Goal: Task Accomplishment & Management: Manage account settings

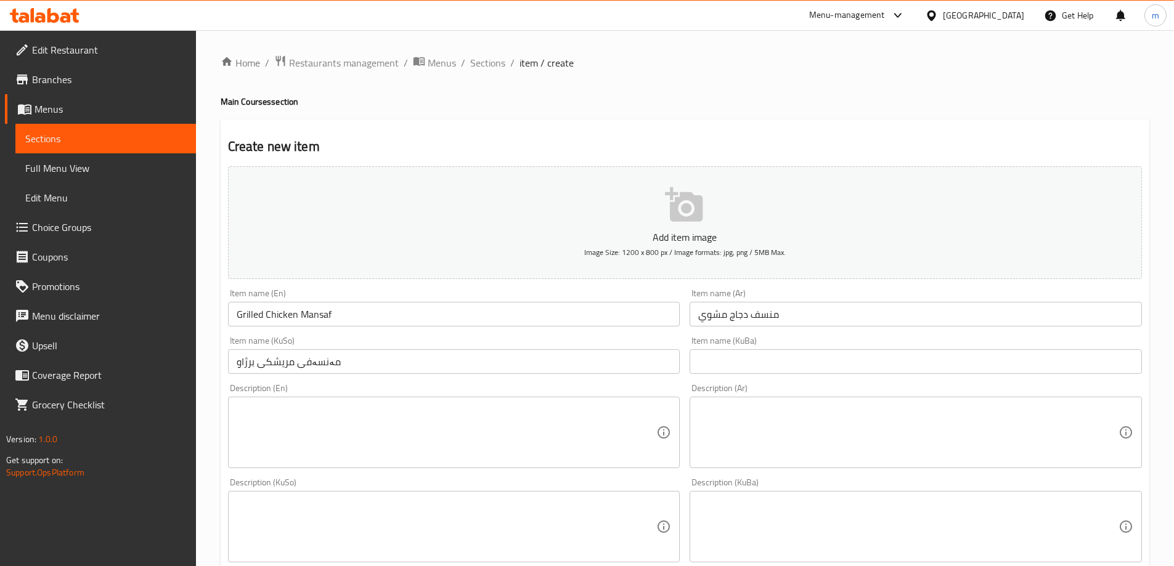
click at [38, 21] on icon at bounding box center [40, 17] width 10 height 10
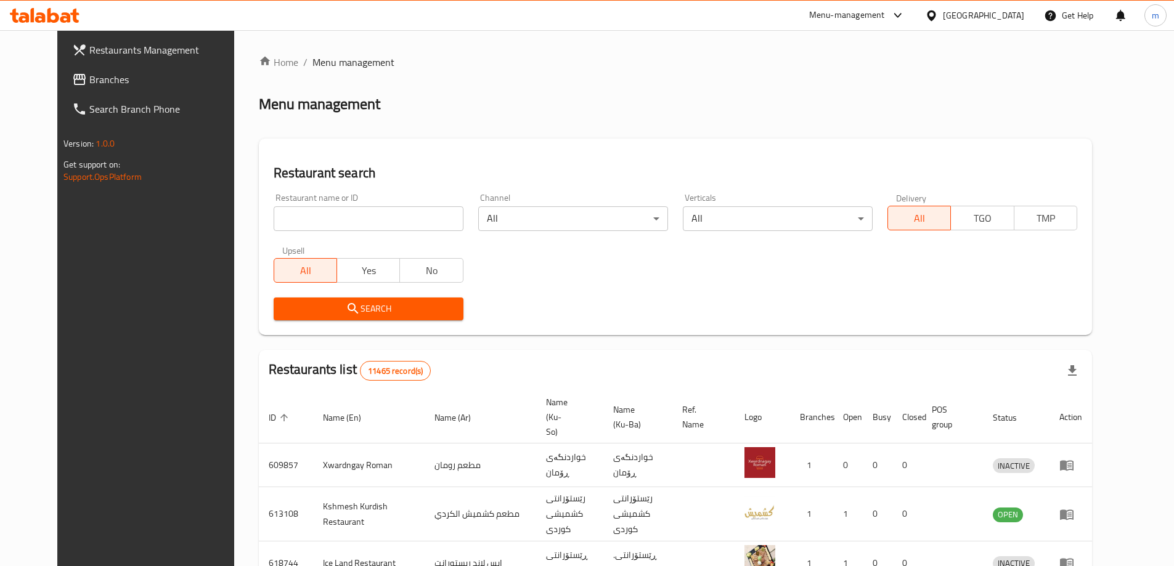
click at [280, 219] on input "search" at bounding box center [369, 218] width 190 height 25
paste input "670124"
type input "670124"
click button "Search" at bounding box center [369, 309] width 190 height 23
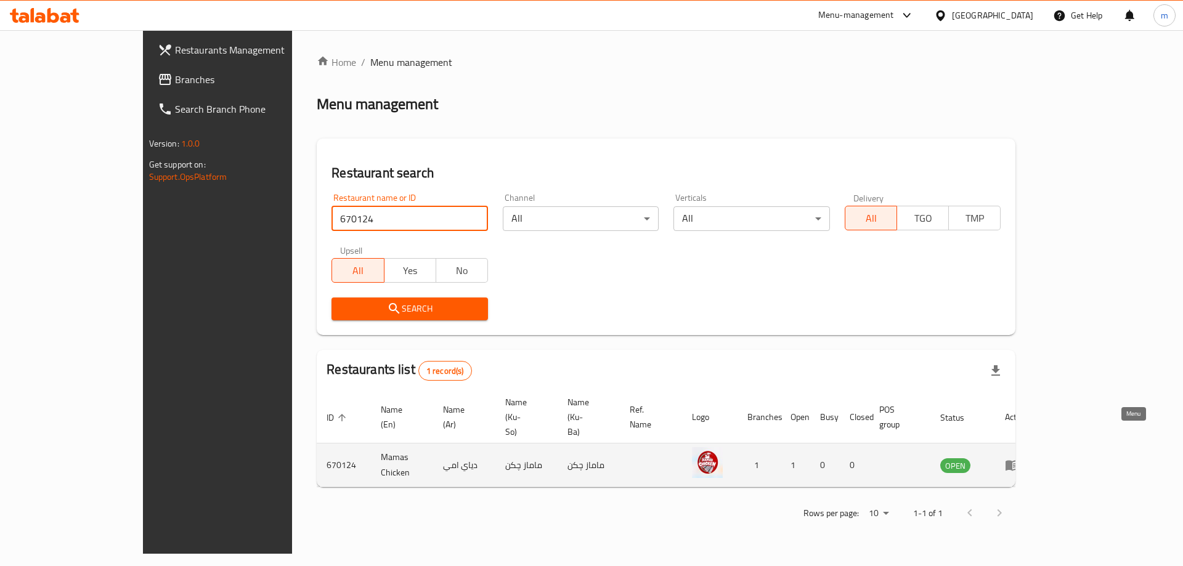
click at [1020, 458] on icon "enhanced table" at bounding box center [1012, 465] width 15 height 15
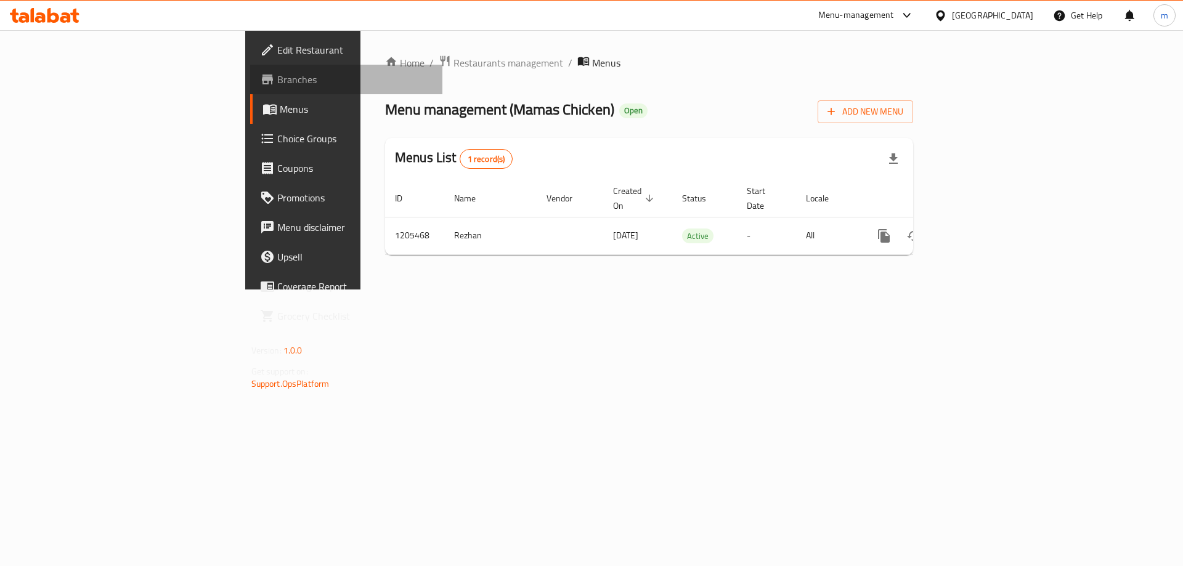
click at [277, 86] on span "Branches" at bounding box center [355, 79] width 156 height 15
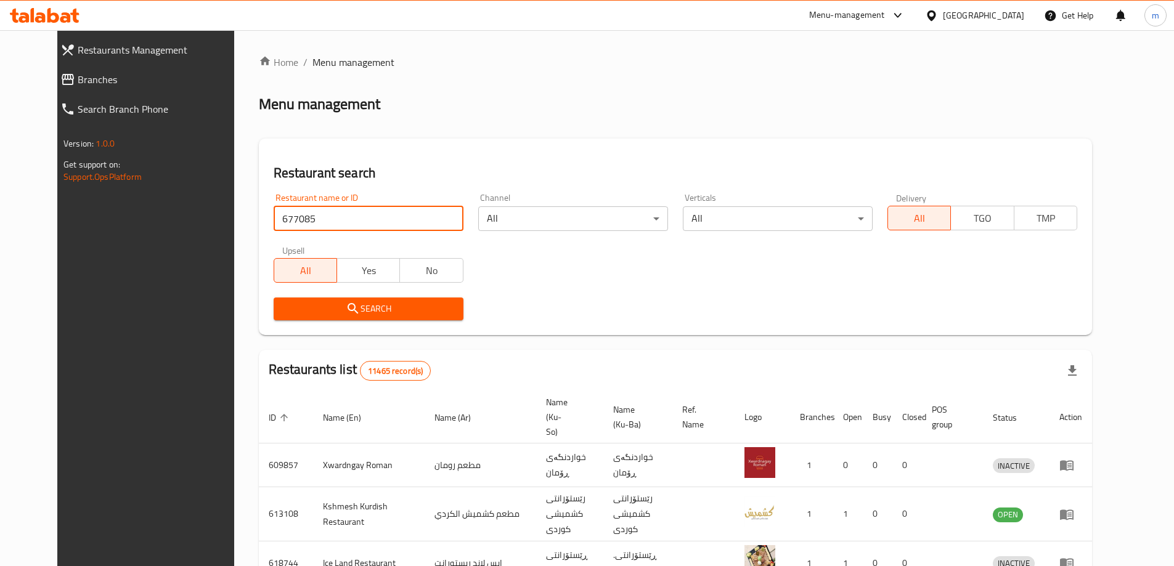
type input "677085"
click button "Search" at bounding box center [369, 309] width 190 height 23
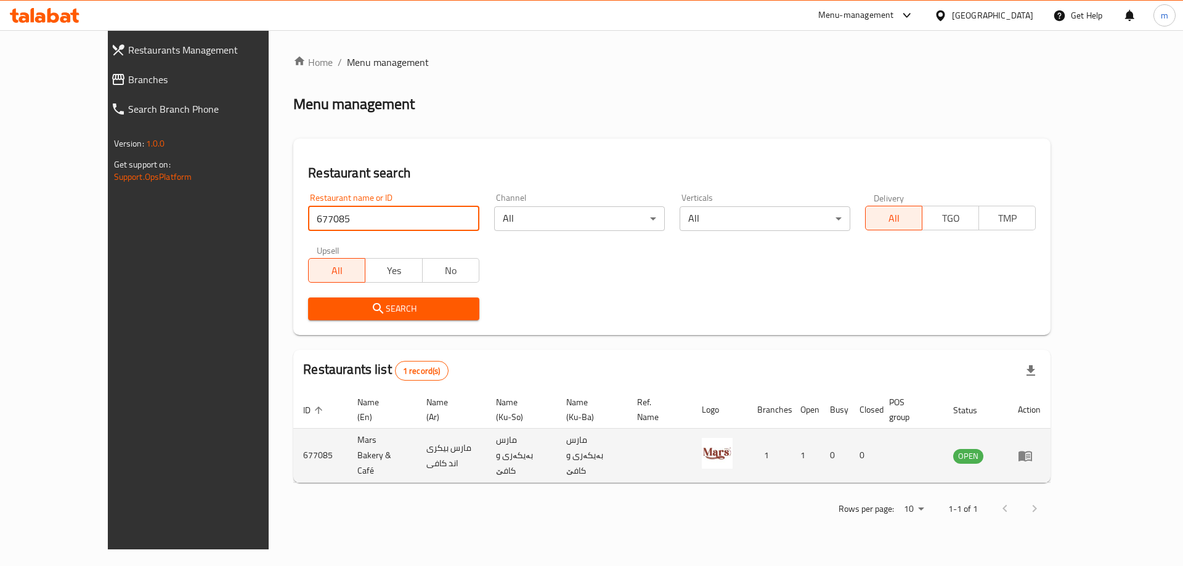
click at [1040, 448] on link "enhanced table" at bounding box center [1029, 455] width 23 height 15
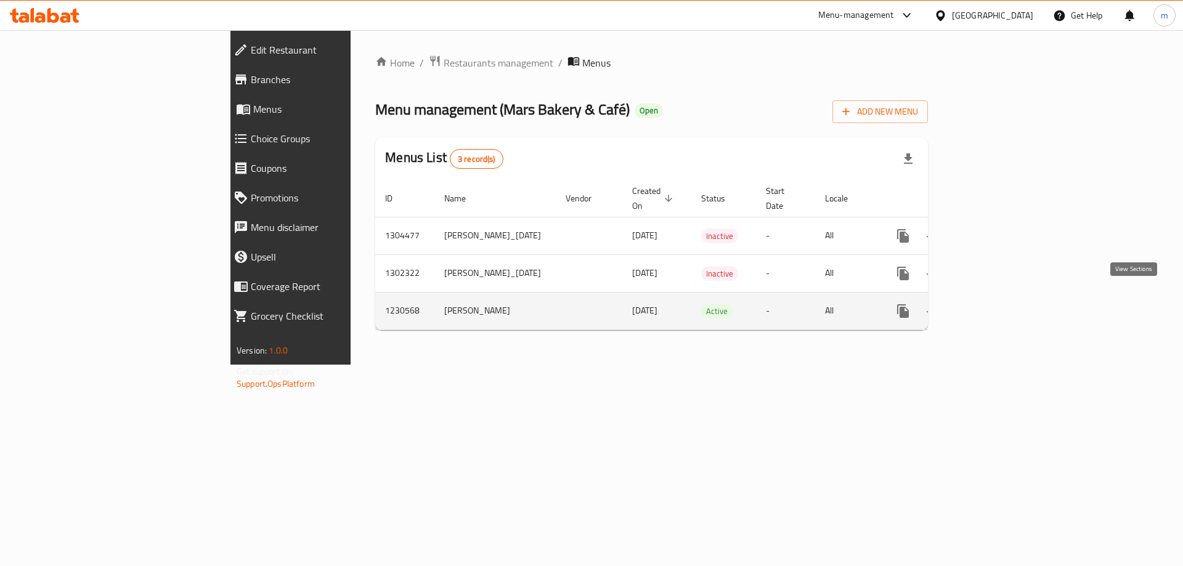
click at [999, 304] on icon "enhanced table" at bounding box center [991, 311] width 15 height 15
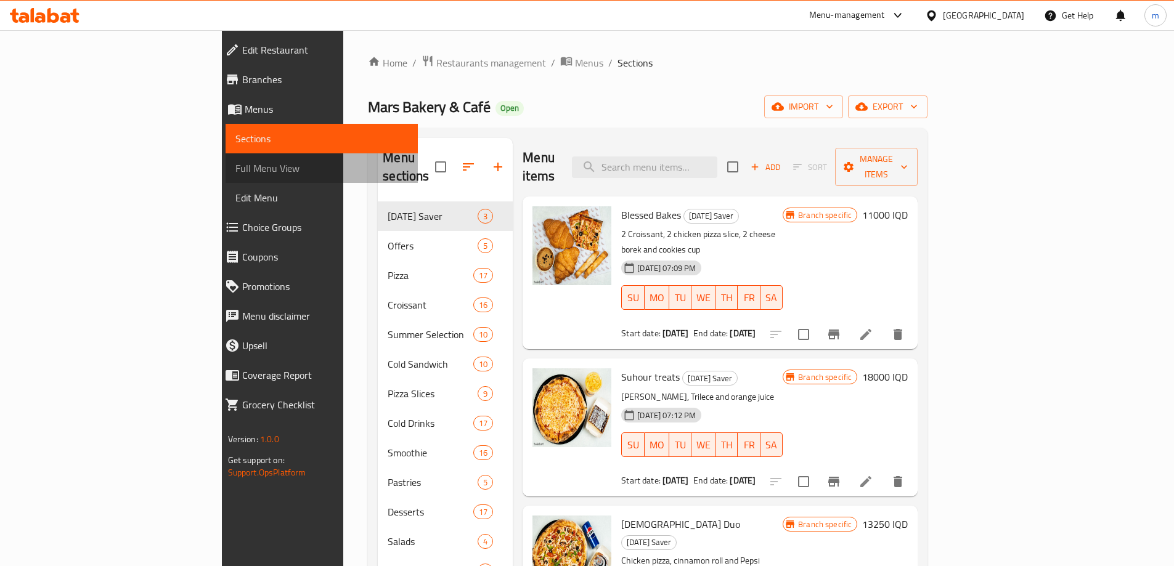
click at [235, 166] on span "Full Menu View" at bounding box center [321, 168] width 172 height 15
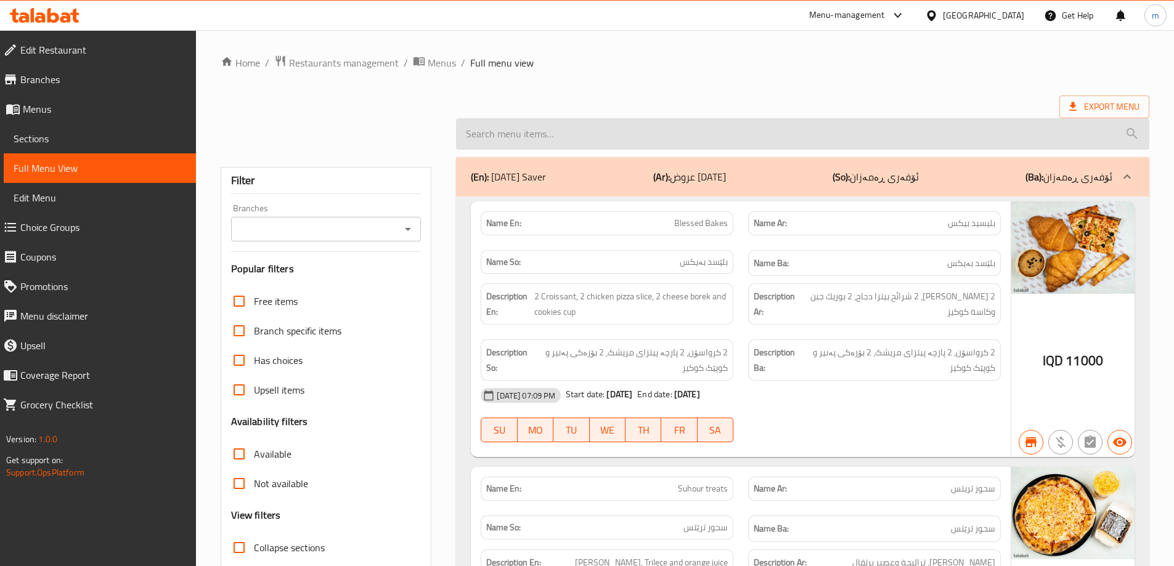
click at [687, 140] on input "search" at bounding box center [802, 133] width 693 height 31
paste input "Yellow Tomato Pizza"
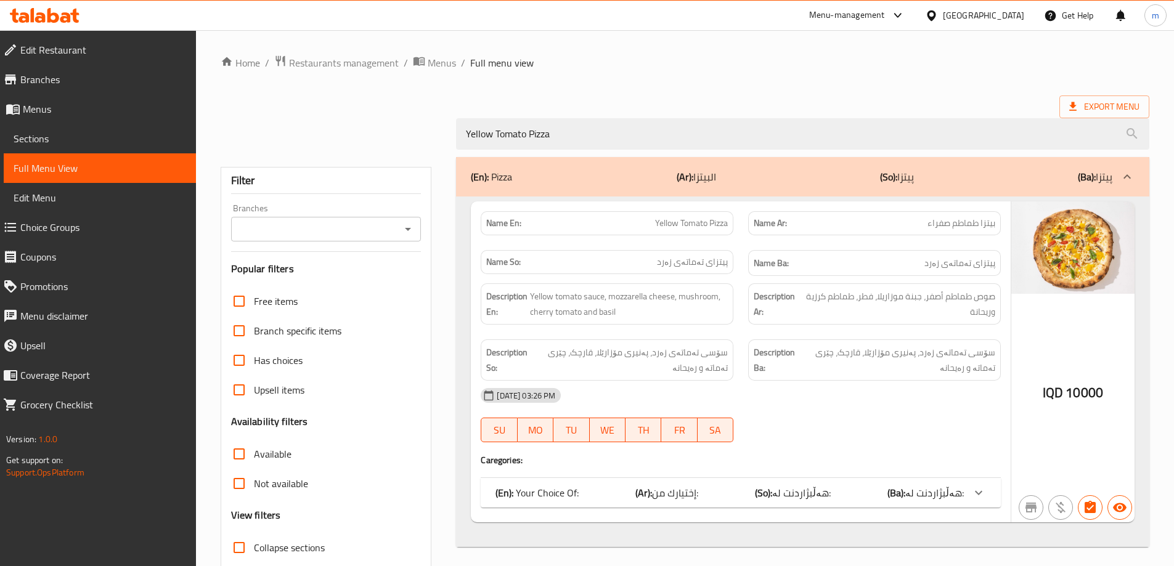
type input "Yellow Tomato Pizza"
click at [357, 230] on input "Branches" at bounding box center [316, 229] width 163 height 17
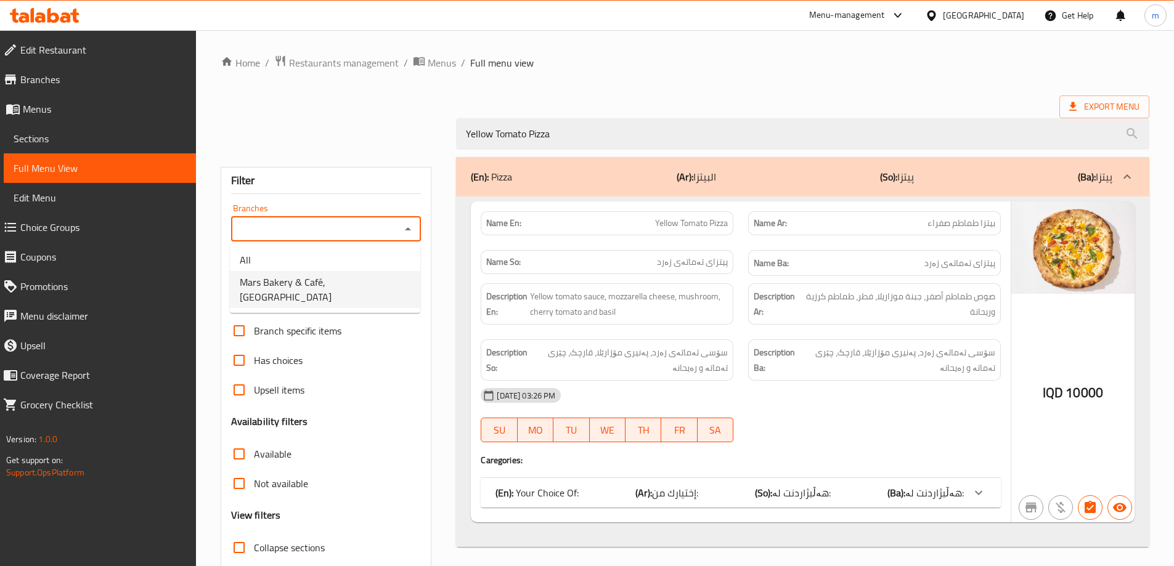
click at [314, 275] on span "Mars Bakery & Café, Rizgari" at bounding box center [325, 290] width 171 height 30
type input "Mars Bakery & Café, Rizgari"
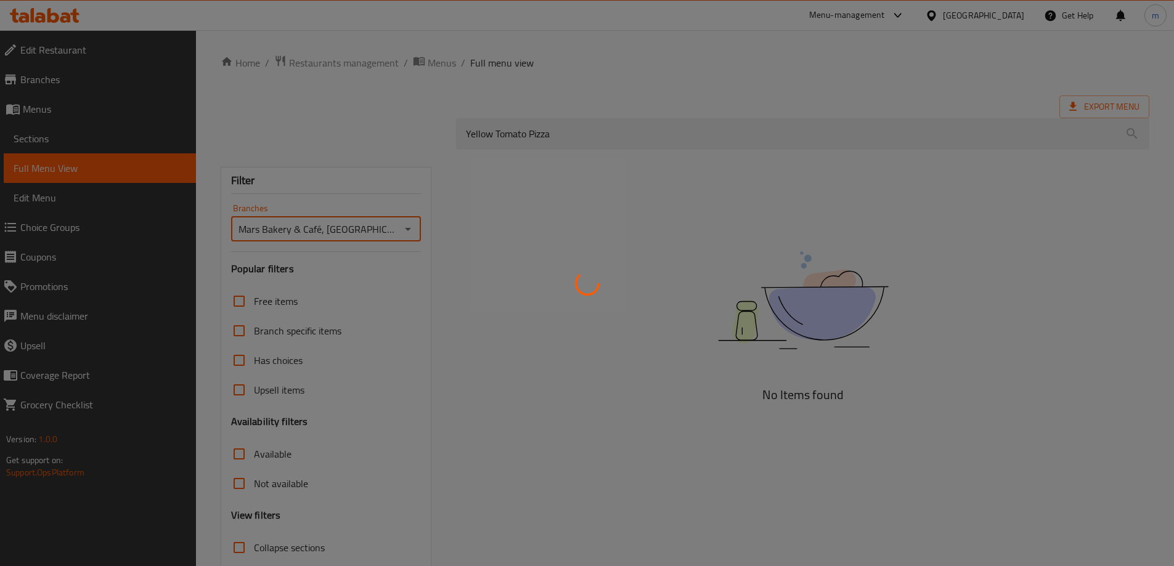
scroll to position [81, 0]
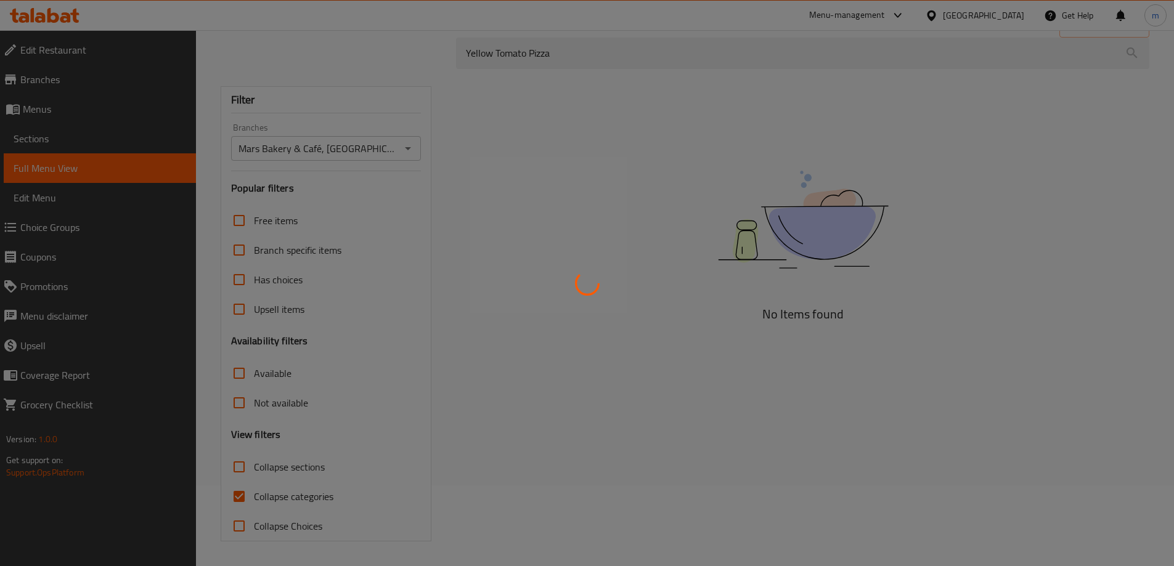
click at [241, 496] on div at bounding box center [587, 283] width 1174 height 566
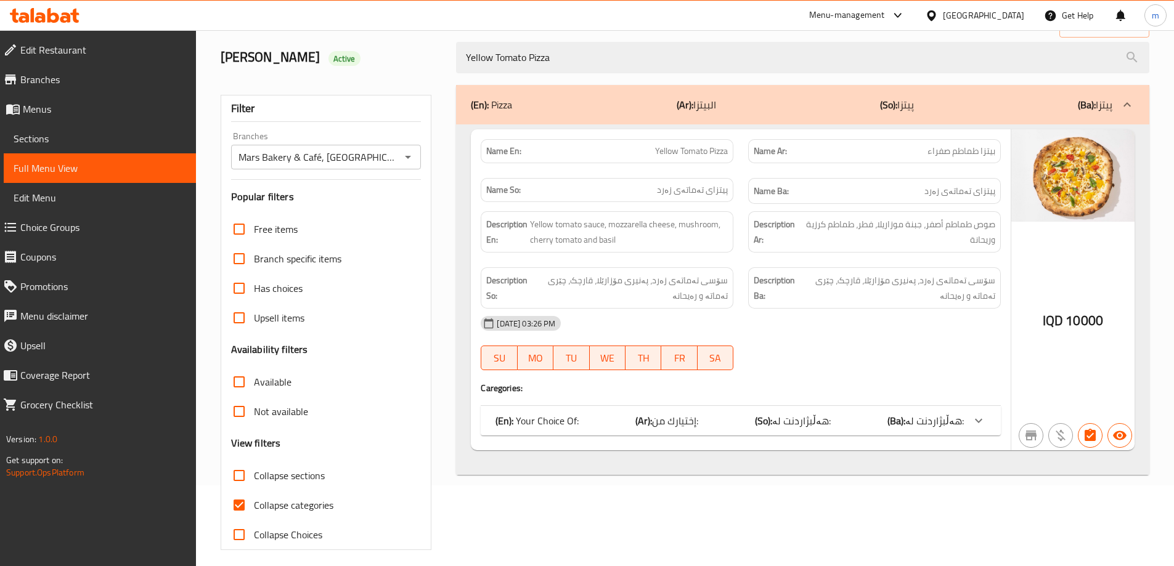
click at [288, 516] on label "Collapse categories" at bounding box center [278, 505] width 109 height 30
click at [254, 516] on input "Collapse categories" at bounding box center [239, 505] width 30 height 30
checkbox input "false"
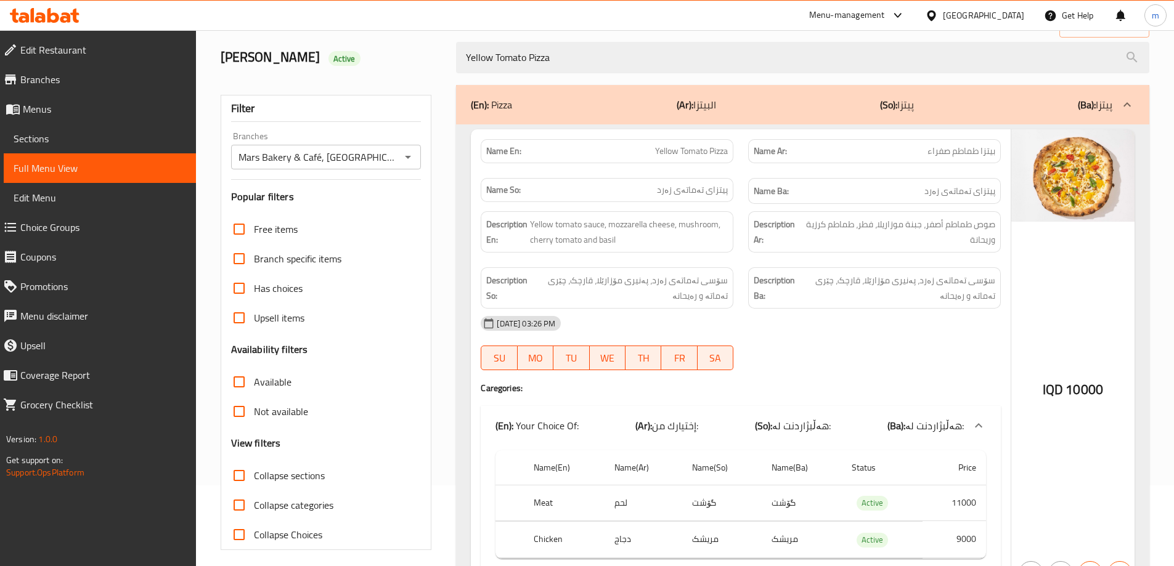
scroll to position [152, 0]
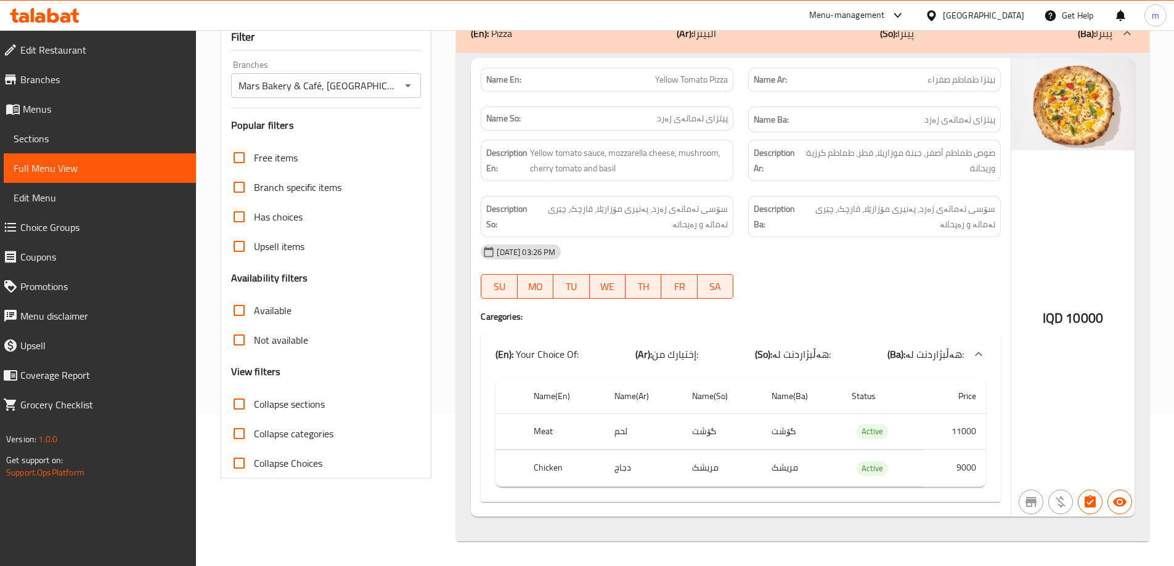
click at [32, 139] on span "Sections" at bounding box center [100, 138] width 172 height 15
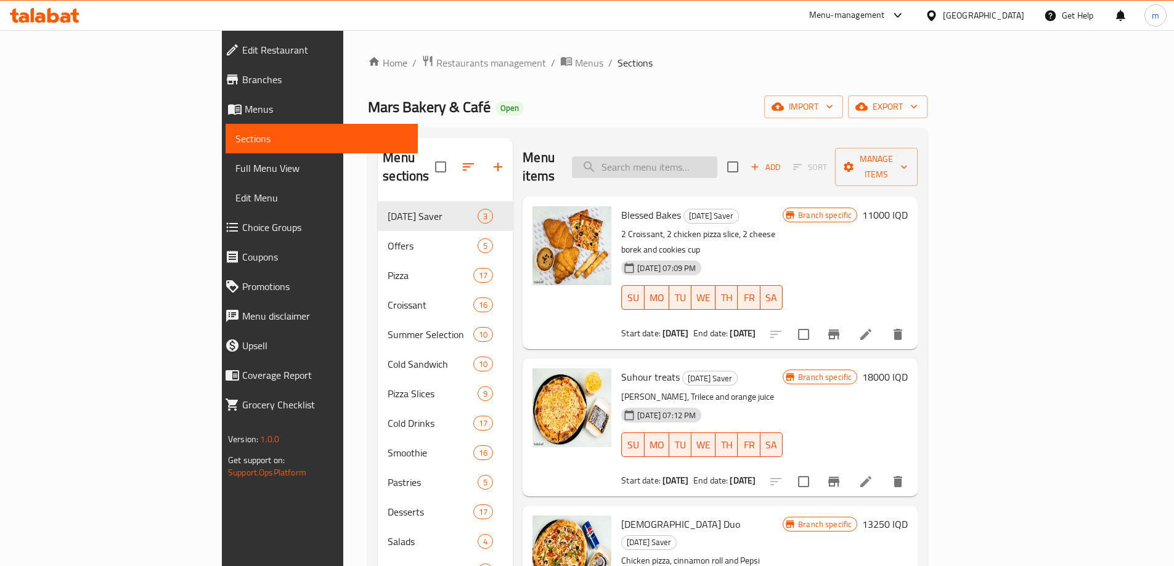
click at [701, 161] on input "search" at bounding box center [644, 167] width 145 height 22
paste input "Yellow Tomato Pizza"
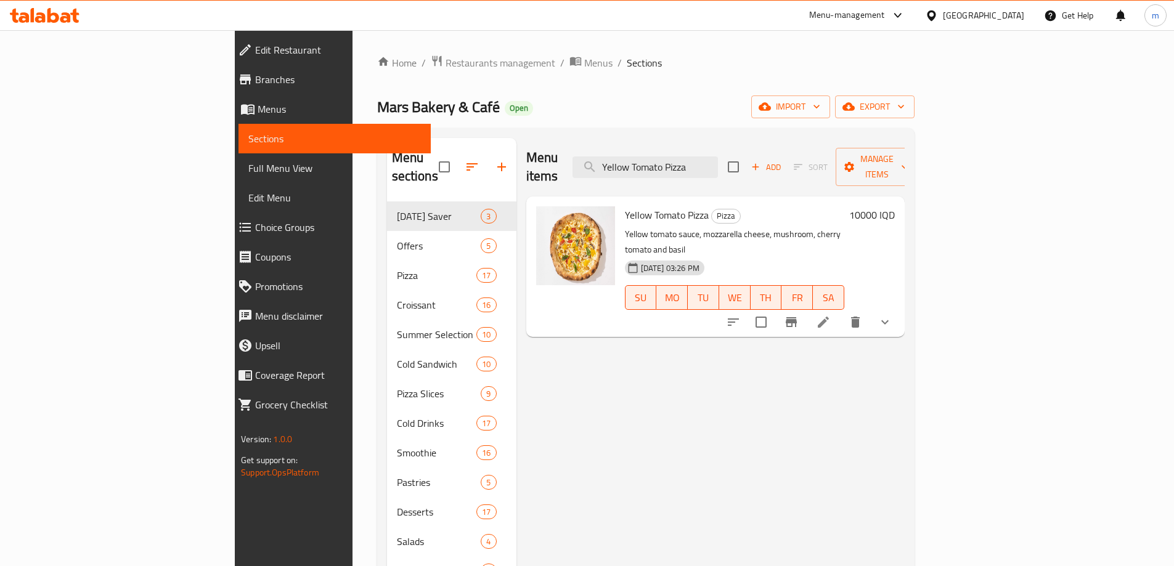
type input "Yellow Tomato Pizza"
click at [830, 315] on icon at bounding box center [823, 322] width 15 height 15
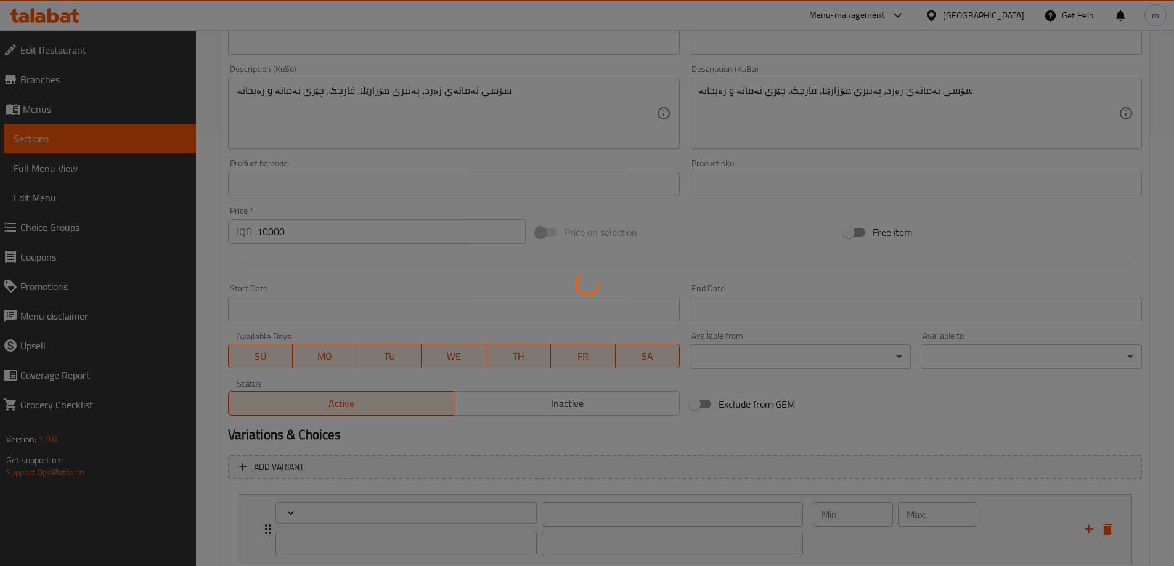
scroll to position [514, 0]
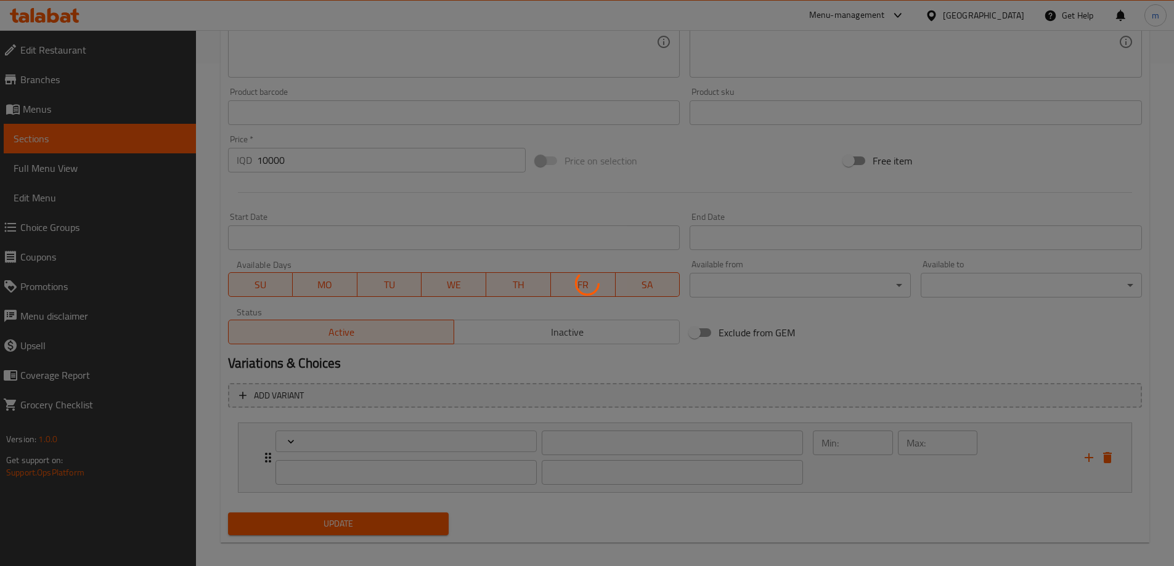
type input "إختيارك من:"
type input "هەڵبژاردنت لە:"
type input "1"
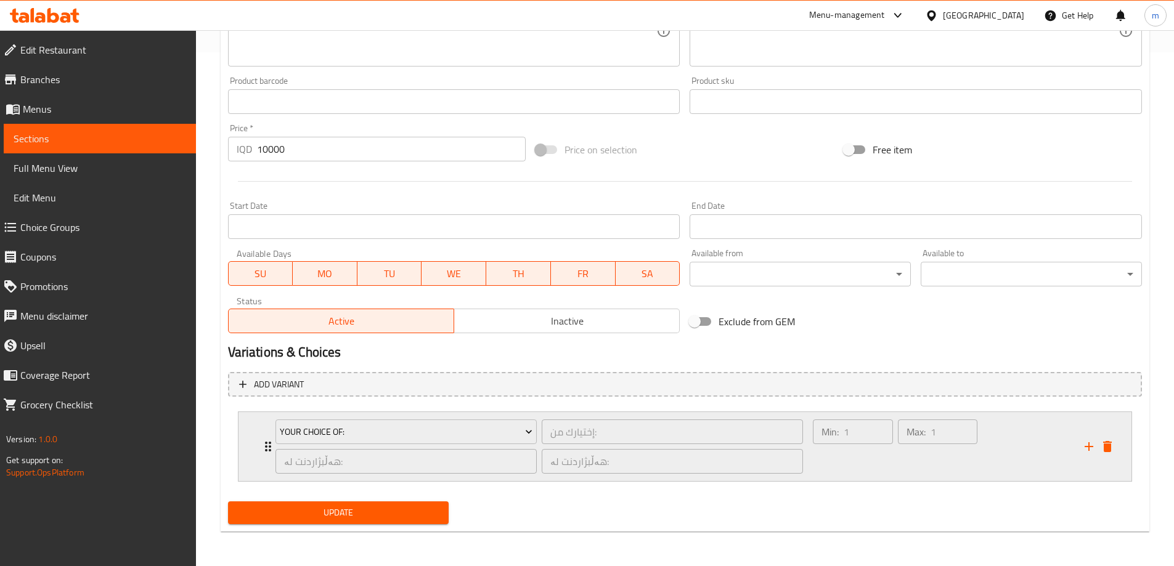
click at [880, 477] on div "Min: 1 ​ Max: 1 ​" at bounding box center [895, 447] width 174 height 64
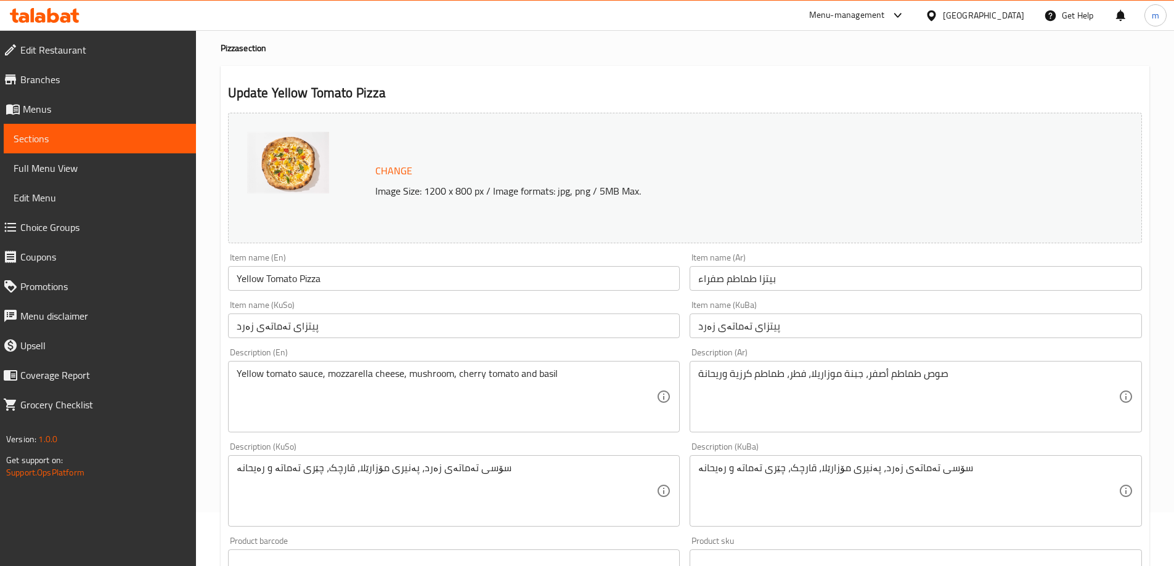
scroll to position [0, 0]
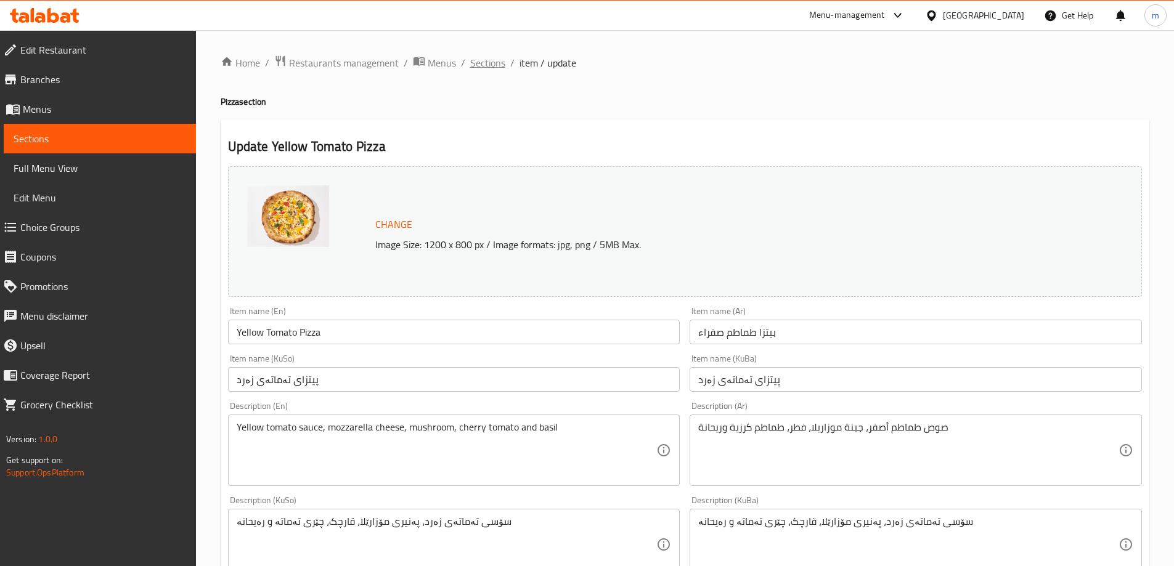
click at [493, 64] on span "Sections" at bounding box center [487, 62] width 35 height 15
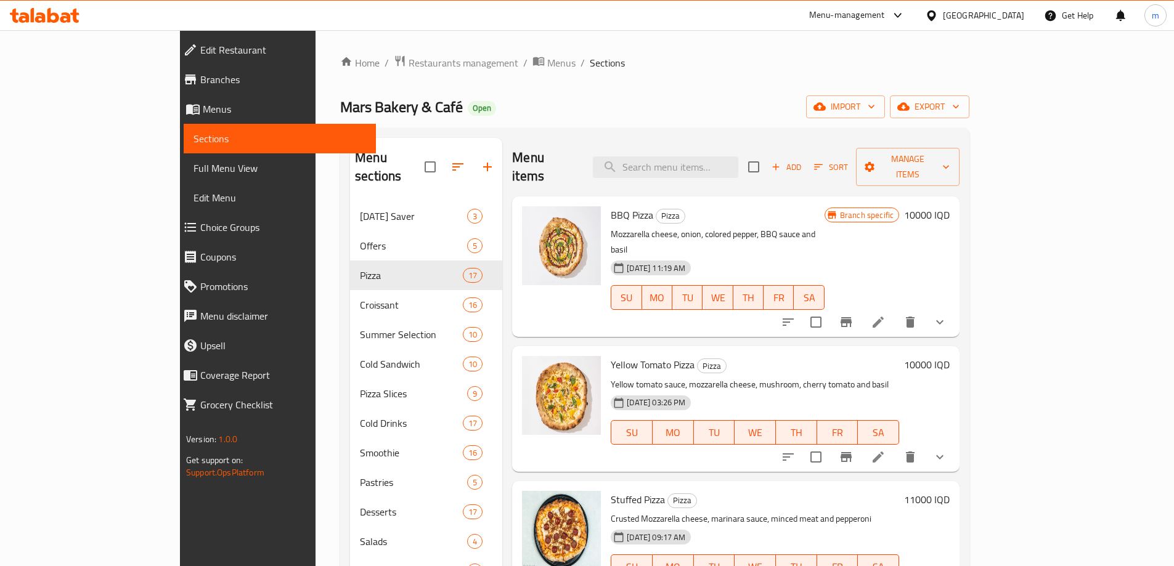
click at [731, 145] on div "Menu items Add Sort Manage items" at bounding box center [735, 167] width 447 height 59
click at [731, 156] on input "search" at bounding box center [665, 167] width 145 height 22
paste input "Yellow Tomato Pizza"
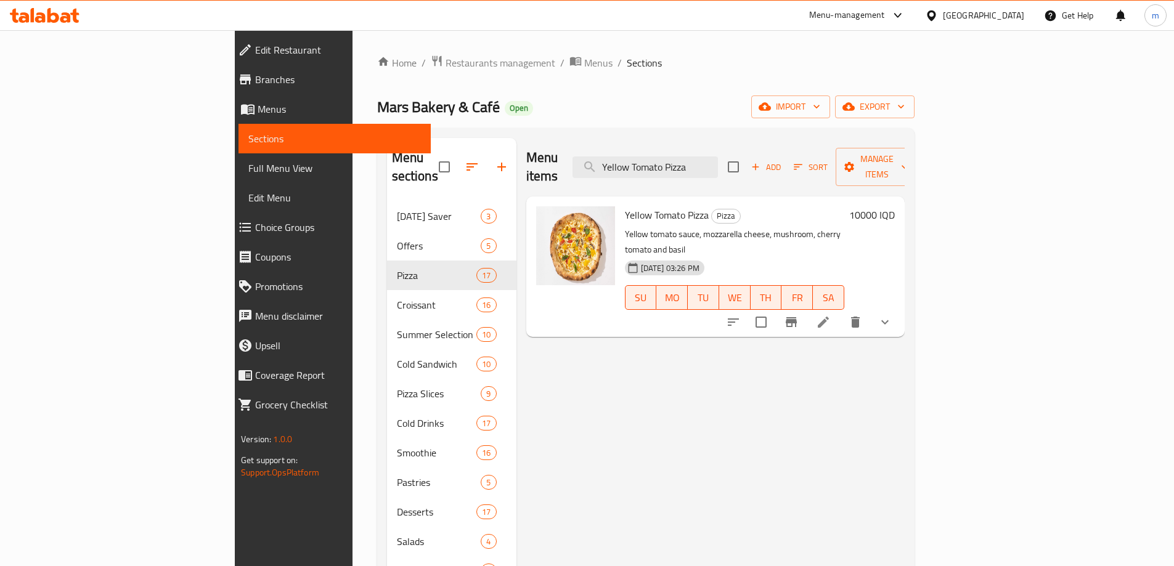
type input "Yellow Tomato Pizza"
click at [892, 315] on icon "show more" at bounding box center [884, 322] width 15 height 15
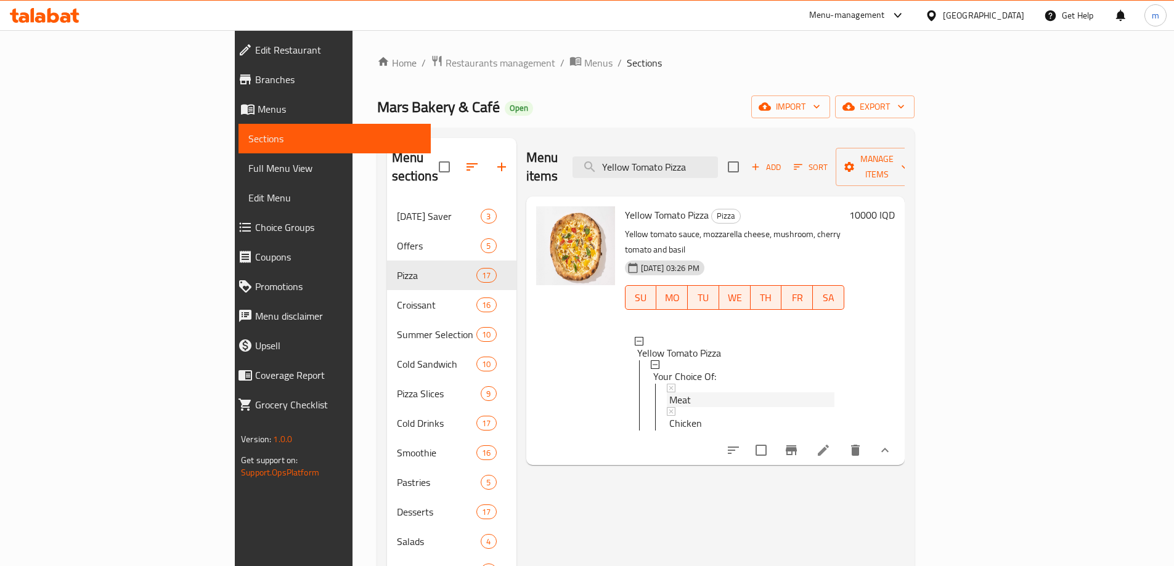
click at [669, 392] on span "Meat" at bounding box center [680, 399] width 22 height 15
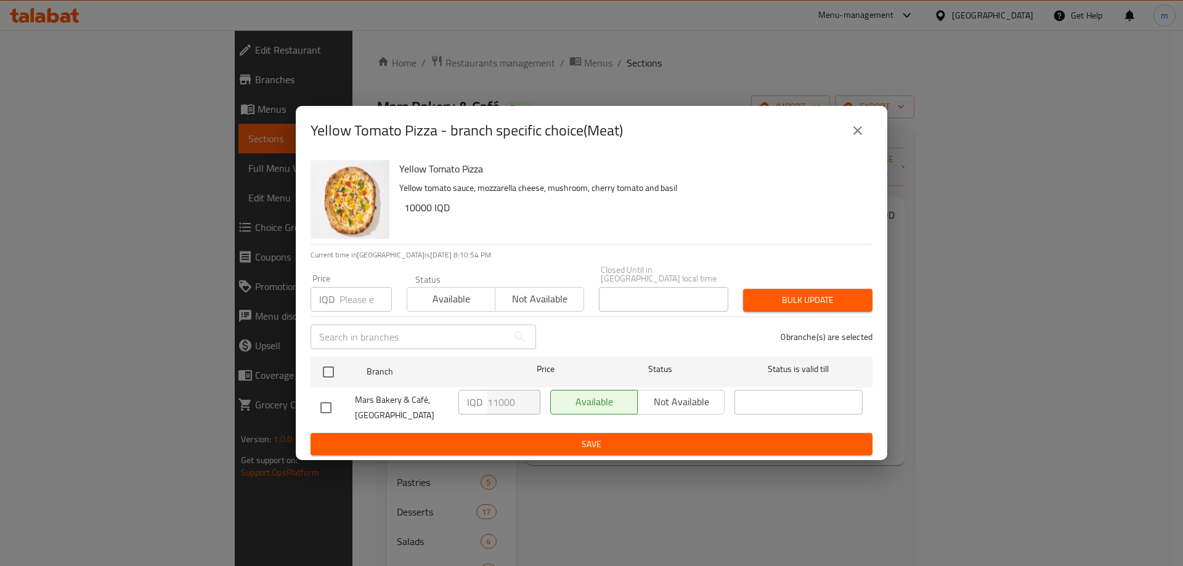
click at [859, 135] on icon "close" at bounding box center [857, 130] width 15 height 15
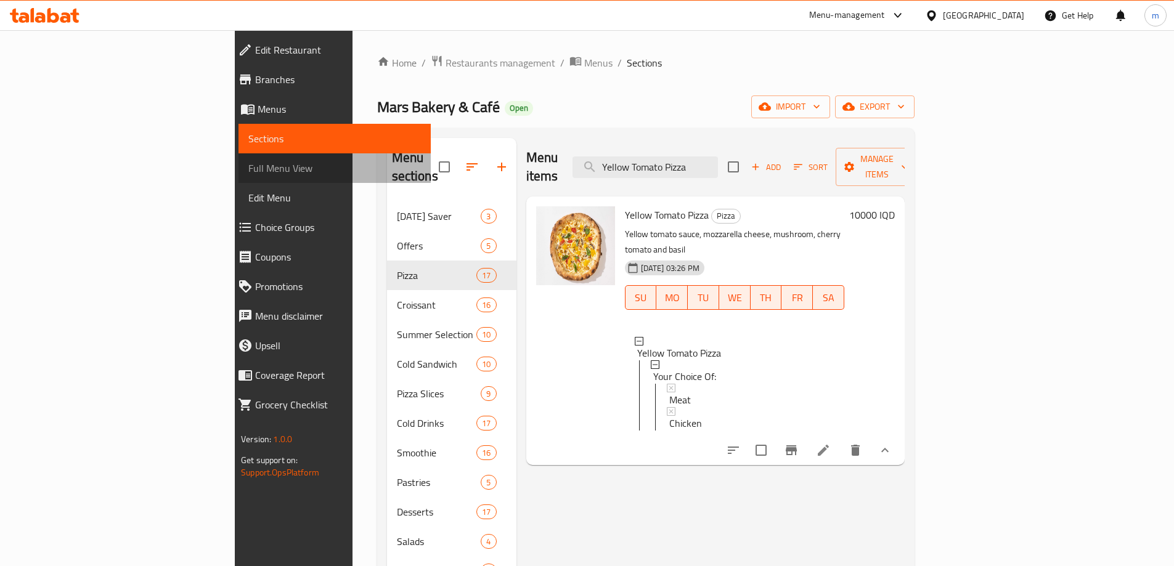
click at [248, 169] on span "Full Menu View" at bounding box center [334, 168] width 172 height 15
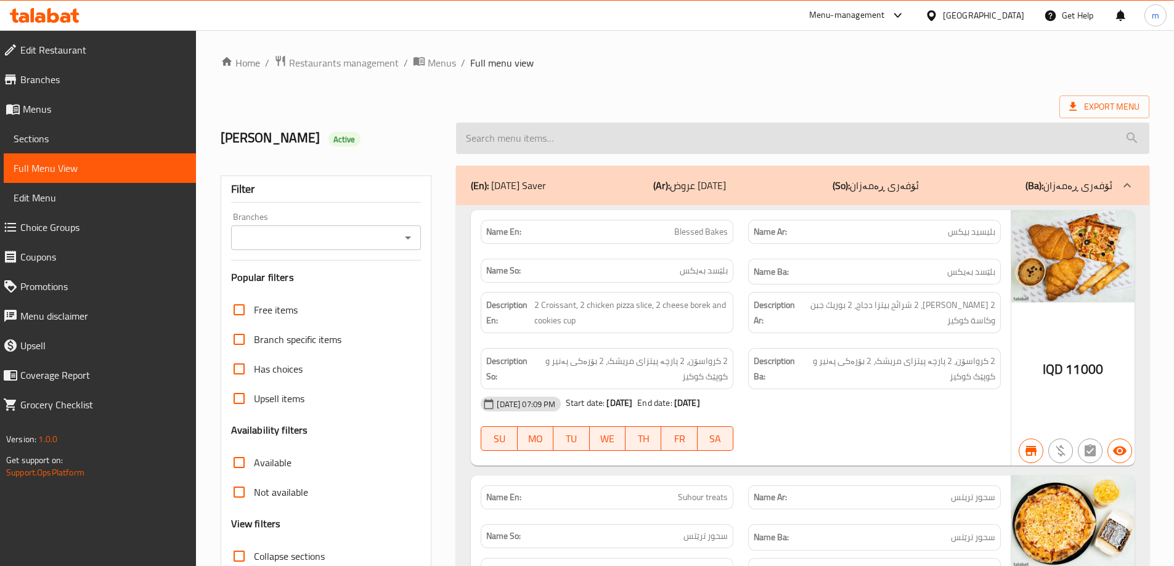
click at [564, 136] on input "search" at bounding box center [802, 138] width 693 height 31
paste input "Yellow Tomato Pizza"
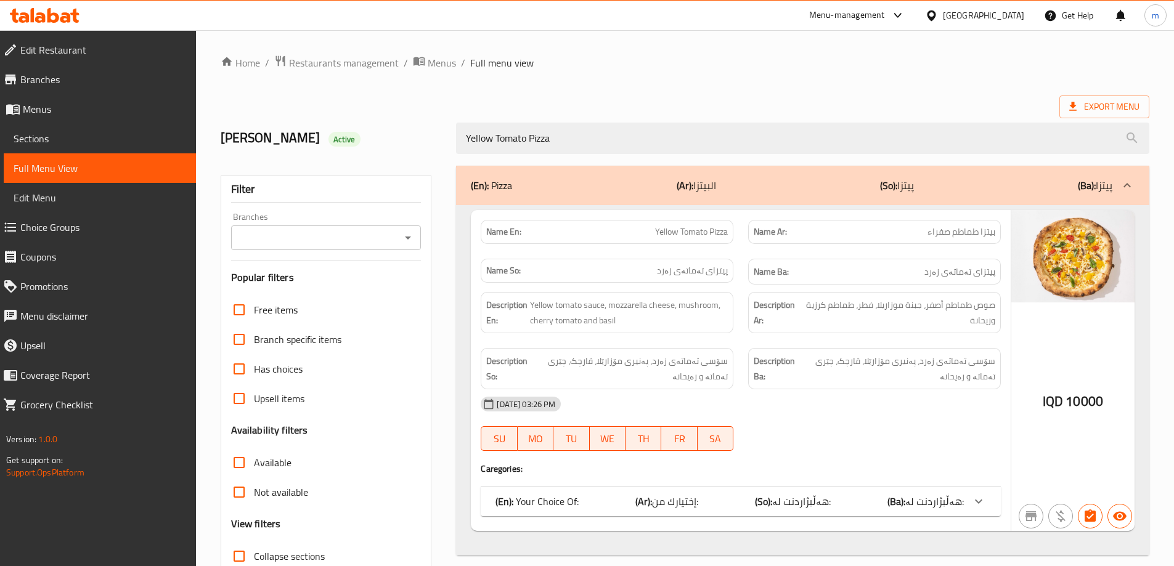
click at [343, 224] on div "Branches Branches" at bounding box center [326, 232] width 190 height 38
type input "Yellow Tomato Pizza"
click at [344, 232] on input "Branches" at bounding box center [316, 237] width 163 height 17
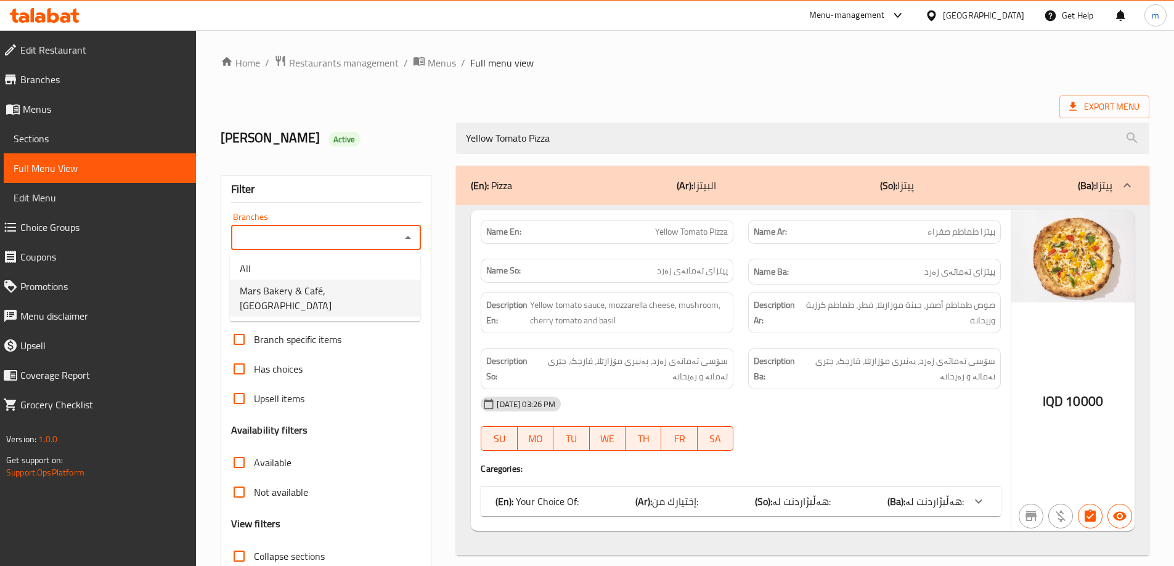
click at [287, 290] on span "Mars Bakery & Café, Rizgari" at bounding box center [325, 298] width 171 height 30
type input "Mars Bakery & Café, Rizgari"
click at [464, 174] on div "(En): Pizza (Ar): البيتزا (So): پیتزا (Ba): پیتزا" at bounding box center [802, 185] width 693 height 39
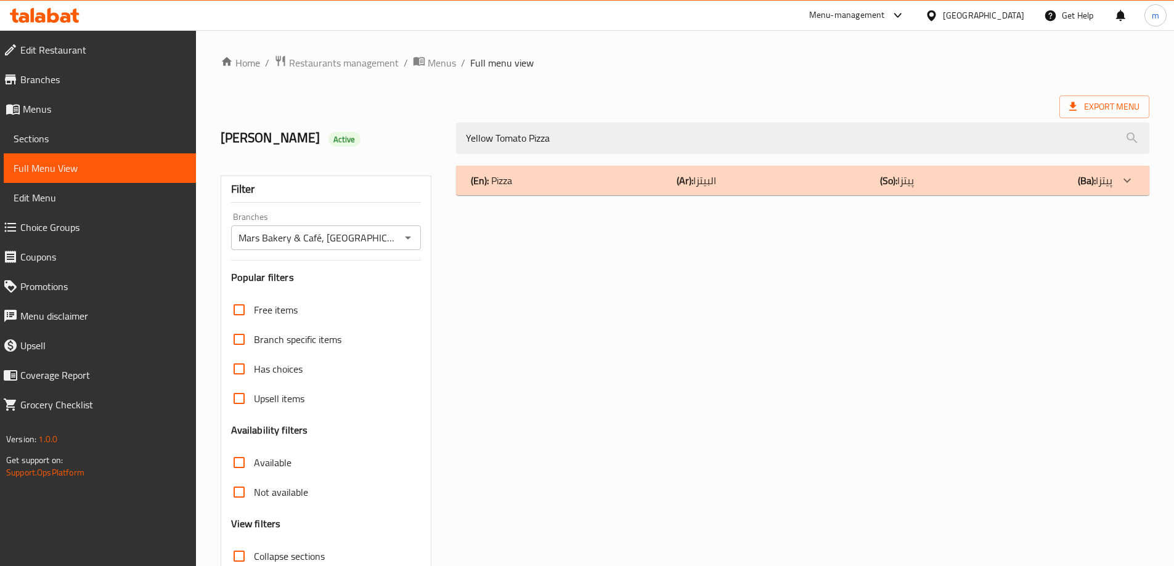
drag, startPoint x: 436, startPoint y: 137, endPoint x: 491, endPoint y: 164, distance: 61.7
click at [448, 155] on div "Muhammed Ibrahim Active" at bounding box center [331, 138] width 236 height 55
click at [529, 184] on div "(En): Pizza (Ar): البيتزا (So): پیتزا (Ba): پیتزا" at bounding box center [791, 180] width 641 height 15
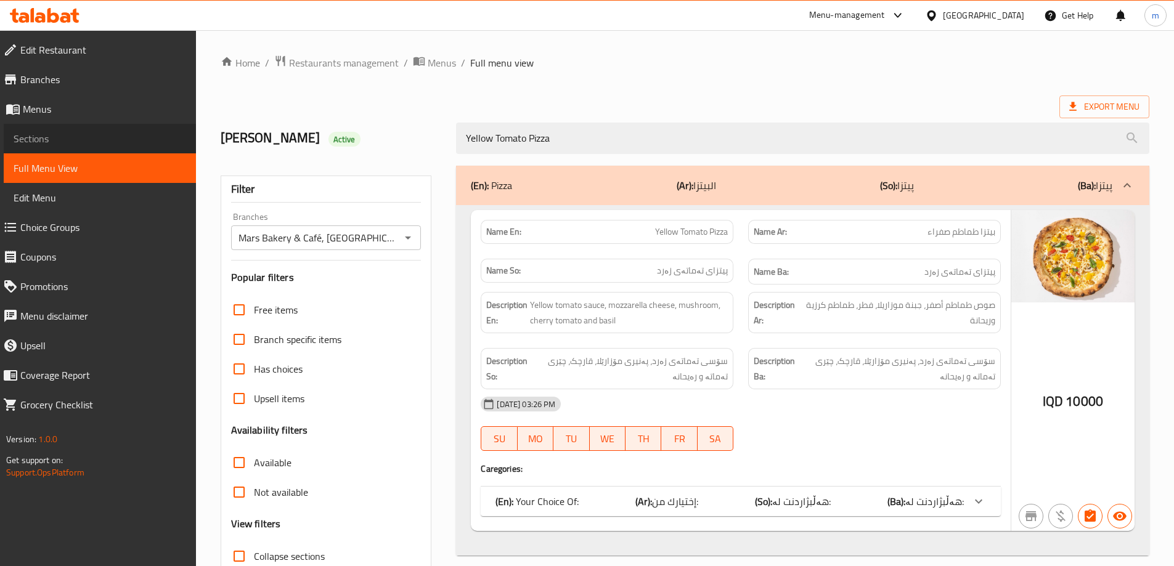
click at [71, 134] on span "Sections" at bounding box center [100, 138] width 172 height 15
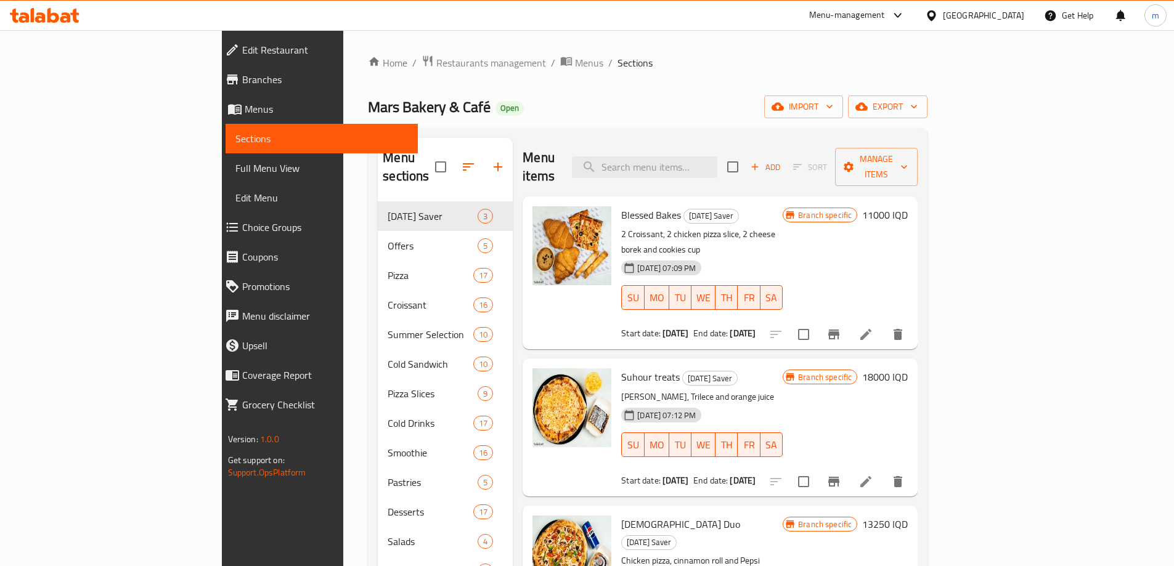
click at [235, 168] on span "Full Menu View" at bounding box center [321, 168] width 172 height 15
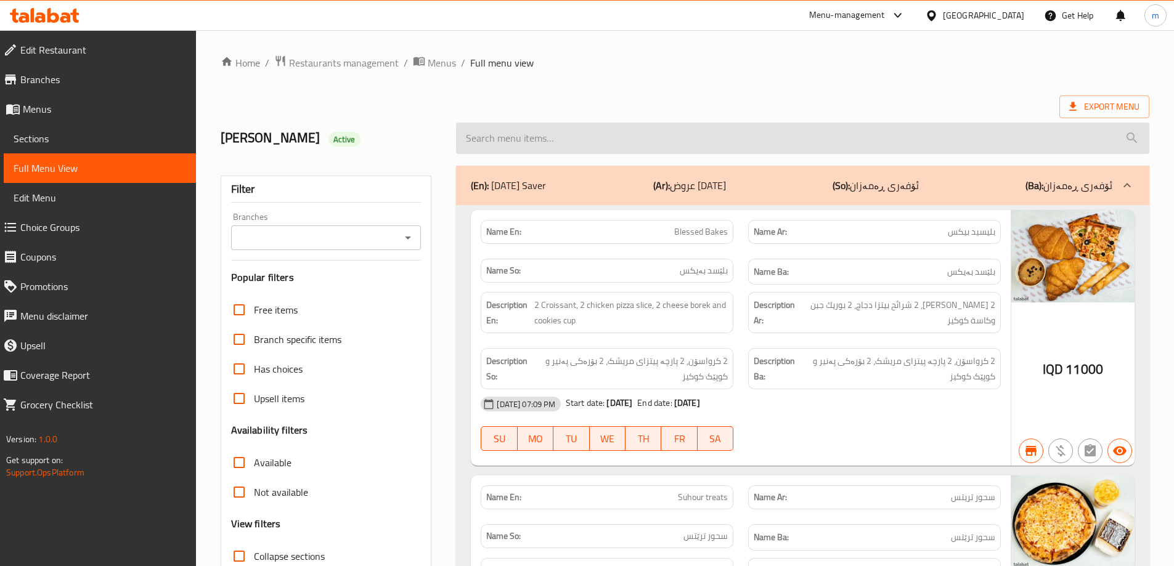
drag, startPoint x: 679, startPoint y: 145, endPoint x: 672, endPoint y: 142, distance: 8.3
click at [679, 145] on input "search" at bounding box center [802, 138] width 693 height 31
paste input "Yellow Tomato Pizza"
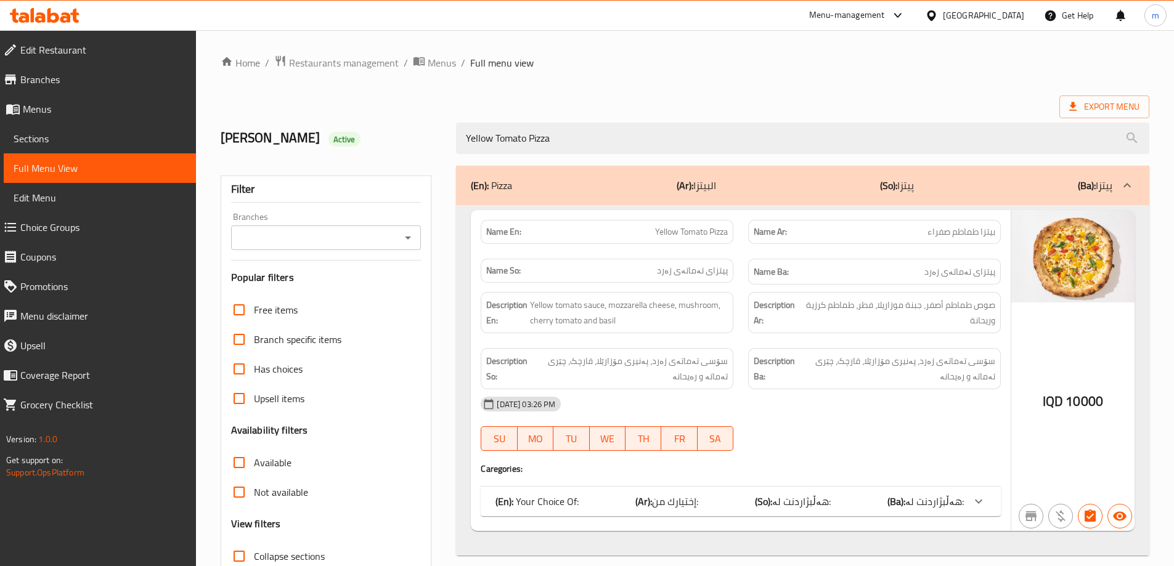
type input "Yellow Tomato Pizza"
click at [391, 241] on input "Branches" at bounding box center [316, 237] width 163 height 17
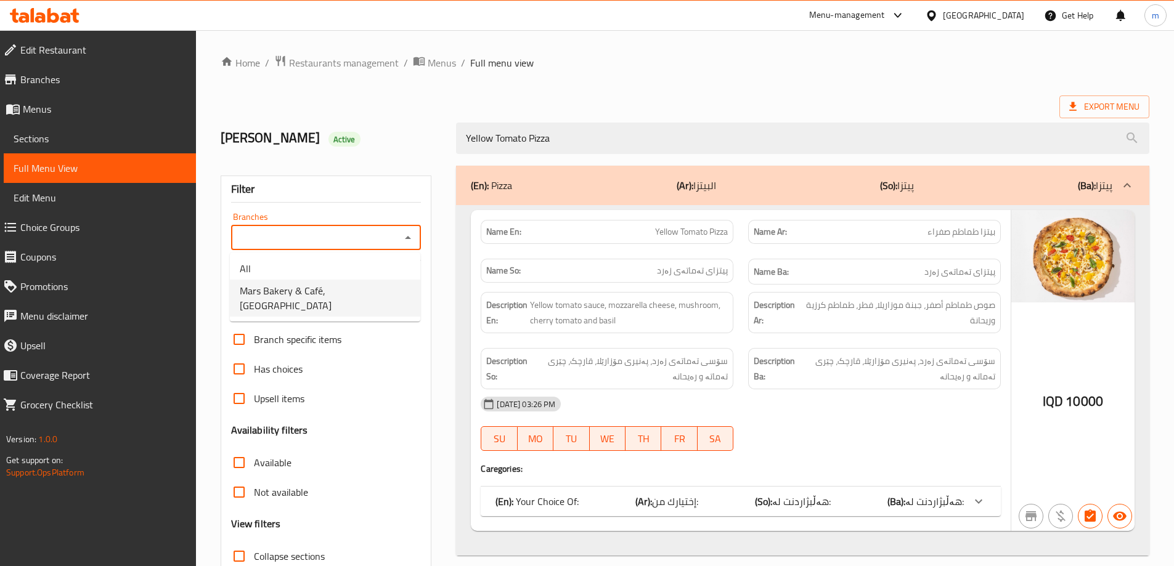
click at [348, 286] on span "Mars Bakery & Café, Rizgari" at bounding box center [325, 298] width 171 height 30
type input "Mars Bakery & Café, Rizgari"
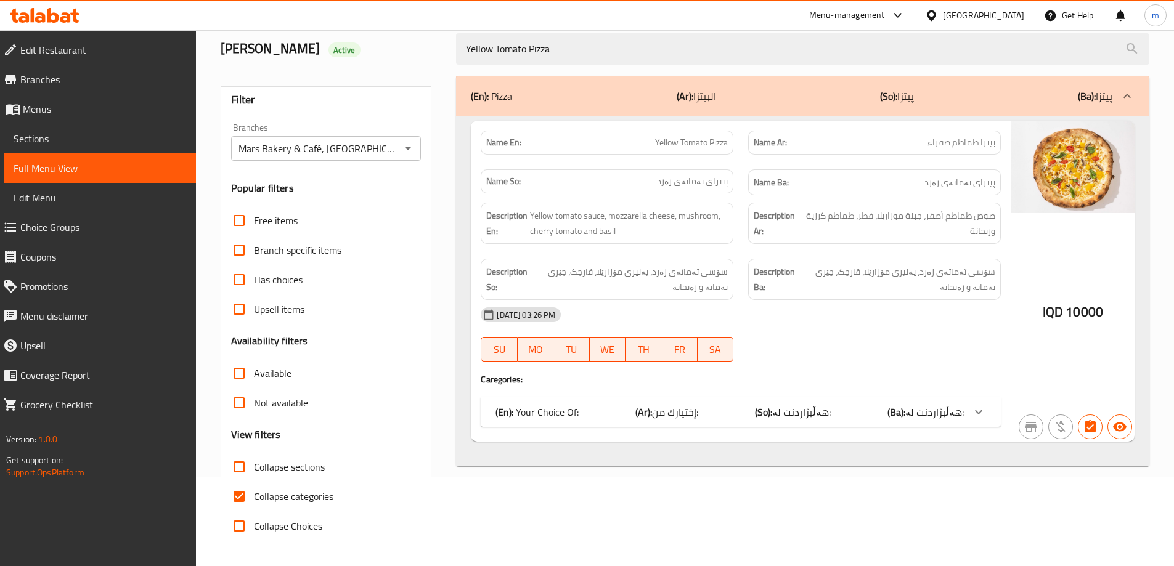
click at [329, 491] on span "Collapse categories" at bounding box center [293, 496] width 79 height 15
click at [254, 491] on input "Collapse categories" at bounding box center [239, 497] width 30 height 30
checkbox input "false"
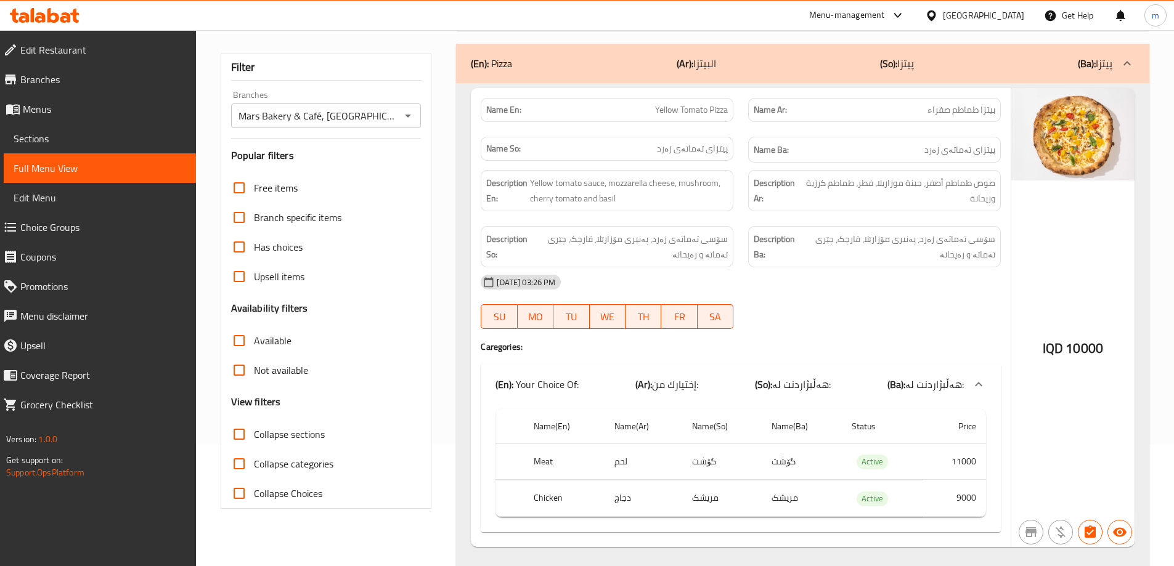
scroll to position [152, 0]
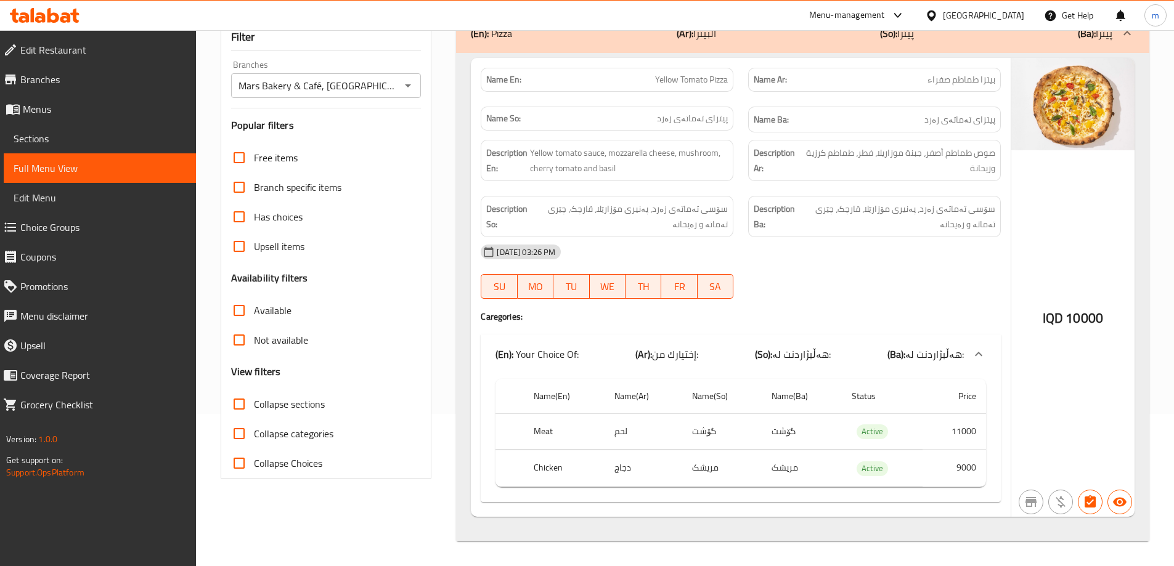
click at [25, 14] on icon at bounding box center [23, 17] width 10 height 10
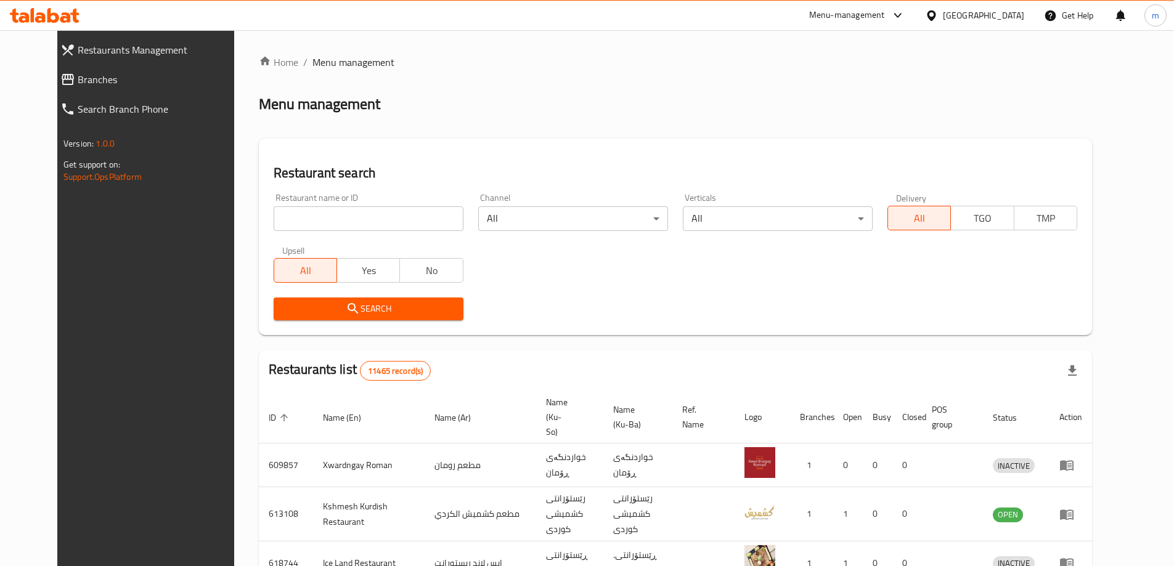
click at [274, 219] on input "search" at bounding box center [369, 218] width 190 height 25
paste input "737367"
type input "737367"
click button "Search" at bounding box center [369, 309] width 190 height 23
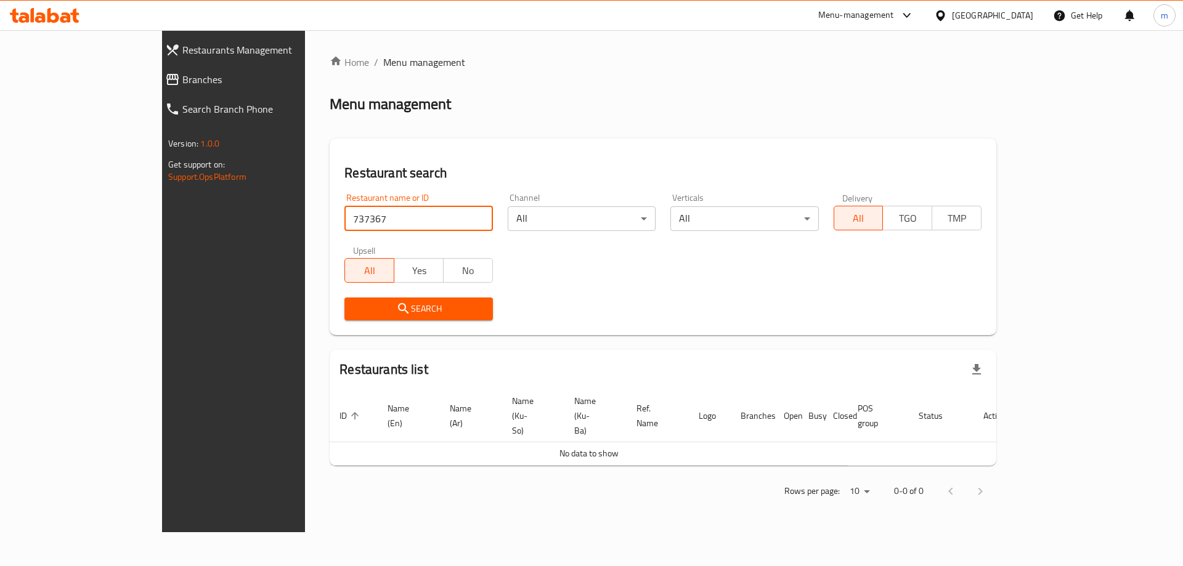
click at [155, 63] on link "Restaurants Management" at bounding box center [257, 50] width 205 height 30
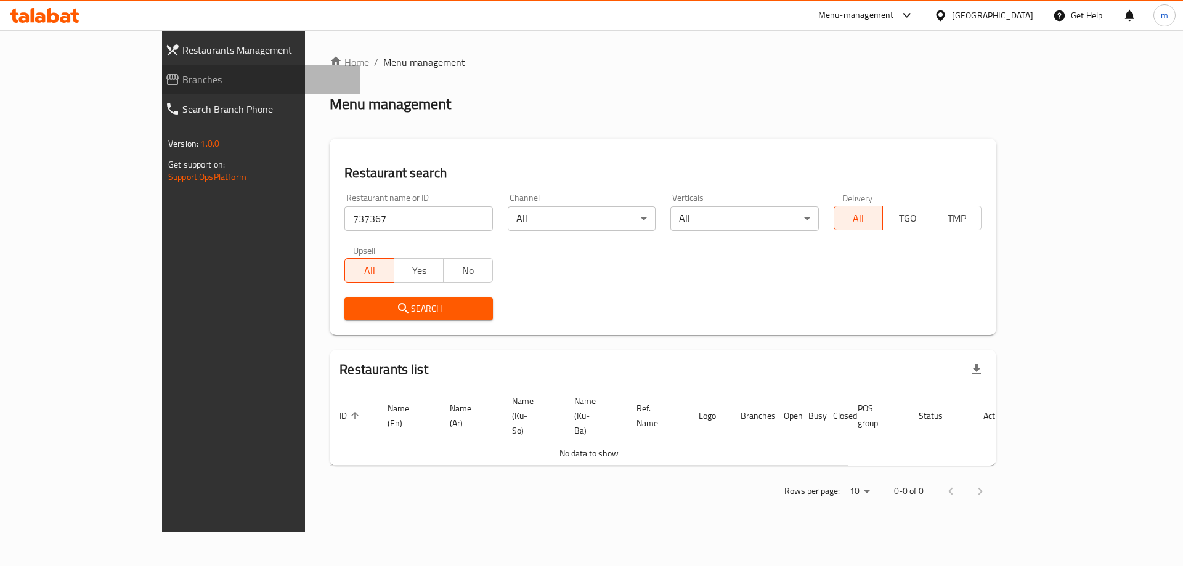
click at [182, 79] on span "Branches" at bounding box center [266, 79] width 168 height 15
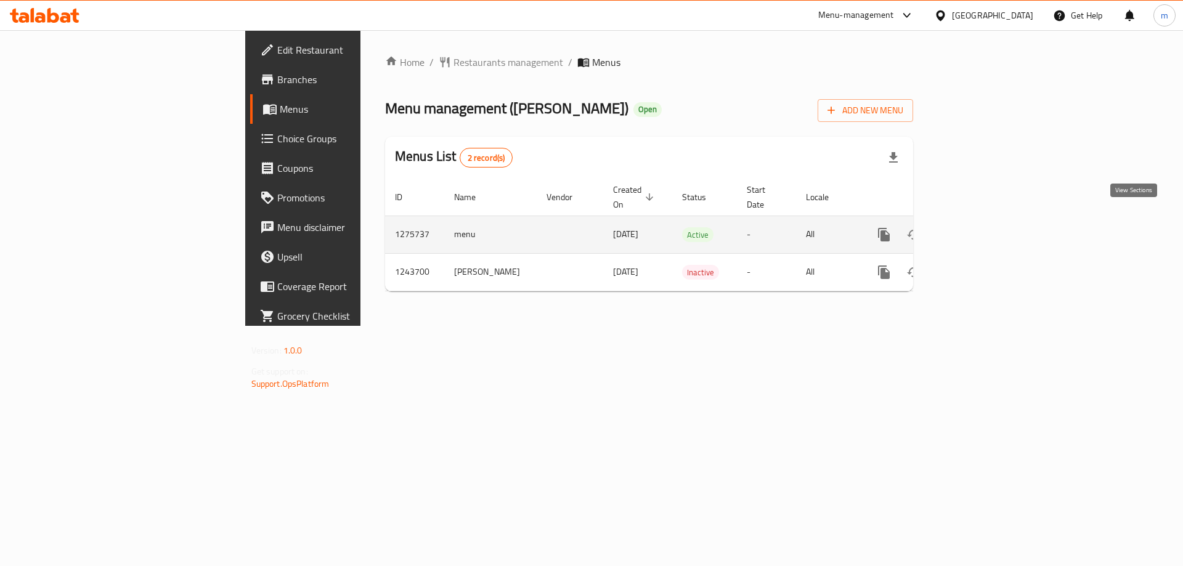
click at [987, 220] on link "enhanced table" at bounding box center [973, 235] width 30 height 30
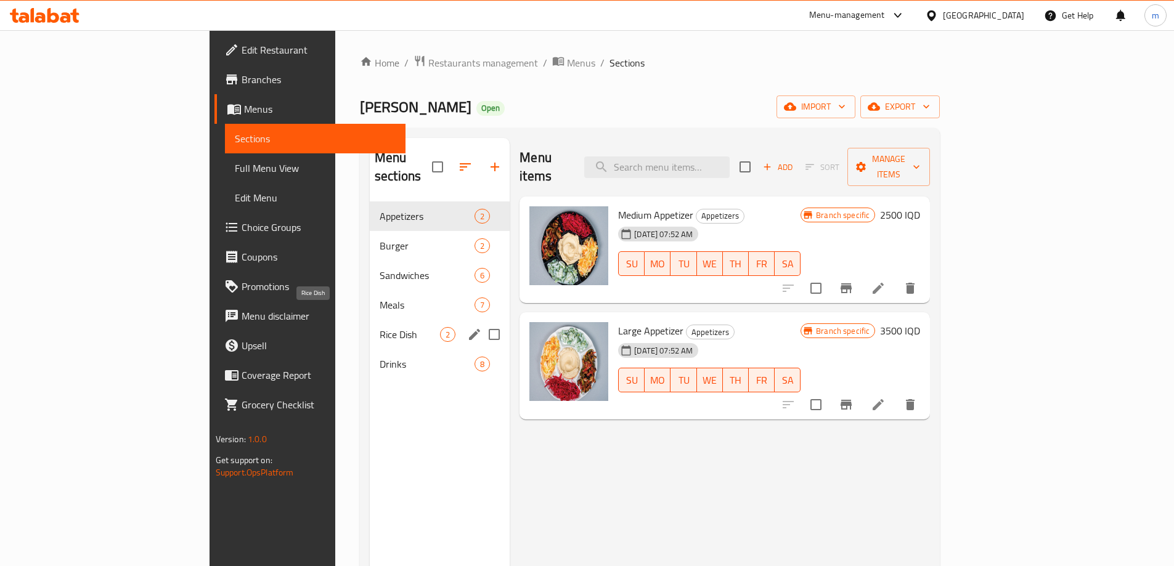
click at [379, 327] on span "Rice Dish" at bounding box center [409, 334] width 60 height 15
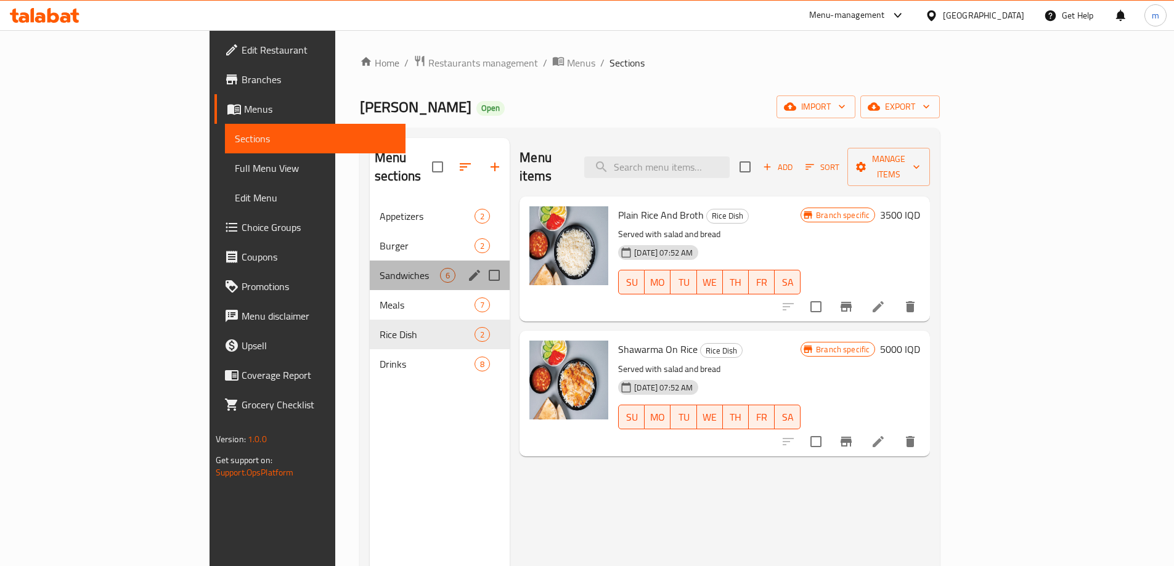
click at [370, 261] on div "Sandwiches 6" at bounding box center [440, 276] width 140 height 30
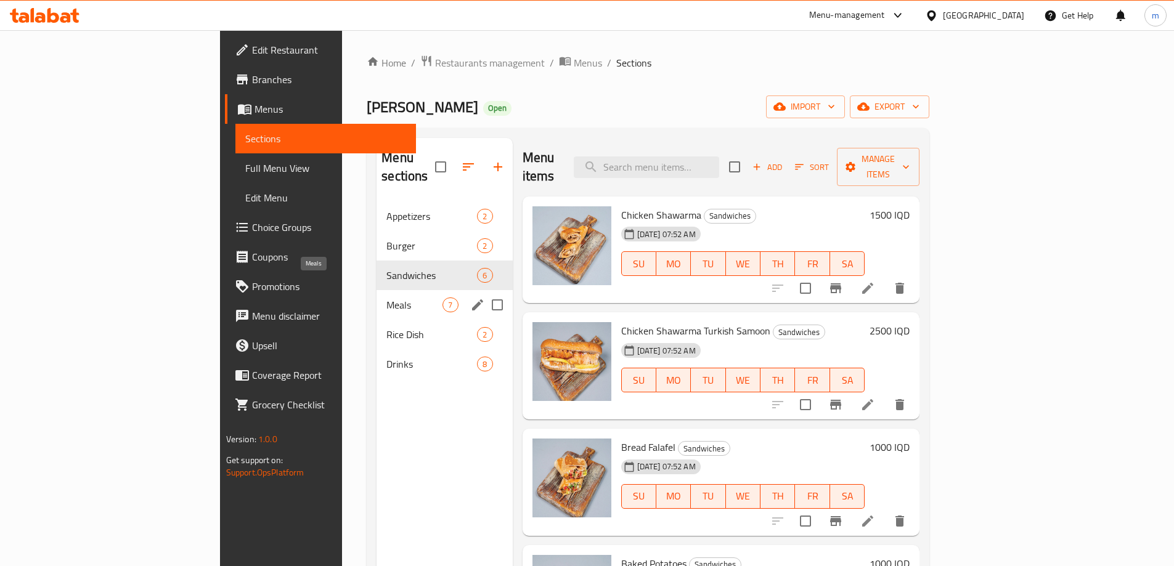
click at [386, 298] on span "Meals" at bounding box center [414, 305] width 56 height 15
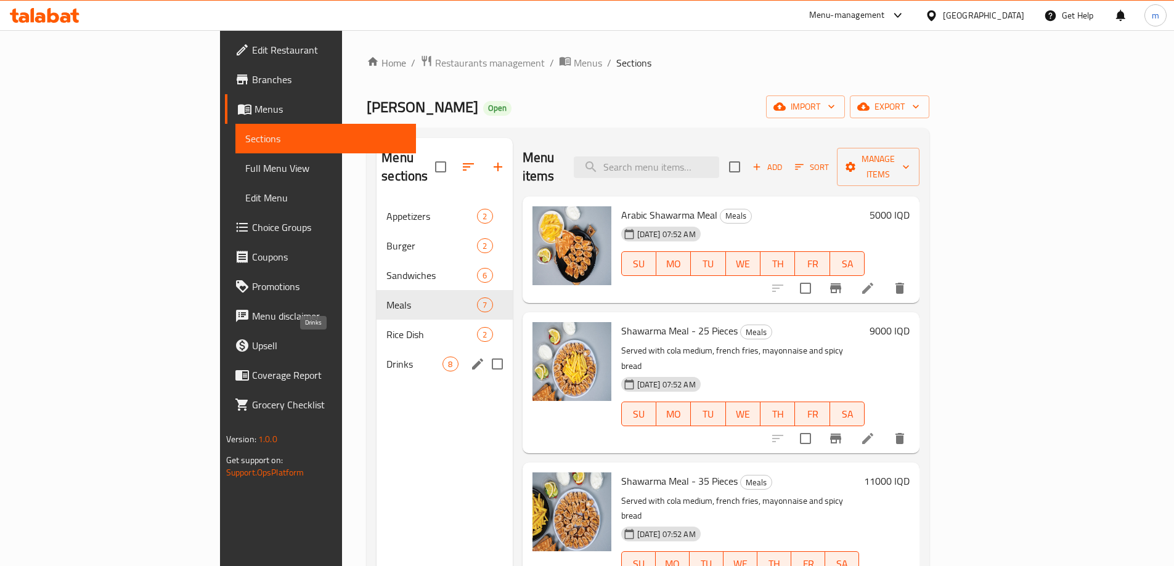
click at [386, 357] on span "Drinks" at bounding box center [414, 364] width 56 height 15
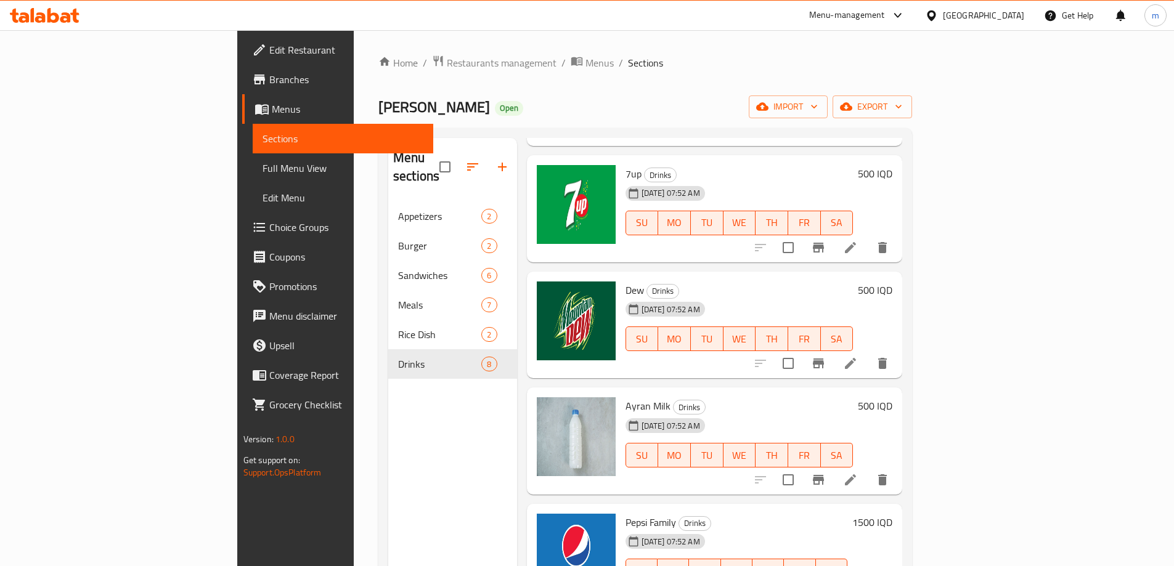
scroll to position [394, 0]
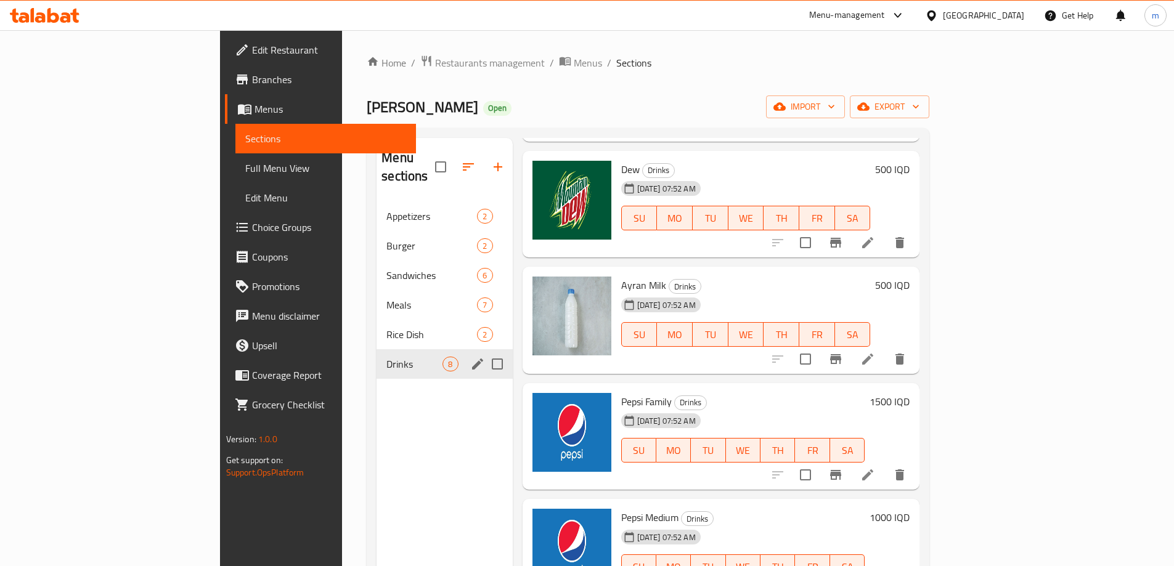
click at [386, 327] on span "Rice Dish" at bounding box center [431, 334] width 91 height 15
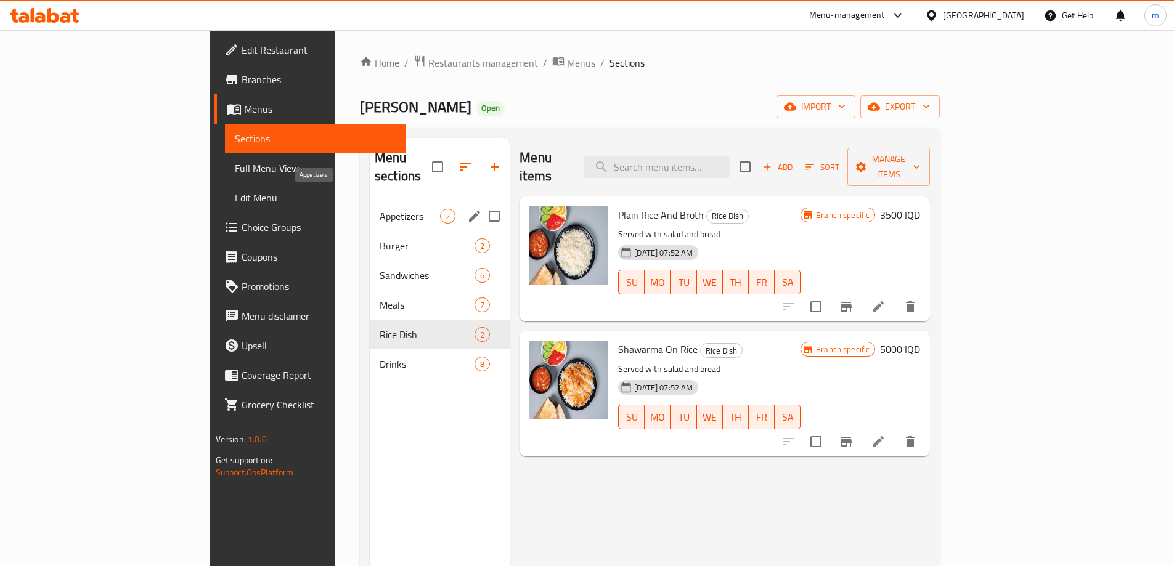
click at [379, 209] on span "Appetizers" at bounding box center [409, 216] width 60 height 15
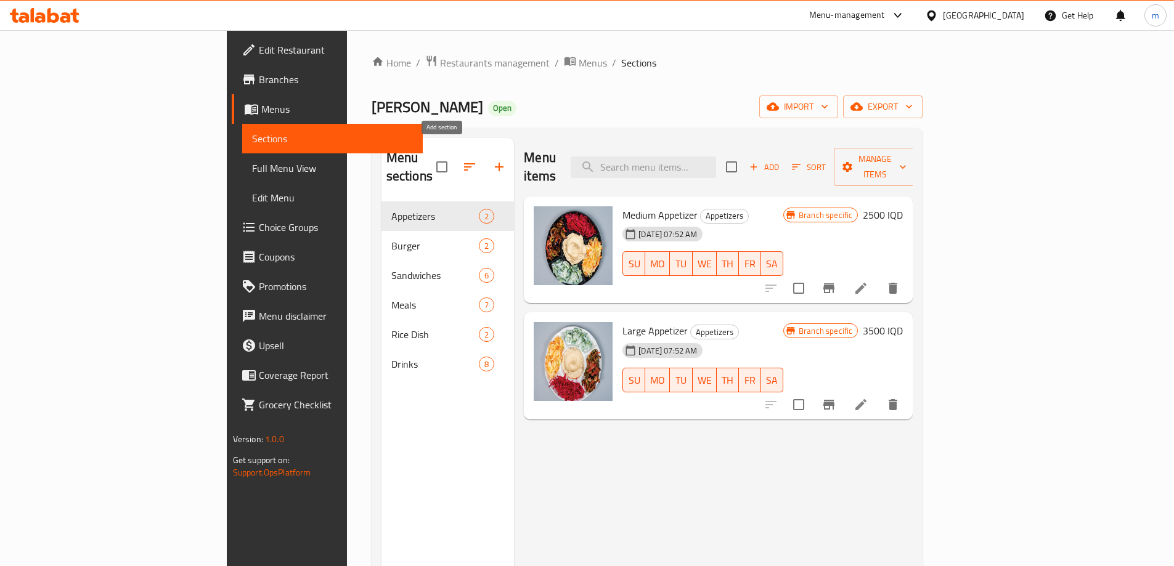
click at [492, 160] on icon "button" at bounding box center [499, 167] width 15 height 15
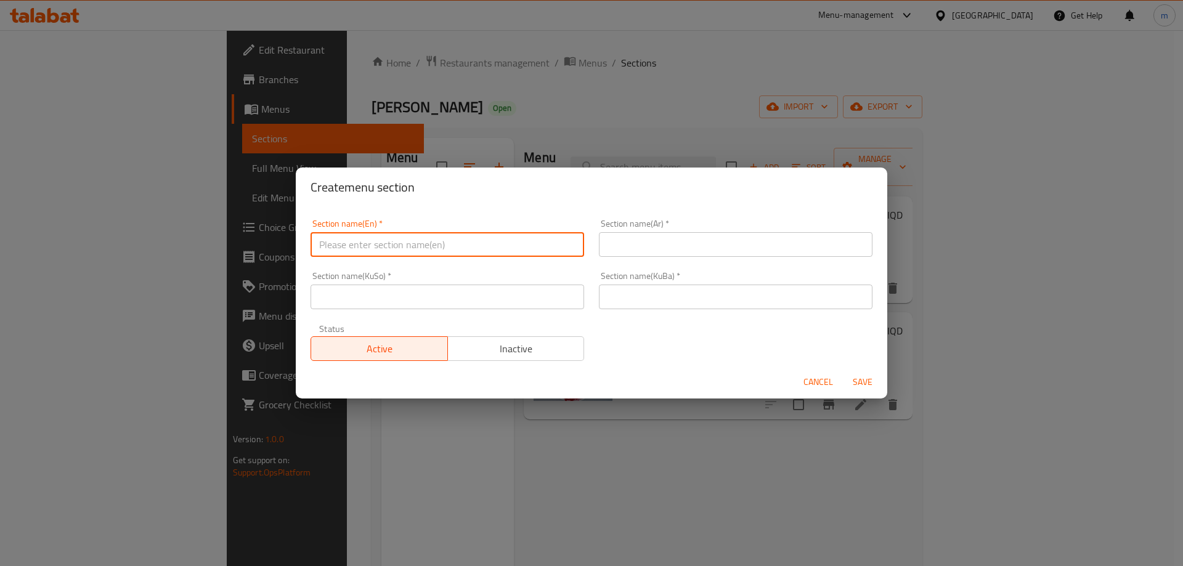
click at [431, 251] on input "text" at bounding box center [447, 244] width 274 height 25
type input "Side Dishes"
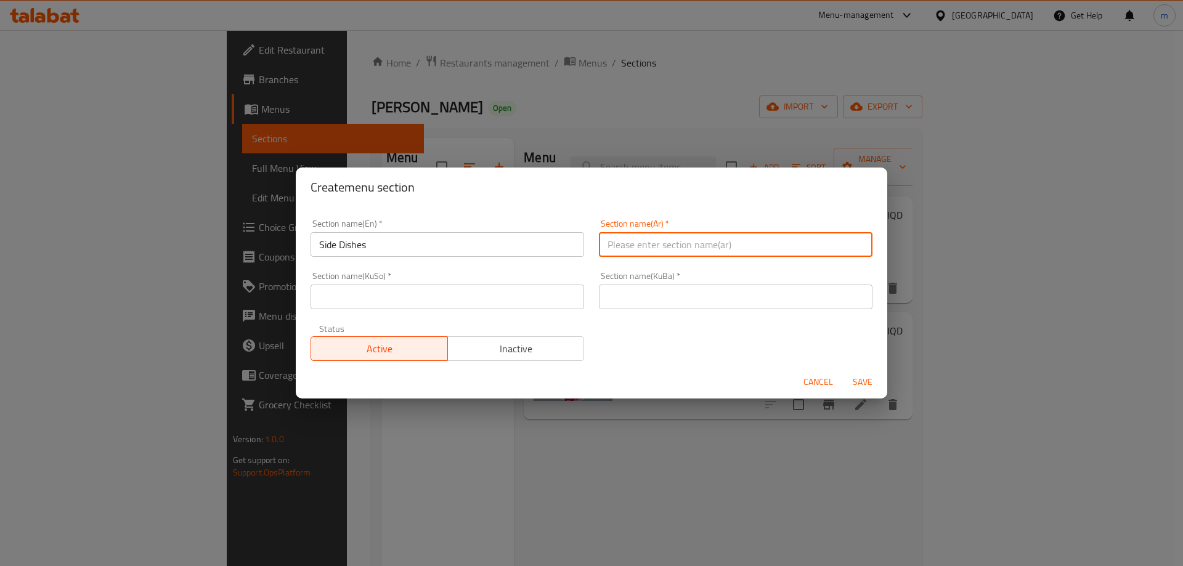
click at [629, 243] on input "text" at bounding box center [736, 244] width 274 height 25
type input "الاطباق الجانبية"
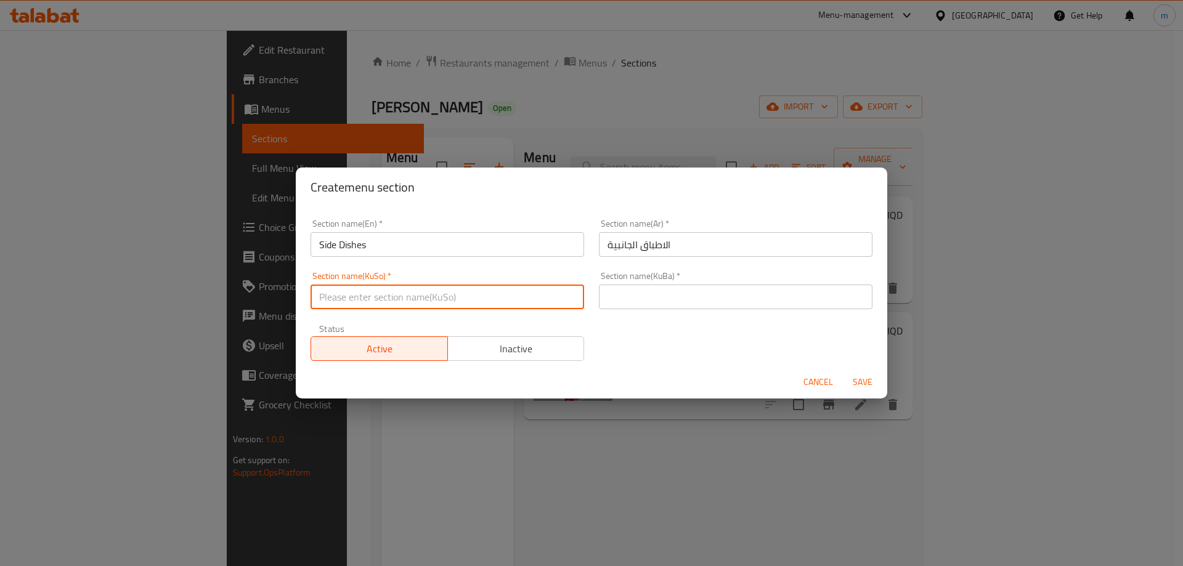
click at [562, 306] on input "text" at bounding box center [447, 297] width 274 height 25
type input "ژەمە لاوەکییەکان"
click at [424, 296] on input "ژەمە لاوەکییەکان" at bounding box center [447, 297] width 274 height 25
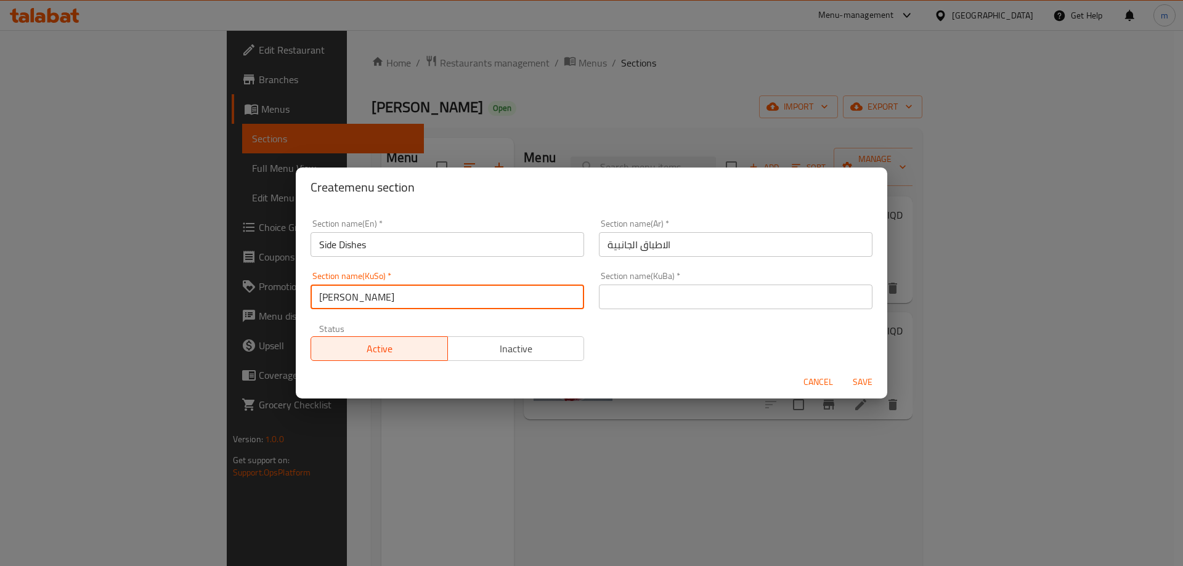
click at [635, 293] on input "text" at bounding box center [736, 297] width 274 height 25
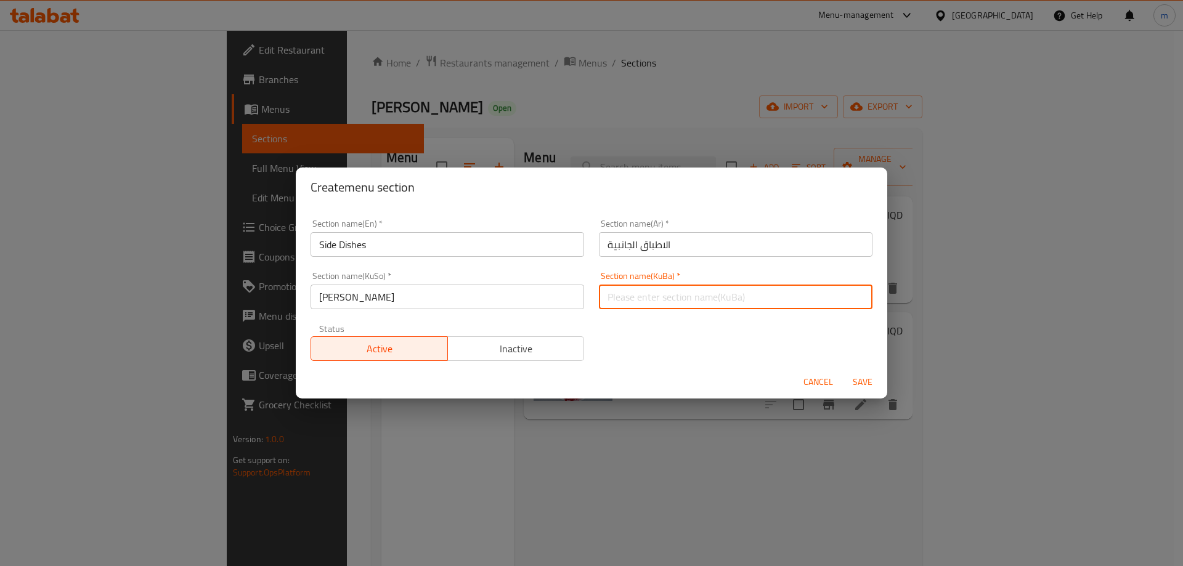
paste input "ژەمە لاوەکییەکان"
type input "ژەمە لاوەکییەکان"
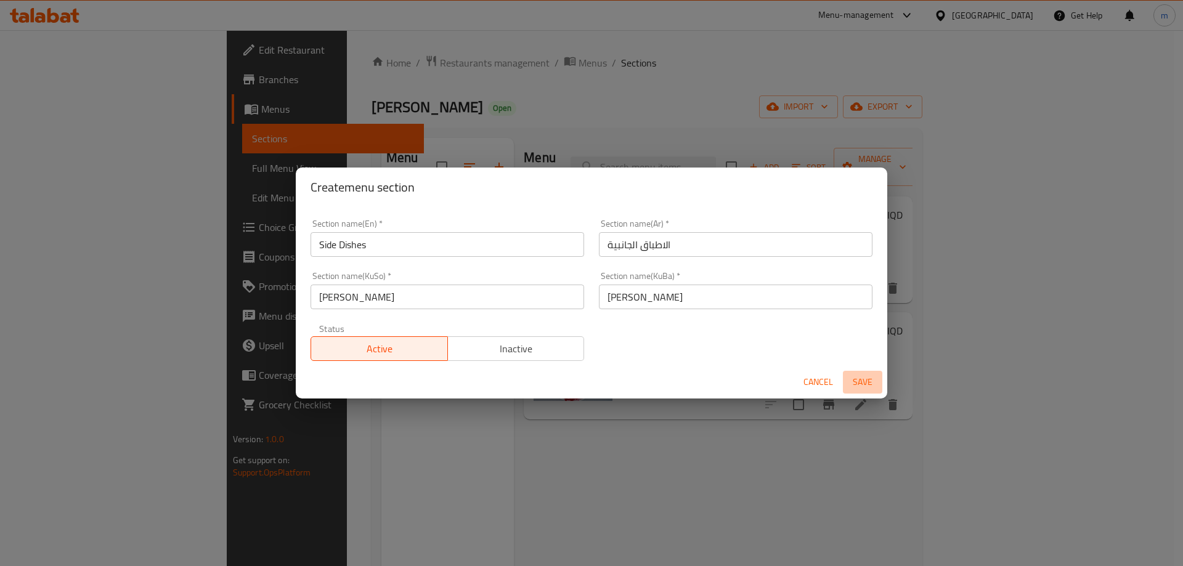
click at [862, 380] on span "Save" at bounding box center [863, 382] width 30 height 15
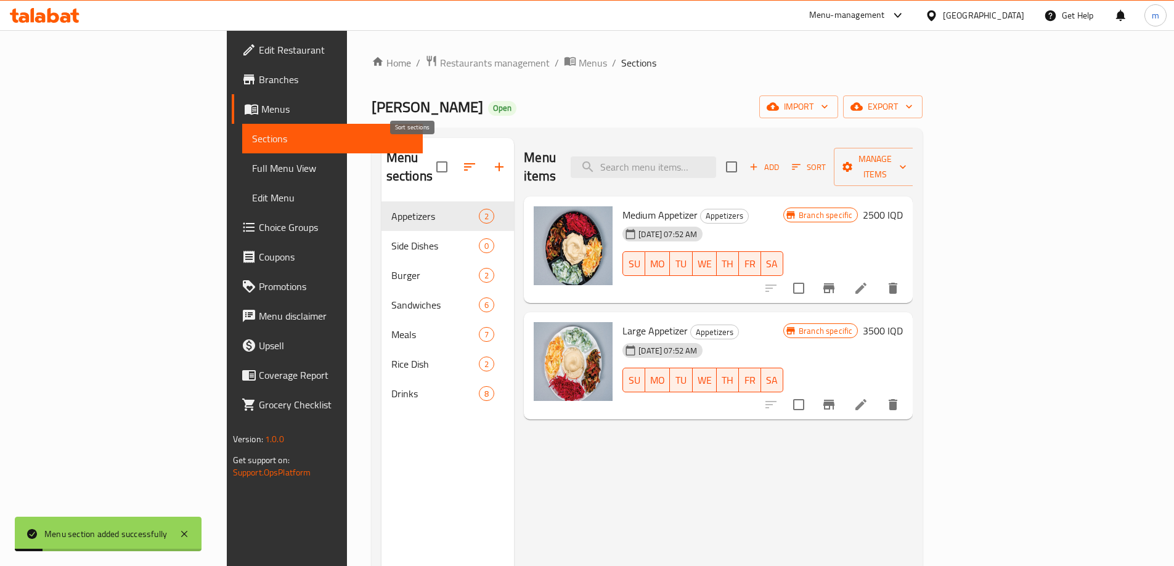
click at [462, 163] on icon "button" at bounding box center [469, 167] width 15 height 15
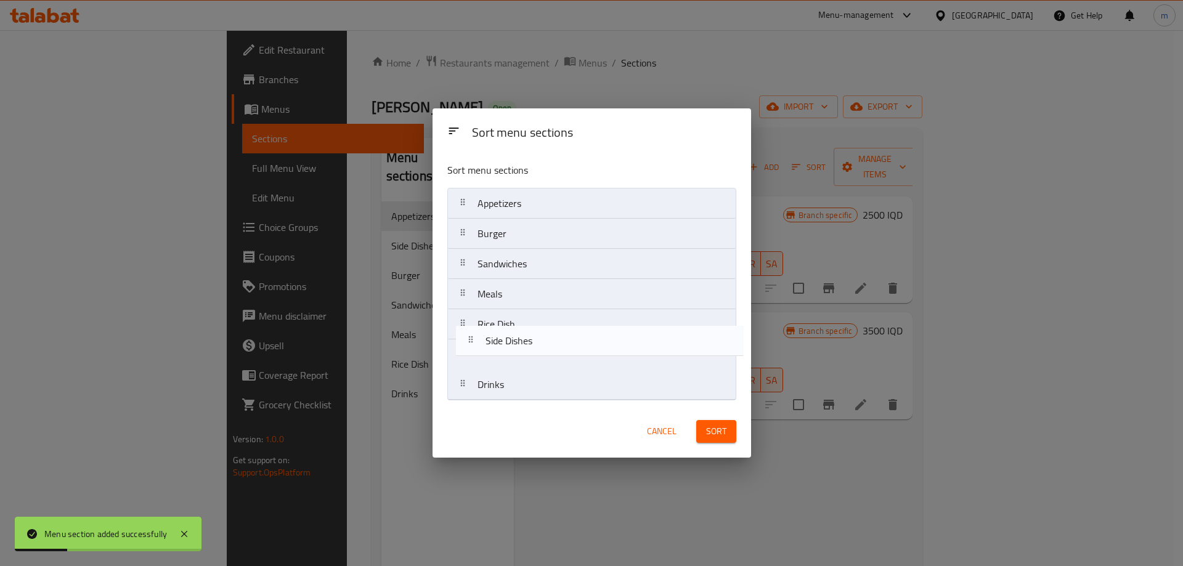
drag, startPoint x: 543, startPoint y: 278, endPoint x: 558, endPoint y: 352, distance: 75.4
click at [558, 352] on nav "Appetizers Side Dishes Burger Sandwiches Meals Rice Dish Drinks" at bounding box center [591, 294] width 289 height 213
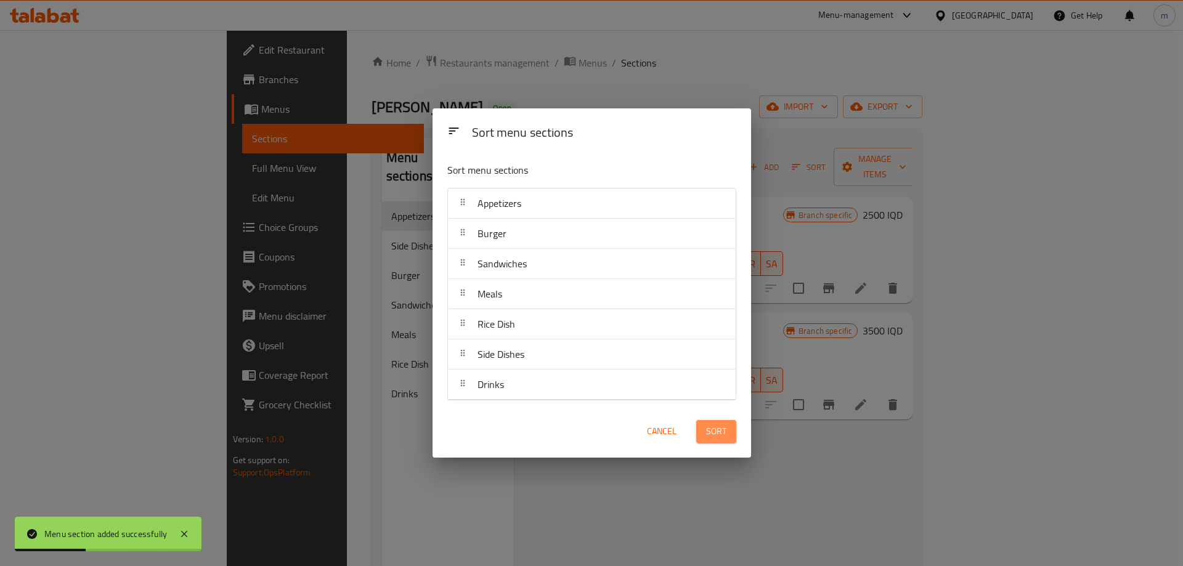
click at [726, 431] on button "Sort" at bounding box center [716, 431] width 40 height 23
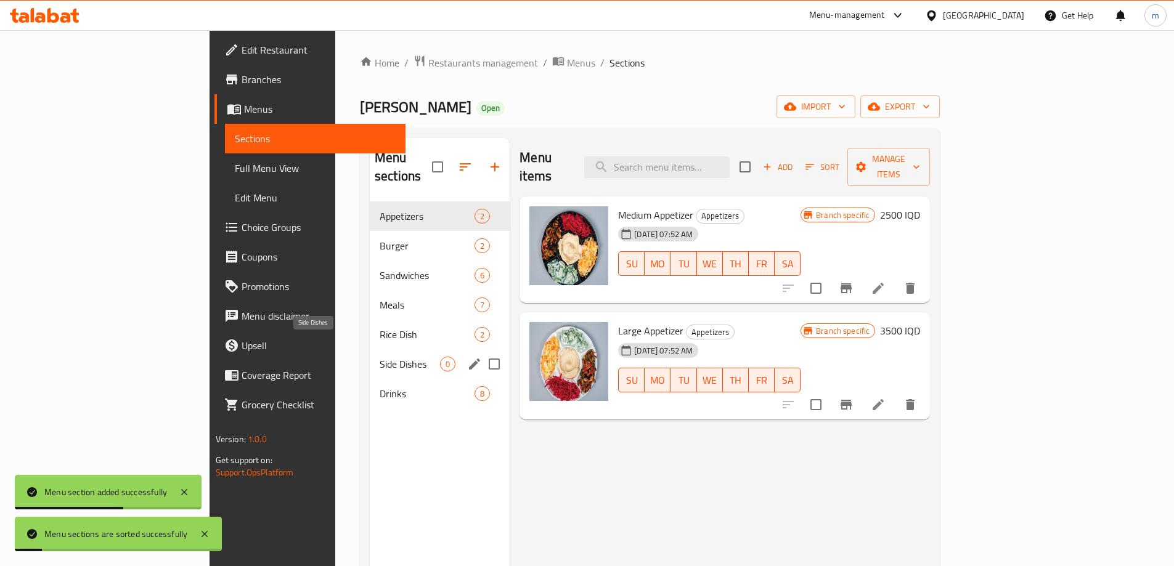
click at [379, 357] on span "Side Dishes" at bounding box center [409, 364] width 60 height 15
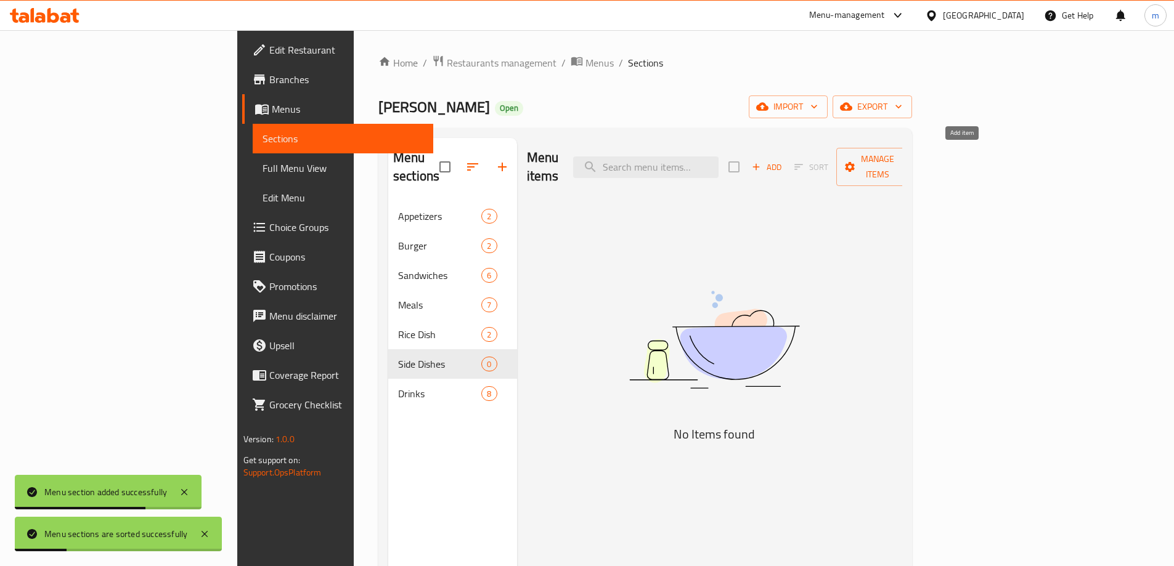
click at [783, 160] on span "Add" at bounding box center [766, 167] width 33 height 14
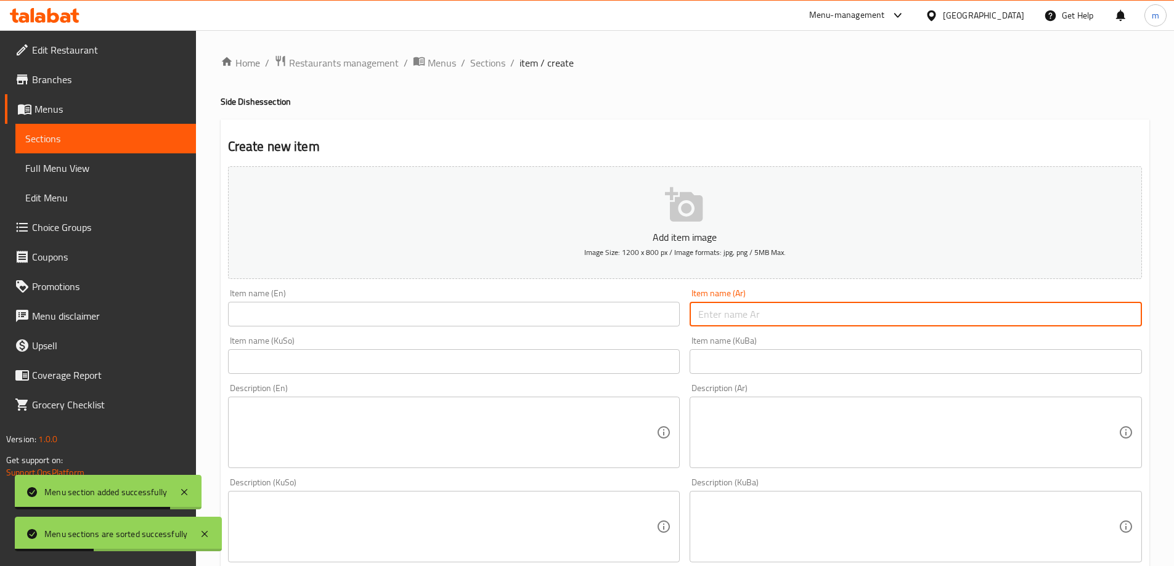
drag, startPoint x: 797, startPoint y: 306, endPoint x: 793, endPoint y: 312, distance: 7.4
click at [793, 312] on input "text" at bounding box center [915, 314] width 452 height 25
paste input "ژەمە لاوەکییەکان"
click at [768, 309] on input "ژەمە لاوەکییەکان" at bounding box center [915, 314] width 452 height 25
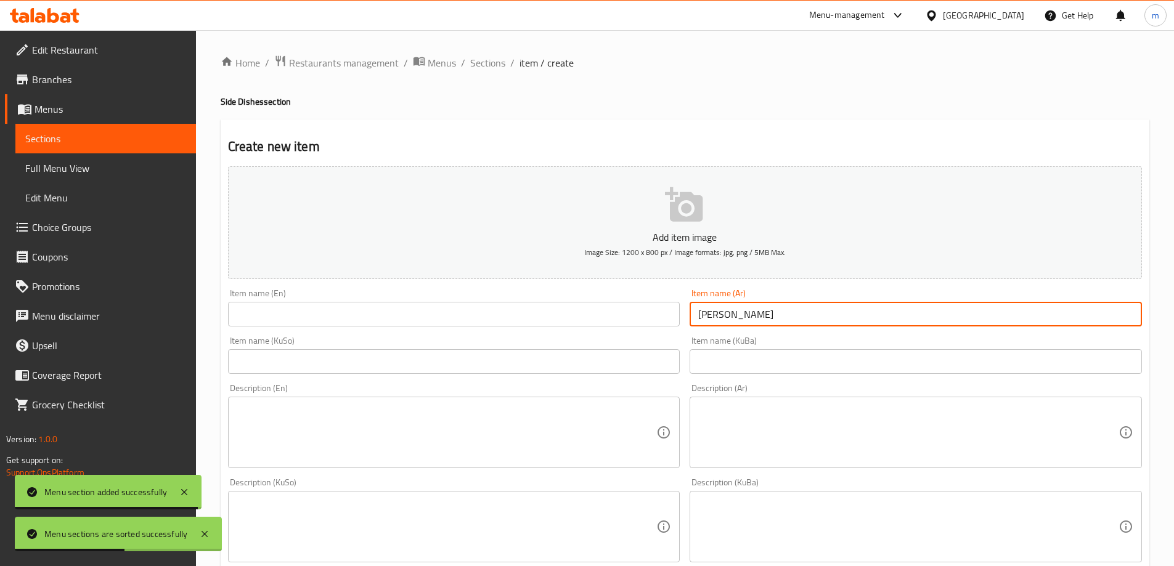
click at [768, 309] on input "ژەمە لاوەکییەکان" at bounding box center [915, 314] width 452 height 25
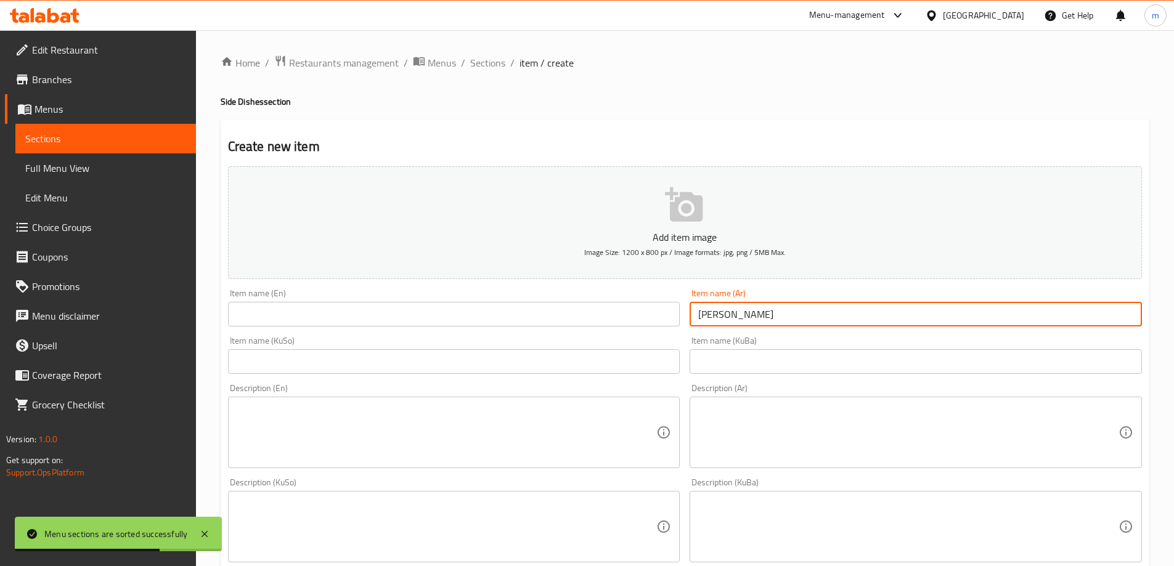
paste input "صحن بطاطا"
type input "صحن بطاطا"
click at [636, 316] on input "text" at bounding box center [454, 314] width 452 height 25
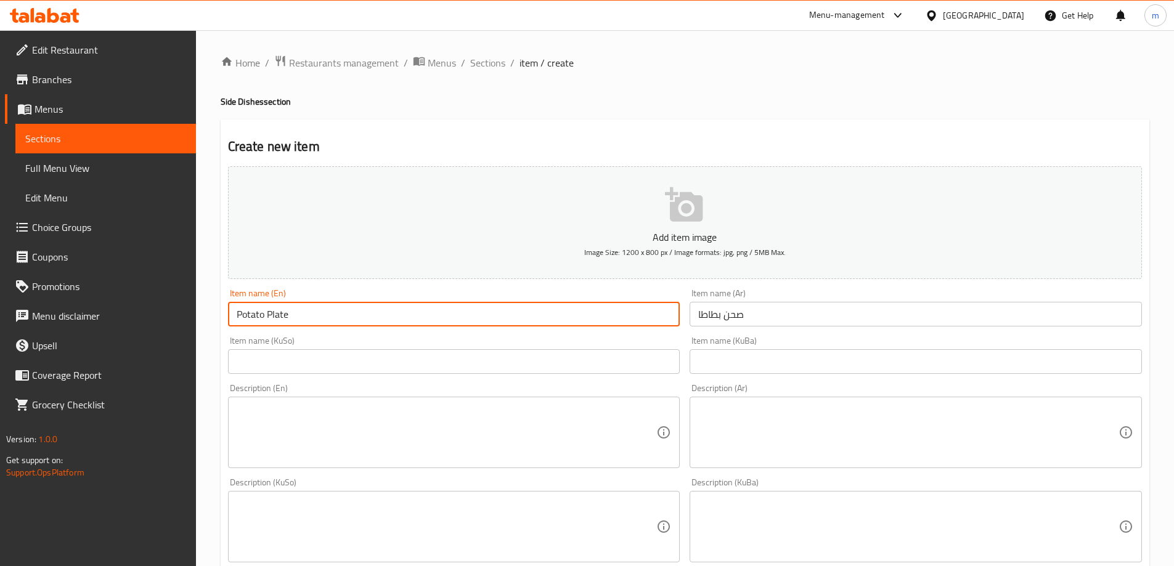
type input "Potato Plate"
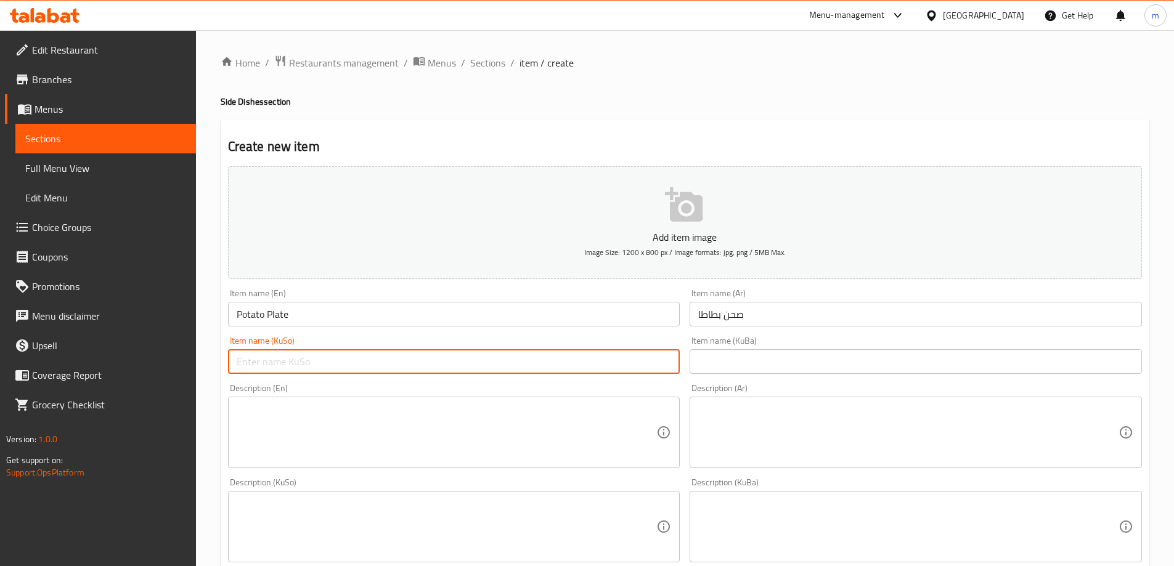
click at [628, 370] on input "text" at bounding box center [454, 361] width 452 height 25
click at [643, 371] on input "قاپێک پەتاتە" at bounding box center [454, 361] width 452 height 25
type input "قاپێک پەتاتە"
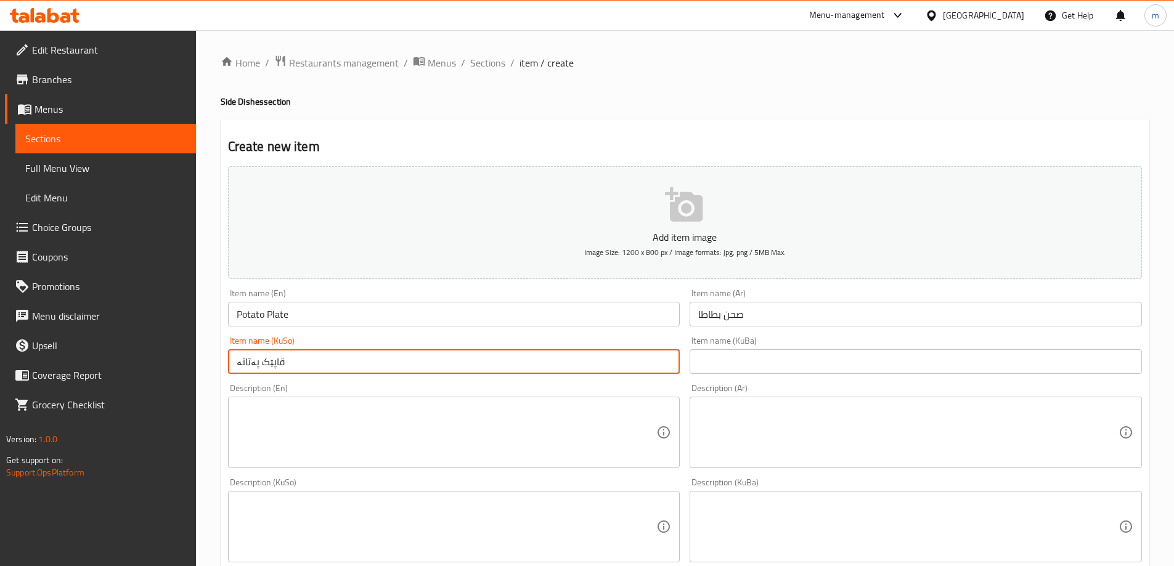
click at [758, 362] on input "text" at bounding box center [915, 361] width 452 height 25
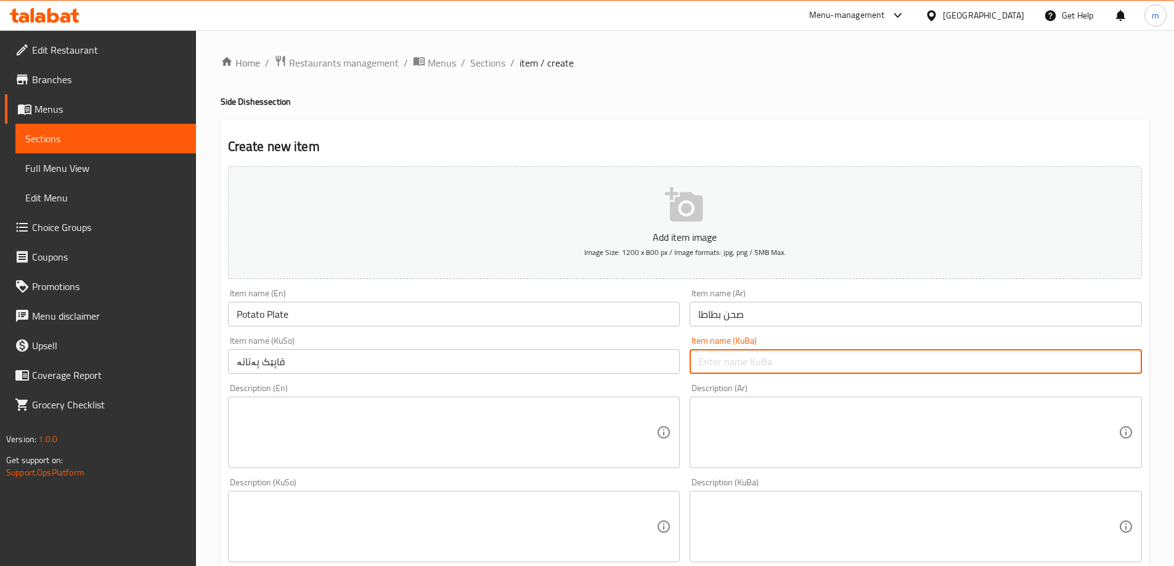
paste input "قاپێک پەتاتە"
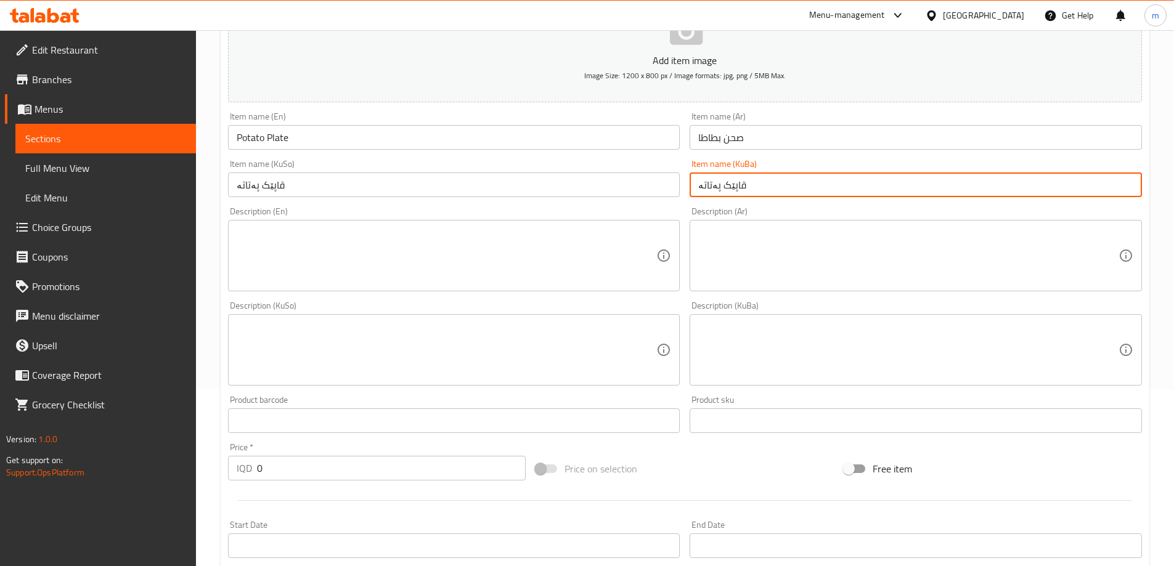
scroll to position [446, 0]
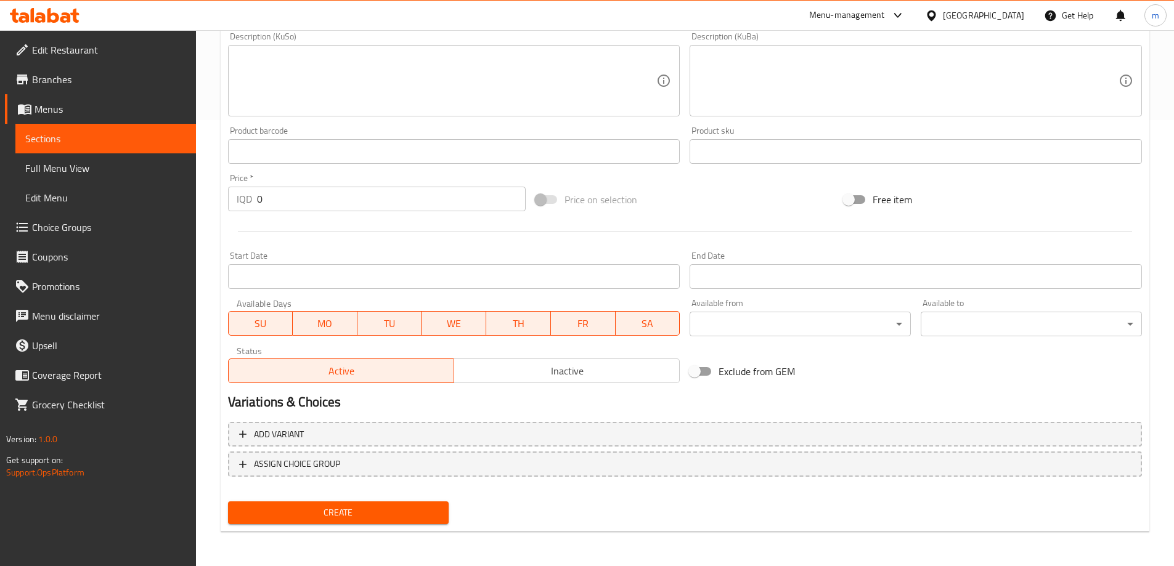
type input "قاپێک پەتاتە"
drag, startPoint x: 259, startPoint y: 193, endPoint x: 238, endPoint y: 185, distance: 23.0
click at [238, 185] on div "Price   * IQD 0 Price *" at bounding box center [377, 193] width 298 height 38
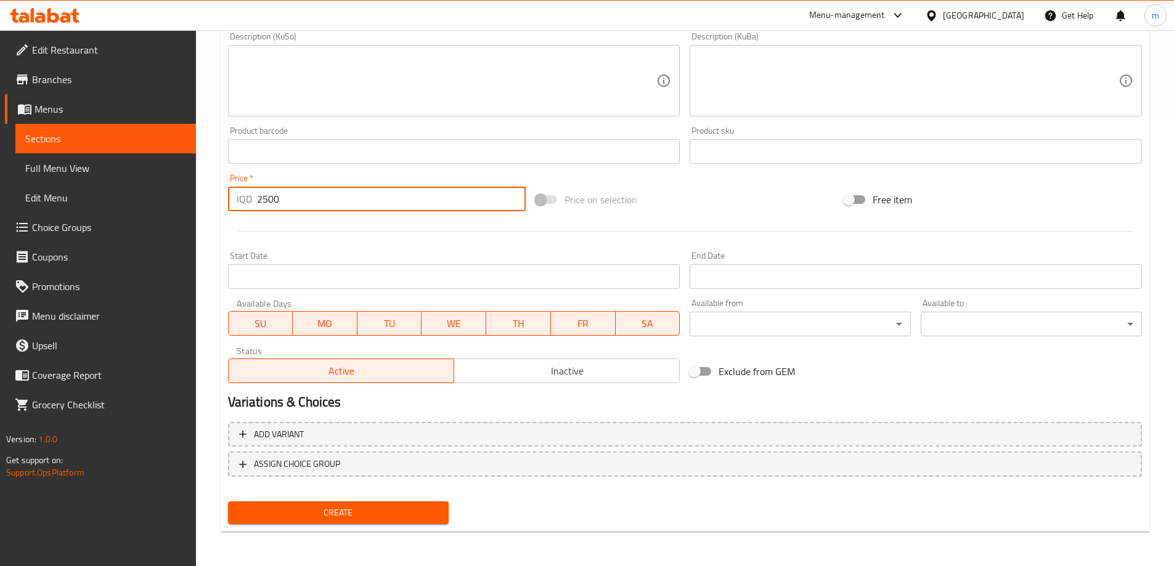
type input "2500"
click at [228, 501] on button "Create" at bounding box center [338, 512] width 221 height 23
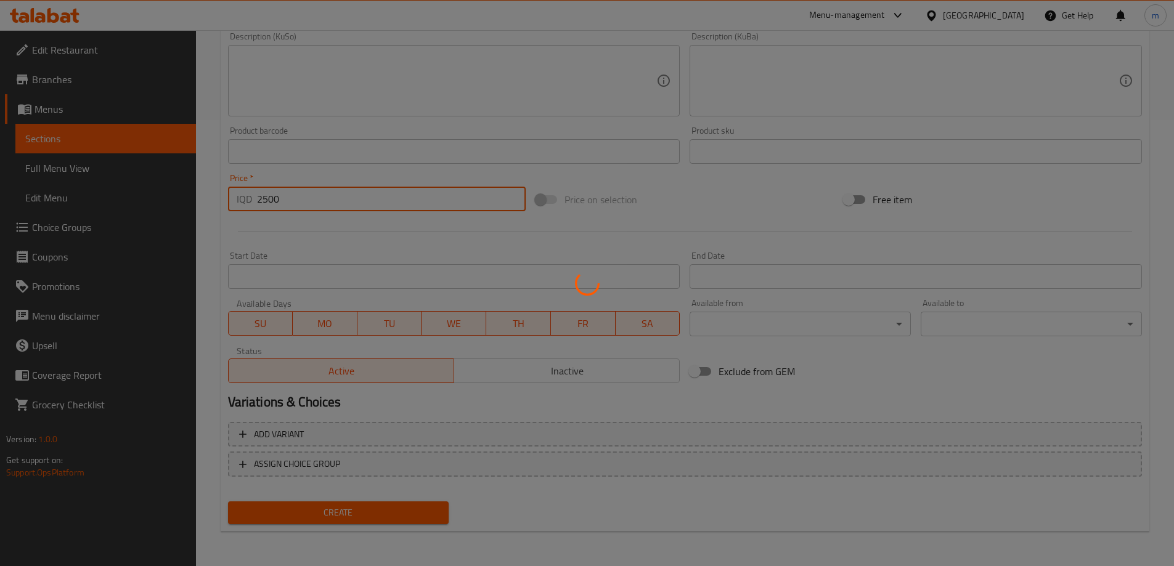
type input "0"
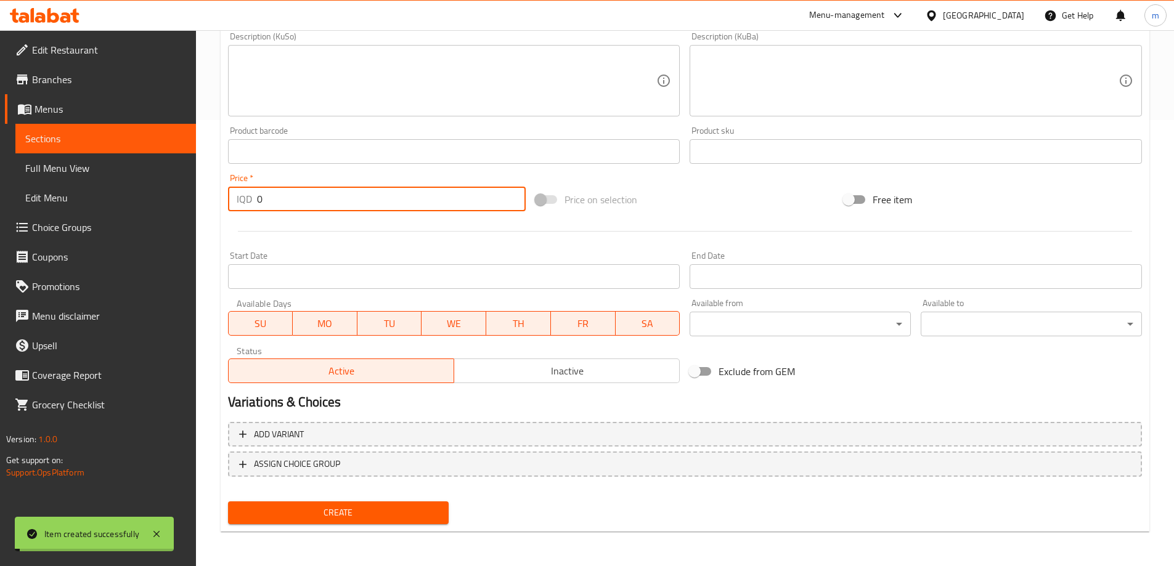
click at [58, 172] on span "Full Menu View" at bounding box center [105, 168] width 161 height 15
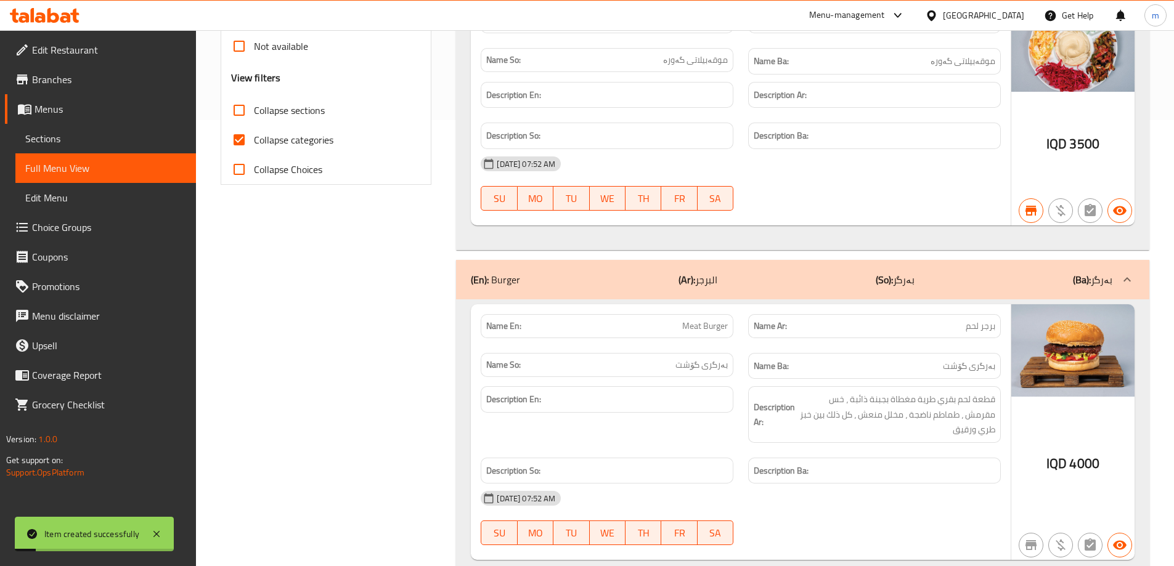
click at [286, 142] on span "Collapse categories" at bounding box center [293, 139] width 79 height 15
click at [254, 142] on input "Collapse categories" at bounding box center [239, 140] width 30 height 30
checkbox input "false"
click at [284, 113] on span "Collapse sections" at bounding box center [289, 110] width 71 height 15
click at [254, 113] on input "Collapse sections" at bounding box center [239, 110] width 30 height 30
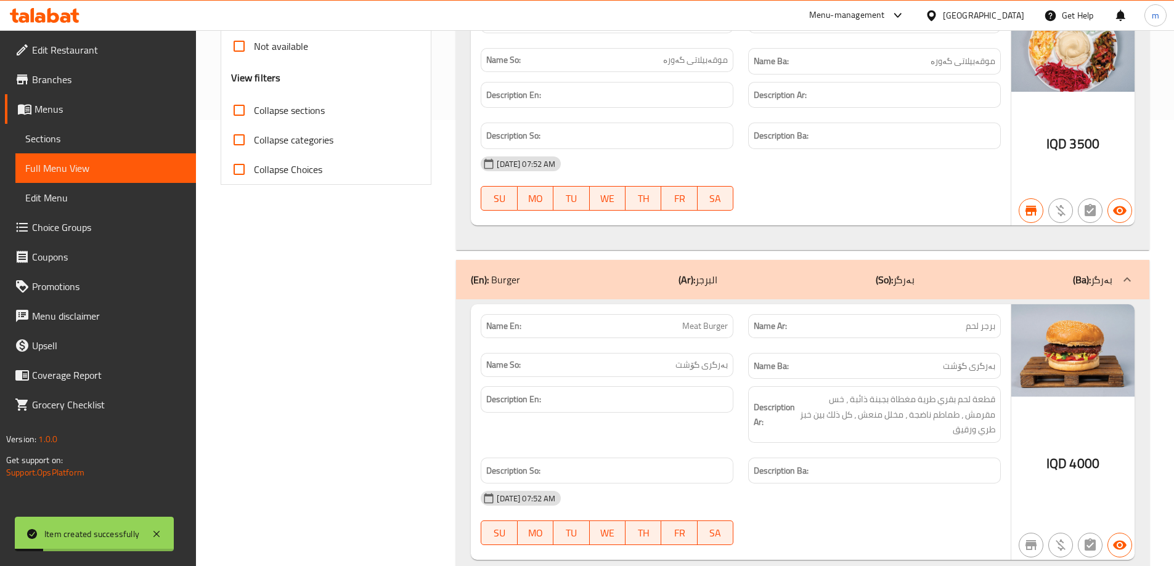
checkbox input "true"
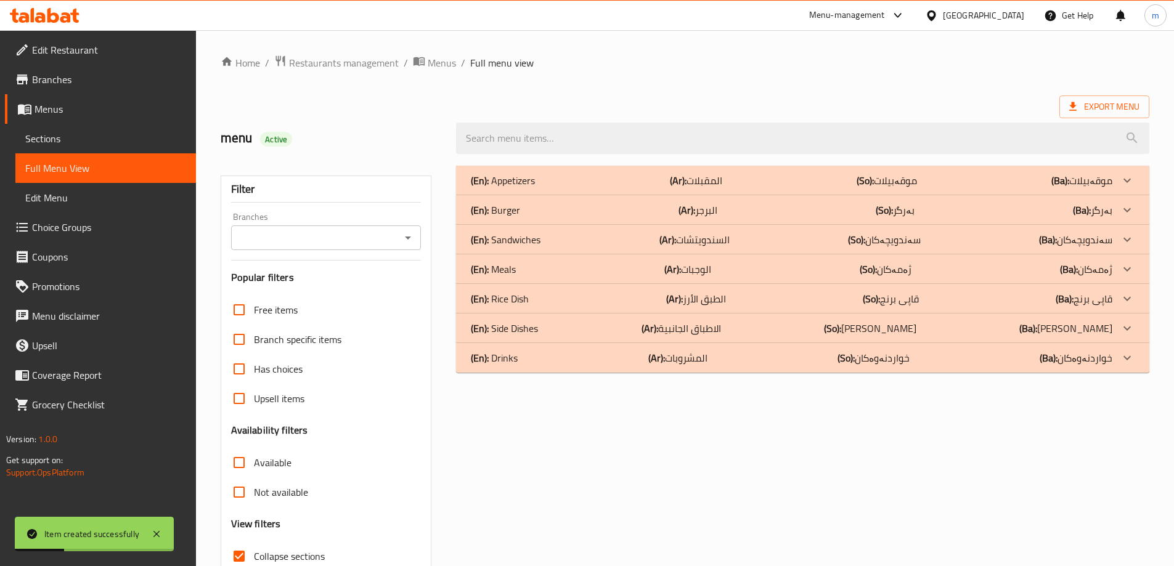
click at [331, 237] on input "Branches" at bounding box center [316, 237] width 163 height 17
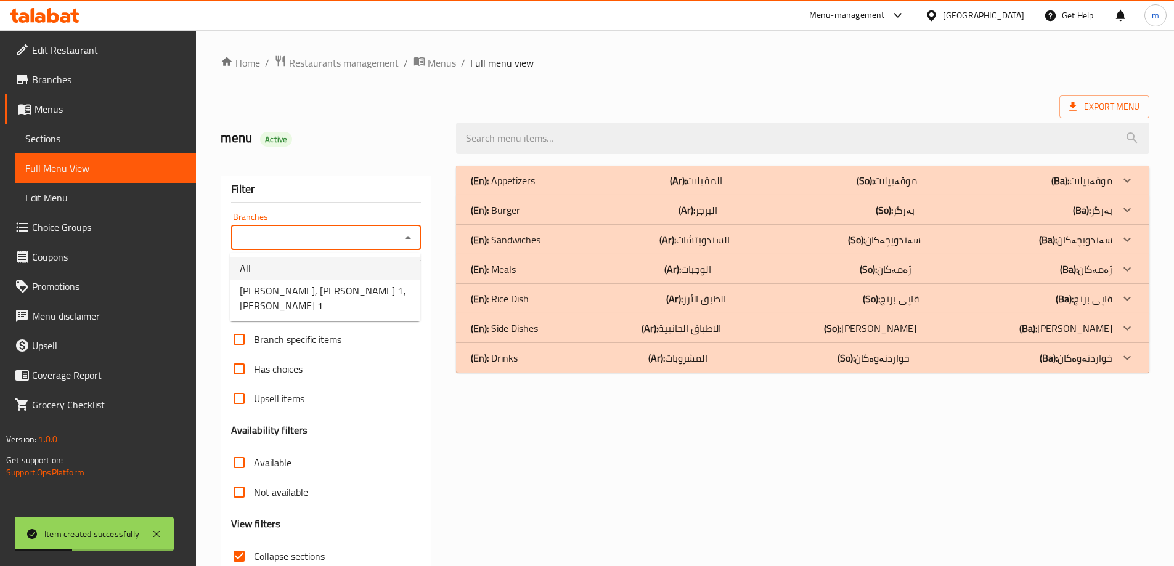
click at [307, 278] on li "All" at bounding box center [325, 268] width 190 height 22
click at [319, 237] on input "All" at bounding box center [316, 237] width 163 height 17
click at [406, 239] on icon "Open" at bounding box center [407, 237] width 15 height 15
click at [350, 291] on span "Abu Hala, Zanko 1، Zanko 1" at bounding box center [325, 298] width 171 height 30
type input "Abu Hala, Zanko 1، Zanko 1"
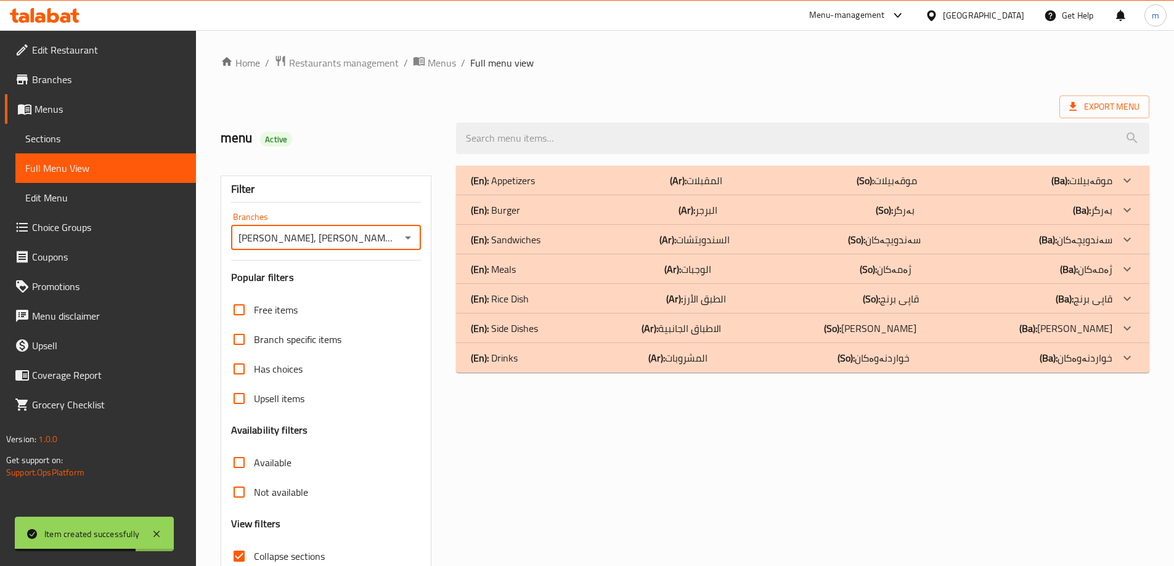
click at [533, 321] on p "(En): Side Dishes" at bounding box center [504, 328] width 67 height 15
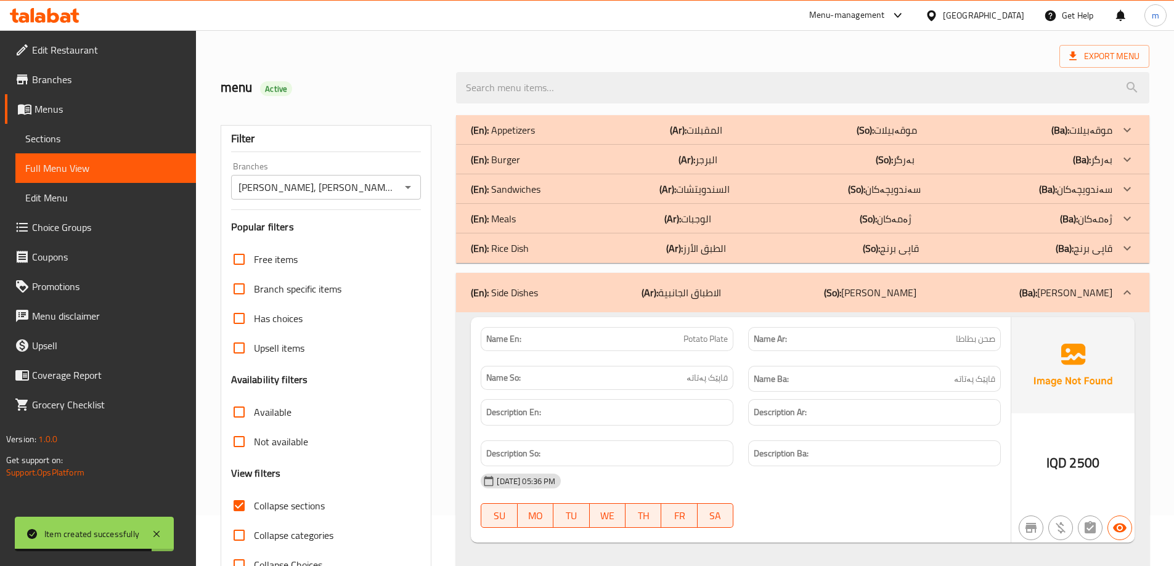
scroll to position [116, 0]
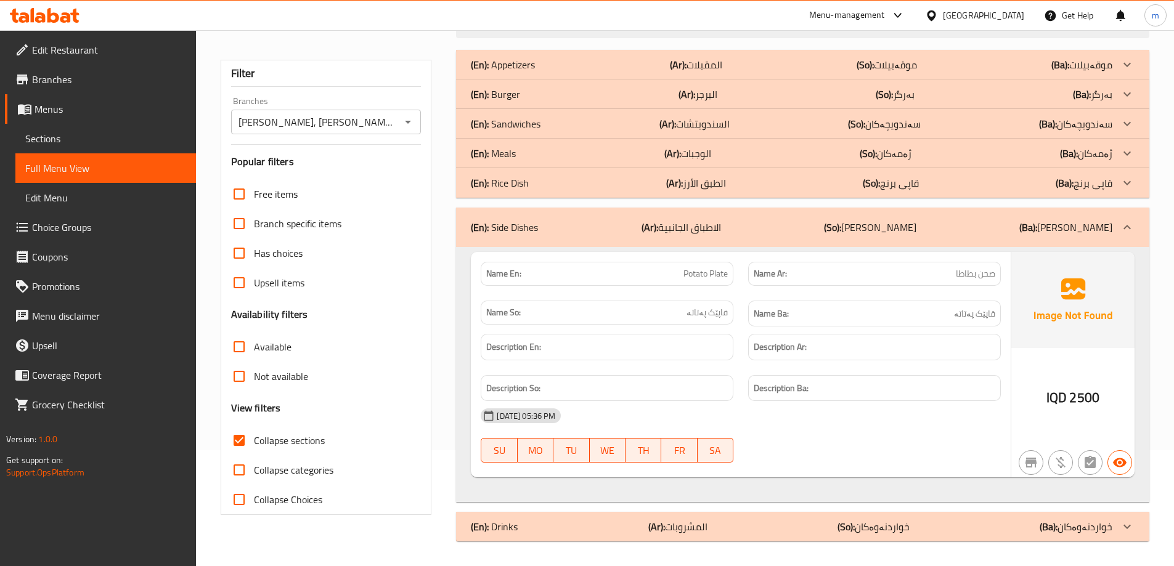
click at [701, 278] on span "Potato Plate" at bounding box center [705, 273] width 44 height 13
copy span "Potato Plate"
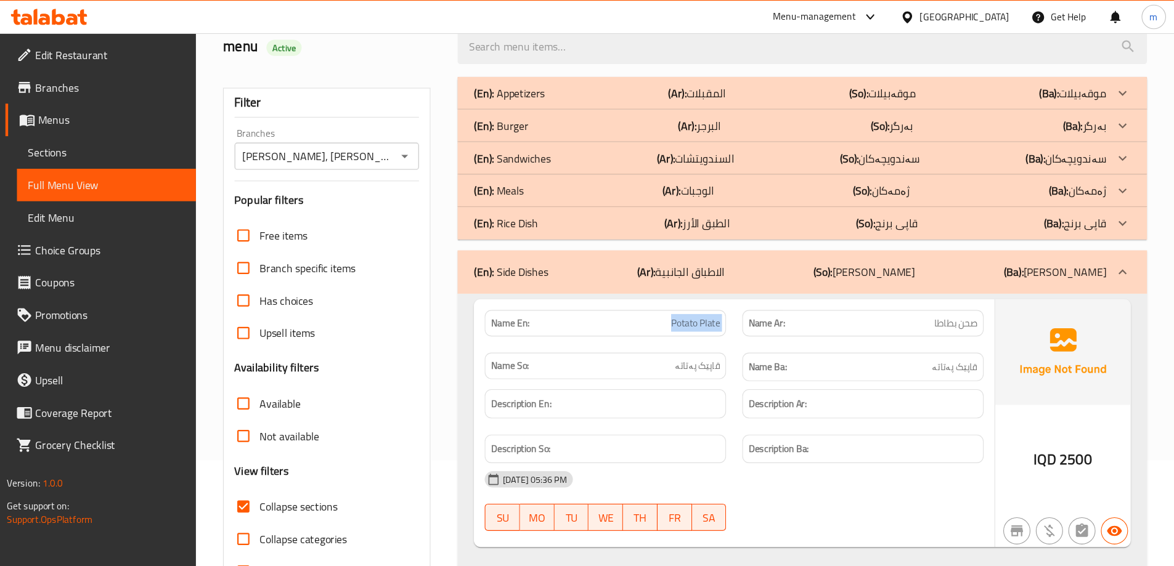
scroll to position [0, 0]
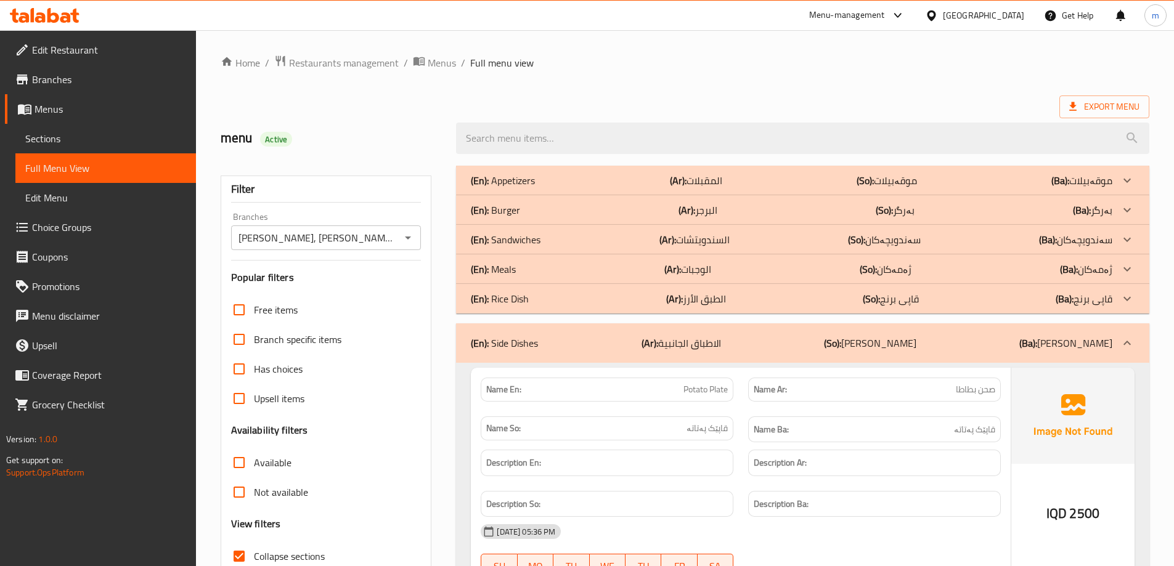
drag, startPoint x: 290, startPoint y: 553, endPoint x: 315, endPoint y: 489, distance: 69.1
click at [290, 552] on span "Collapse sections" at bounding box center [289, 556] width 71 height 15
click at [254, 552] on input "Collapse sections" at bounding box center [239, 556] width 30 height 30
checkbox input "false"
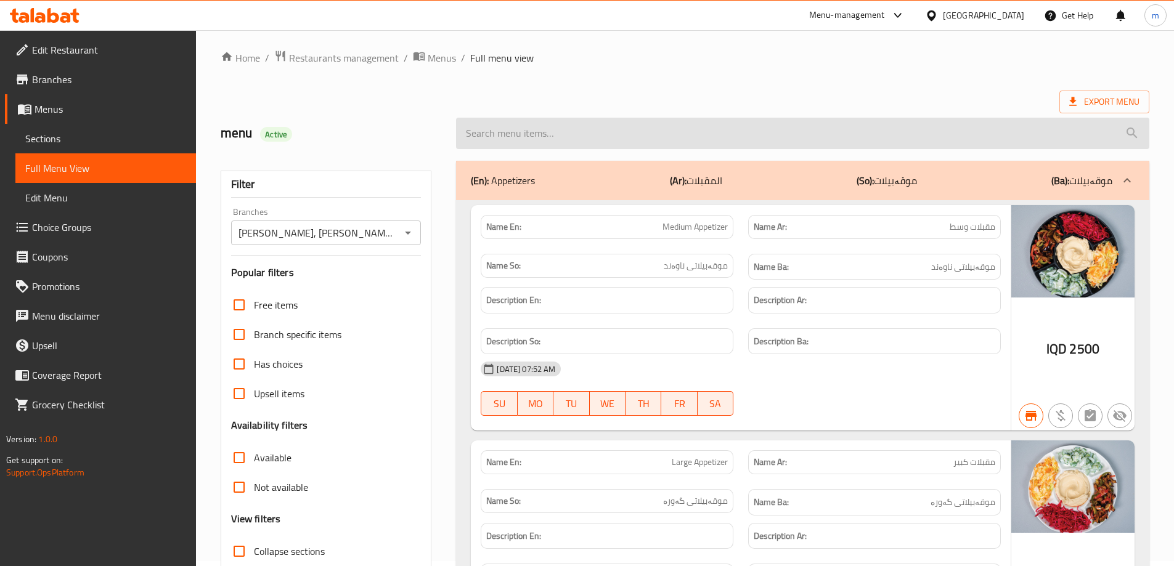
click at [525, 137] on input "search" at bounding box center [802, 133] width 693 height 31
paste input "Potato Plate"
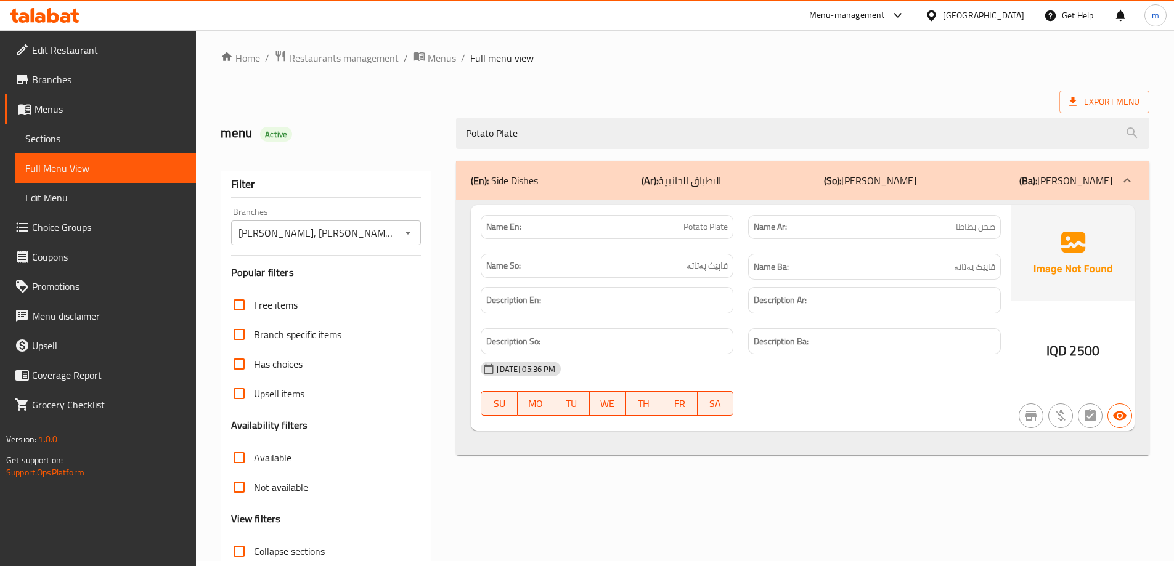
type input "Potato Plate"
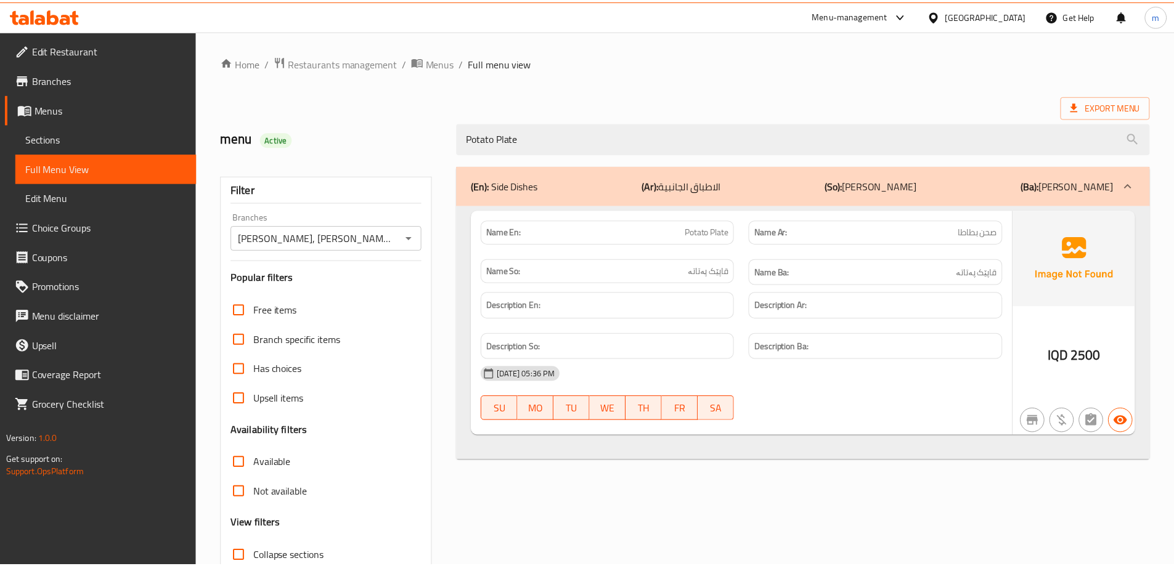
scroll to position [89, 0]
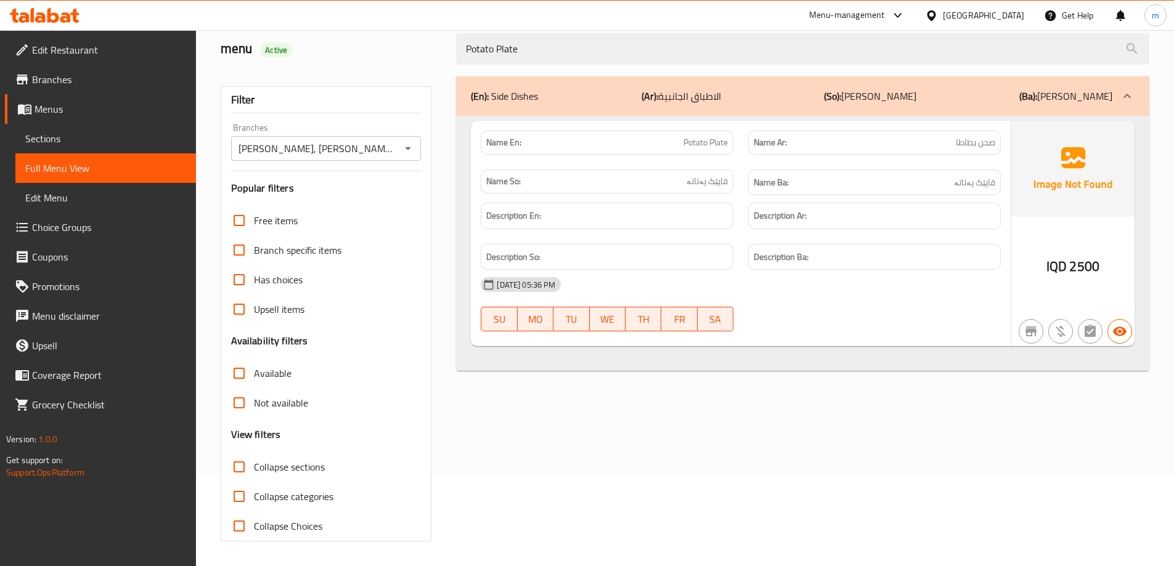
click at [72, 18] on icon at bounding box center [45, 15] width 70 height 15
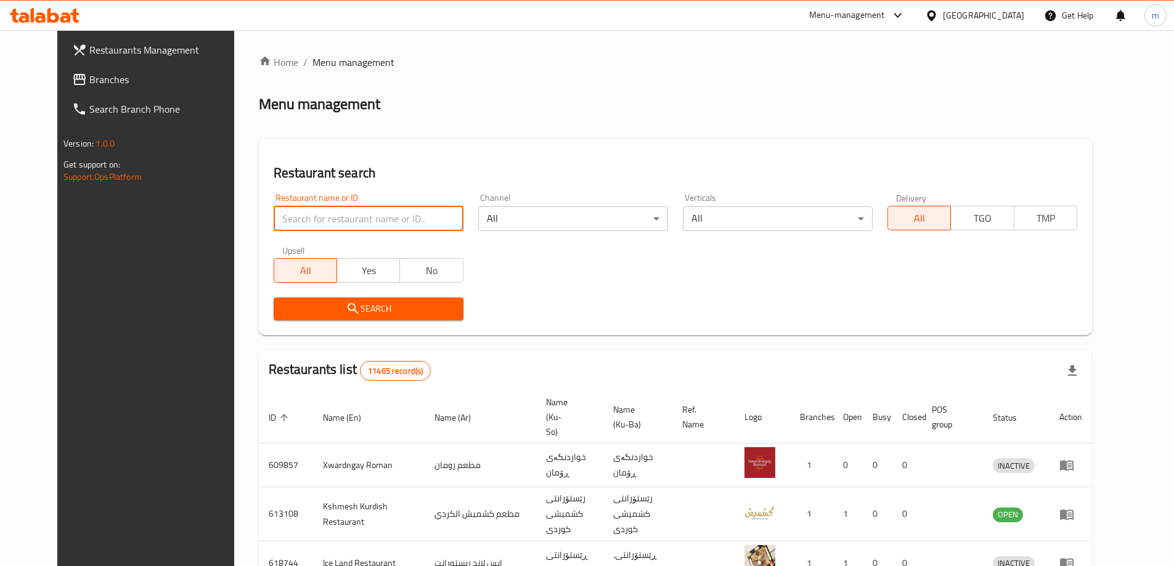
click at [306, 218] on input "search" at bounding box center [369, 218] width 190 height 25
paste input "641028"
type input "641028"
click button "Search" at bounding box center [369, 309] width 190 height 23
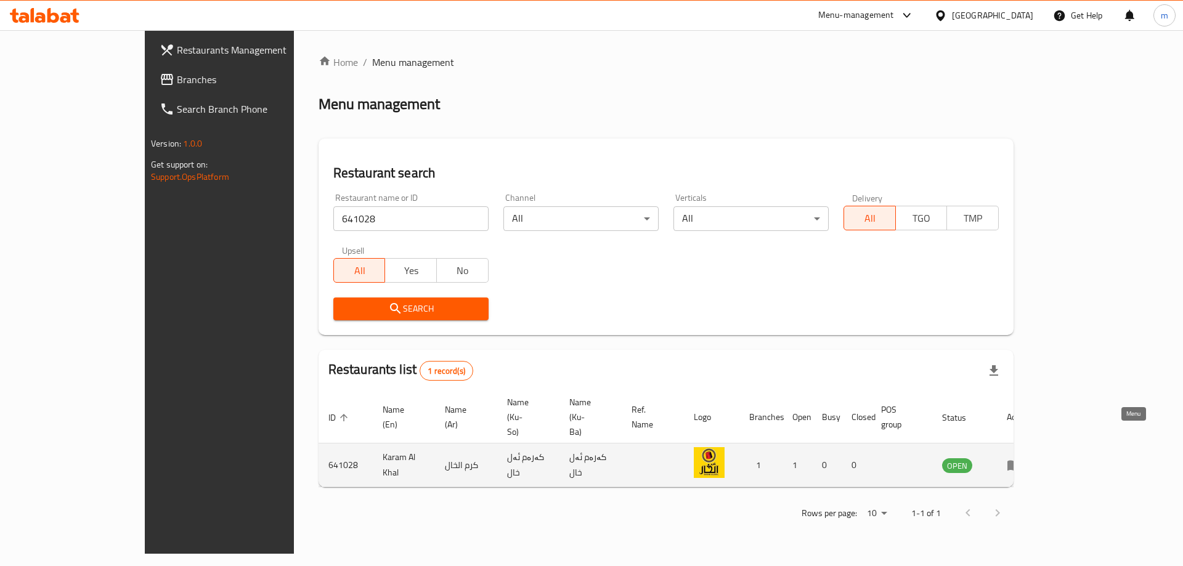
click at [1021, 458] on icon "enhanced table" at bounding box center [1014, 465] width 15 height 15
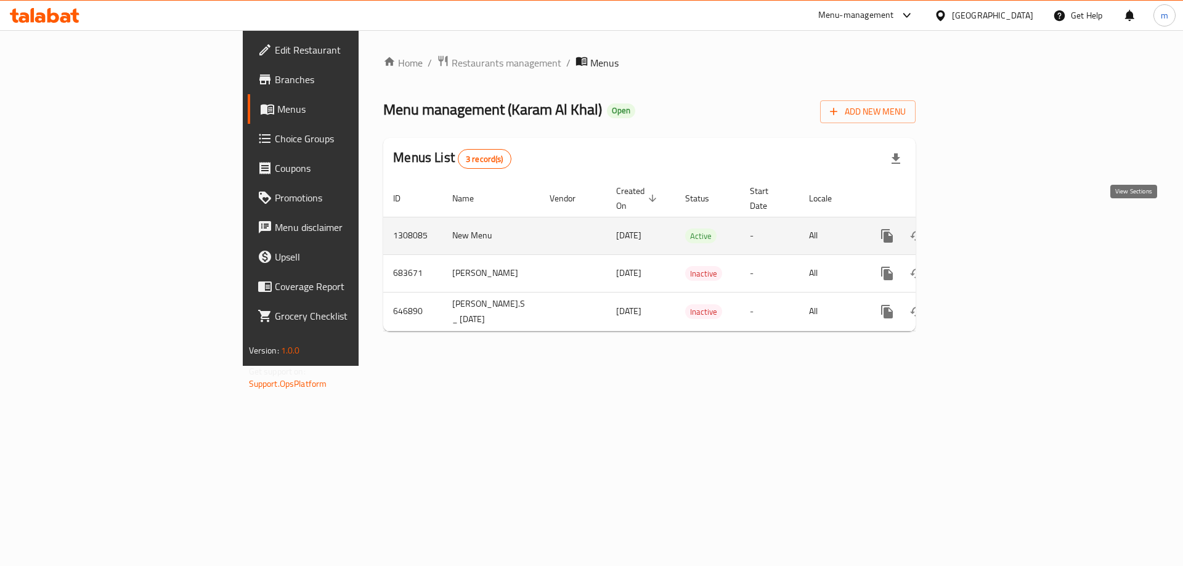
click at [983, 229] on icon "enhanced table" at bounding box center [975, 236] width 15 height 15
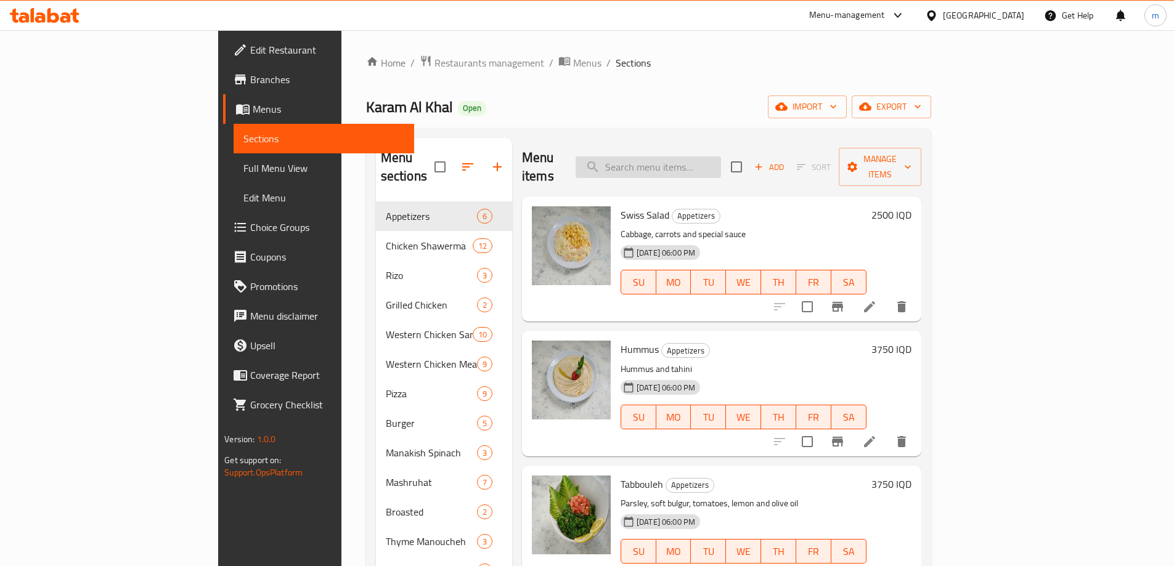
click at [721, 164] on input "search" at bounding box center [647, 167] width 145 height 22
paste input "meat pizza"
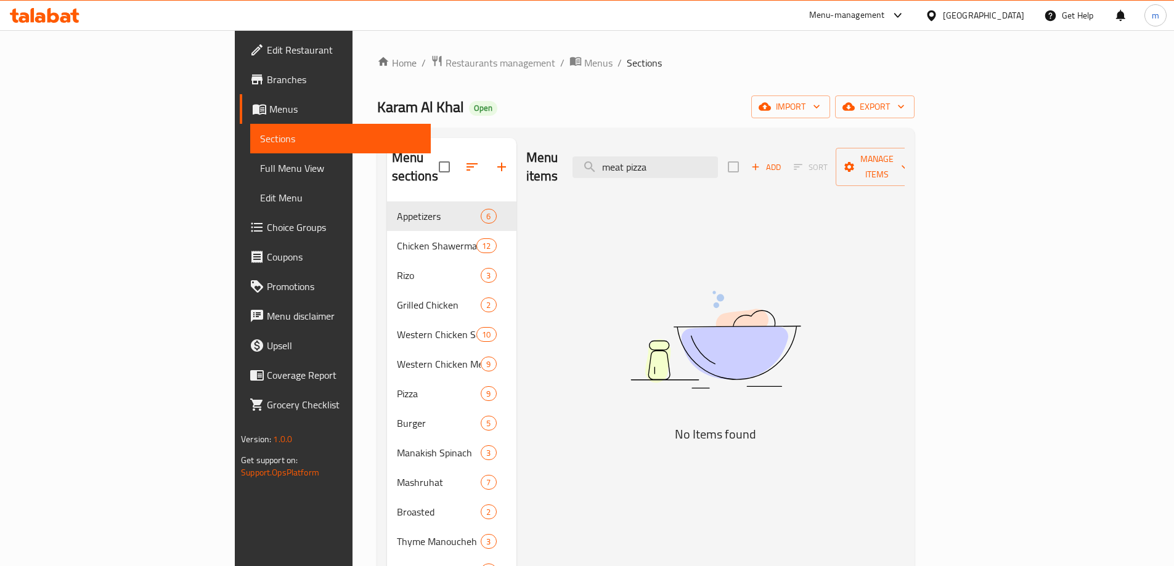
type input "meat pizza"
click at [260, 167] on span "Full Menu View" at bounding box center [340, 168] width 161 height 15
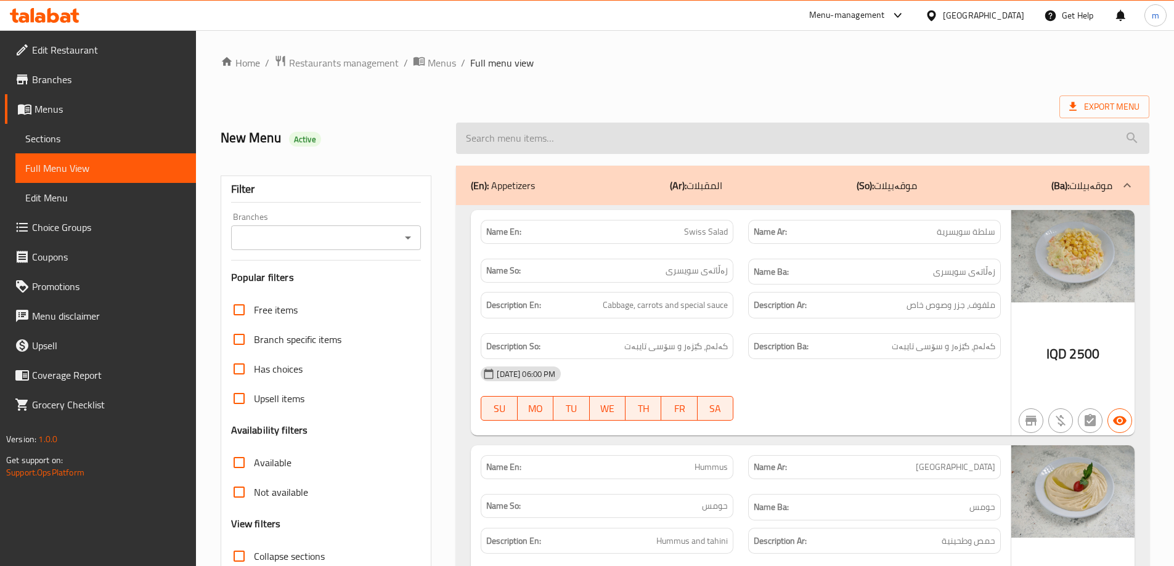
click at [593, 136] on input "search" at bounding box center [802, 138] width 693 height 31
paste input "meat pizza"
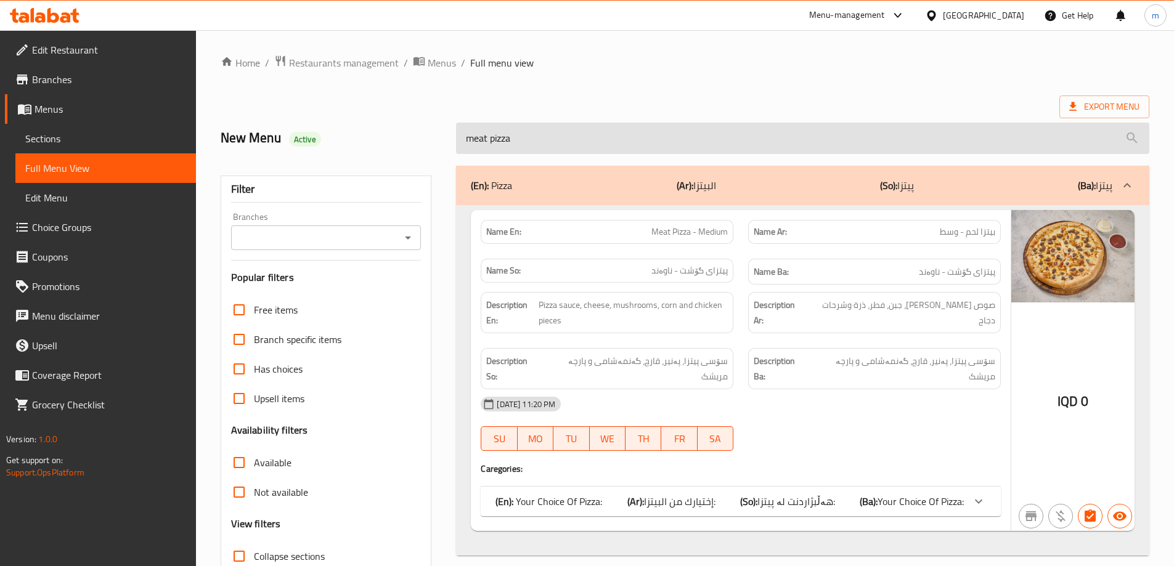
click at [469, 130] on input "meat pizza" at bounding box center [802, 138] width 693 height 31
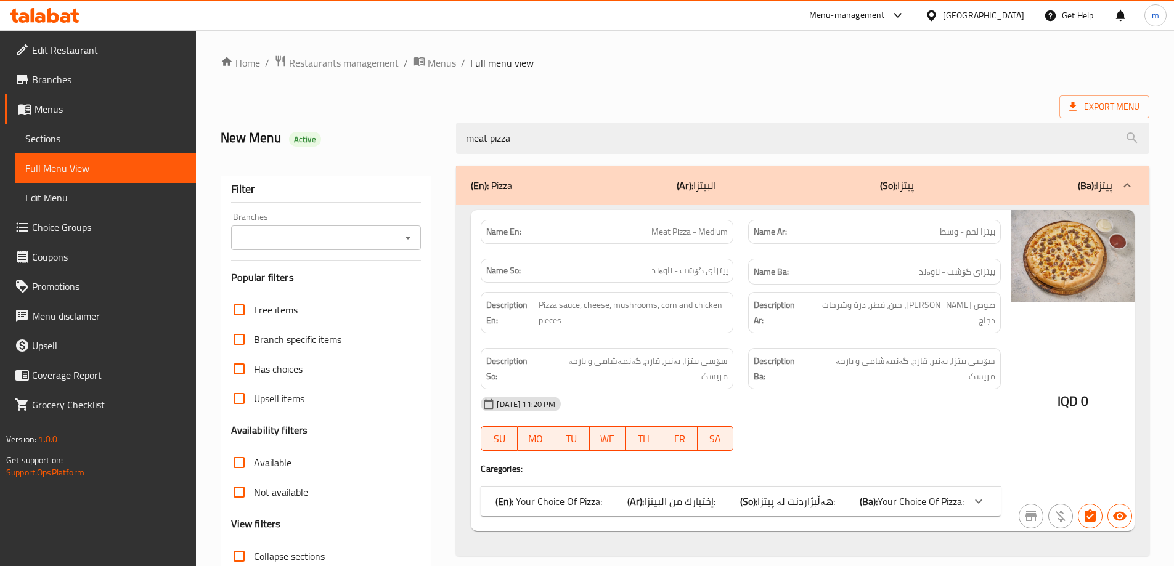
type input "meat pizza"
drag, startPoint x: 748, startPoint y: 486, endPoint x: 750, endPoint y: 480, distance: 6.4
click at [747, 492] on b "(So):" at bounding box center [748, 501] width 17 height 18
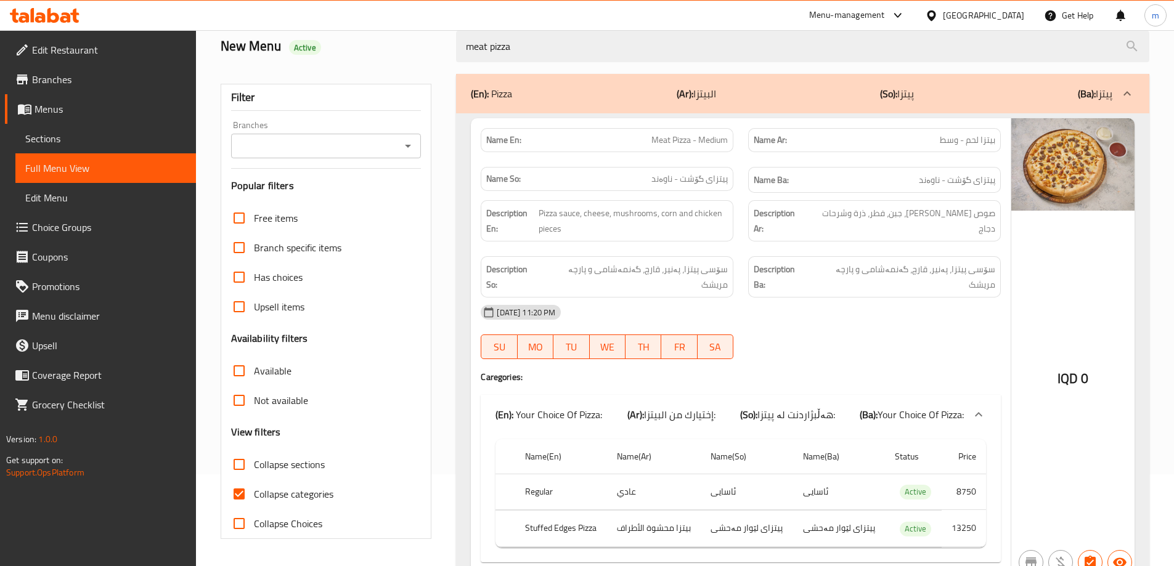
scroll to position [137, 0]
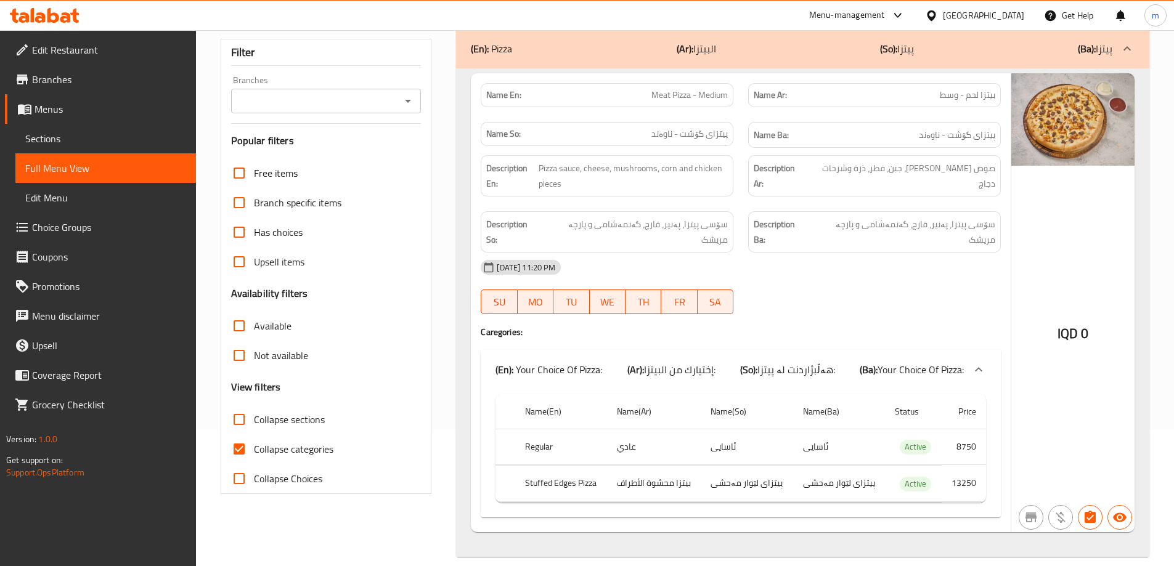
click at [39, 128] on link "Sections" at bounding box center [105, 139] width 180 height 30
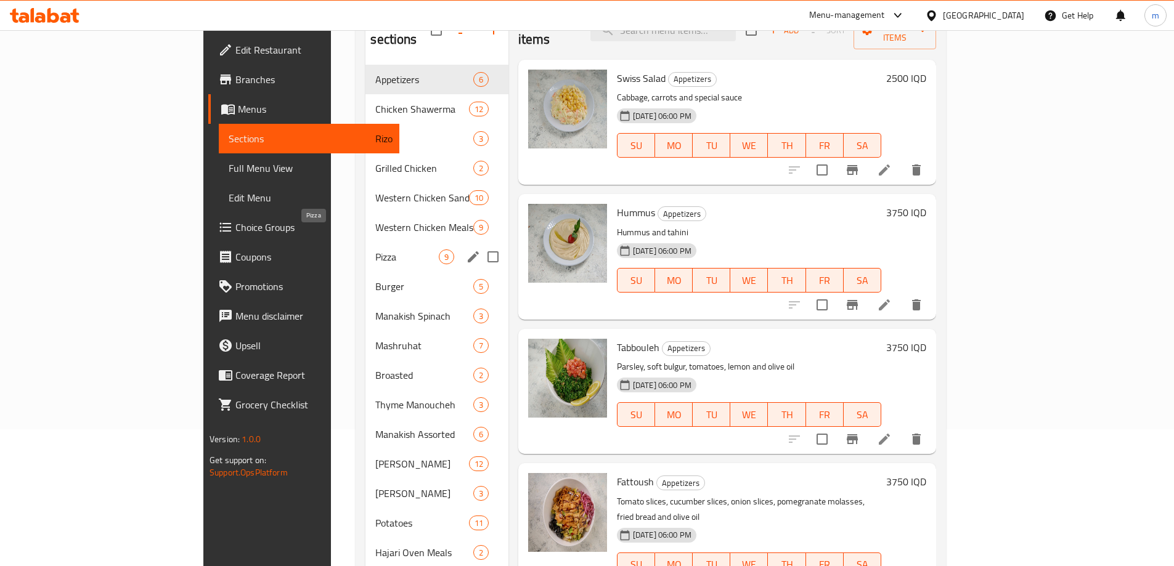
click at [365, 242] on div "Pizza 9" at bounding box center [436, 257] width 142 height 30
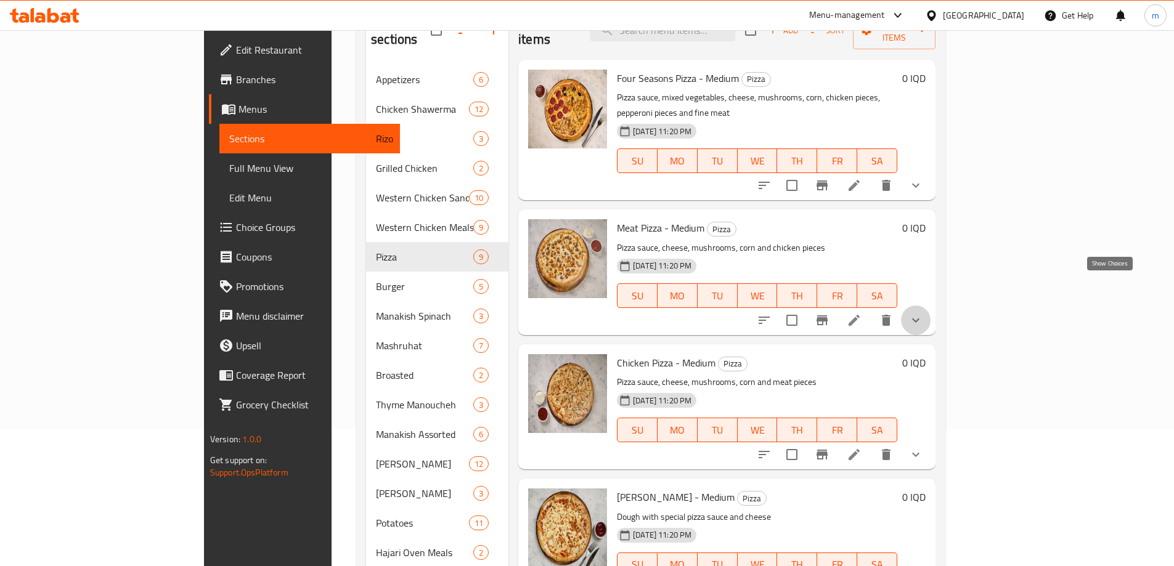
click at [923, 313] on icon "show more" at bounding box center [915, 320] width 15 height 15
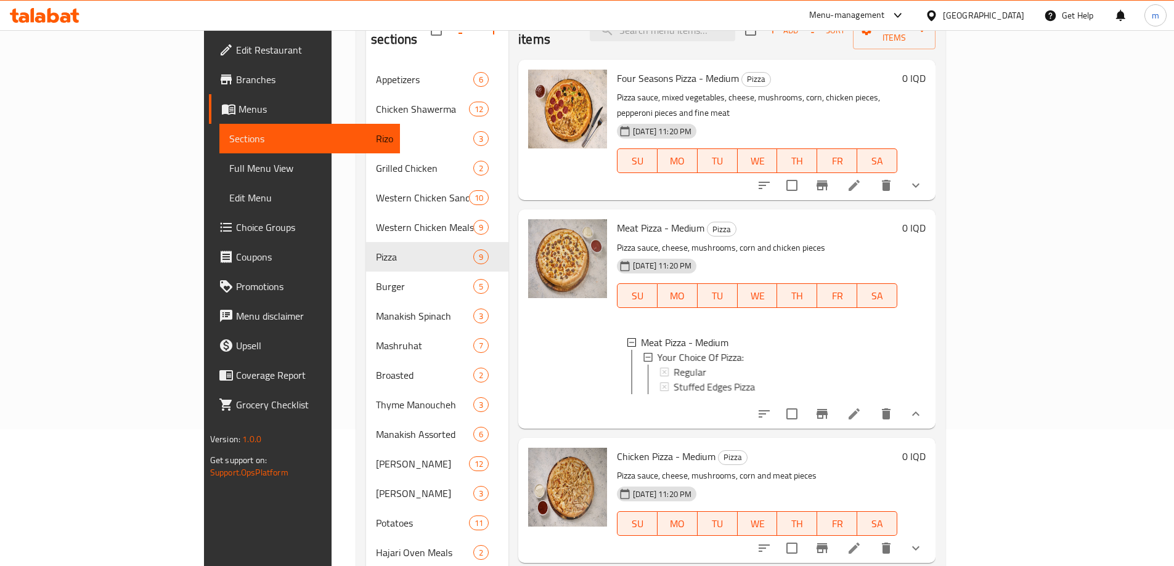
scroll to position [144, 0]
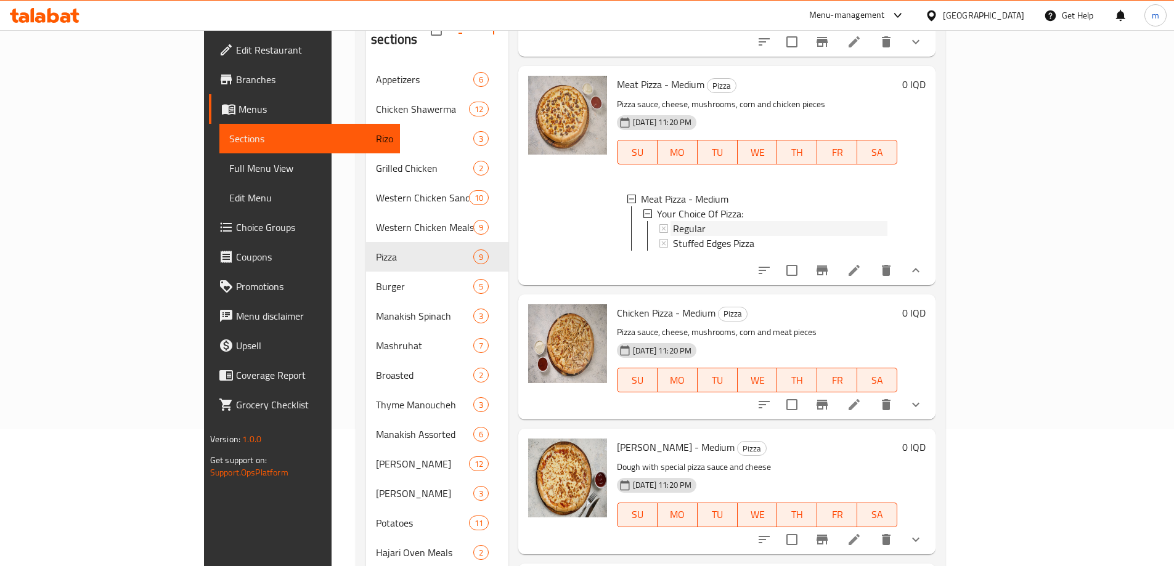
click at [701, 221] on div "Regular" at bounding box center [780, 228] width 214 height 15
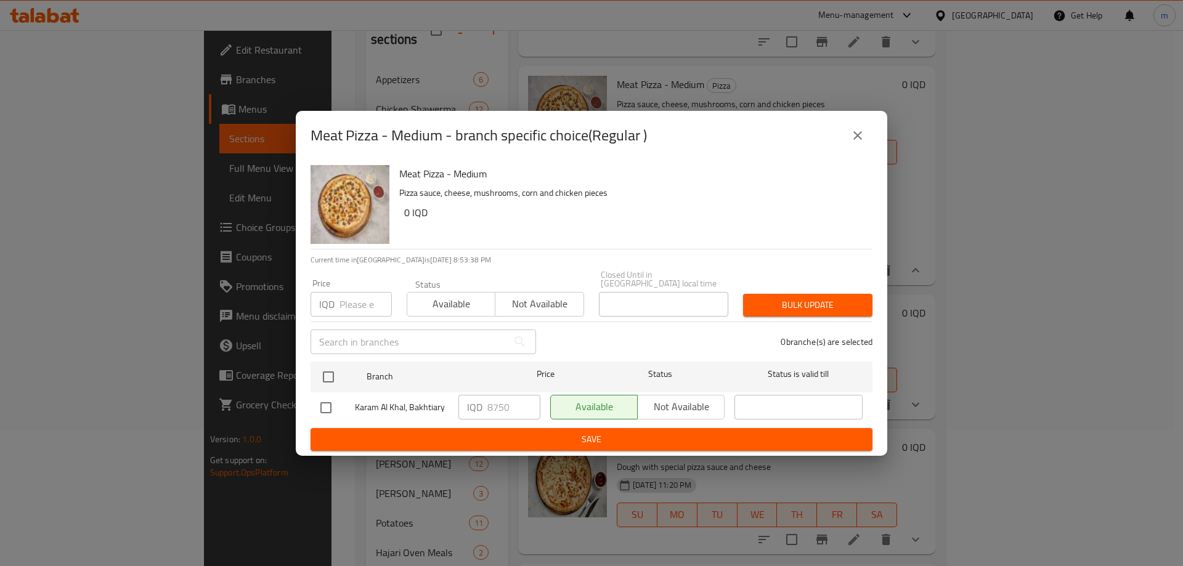
click at [851, 143] on icon "close" at bounding box center [857, 135] width 15 height 15
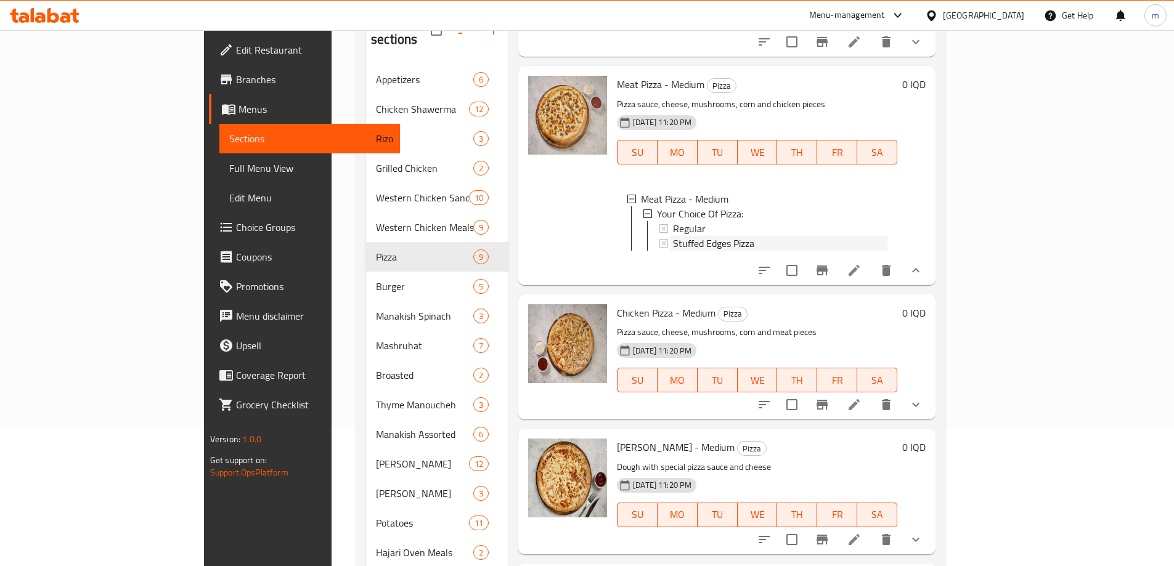
click at [678, 236] on span "Stuffed Edges Pizza" at bounding box center [713, 243] width 81 height 15
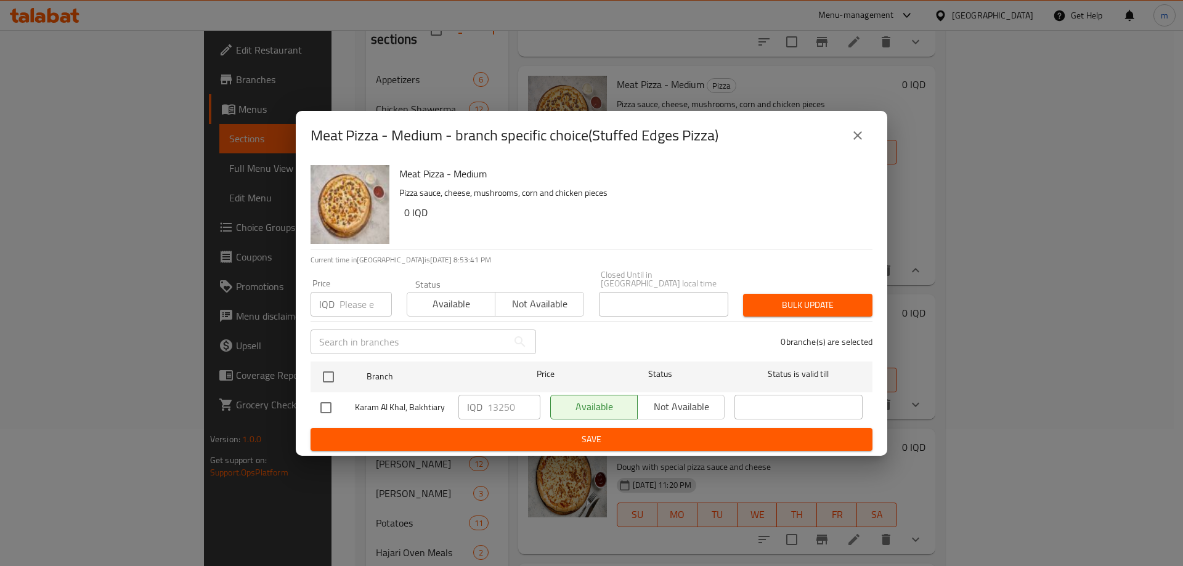
click at [860, 137] on icon "close" at bounding box center [857, 135] width 9 height 9
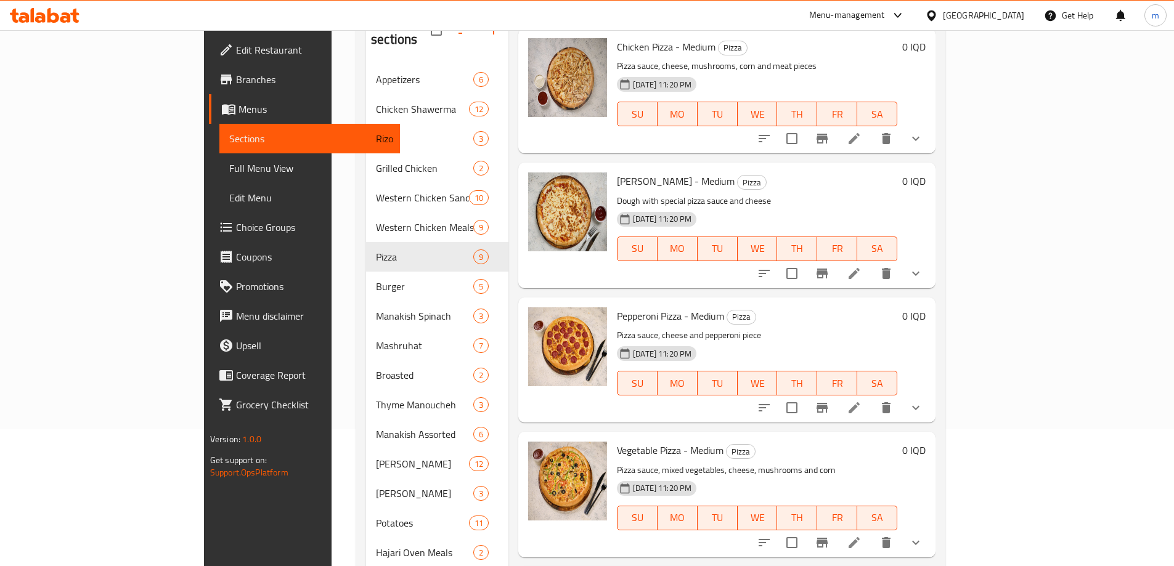
scroll to position [431, 0]
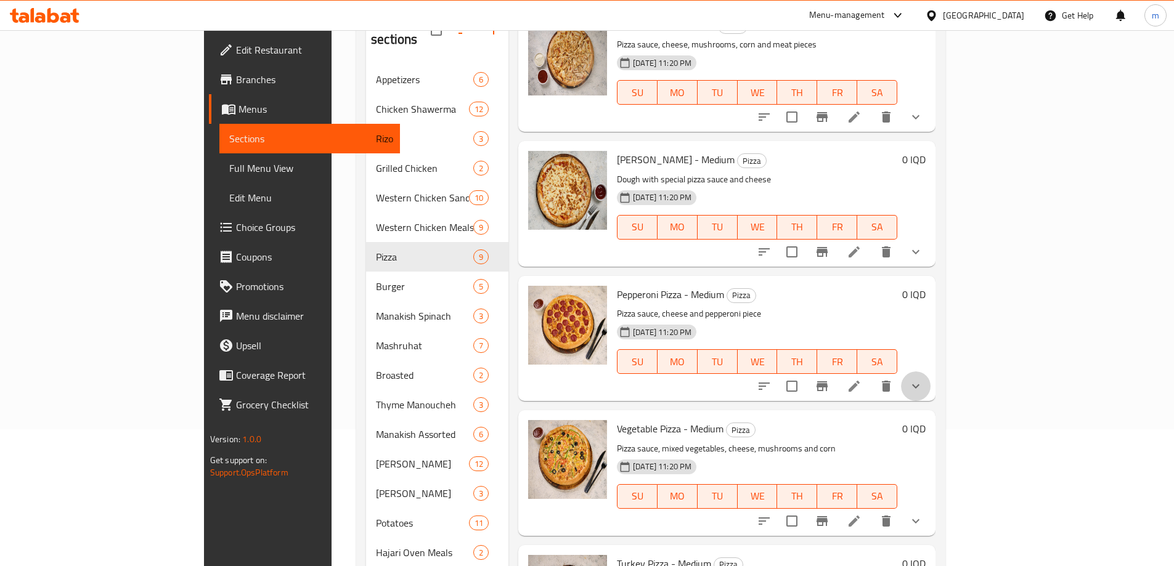
click at [930, 371] on button "show more" at bounding box center [916, 386] width 30 height 30
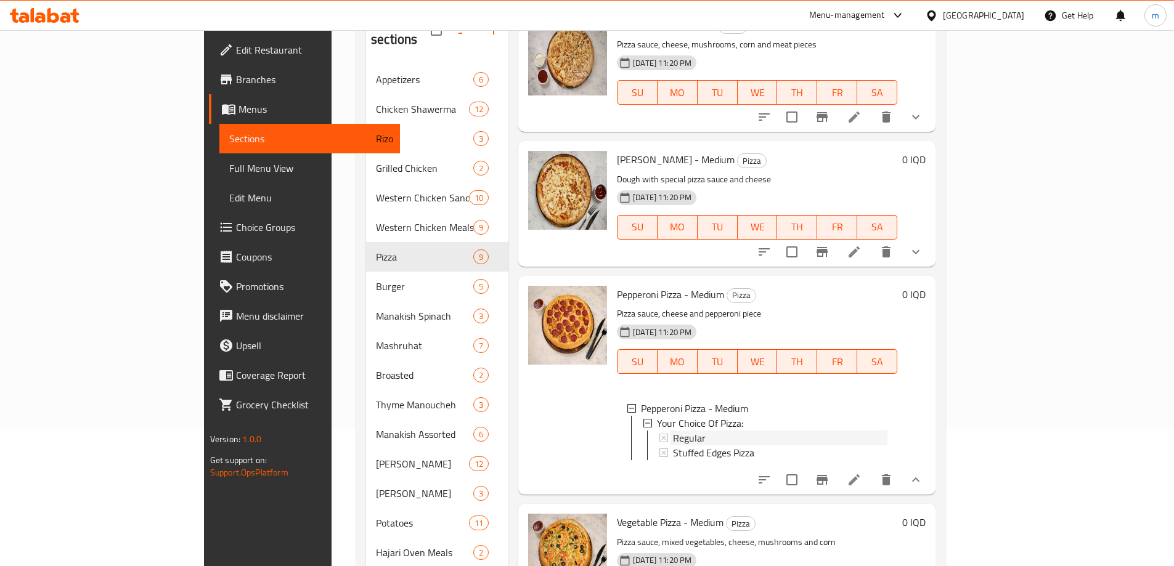
click at [673, 431] on div "Regular" at bounding box center [780, 438] width 214 height 15
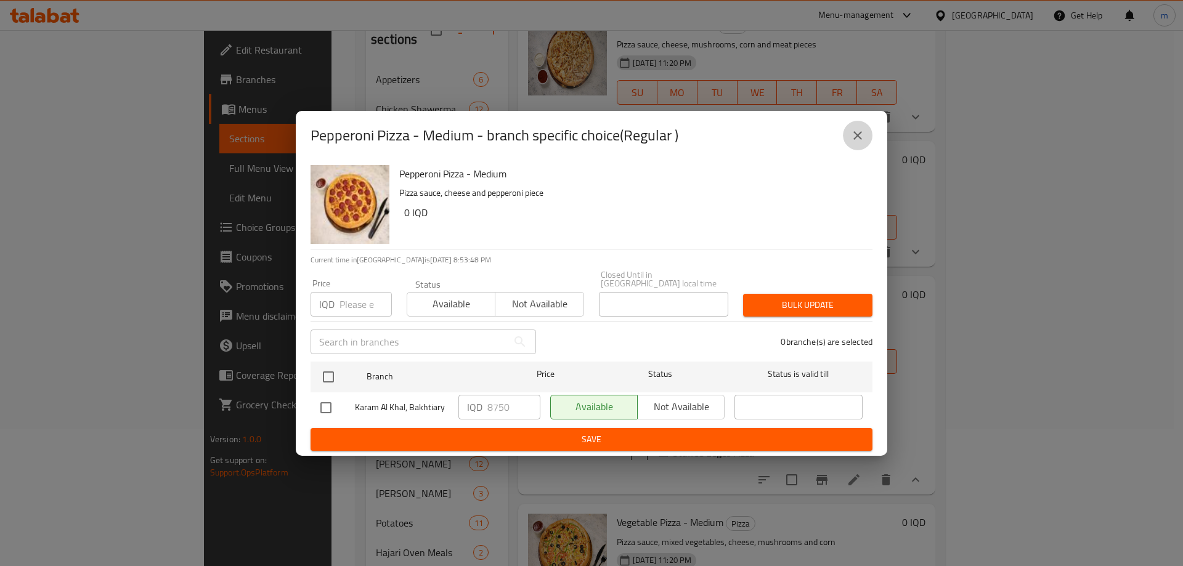
click at [860, 150] on button "close" at bounding box center [858, 136] width 30 height 30
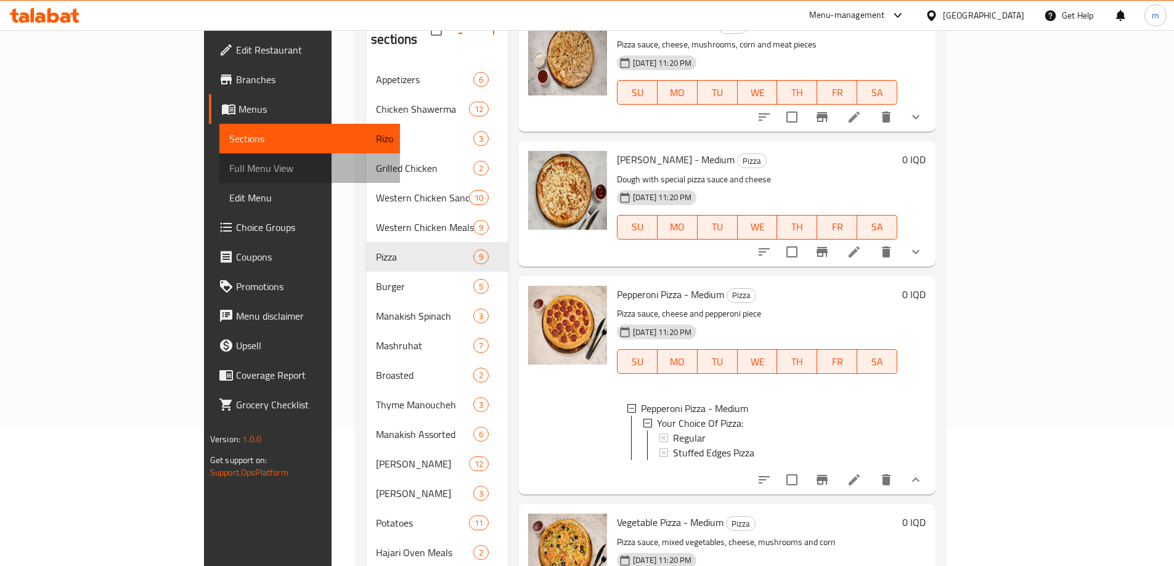
click at [229, 168] on span "Full Menu View" at bounding box center [309, 168] width 161 height 15
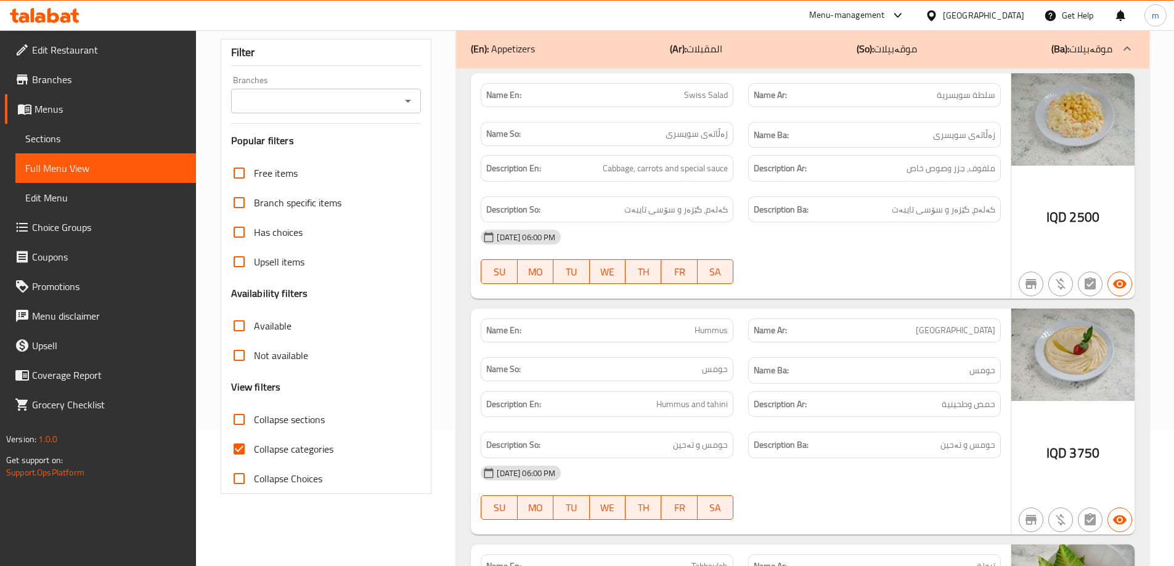
click at [317, 109] on input "Branches" at bounding box center [316, 100] width 163 height 17
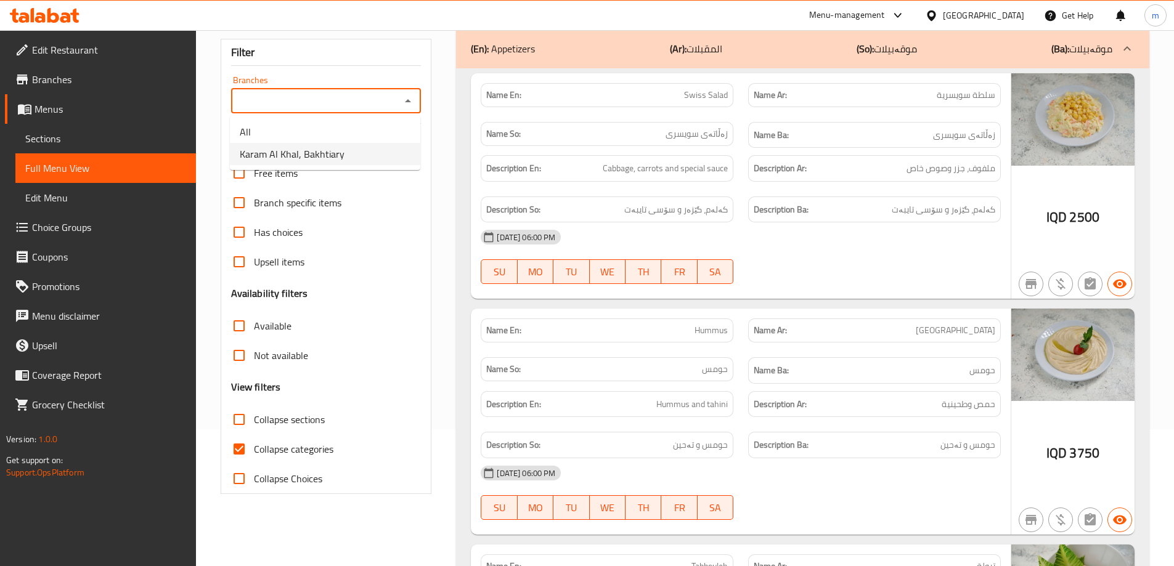
click at [302, 160] on span "Karam Al Khal, Bakhtiary" at bounding box center [292, 154] width 105 height 15
type input "Karam Al Khal, Bakhtiary"
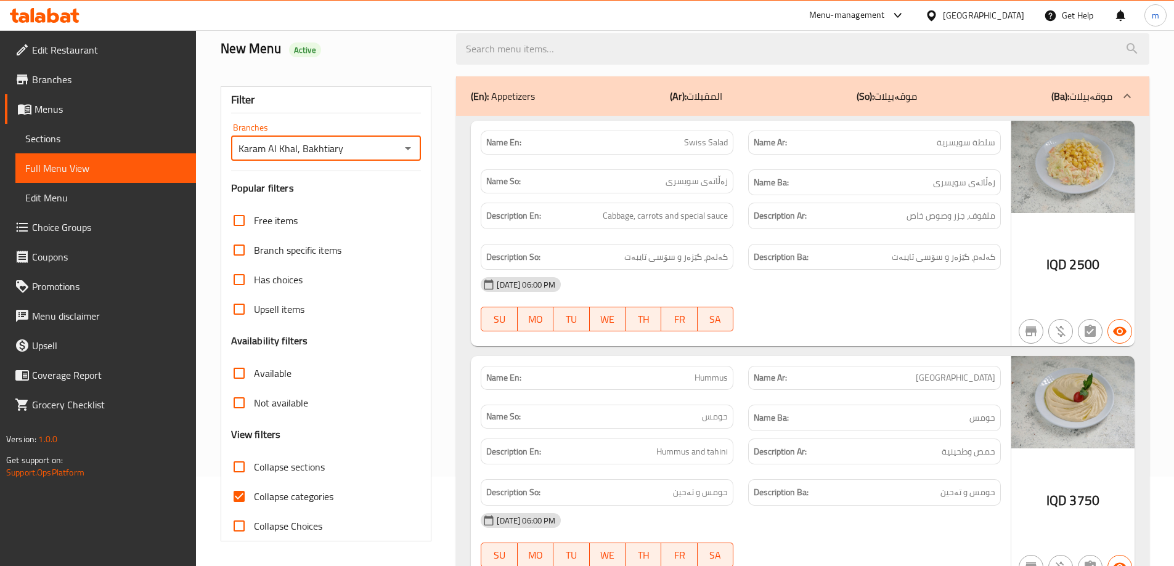
scroll to position [137, 0]
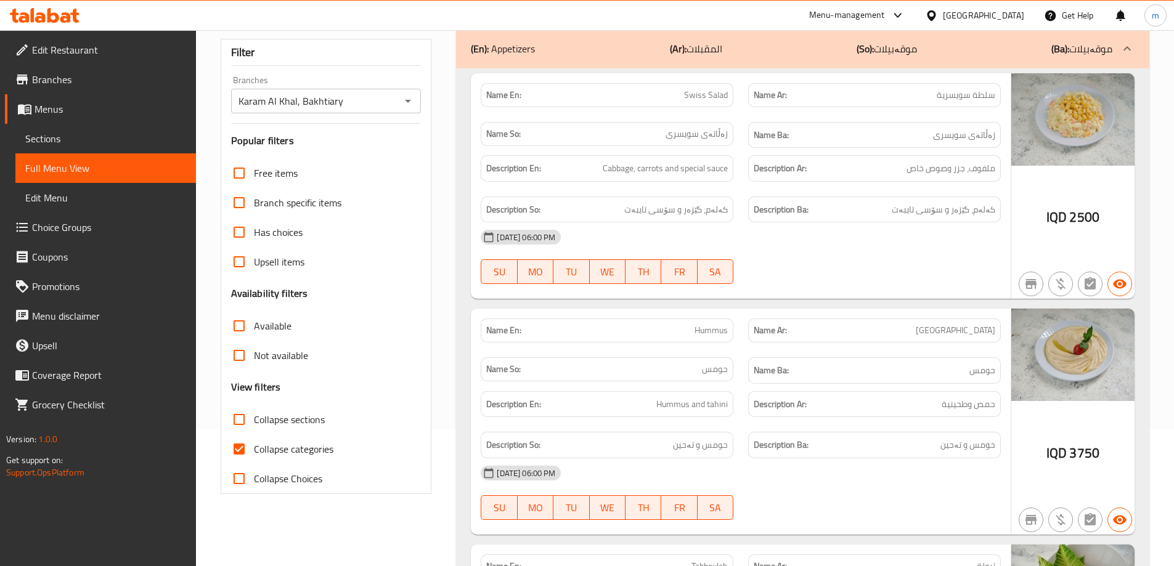
click at [280, 442] on span "Collapse categories" at bounding box center [293, 449] width 79 height 15
click at [254, 440] on input "Collapse categories" at bounding box center [239, 449] width 30 height 30
checkbox input "false"
click at [291, 406] on label "Collapse sections" at bounding box center [274, 420] width 100 height 30
click at [254, 406] on input "Collapse sections" at bounding box center [239, 420] width 30 height 30
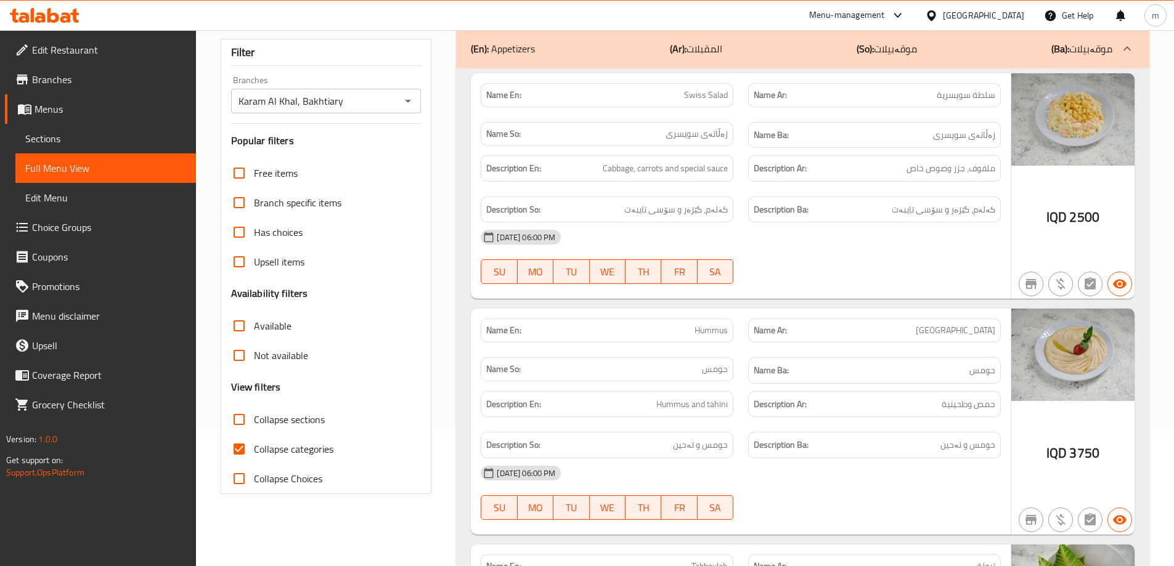
checkbox input "true"
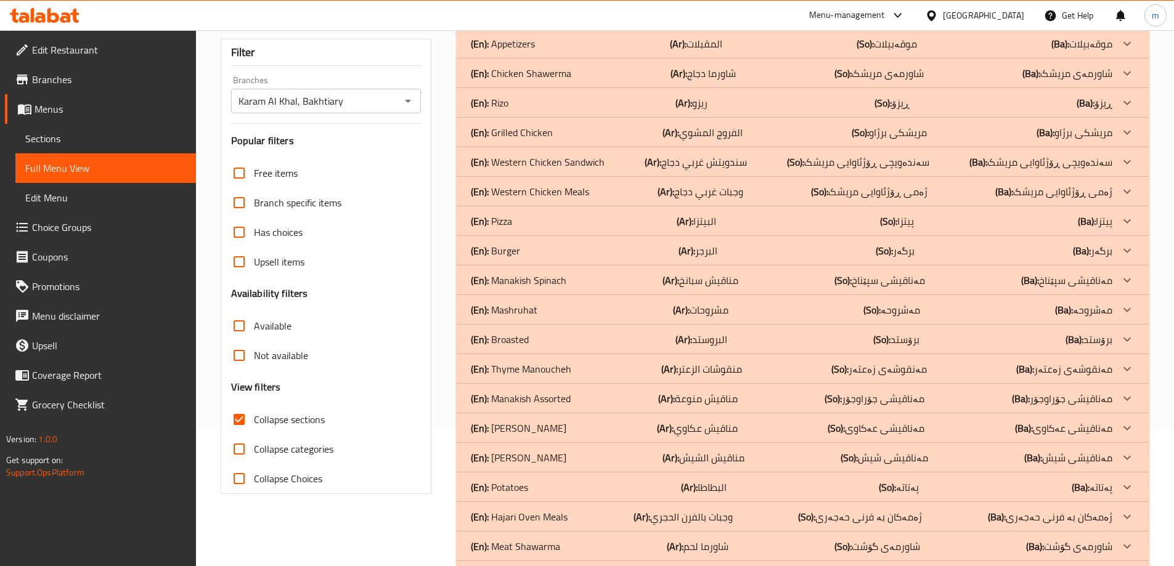
drag, startPoint x: 248, startPoint y: 444, endPoint x: 257, endPoint y: 429, distance: 17.7
click at [248, 444] on input "Collapse categories" at bounding box center [239, 449] width 30 height 30
checkbox input "true"
click at [496, 225] on p "(En): Pizza" at bounding box center [491, 221] width 41 height 15
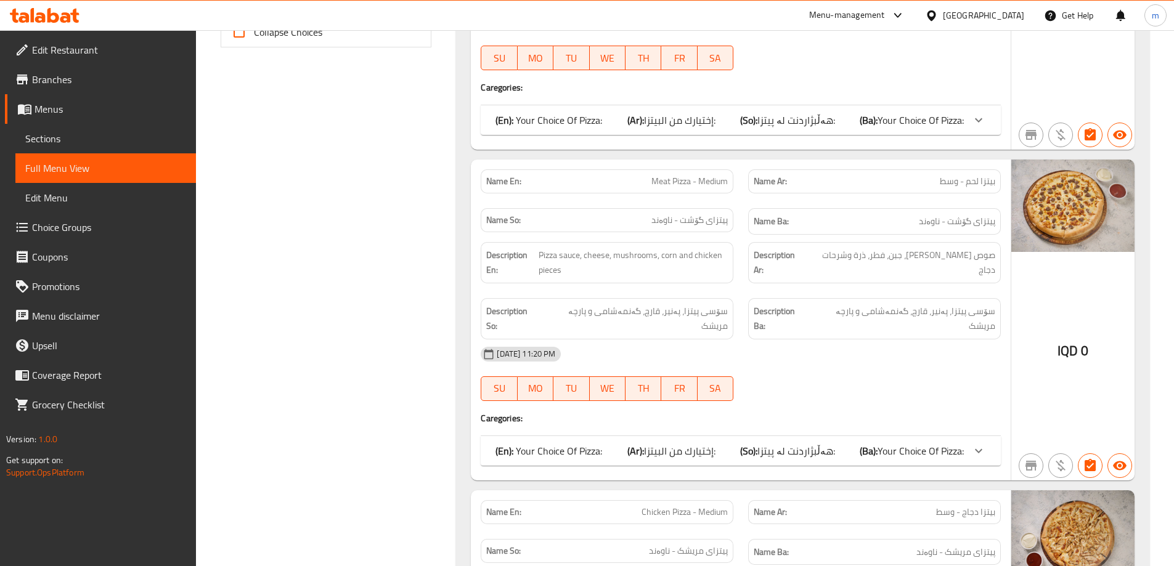
scroll to position [712, 0]
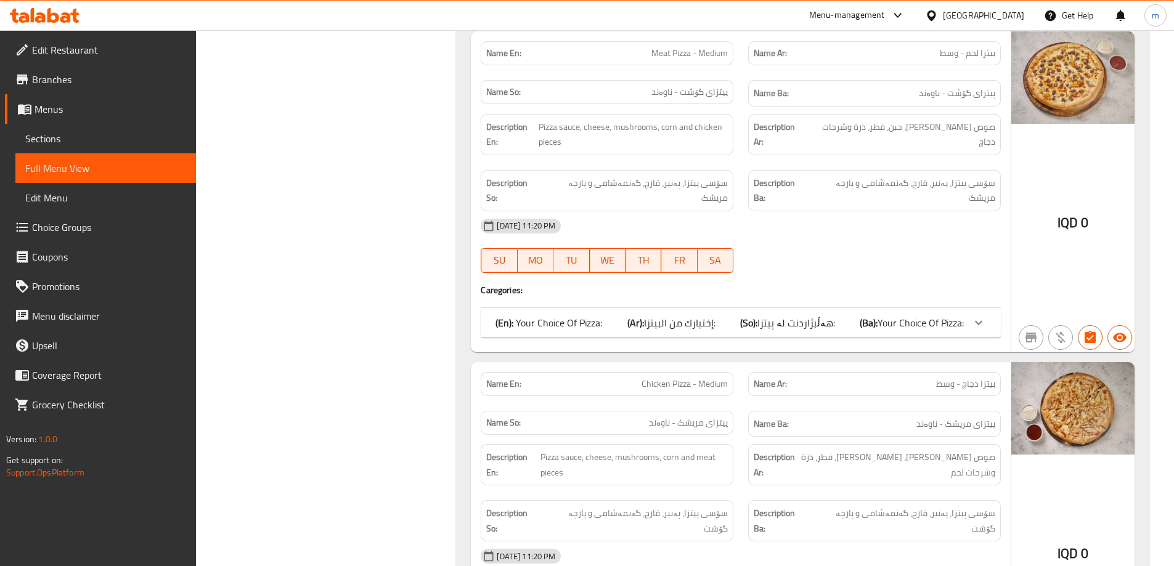
click at [798, 308] on div "(En): Your Choice Of Pizza: (Ar): إختيارك من البيتزا: (So): هەڵبژاردنت لە پیتزا…" at bounding box center [741, 323] width 520 height 30
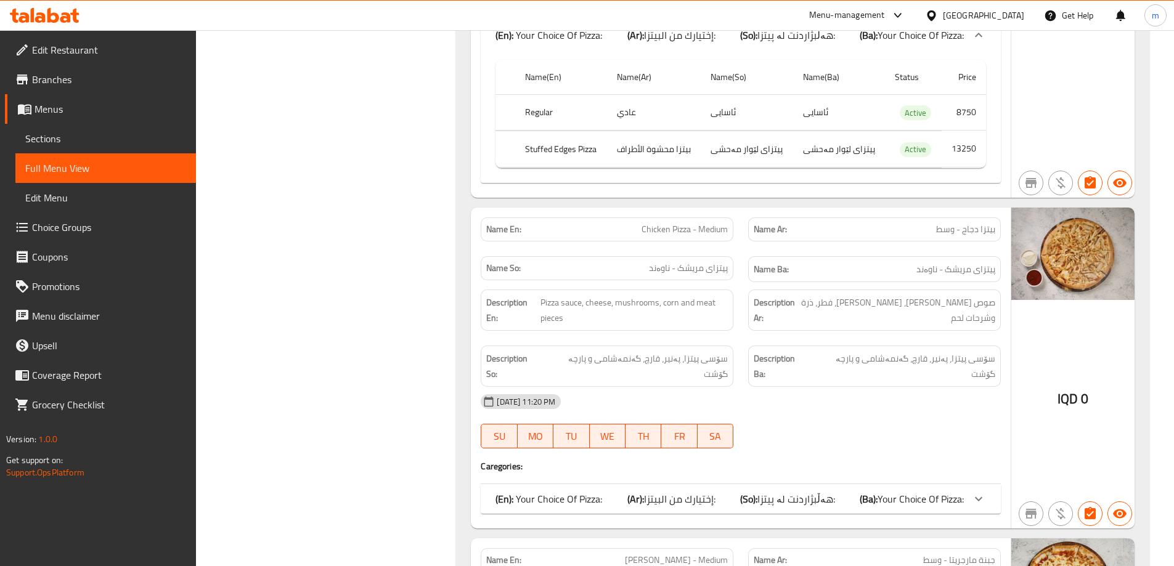
scroll to position [1143, 0]
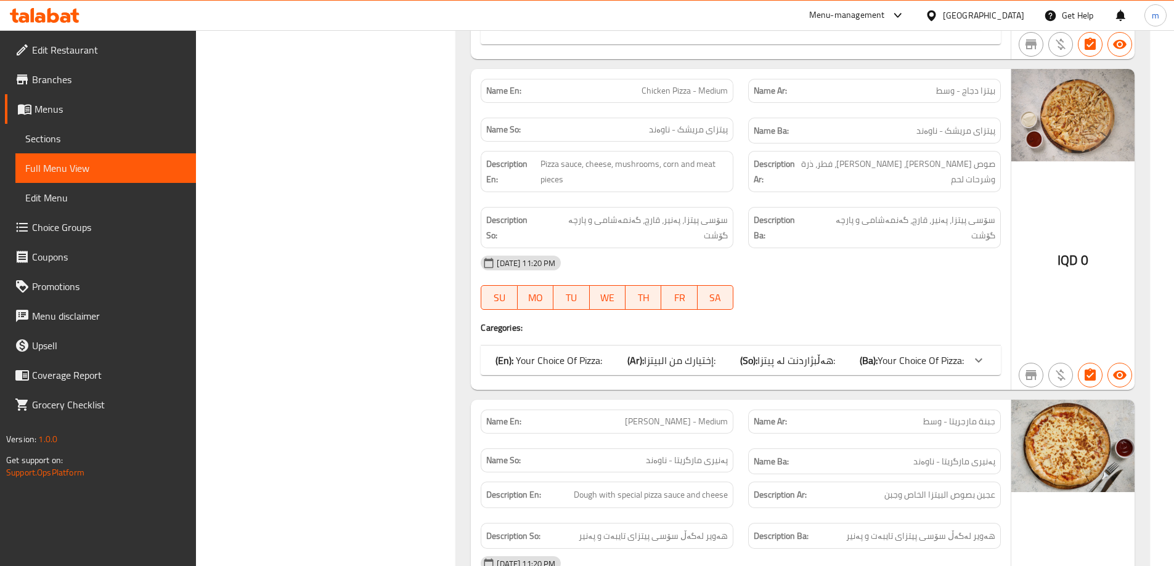
click at [934, 351] on span "Your Choice Of Pizza:" at bounding box center [920, 360] width 86 height 18
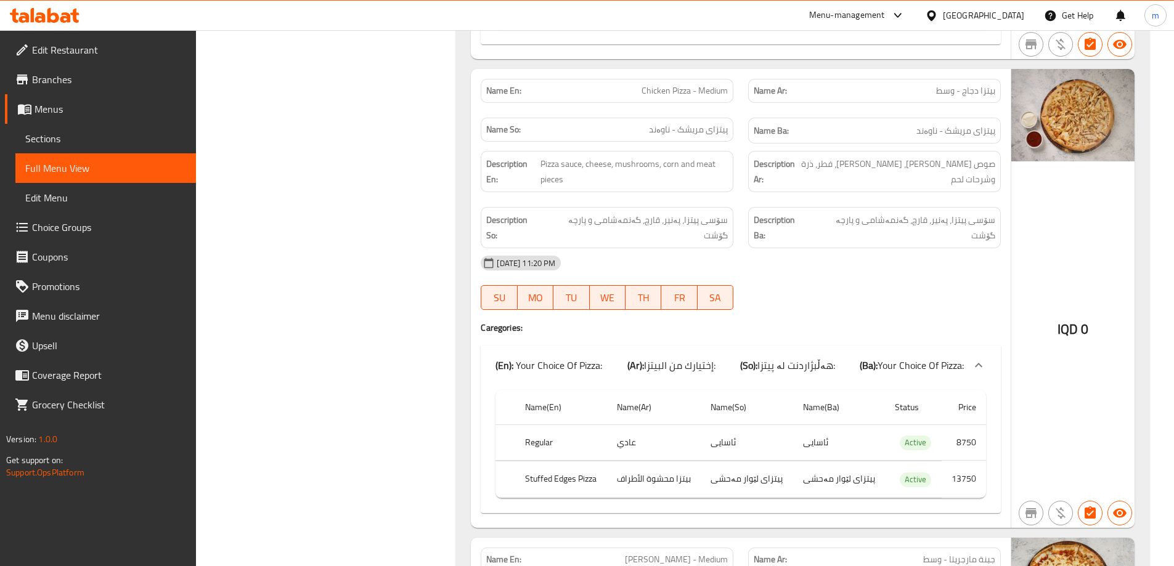
drag, startPoint x: 915, startPoint y: 312, endPoint x: 925, endPoint y: 314, distance: 10.0
click at [915, 356] on span "Your Choice Of Pizza:" at bounding box center [920, 365] width 86 height 18
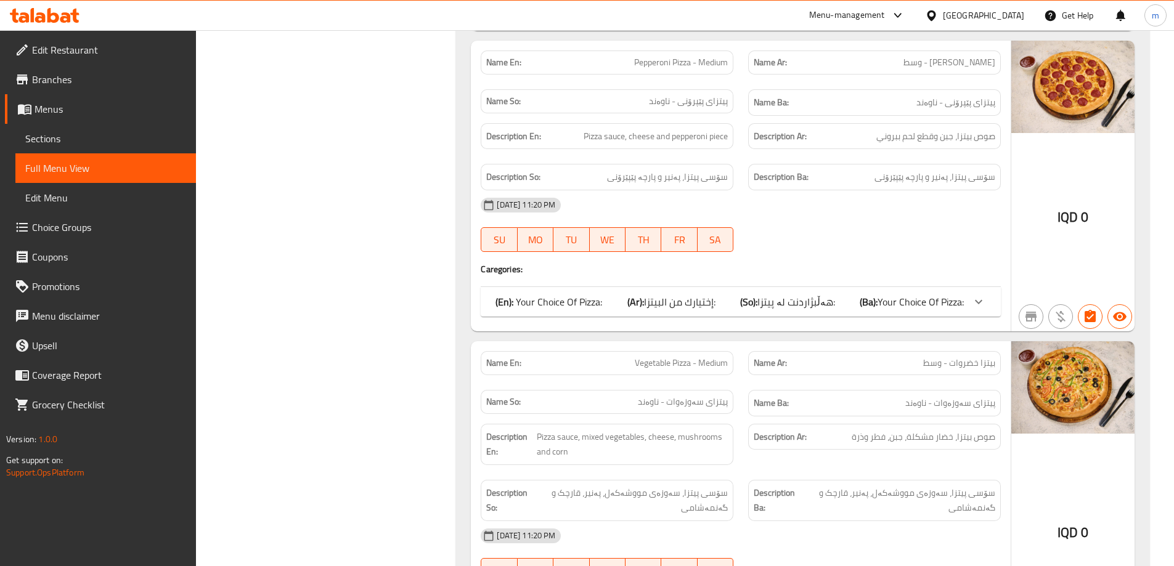
scroll to position [1862, 0]
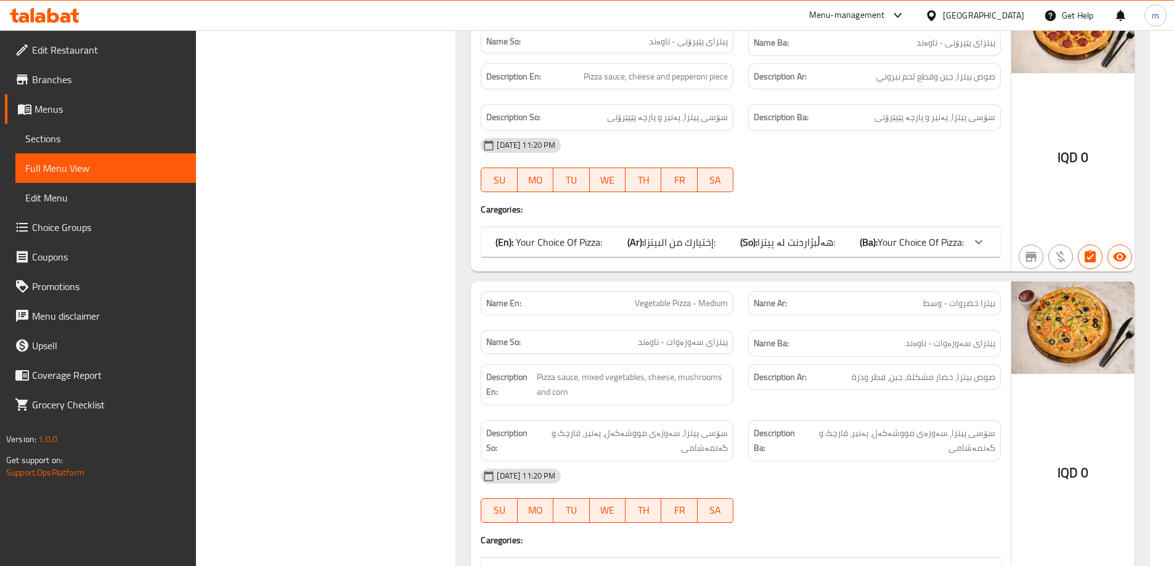
click at [868, 233] on b "(Ba):" at bounding box center [868, 242] width 18 height 18
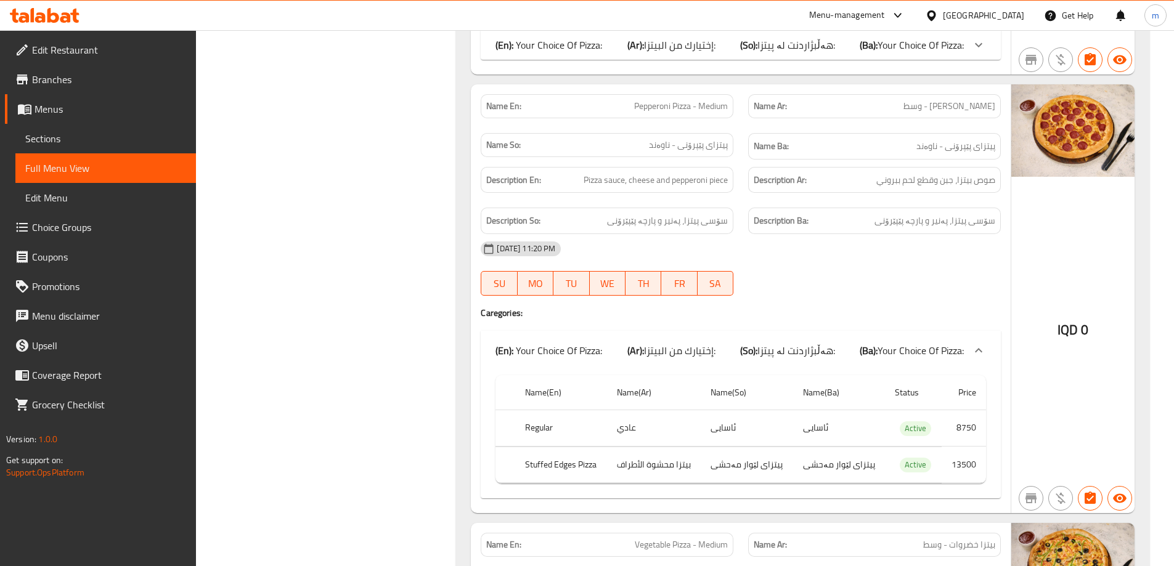
scroll to position [1718, 0]
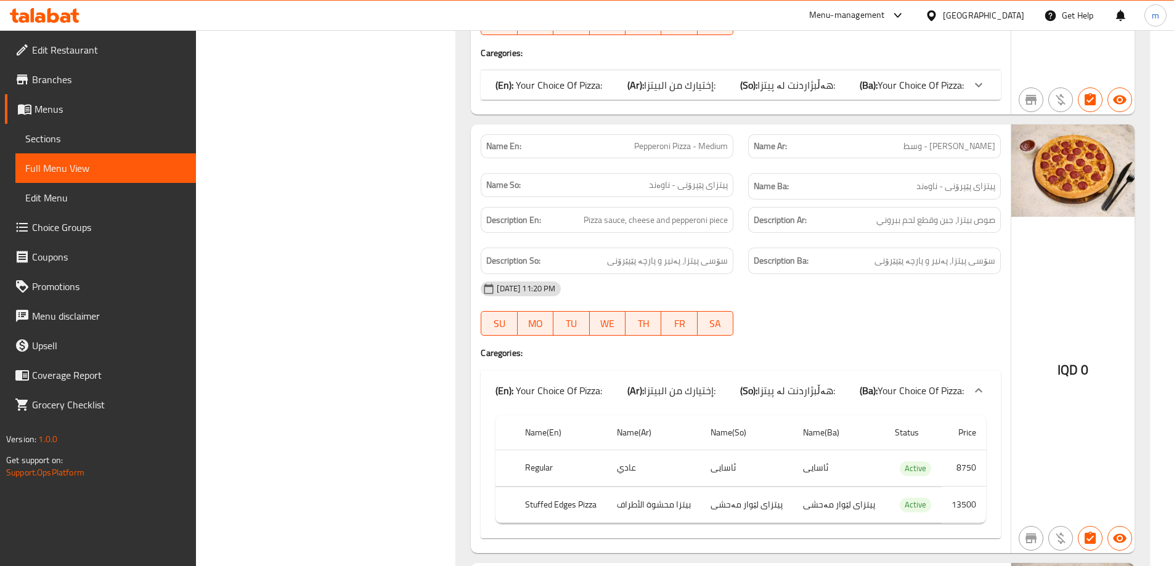
click at [547, 450] on th "Regular" at bounding box center [560, 468] width 91 height 36
click at [549, 450] on th "Regular" at bounding box center [560, 468] width 91 height 36
copy th "Regular"
click at [567, 487] on th "Stuffed Edges Pizza" at bounding box center [560, 505] width 91 height 36
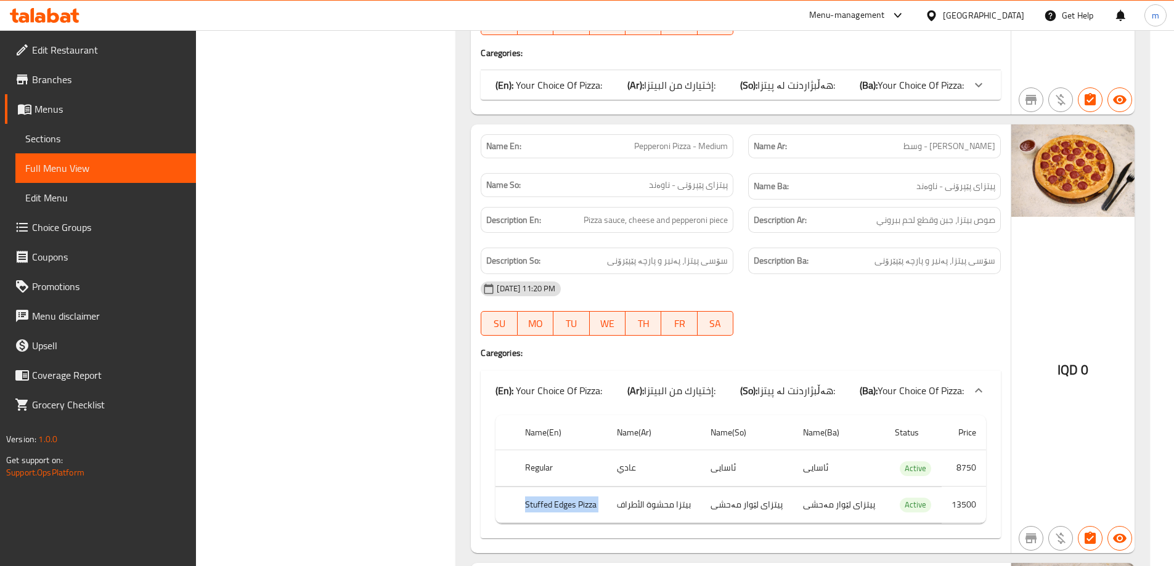
click at [567, 487] on th "Stuffed Edges Pizza" at bounding box center [560, 505] width 91 height 36
copy th "Stuffed Edges Pizza"
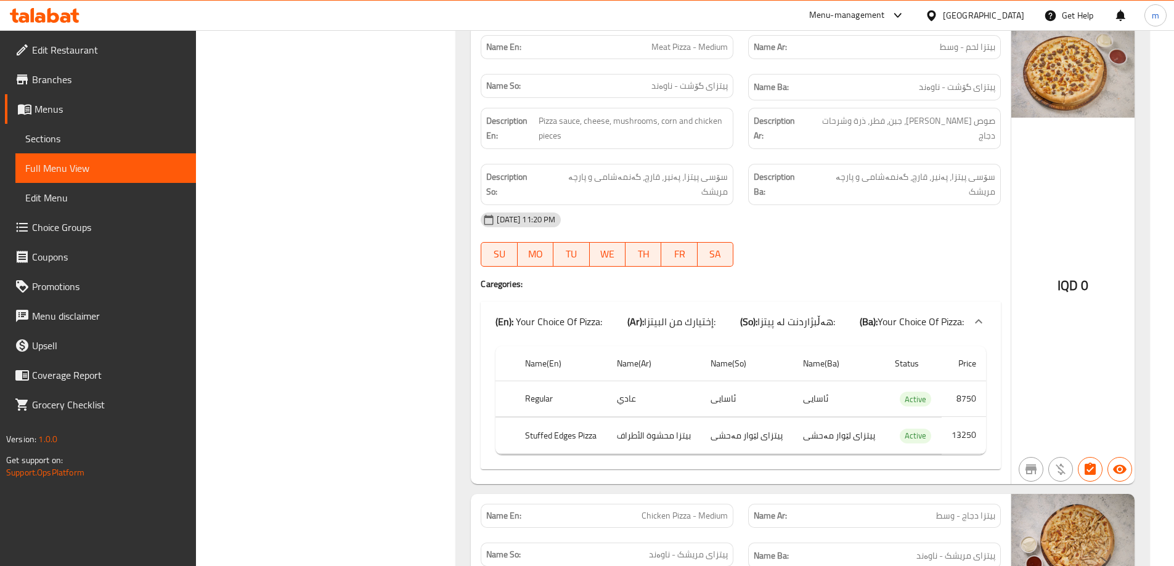
scroll to position [712, 0]
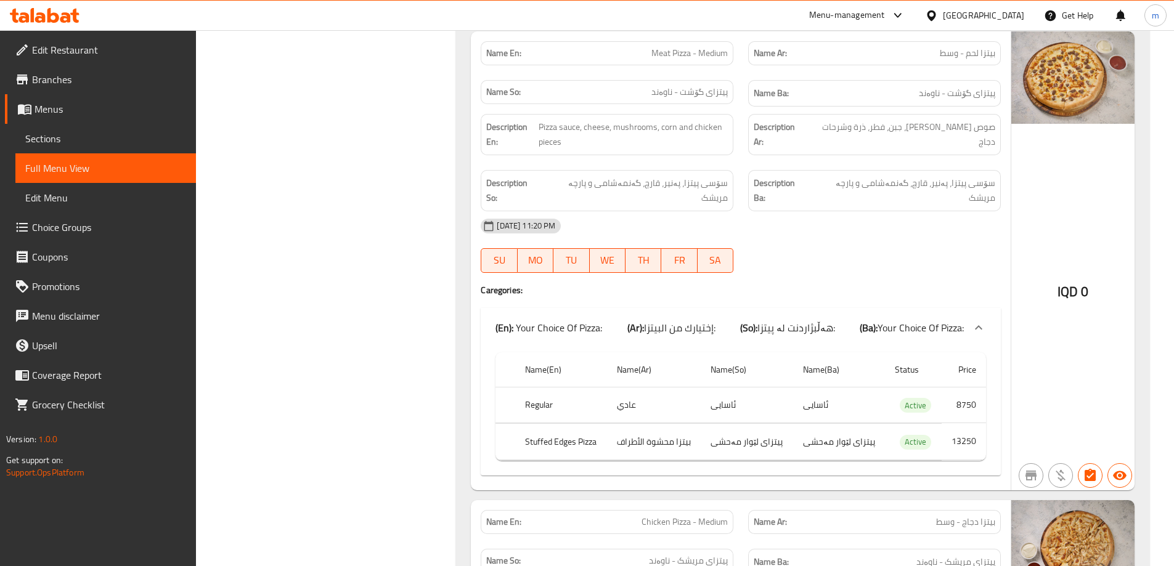
click at [546, 424] on th "Stuffed Edges Pizza" at bounding box center [560, 442] width 91 height 36
click at [547, 424] on th "Stuffed Edges Pizza" at bounding box center [560, 442] width 91 height 36
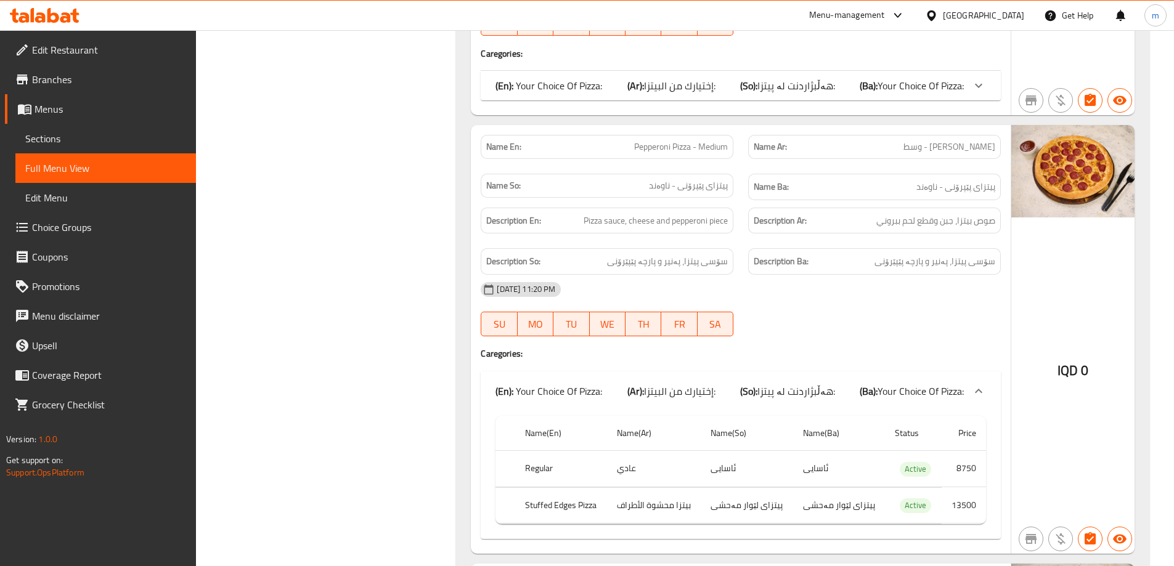
scroll to position [1718, 0]
click at [42, 20] on icon at bounding box center [40, 17] width 10 height 10
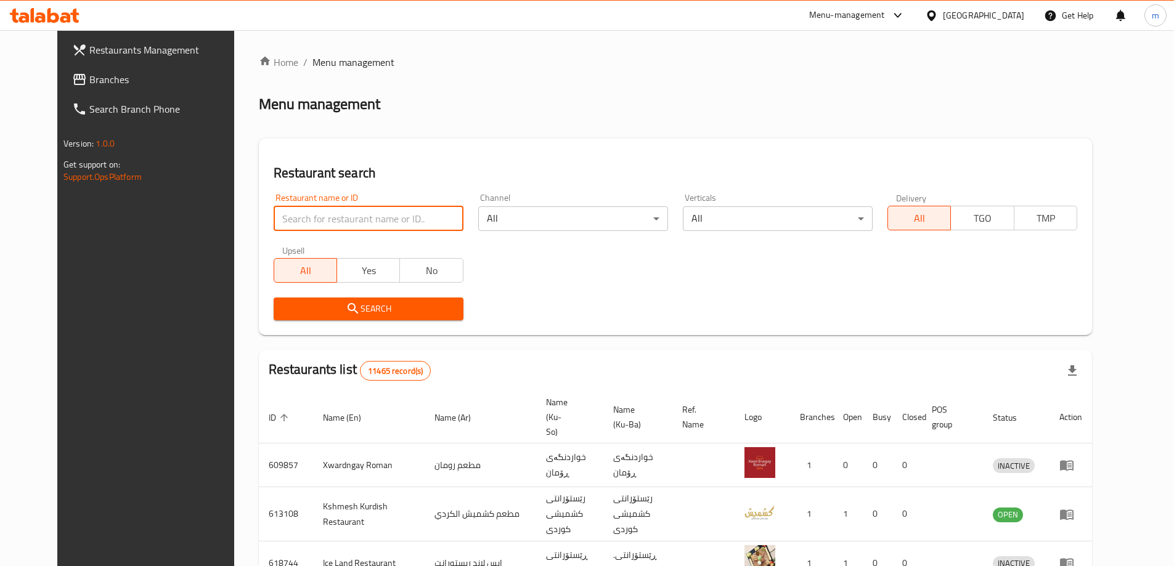
click at [339, 216] on input "search" at bounding box center [369, 218] width 190 height 25
click at [89, 80] on span "Branches" at bounding box center [166, 79] width 154 height 15
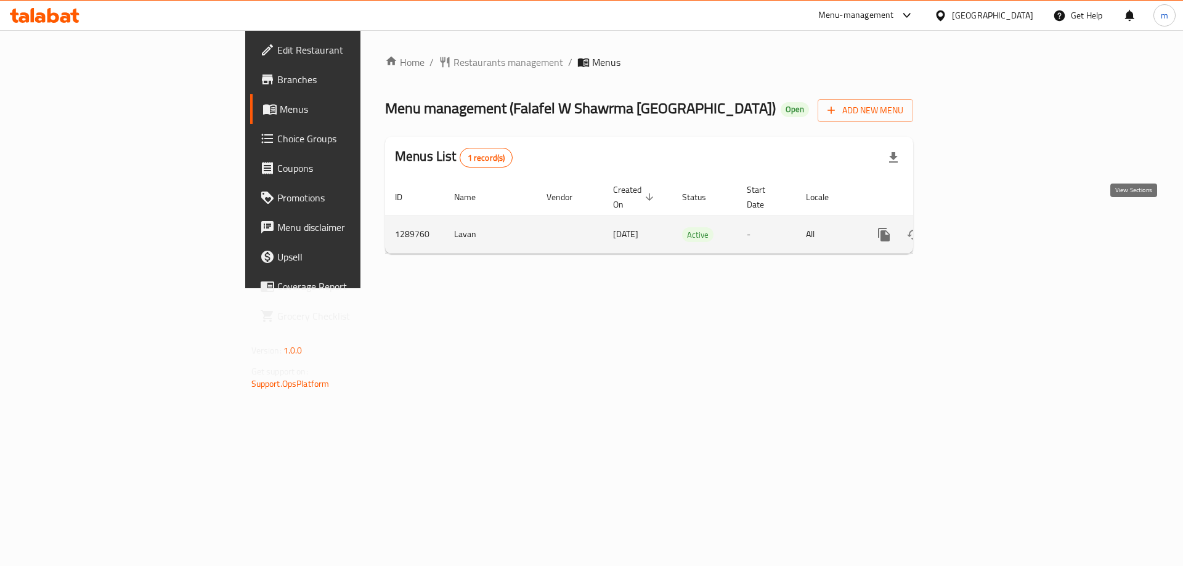
click at [978, 229] on icon "enhanced table" at bounding box center [972, 234] width 11 height 11
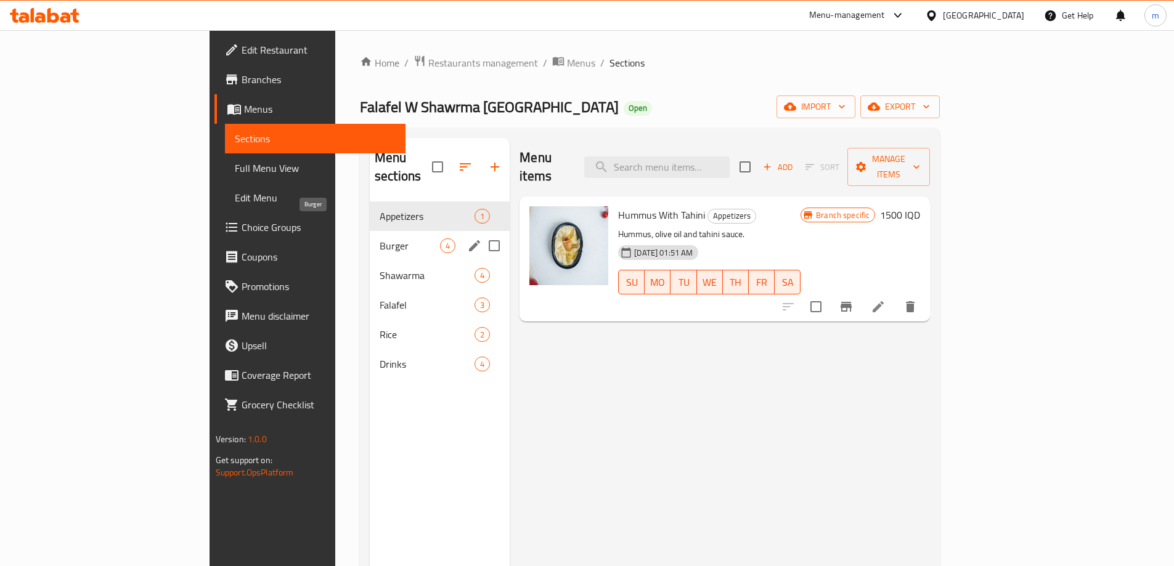
click at [379, 238] on span "Burger" at bounding box center [409, 245] width 60 height 15
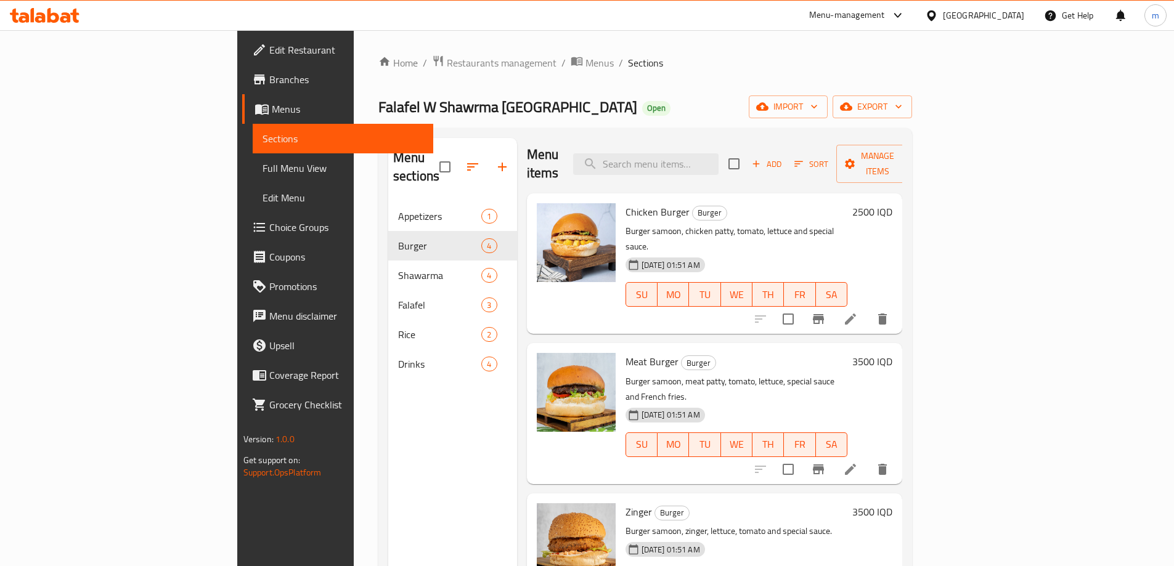
scroll to position [172, 0]
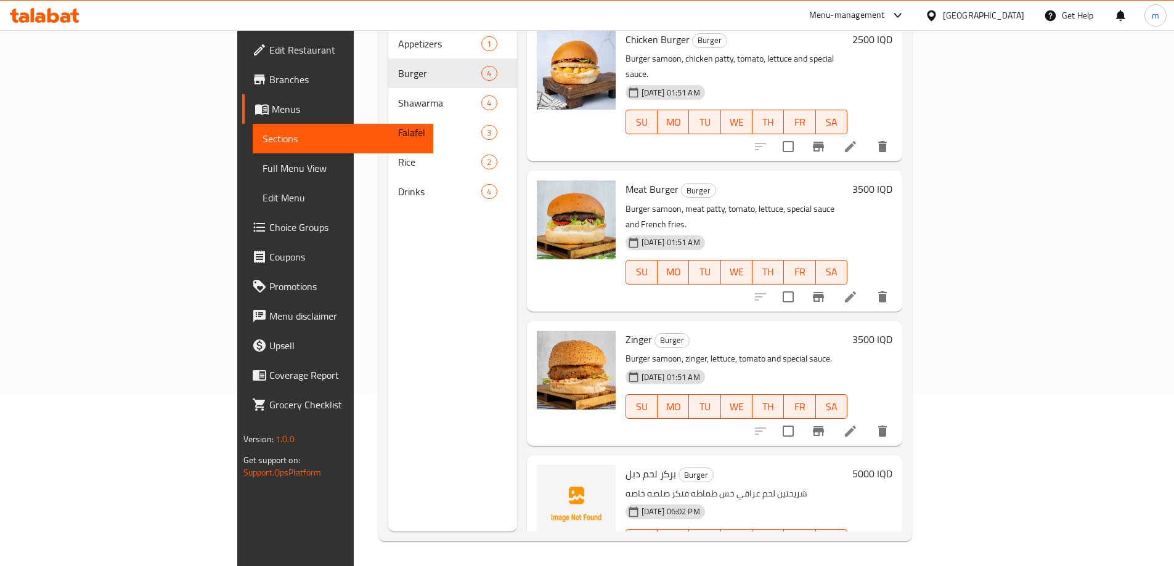
click at [867, 555] on li at bounding box center [850, 566] width 34 height 22
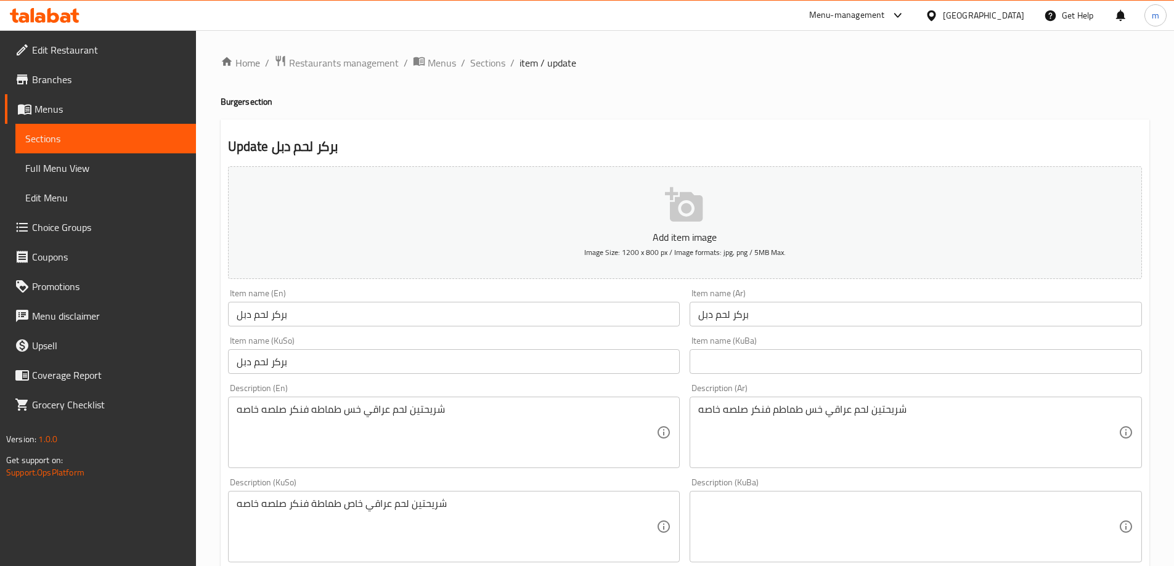
click at [505, 315] on input "بركر لحم دبل" at bounding box center [454, 314] width 452 height 25
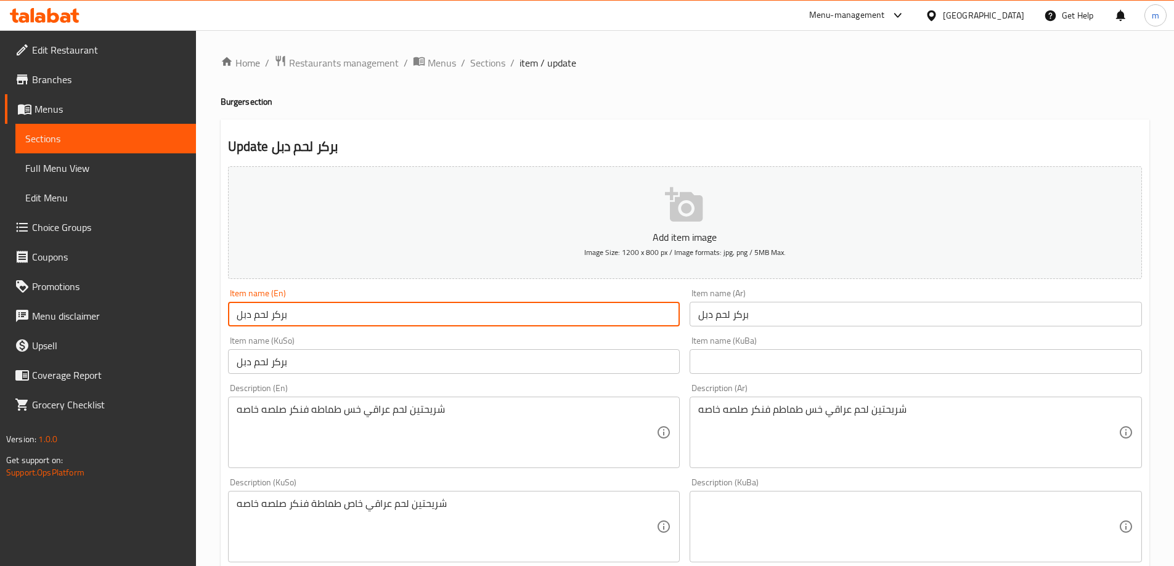
click at [505, 315] on input "بركر لحم دبل" at bounding box center [454, 314] width 452 height 25
type input "Double Meat Burger"
click at [493, 374] on input "بركر لحم دبل" at bounding box center [454, 361] width 452 height 25
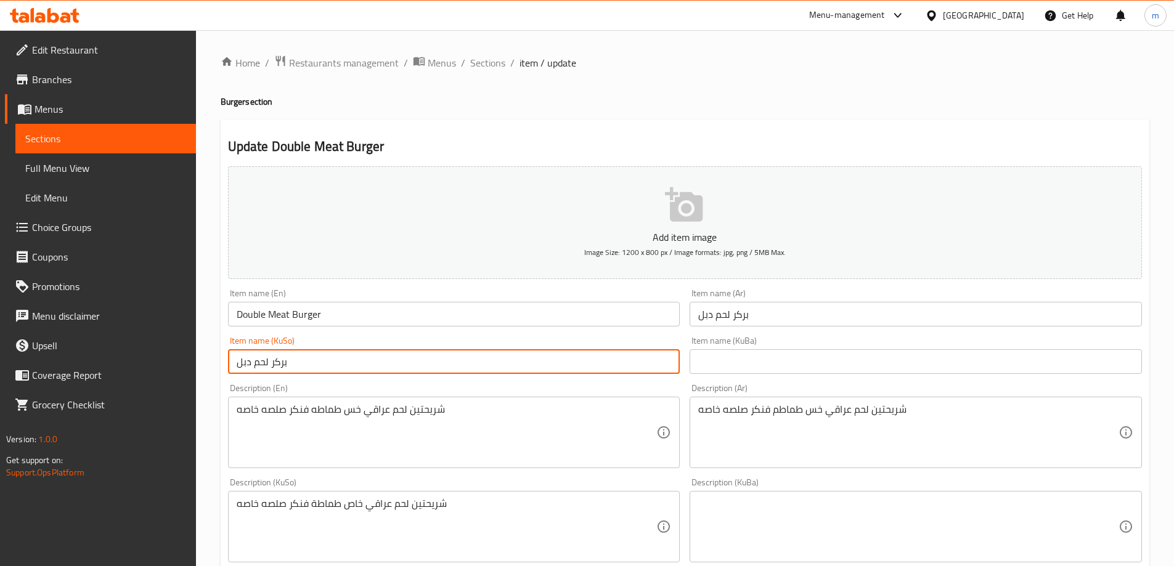
click at [493, 367] on input "بركر لحم دبل" at bounding box center [454, 361] width 452 height 25
type input "بەرگری گۆشتی دەبڵ"
click at [772, 322] on input "بركر لحم دبل" at bounding box center [915, 314] width 452 height 25
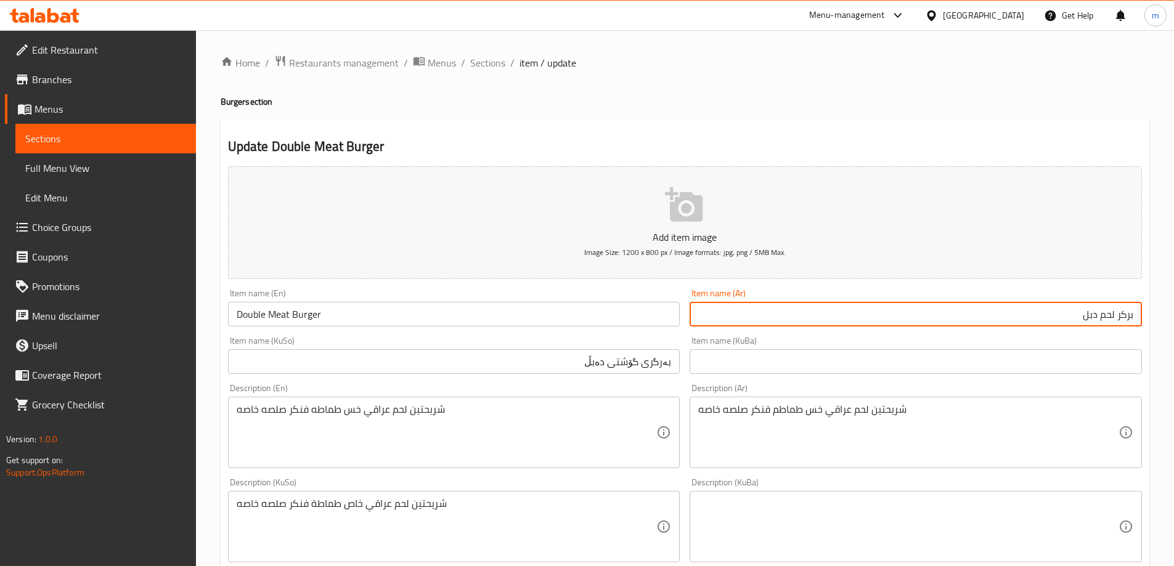
click at [1136, 300] on div "Item name (Ar) بركر لحم دبل Item name (Ar)" at bounding box center [915, 308] width 452 height 38
click at [1121, 316] on input "بركر لحم دبل" at bounding box center [915, 314] width 452 height 25
click at [1083, 320] on input "برجر لحم دبل" at bounding box center [915, 314] width 452 height 25
click at [1092, 313] on input "برجر لحم دبل" at bounding box center [915, 314] width 452 height 25
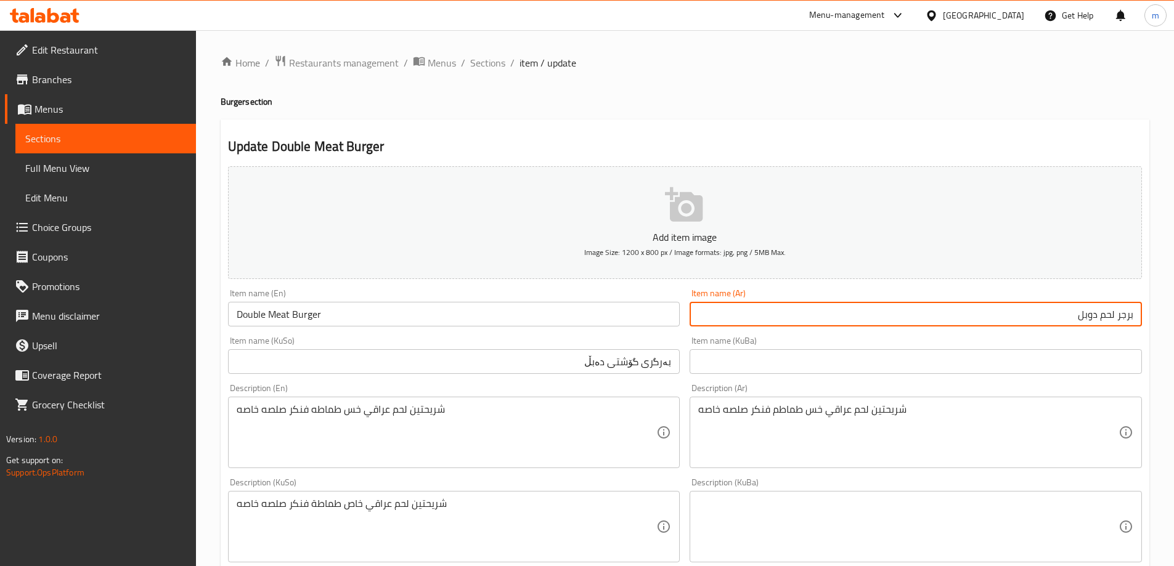
type input "برجر لحم دوبل"
click at [1092, 361] on input "text" at bounding box center [915, 361] width 452 height 25
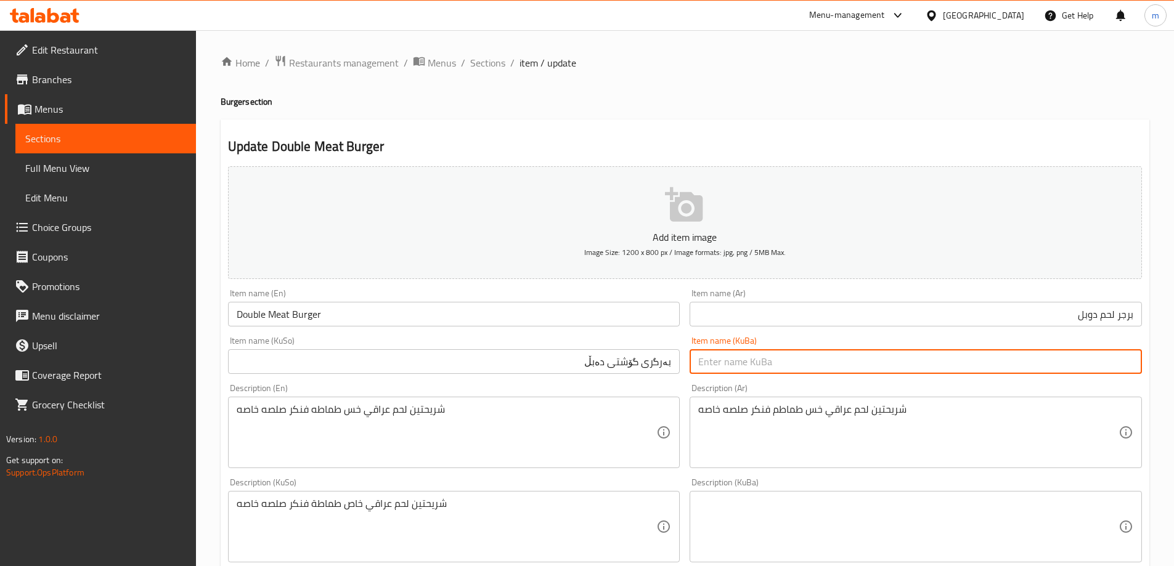
scroll to position [32, 0]
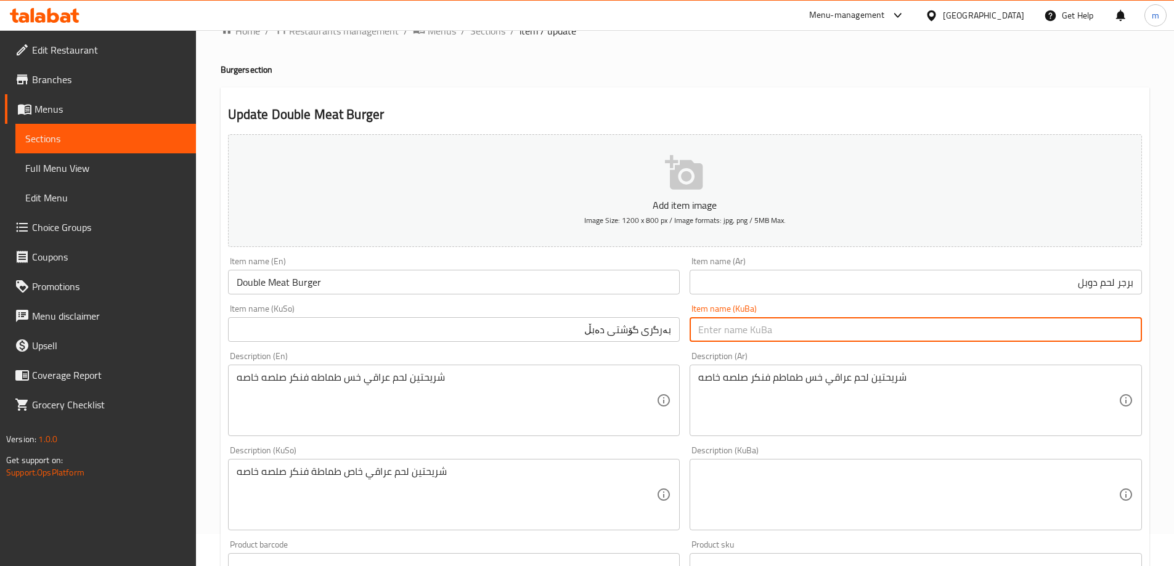
click at [564, 414] on textarea "‏شريحتين لحم عراقي خس طماطه فنكر صلصه خاصه" at bounding box center [447, 400] width 420 height 59
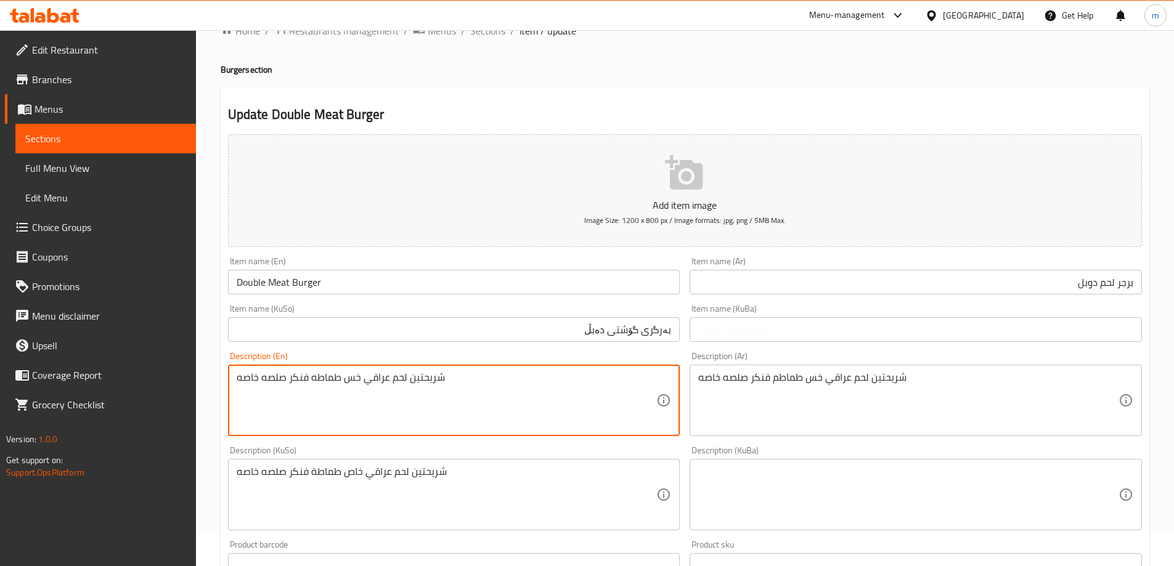
click at [564, 414] on textarea "‏شريحتين لحم عراقي خس طماطه فنكر صلصه خاصه" at bounding box center [447, 400] width 420 height 59
click at [721, 421] on textarea "‏شريحتين لحم عراقي خس طماطم فنكر صلصه خاصه" at bounding box center [908, 400] width 420 height 59
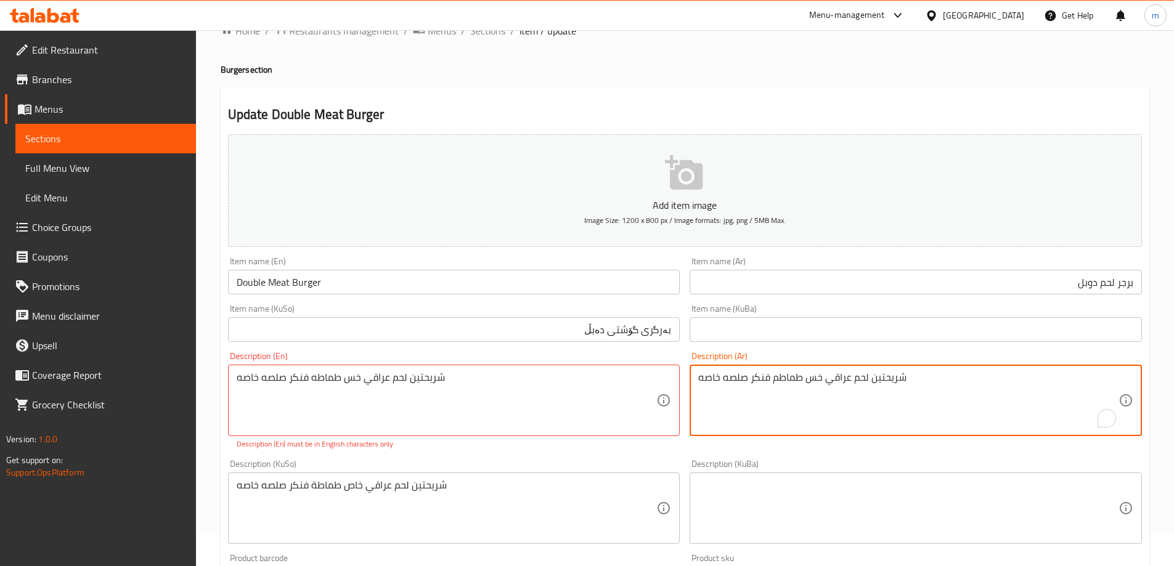
click at [960, 390] on textarea "‏شريحتين لحم عراقي خس طماطم فنكر صلصه خاصه" at bounding box center [908, 400] width 420 height 59
click at [1000, 392] on textarea "‏شريحتين لحم عراقي خس طماطم فنكر صلصه خاصه" at bounding box center [908, 400] width 420 height 59
click at [1039, 381] on textarea "‏شريحتين لحم عراقي خس طماطم فنكر صلصه خاصه" at bounding box center [908, 400] width 420 height 59
click at [1017, 376] on textarea "‏شريحتين لحم عراقي، خس طماطم فنكر صلصه خاصه" at bounding box center [908, 400] width 420 height 59
click at [980, 379] on textarea "‏شريحتين لحم عراقي، خس، طماطم فنكر صلصه خاصه" at bounding box center [908, 400] width 420 height 59
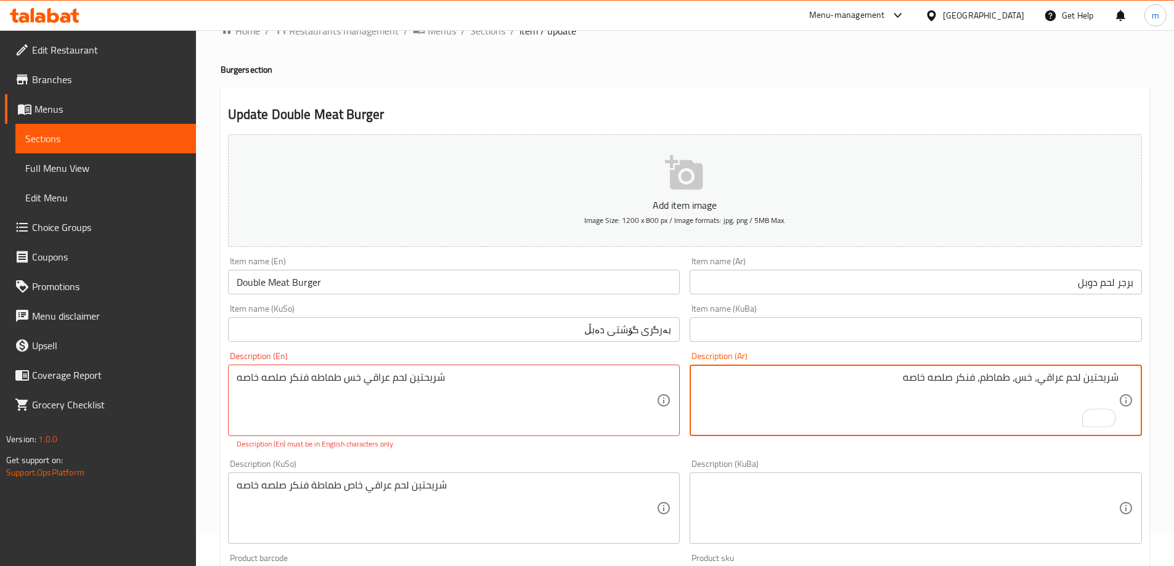
click at [965, 378] on textarea "‏شريحتين لحم عراقي، خس، طماطم، فنكر صلصه خاصه" at bounding box center [908, 400] width 420 height 59
click at [935, 383] on textarea "‏شريحتين لحم عراقي، خس، طماطم، بطاطا مقلية وصلصه خاصه" at bounding box center [908, 400] width 420 height 59
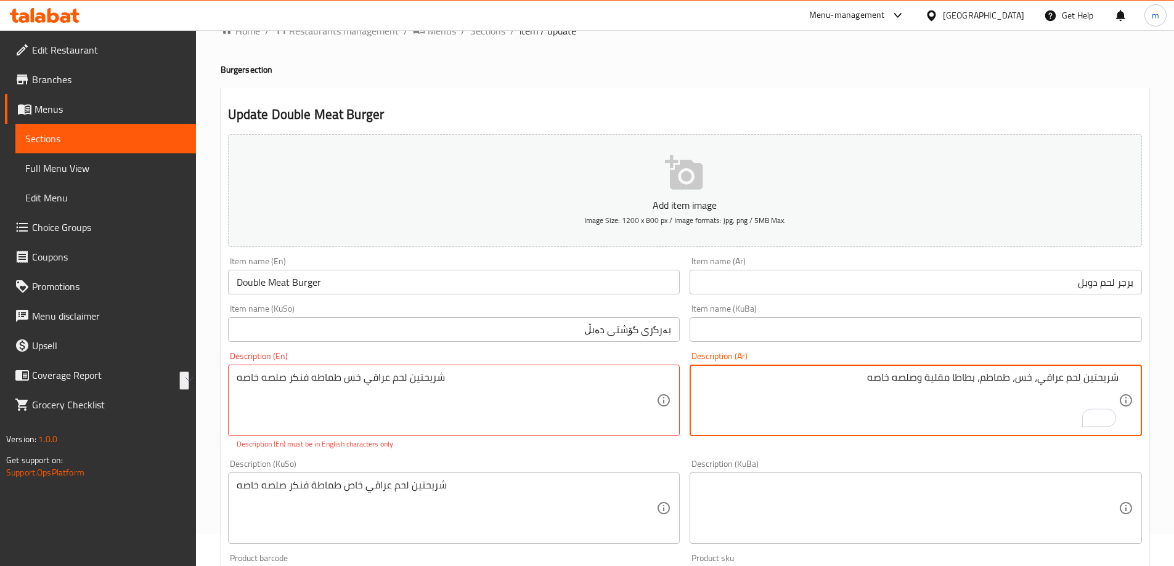
type textarea "‏شريحتين لحم عراقي، خس، طماطم، بطاطا مقلية وصلصه خاصه"
click at [377, 391] on textarea "‏شريحتين لحم عراقي خس طماطه فنكر صلصه خاصه" at bounding box center [447, 400] width 420 height 59
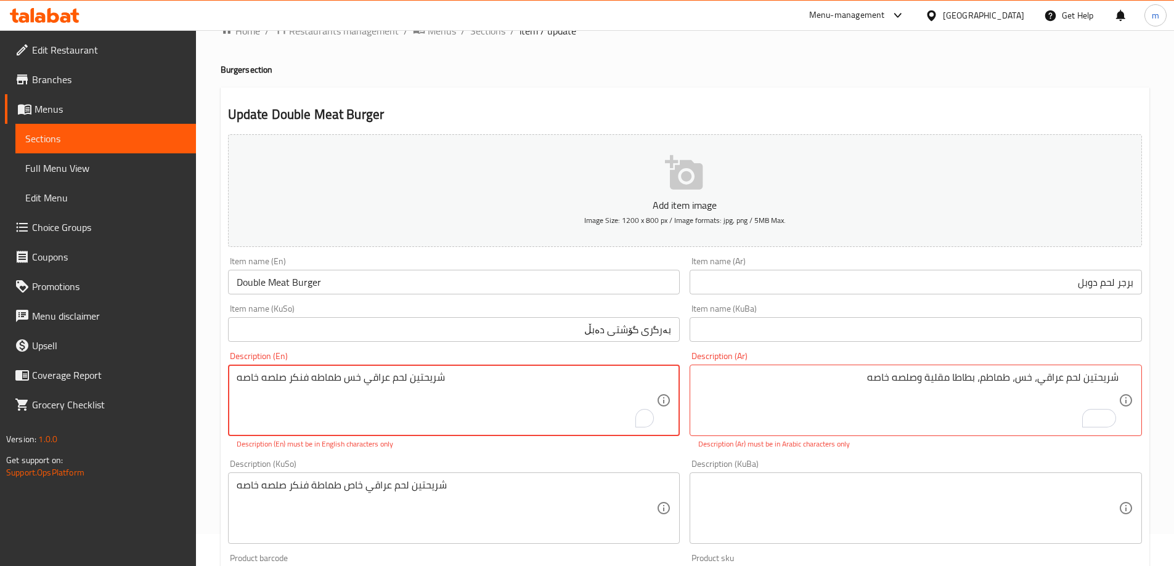
click at [377, 391] on textarea "‏شريحتين لحم عراقي خس طماطه فنكر صلصه خاصه" at bounding box center [447, 400] width 420 height 59
paste textarea "Two slices of Iraqi meat, lettuce, tomatoes, French fries and special sauce"
click at [245, 377] on textarea "Two slices of Iraqi meat, lettuce, tomatoes, French fries and special sauce" at bounding box center [447, 400] width 420 height 59
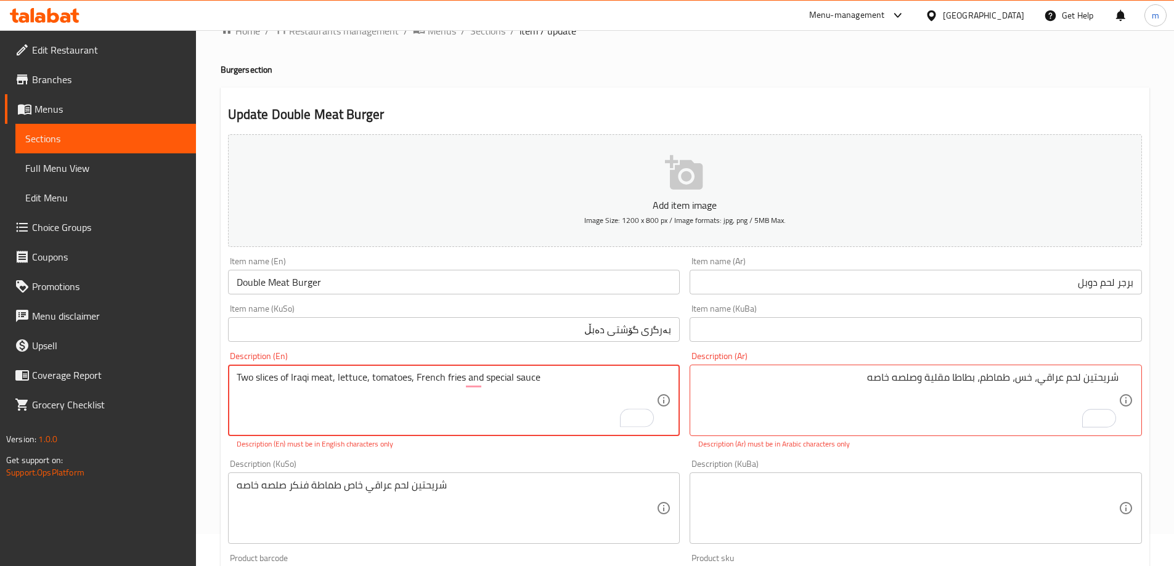
click at [243, 387] on textarea "Two slices of Iraqi meat, lettuce, tomatoes, French fries and special sauce" at bounding box center [447, 400] width 420 height 59
click at [248, 373] on textarea "2 slices of Iraqi meat, lettuce, tomatoes, French fries and special sauce" at bounding box center [447, 400] width 420 height 59
click at [255, 376] on textarea "2 slices of Iraqi meat, lettuce, tomatoes, French fries and special sauce" at bounding box center [447, 400] width 420 height 59
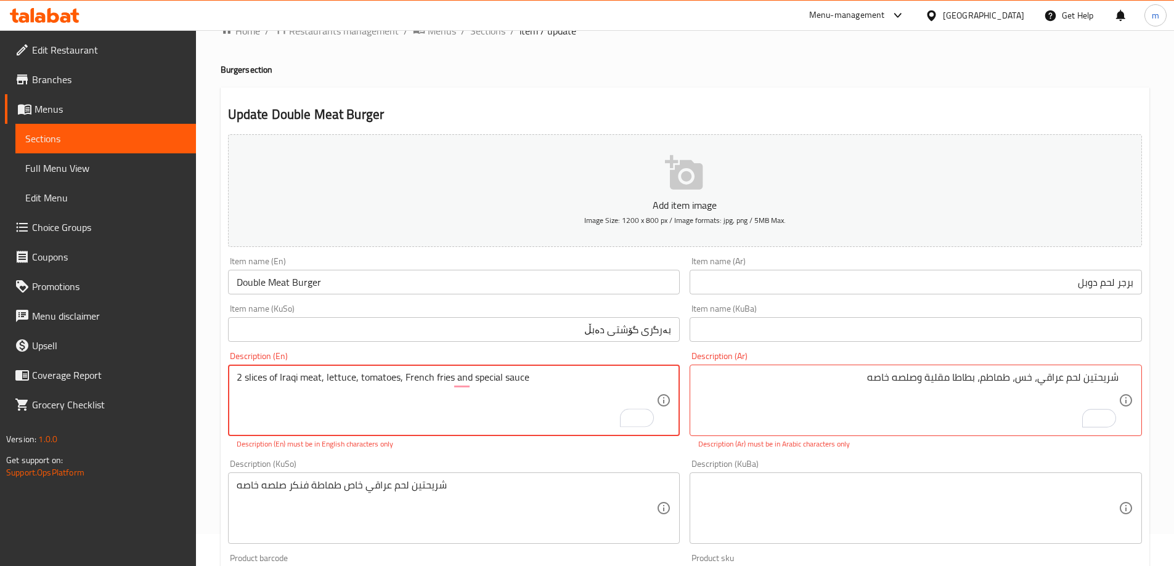
click at [262, 381] on textarea "2 slices of Iraqi meat, lettuce, tomatoes, French fries and special sauce" at bounding box center [447, 400] width 420 height 59
click at [257, 376] on textarea "2 slices of Iraqi meat, lettuce, tomatoes, French fries and special sauce" at bounding box center [447, 400] width 420 height 59
drag, startPoint x: 241, startPoint y: 381, endPoint x: 278, endPoint y: 377, distance: 36.5
click at [278, 377] on textarea "2 slices of Iraqi meat, lettuce, tomatoes, French fries and special sauce" at bounding box center [447, 400] width 420 height 59
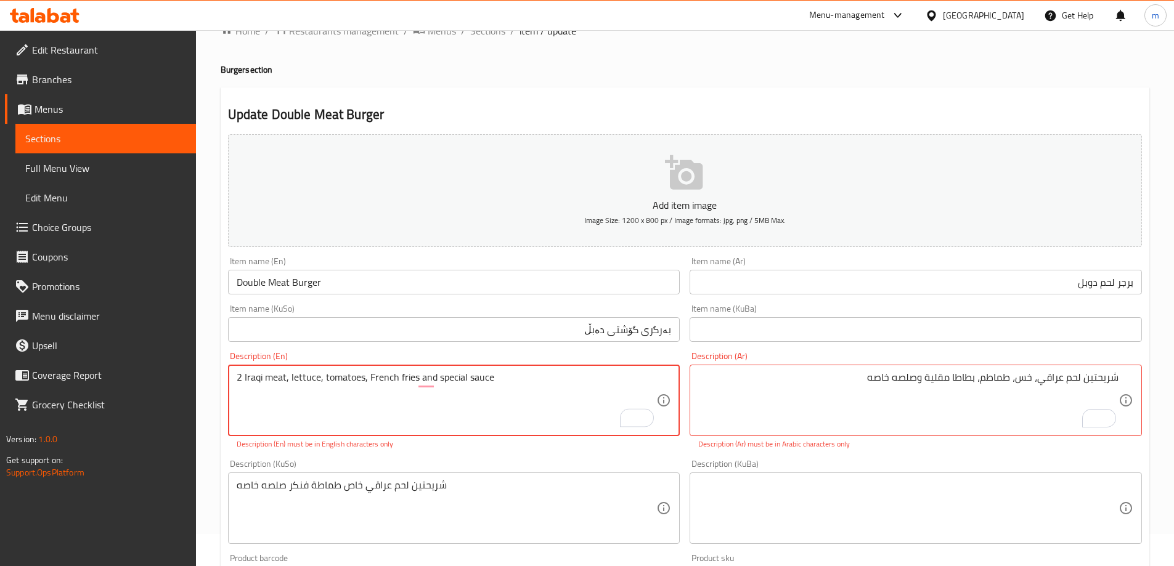
click at [264, 380] on textarea "2 Iraqi meat, lettuce, tomatoes, French fries and special sauce" at bounding box center [447, 400] width 420 height 59
click at [283, 375] on textarea "2 Iraqi meat, lettuce, tomatoes, French fries and special sauce" at bounding box center [447, 400] width 420 height 59
click at [284, 376] on textarea "2 Iraqi meat, lettuce, tomatoes, French fries and special sauce" at bounding box center [447, 400] width 420 height 59
click at [286, 376] on textarea "2 Iraqi meat, lettuce, tomatoes, French fries and special sauce" at bounding box center [447, 400] width 420 height 59
click at [289, 376] on textarea "2 Iraqi meatpatties, lettuce, tomatoes, French fries and special sauce" at bounding box center [447, 400] width 420 height 59
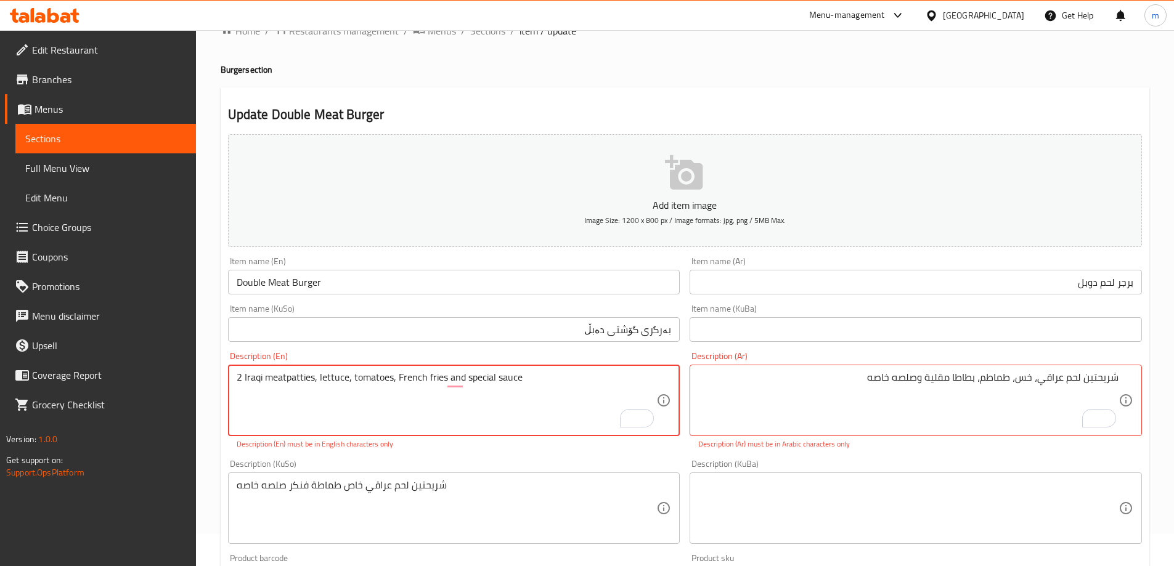
click at [285, 379] on textarea "2 Iraqi meatpatties, lettuce, tomatoes, French fries and special sauce" at bounding box center [447, 400] width 420 height 59
click at [288, 412] on textarea "2 Iraqi meat patties, lettuce, tomatoes, French fries and special sauce" at bounding box center [447, 400] width 420 height 59
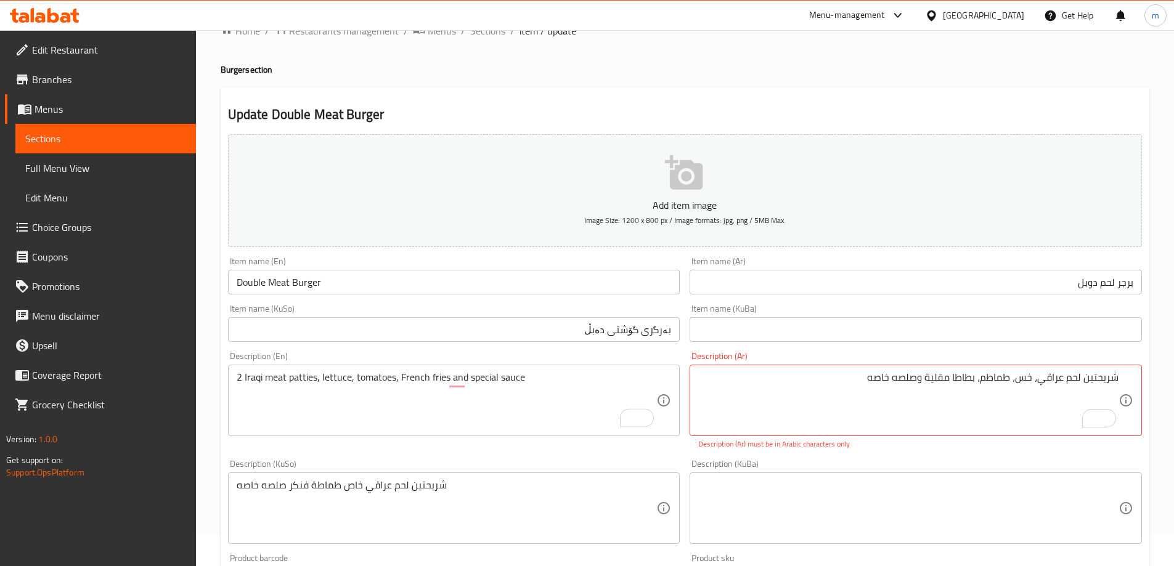
click at [334, 474] on div "‏شريحتين لحم عراقي خاص طماطة فنكر صلصه خاصه Description (KuSo)" at bounding box center [454, 507] width 452 height 71
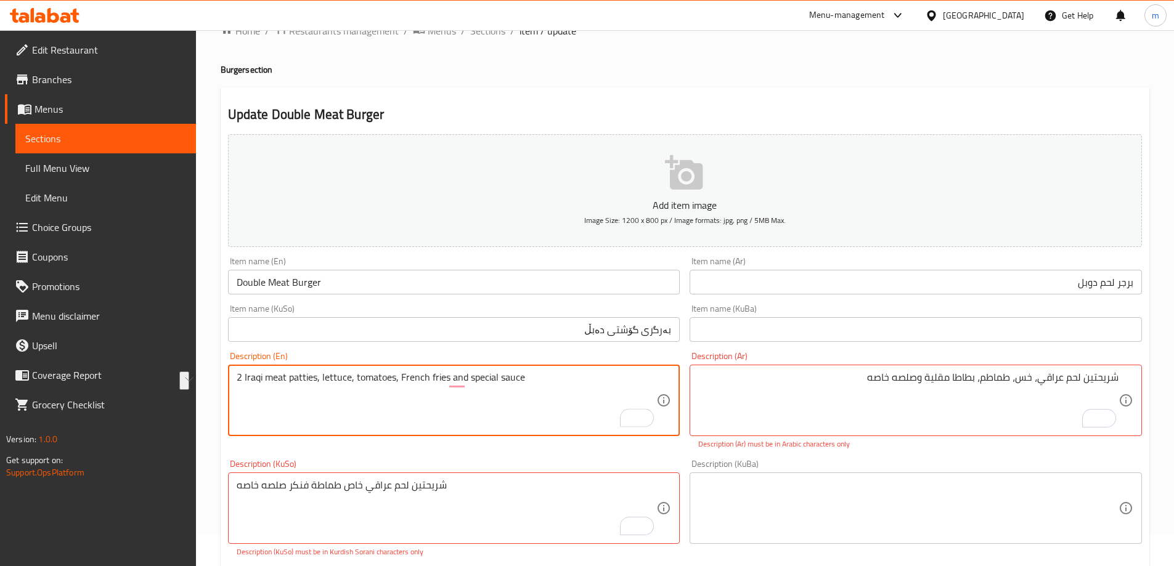
drag, startPoint x: 315, startPoint y: 384, endPoint x: 218, endPoint y: 386, distance: 97.3
click at [218, 386] on div "Home / Restaurants management / Menus / Sections / item / update Burger section…" at bounding box center [685, 502] width 978 height 1009
click at [346, 436] on div "2 Iraqi meat patties, lettuce, tomatoes, French fries and special sauce Descrip…" at bounding box center [454, 400] width 452 height 71
click at [393, 381] on textarea "2 Iraqi meat patties, lettuce, tomatoes, French fries and special sauce" at bounding box center [447, 400] width 420 height 59
type textarea "2 Iraqi meat patties, lettuce, tomato, French fries and special sauce"
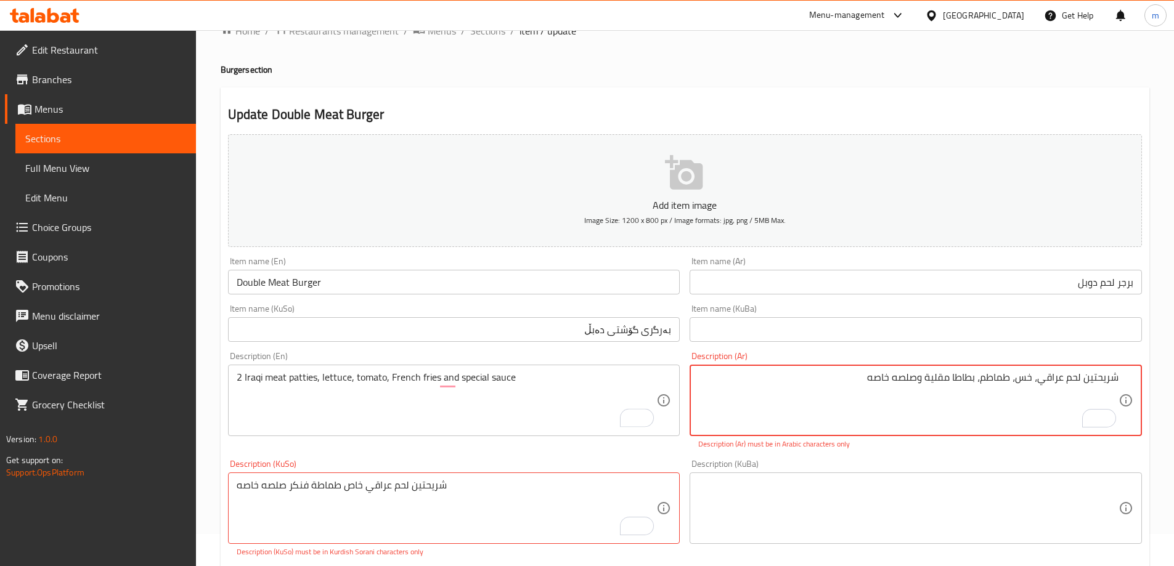
drag, startPoint x: 1039, startPoint y: 376, endPoint x: 1162, endPoint y: 366, distance: 123.6
click at [1161, 367] on div "Home / Restaurants management / Menus / Sections / item / update Burger section…" at bounding box center [685, 502] width 978 height 1009
click at [1094, 389] on textarea "‏شريحتين لحم عراقي، خس، طماطم، بطاطا مقلية وصلصه خاصه" at bounding box center [908, 400] width 420 height 59
click at [1090, 383] on textarea "‏شريحتين لحم عراقي، خس، طماطم، بطاطا مقلية وصلصه خاصه" at bounding box center [908, 400] width 420 height 59
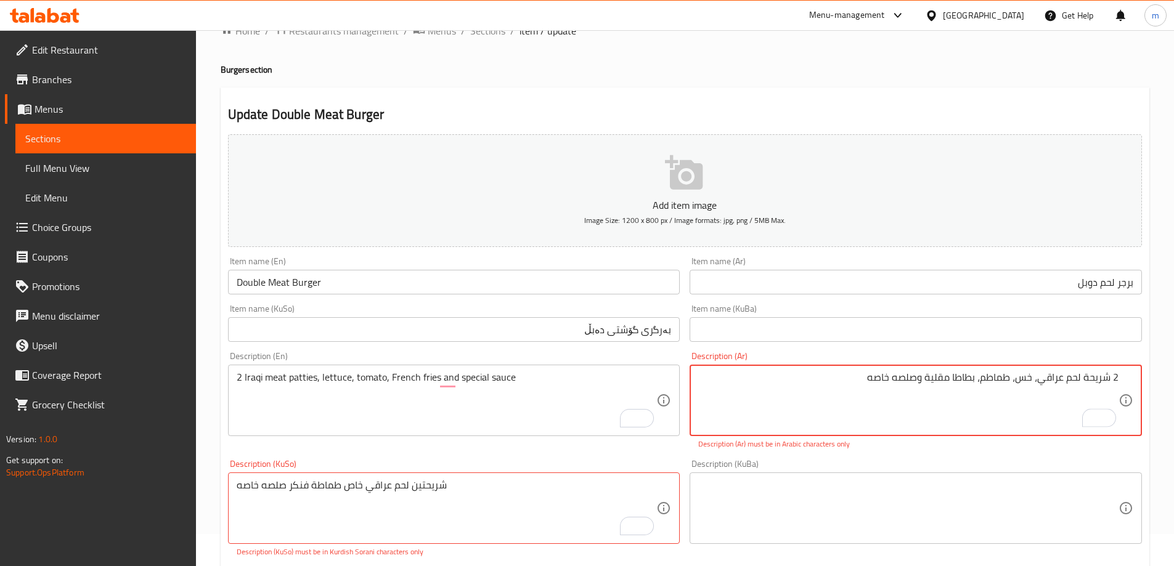
type textarea "‏2 شريحة لحم عراقي، خس، طماطم، بطاطا مقلية وصلصه خاصه"
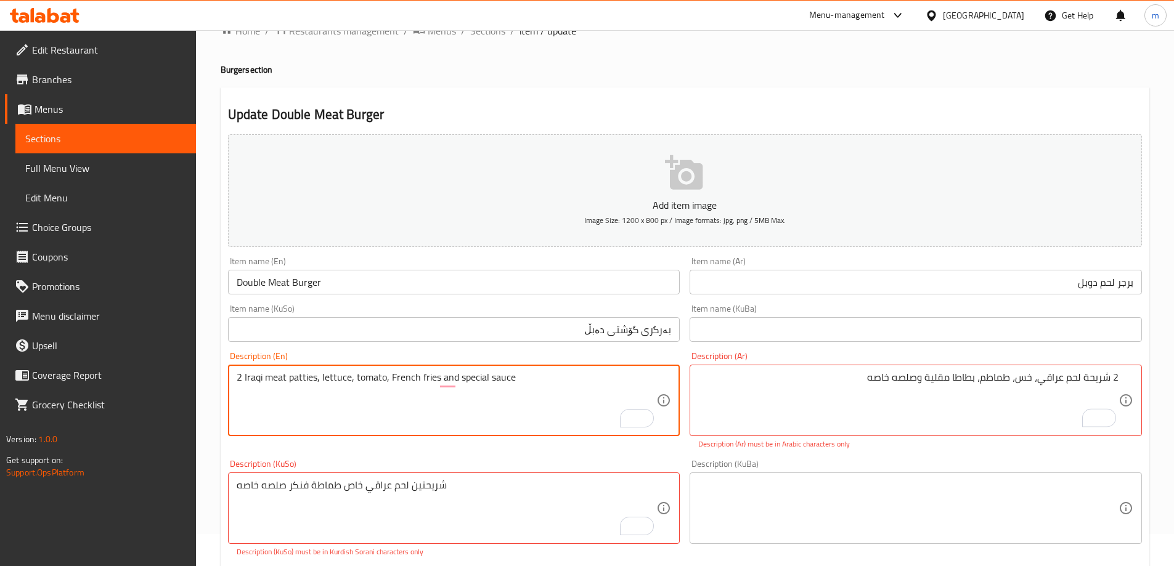
click at [304, 378] on textarea "2 Iraqi meat patties, lettuce, tomato, French fries and special sauce" at bounding box center [447, 400] width 420 height 59
click at [245, 376] on textarea "2 Iraqi meat, lettuce, tomato, French fries and special sauce" at bounding box center [447, 400] width 420 height 59
click at [244, 371] on textarea "2 Iraqi meat, lettuce, tomato, French fries and special sauce" at bounding box center [447, 400] width 420 height 59
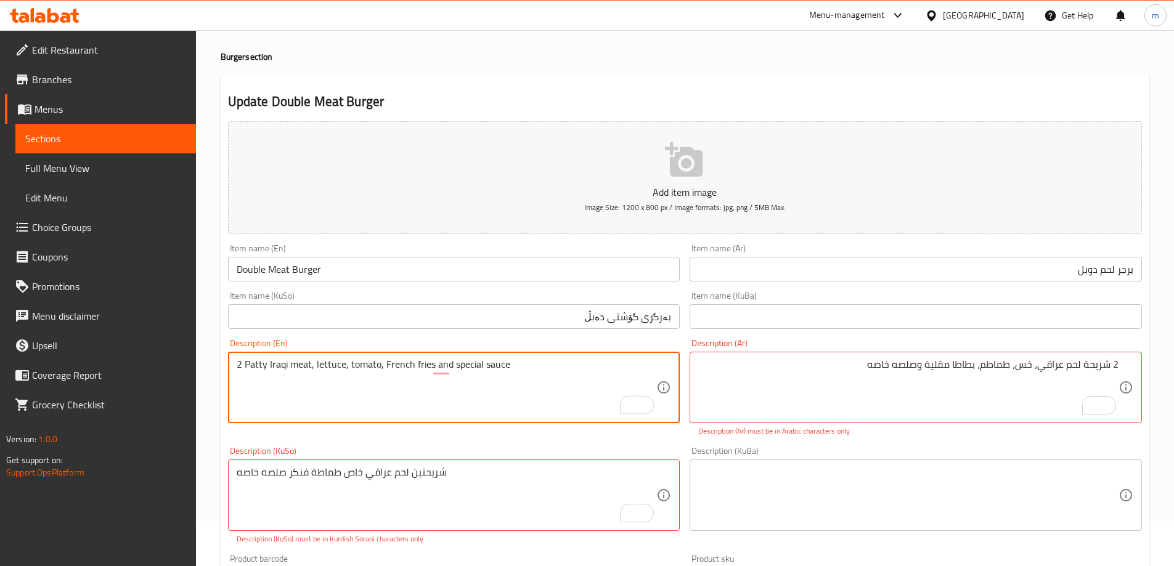
type textarea "2 Patty Iraqi meat, lettuce, tomato, French fries and special sauce"
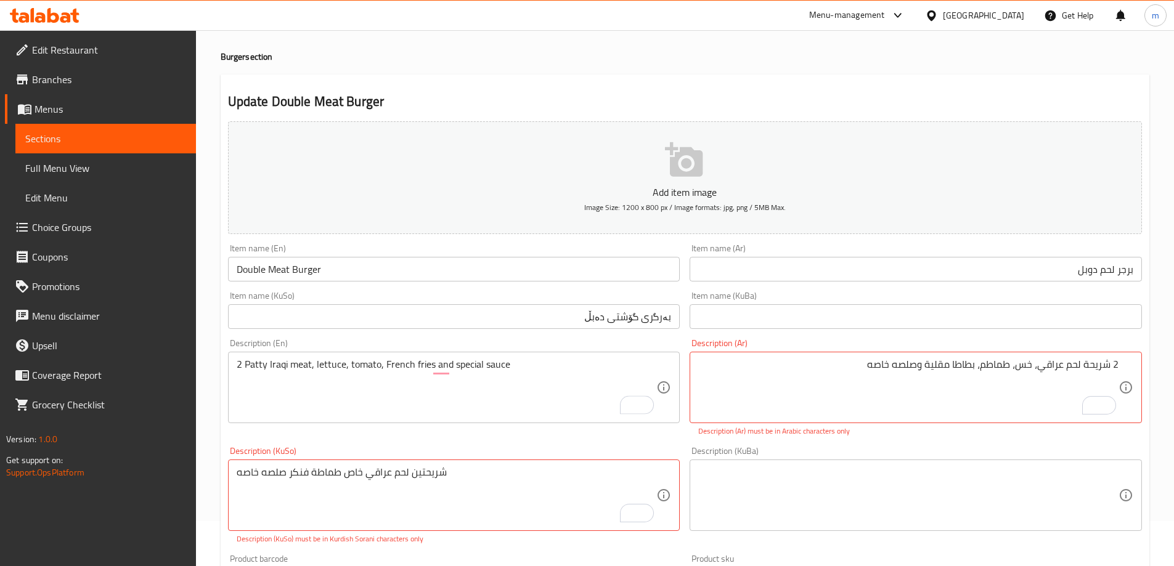
click at [887, 444] on div "Description (KuBa) Description (KuBa)" at bounding box center [915, 496] width 462 height 108
click at [840, 390] on textarea "‏2 شريحة لحم عراقي، خس، طماطم، بطاطا مقلية وصلصه خاصه" at bounding box center [908, 388] width 420 height 59
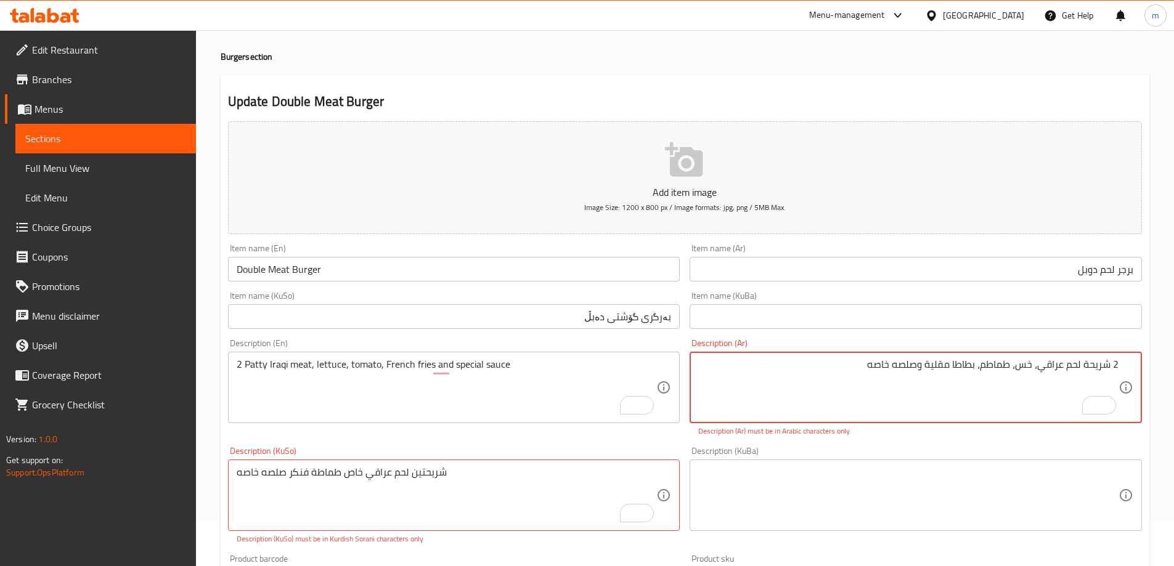
click at [912, 453] on div "Description (KuBa) Description (KuBa)" at bounding box center [915, 489] width 452 height 84
click at [1045, 370] on textarea "‏2 شريحة لحم عراقي، خس، طماطم، بطاطا مقلية وصلصه خاصه" at bounding box center [908, 388] width 420 height 59
click at [850, 368] on textarea "‏2 شريحة لحم عراقي، خس، طماطم، بطاطا مقلية وصلصه خاصه" at bounding box center [908, 388] width 420 height 59
click at [878, 368] on textarea "‏2 شريحة لحم عراقي، خس، طماطم، بطاطا مقلية وصلصه خاصه" at bounding box center [908, 388] width 420 height 59
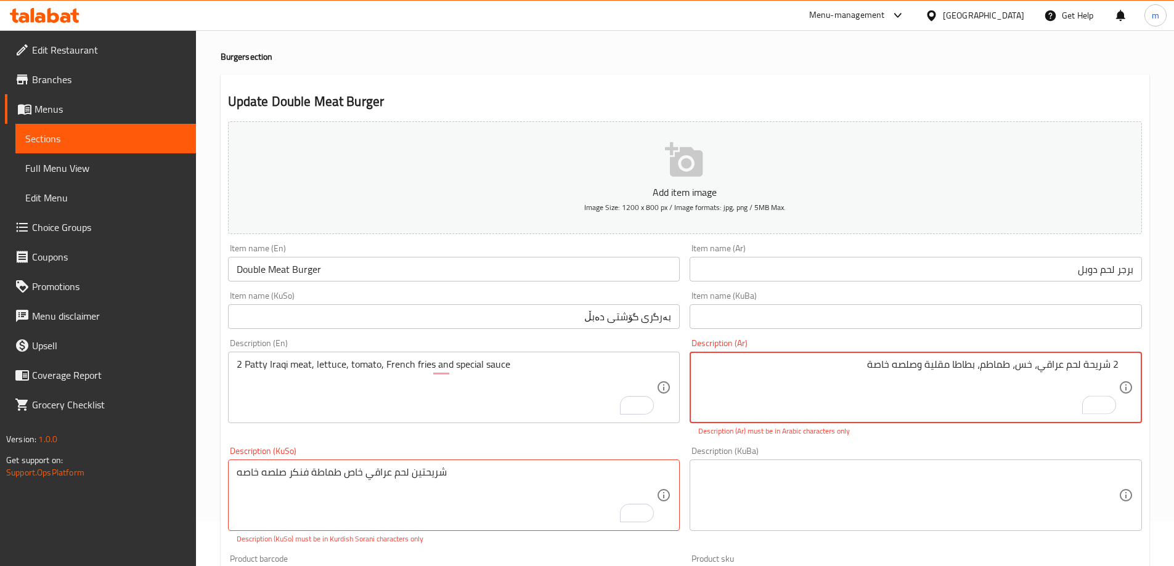
click at [932, 442] on div "Description (KuBa) Description (KuBa)" at bounding box center [915, 496] width 462 height 108
click at [821, 371] on textarea "‏2 شريحة لحم عراقي، خس، طماطم، بطاطا مقلية وصلصه خاصة" at bounding box center [908, 388] width 420 height 59
click at [883, 370] on textarea "‏2 شريحة لحم عراقي، خس، طماطم، بطاطا مقلية وصلصه خاصة" at bounding box center [908, 388] width 420 height 59
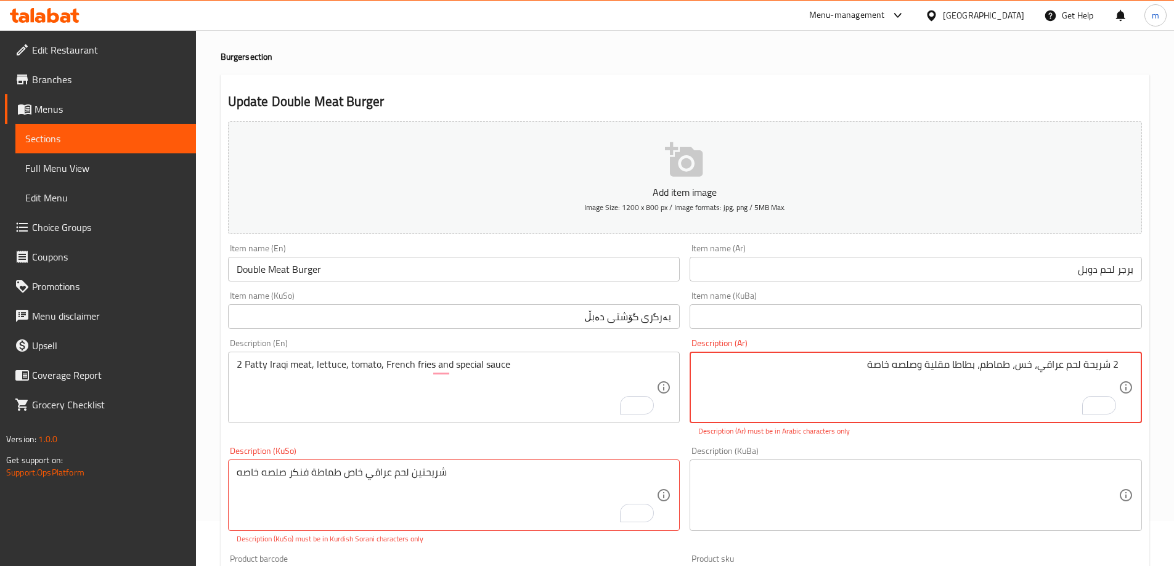
click at [989, 443] on div "Description (KuBa) Description (KuBa)" at bounding box center [915, 496] width 462 height 108
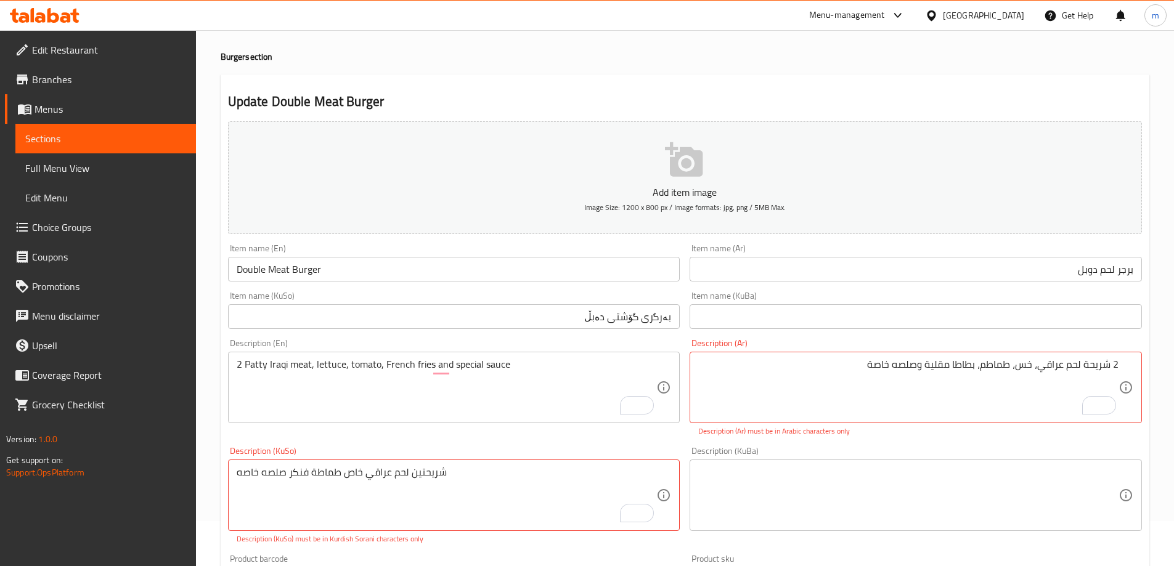
click at [1012, 373] on textarea "‏2 شريحة لحم عراقي، خس، طماطم، بطاطا مقلية وصلصه خاصة" at bounding box center [908, 388] width 420 height 59
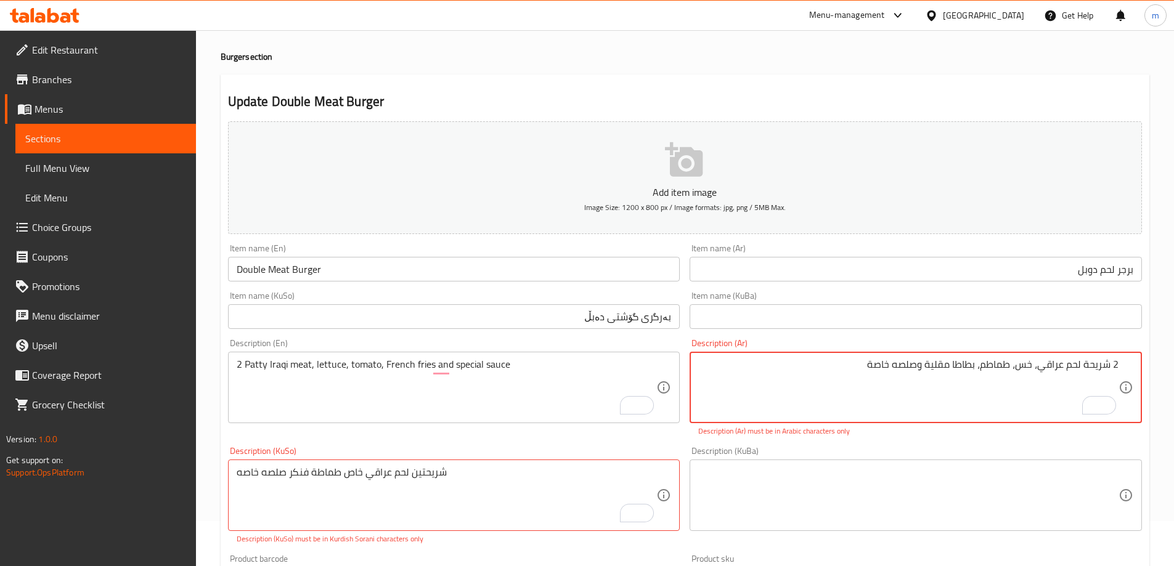
click at [894, 357] on div "‏2 شريحة لحم عراقي، خس، طماطم، بطاطا مقلية وصلصه خاصة Description (Ar)" at bounding box center [915, 387] width 452 height 71
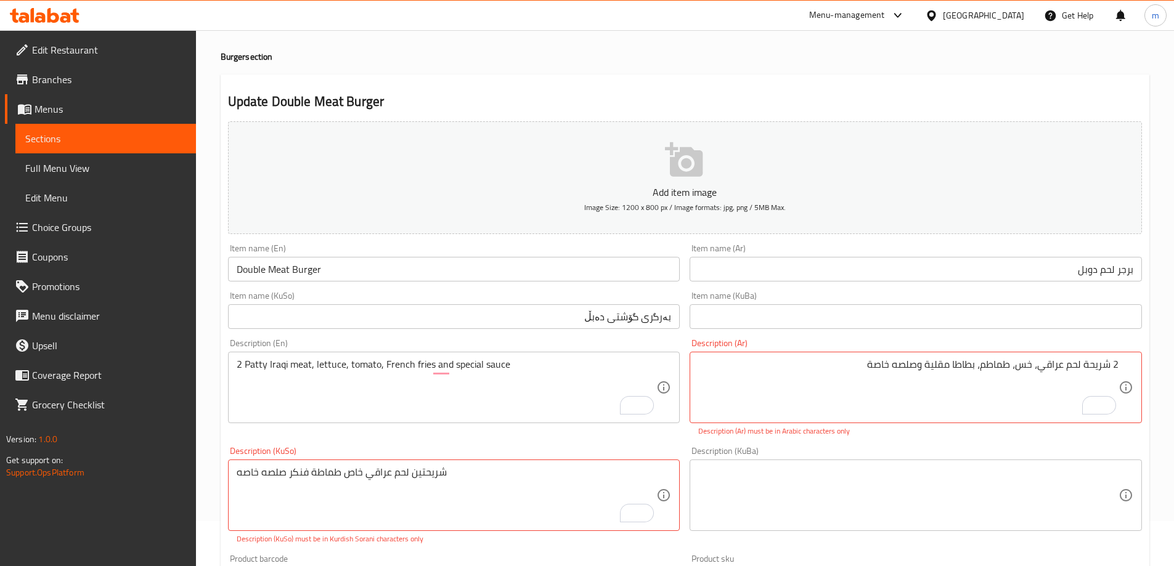
click at [894, 357] on div "‏2 شريحة لحم عراقي، خس، طماطم، بطاطا مقلية وصلصه خاصة Description (Ar)" at bounding box center [915, 387] width 452 height 71
click at [897, 362] on div "‏2 شريحة لحم عراقي، خس، طماطم، بطاطا مقلية وصلصه خاصة Description (Ar)" at bounding box center [915, 387] width 452 height 71
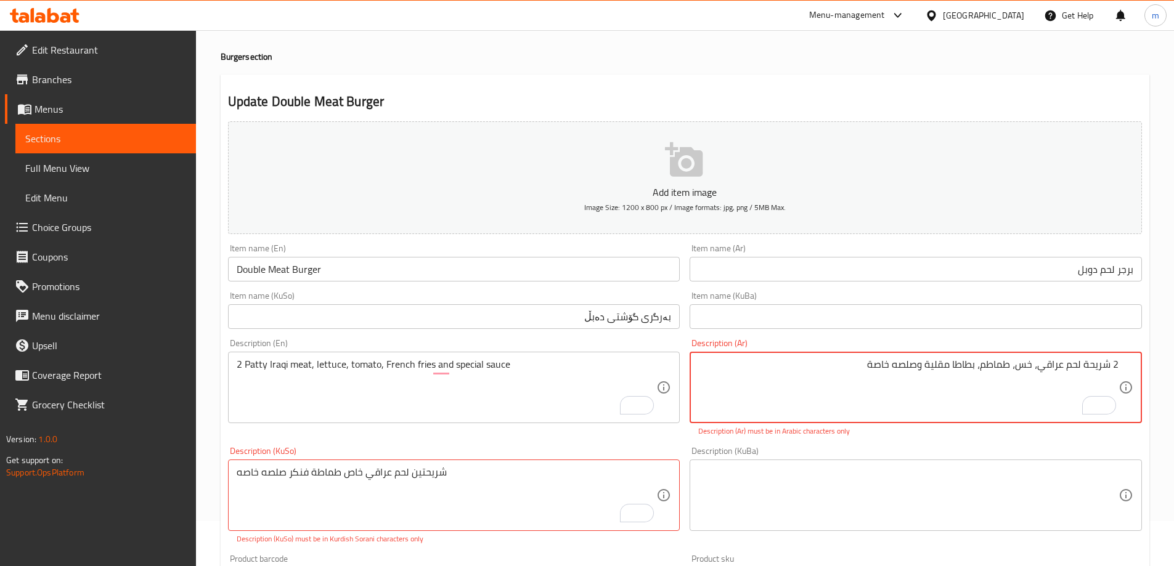
click at [897, 362] on textarea "‏2 شريحة لحم عراقي، خس، طماطم، بطاطا مقلية وصلصه خاصة" at bounding box center [908, 388] width 420 height 59
paste textarea "2 شريحة لحم عراقي، خس، طماطم، بطاطا مقلية وصلصة"
type textarea "2 شريحة لحم عراقي، خس، طماطم، بطاطا مقلية وصلصة خاصة"
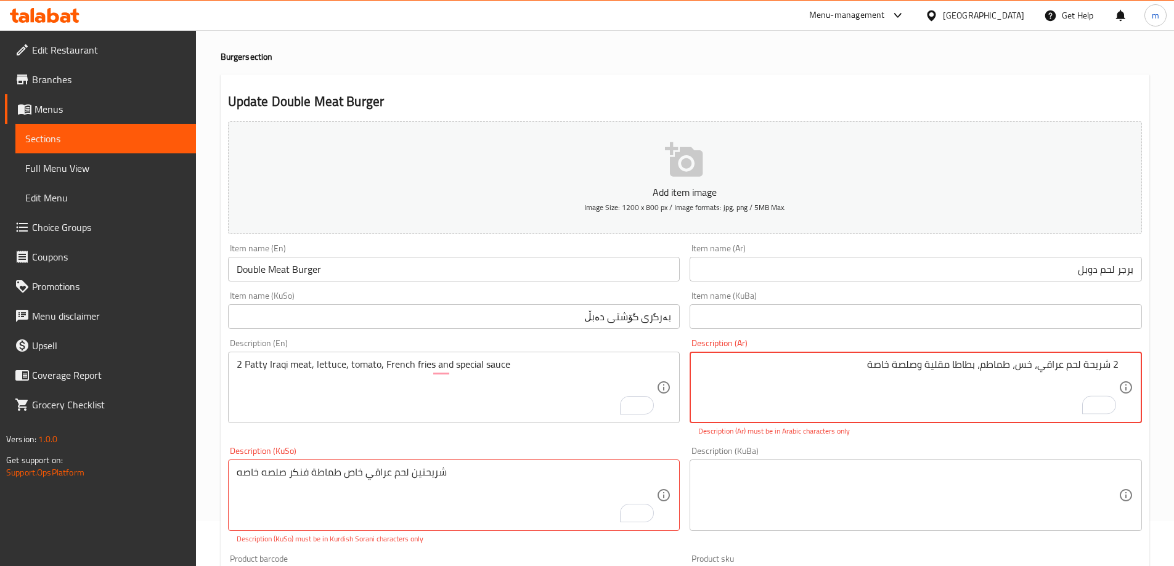
click at [915, 442] on div "Description (KuBa) Description (KuBa)" at bounding box center [915, 496] width 462 height 108
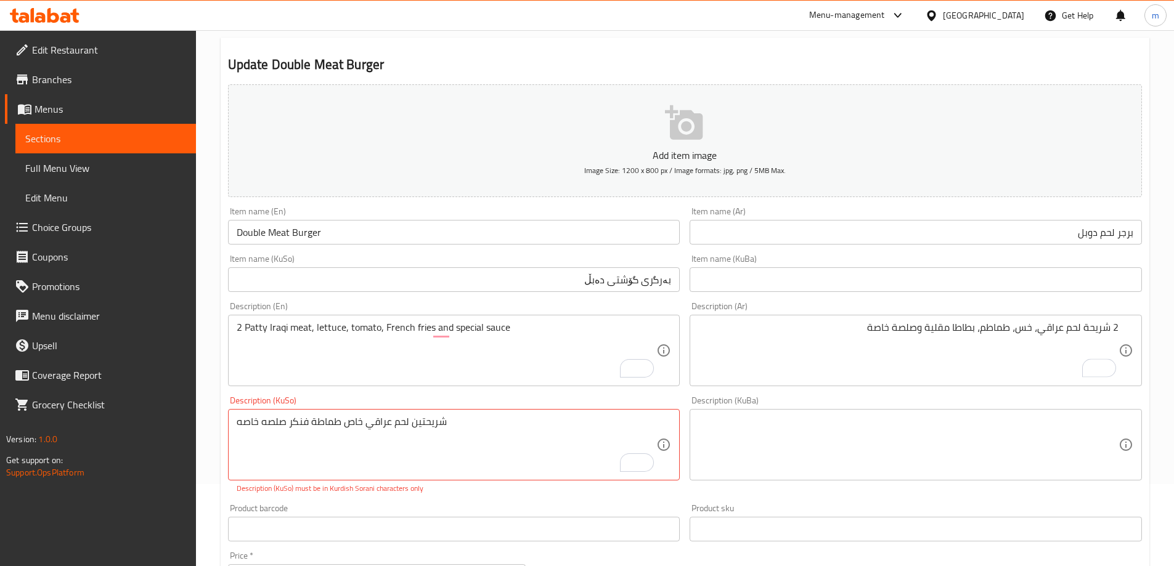
scroll to position [94, 0]
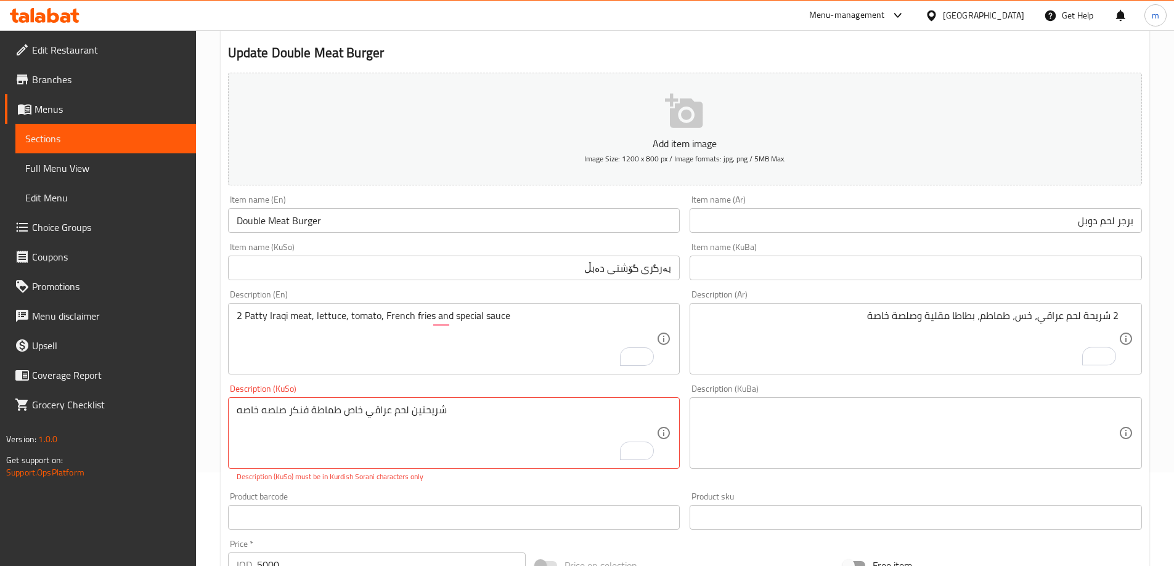
click at [554, 430] on textarea "‏شريحتين لحم عراقي خاص طماطة فنكر صلصه خاصه" at bounding box center [447, 433] width 420 height 59
click at [559, 424] on textarea "To enrich screen reader interactions, please activate Accessibility in Grammarl…" at bounding box center [447, 433] width 420 height 59
type textarea "2 پارچە گۆشتی عێراقی، کاهوو، تەماتە، فینگەر و سۆسی تایبەت"
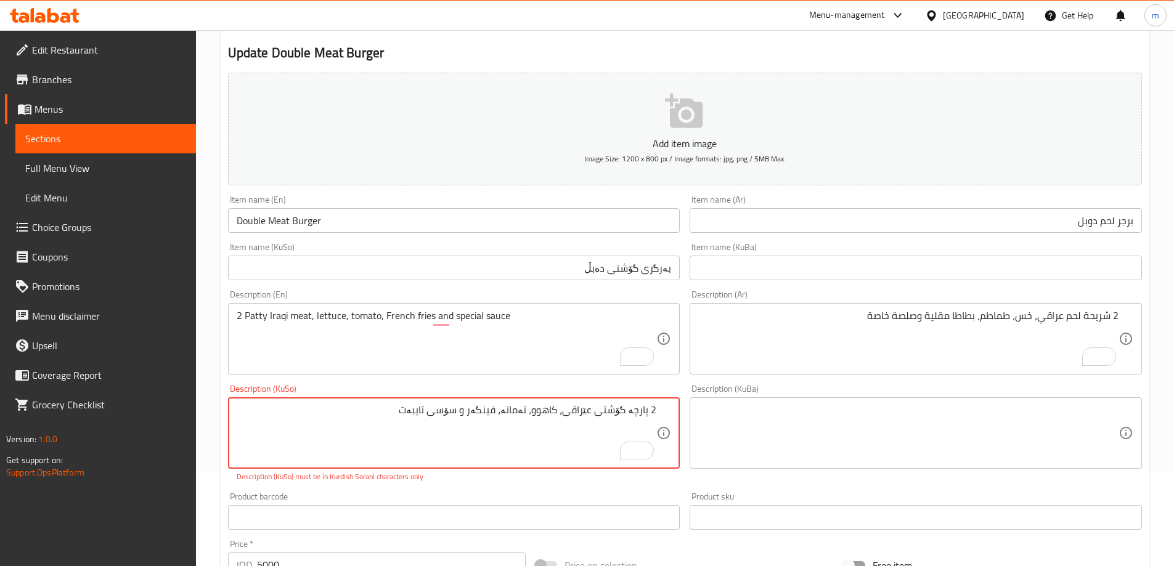
click at [627, 498] on div "Product barcode Product barcode" at bounding box center [454, 511] width 452 height 38
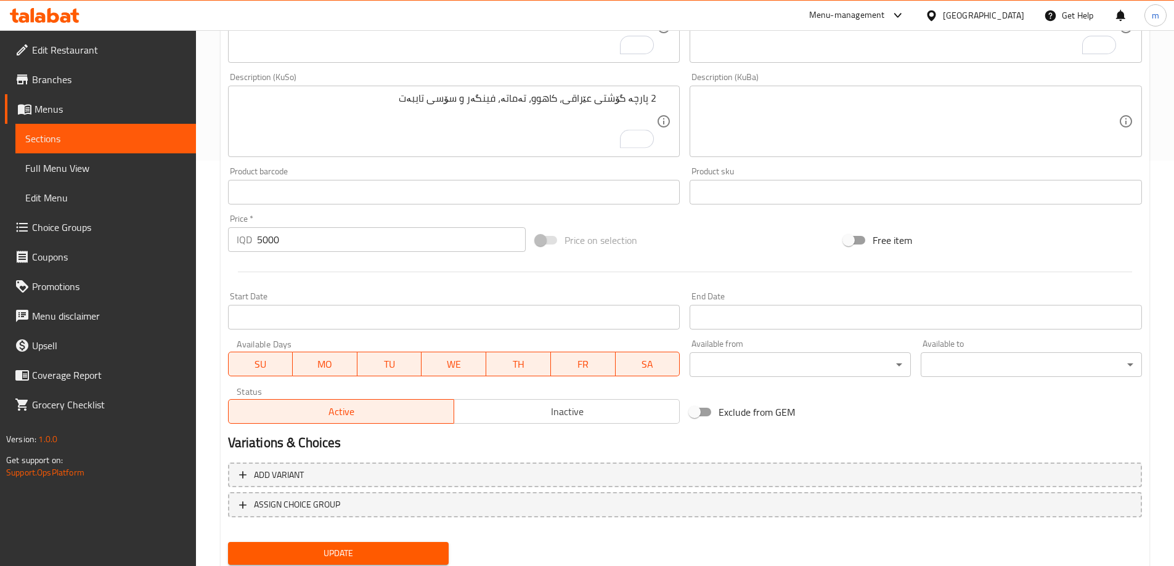
scroll to position [446, 0]
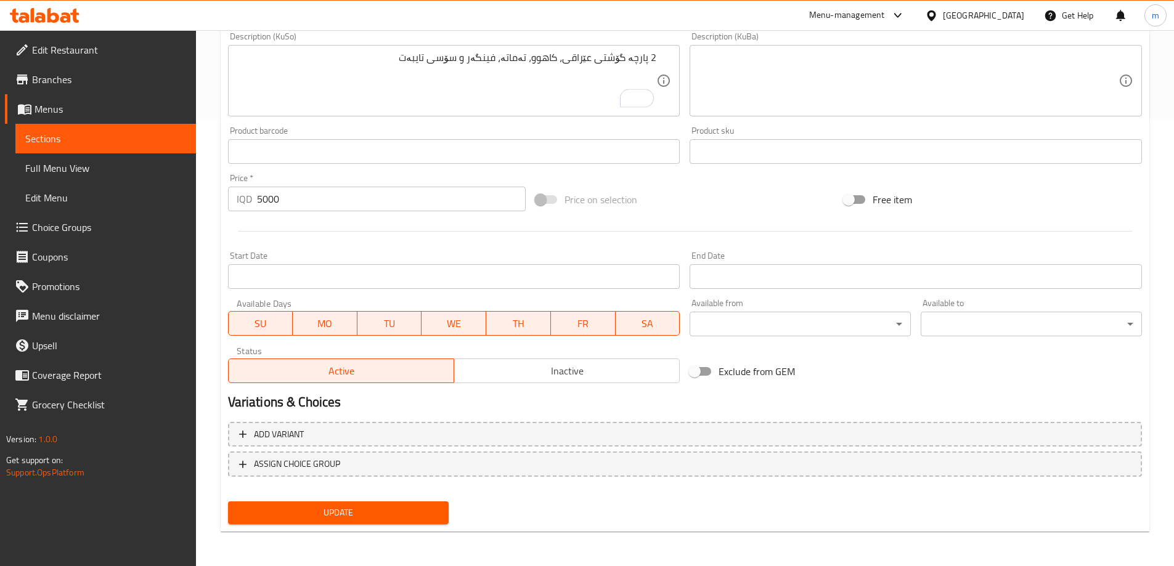
click at [322, 514] on span "Update" at bounding box center [338, 512] width 201 height 15
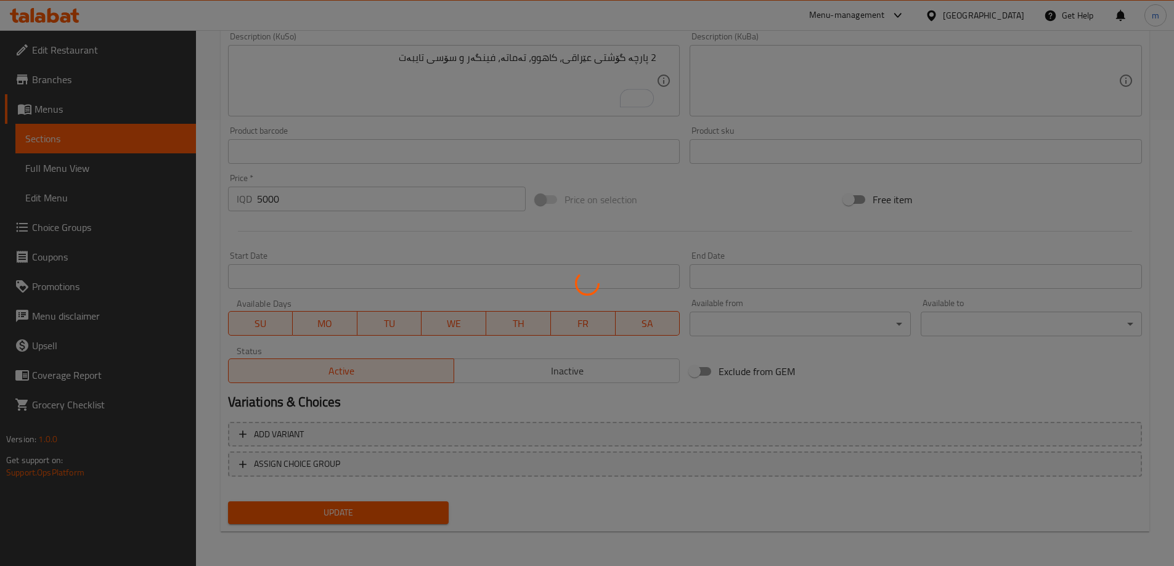
scroll to position [158, 0]
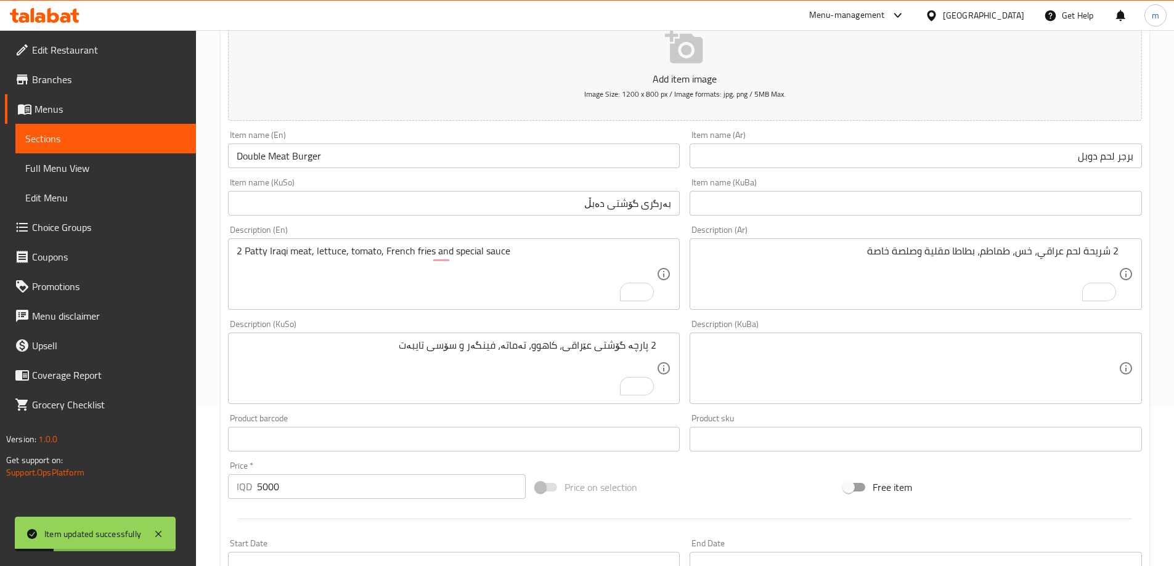
click at [275, 156] on input "Double Meat Burger" at bounding box center [454, 156] width 452 height 25
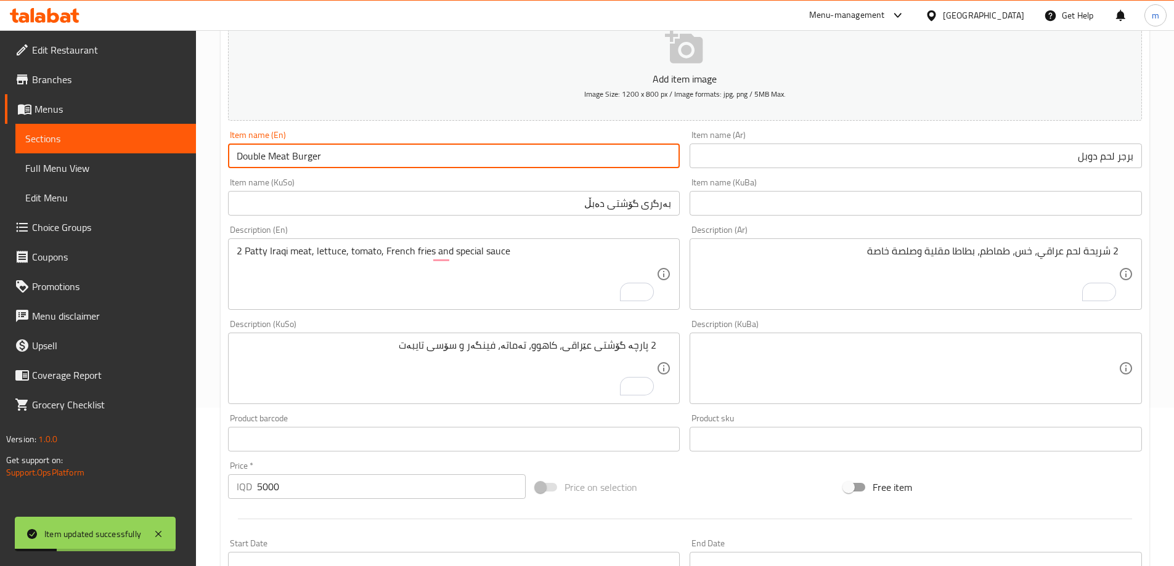
click at [275, 156] on input "Double Meat Burger" at bounding box center [454, 156] width 452 height 25
click at [123, 166] on span "Full Menu View" at bounding box center [105, 168] width 161 height 15
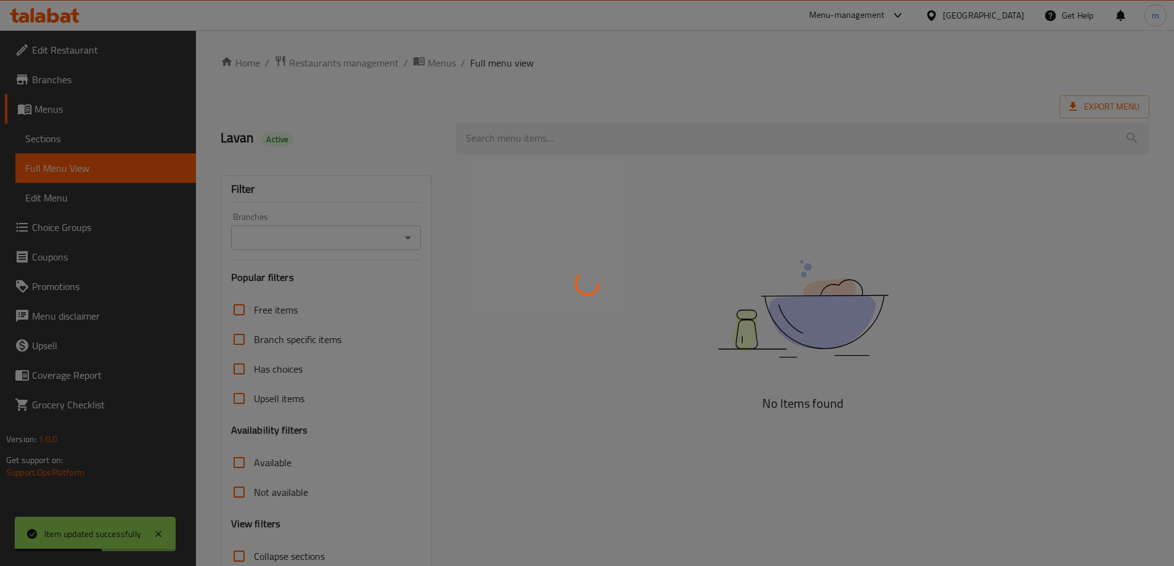
click at [551, 139] on div at bounding box center [587, 283] width 1174 height 566
click at [547, 139] on div at bounding box center [587, 283] width 1174 height 566
drag, startPoint x: 545, startPoint y: 143, endPoint x: 530, endPoint y: 152, distance: 17.4
click at [539, 147] on div at bounding box center [587, 283] width 1174 height 566
click at [530, 152] on div at bounding box center [587, 283] width 1174 height 566
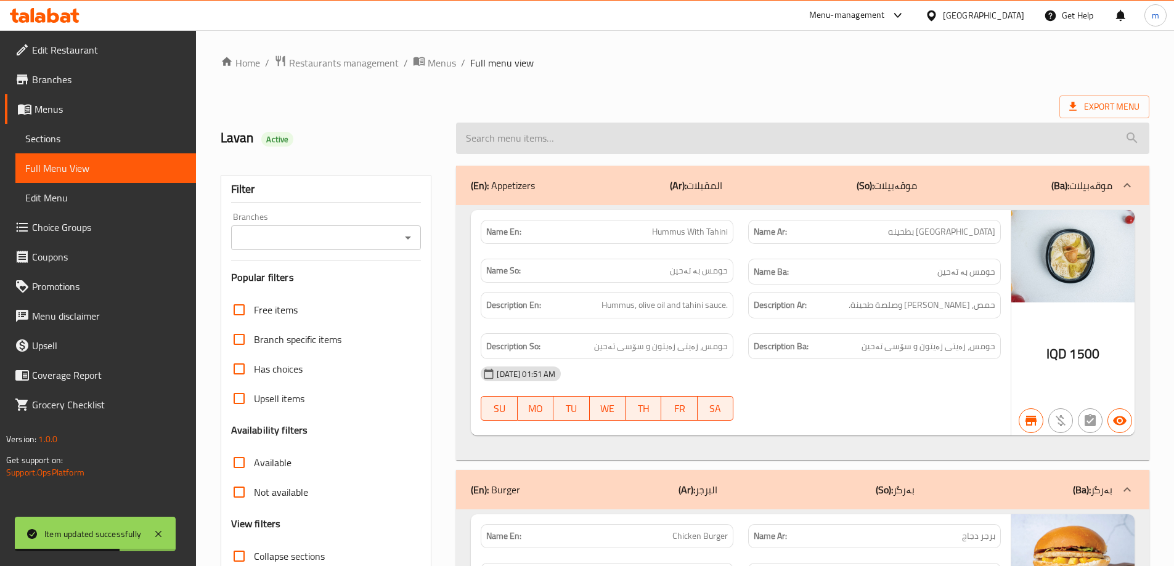
click at [521, 130] on input "search" at bounding box center [802, 138] width 693 height 31
paste input "Double Meat Burger"
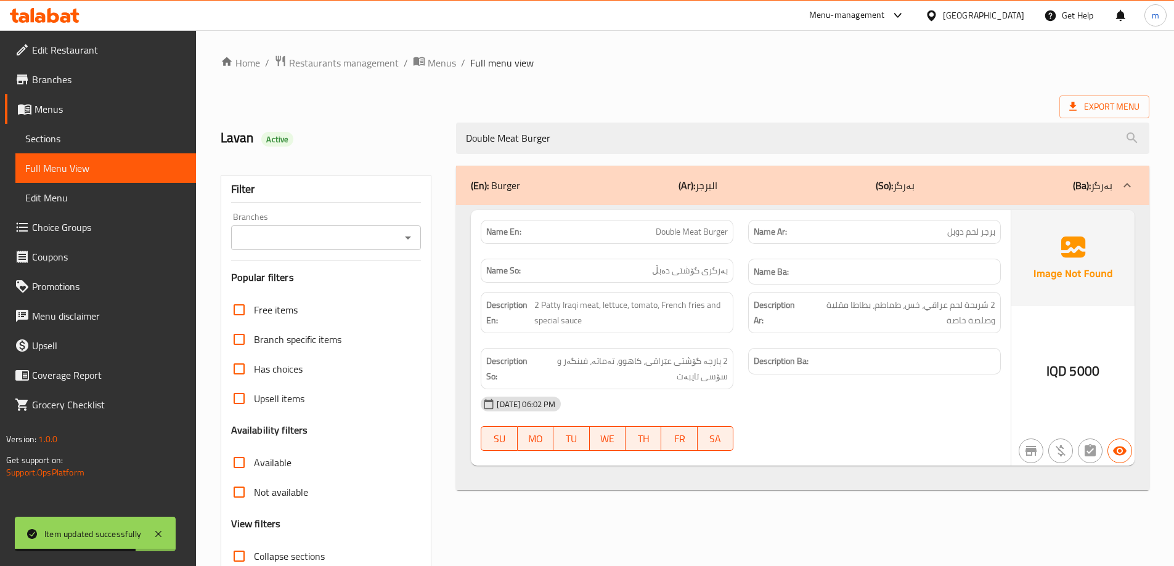
click at [402, 238] on icon "Open" at bounding box center [407, 237] width 15 height 15
type input "Double Meat Burger"
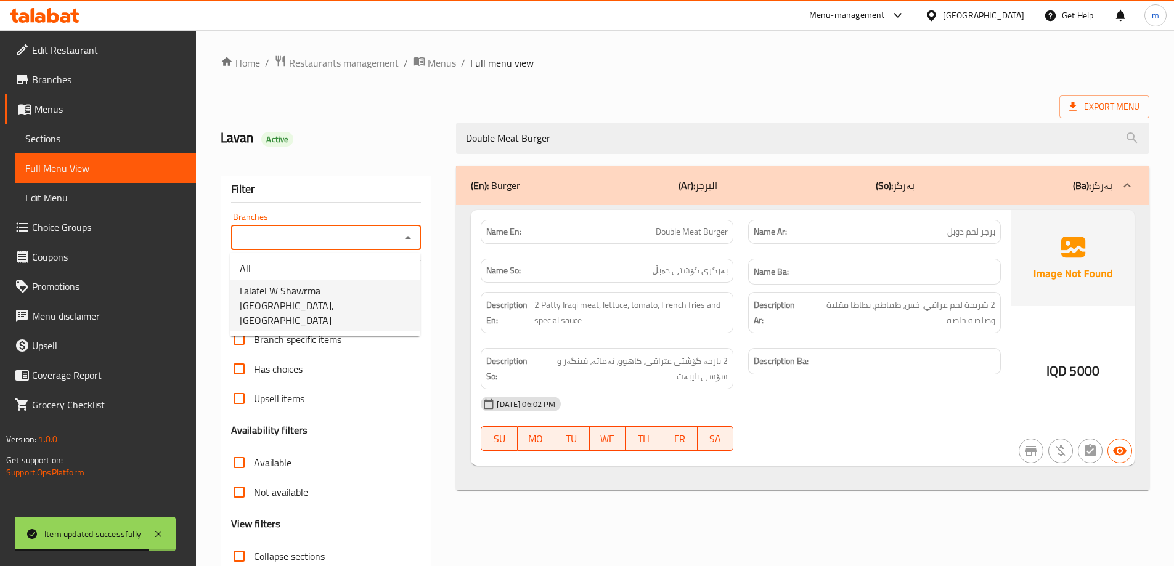
click at [302, 290] on span "Falafel W Shawrma Beirut, Al-talbiya" at bounding box center [325, 305] width 171 height 44
type input "Falafel W Shawrma Beirut, Al-talbiya"
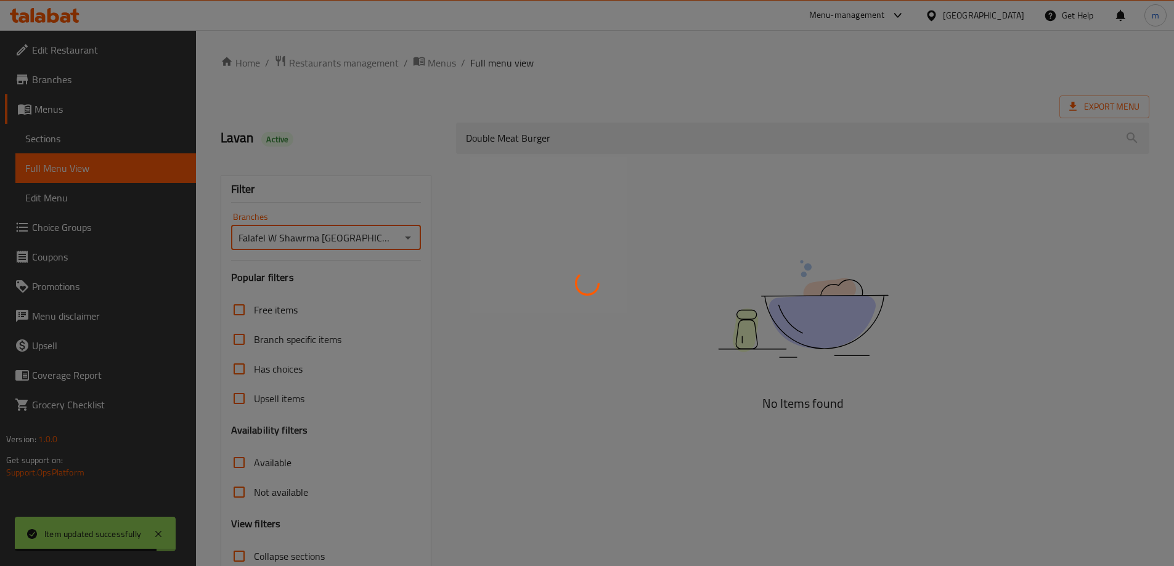
click at [320, 195] on div at bounding box center [587, 283] width 1174 height 566
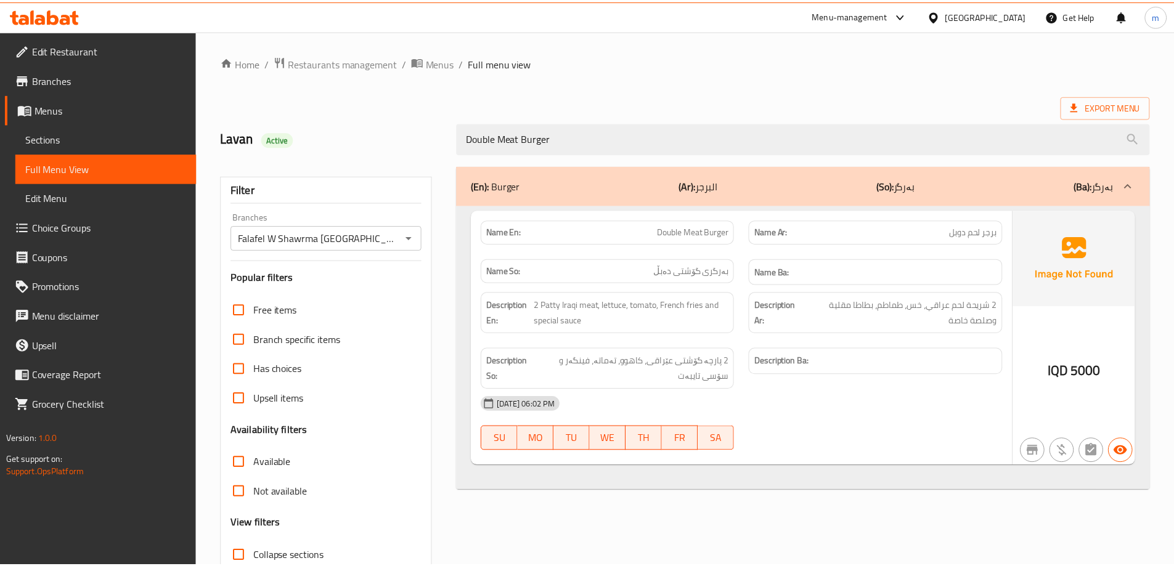
scroll to position [89, 0]
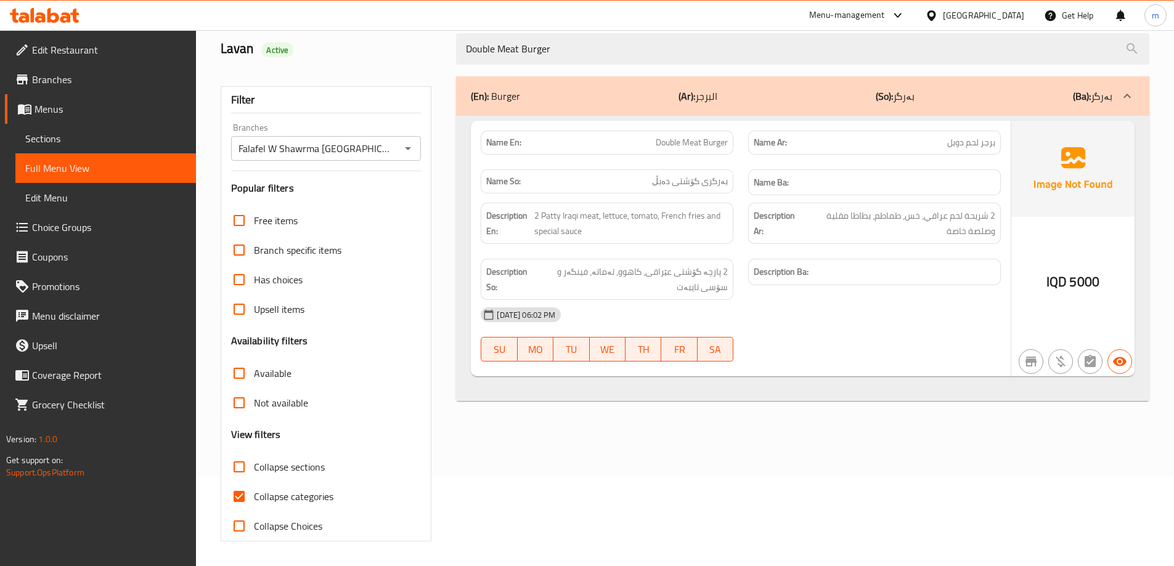
click at [65, 13] on icon at bounding box center [45, 15] width 70 height 15
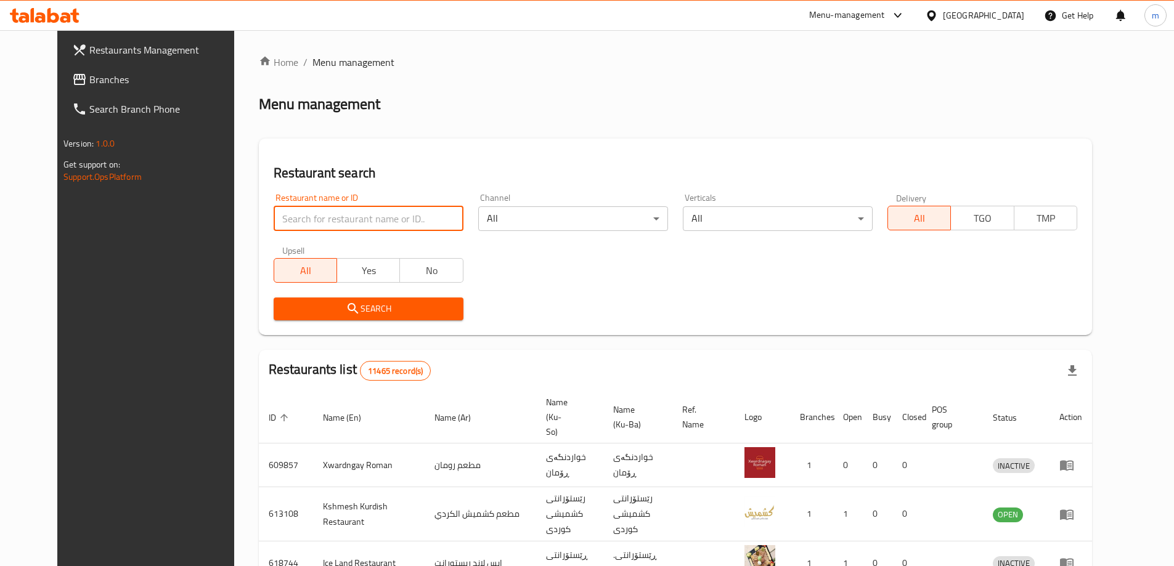
click at [315, 219] on input "search" at bounding box center [369, 218] width 190 height 25
type input "670758"
click button "Search" at bounding box center [369, 309] width 190 height 23
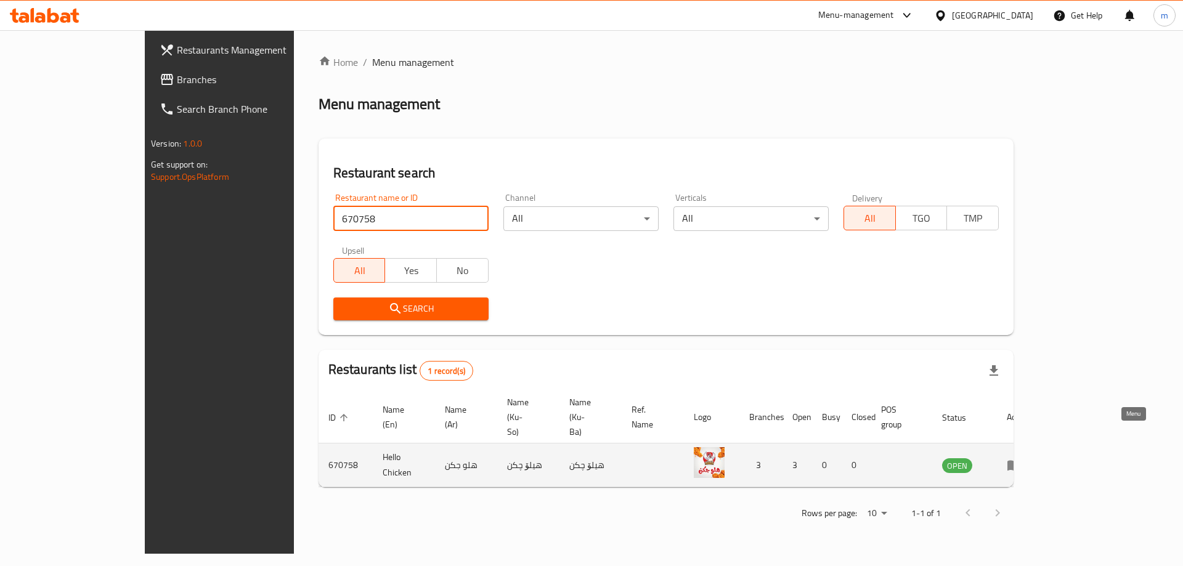
click at [1021, 458] on icon "enhanced table" at bounding box center [1014, 465] width 15 height 15
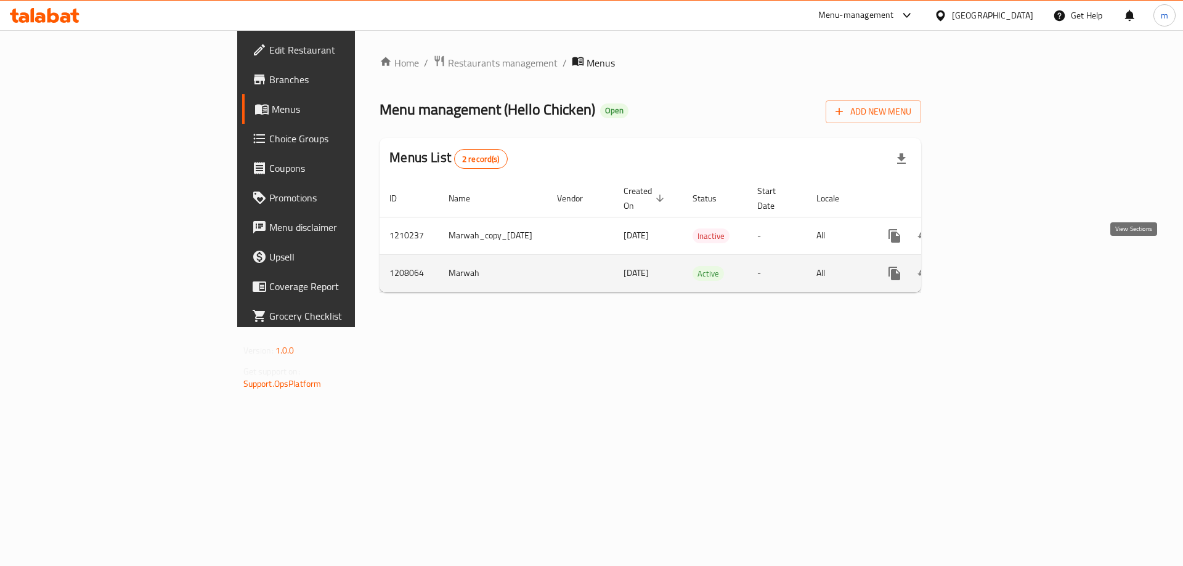
click at [991, 266] on icon "enhanced table" at bounding box center [983, 273] width 15 height 15
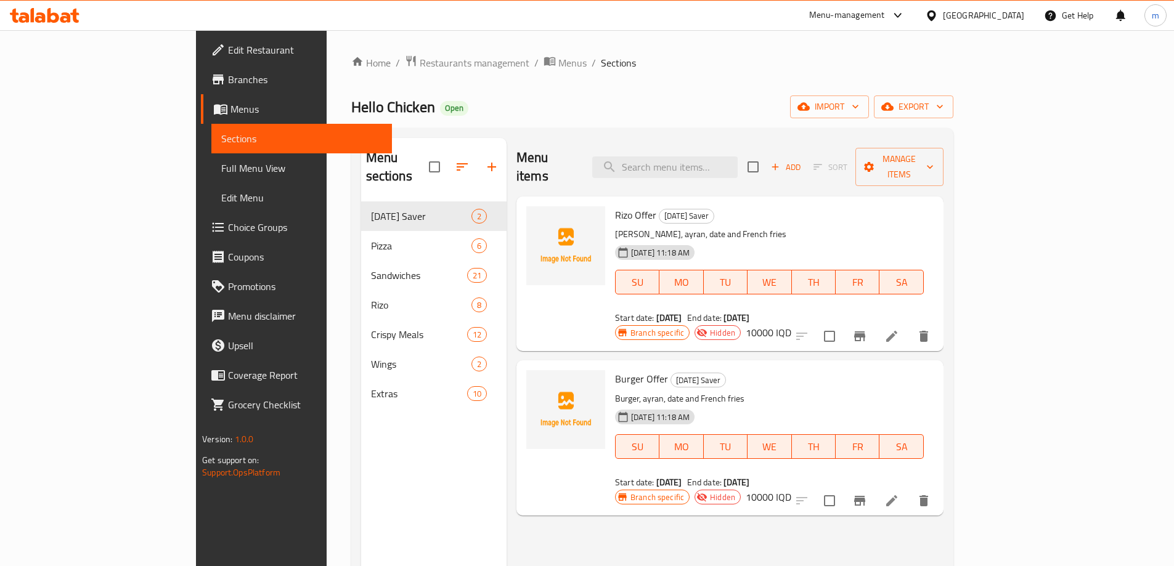
click at [477, 152] on button "button" at bounding box center [492, 167] width 30 height 30
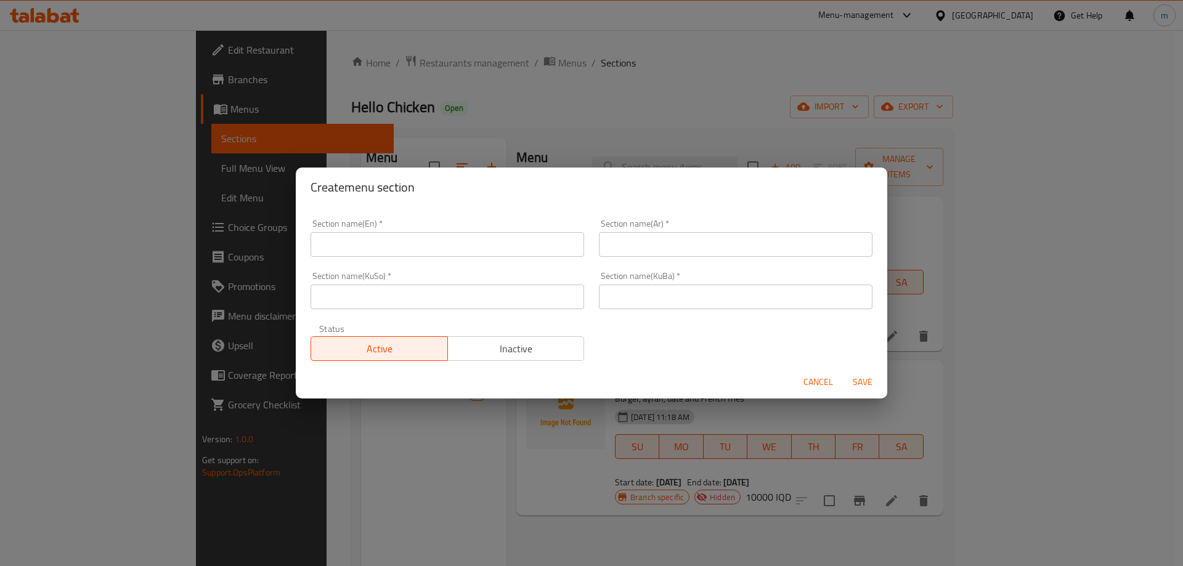
click at [453, 245] on input "text" at bounding box center [447, 244] width 274 height 25
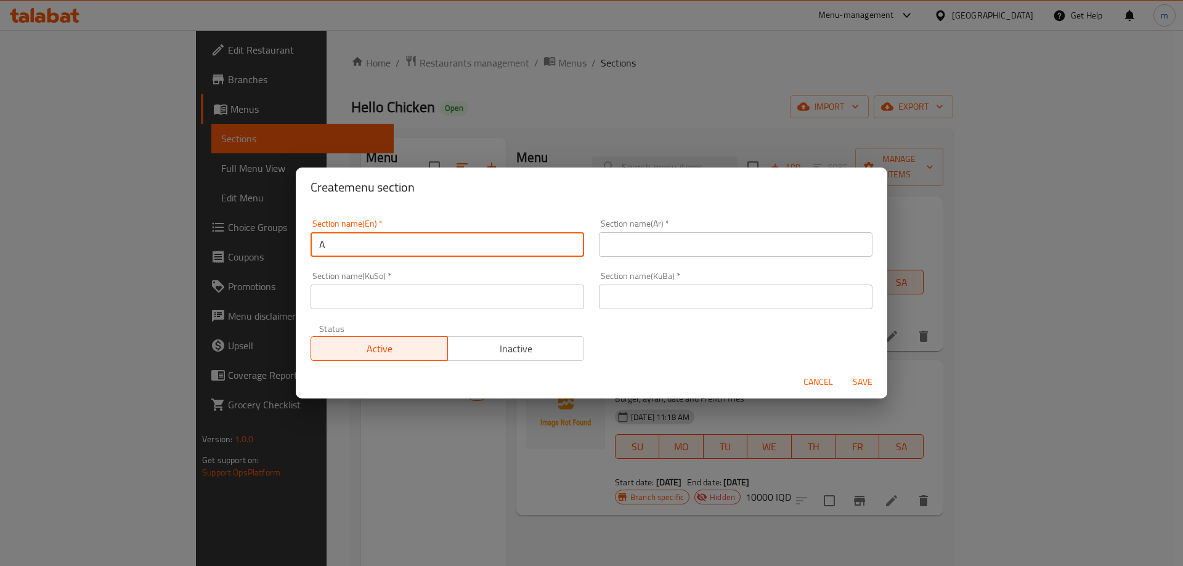
type input "Appetizers"
click at [622, 235] on input "text" at bounding box center [736, 244] width 274 height 25
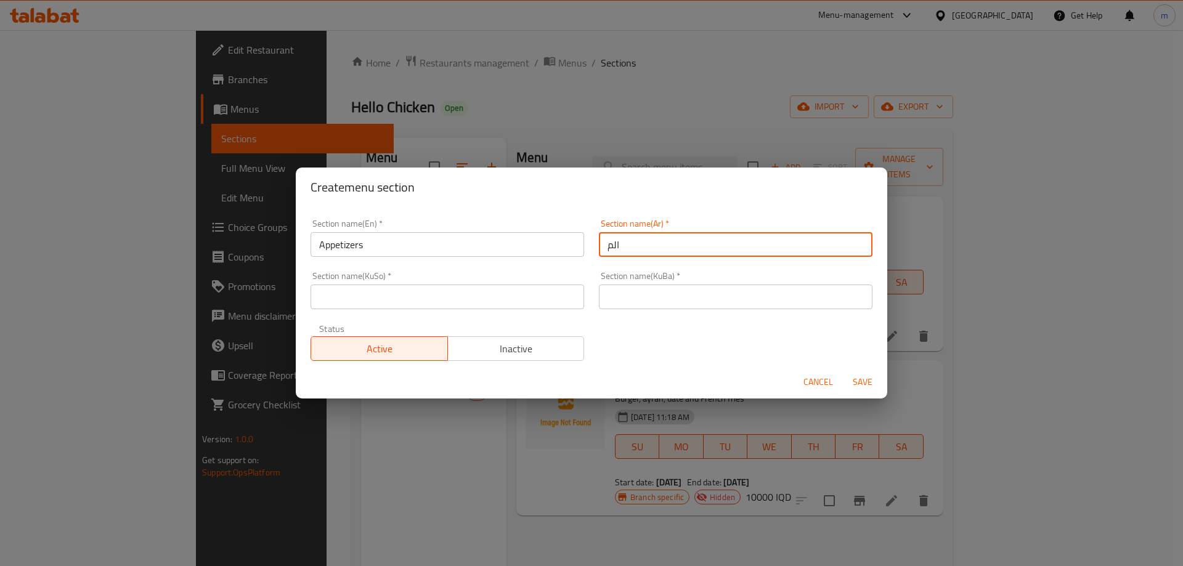
type input "المقبلات"
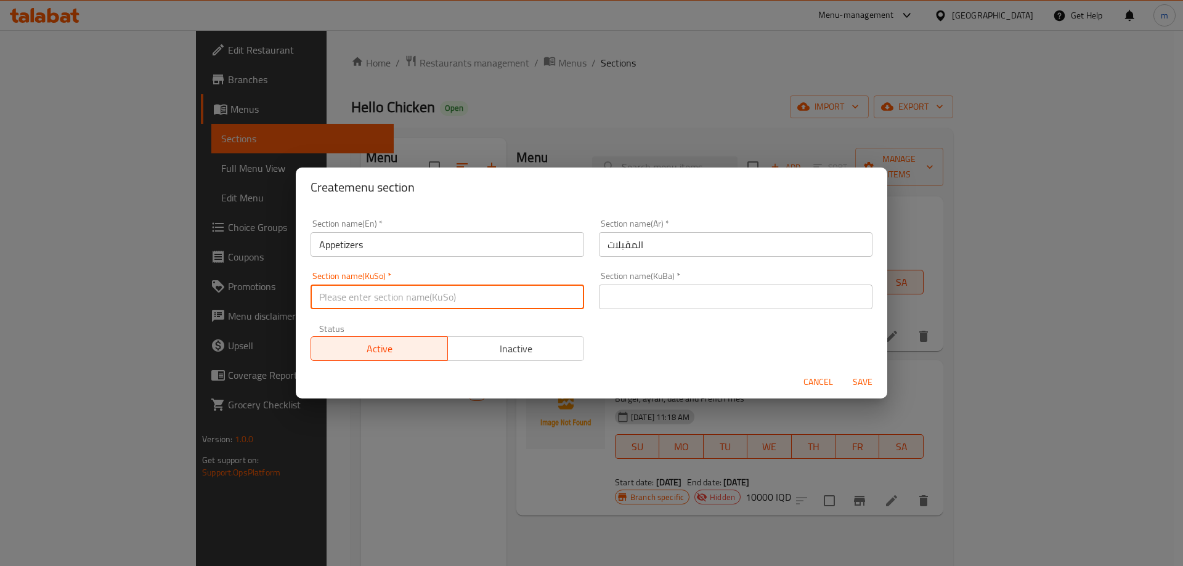
click at [529, 294] on input "text" at bounding box center [447, 297] width 274 height 25
type input "موقەبیلات"
click at [379, 299] on input "موقەبیلات" at bounding box center [447, 297] width 274 height 25
click at [379, 297] on input "موقەبیلات" at bounding box center [447, 297] width 274 height 25
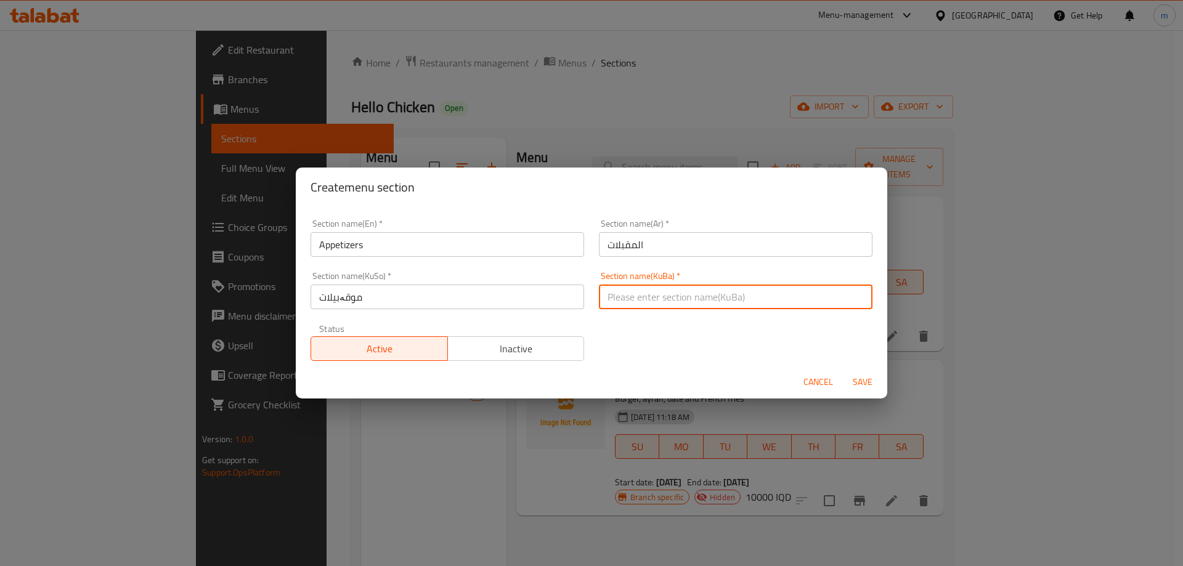
click at [630, 303] on input "text" at bounding box center [736, 297] width 274 height 25
paste input "موقەبیلات"
type input "موقەبیلات"
click at [859, 382] on span "Save" at bounding box center [863, 382] width 30 height 15
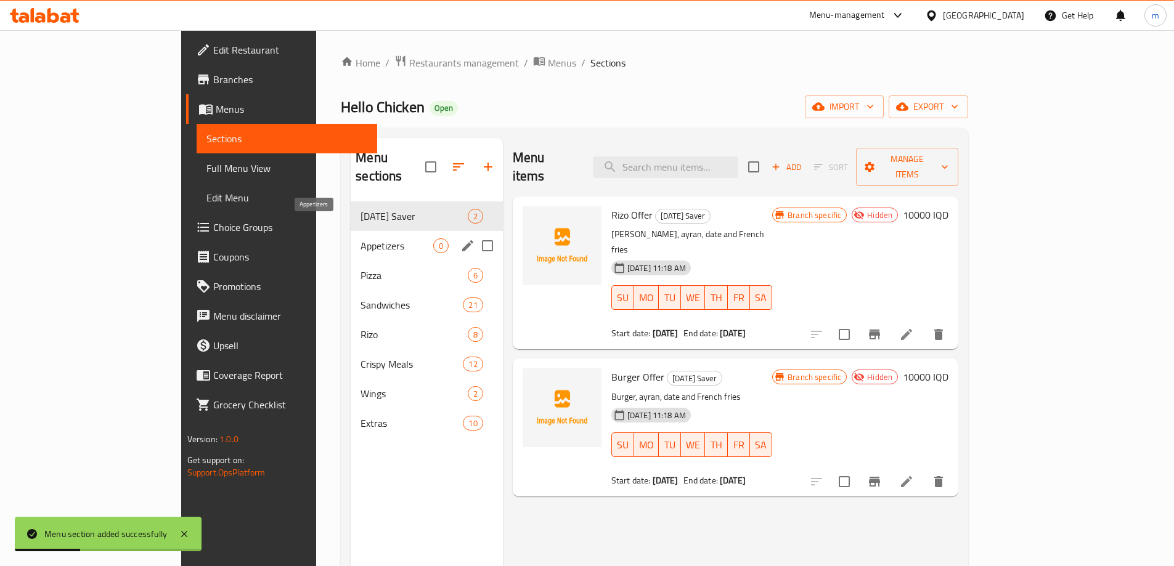
click at [360, 238] on span "Appetizers" at bounding box center [396, 245] width 72 height 15
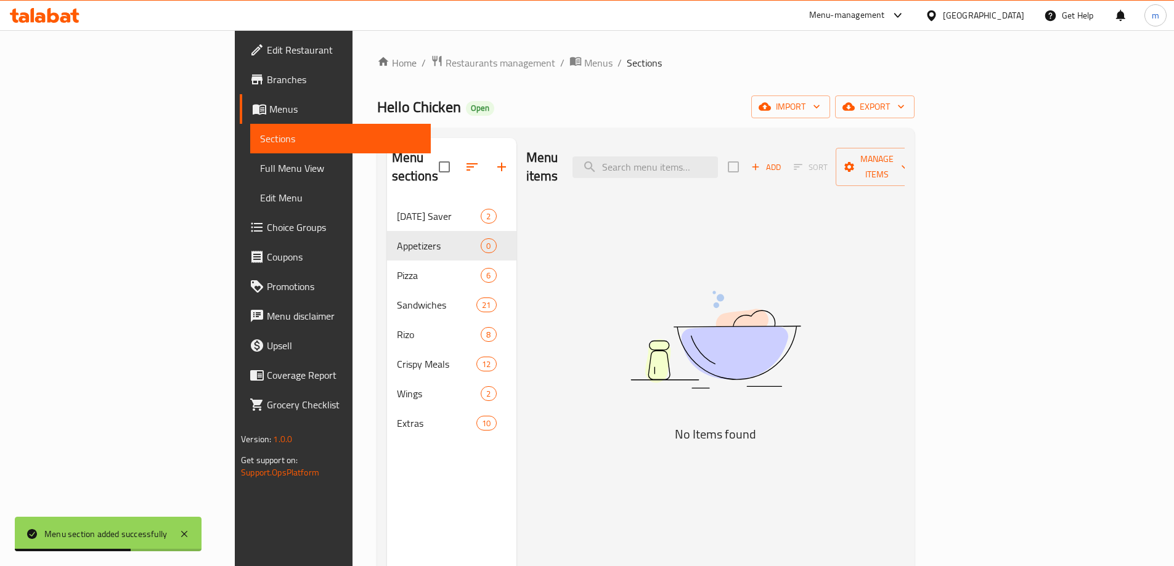
click at [761, 162] on icon "button" at bounding box center [755, 166] width 11 height 11
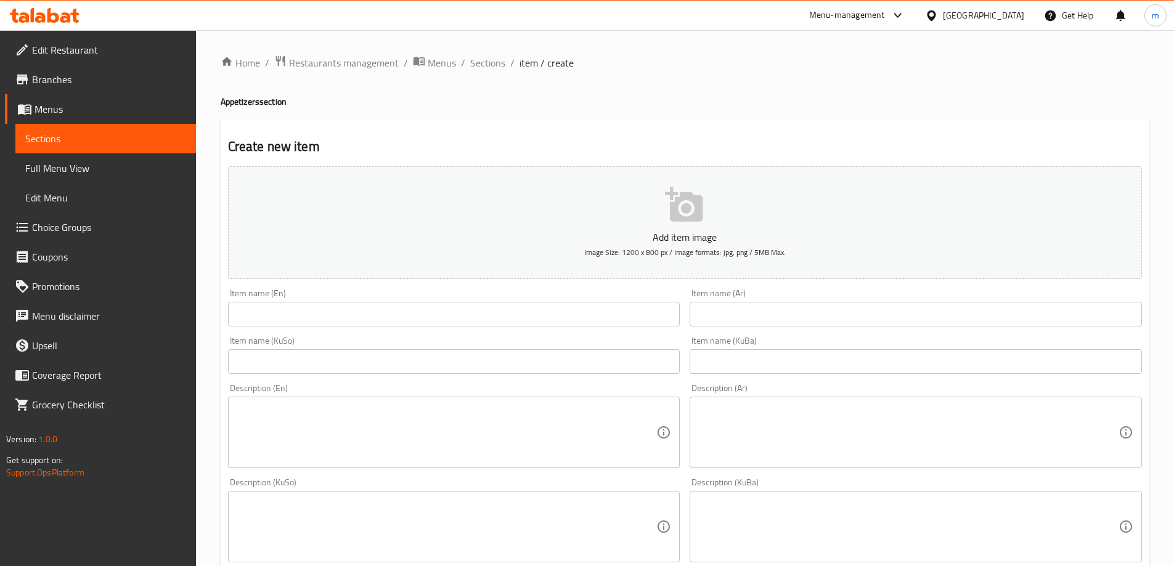
click at [530, 365] on input "text" at bounding box center [454, 361] width 452 height 25
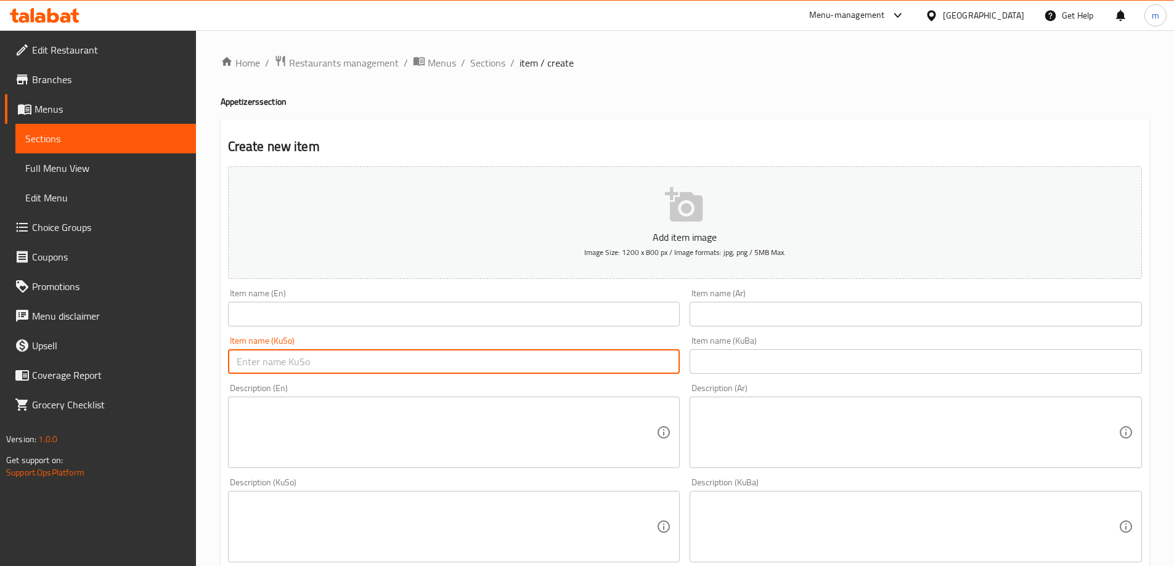
paste input "موقەبیلاتی موشەکەل"
type input "موقەبیلاتی موشەکەل"
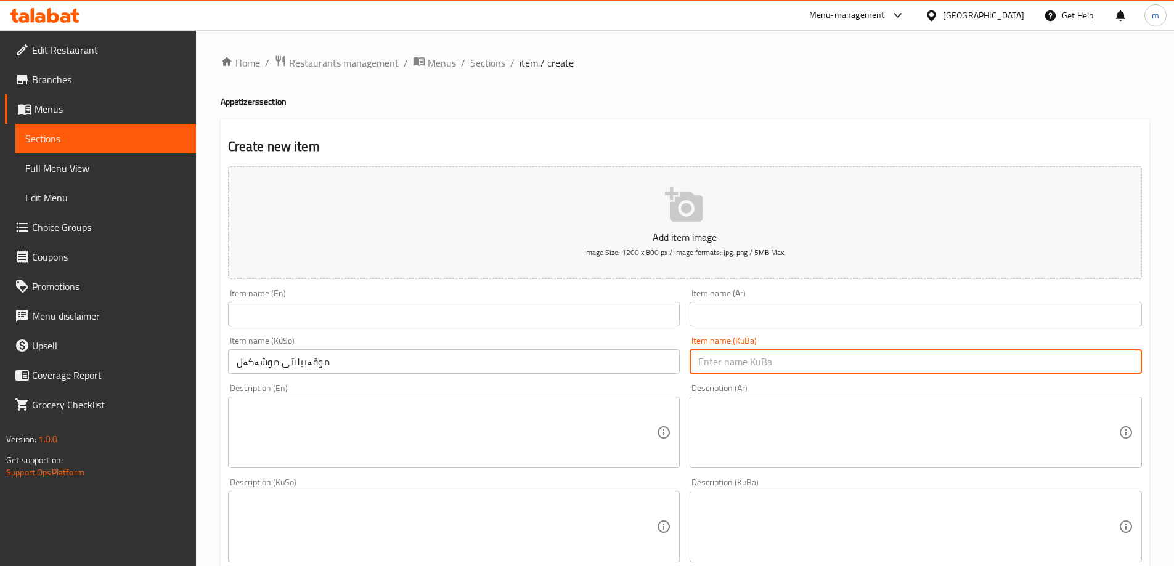
click at [778, 367] on input "text" at bounding box center [915, 361] width 452 height 25
paste input "موقەبیلاتی موشەکەل"
type input "موقەبیلاتی موشەکەل"
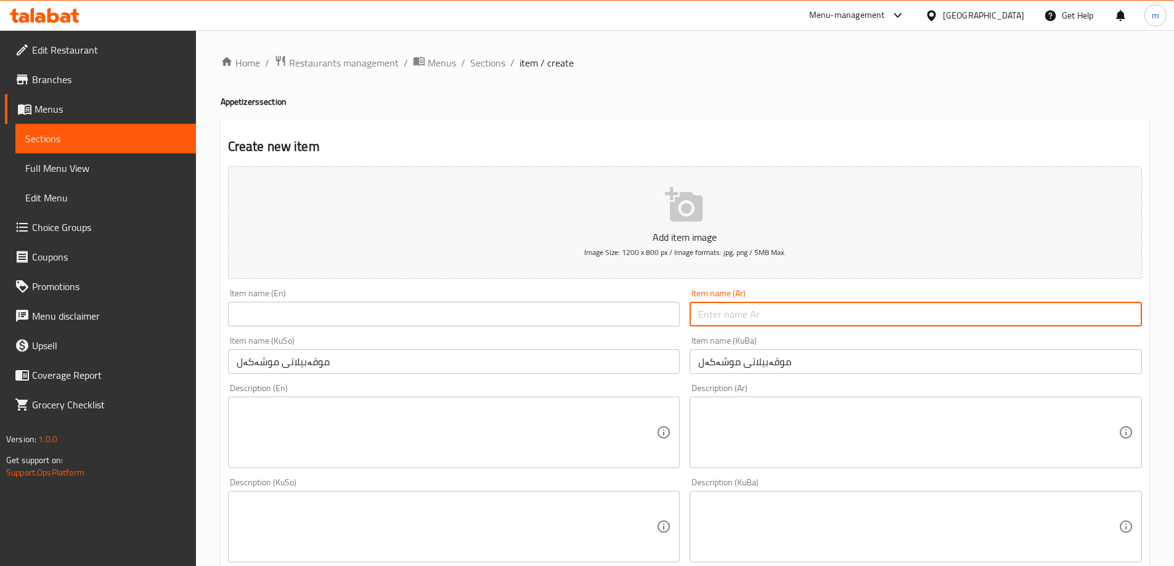
drag, startPoint x: 768, startPoint y: 323, endPoint x: 761, endPoint y: 315, distance: 10.0
click at [764, 321] on input "text" at bounding box center [915, 314] width 452 height 25
paste input "مقبلات مشكلة"
type input "مقبلات مشكلة"
click at [597, 319] on input "text" at bounding box center [454, 314] width 452 height 25
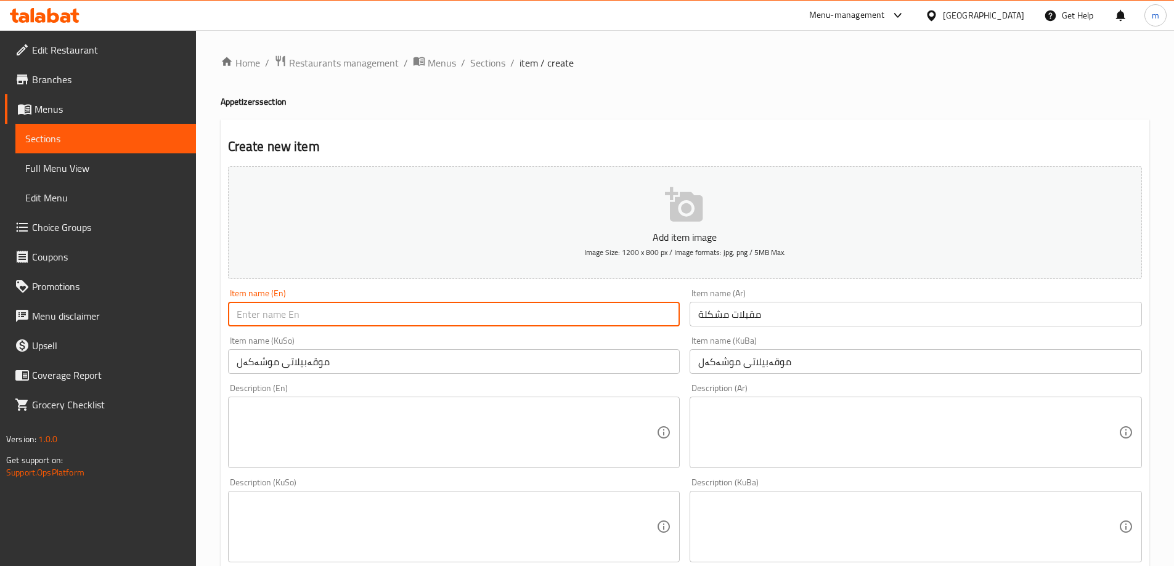
paste input "Mixed Appetizers"
type input "Mixed Appetizers"
click at [477, 352] on input "موقەبیلاتی موشەکەل" at bounding box center [454, 361] width 452 height 25
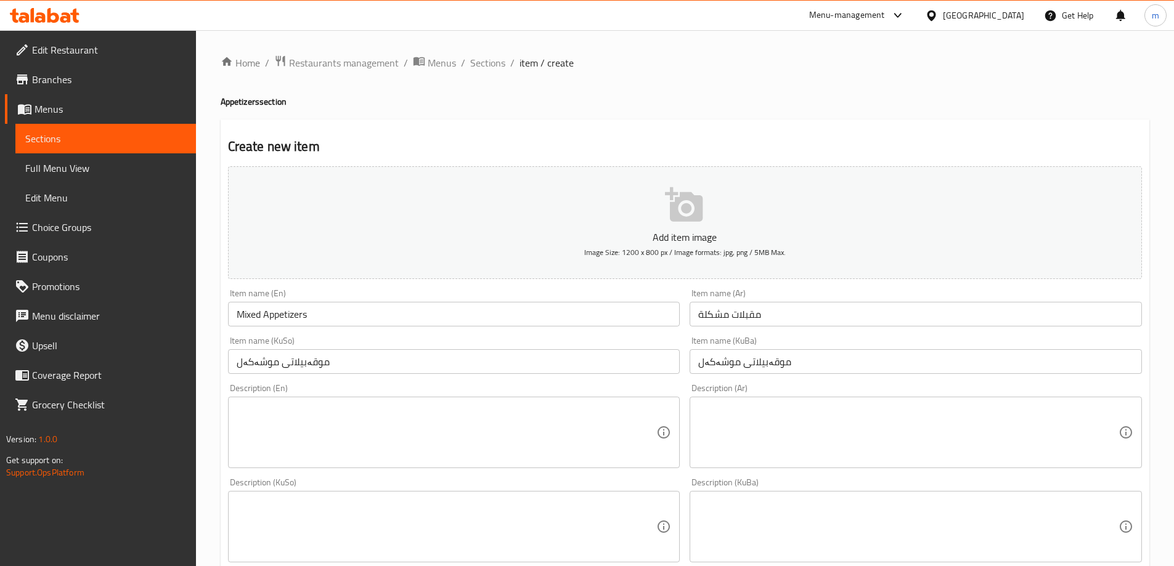
click at [302, 335] on div "Item name (KuSo) موقەبیلاتی موشەکەل Item name (KuSo)" at bounding box center [454, 354] width 462 height 47
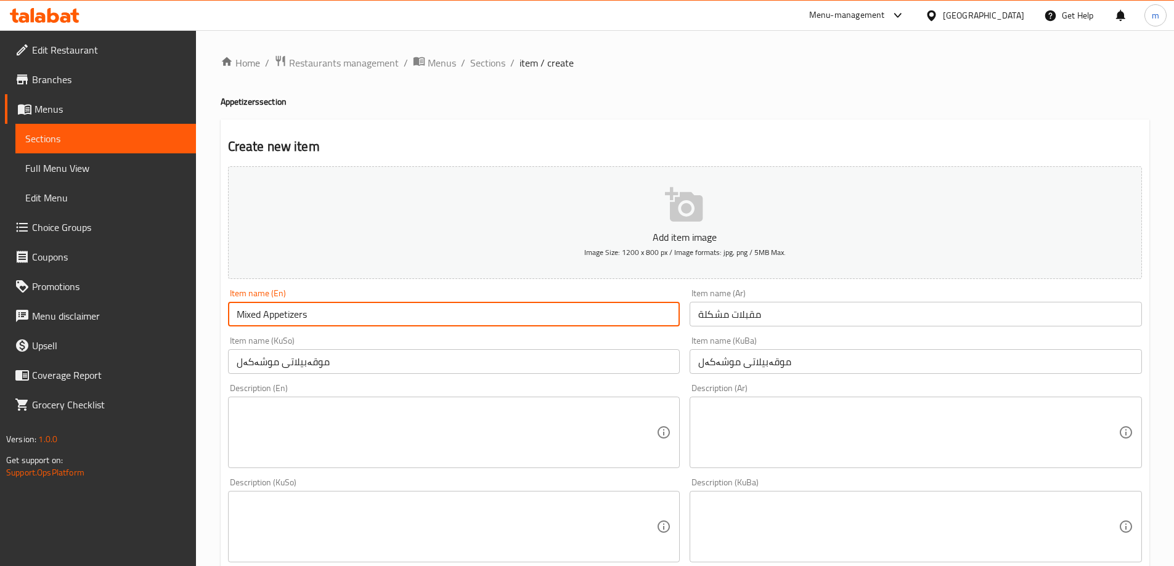
click at [295, 321] on input "Mixed Appetizers" at bounding box center [454, 314] width 452 height 25
click at [294, 321] on input "Mixed Appetizers" at bounding box center [454, 314] width 452 height 25
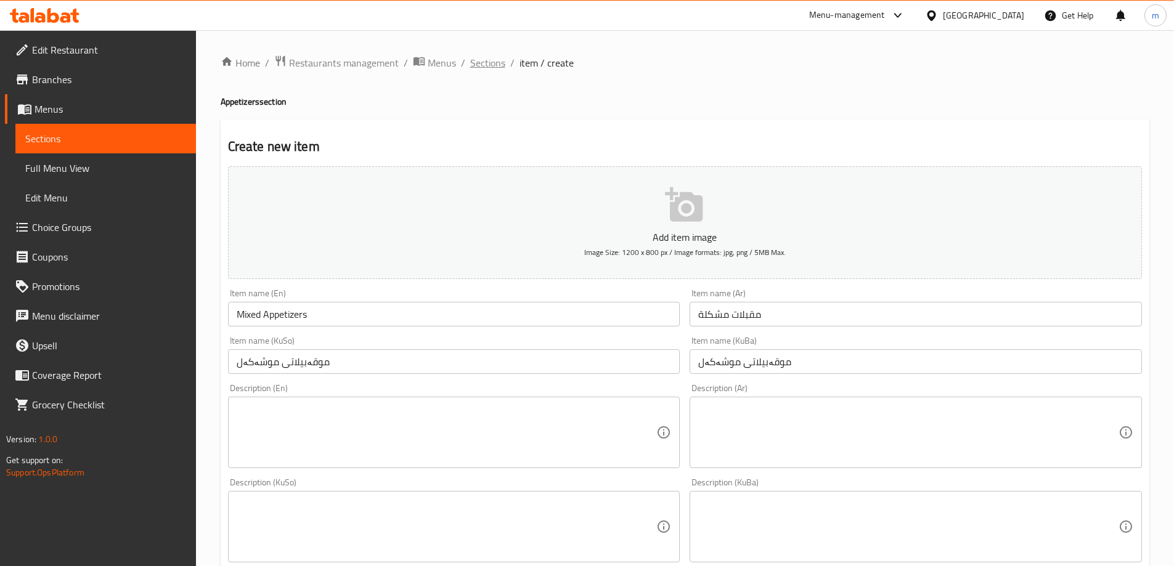
click at [480, 57] on span "Sections" at bounding box center [487, 62] width 35 height 15
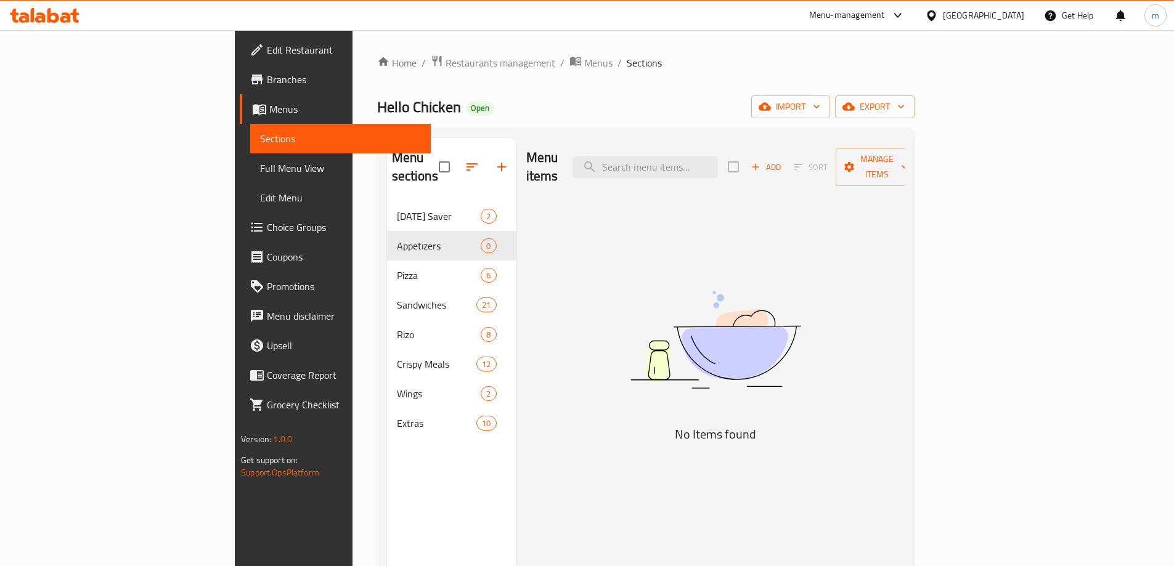
click at [553, 324] on div "Menu items Add Sort Manage items No Items found" at bounding box center [710, 421] width 388 height 566
click at [820, 113] on span "import" at bounding box center [790, 106] width 59 height 15
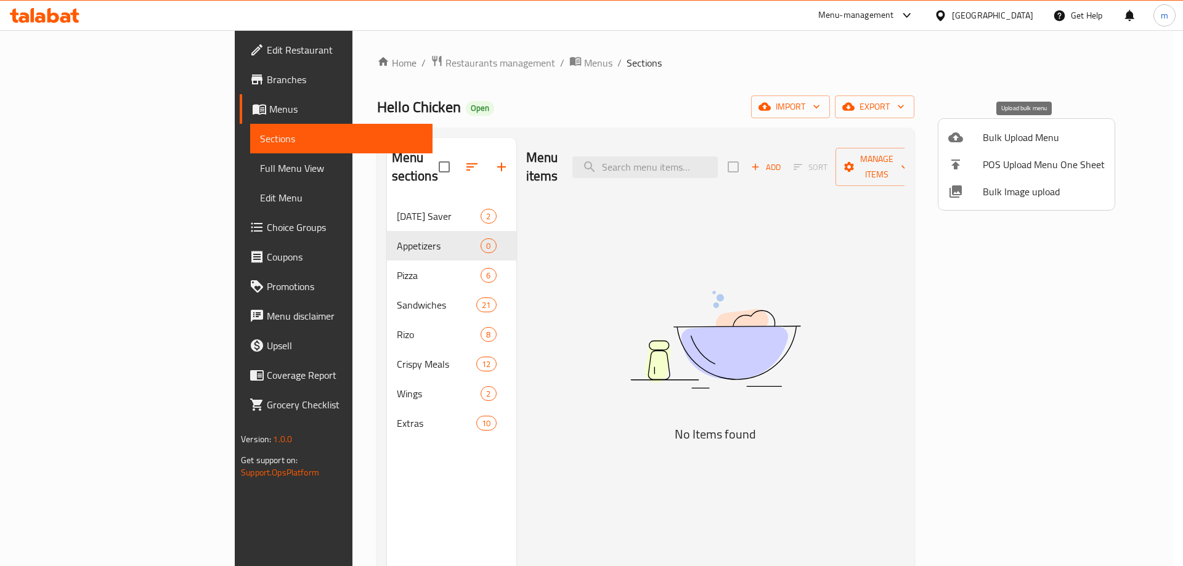
click at [983, 142] on span "Bulk Upload Menu" at bounding box center [1044, 137] width 122 height 15
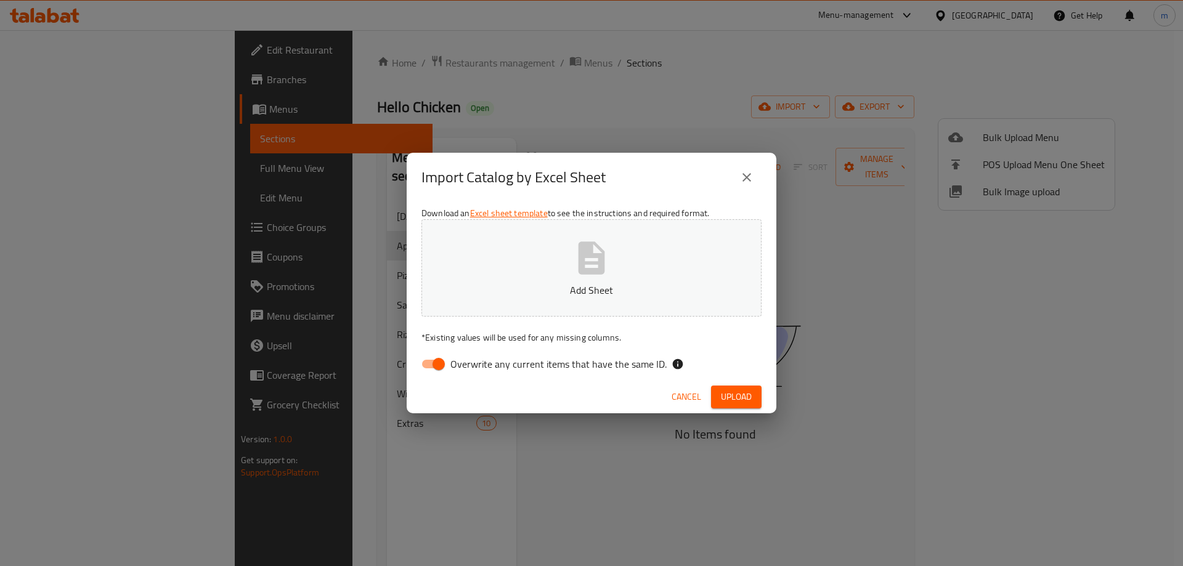
click at [431, 359] on input "Overwrite any current items that have the same ID." at bounding box center [438, 363] width 70 height 23
checkbox input "false"
click at [487, 299] on button "Add Sheet" at bounding box center [591, 267] width 340 height 97
click at [715, 387] on button "Upload" at bounding box center [736, 397] width 51 height 23
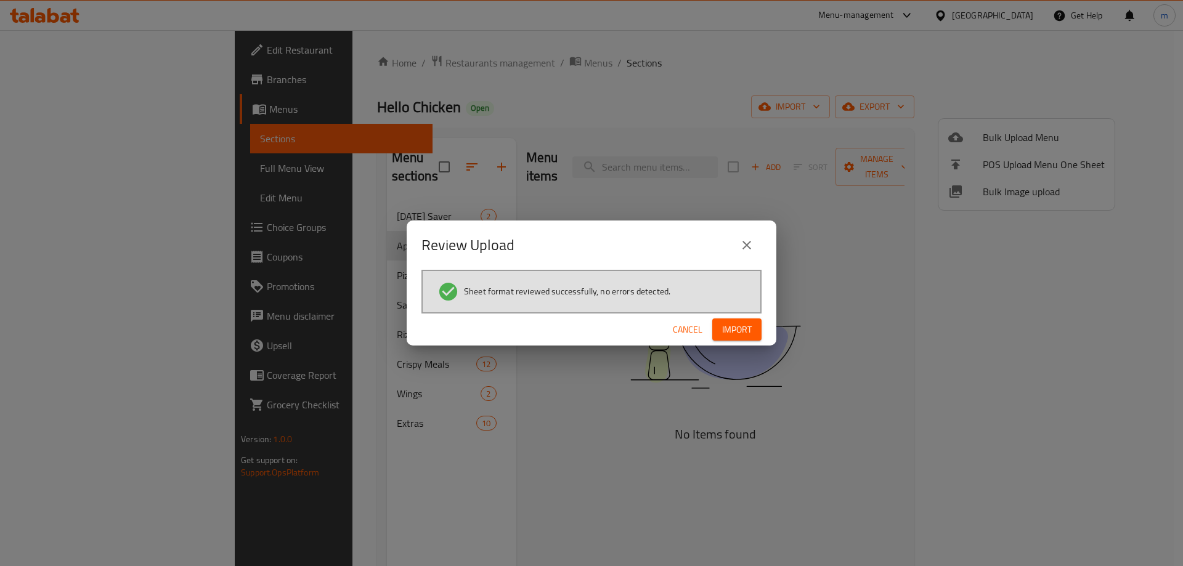
click at [744, 332] on span "Import" at bounding box center [737, 329] width 30 height 15
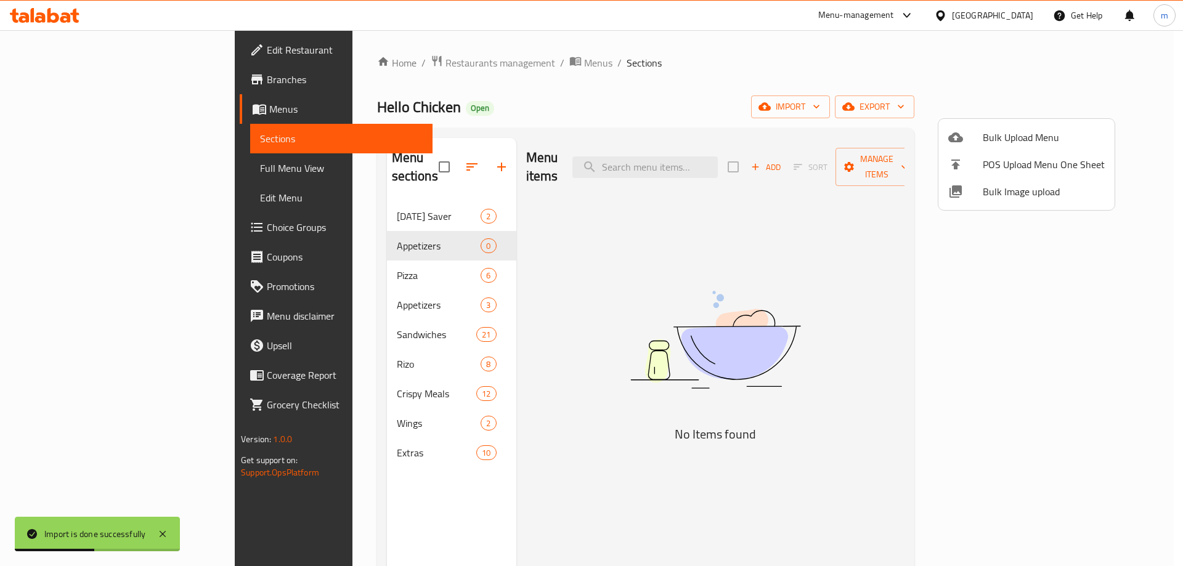
click at [261, 287] on div at bounding box center [591, 283] width 1183 height 566
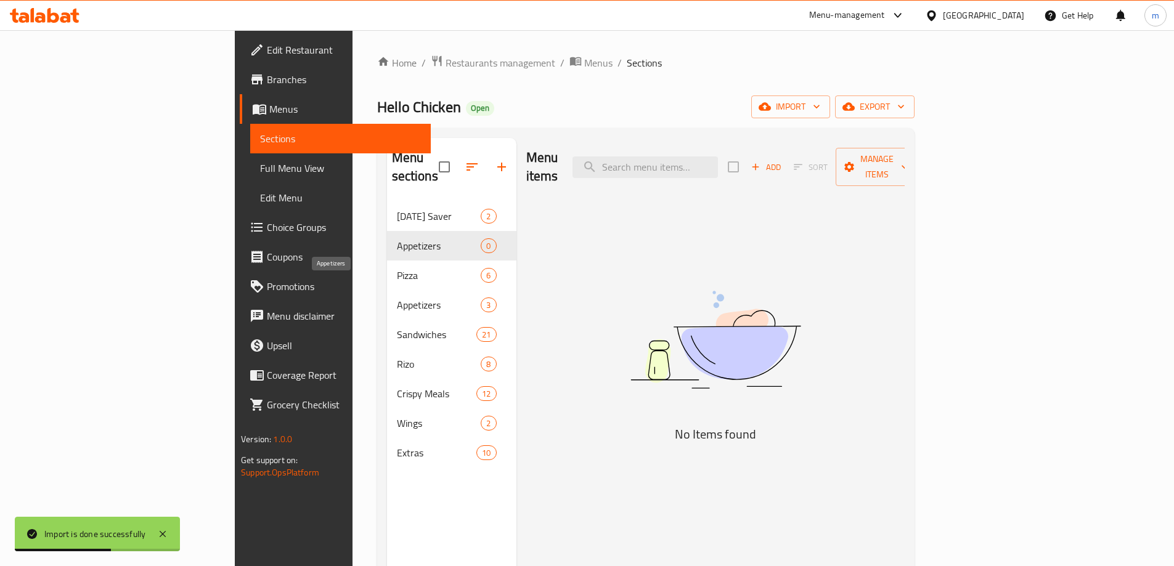
click at [397, 298] on span "Appetizers" at bounding box center [439, 305] width 84 height 15
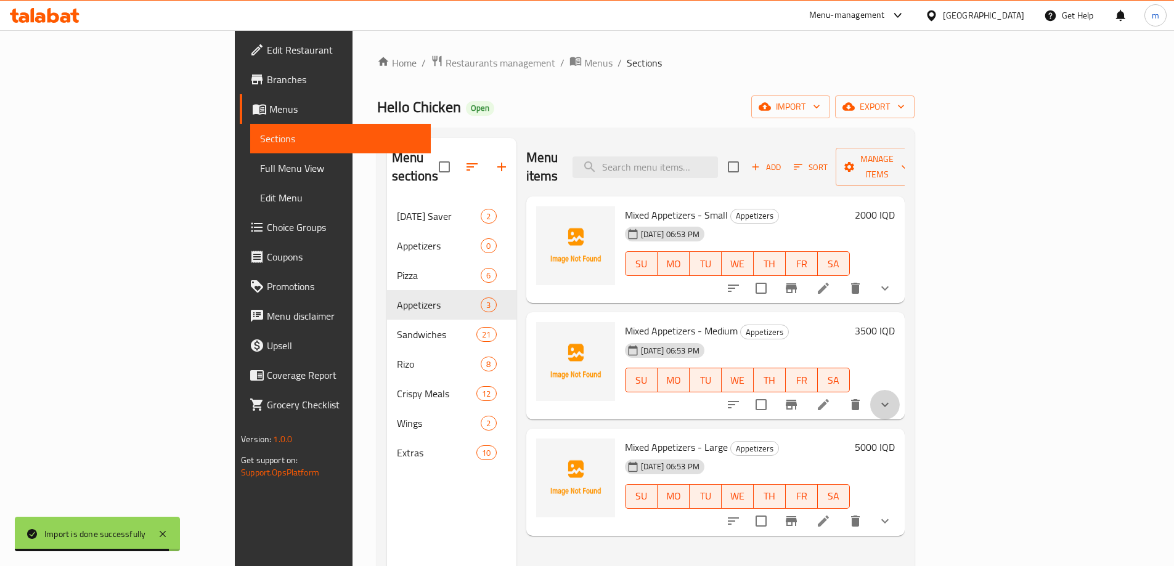
click at [899, 390] on button "show more" at bounding box center [885, 405] width 30 height 30
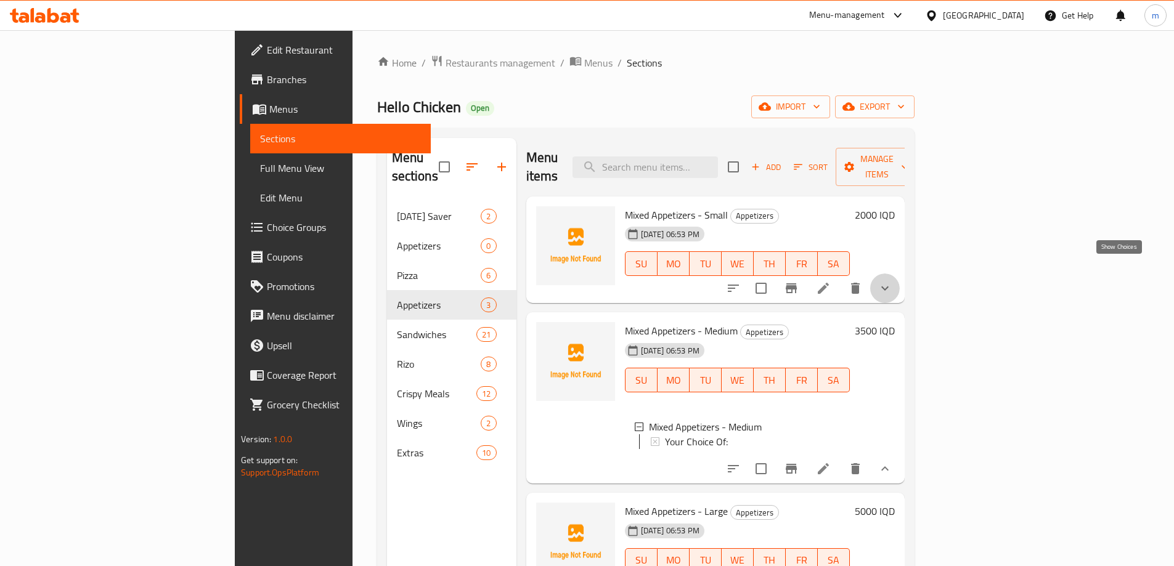
click at [892, 281] on icon "show more" at bounding box center [884, 288] width 15 height 15
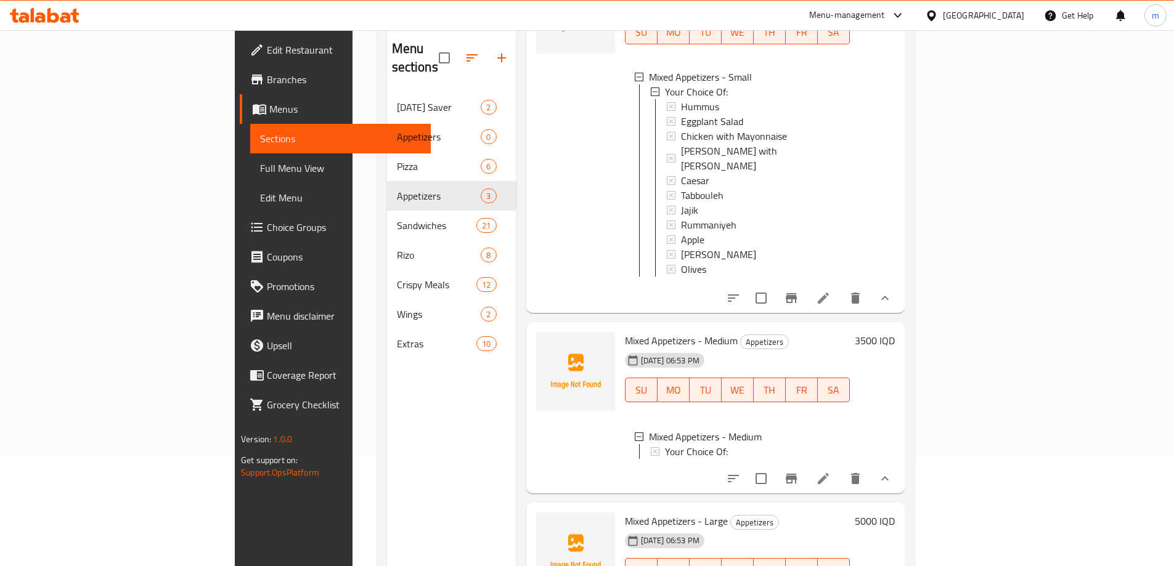
scroll to position [172, 0]
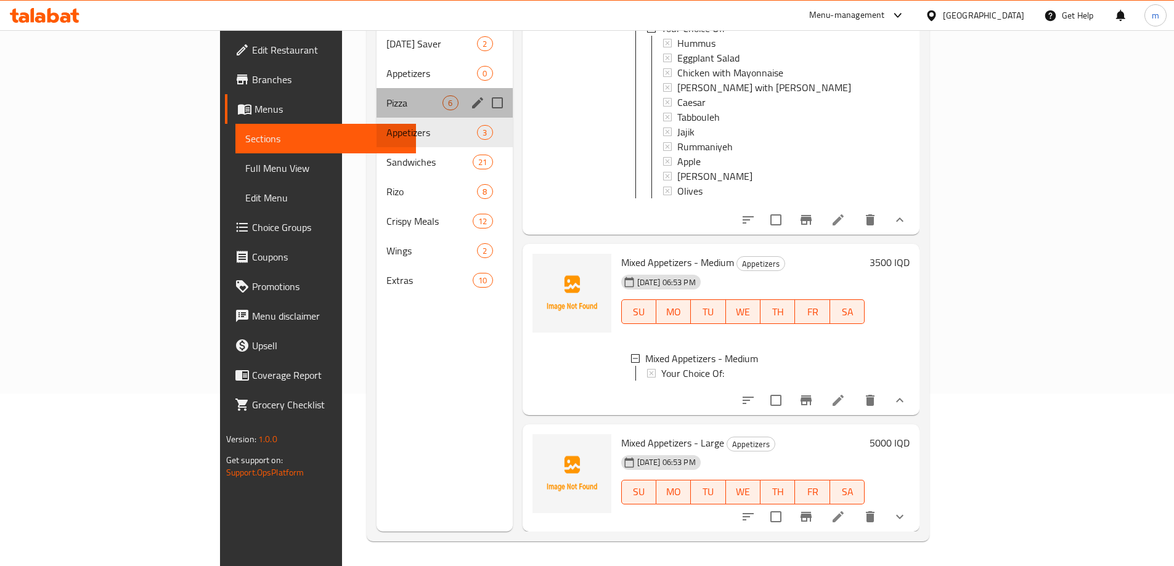
click at [386, 95] on span "Pizza" at bounding box center [414, 102] width 56 height 15
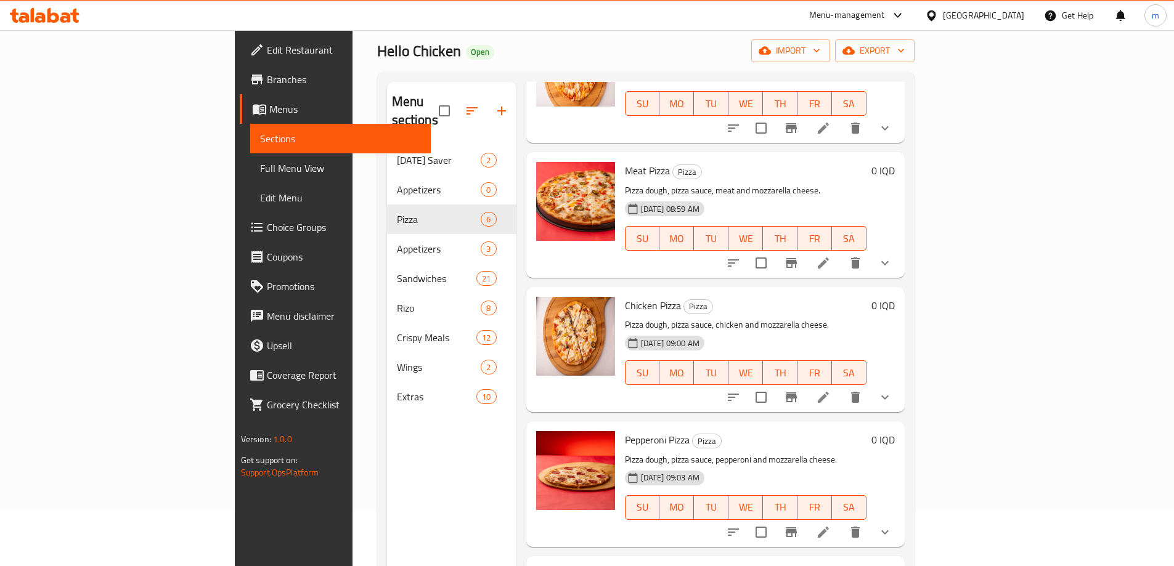
scroll to position [29, 0]
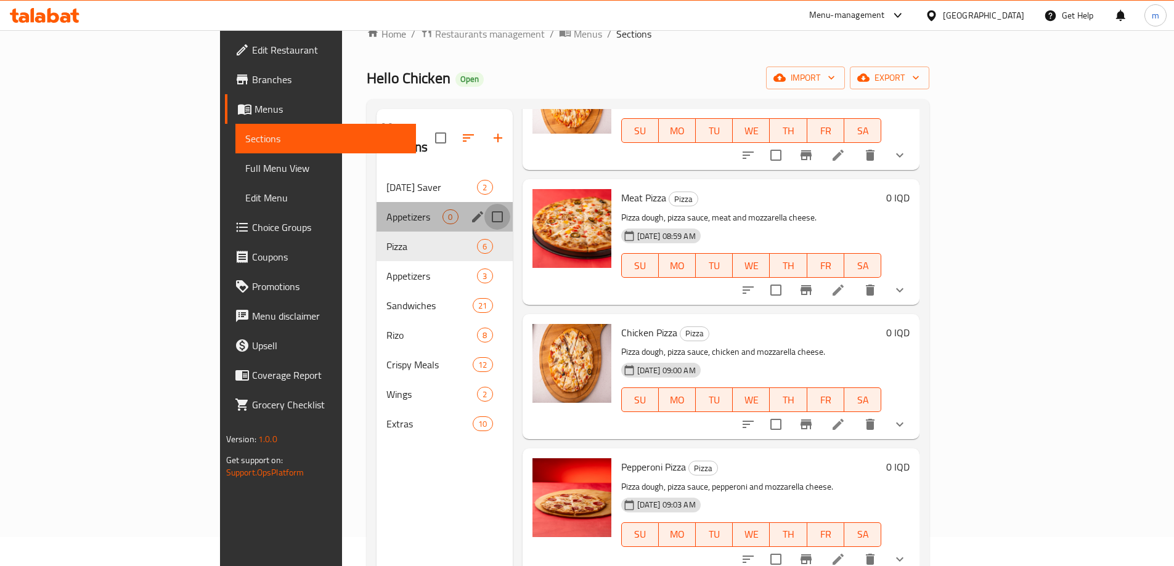
click at [484, 204] on input "Menu sections" at bounding box center [497, 217] width 26 height 26
checkbox input "true"
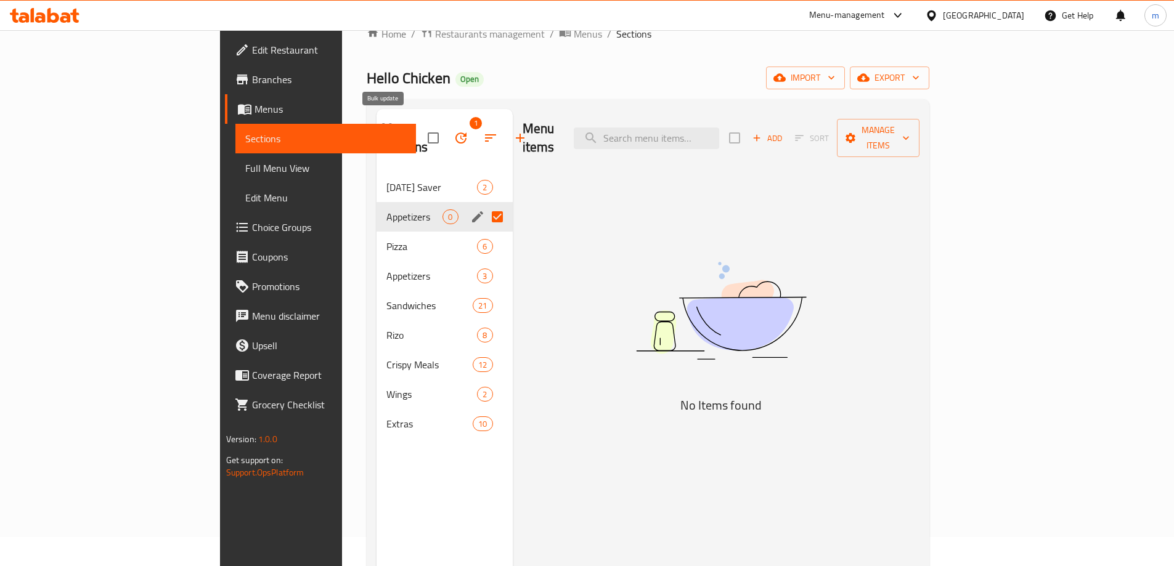
click at [446, 129] on button "button" at bounding box center [461, 138] width 30 height 30
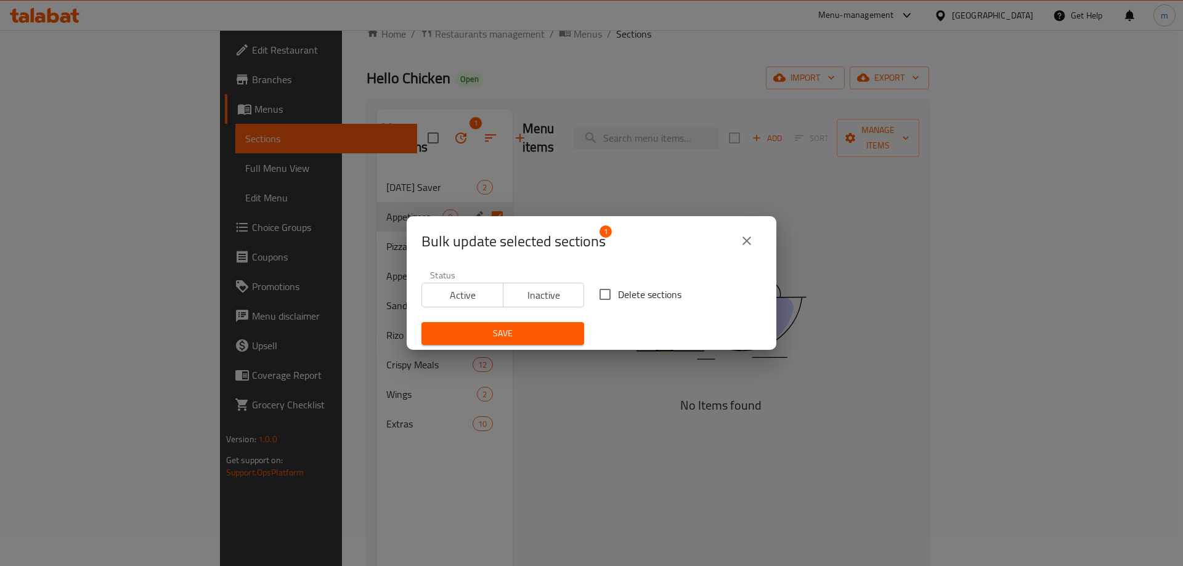
drag, startPoint x: 636, startPoint y: 298, endPoint x: 596, endPoint y: 315, distance: 42.8
click at [634, 298] on span "Delete sections" at bounding box center [649, 294] width 63 height 15
click at [618, 298] on input "Delete sections" at bounding box center [605, 295] width 26 height 26
checkbox input "true"
click at [543, 338] on span "Save" at bounding box center [502, 333] width 143 height 15
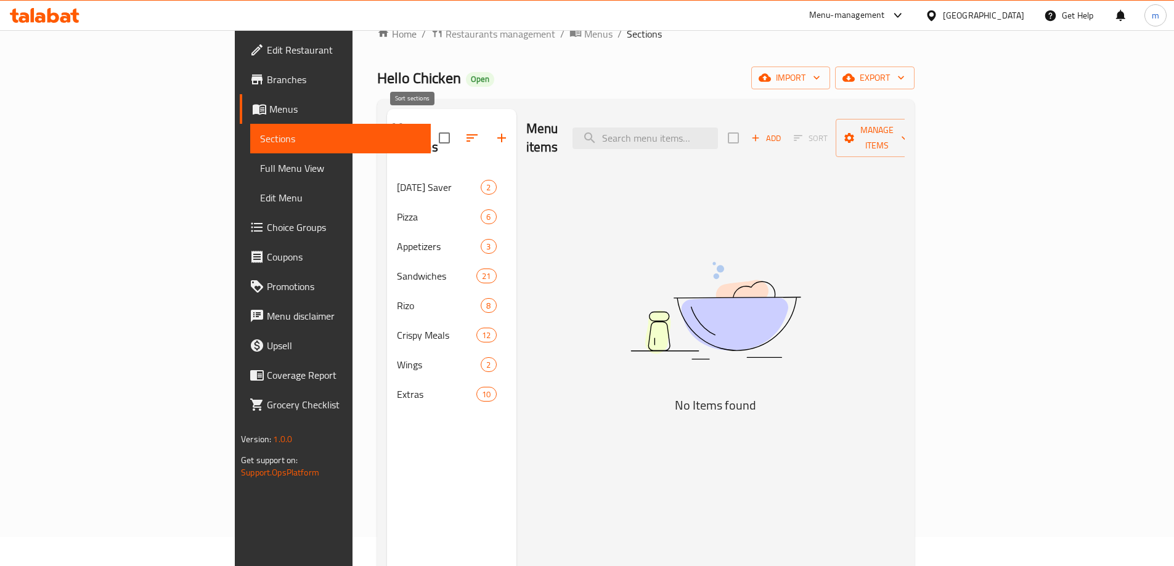
click at [464, 131] on icon "button" at bounding box center [471, 138] width 15 height 15
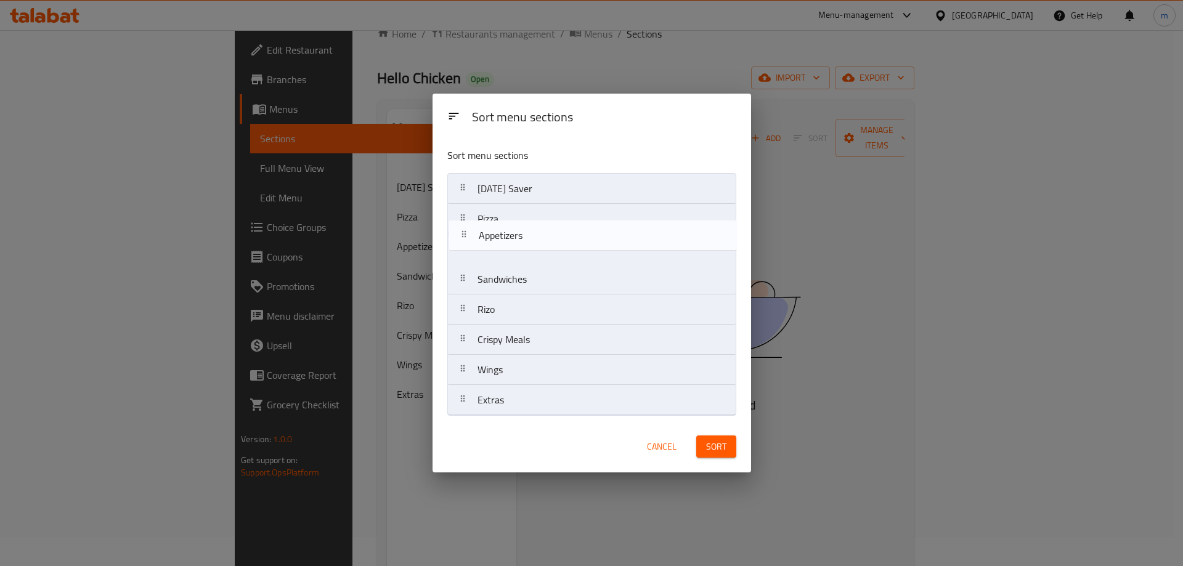
drag, startPoint x: 508, startPoint y: 253, endPoint x: 512, endPoint y: 216, distance: 37.8
click at [512, 216] on nav "Ramadan Saver Pizza Appetizers Sandwiches Rizo Crispy Meals Wings Extras" at bounding box center [591, 294] width 289 height 243
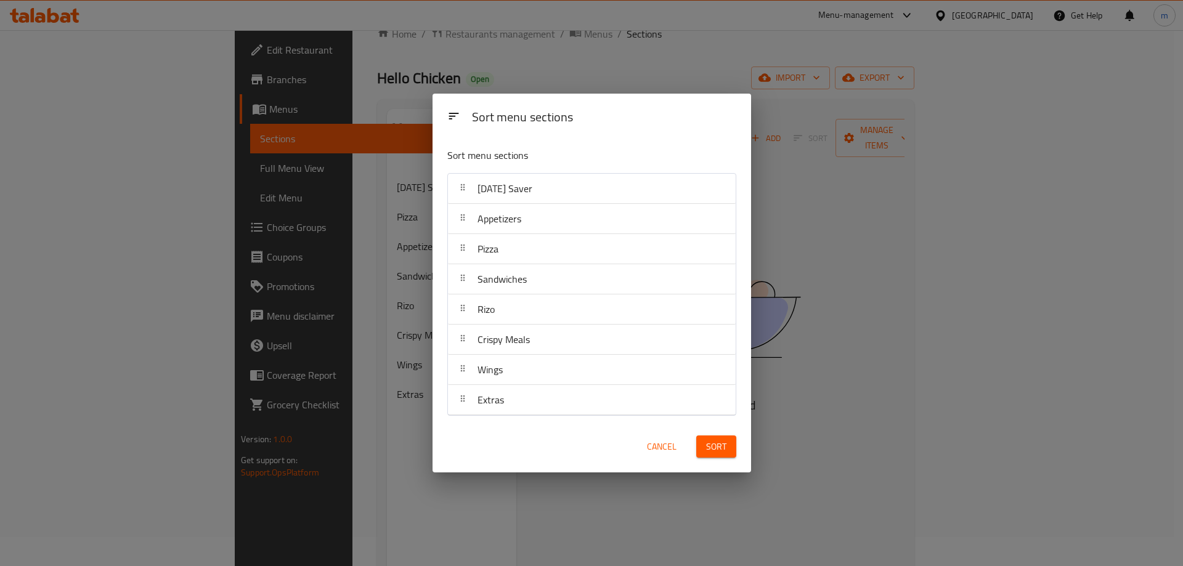
click at [728, 445] on button "Sort" at bounding box center [716, 447] width 40 height 23
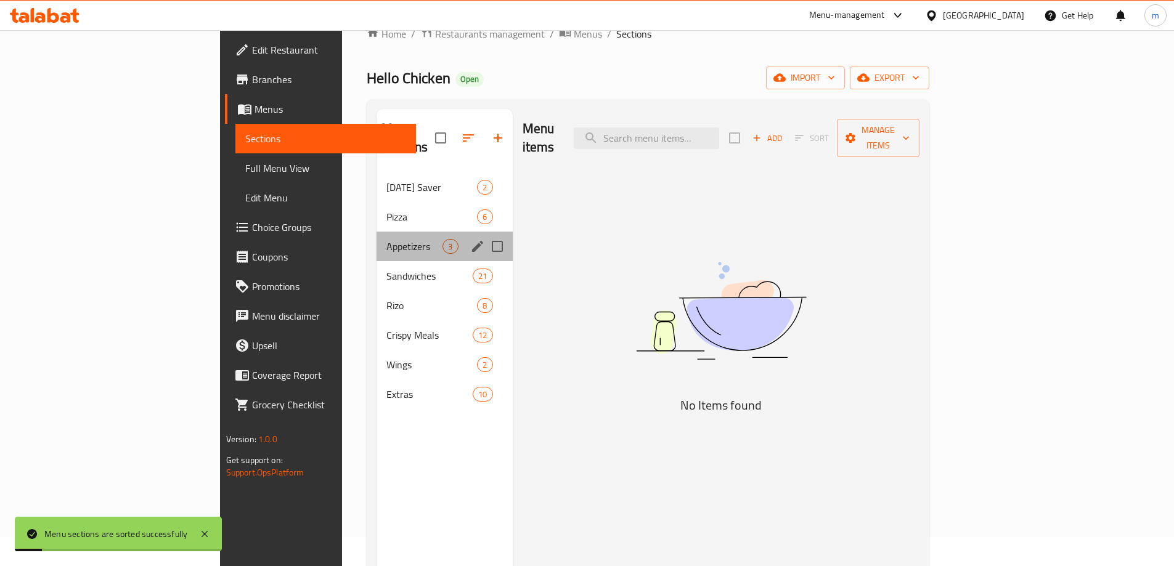
click at [376, 232] on div "Appetizers 3" at bounding box center [444, 247] width 136 height 30
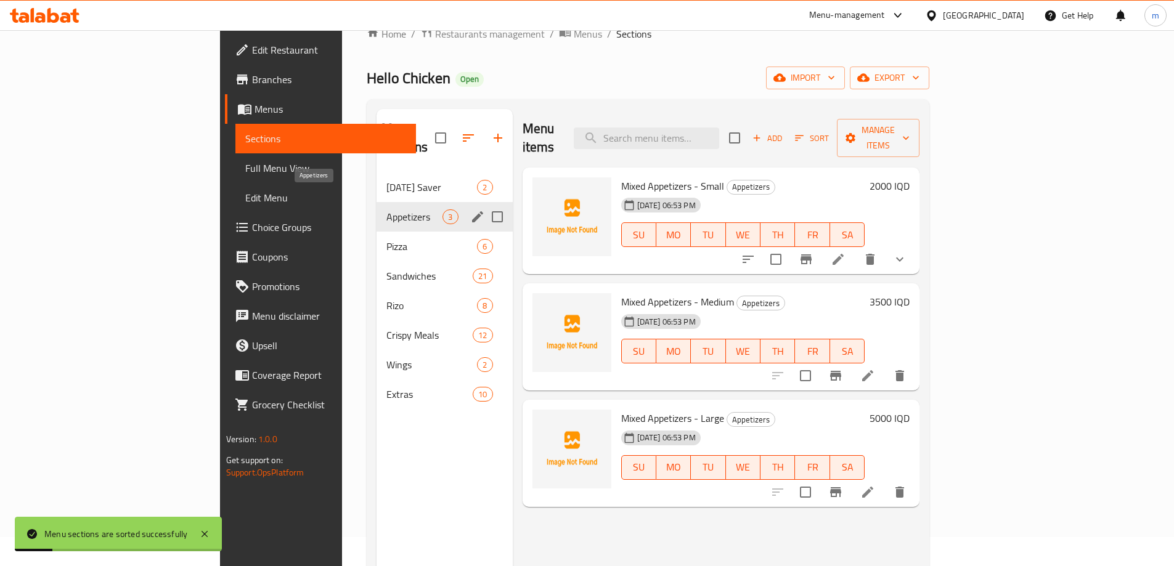
click at [386, 209] on span "Appetizers" at bounding box center [414, 216] width 56 height 15
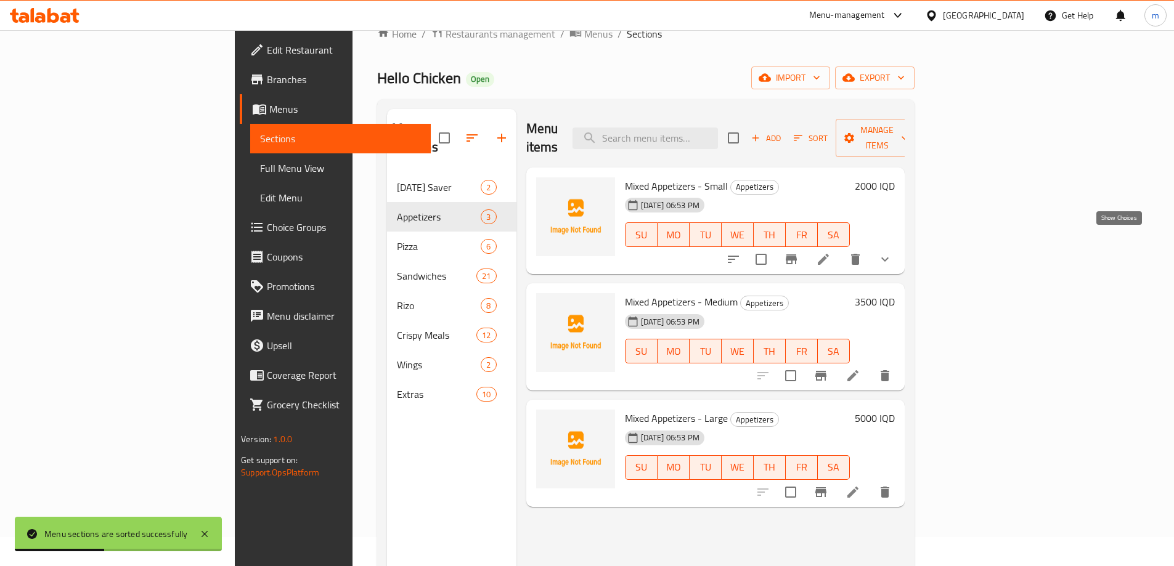
click at [892, 252] on icon "show more" at bounding box center [884, 259] width 15 height 15
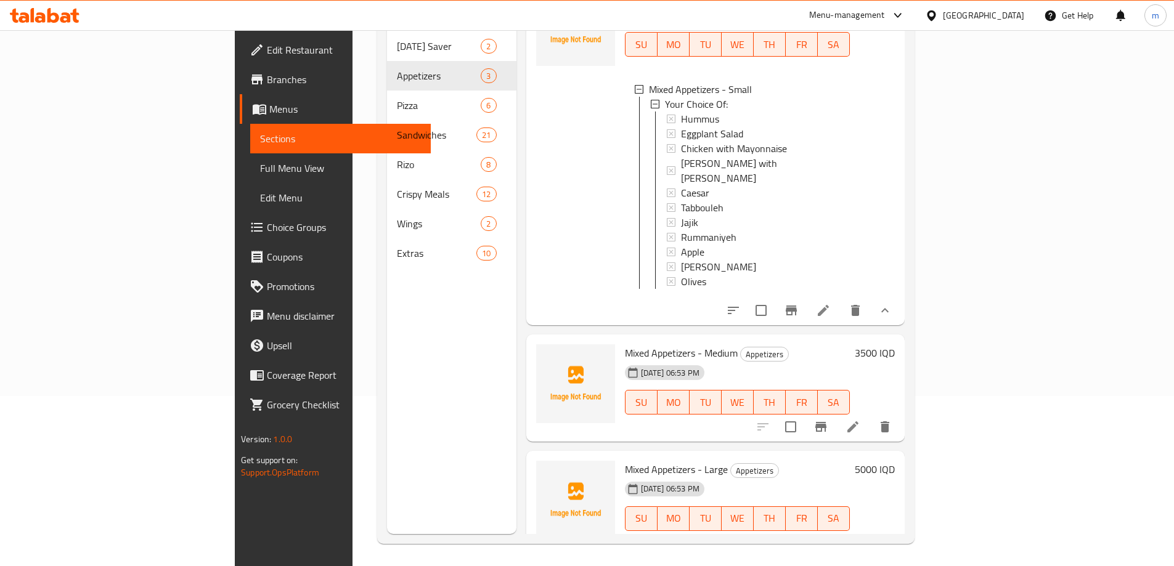
scroll to position [172, 0]
click at [870, 413] on li at bounding box center [852, 424] width 34 height 22
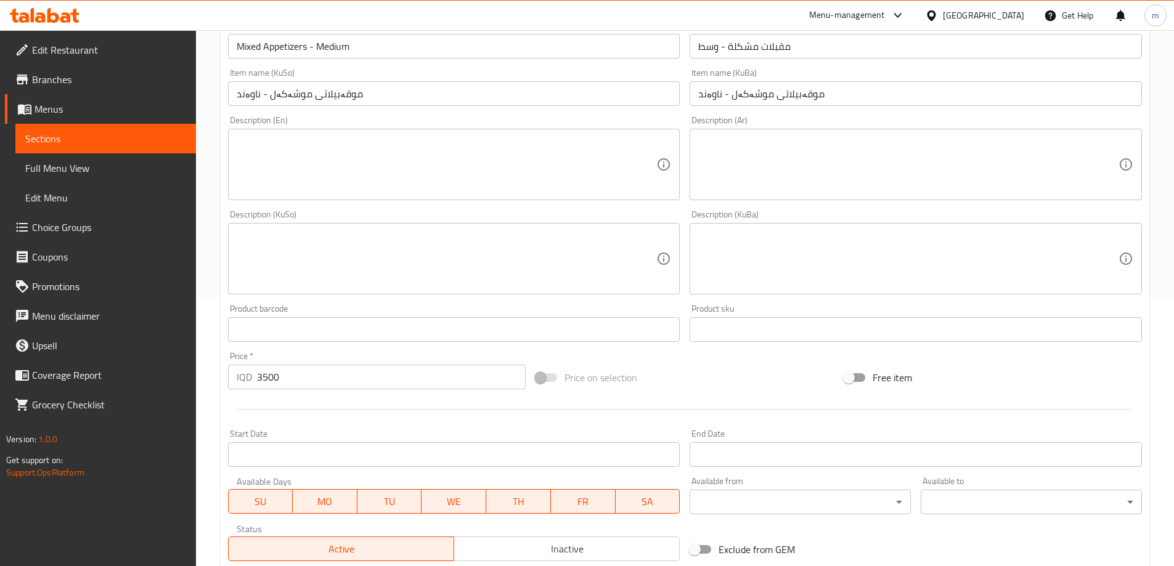
scroll to position [431, 0]
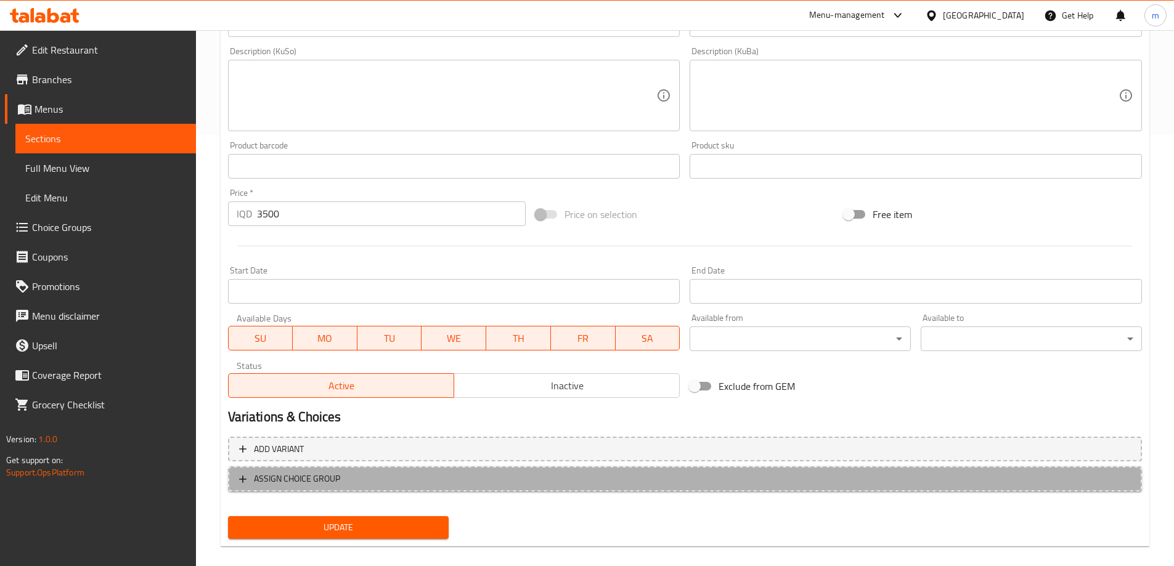
click at [344, 479] on span "ASSIGN CHOICE GROUP" at bounding box center [684, 478] width 891 height 15
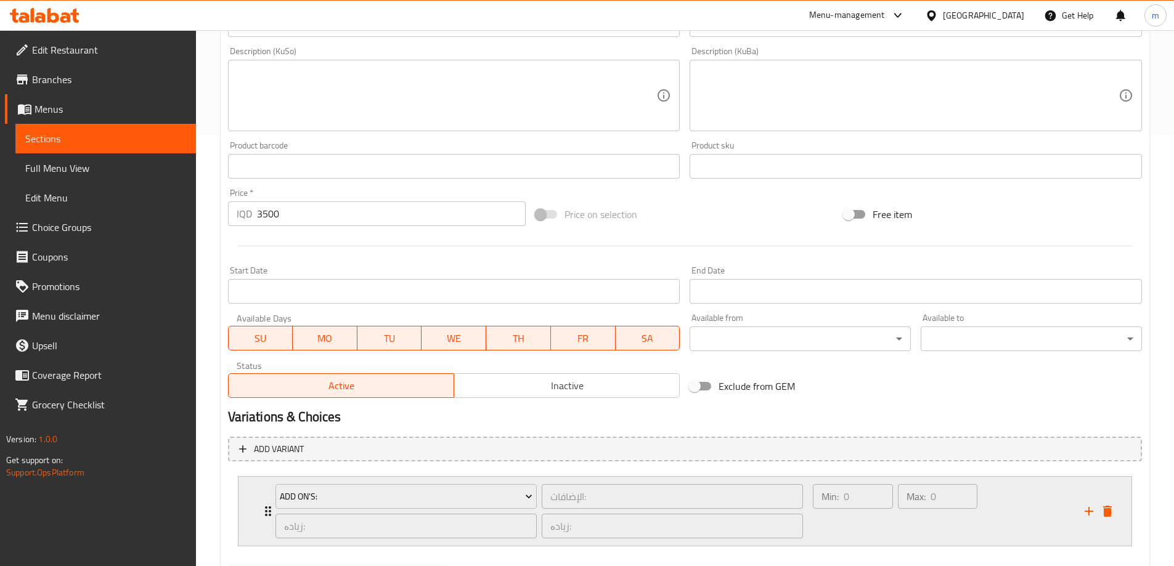
click at [393, 483] on div "Add On's:" at bounding box center [406, 497] width 266 height 30
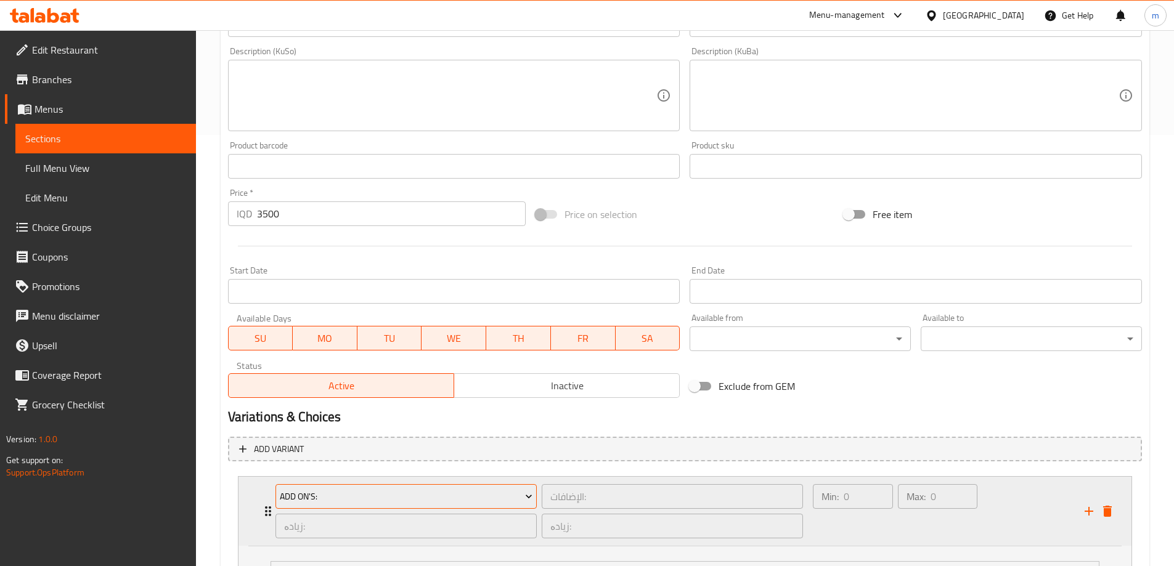
click at [397, 487] on button "Add On's:" at bounding box center [405, 496] width 261 height 25
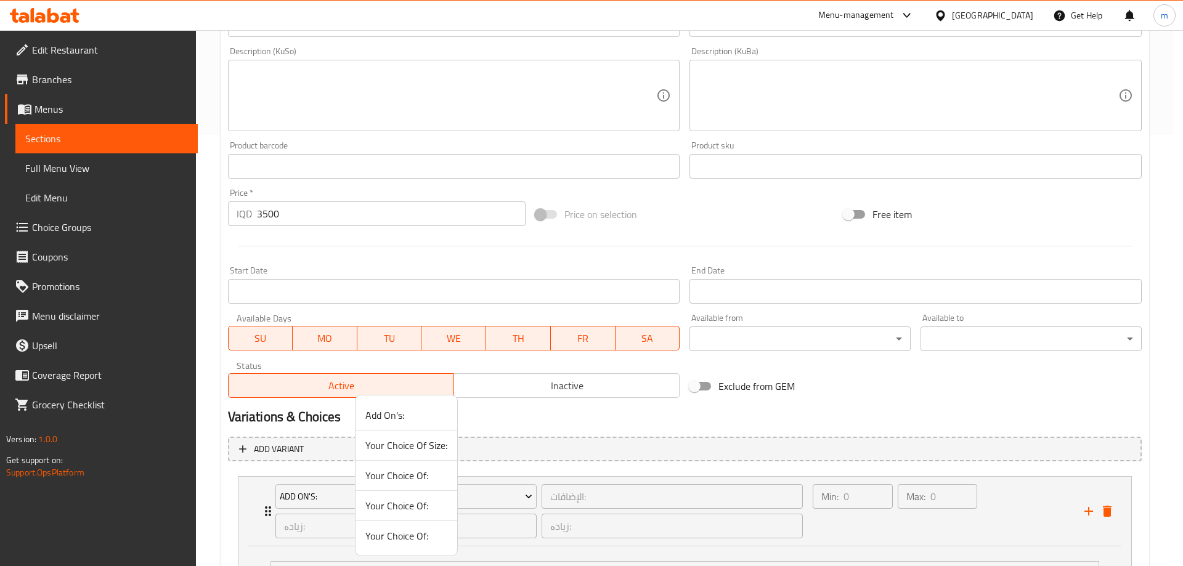
click at [414, 508] on span "Your Choice Of:" at bounding box center [406, 505] width 82 height 15
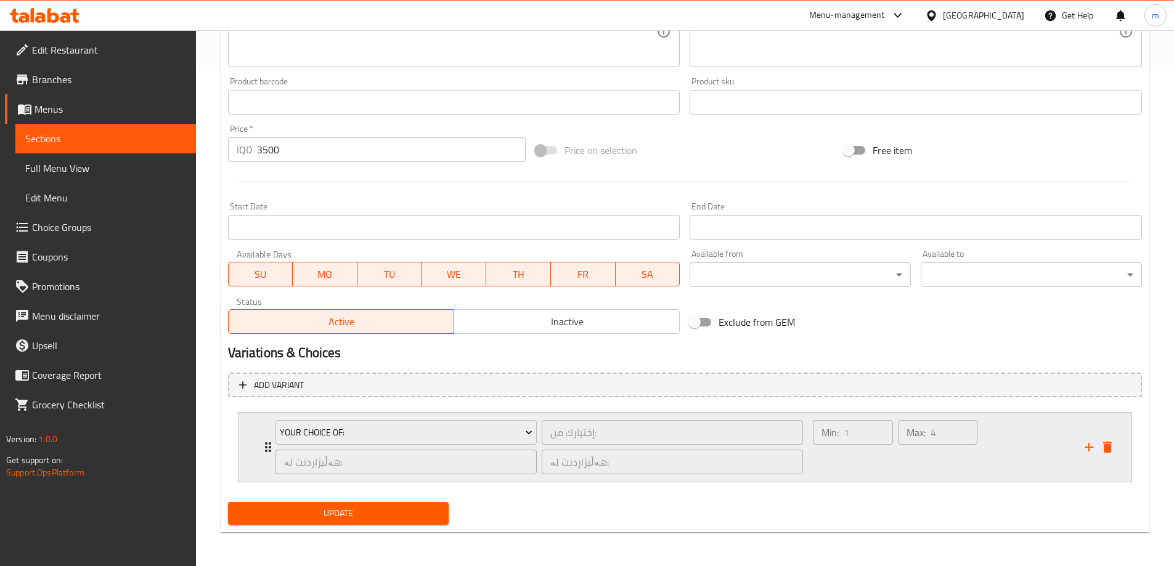
scroll to position [496, 0]
click at [392, 509] on span "Update" at bounding box center [338, 512] width 201 height 15
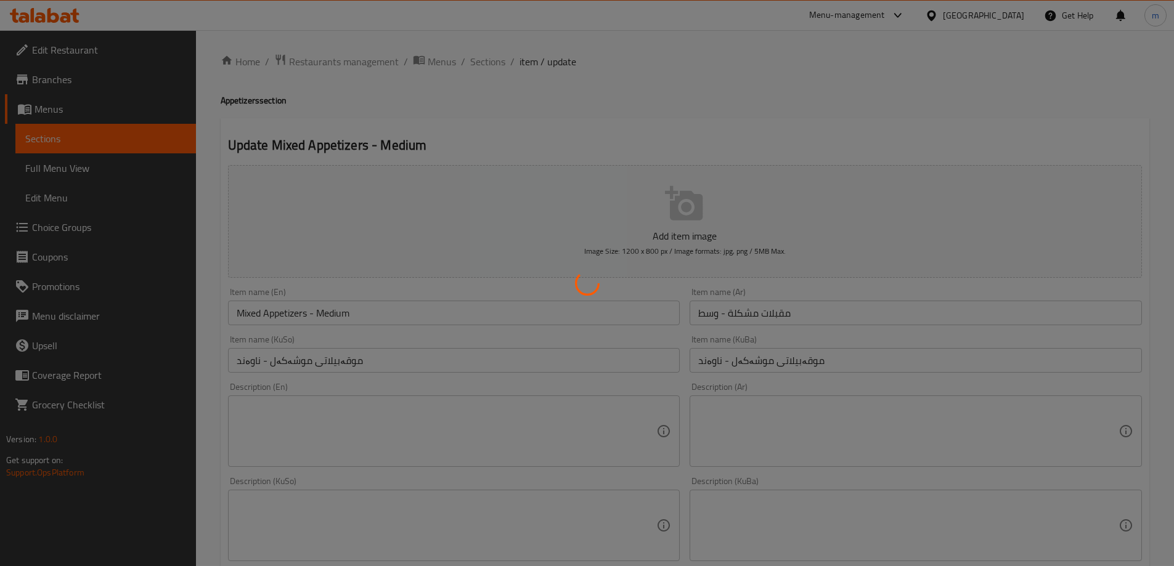
scroll to position [0, 0]
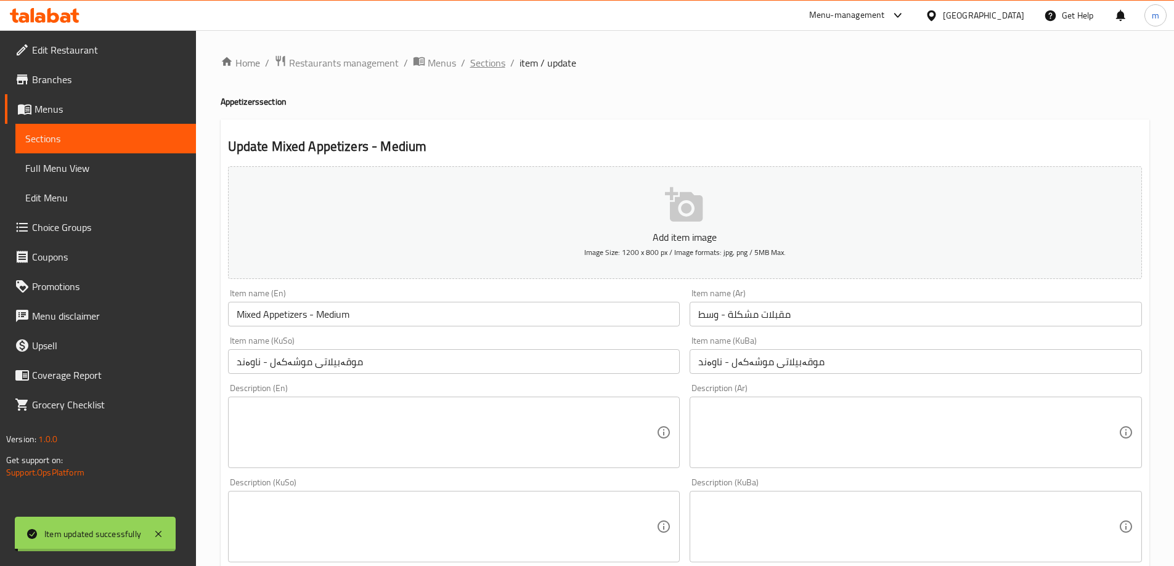
click at [491, 59] on span "Sections" at bounding box center [487, 62] width 35 height 15
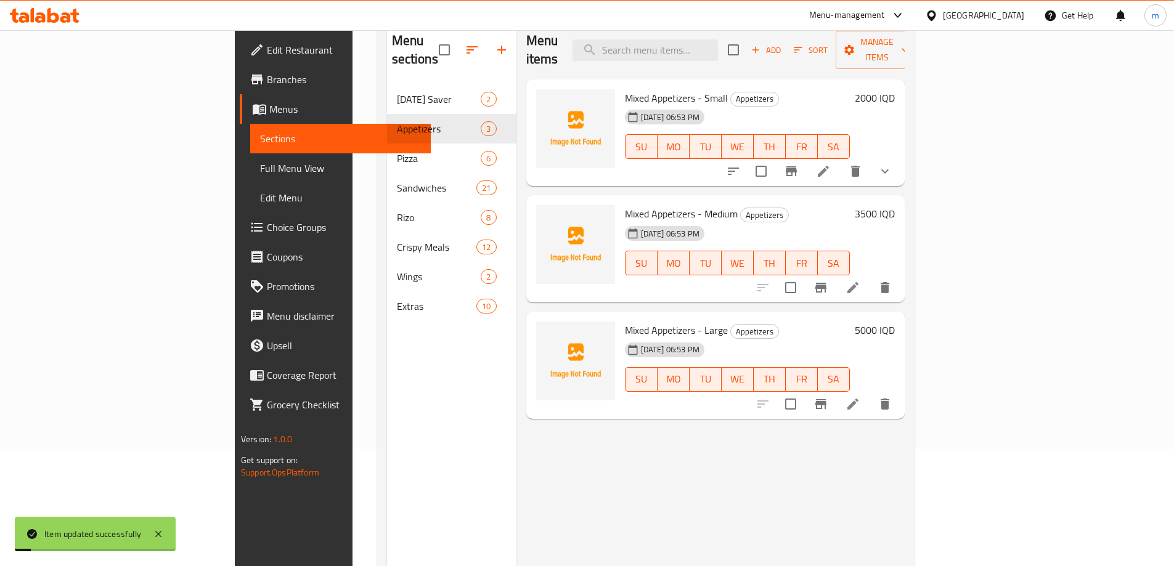
scroll to position [172, 0]
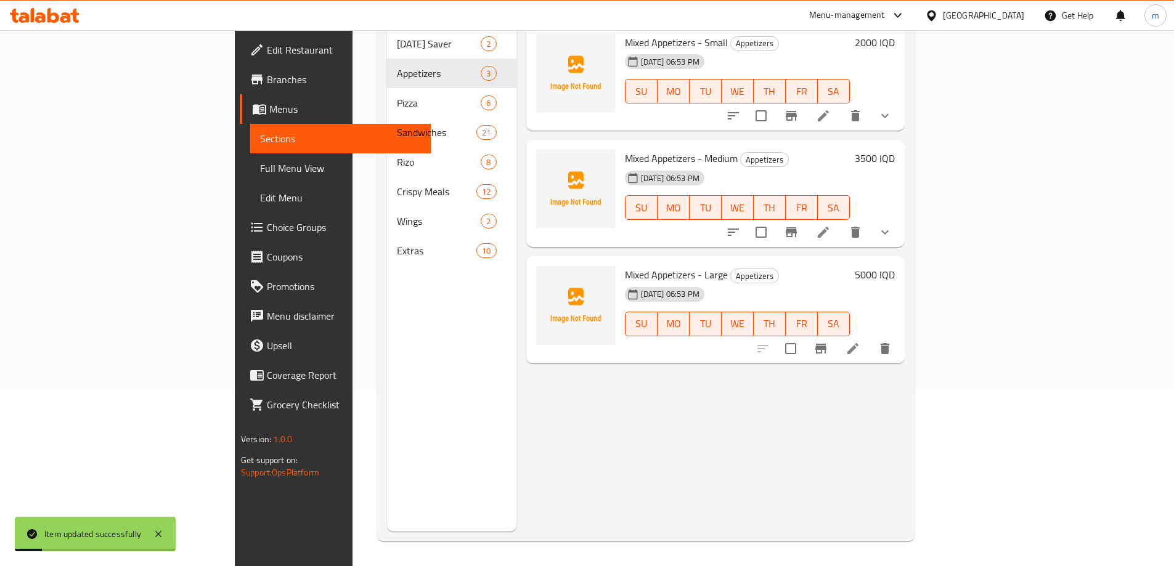
click at [858, 343] on icon at bounding box center [852, 348] width 11 height 11
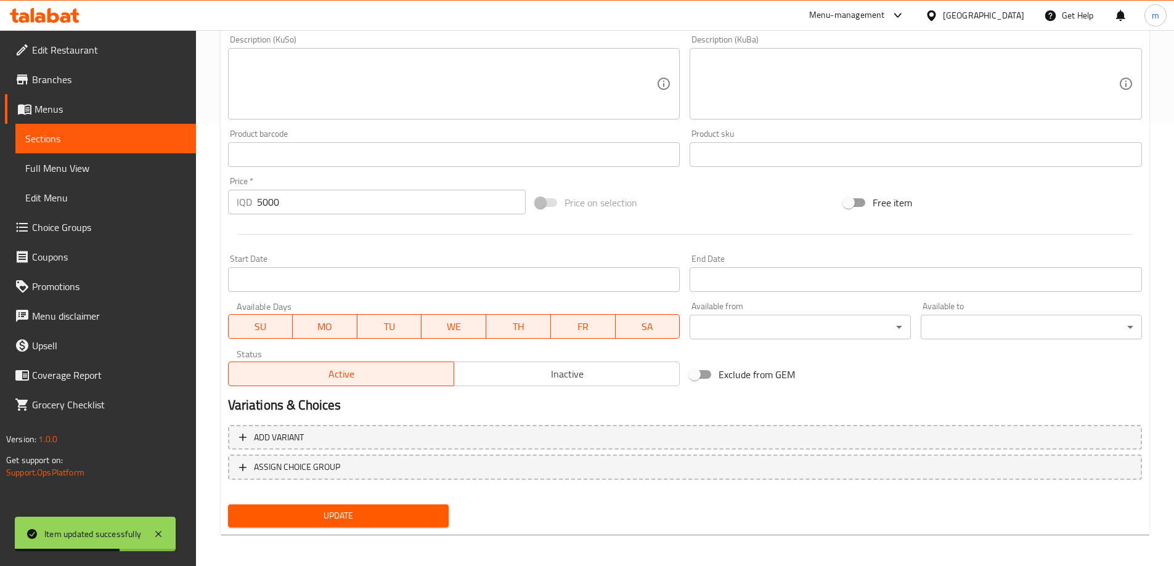
scroll to position [446, 0]
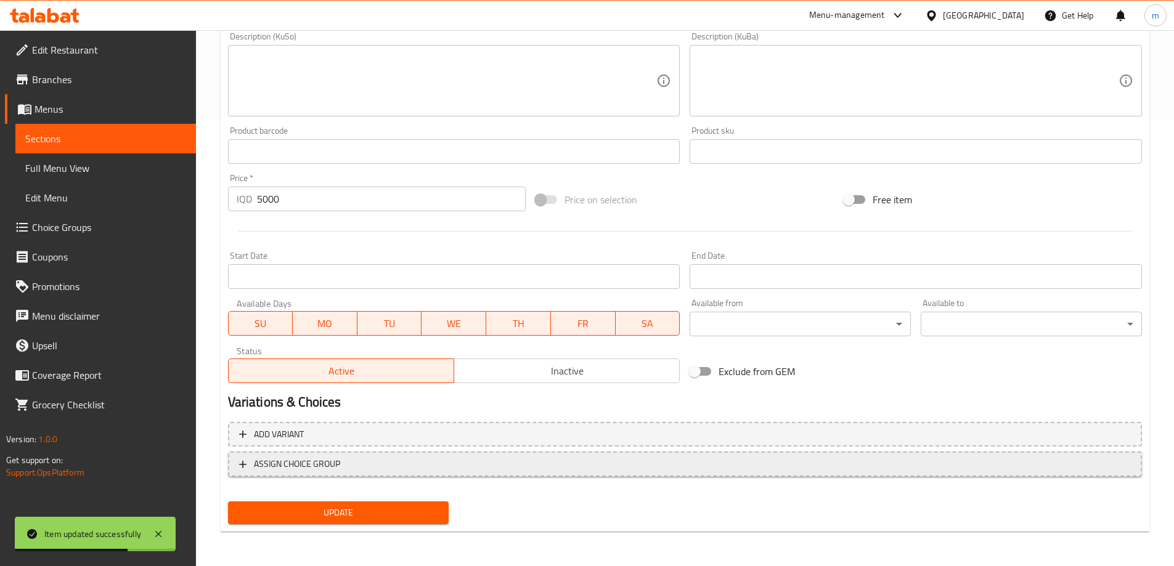
click at [466, 461] on span "ASSIGN CHOICE GROUP" at bounding box center [684, 463] width 891 height 15
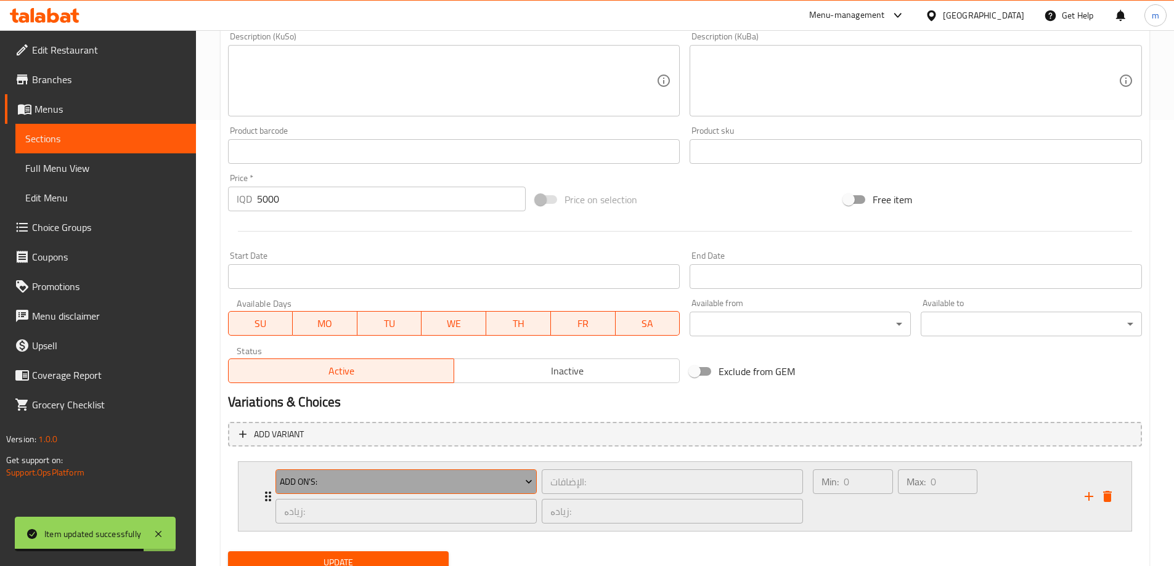
click at [386, 477] on span "Add On's:" at bounding box center [406, 481] width 253 height 15
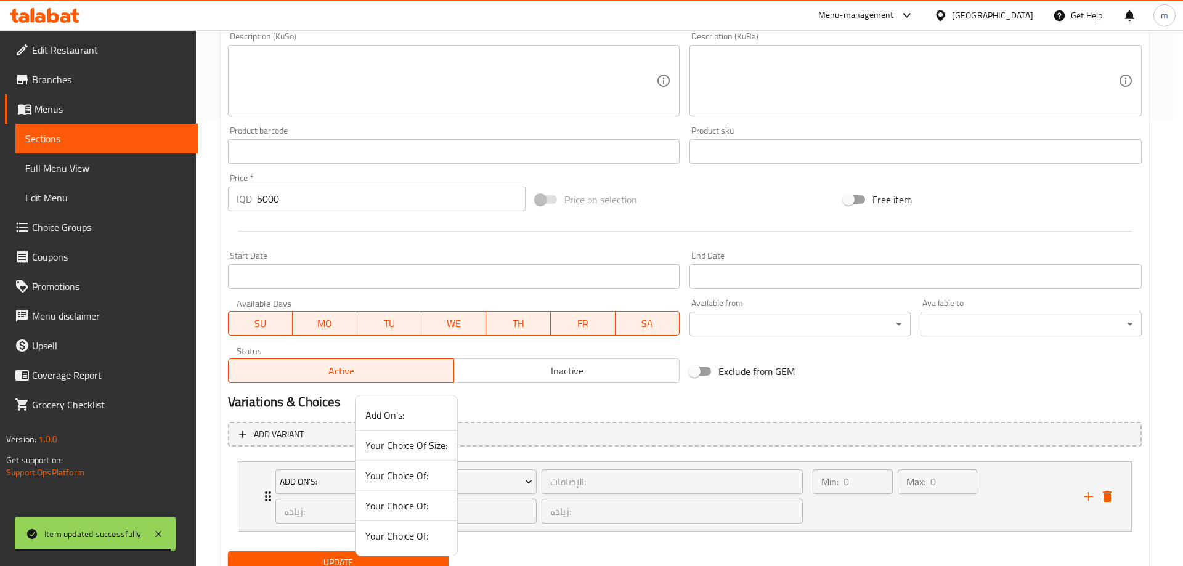
click at [400, 533] on span "Your Choice Of:" at bounding box center [406, 536] width 82 height 15
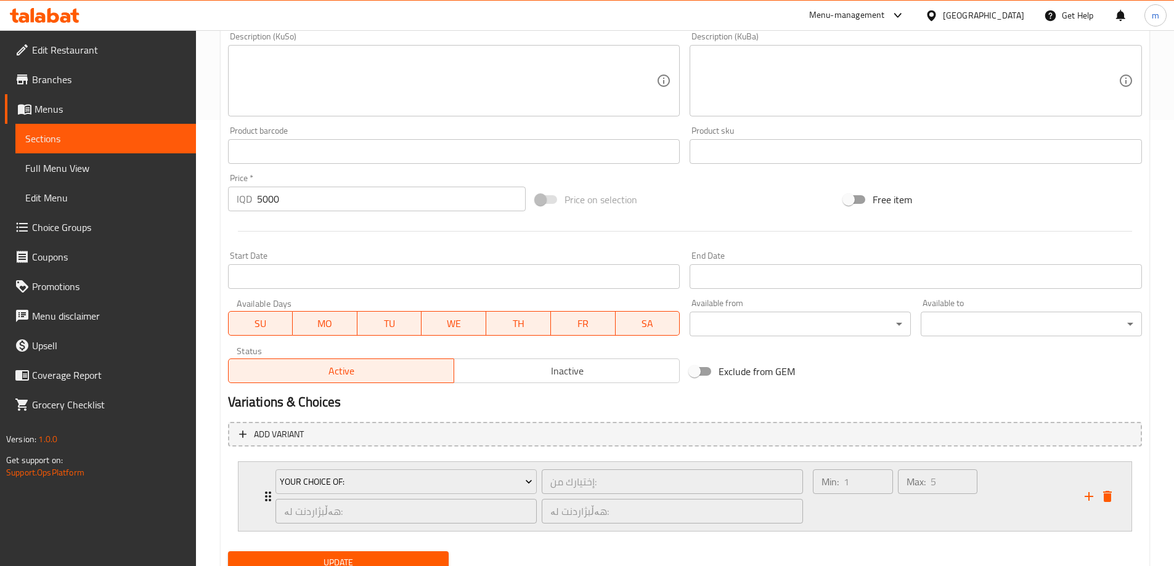
click at [900, 501] on div "Max: 5 ​" at bounding box center [937, 496] width 84 height 59
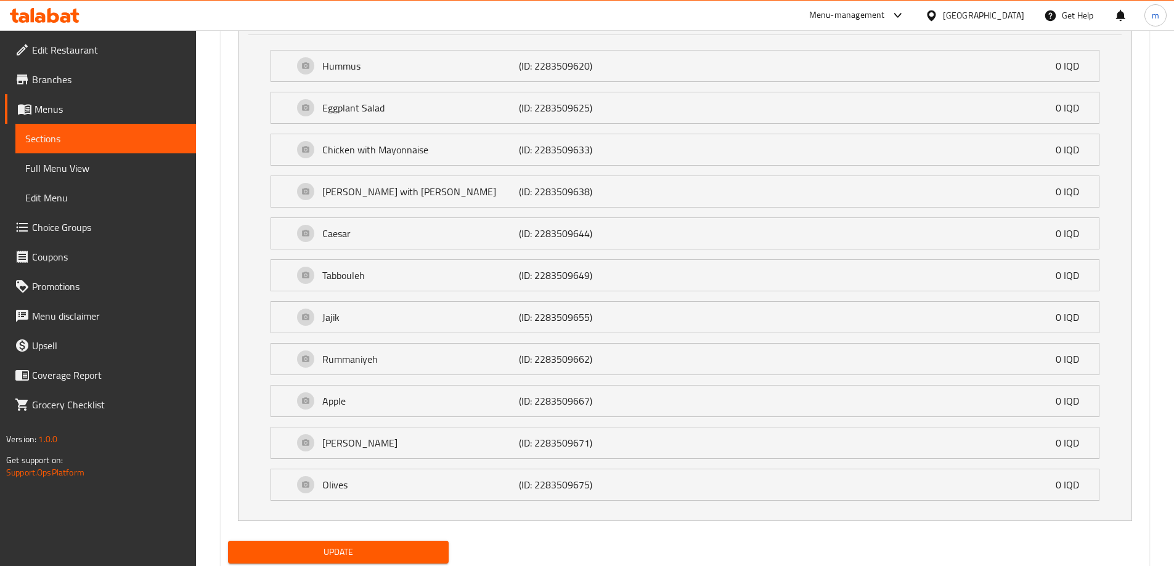
scroll to position [982, 0]
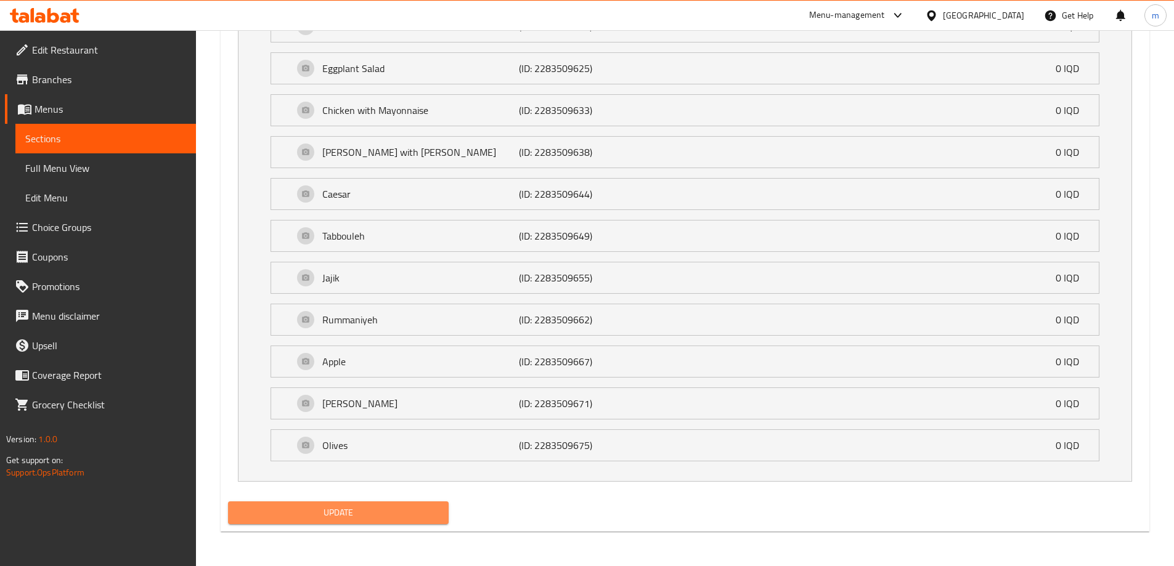
click at [401, 510] on span "Update" at bounding box center [338, 512] width 201 height 15
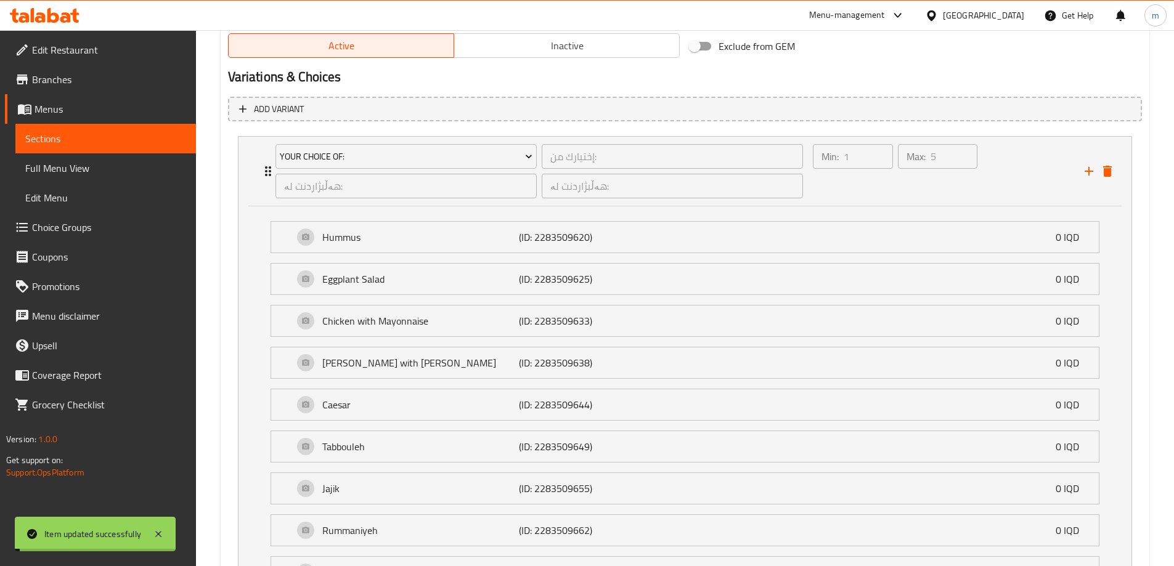
scroll to position [694, 0]
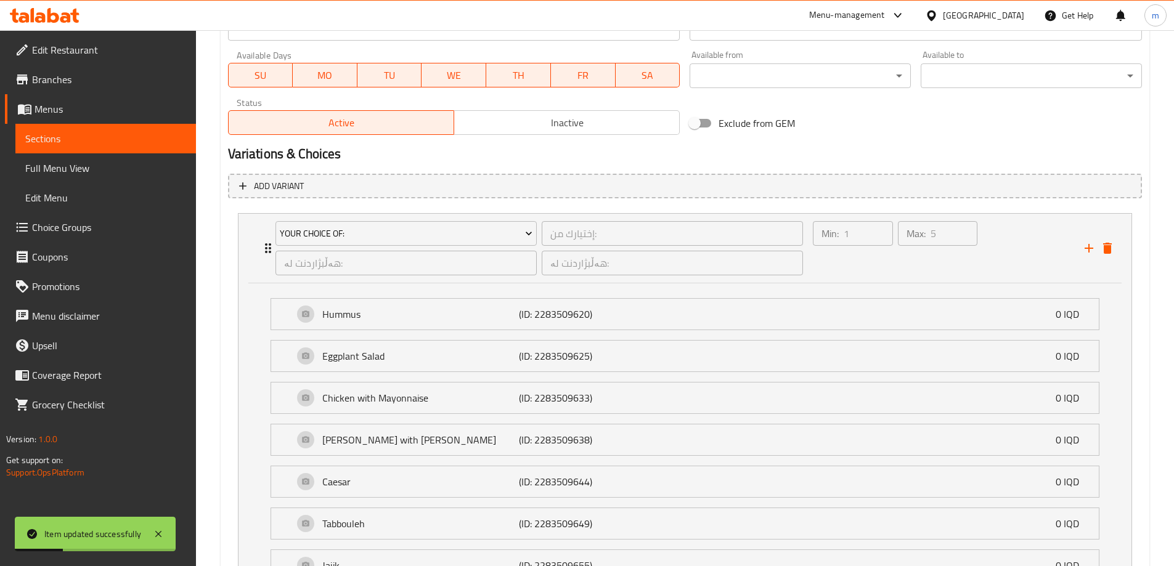
click at [75, 172] on span "Full Menu View" at bounding box center [105, 168] width 161 height 15
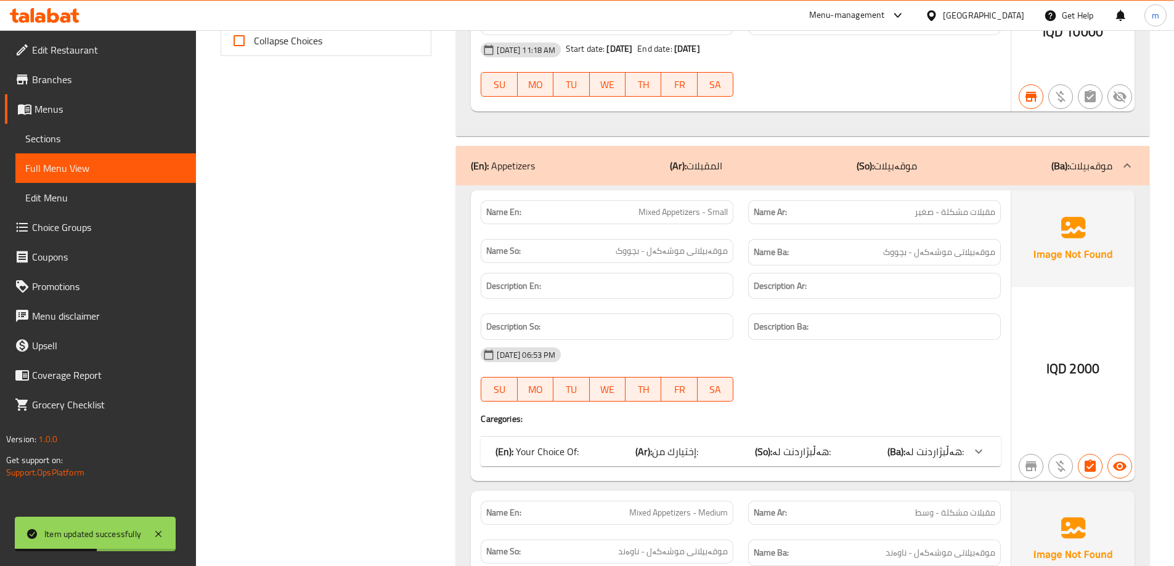
scroll to position [694, 0]
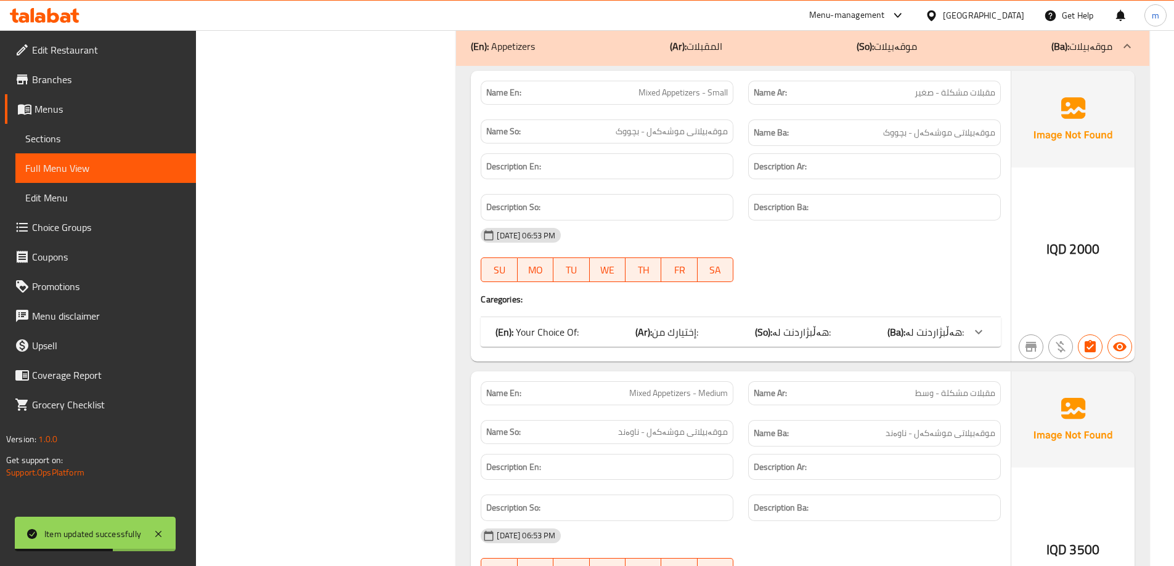
click at [657, 325] on span "إختيارك من:" at bounding box center [675, 332] width 46 height 18
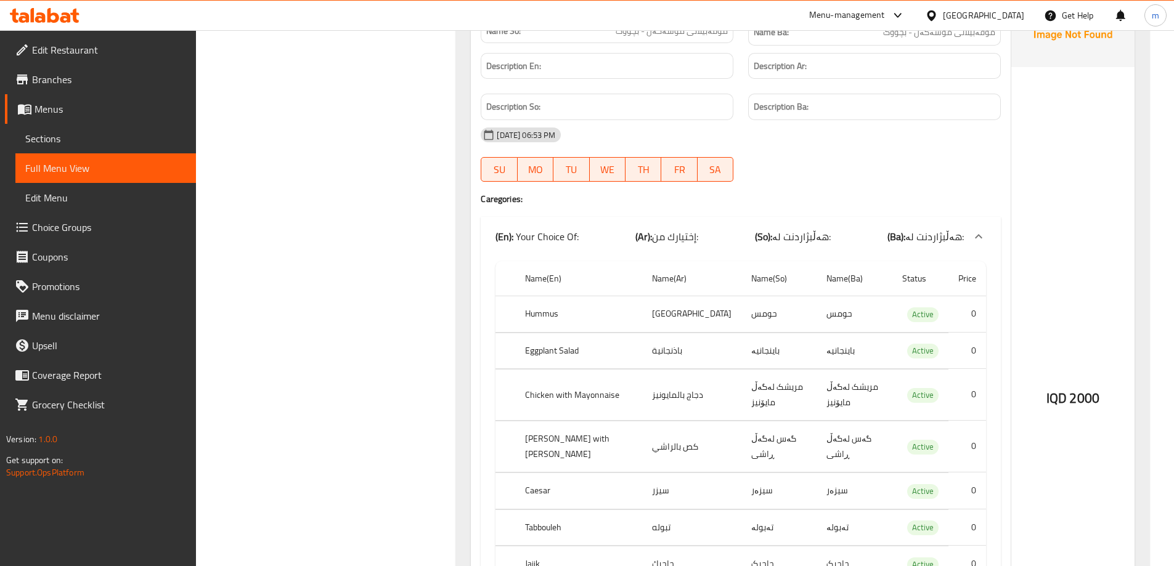
scroll to position [838, 0]
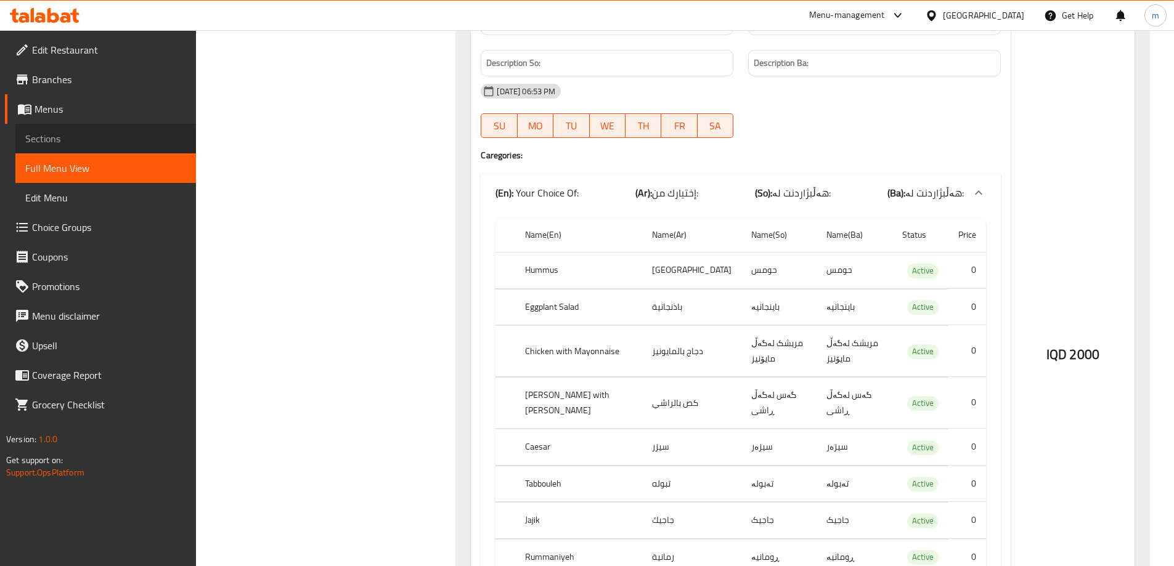
click at [68, 131] on span "Sections" at bounding box center [105, 138] width 161 height 15
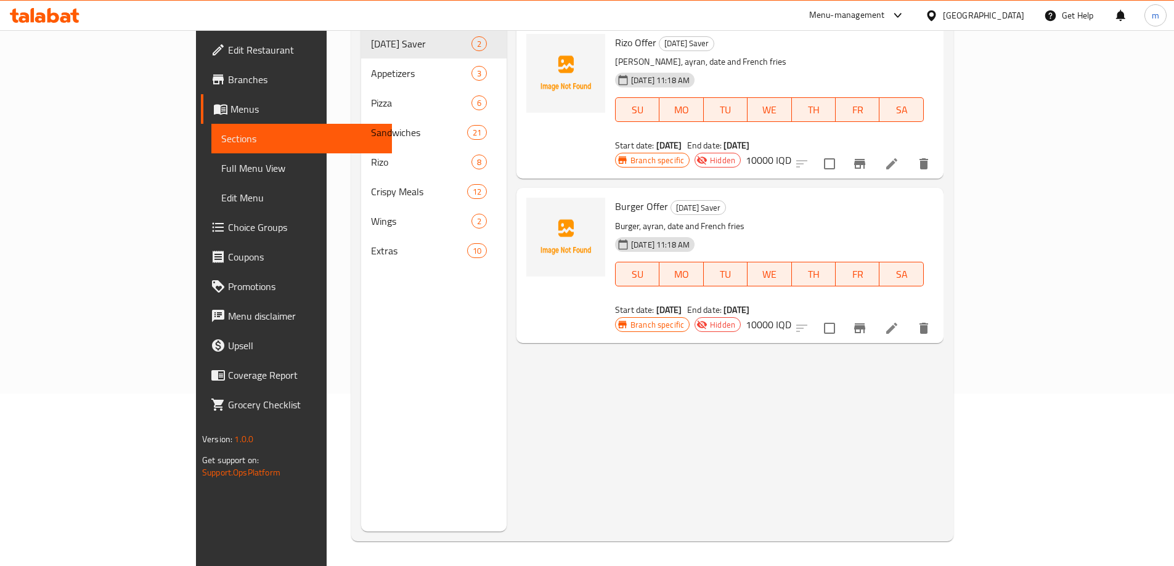
scroll to position [172, 0]
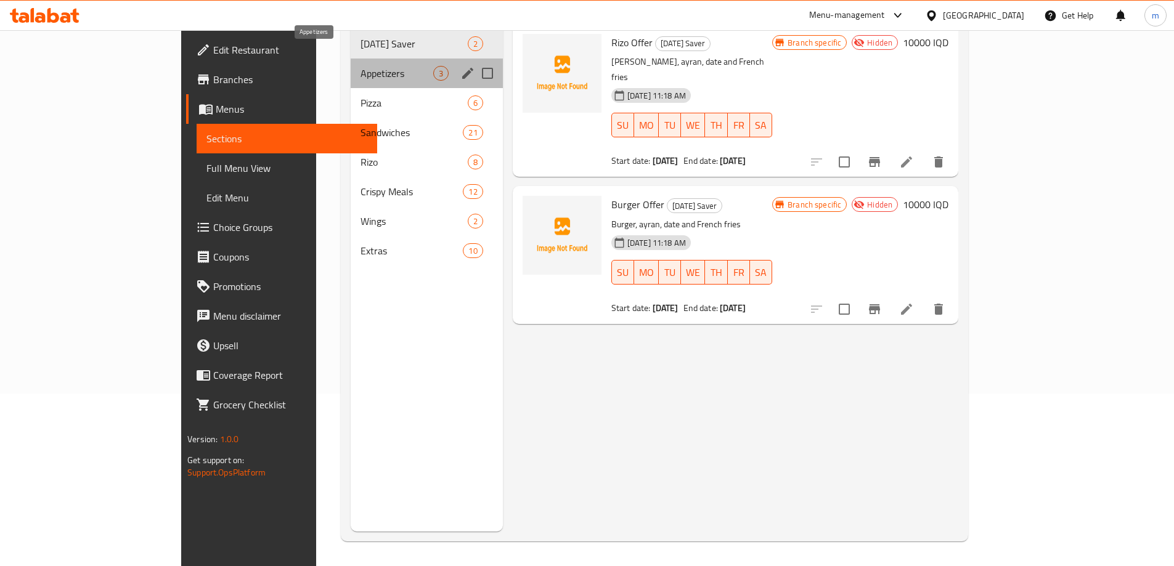
click at [360, 66] on span "Appetizers" at bounding box center [396, 73] width 72 height 15
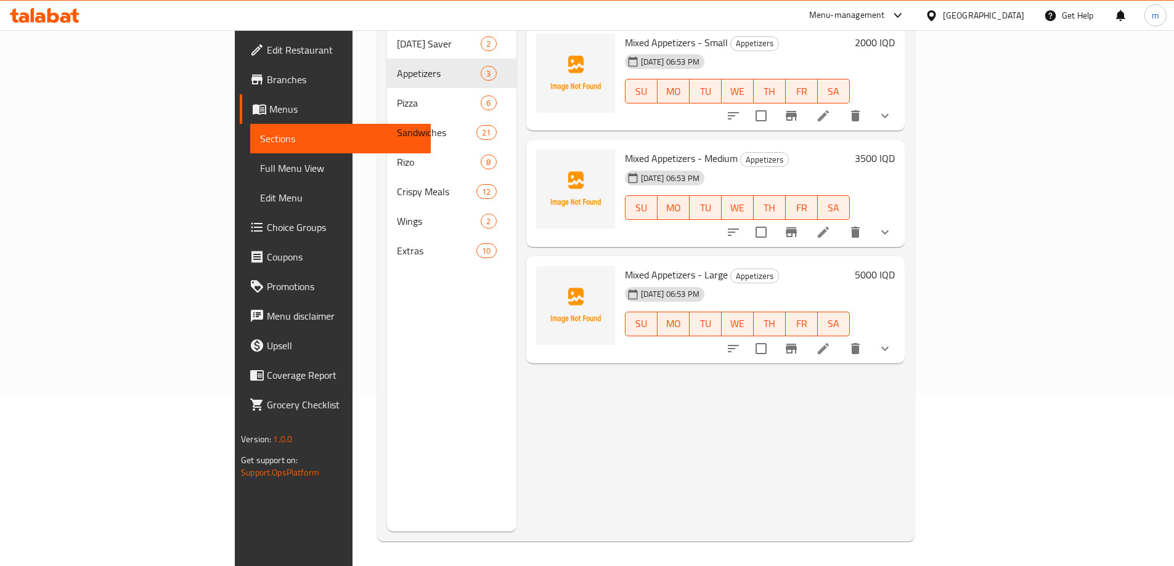
click at [840, 105] on li at bounding box center [823, 116] width 34 height 22
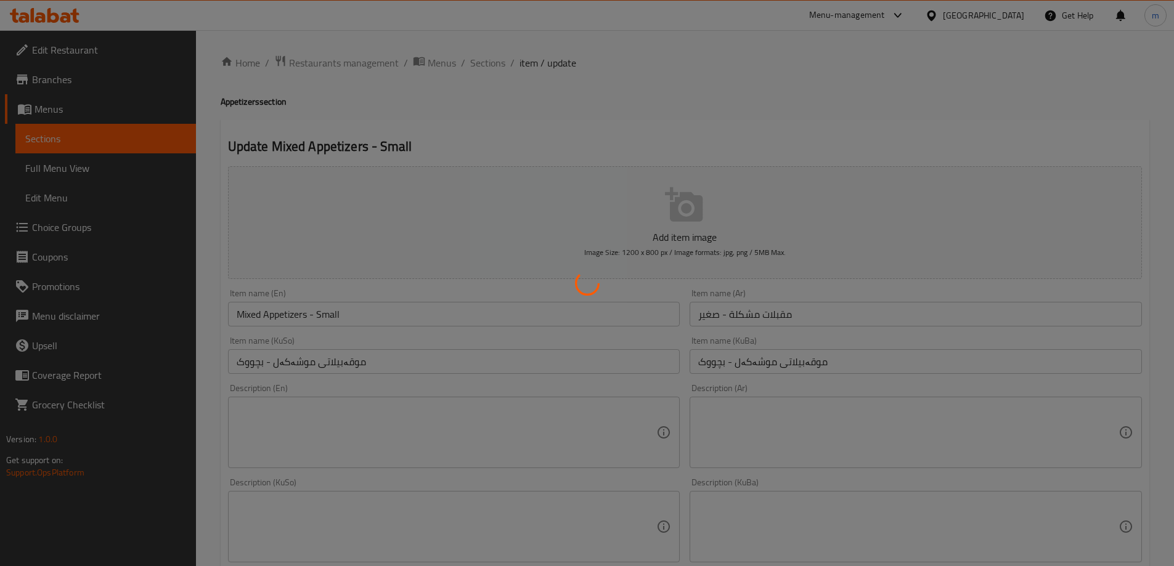
type input "إختيارك من الاول:"
type input "هەڵبژاردنت لە یەکەم:"
type input "1"
type input "2"
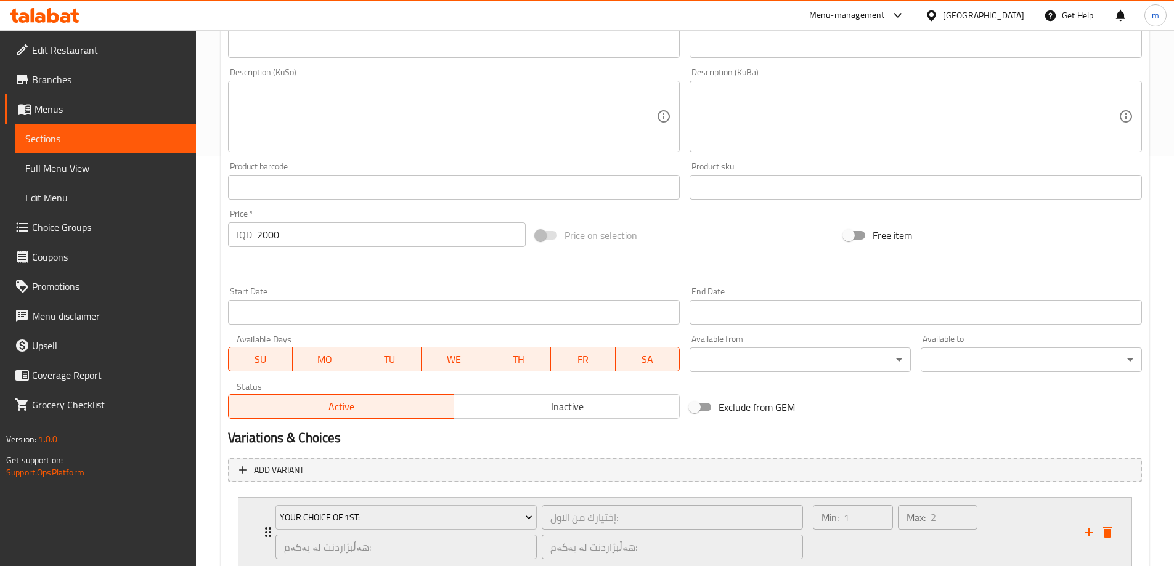
scroll to position [496, 0]
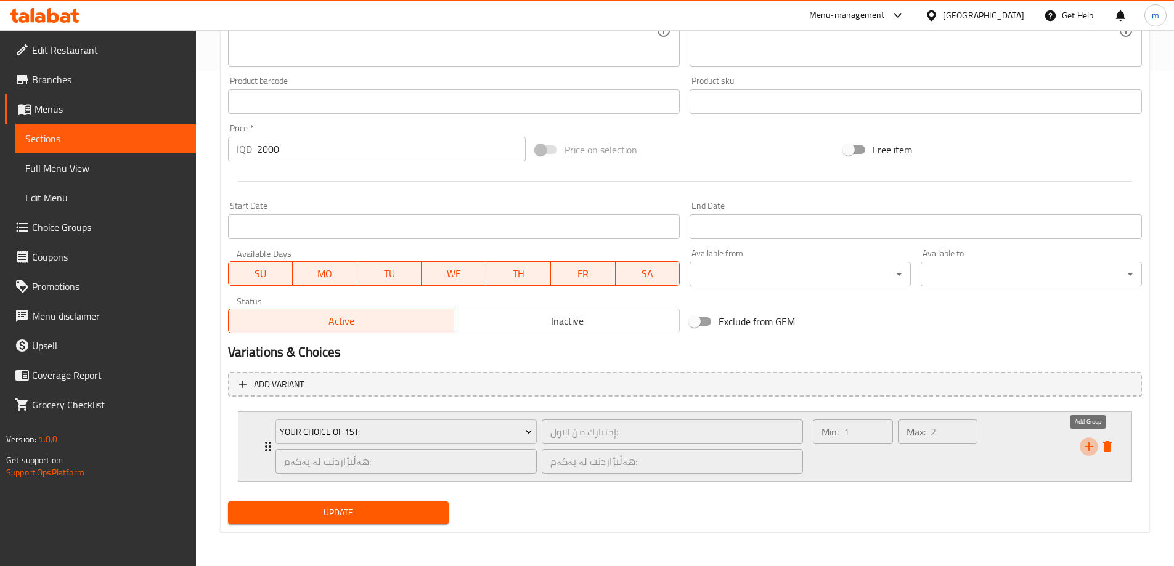
click at [1094, 447] on icon "add" at bounding box center [1088, 446] width 15 height 15
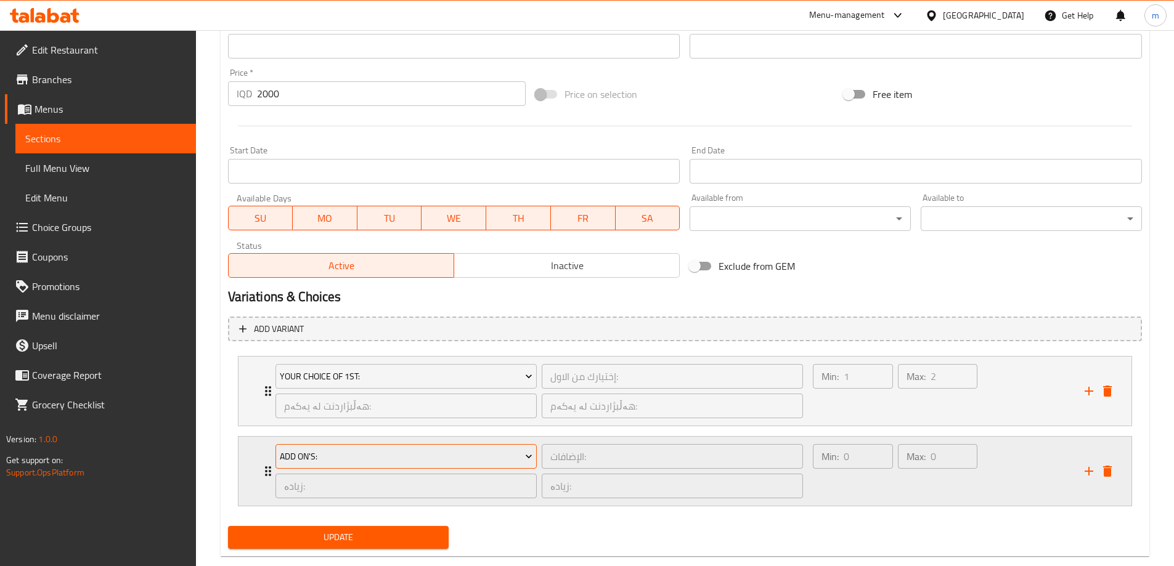
scroll to position [576, 0]
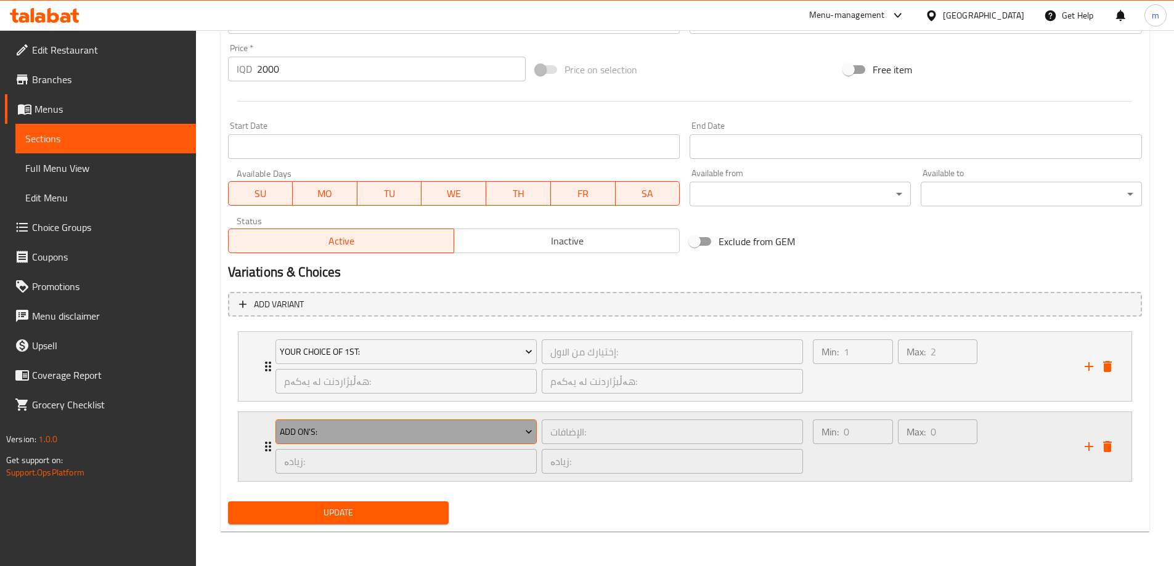
click at [387, 436] on span "Add On's:" at bounding box center [406, 431] width 253 height 15
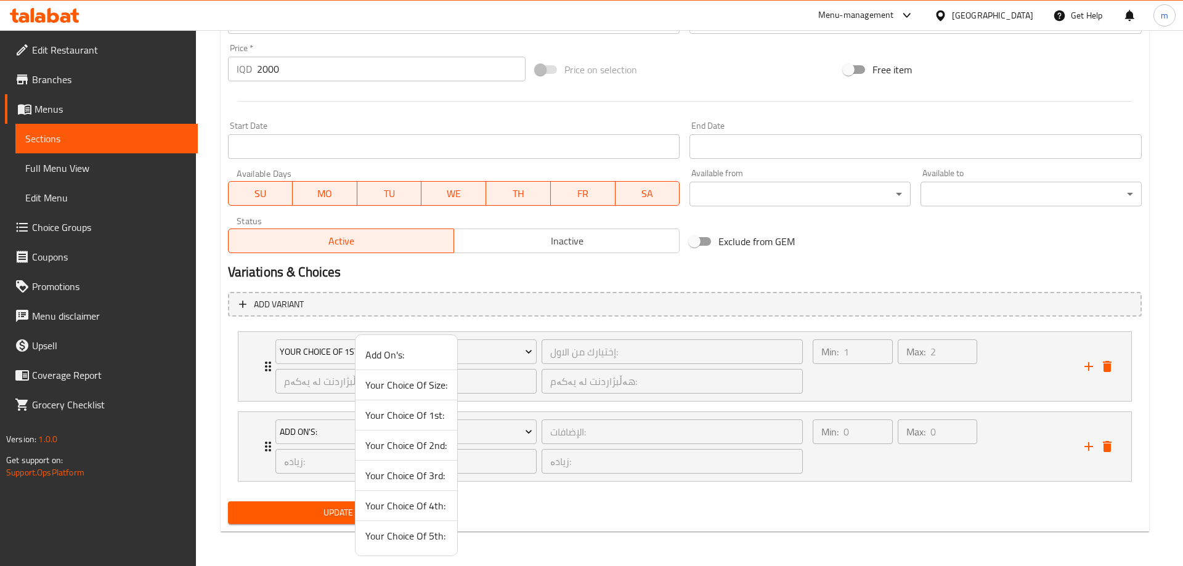
click at [419, 442] on span "Your Choice Of 2nd:" at bounding box center [406, 445] width 82 height 15
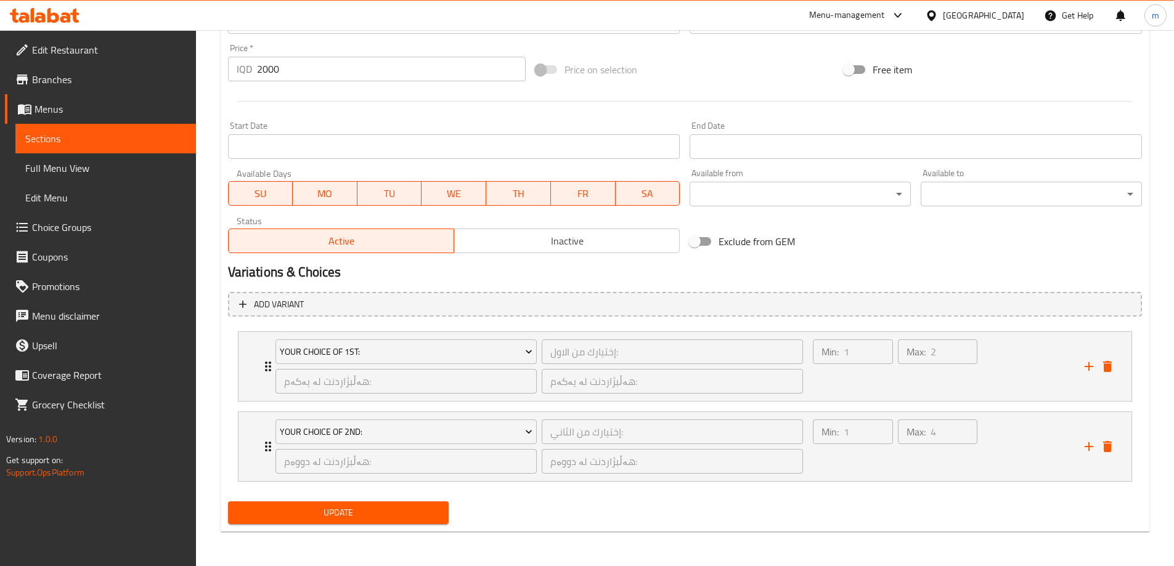
drag, startPoint x: 380, startPoint y: 508, endPoint x: 384, endPoint y: 499, distance: 9.4
click at [380, 509] on span "Update" at bounding box center [338, 512] width 201 height 15
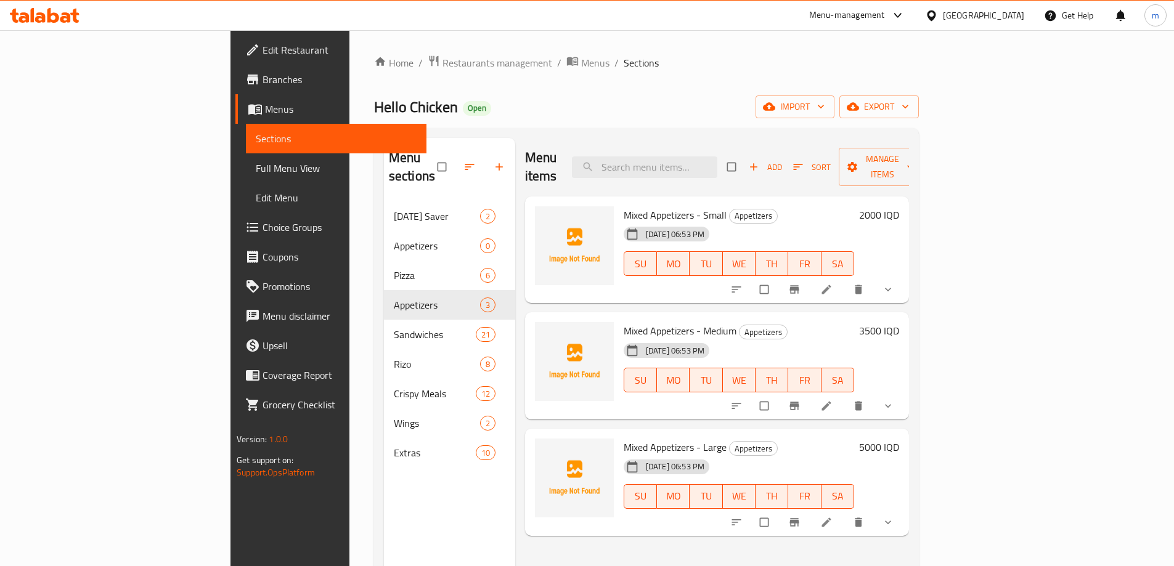
click at [262, 224] on span "Choice Groups" at bounding box center [339, 227] width 154 height 15
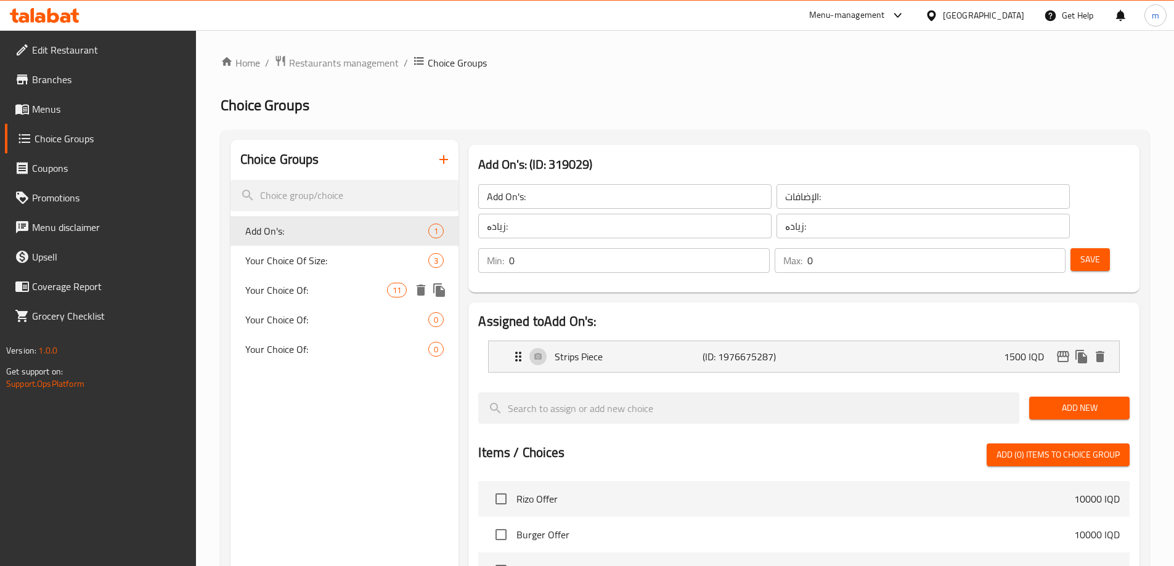
click at [267, 299] on div "Your Choice Of: 11" at bounding box center [344, 290] width 229 height 30
type input "Your Choice Of:"
type input "إختيارك من:"
type input "هەڵبژاردنت لە:"
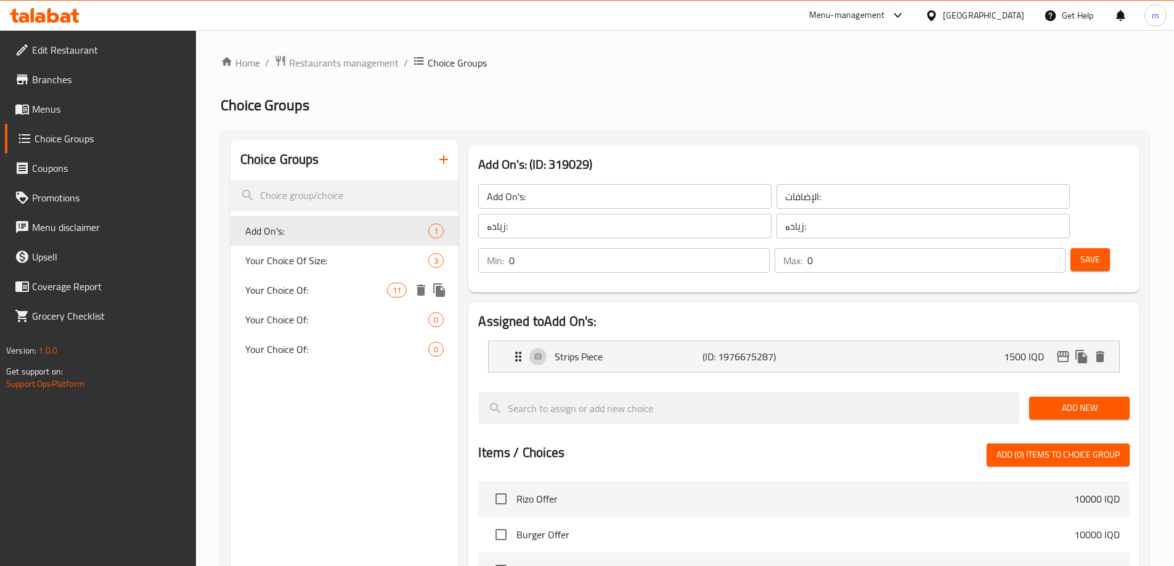
type input "1"
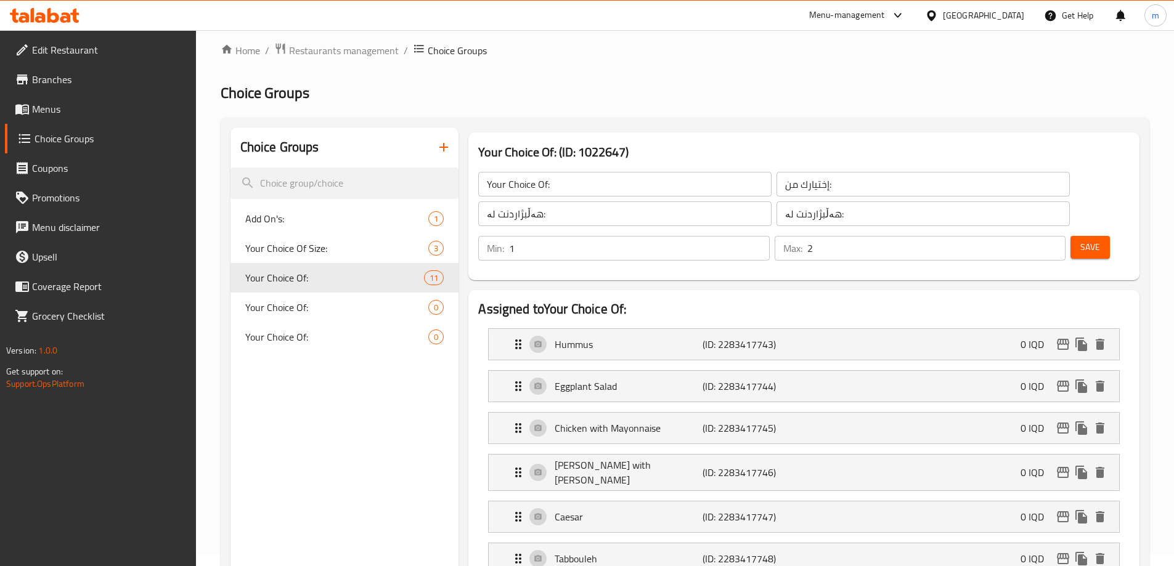
scroll to position [144, 0]
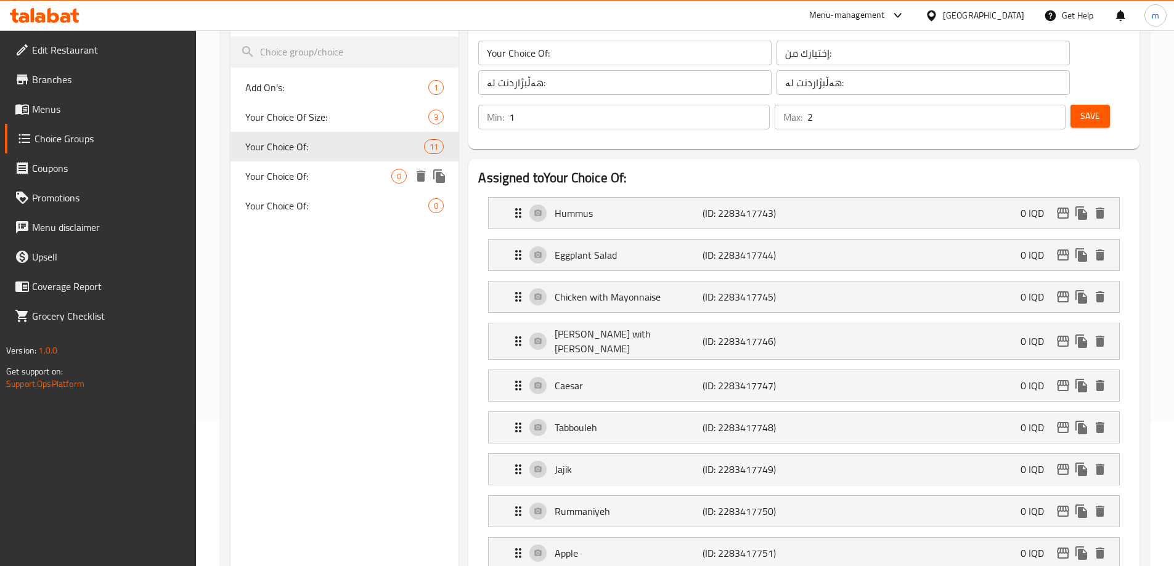
click at [353, 173] on span "Your Choice Of:" at bounding box center [318, 176] width 147 height 15
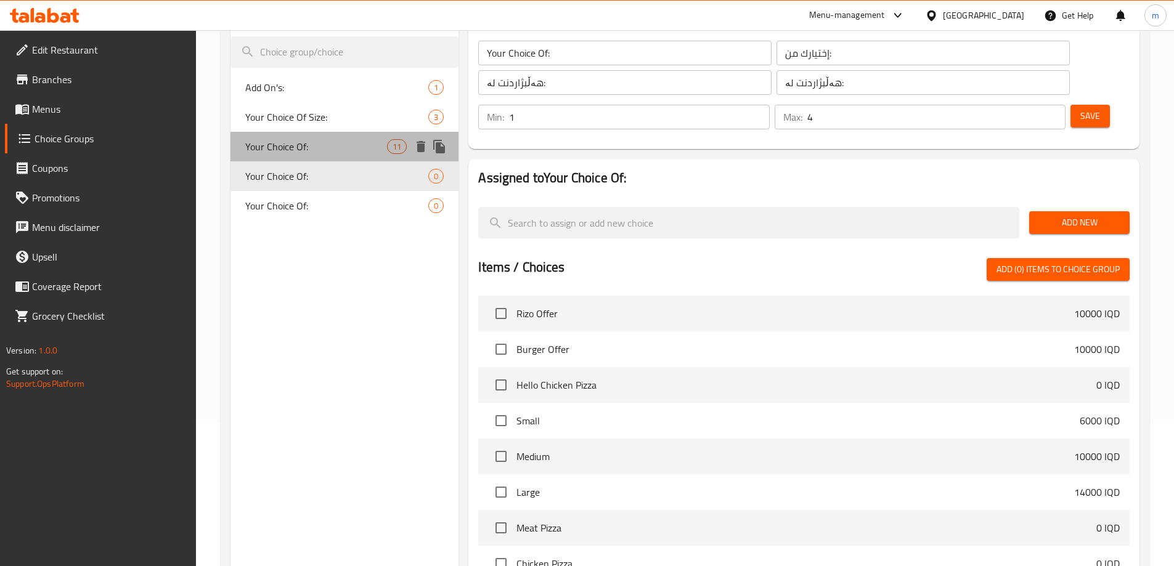
click at [288, 154] on span "Your Choice Of:" at bounding box center [316, 146] width 142 height 15
type input "2"
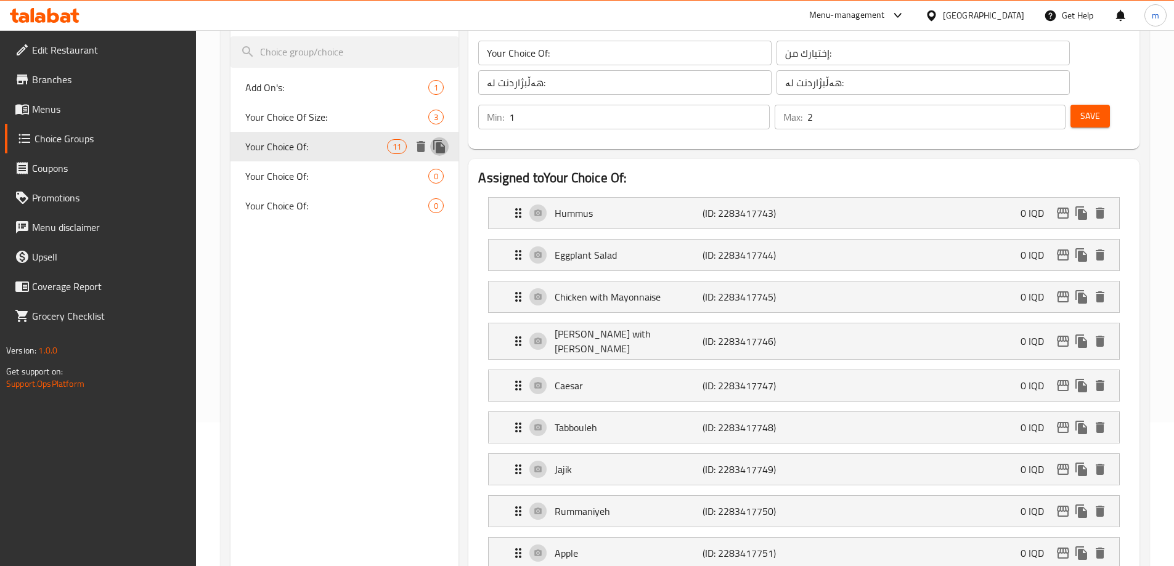
click at [435, 144] on icon "duplicate" at bounding box center [439, 146] width 15 height 15
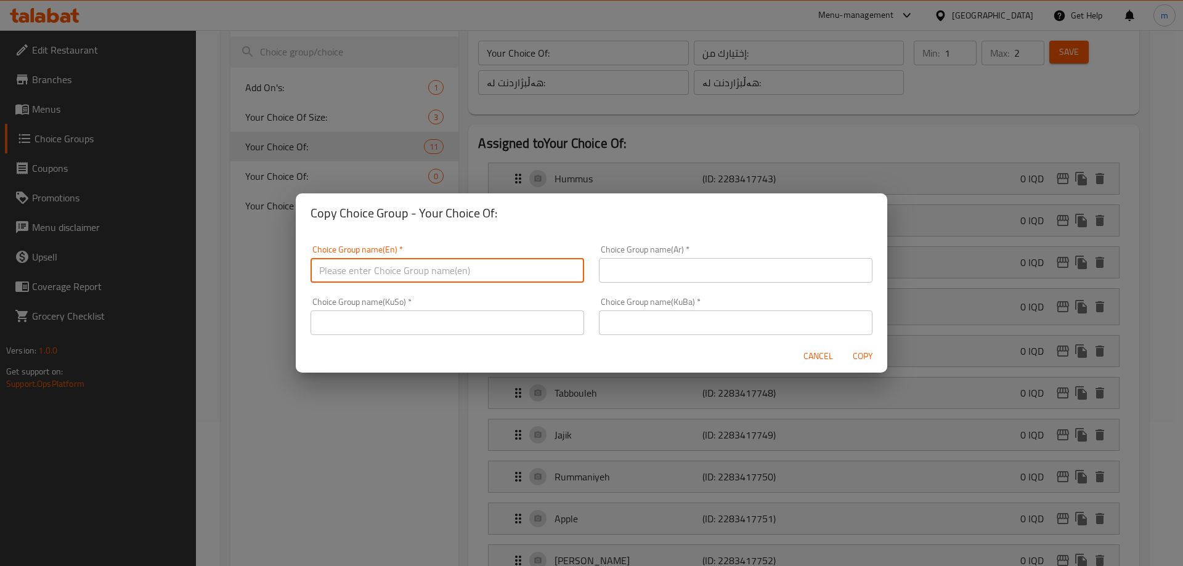
click at [453, 280] on input "text" at bounding box center [447, 270] width 274 height 25
type input "Your Choice Of:"
click at [687, 262] on input "text" at bounding box center [736, 270] width 274 height 25
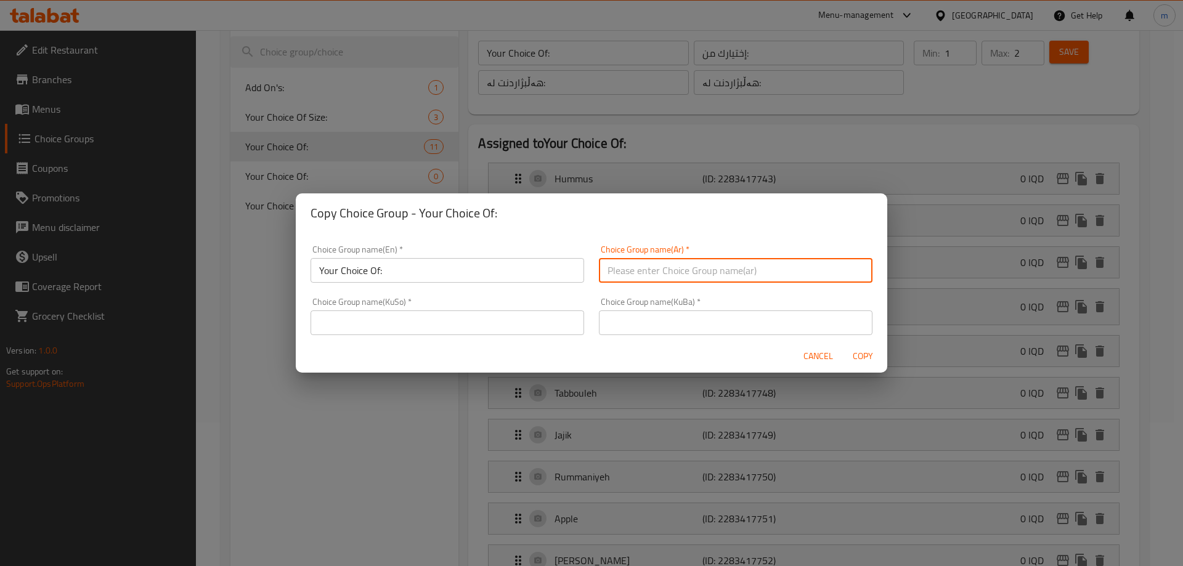
type input "إختيارك من:"
click at [507, 313] on input "text" at bounding box center [447, 322] width 274 height 25
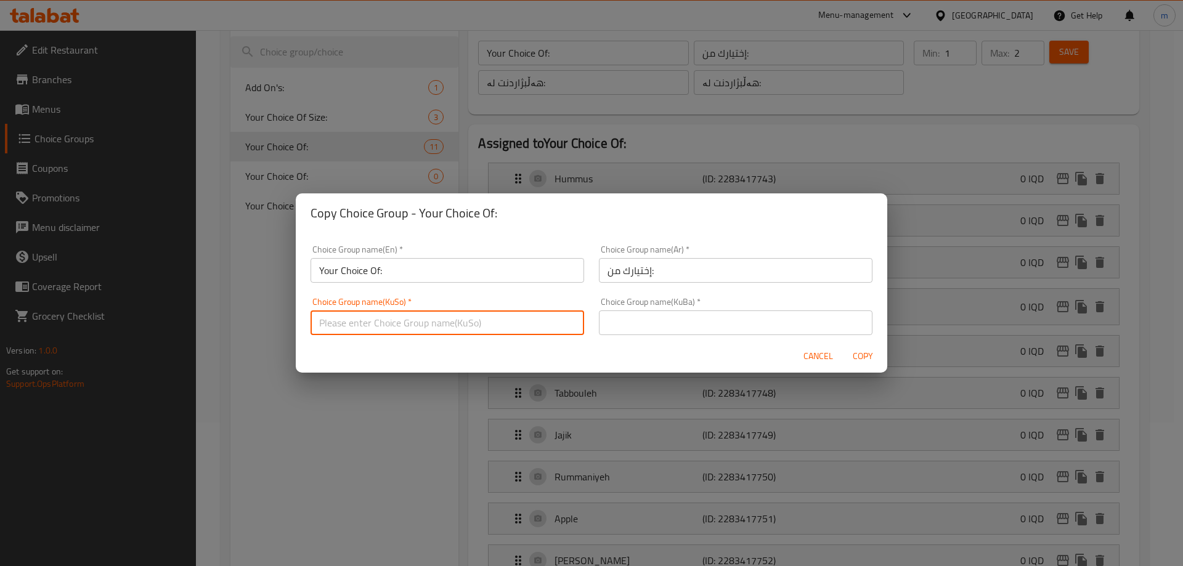
type input "هەڵبژاردنت لە:"
click at [647, 318] on input "text" at bounding box center [736, 322] width 274 height 25
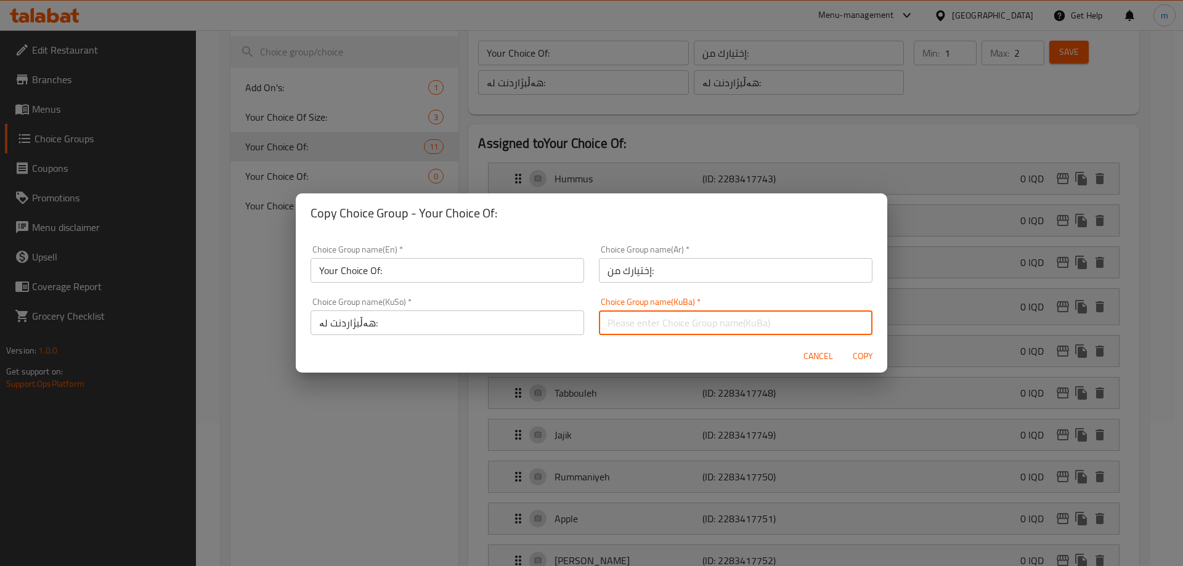
type input "هەڵبژاردنت لە:"
click at [862, 357] on span "Copy" at bounding box center [863, 356] width 30 height 15
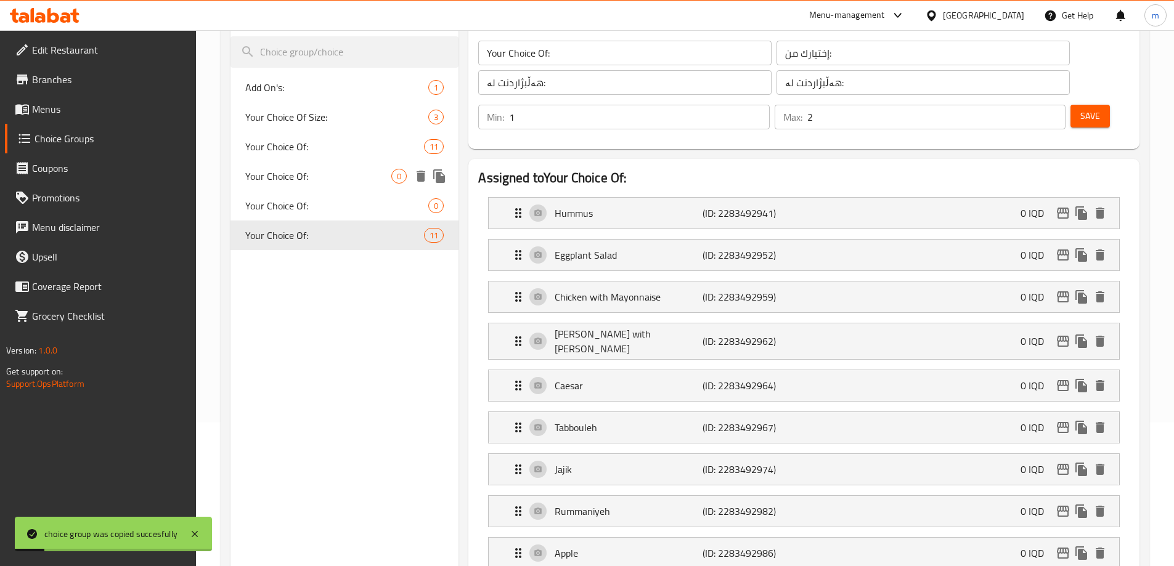
click at [354, 179] on span "Your Choice Of:" at bounding box center [318, 176] width 147 height 15
type input "Your Choice Of:"
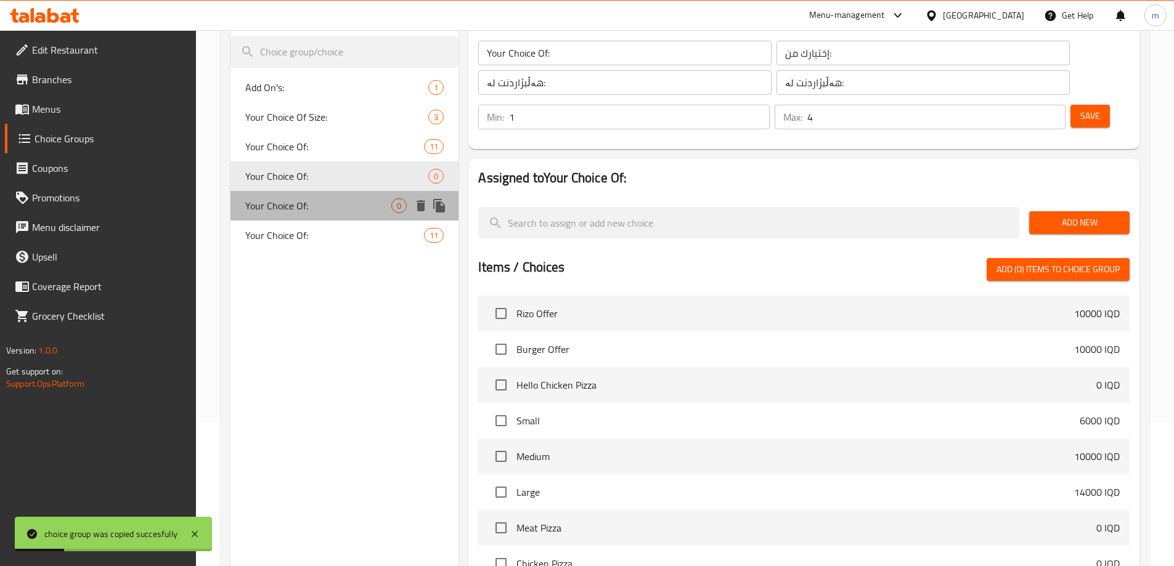
click at [349, 203] on span "Your Choice Of:" at bounding box center [318, 205] width 147 height 15
type input "5"
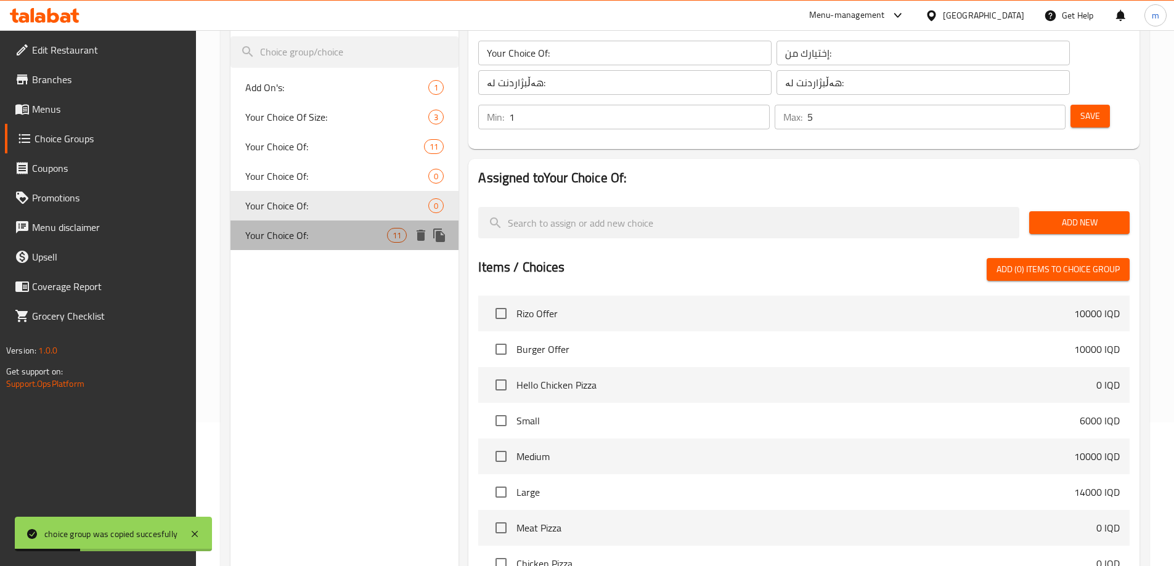
click at [352, 242] on span "Your Choice Of:" at bounding box center [316, 235] width 142 height 15
type input "Your Choice Of:"
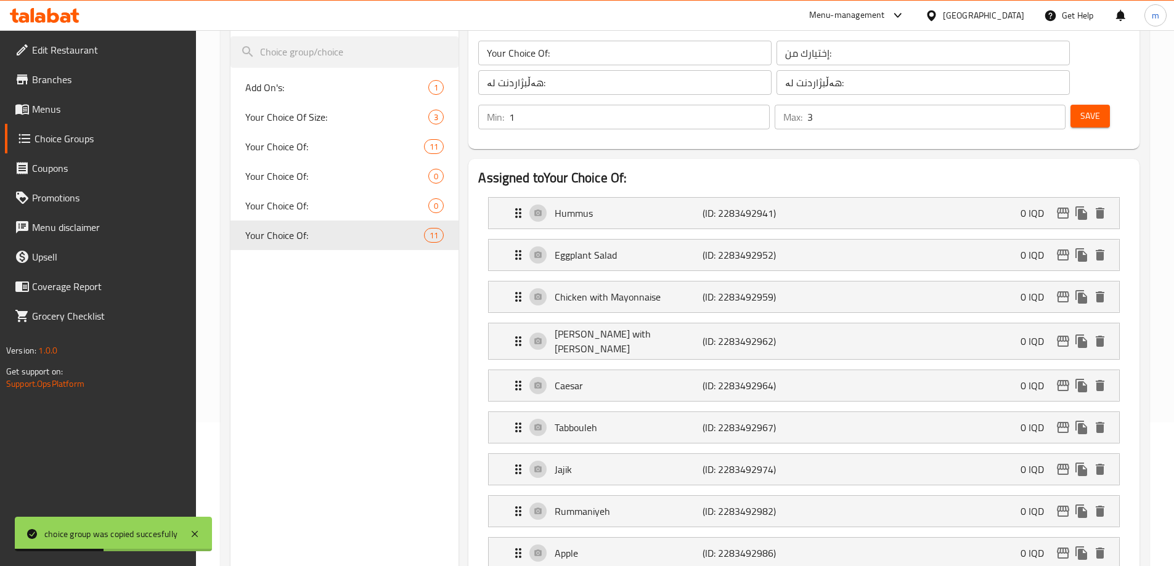
click at [1036, 105] on input "3" at bounding box center [936, 117] width 258 height 25
type input "4"
click at [1036, 105] on input "4" at bounding box center [936, 117] width 258 height 25
click at [1080, 108] on span "Save" at bounding box center [1090, 115] width 20 height 15
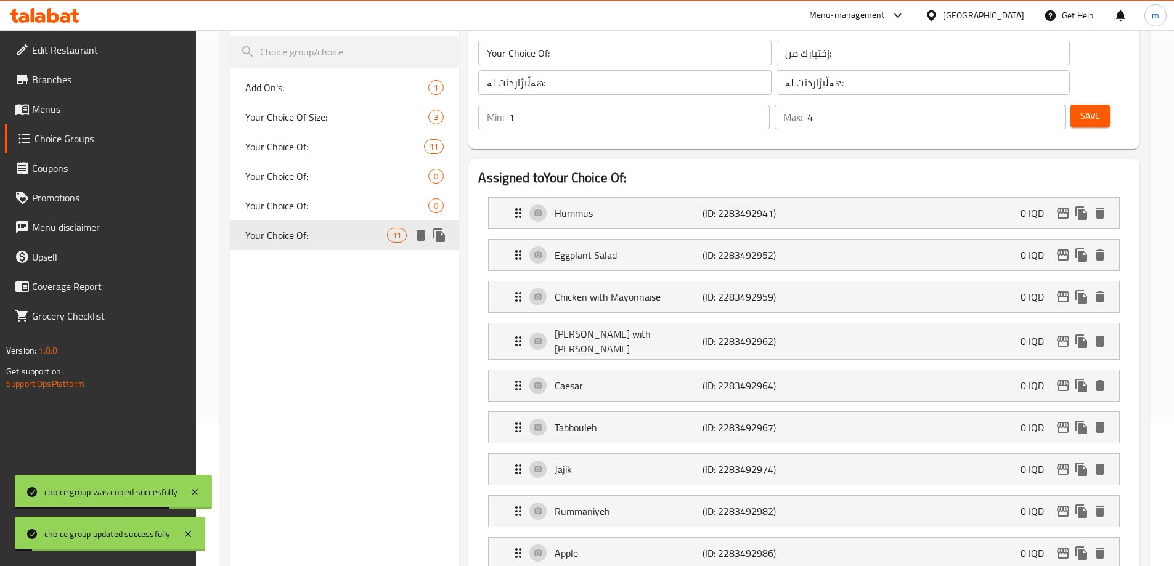
click at [436, 238] on icon "duplicate" at bounding box center [439, 235] width 15 height 15
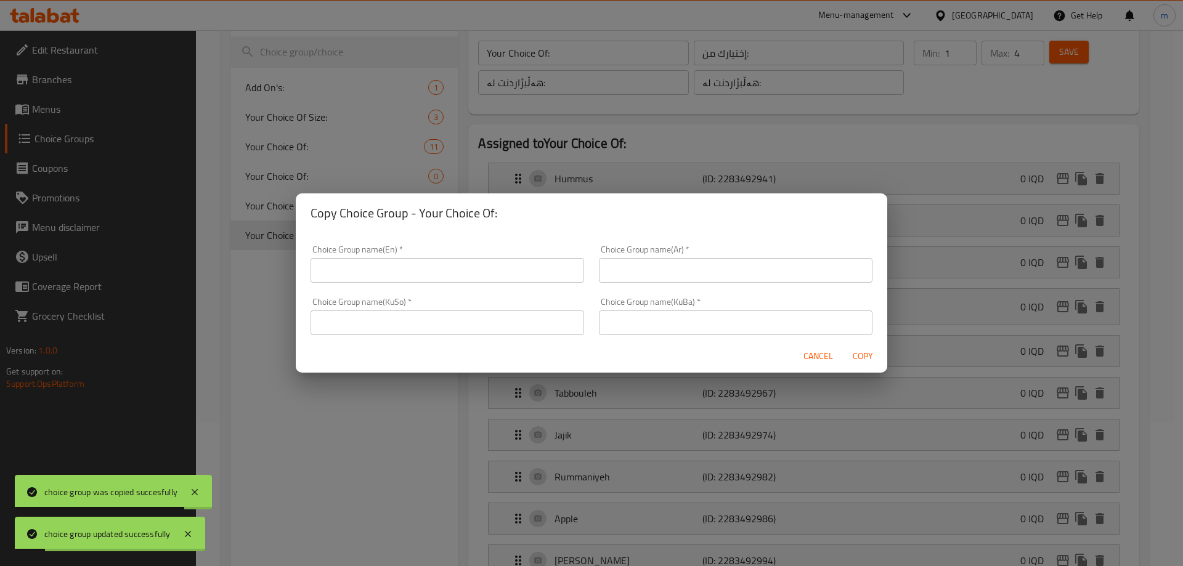
click at [555, 267] on input "text" at bounding box center [447, 270] width 274 height 25
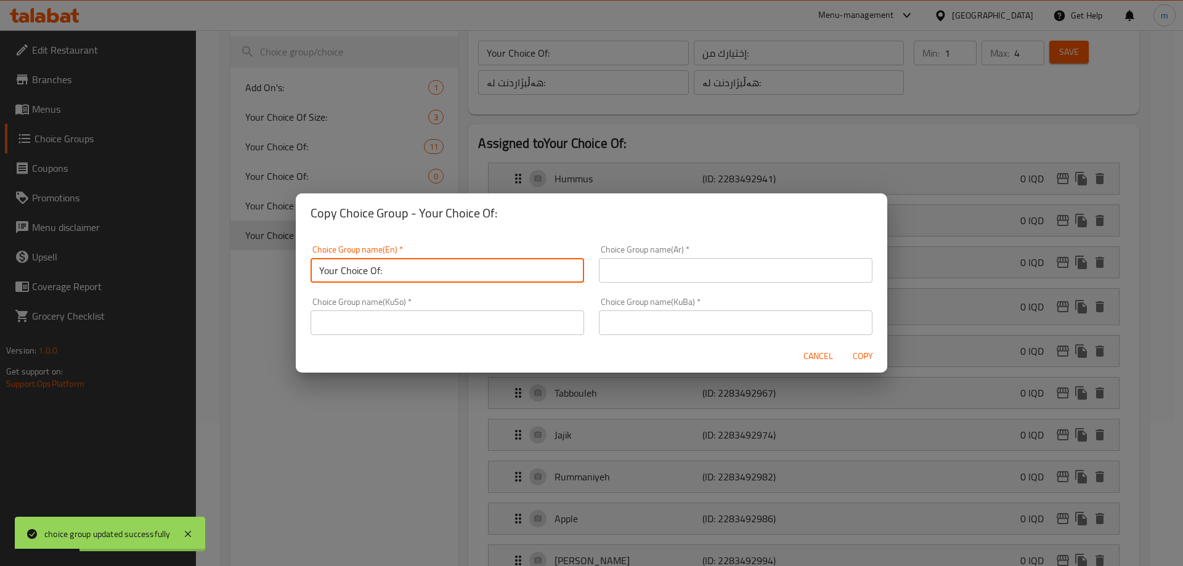
type input "Your Choice Of:"
click at [647, 269] on input "text" at bounding box center [736, 270] width 274 height 25
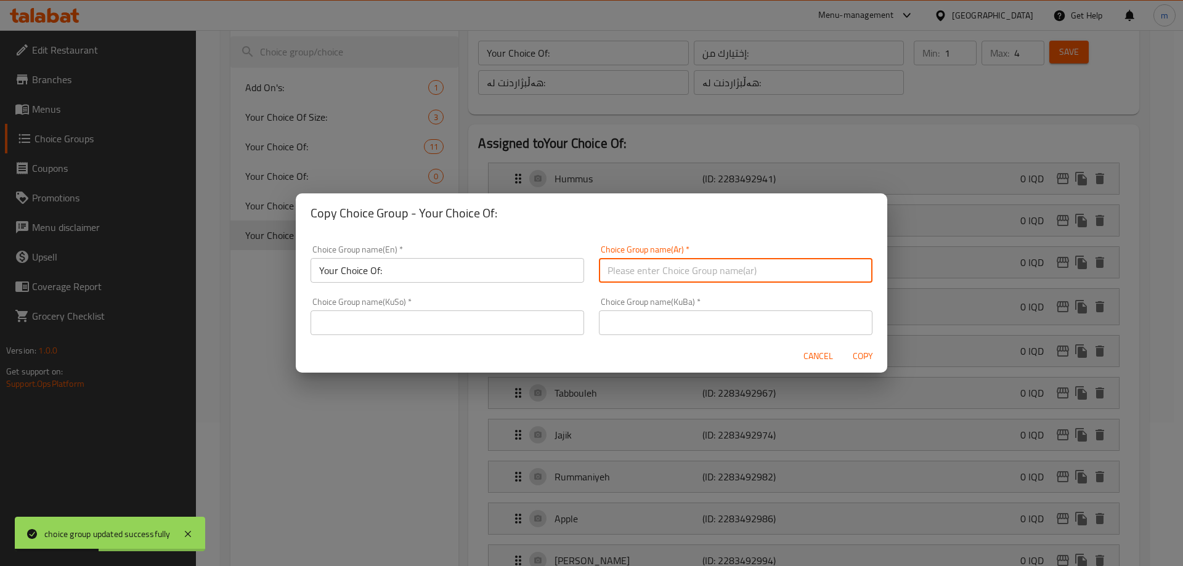
type input "إختيارك من:"
click at [659, 305] on div "Choice Group name(KuBa)   * Choice Group name(KuBa) *" at bounding box center [736, 317] width 274 height 38
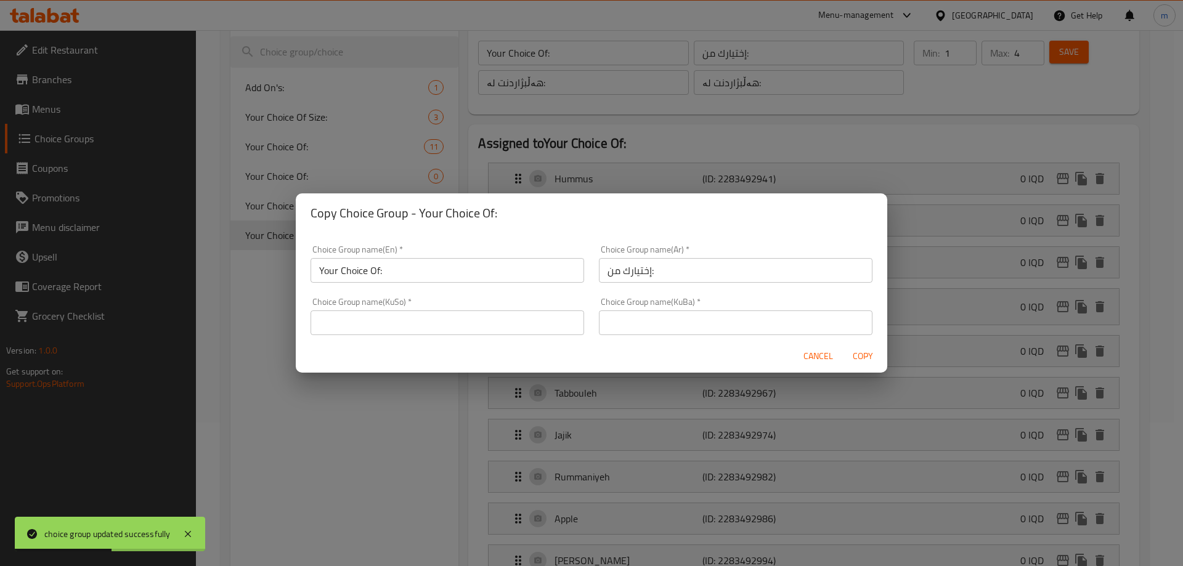
click at [660, 313] on input "text" at bounding box center [736, 322] width 274 height 25
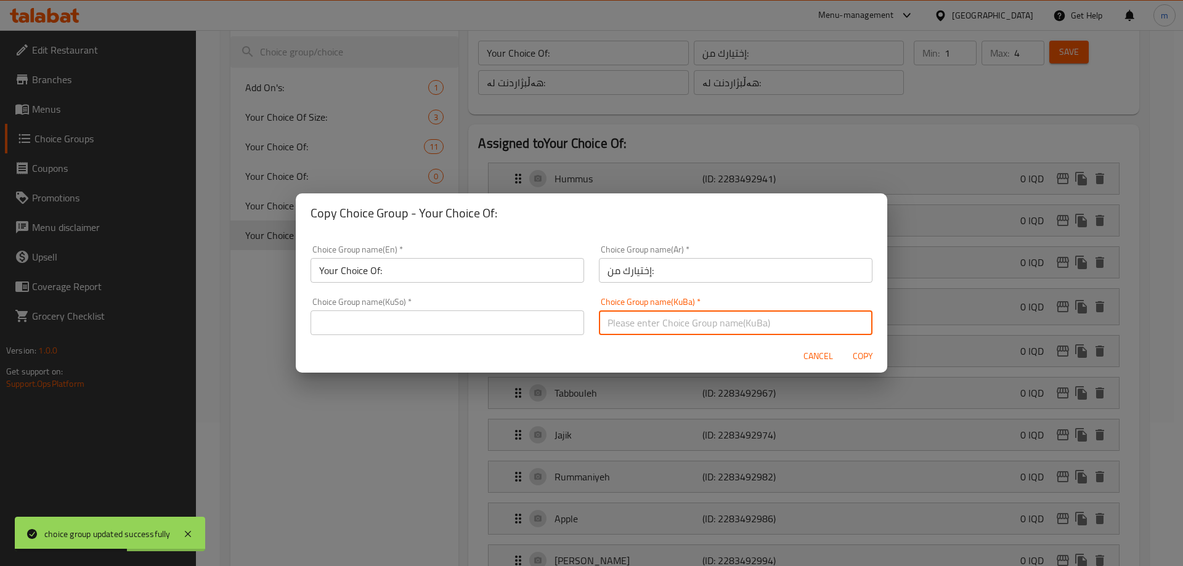
type input "هەڵبژاردنت لە:"
click at [543, 322] on input "text" at bounding box center [447, 322] width 274 height 25
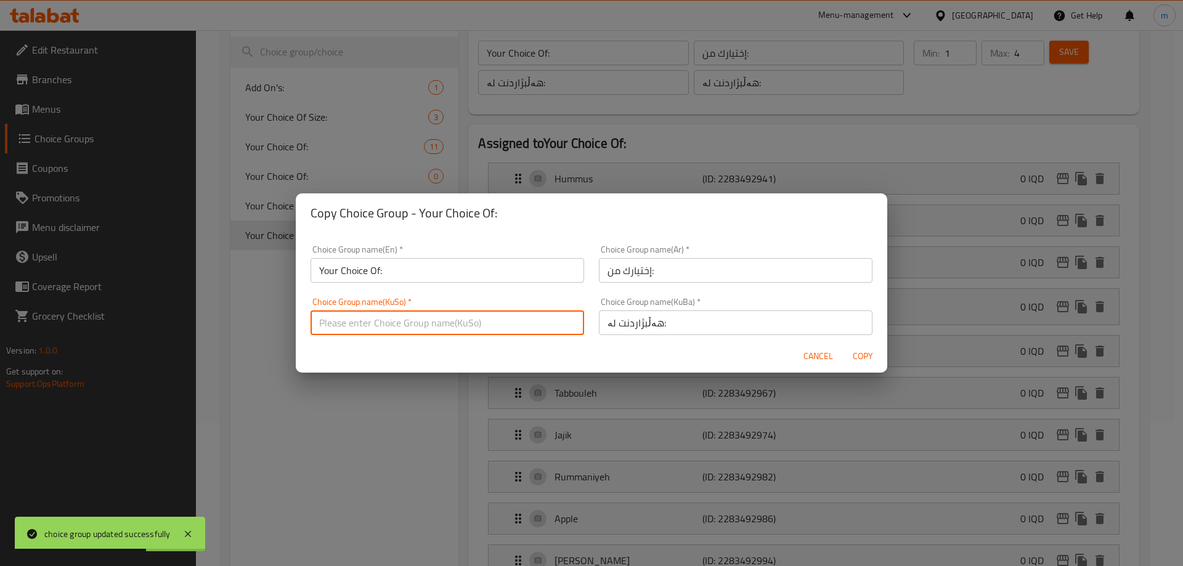
type input "هەڵبژاردنت لە:"
click at [859, 354] on span "Copy" at bounding box center [863, 356] width 30 height 15
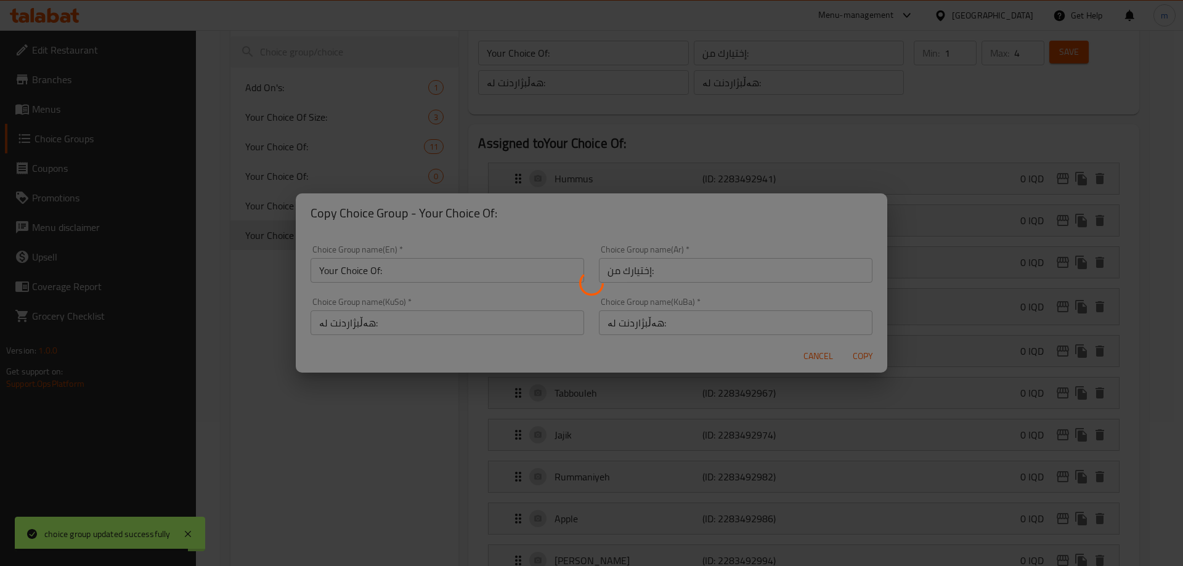
type input "Your Choice Of:"
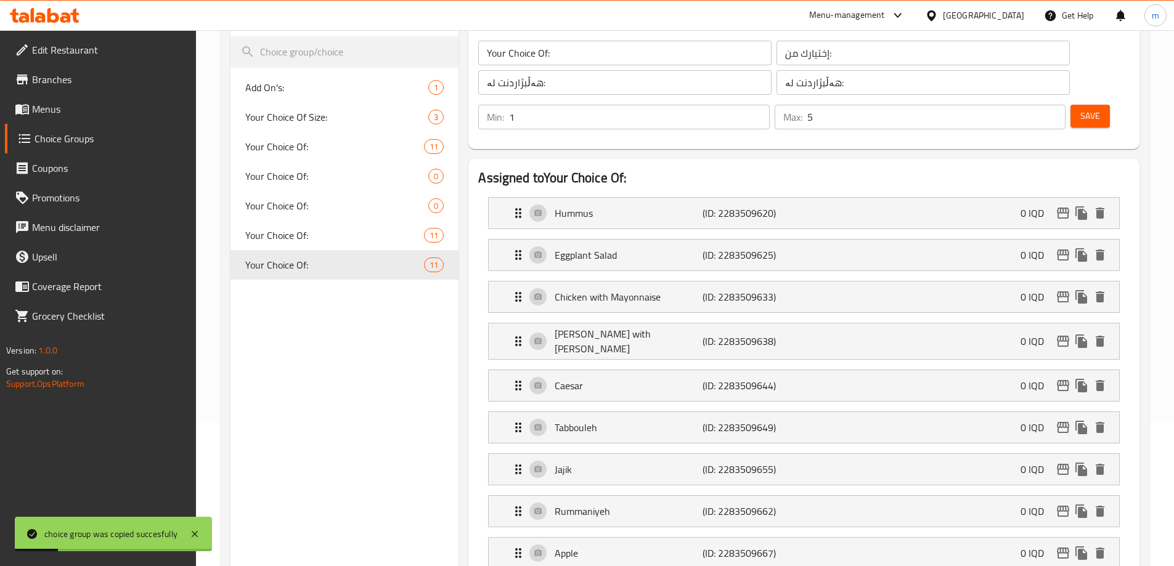
type input "5"
click at [1030, 105] on input "5" at bounding box center [936, 117] width 258 height 25
click at [1080, 108] on span "Save" at bounding box center [1090, 115] width 20 height 15
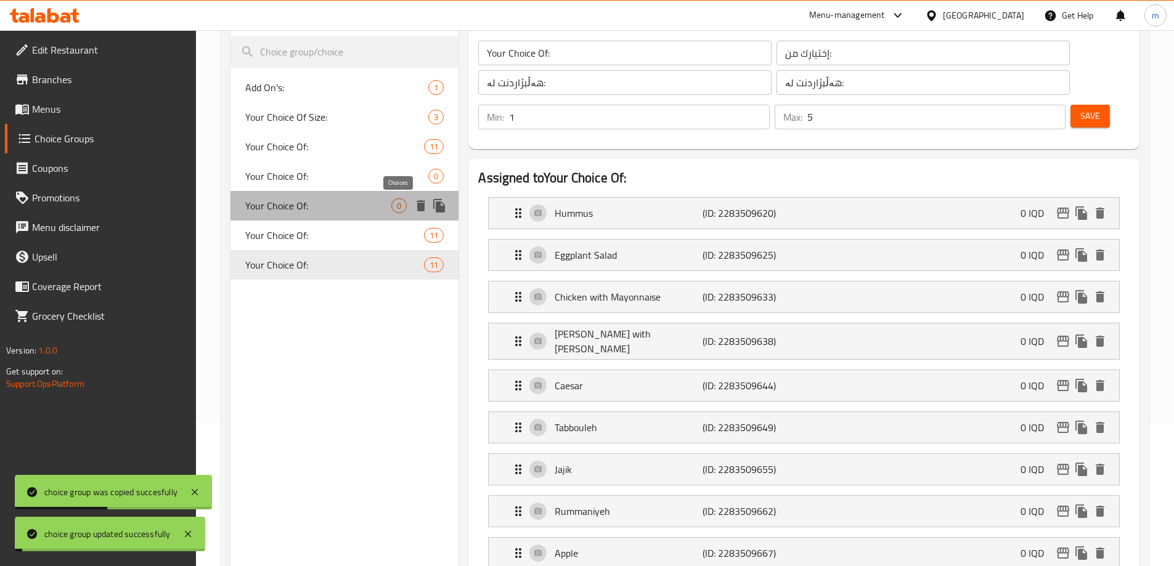
click at [394, 210] on span "0" at bounding box center [399, 206] width 14 height 12
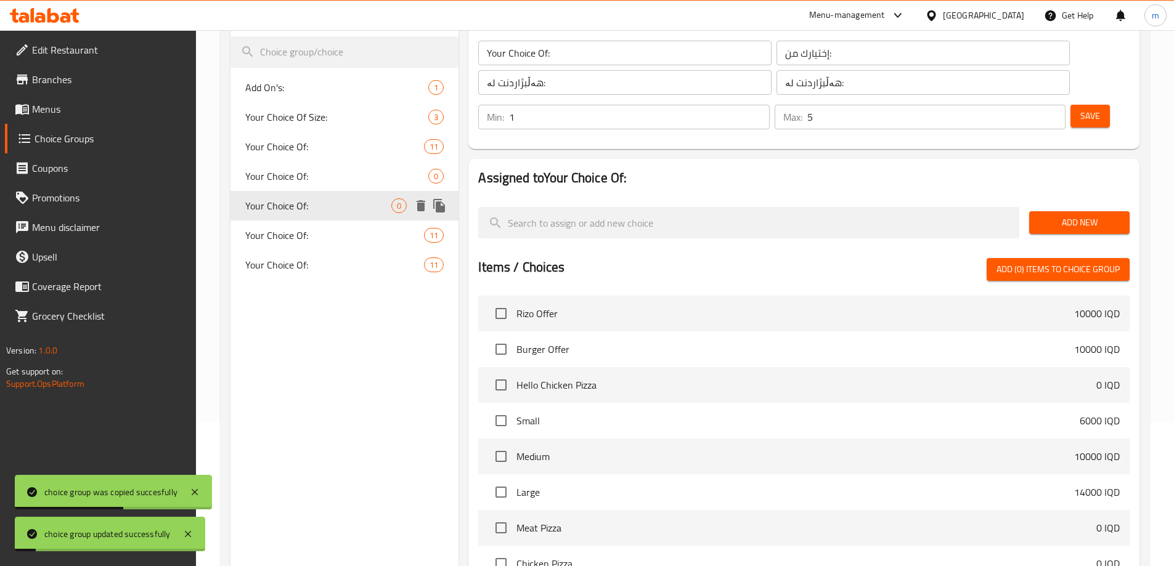
click at [420, 206] on icon "delete" at bounding box center [420, 205] width 9 height 11
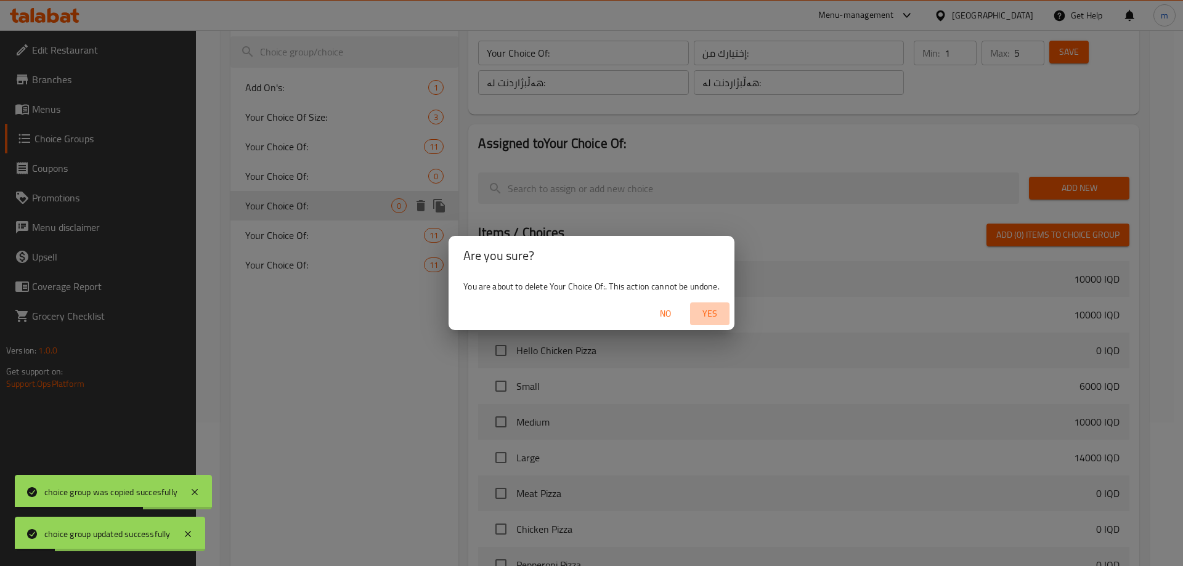
click at [726, 311] on button "Yes" at bounding box center [709, 313] width 39 height 23
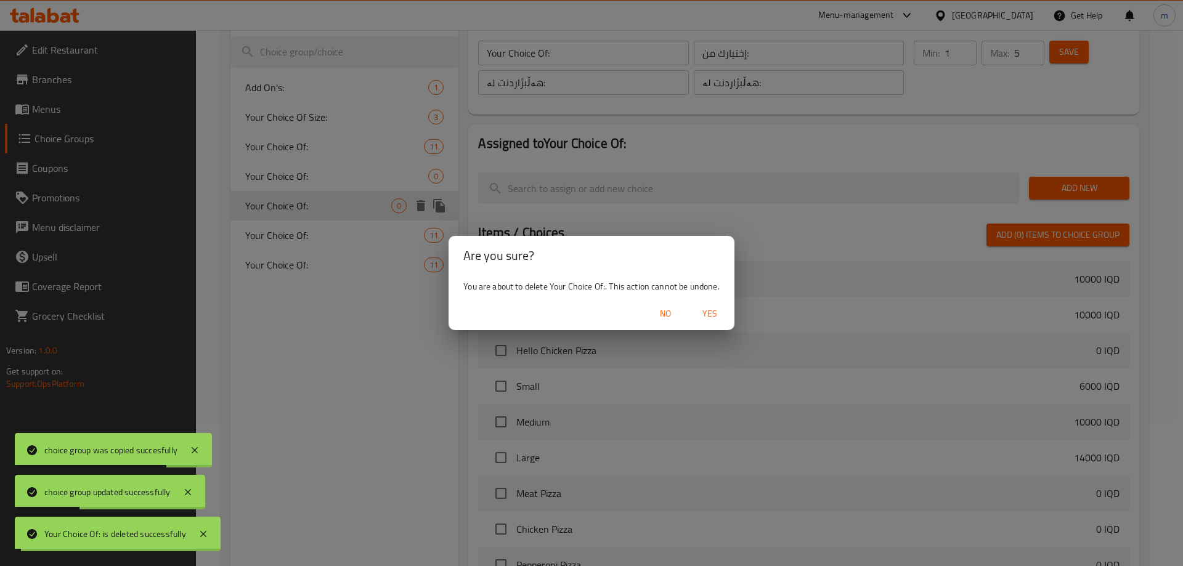
click at [329, 177] on div "Are you sure? You are about to delete Your Choice Of:. This action cannot be un…" at bounding box center [591, 283] width 1183 height 566
type input "Add On's:"
type input "الإضافات:"
type input "زیادە:"
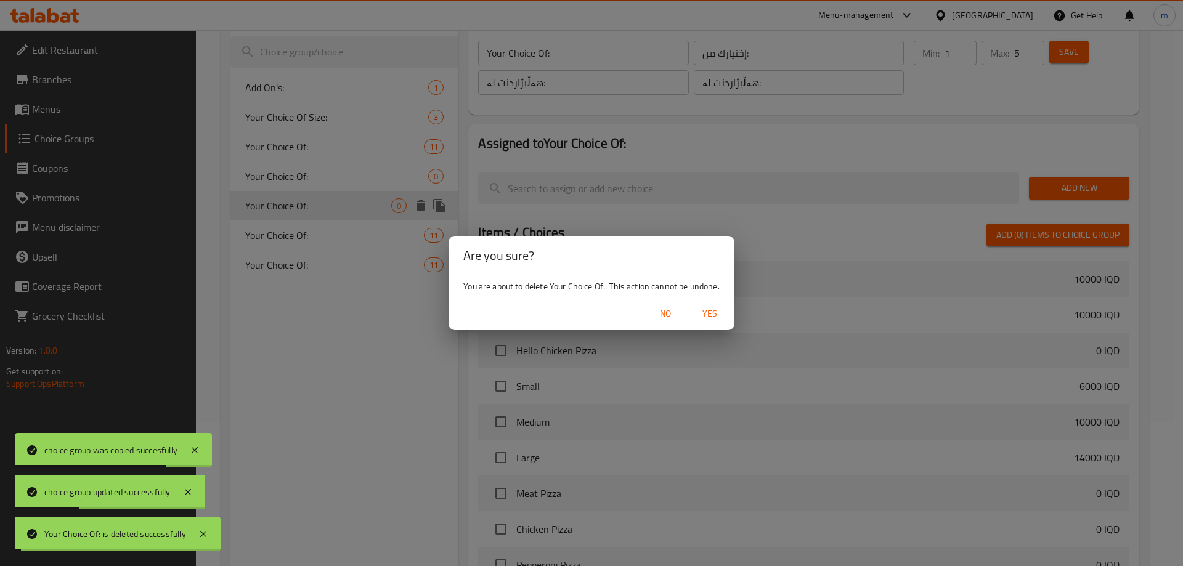
type input "0"
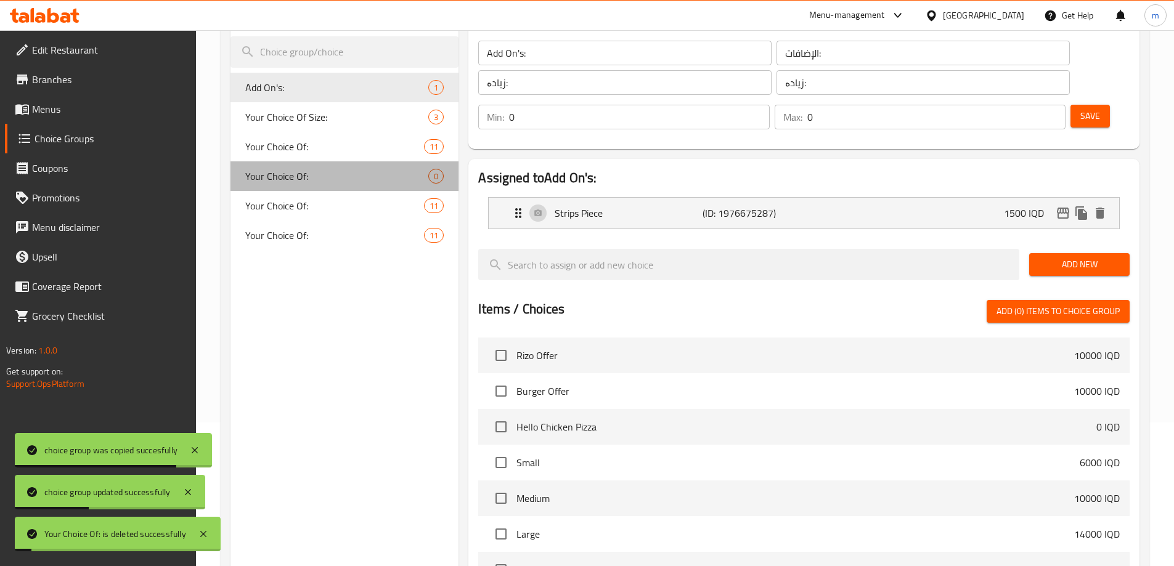
click at [322, 177] on span "Your Choice Of:" at bounding box center [337, 176] width 184 height 15
type input "Your Choice Of:"
type input "إختيارك من:"
type input "هەڵبژاردنت لە:"
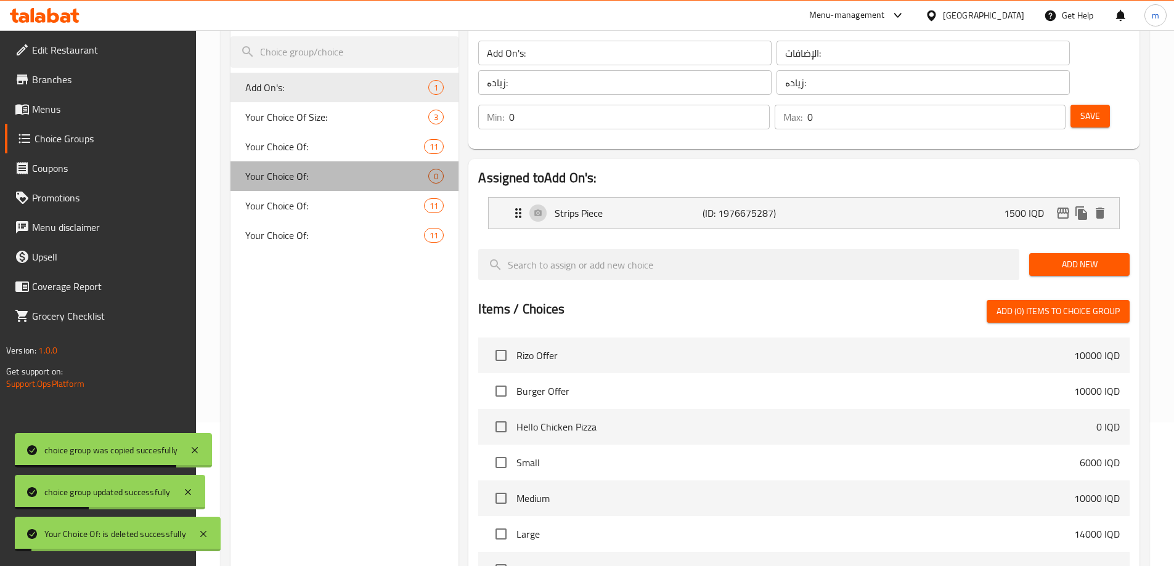
type input "1"
type input "4"
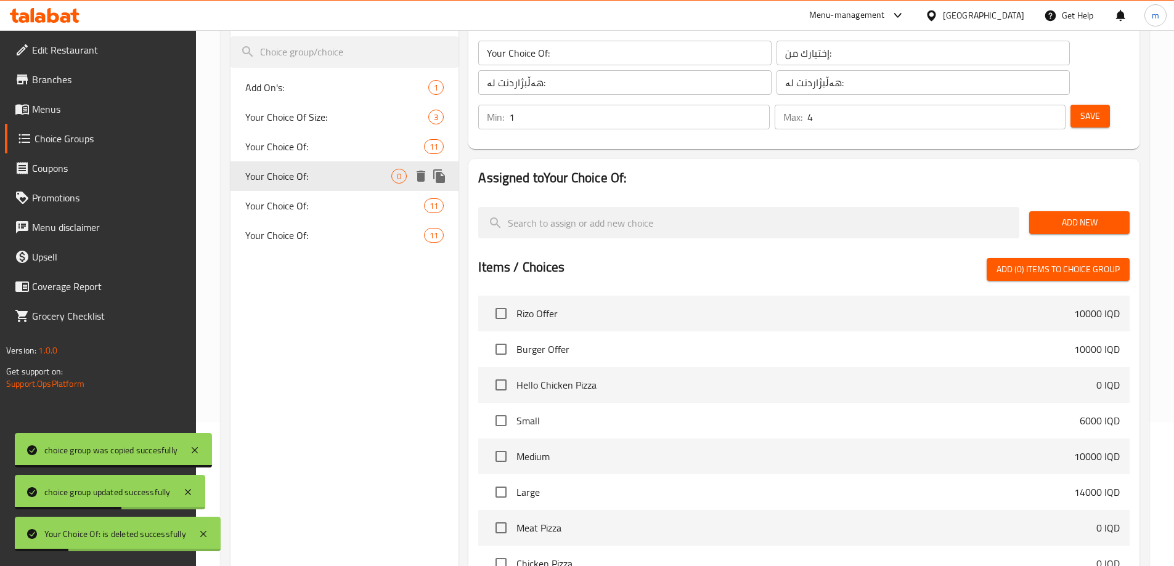
click at [424, 174] on icon "delete" at bounding box center [420, 176] width 9 height 11
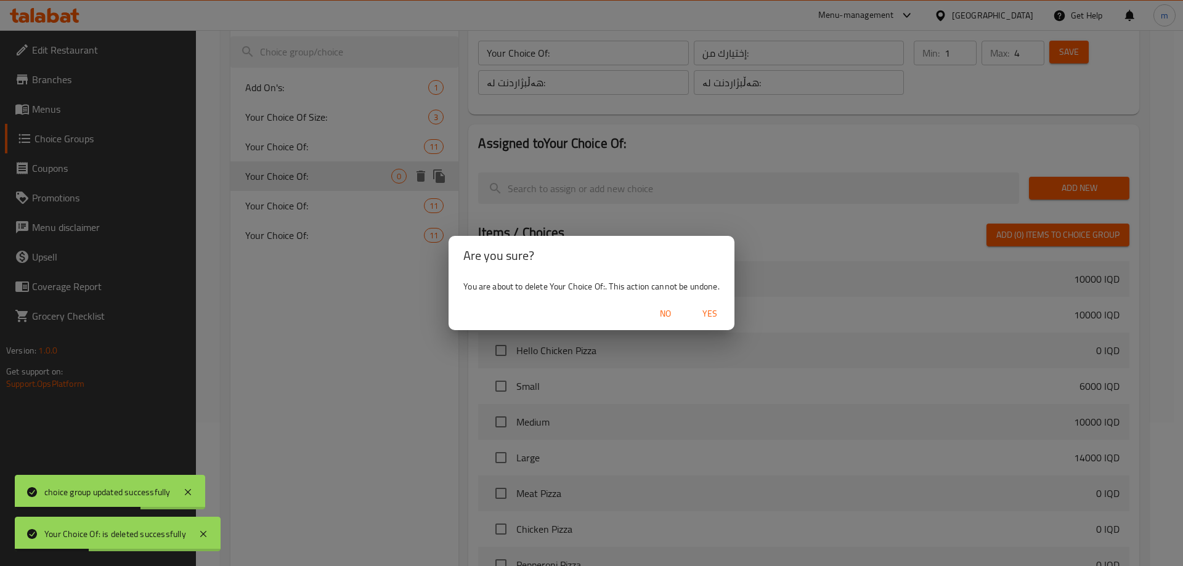
click at [711, 312] on span "Yes" at bounding box center [710, 313] width 30 height 15
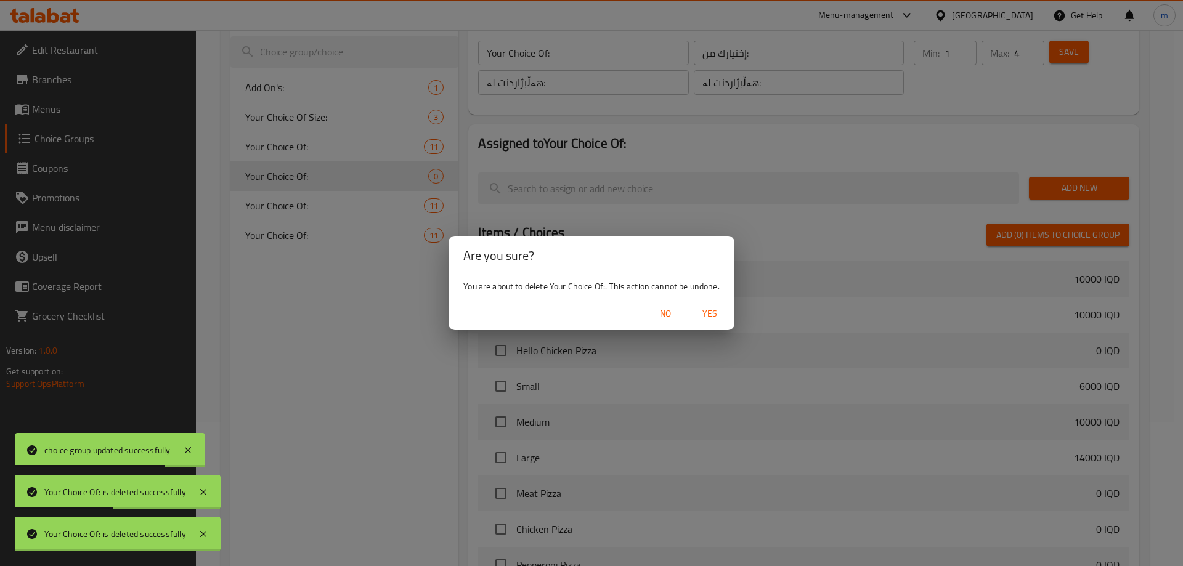
type input "Add On's:"
type input "الإضافات:"
type input "زیادە:"
type input "0"
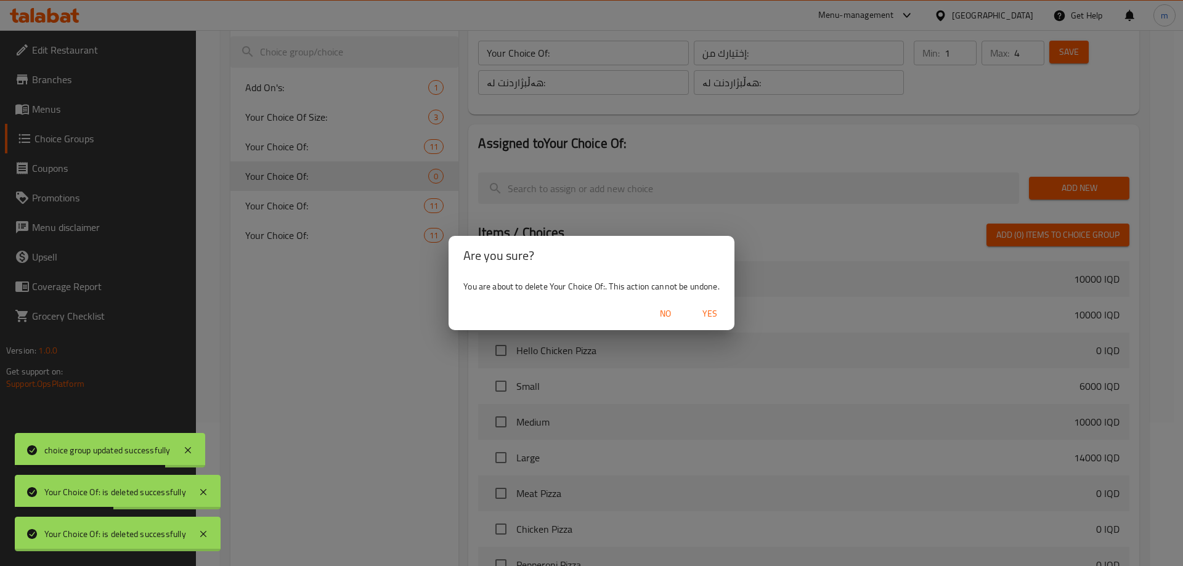
type input "0"
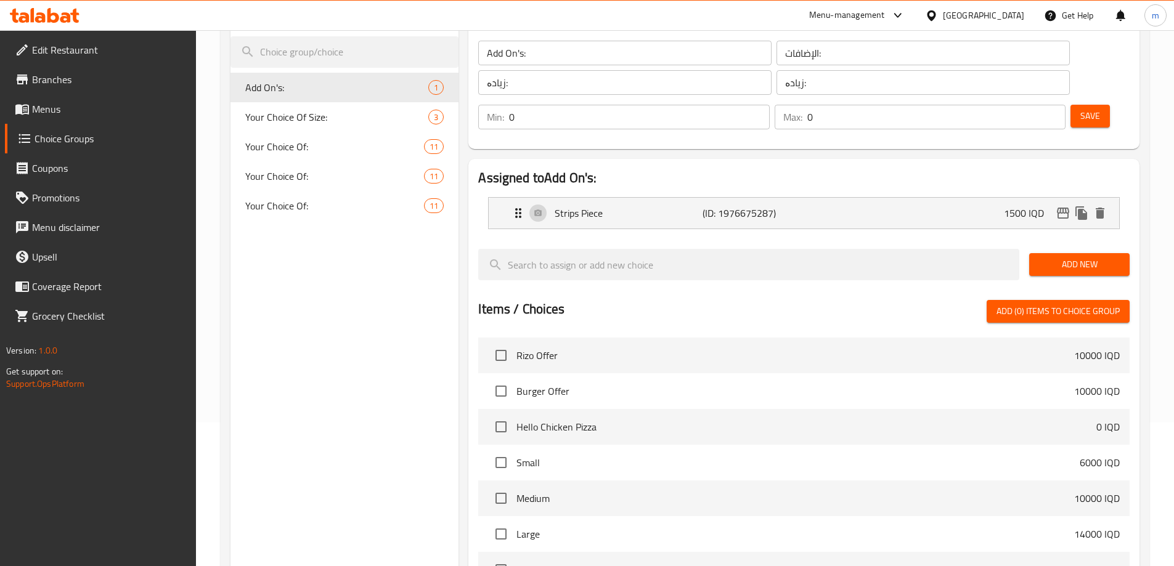
scroll to position [0, 0]
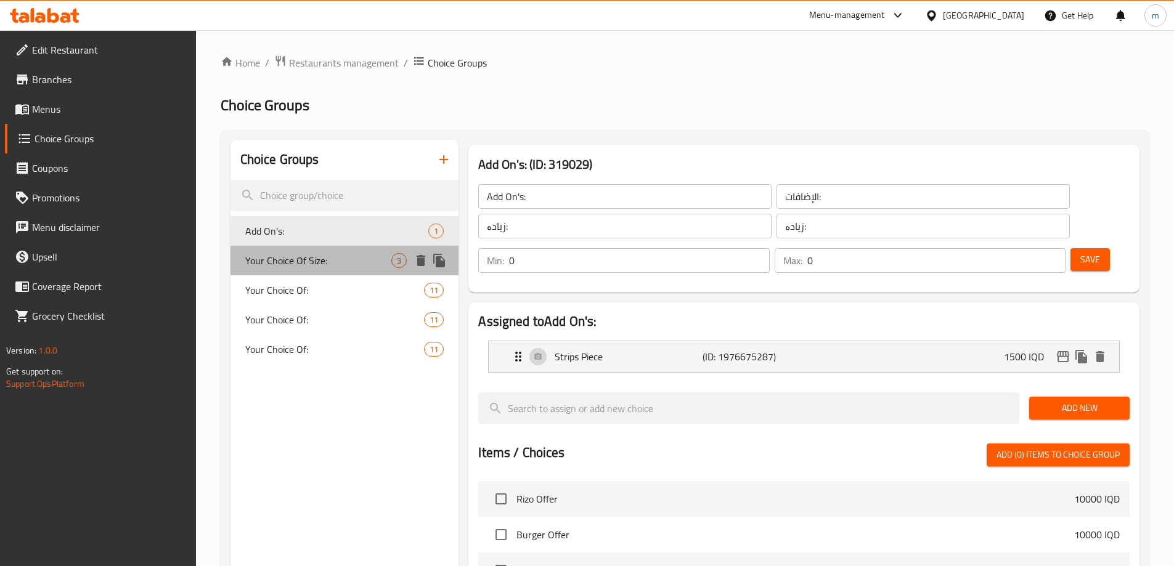
click at [334, 268] on div "Your Choice Of Size: 3" at bounding box center [344, 261] width 229 height 30
type input "Your Choice Of Size:"
type input "إختيارك من الحجم:"
type input "هەڵبژاردنت لە قەبارە:"
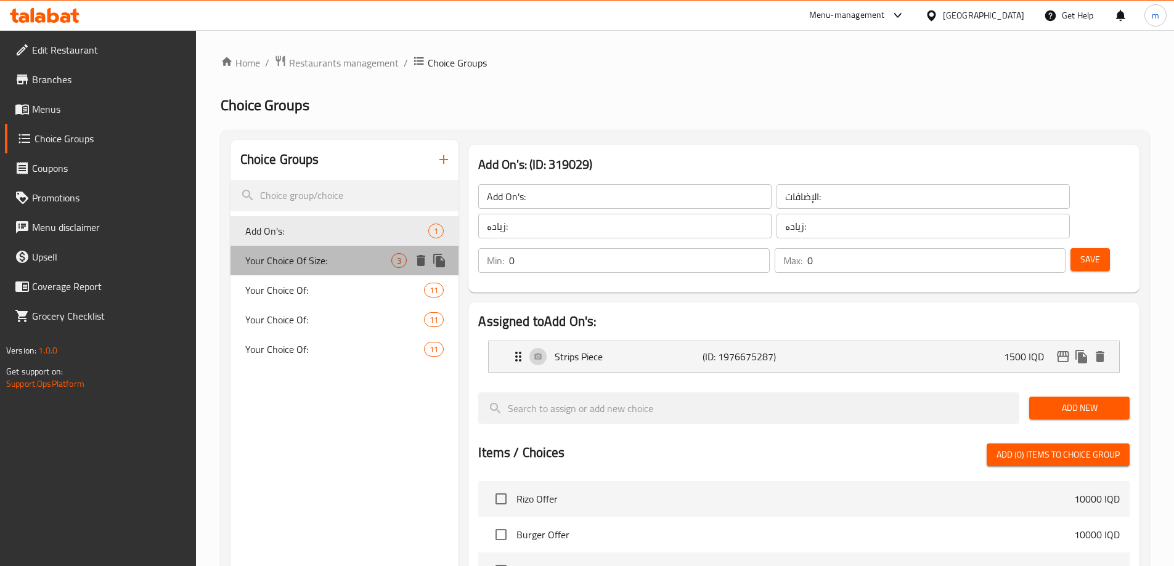
type input "1"
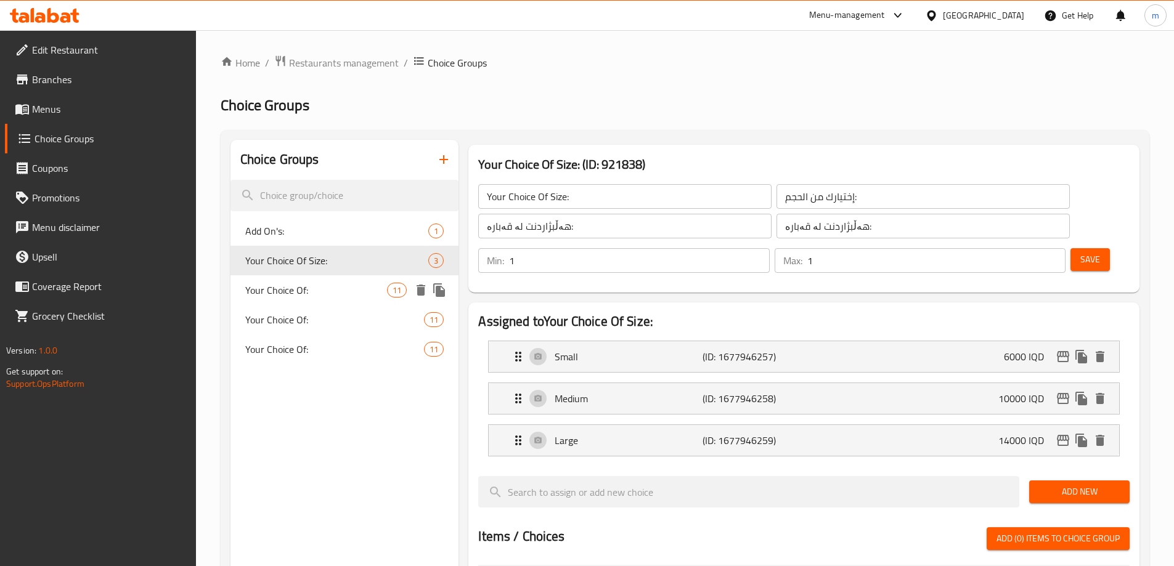
click at [332, 288] on span "Your Choice Of:" at bounding box center [316, 290] width 142 height 15
type input "Your Choice Of:"
type input "إختيارك من:"
type input "هەڵبژاردنت لە:"
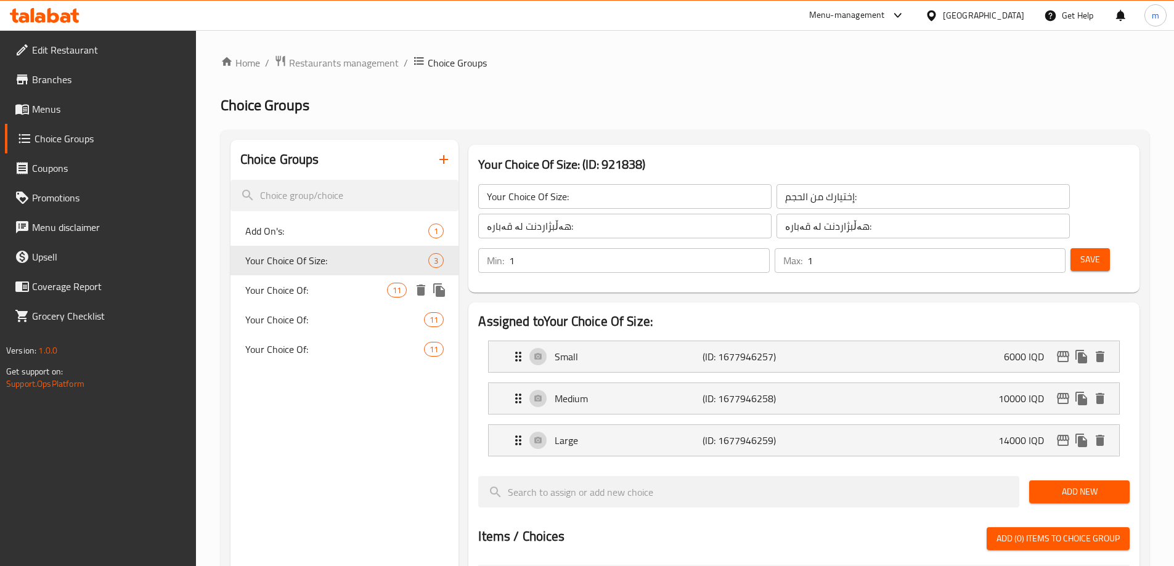
type input "2"
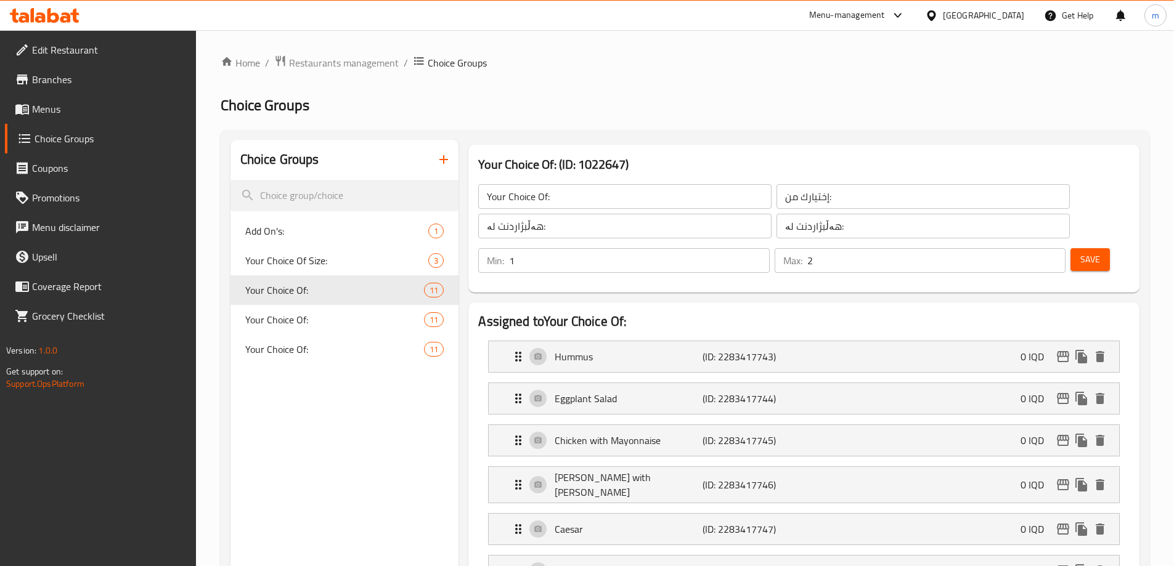
click at [547, 195] on input "Your Choice Of:" at bounding box center [624, 196] width 293 height 25
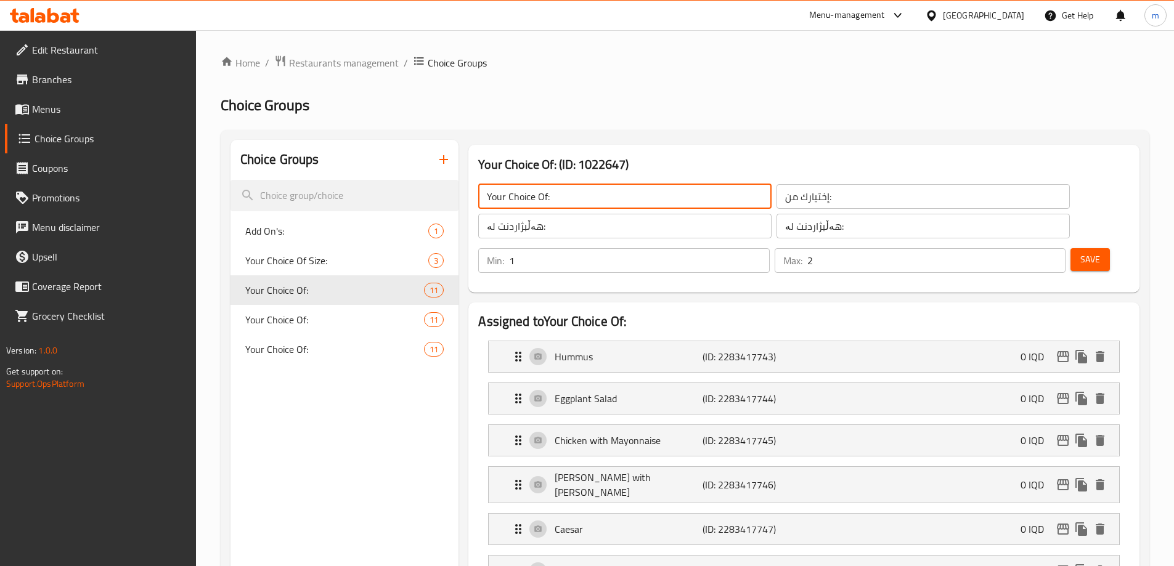
click at [556, 201] on input "Your Choice Of:" at bounding box center [624, 196] width 293 height 25
type input "Your Choice Of 1st:"
click at [776, 200] on input "إختيارك من:" at bounding box center [922, 196] width 293 height 25
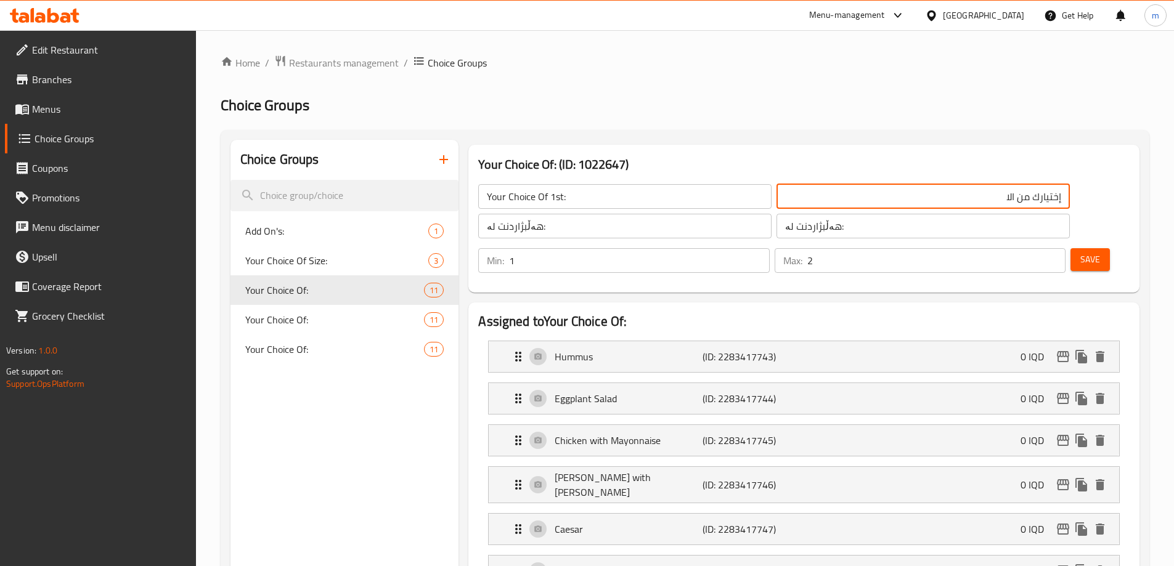
type input "إختيارك من الاول:"
click at [660, 227] on input "هەڵبژاردنت لە:" at bounding box center [624, 226] width 293 height 25
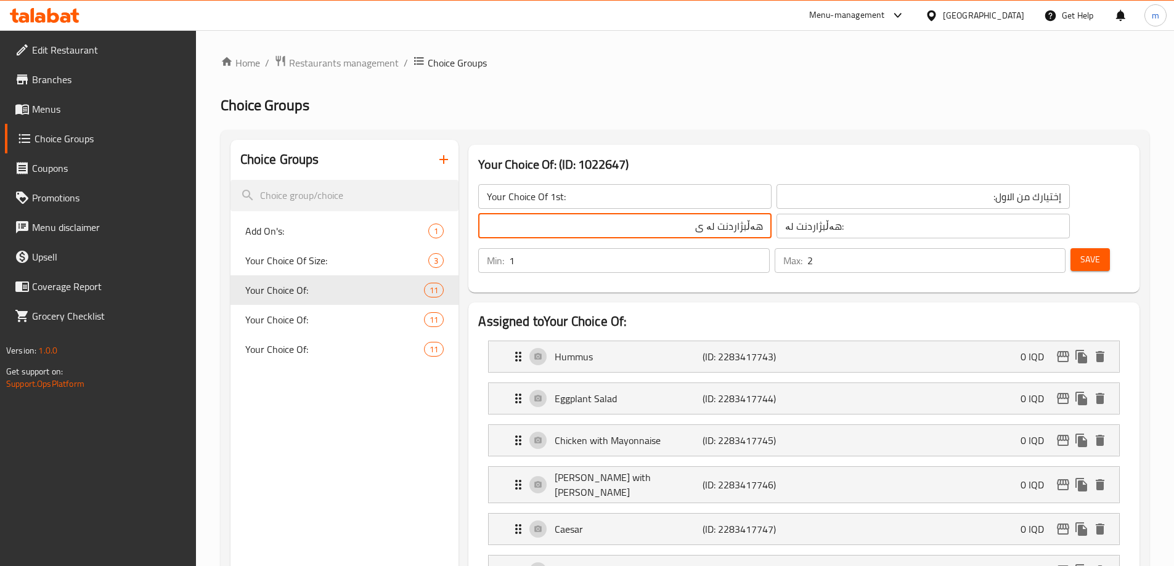
type input "هەڵبژاردنت لە یەکەم:"
click at [641, 234] on input "هەڵبژاردنت لە یەکەم:" at bounding box center [624, 226] width 293 height 25
click at [776, 232] on input "هەڵبژاردنت لە:" at bounding box center [922, 226] width 293 height 25
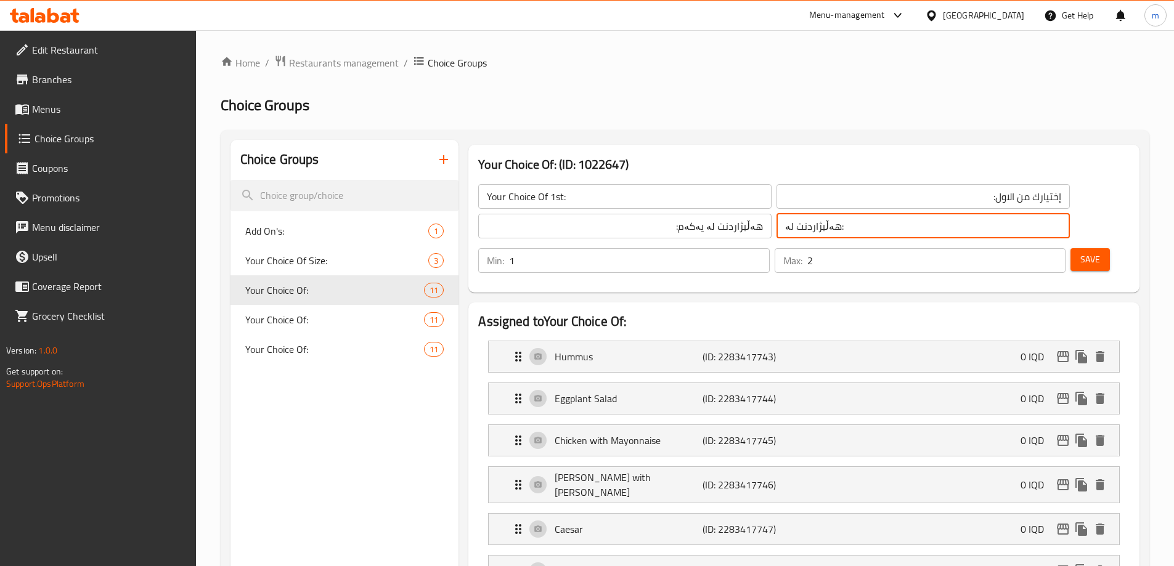
click at [776, 232] on input "هەڵبژاردنت لە:" at bounding box center [922, 226] width 293 height 25
paste input "یەکەم"
type input "هەڵبژاردنت لە یەکەم:"
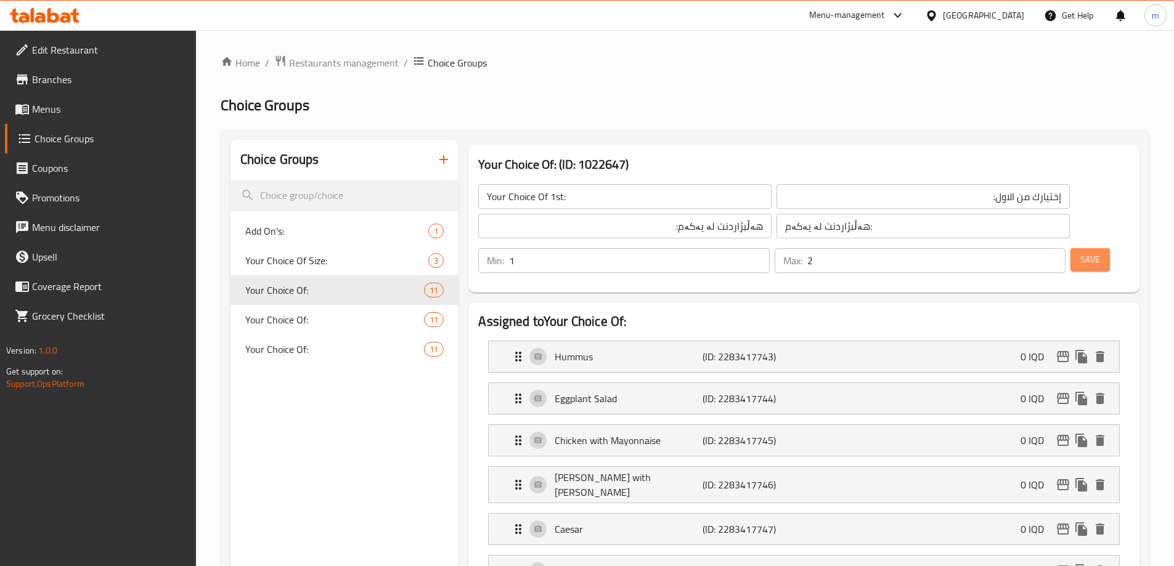
click at [1070, 248] on button "Save" at bounding box center [1089, 259] width 39 height 23
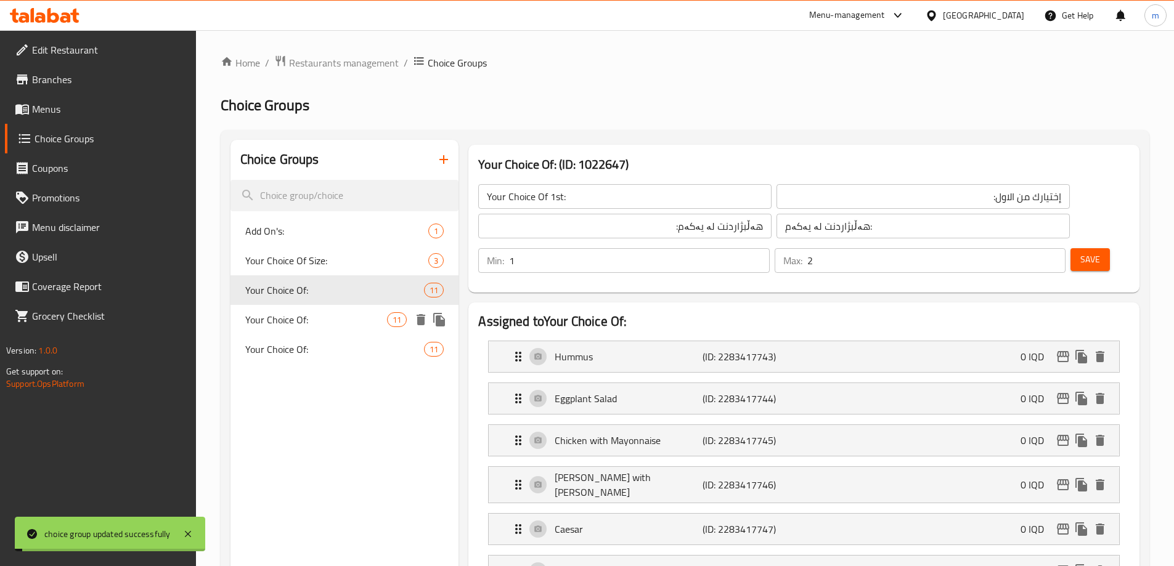
click at [335, 310] on div "Your Choice Of: 11" at bounding box center [344, 320] width 229 height 30
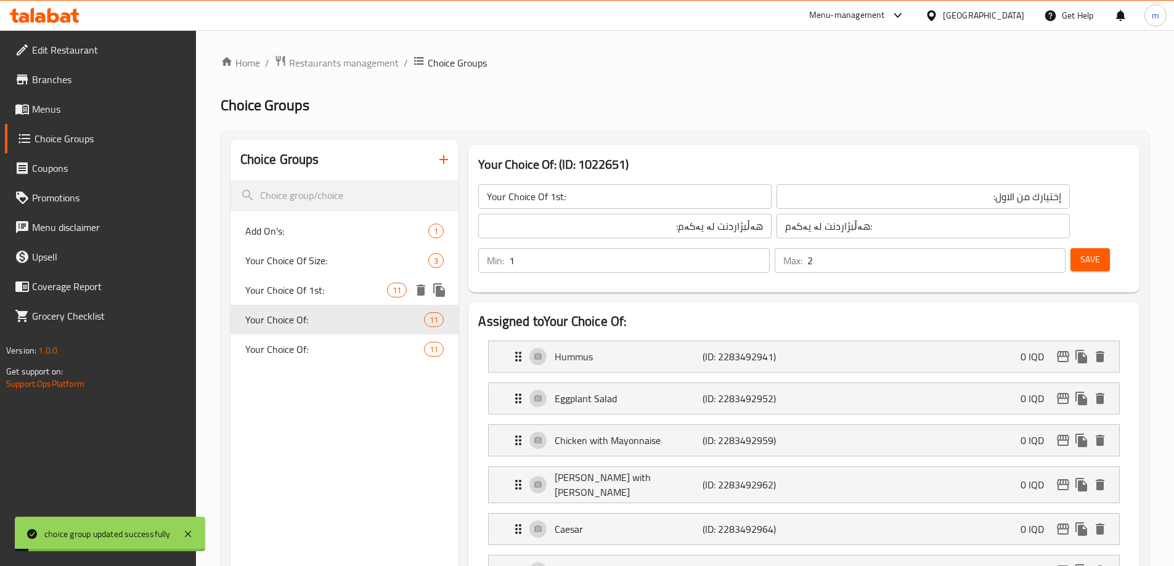
type input "Your Choice Of:"
type input "إختيارك من:"
type input "هەڵبژاردنت لە:"
type input "4"
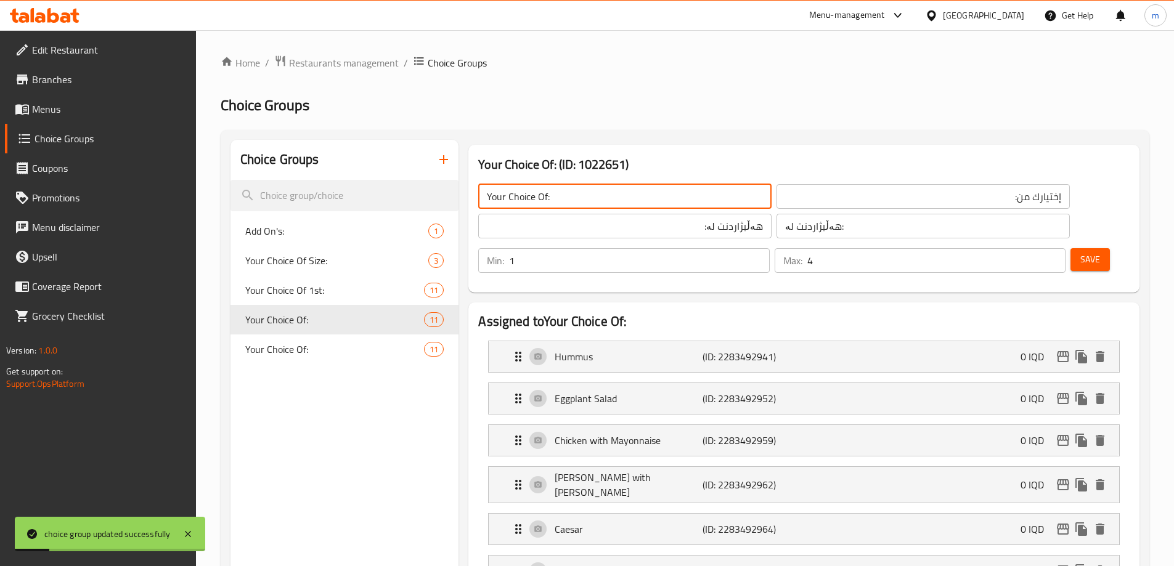
click at [562, 197] on input "Your Choice Of:" at bounding box center [624, 196] width 293 height 25
type input "Your Choice Of 2nd:"
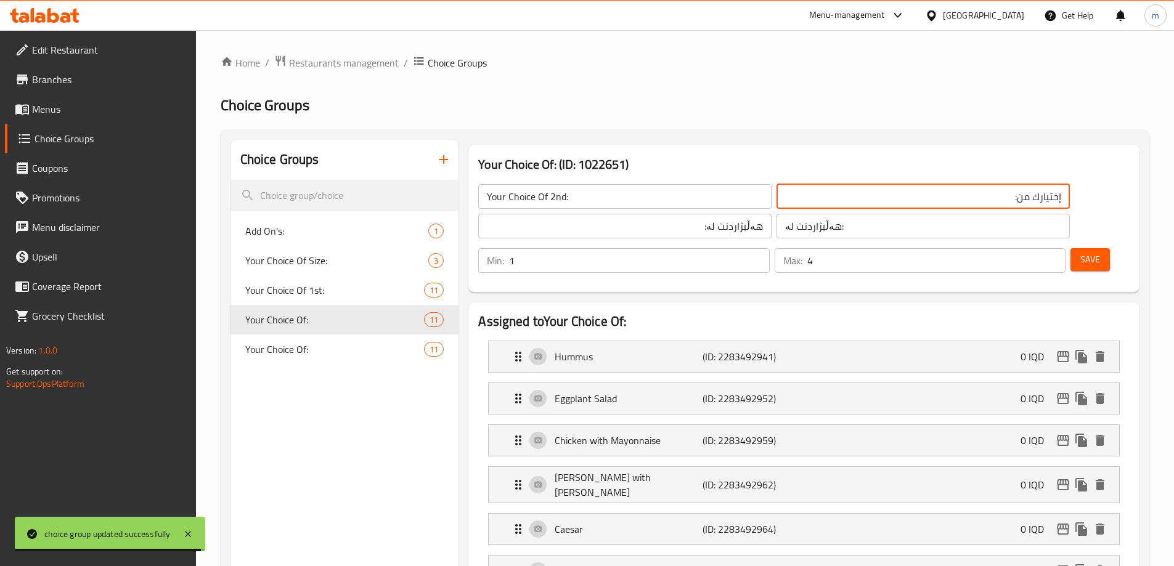
click at [802, 204] on input "إختيارك من:" at bounding box center [922, 196] width 293 height 25
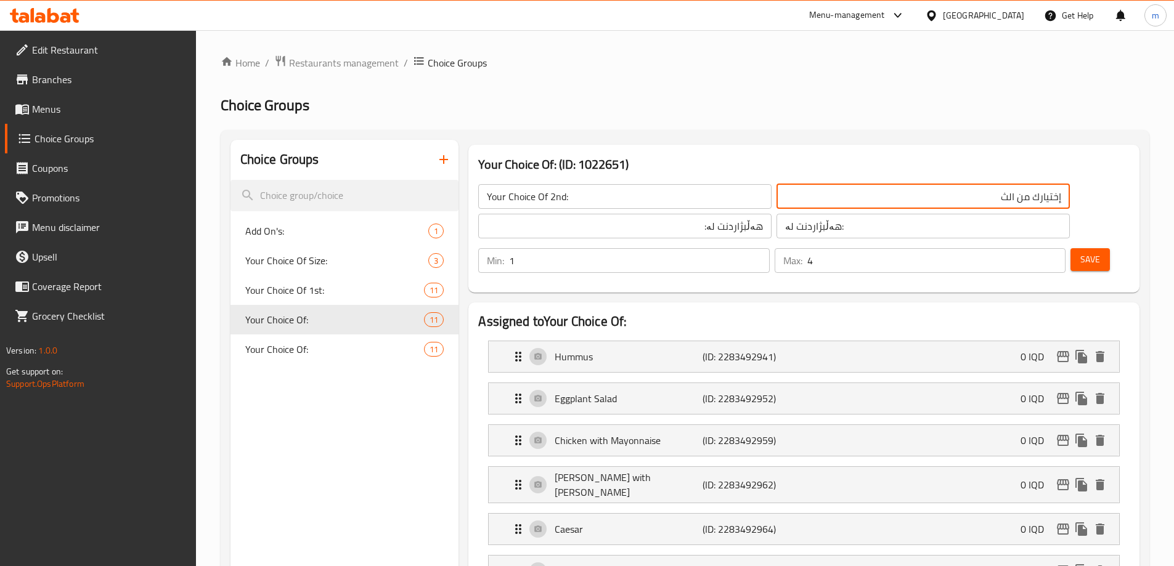
type input "إختيارك من الثاني:"
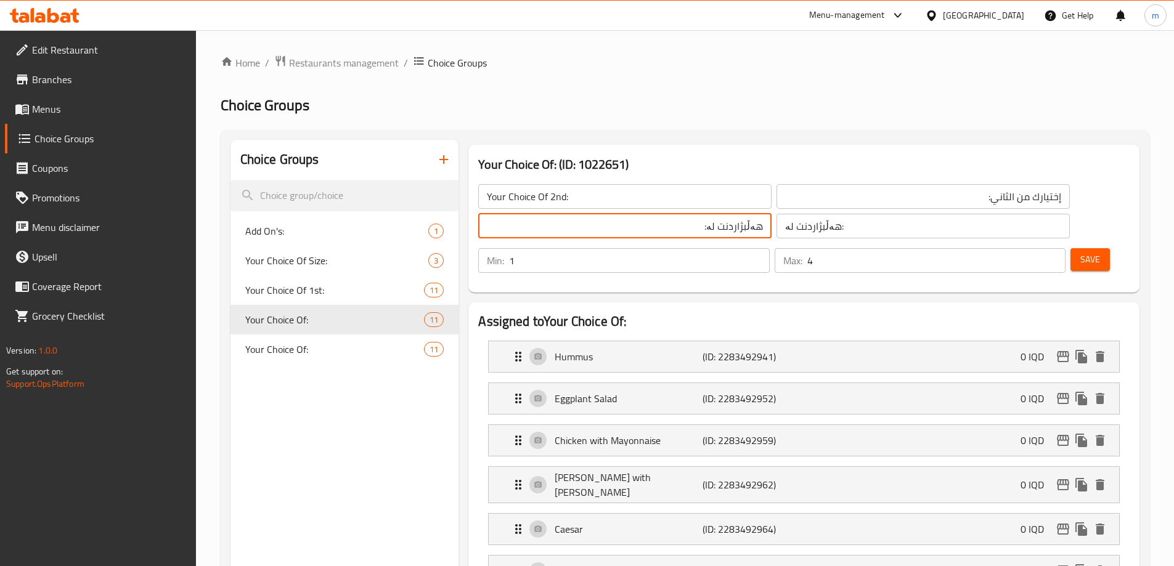
click at [609, 233] on input "هەڵبژاردنت لە:" at bounding box center [624, 226] width 293 height 25
type input "هەڵبژاردنت لە دووەم:"
click at [606, 233] on input "هەڵبژاردنت لە دووەم:" at bounding box center [624, 226] width 293 height 25
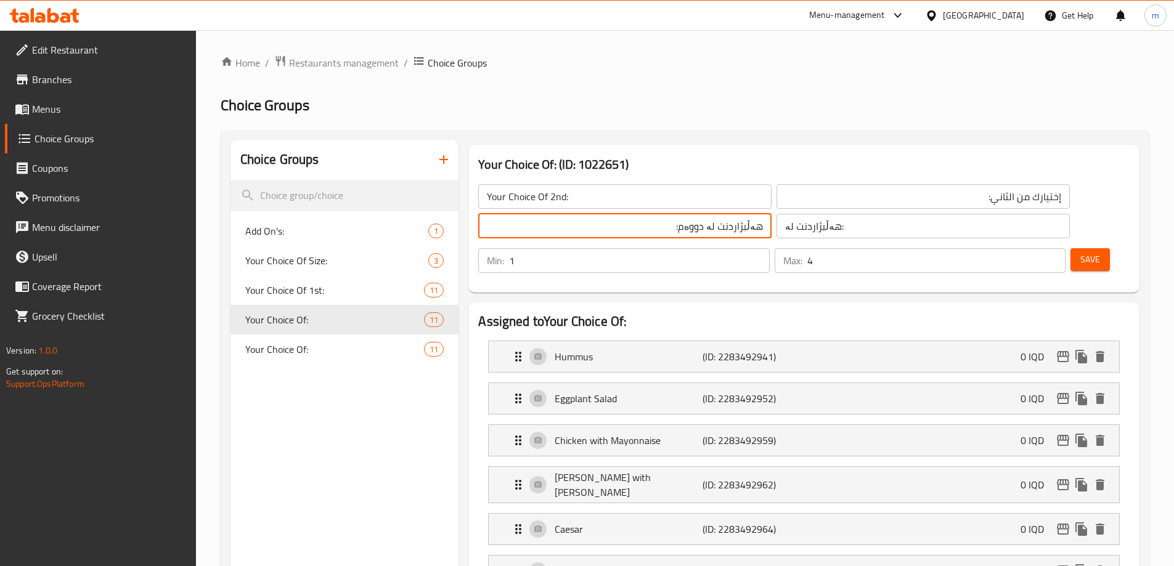
click at [776, 235] on input "هەڵبژاردنت لە:" at bounding box center [922, 226] width 293 height 25
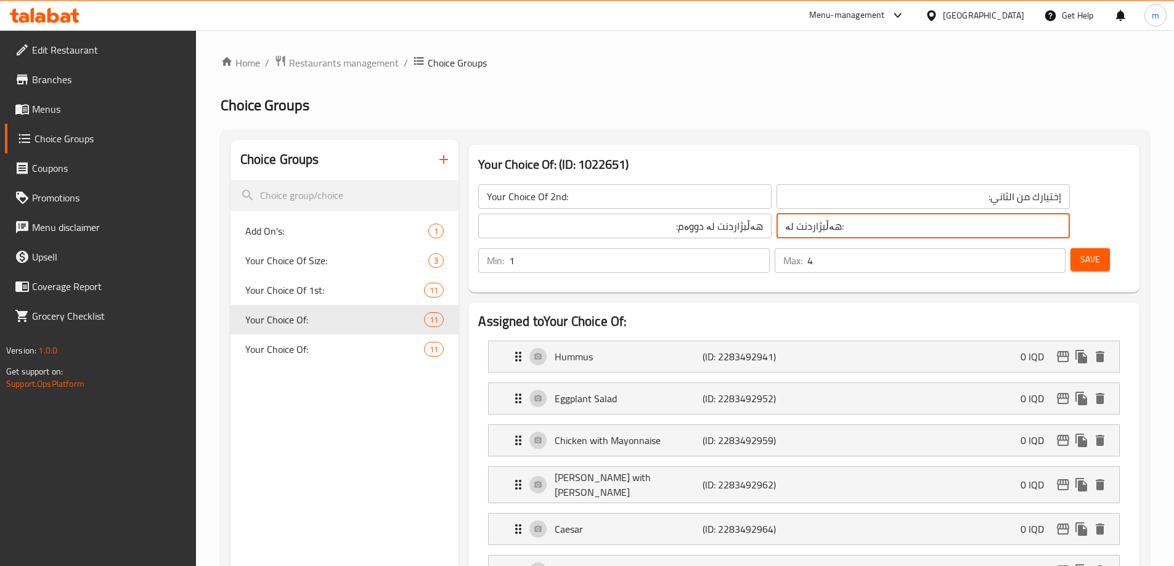
click at [776, 235] on input "هەڵبژاردنت لە:" at bounding box center [922, 226] width 293 height 25
paste input "دووەم"
type input "هەڵبژاردنت لە دووەم:"
click at [1070, 248] on button "Save" at bounding box center [1089, 259] width 39 height 23
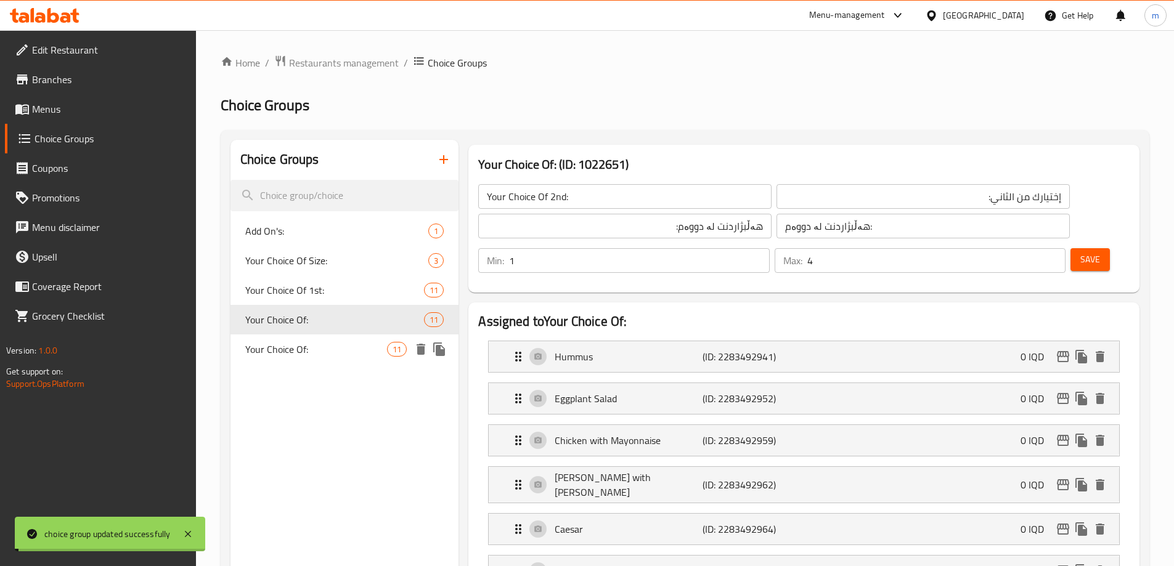
click at [286, 351] on span "Your Choice Of:" at bounding box center [316, 349] width 142 height 15
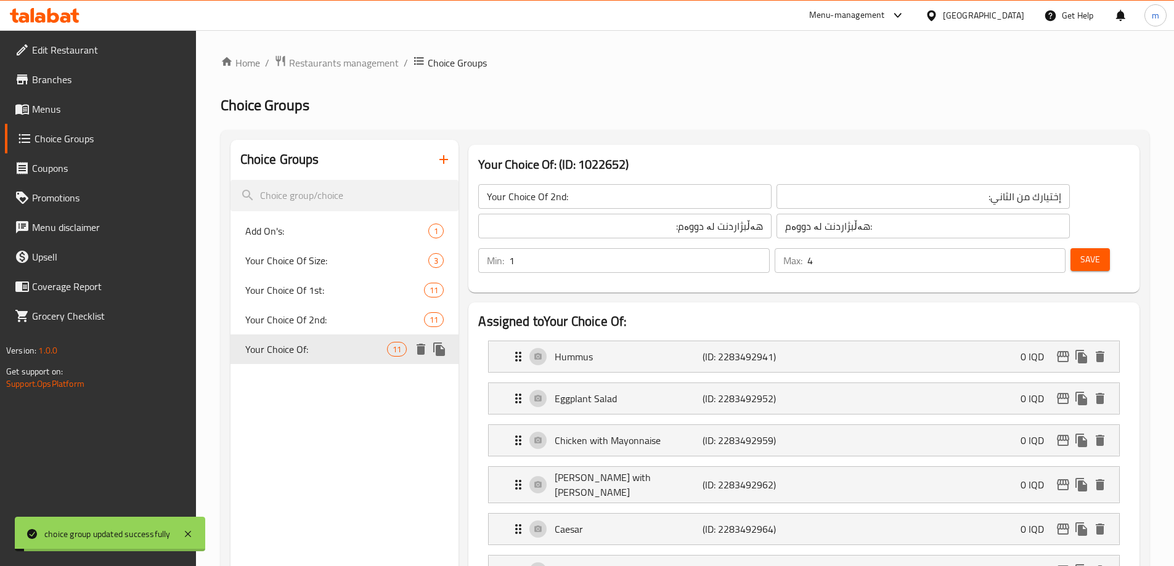
type input "Your Choice Of:"
type input "إختيارك من:"
type input "هەڵبژاردنت لە:"
type input "5"
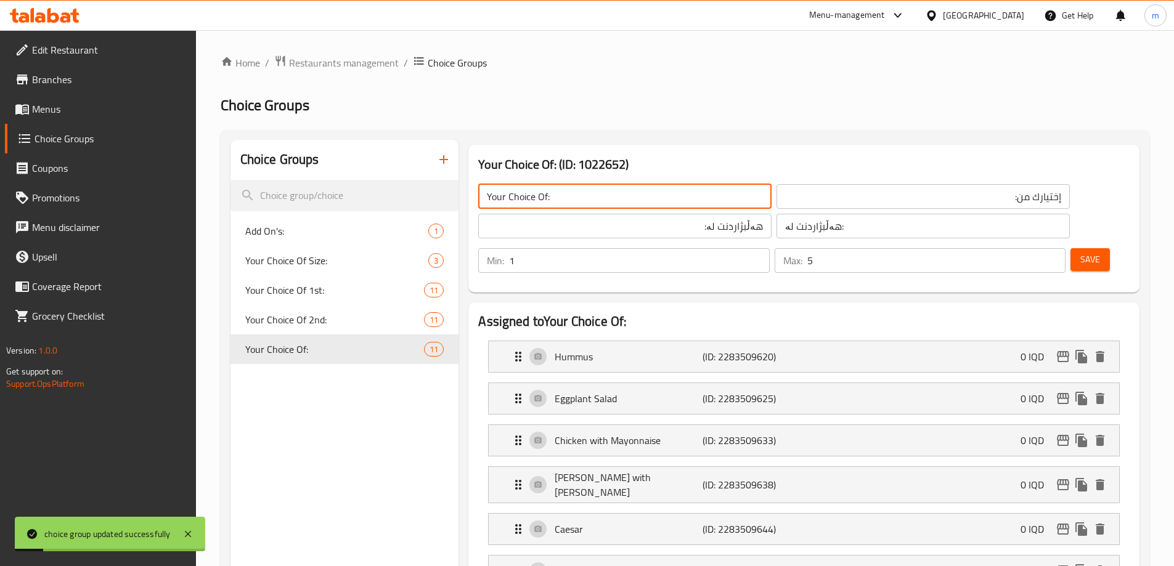
click at [618, 198] on input "Your Choice Of:" at bounding box center [624, 196] width 293 height 25
type input "Your Choice Of 3rd:"
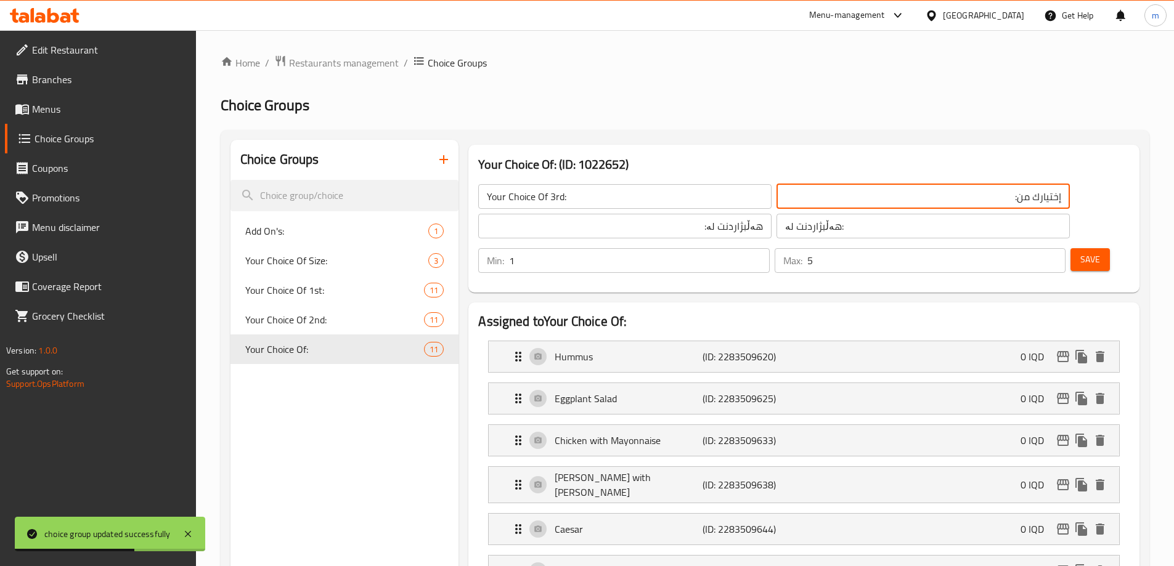
click at [776, 196] on input "إختيارك من:" at bounding box center [922, 196] width 293 height 25
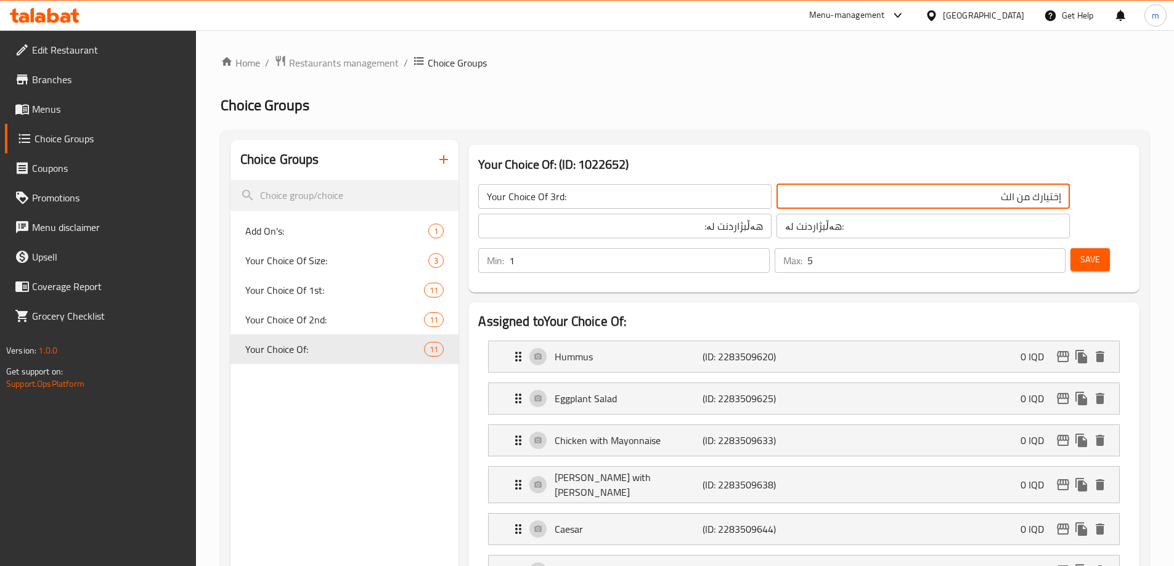
type input "إختيارك من الثالث:"
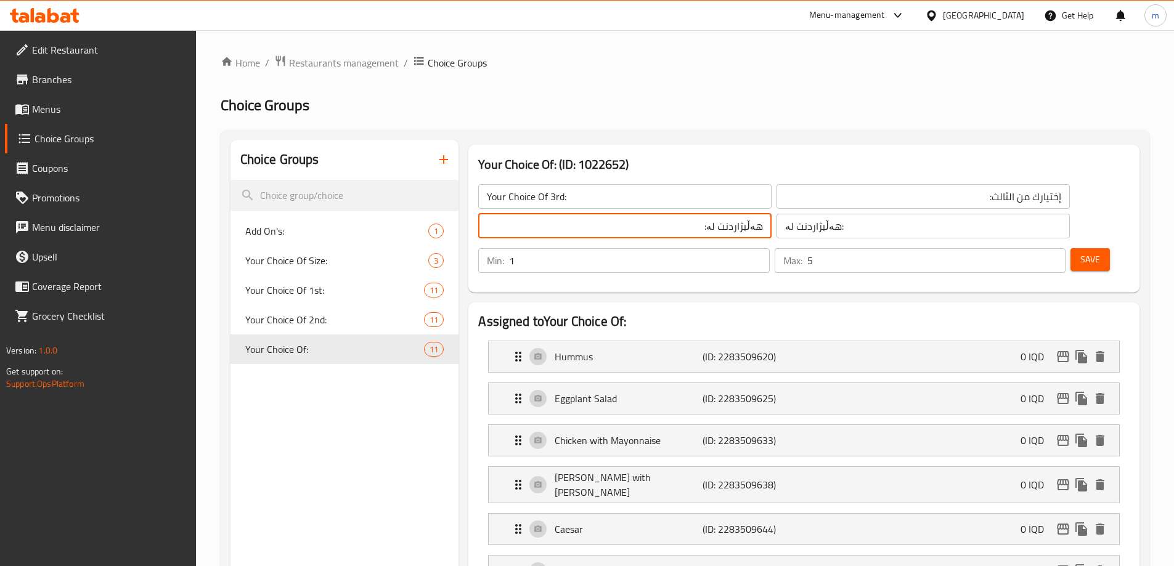
click at [627, 232] on input "هەڵبژاردنت لە:" at bounding box center [624, 226] width 293 height 25
click at [592, 230] on input "هەڵبژاردنت لە:" at bounding box center [624, 226] width 293 height 25
type input "هەڵبژاردنت لە سێیەم:"
click at [648, 214] on input "هەڵبژاردنت لە سێیەم:" at bounding box center [624, 226] width 293 height 25
click at [641, 231] on input "هەڵبژاردنت لە سێیەم:" at bounding box center [624, 226] width 293 height 25
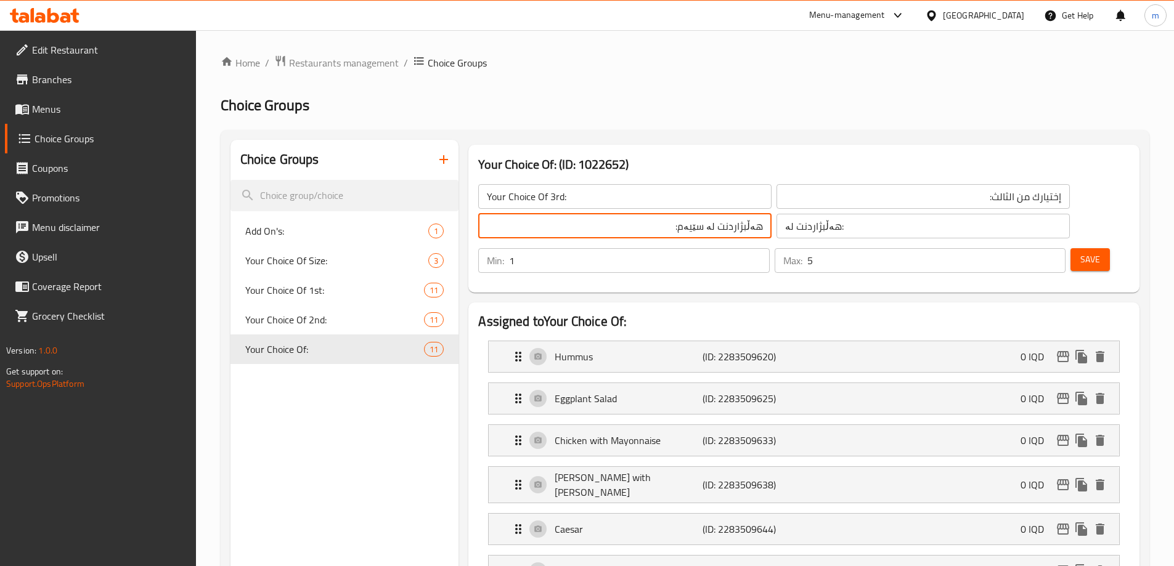
click at [641, 231] on input "هەڵبژاردنت لە سێیەم:" at bounding box center [624, 226] width 293 height 25
click at [776, 230] on input "هەڵبژاردنت لە:" at bounding box center [922, 226] width 293 height 25
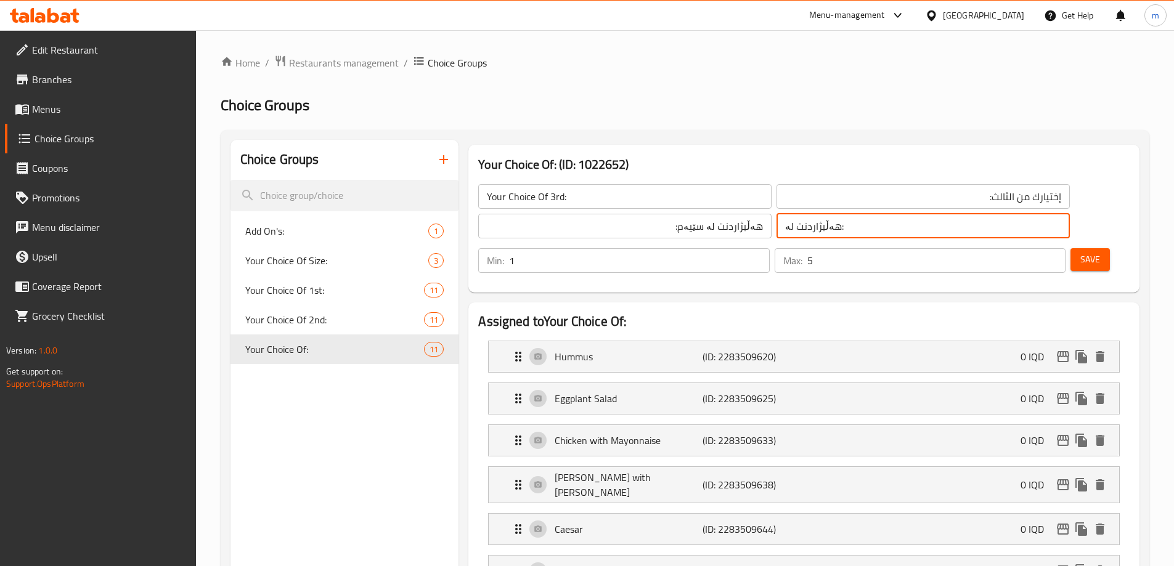
click at [776, 230] on input "هەڵبژاردنت لە:" at bounding box center [922, 226] width 293 height 25
paste input "سێیەم"
type input "هەڵبژاردنت لە سێیەم:"
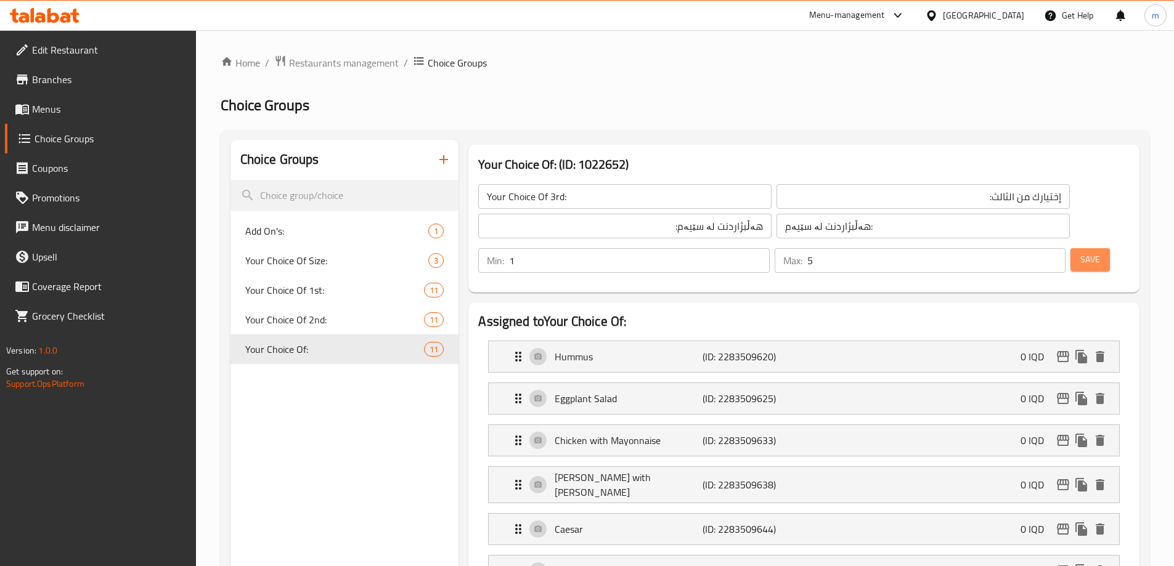
click at [1080, 252] on span "Save" at bounding box center [1090, 259] width 20 height 15
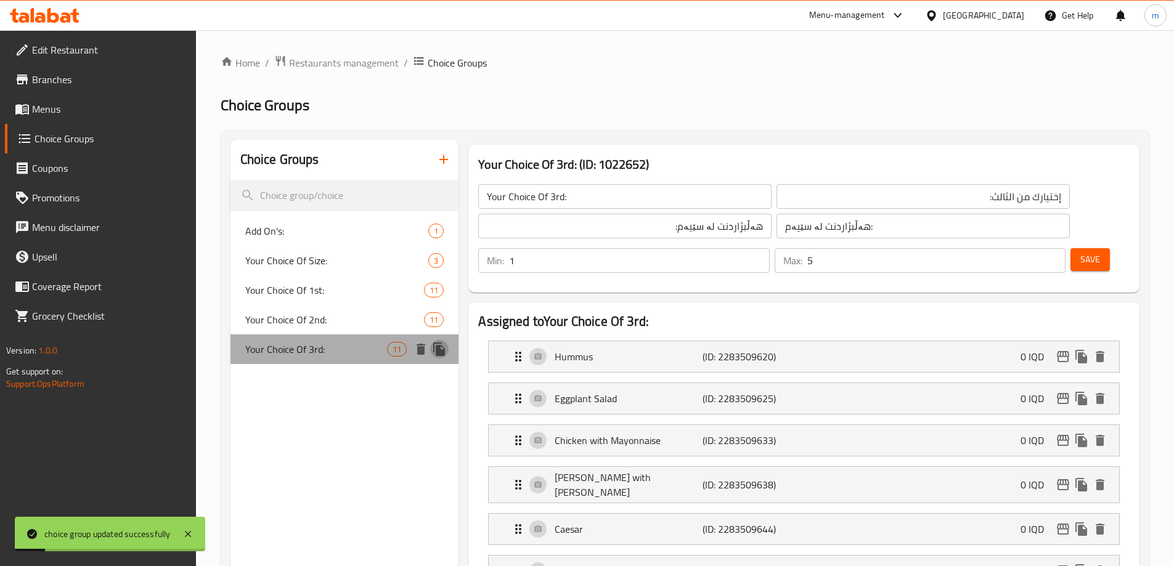
click at [442, 346] on icon "duplicate" at bounding box center [439, 350] width 12 height 14
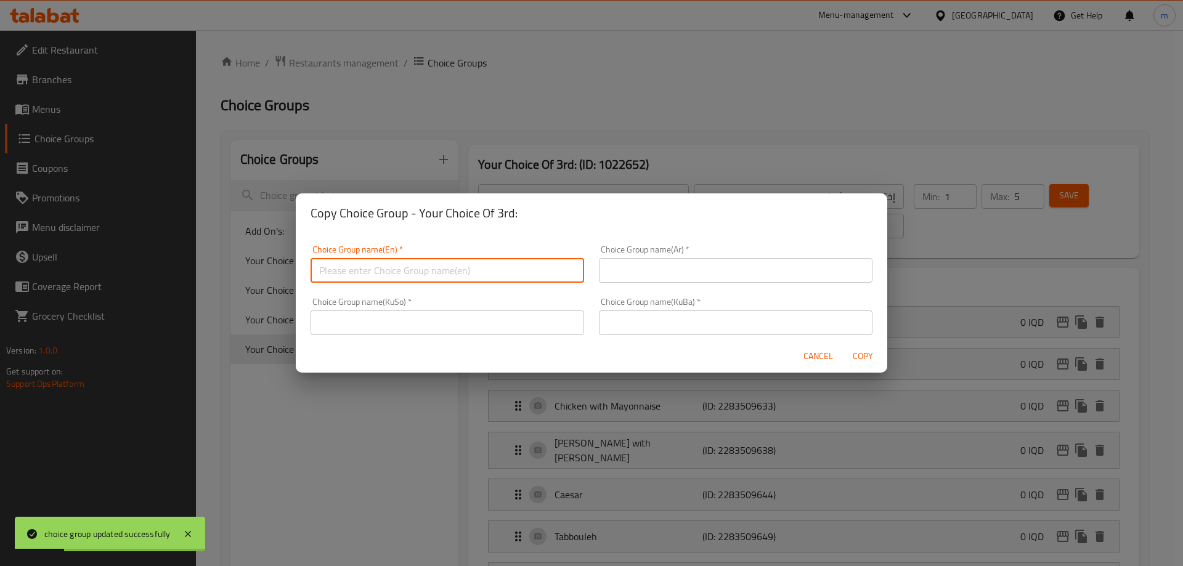
click at [522, 270] on input "text" at bounding box center [447, 270] width 274 height 25
type input "Your Choice Of 4th:"
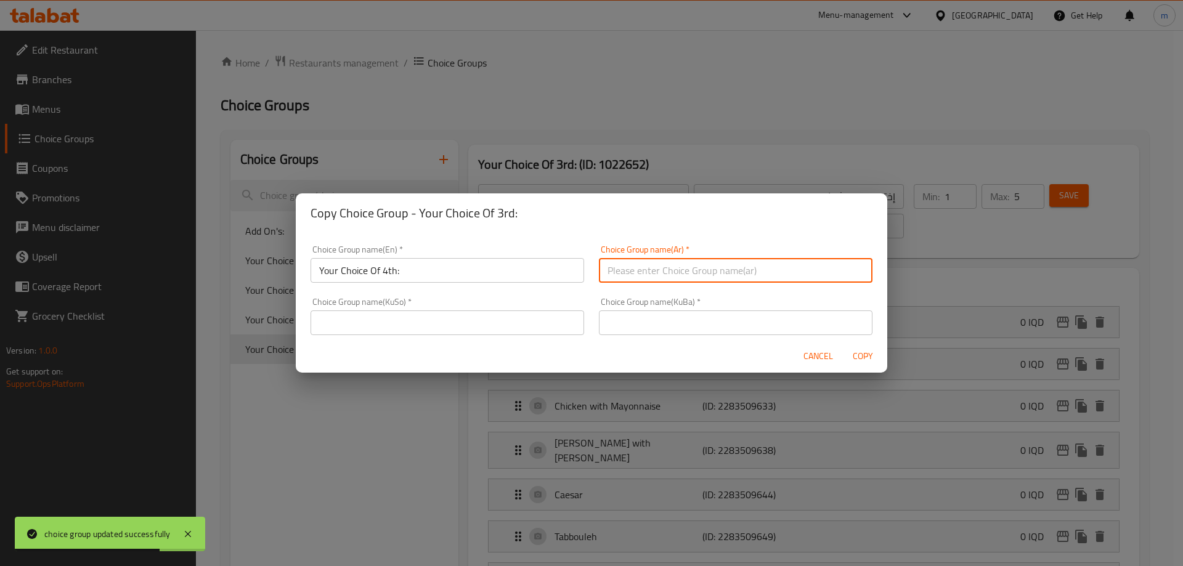
click at [610, 264] on input "text" at bounding box center [736, 270] width 274 height 25
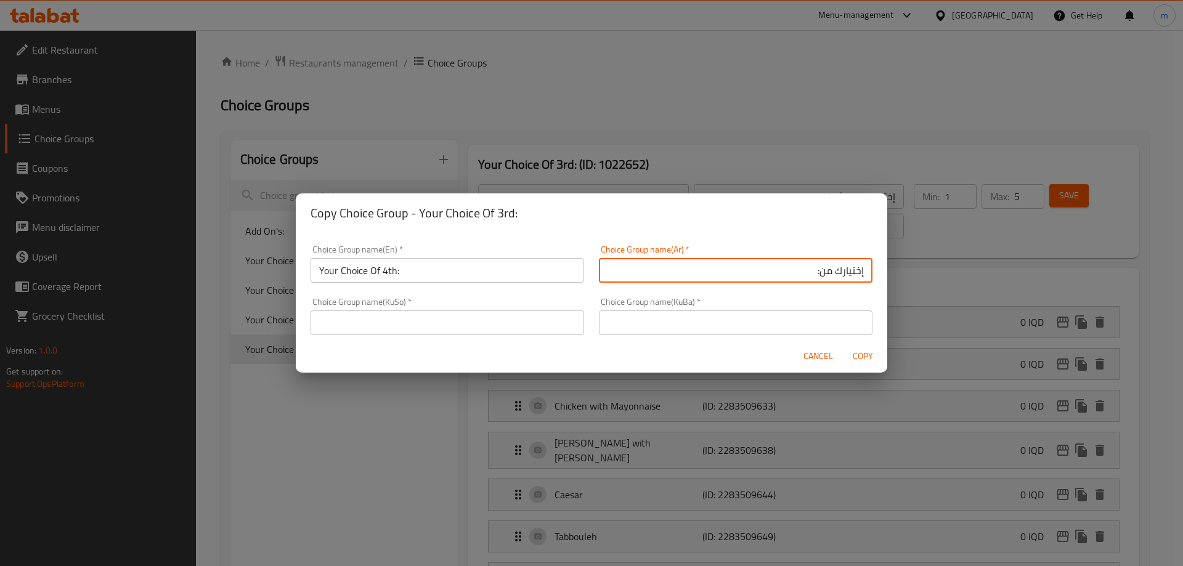
click at [721, 275] on input "إختيارك من:" at bounding box center [736, 270] width 274 height 25
type input "إختيارك من الرابع:"
click at [574, 312] on input "text" at bounding box center [447, 322] width 274 height 25
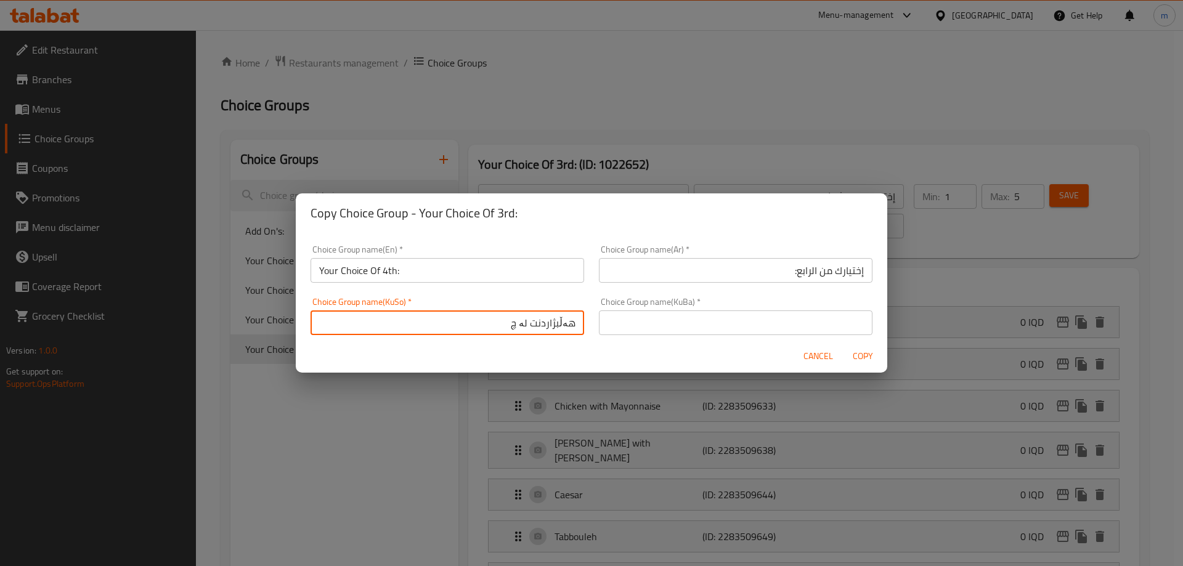
type input "هەڵبژاردنت لە چوارەم:"
click at [492, 326] on input "هەڵبژاردنت لە چوارەم:" at bounding box center [447, 322] width 274 height 25
click at [644, 314] on input "text" at bounding box center [736, 322] width 274 height 25
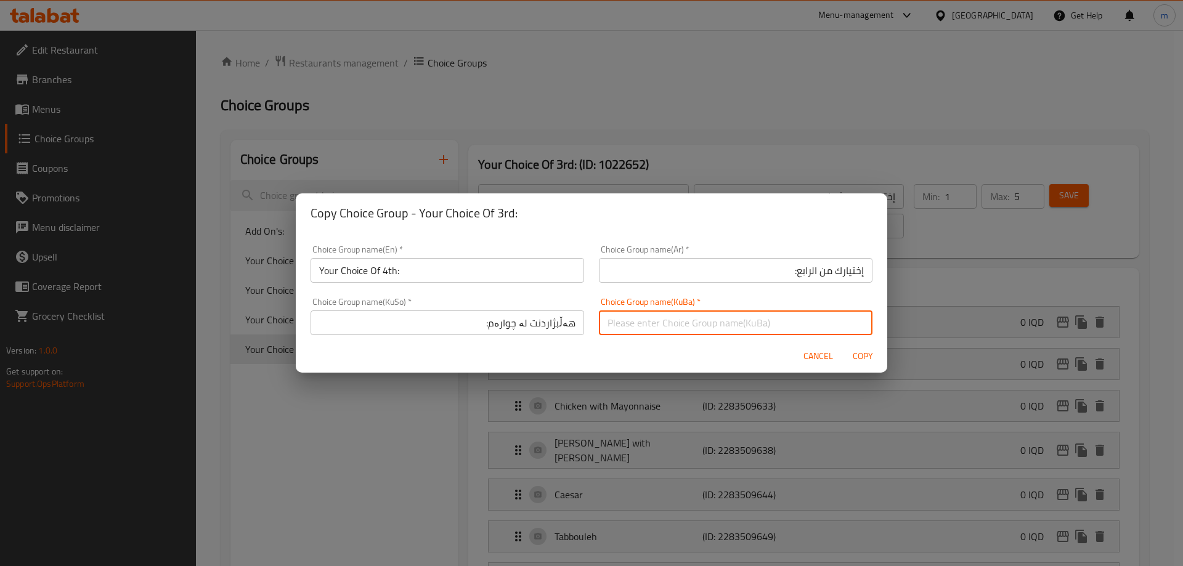
paste input "هەڵبژاردنت لە چوارەم:"
type input "هەڵبژاردنت لە چوارەم:"
click at [867, 350] on span "Copy" at bounding box center [863, 356] width 30 height 15
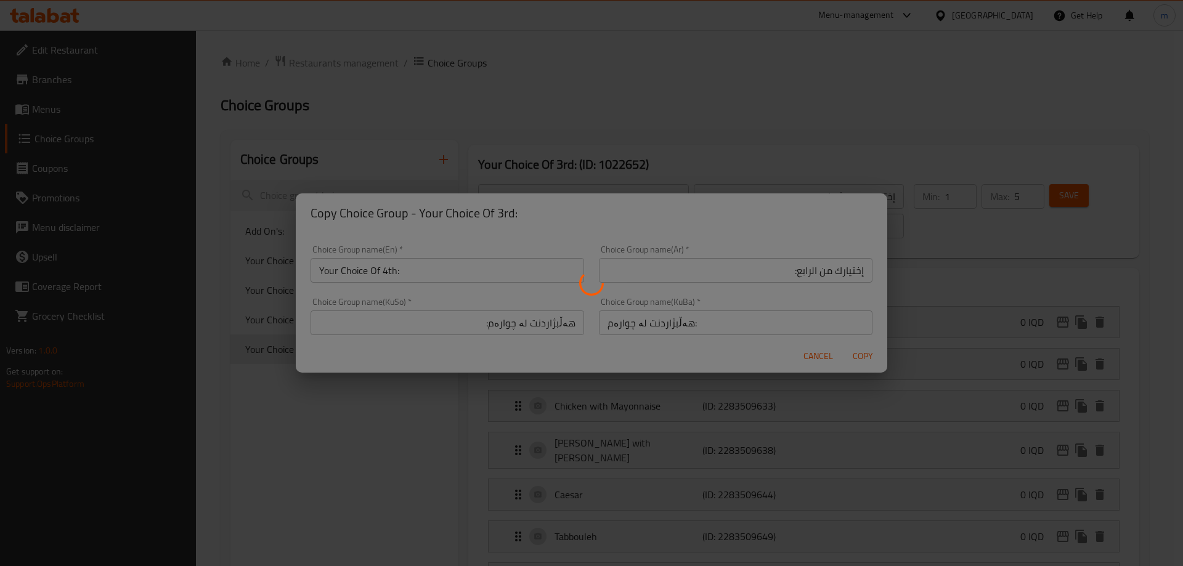
type input "Your Choice Of 4th:"
type input "إختيارك من الرابع:"
type input "هەڵبژاردنت لە چوارەم:"
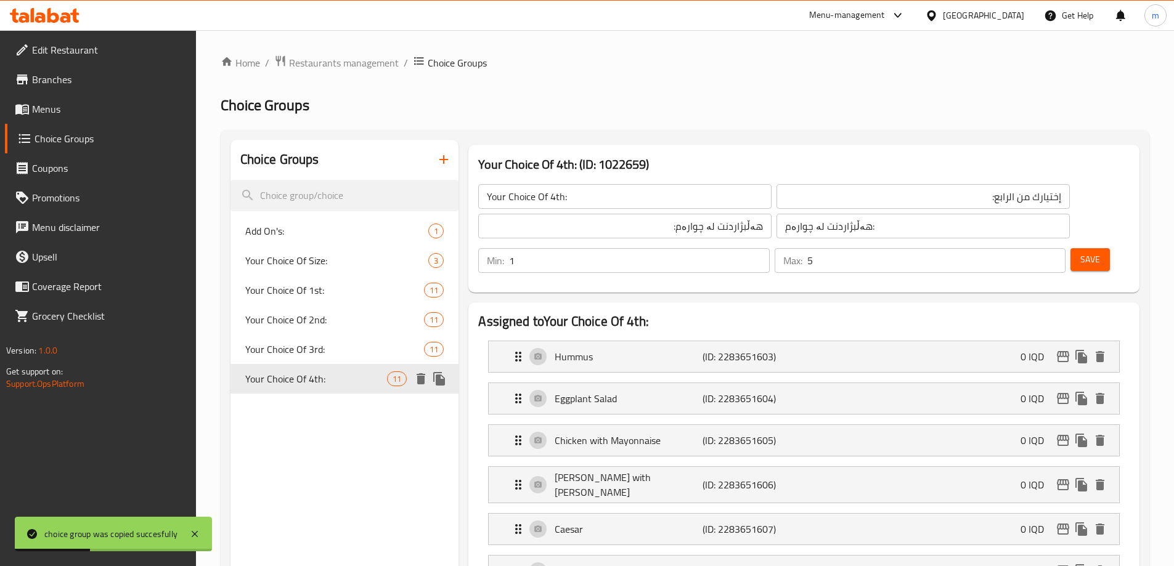
click at [444, 379] on icon "duplicate" at bounding box center [439, 379] width 12 height 14
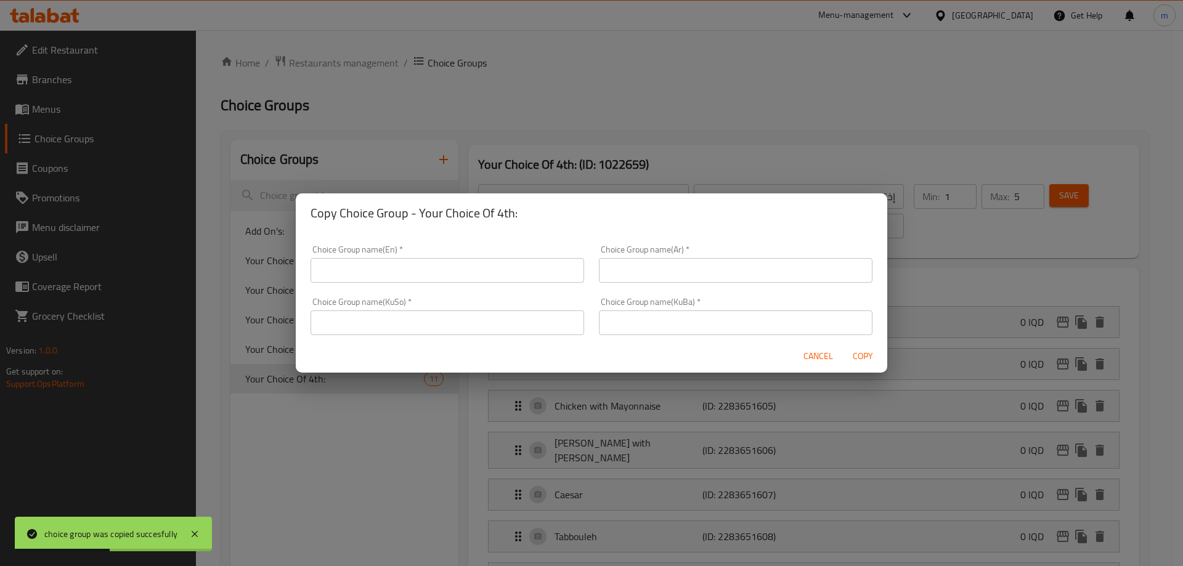
click at [524, 274] on input "text" at bounding box center [447, 270] width 274 height 25
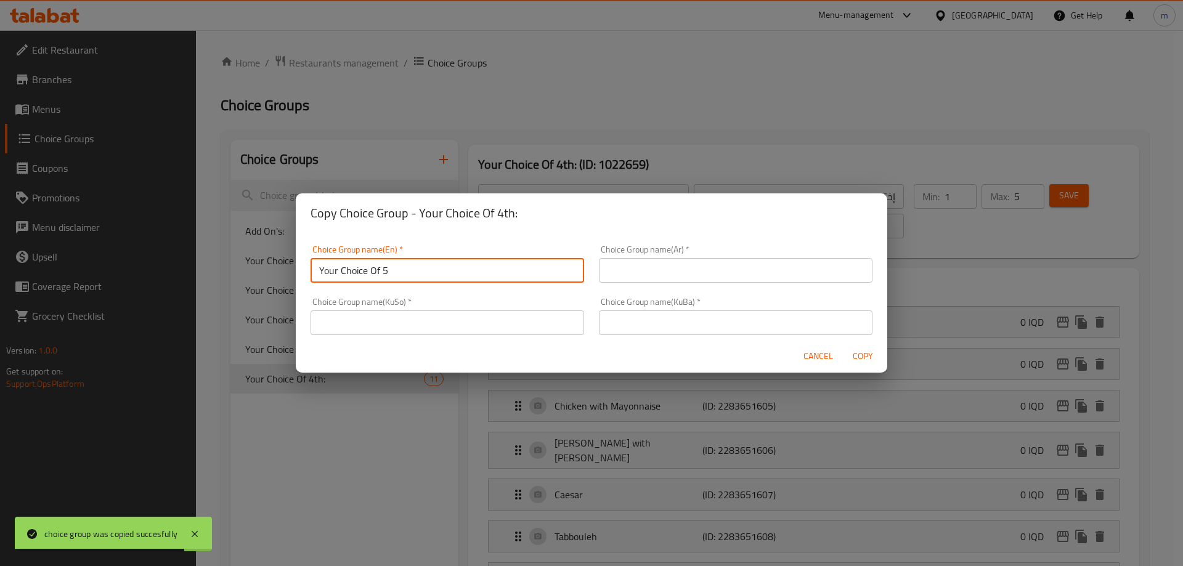
type input "Your Choice Of 5th:"
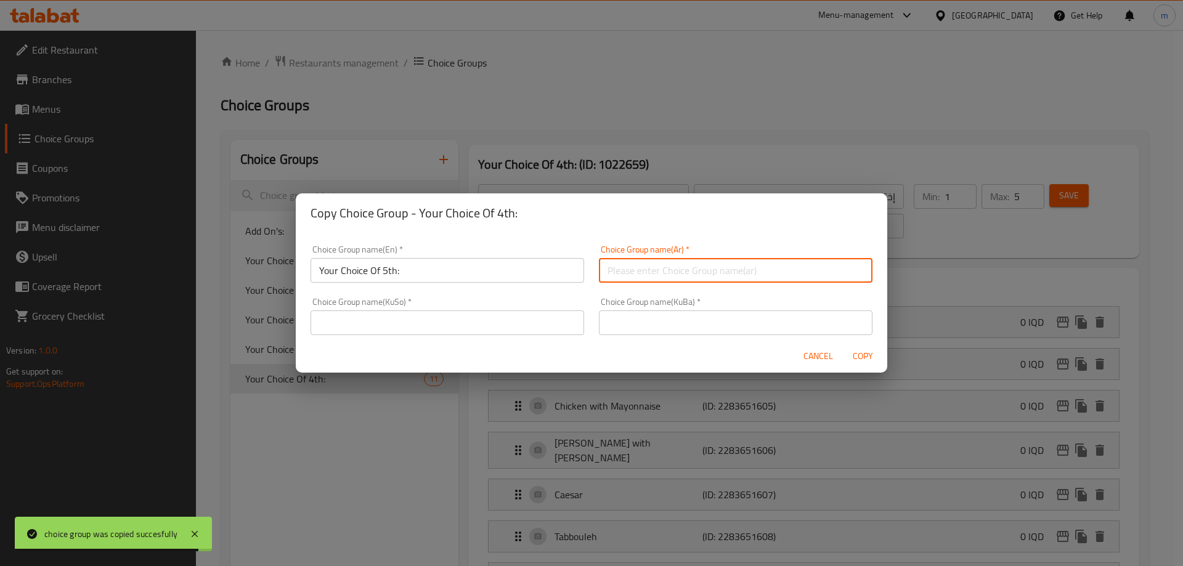
click at [644, 265] on input "text" at bounding box center [736, 270] width 274 height 25
type input "إختيارك من:"
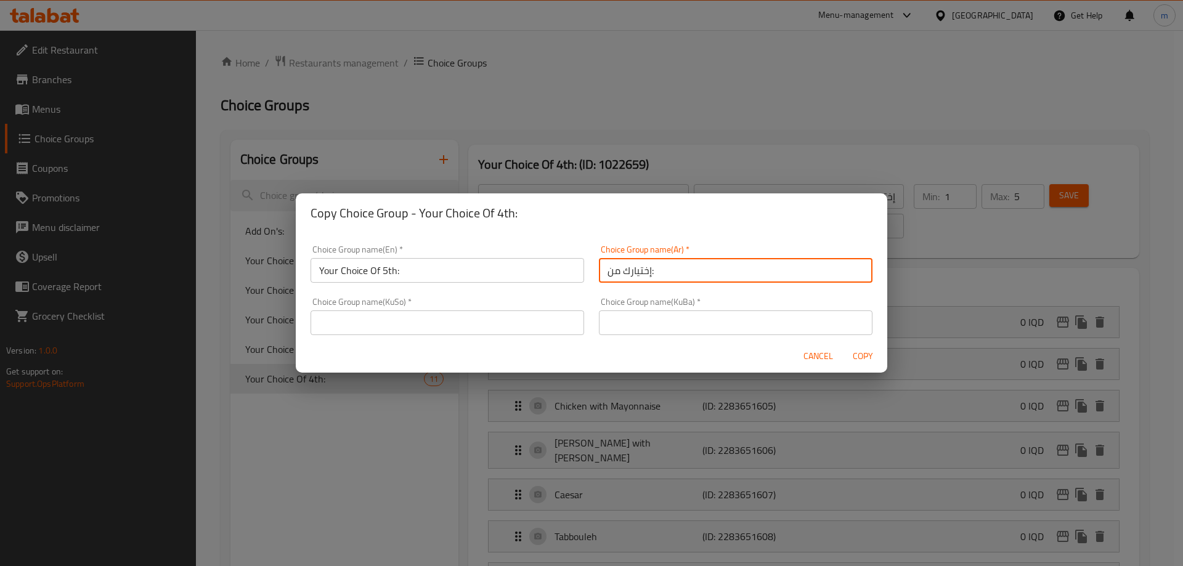
click at [671, 274] on input "إختيارك من:" at bounding box center [736, 270] width 274 height 25
click at [669, 274] on input "إختيارك من:" at bounding box center [736, 270] width 274 height 25
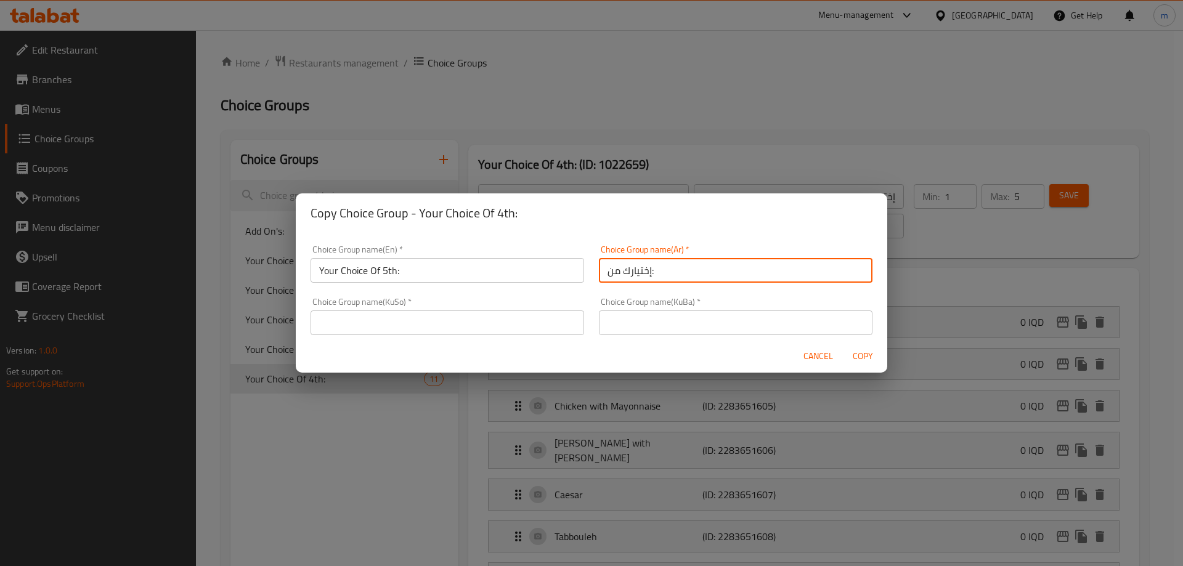
click at [669, 274] on input "إختيارك من:" at bounding box center [736, 270] width 274 height 25
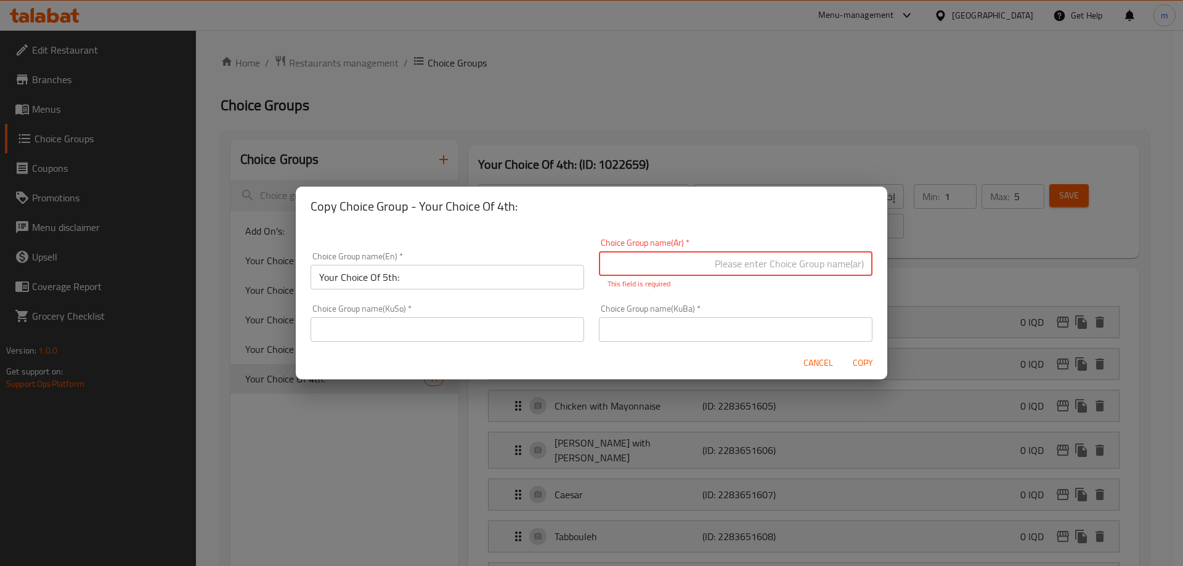
click at [669, 274] on input "text" at bounding box center [736, 263] width 274 height 25
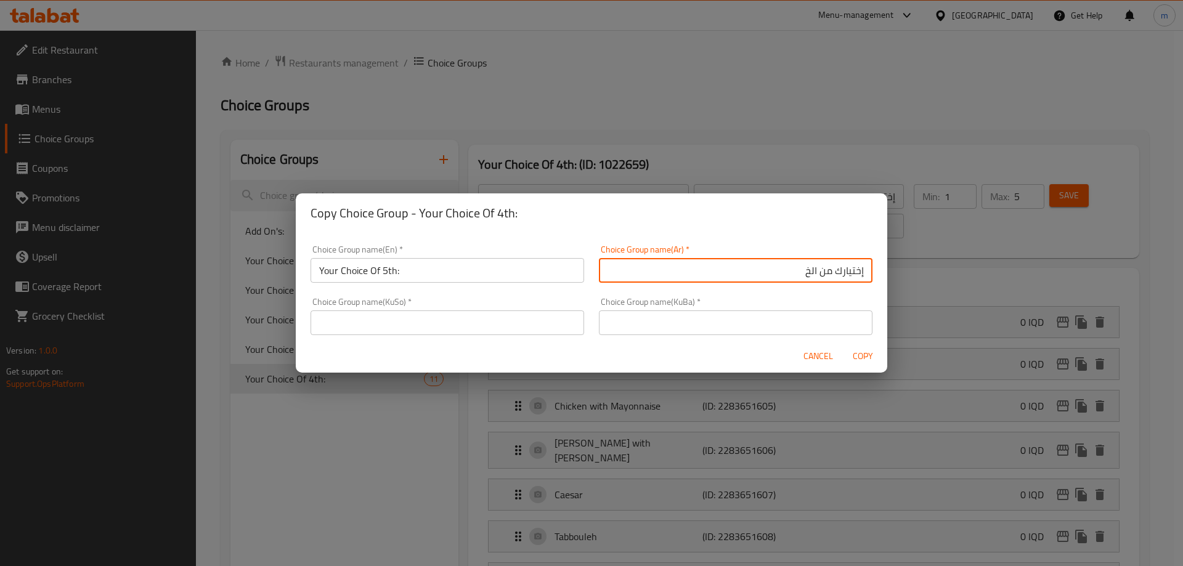
type input "إختيارك من الخامس:"
click at [468, 313] on input "text" at bounding box center [447, 322] width 274 height 25
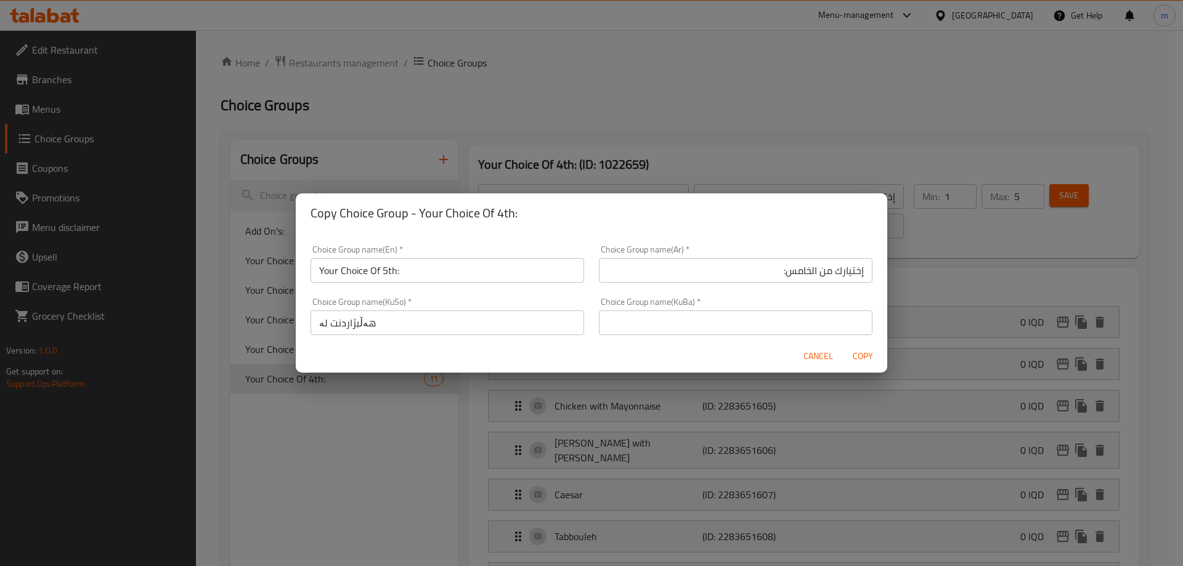
click at [495, 325] on input "هەڵبژاردنت لە" at bounding box center [447, 322] width 274 height 25
type input "هەڵبژاردنت لە پێنجەم:"
click at [395, 324] on input "هەڵبژاردنت لە پێنجەم:" at bounding box center [447, 322] width 274 height 25
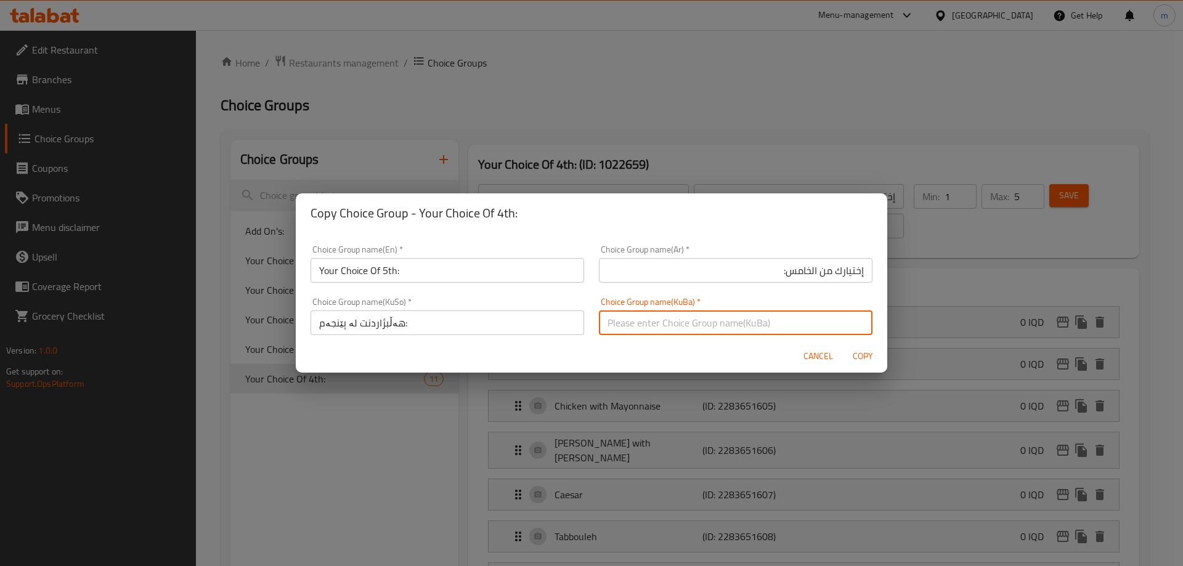
click at [617, 311] on input "text" at bounding box center [736, 322] width 274 height 25
paste input "هەڵبژاردنت لە پێنجەم:"
type input "هەڵبژاردنت لە پێنجەم:"
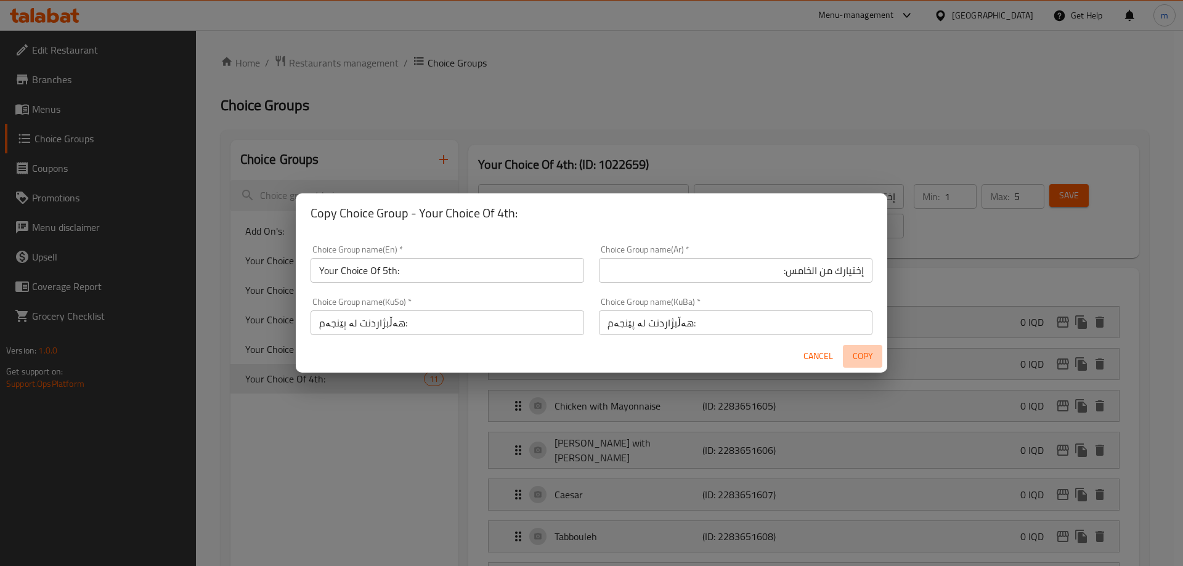
click at [872, 355] on span "Copy" at bounding box center [863, 356] width 30 height 15
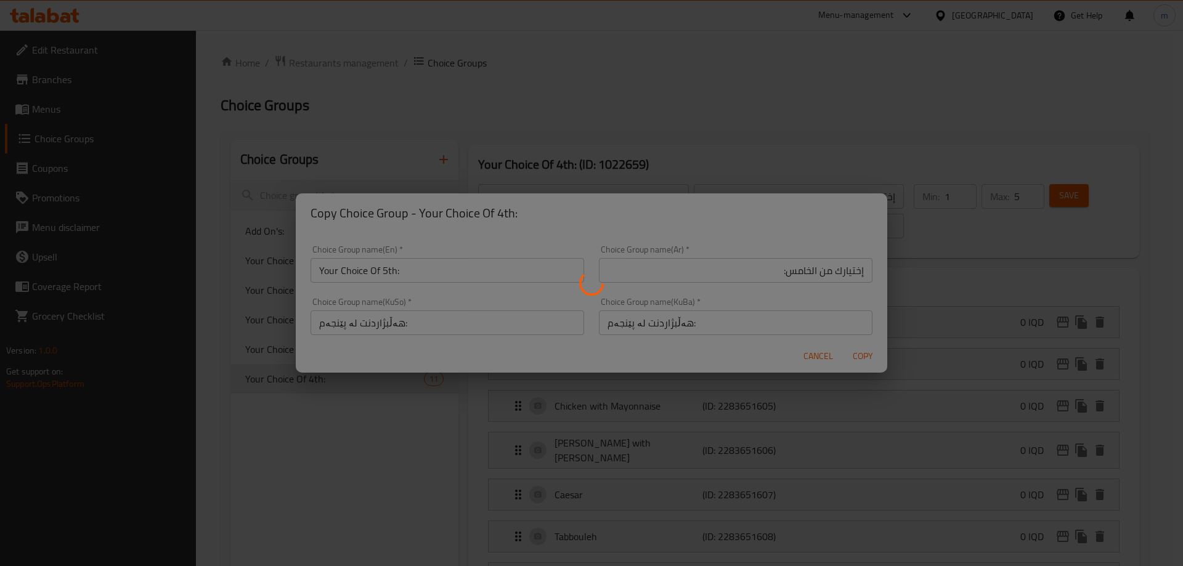
type input "Your Choice Of 5th:"
type input "إختيارك من الخامس:"
type input "هەڵبژاردنت لە پێنجەم:"
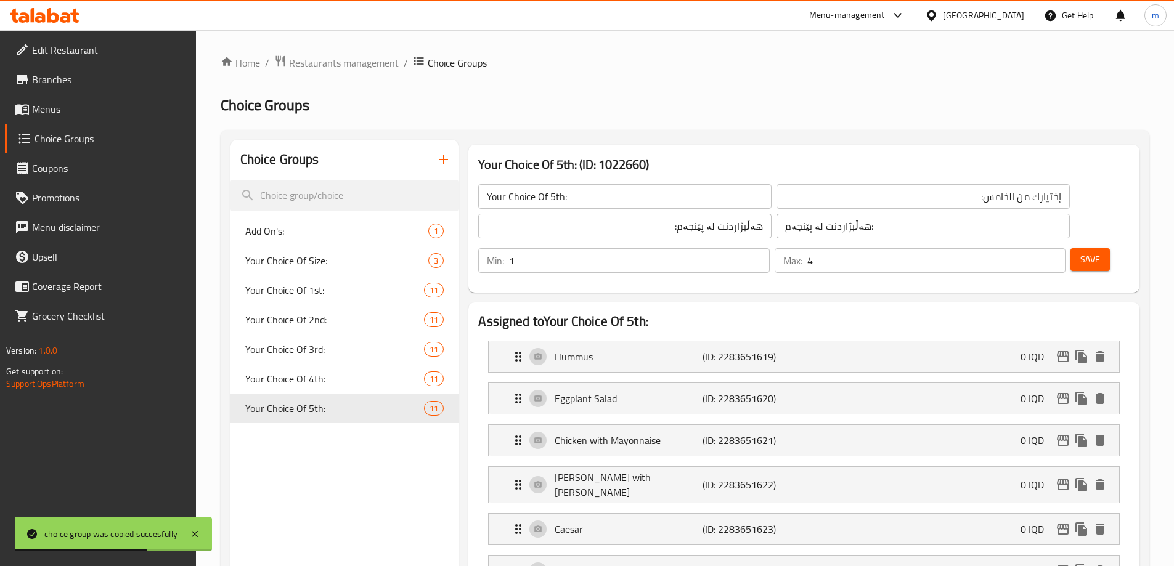
click at [1031, 248] on input "4" at bounding box center [936, 260] width 258 height 25
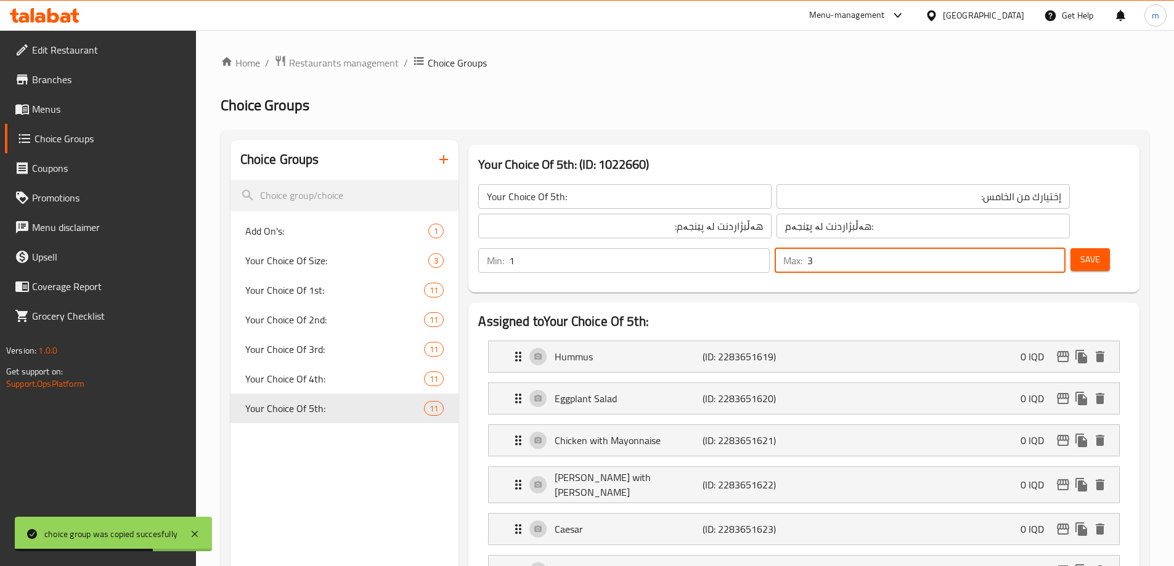
click at [1031, 248] on input "3" at bounding box center [936, 260] width 258 height 25
click at [1031, 248] on input "2" at bounding box center [936, 260] width 258 height 25
type input "1"
click at [1031, 248] on input "1" at bounding box center [936, 260] width 258 height 25
click at [1080, 252] on span "Save" at bounding box center [1090, 259] width 20 height 15
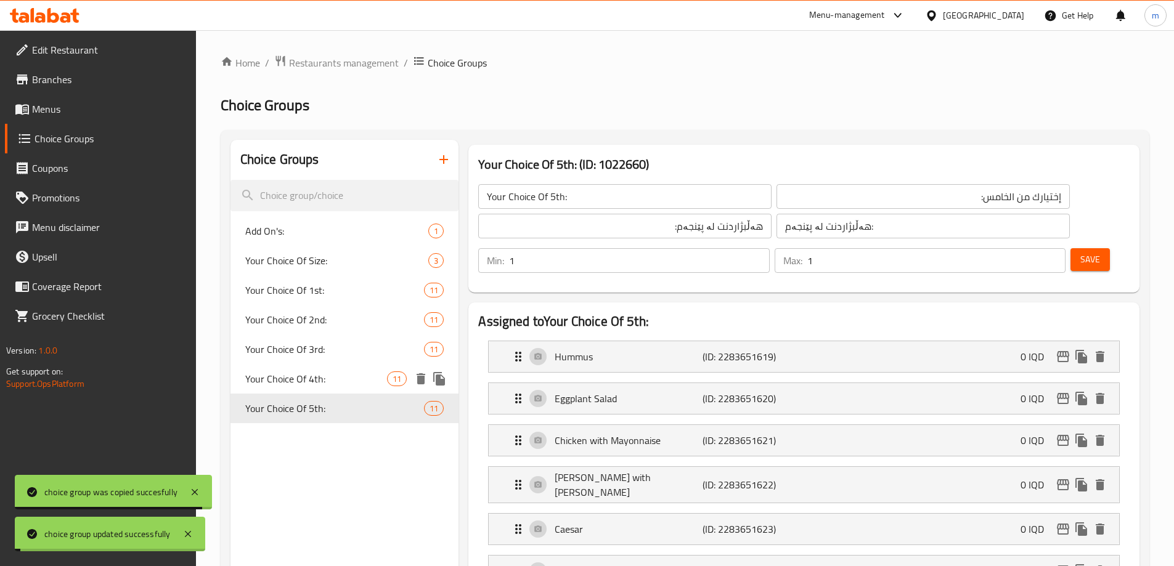
click at [346, 382] on span "Your Choice Of 4th:" at bounding box center [316, 378] width 142 height 15
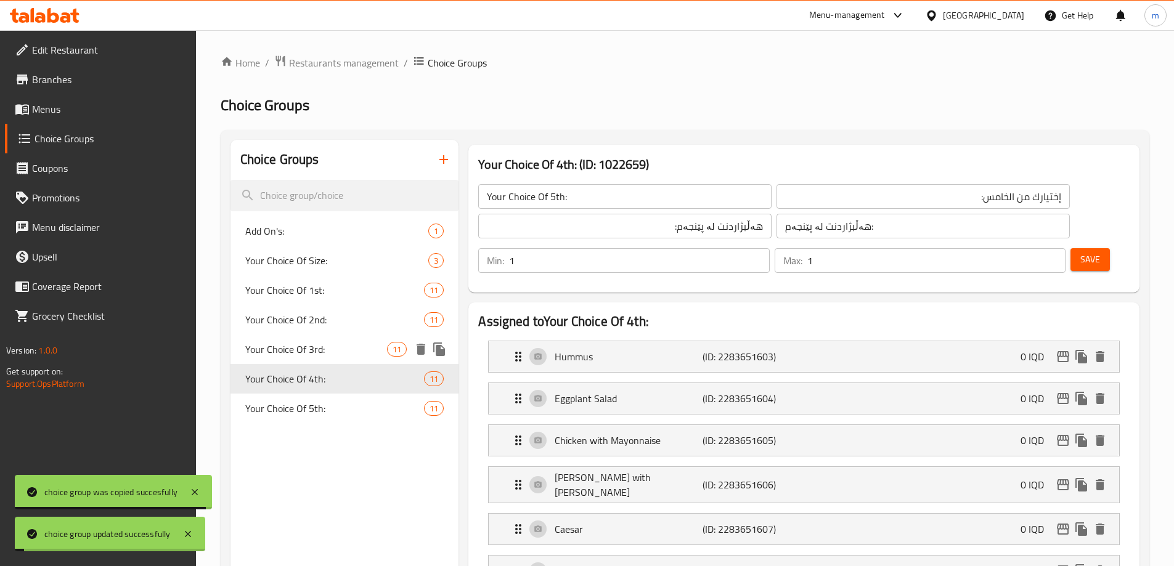
type input "Your Choice Of 4th:"
type input "إختيارك من الرابع:"
type input "هەڵبژاردنت لە چوارەم:"
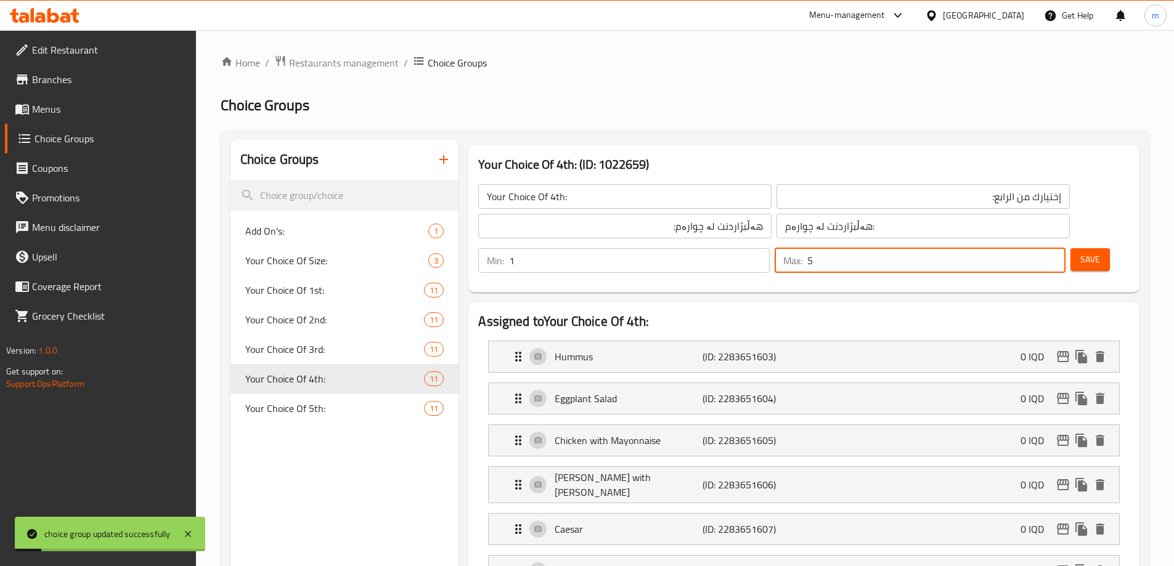
click at [1023, 248] on input "5" at bounding box center [936, 260] width 258 height 25
click at [1024, 248] on input "5" at bounding box center [936, 260] width 258 height 25
drag, startPoint x: 1024, startPoint y: 190, endPoint x: 1010, endPoint y: 197, distance: 16.3
click at [1010, 248] on div "Max: 5 ​" at bounding box center [919, 260] width 291 height 25
type input "1"
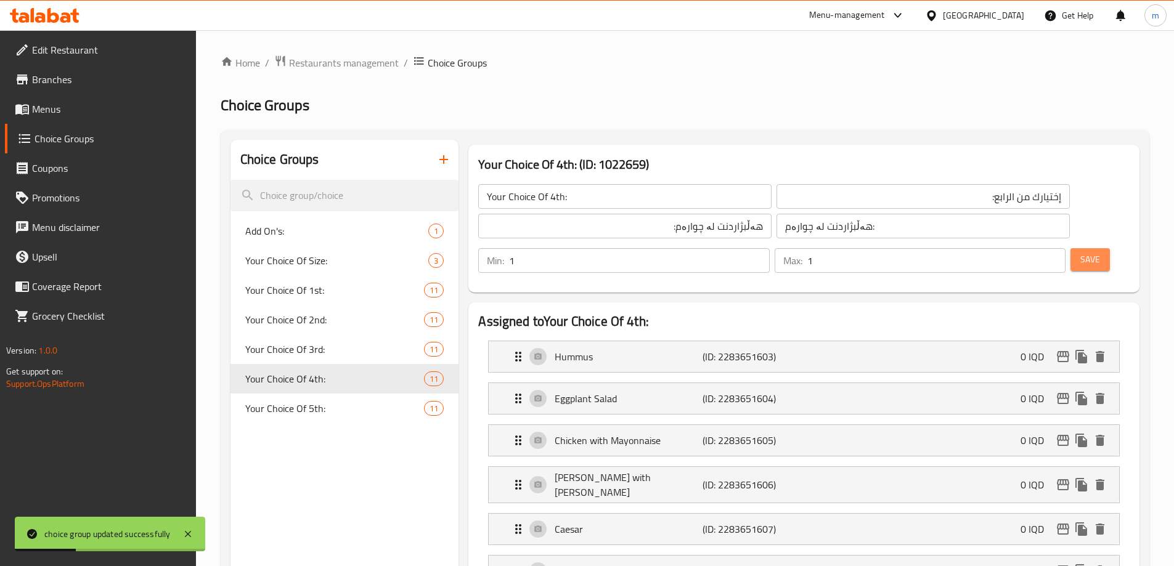
click at [1080, 248] on button "Save" at bounding box center [1089, 259] width 39 height 23
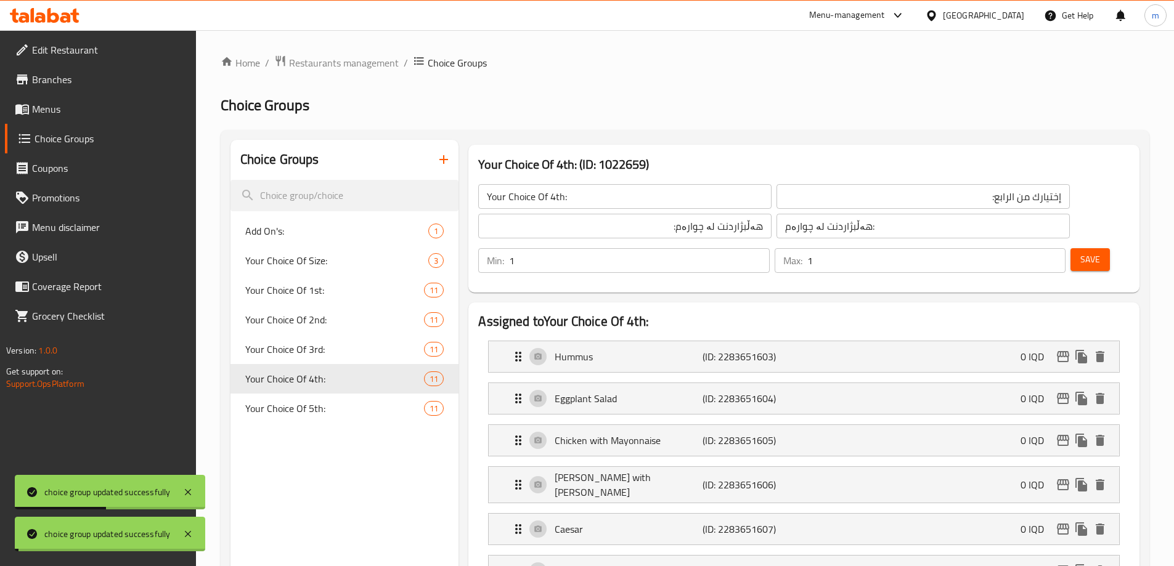
click at [288, 352] on span "Your Choice Of 3rd:" at bounding box center [334, 349] width 179 height 15
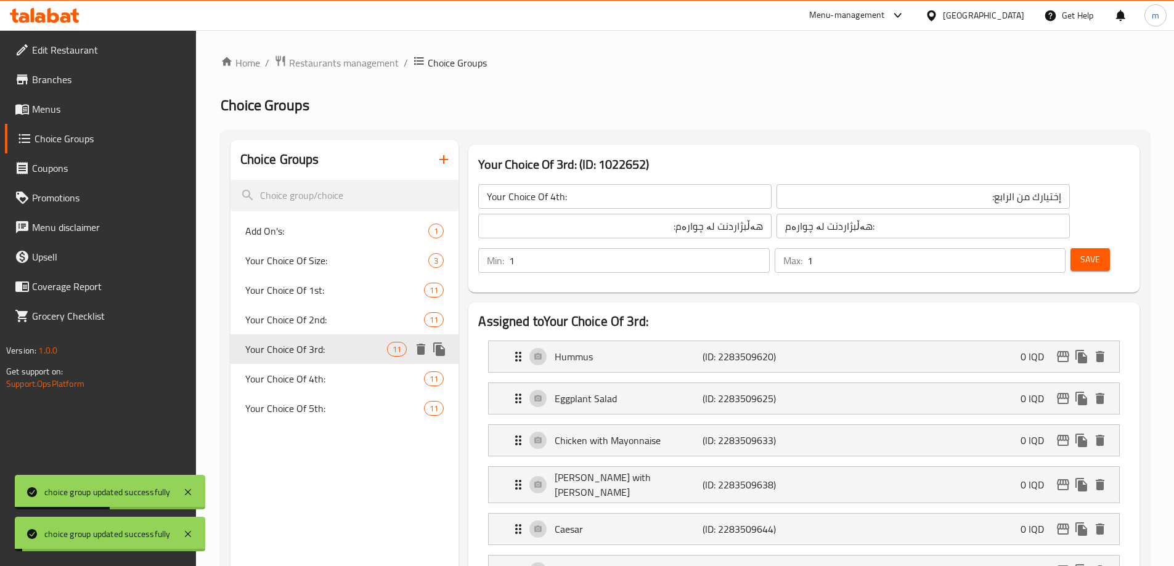
type input "Your Choice Of 3rd:"
type input "إختيارك من الثالث:"
type input "هەڵبژاردنت لە سێیەم:"
drag, startPoint x: 1022, startPoint y: 199, endPoint x: 1010, endPoint y: 195, distance: 12.5
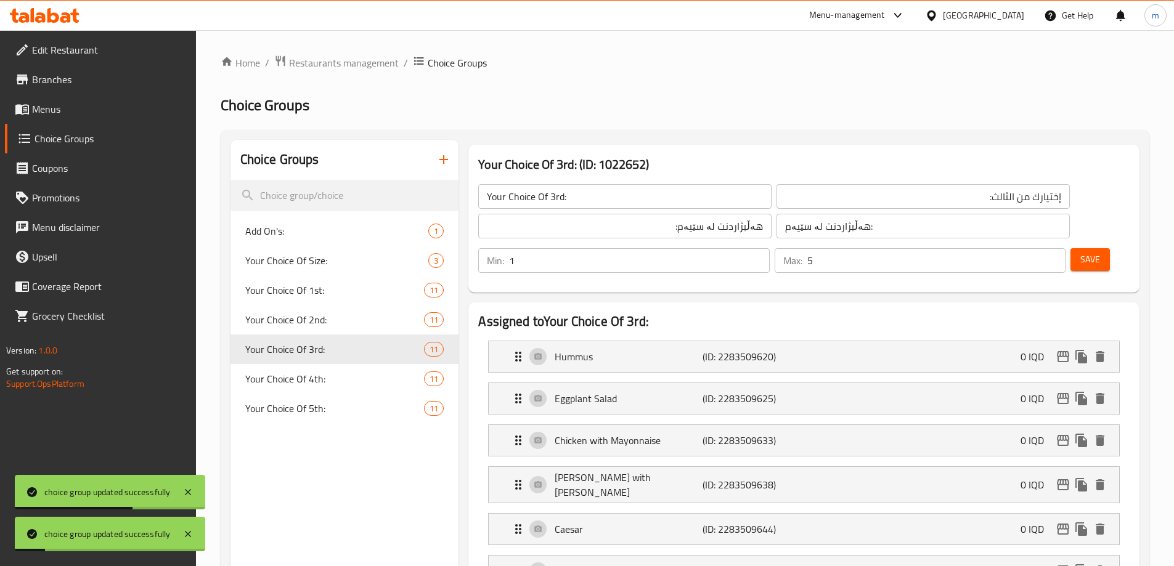
click at [1010, 248] on div "Max: 5 ​" at bounding box center [919, 260] width 291 height 25
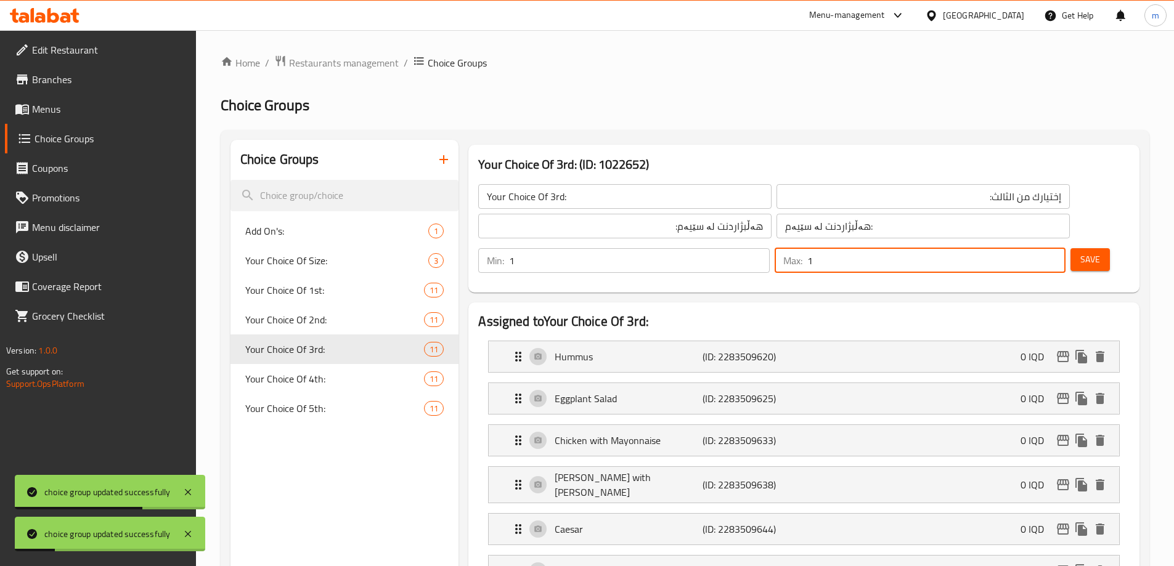
type input "1"
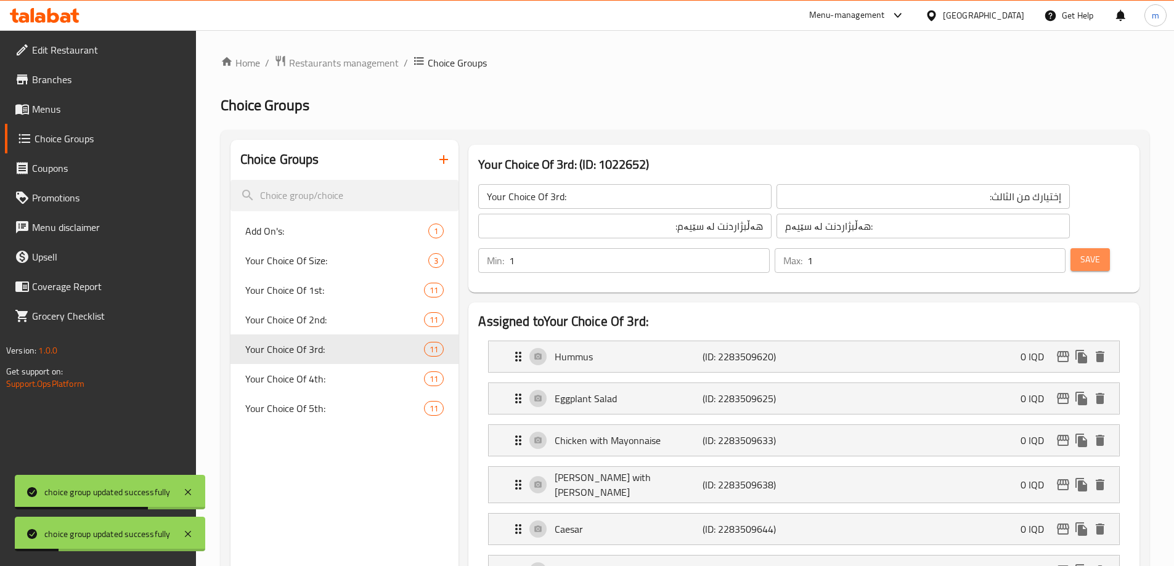
click at [1070, 248] on button "Save" at bounding box center [1089, 259] width 39 height 23
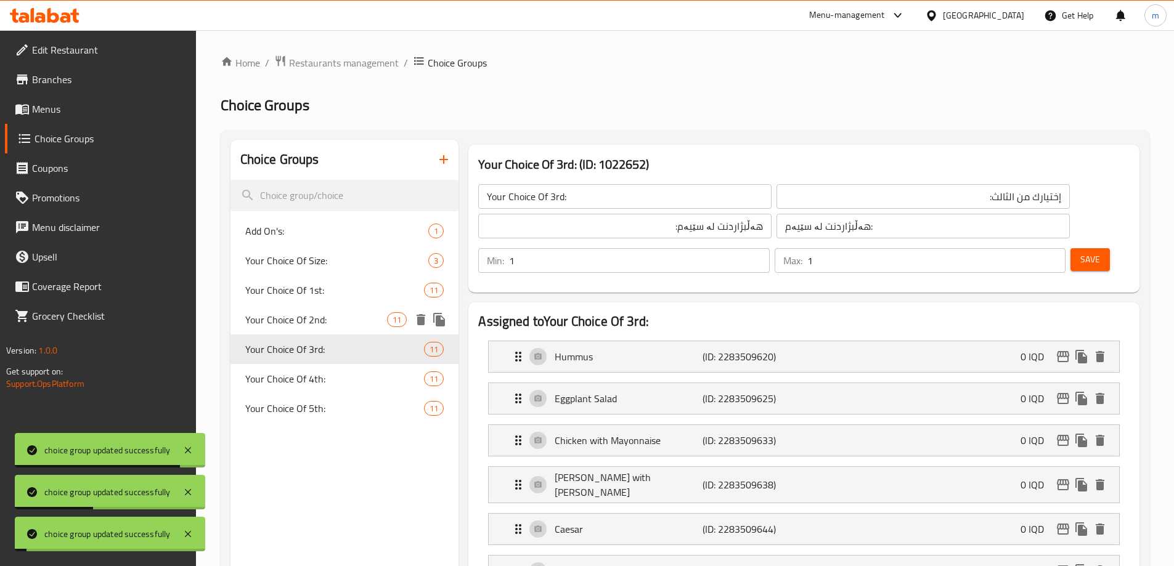
click at [308, 316] on span "Your Choice Of 2nd:" at bounding box center [316, 319] width 142 height 15
type input "Your Choice Of 2nd:"
type input "إختيارك من الثاني:"
type input "هەڵبژاردنت لە دووەم:"
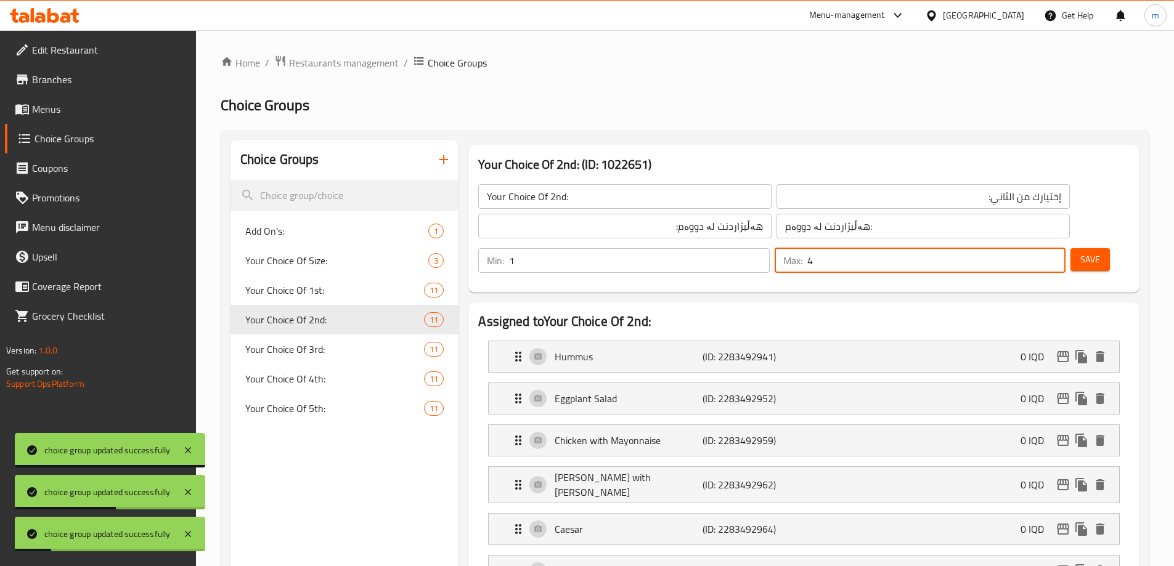
drag, startPoint x: 1022, startPoint y: 197, endPoint x: 994, endPoint y: 193, distance: 28.7
click at [994, 248] on div "Max: 4 ​" at bounding box center [919, 260] width 291 height 25
type input "1"
click at [1085, 248] on button "Save" at bounding box center [1089, 259] width 39 height 23
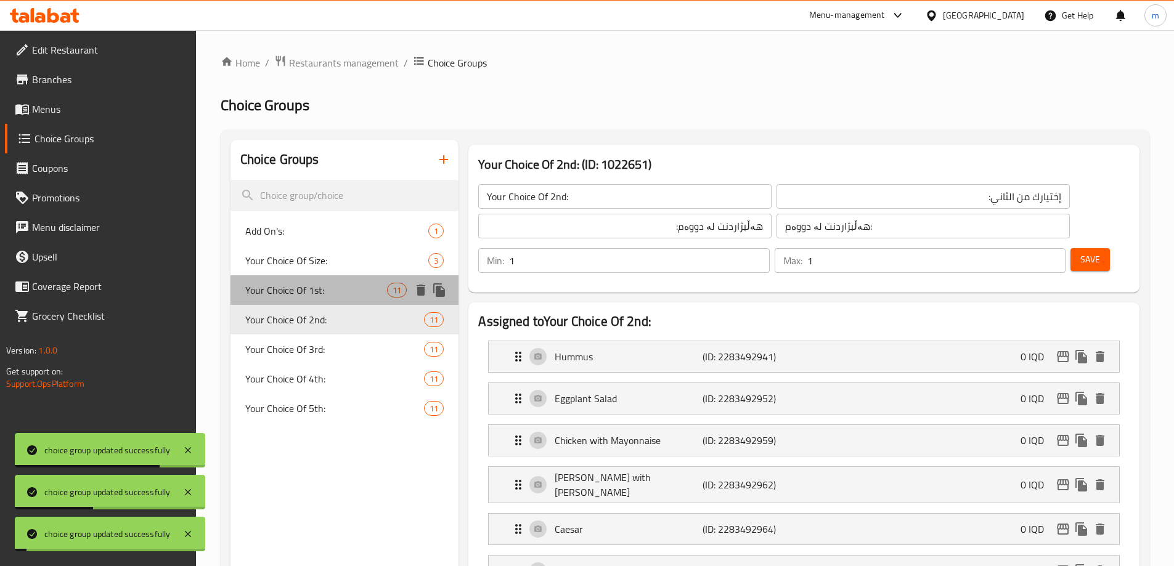
click at [325, 298] on div "Your Choice Of 1st: 11" at bounding box center [344, 290] width 229 height 30
type input "Your Choice Of 1st:"
type input "إختيارك من الاول:"
type input "هەڵبژاردنت لە یەکەم:"
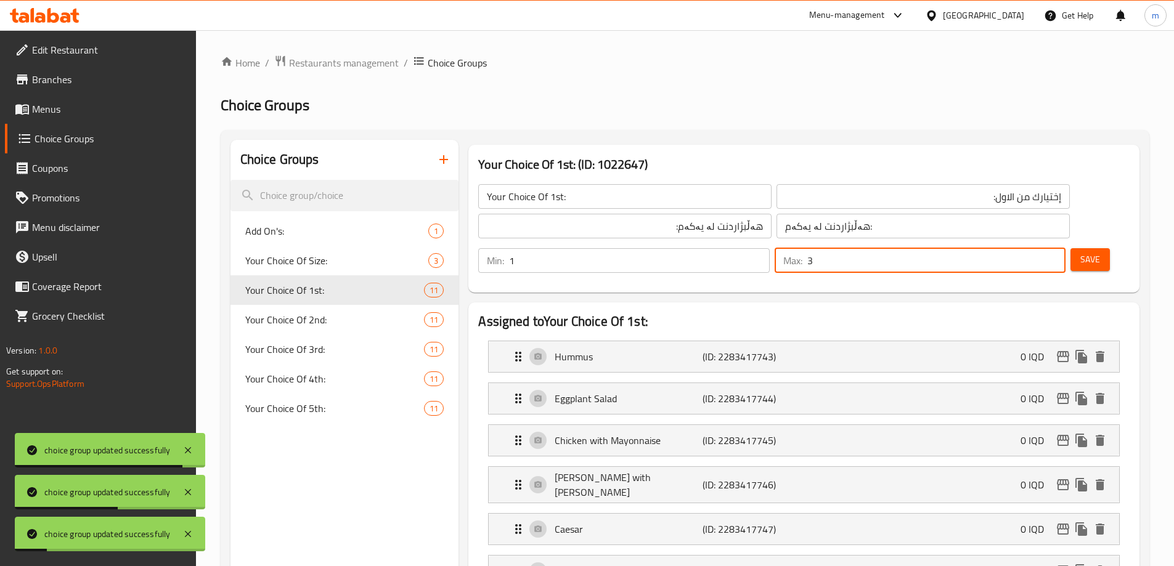
drag, startPoint x: 1026, startPoint y: 195, endPoint x: 985, endPoint y: 193, distance: 41.3
click at [985, 248] on input "3" at bounding box center [936, 260] width 258 height 25
click at [1034, 248] on input "30" at bounding box center [936, 260] width 258 height 25
click at [1034, 248] on input "29" at bounding box center [936, 260] width 258 height 25
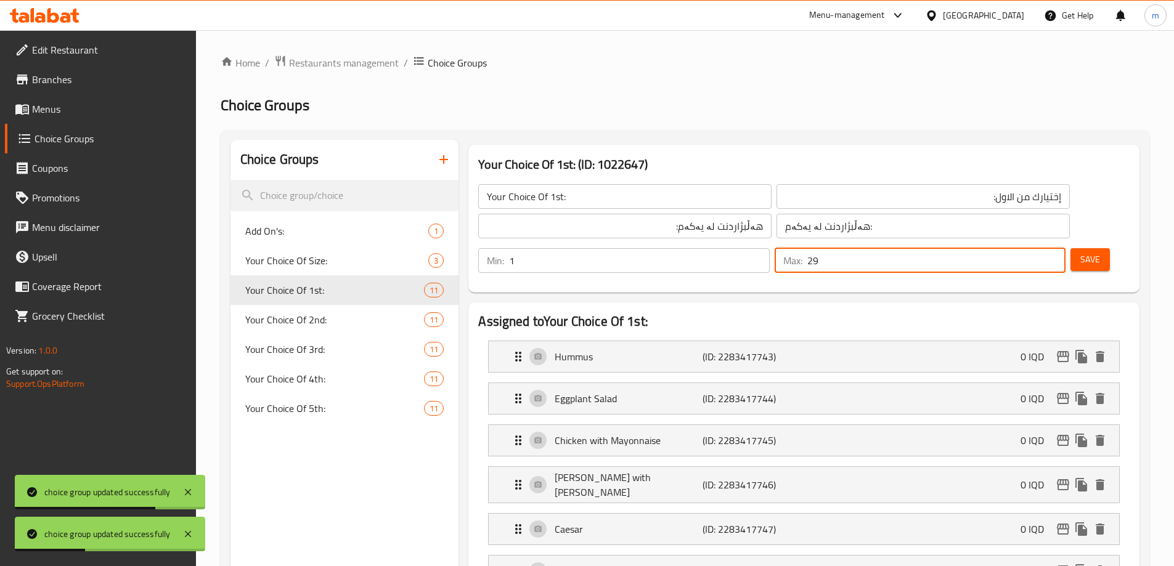
click at [1024, 248] on input "29" at bounding box center [936, 260] width 258 height 25
click at [1017, 248] on input "29" at bounding box center [936, 260] width 258 height 25
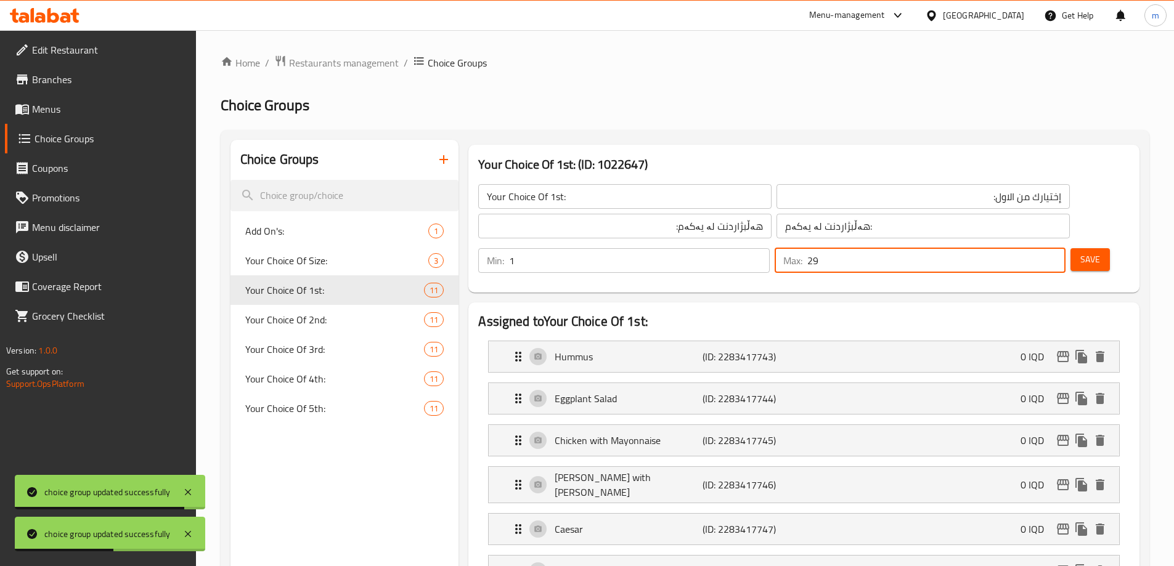
click at [1016, 248] on input "29" at bounding box center [936, 260] width 258 height 25
type input "1"
click at [1080, 252] on span "Save" at bounding box center [1090, 259] width 20 height 15
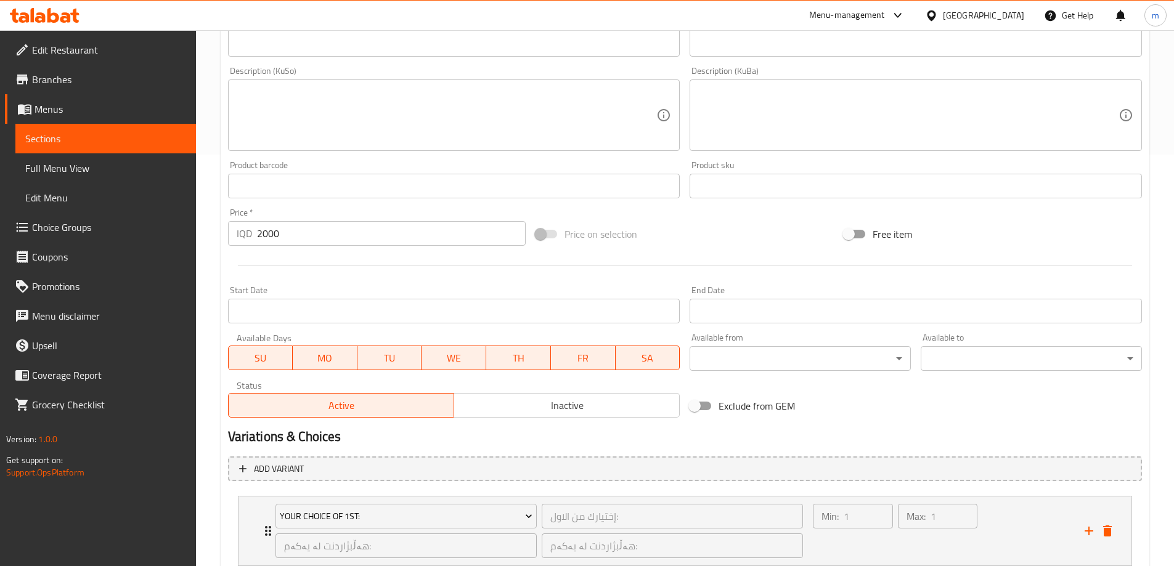
scroll to position [576, 0]
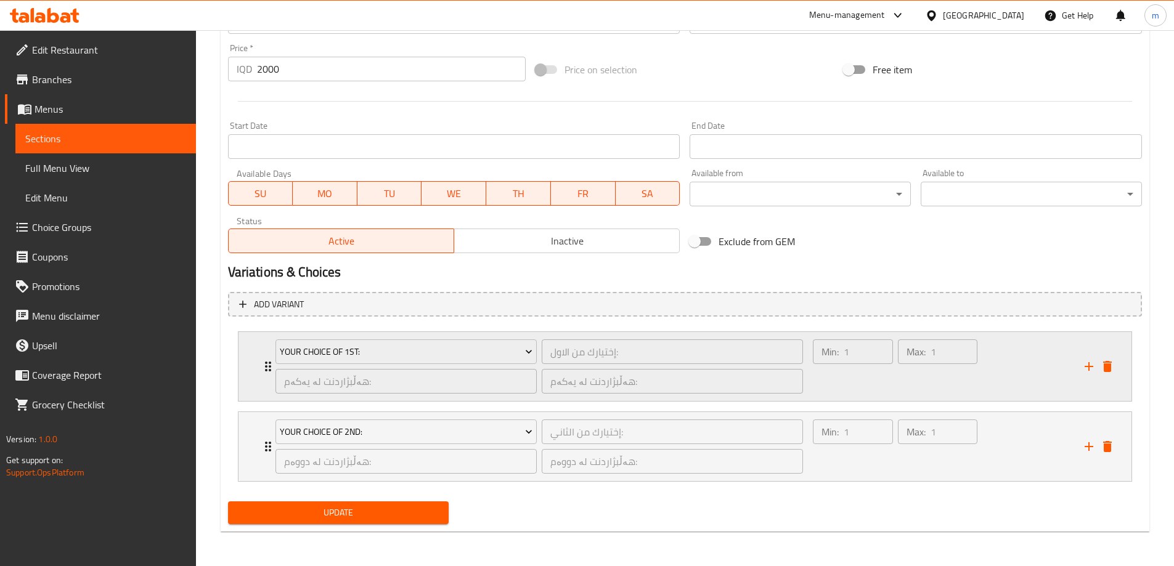
click at [902, 394] on div "Max: 1 ​" at bounding box center [937, 366] width 84 height 59
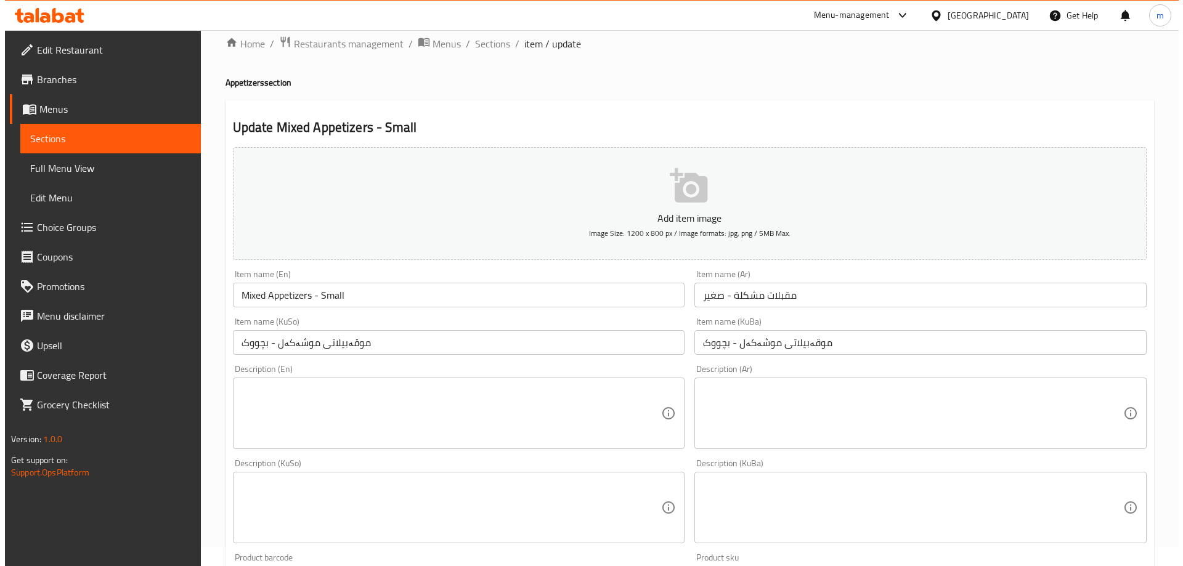
scroll to position [0, 0]
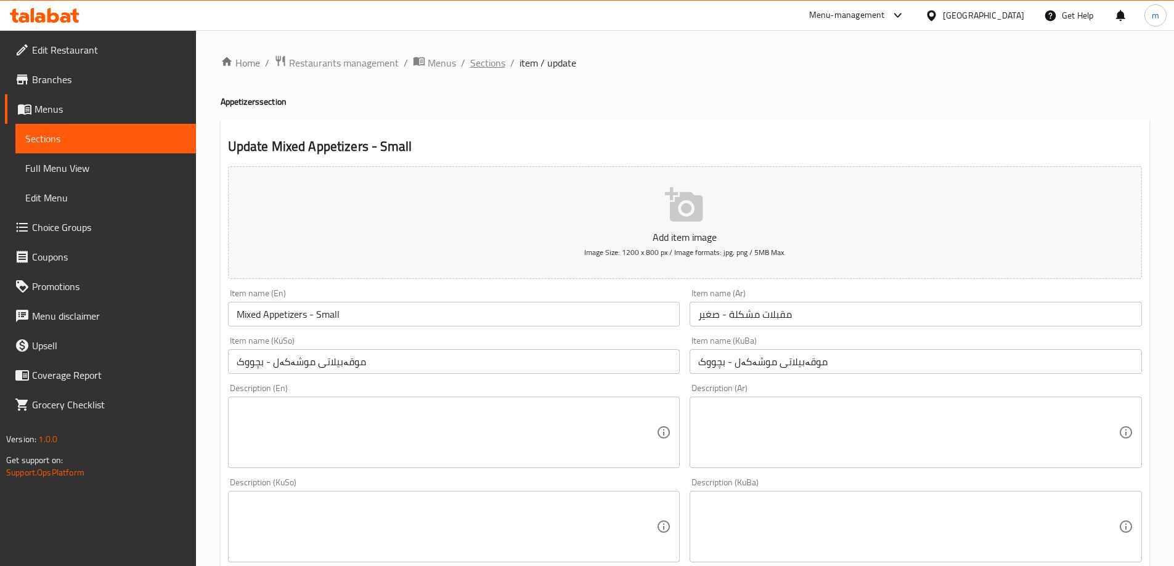
click at [491, 65] on span "Sections" at bounding box center [487, 62] width 35 height 15
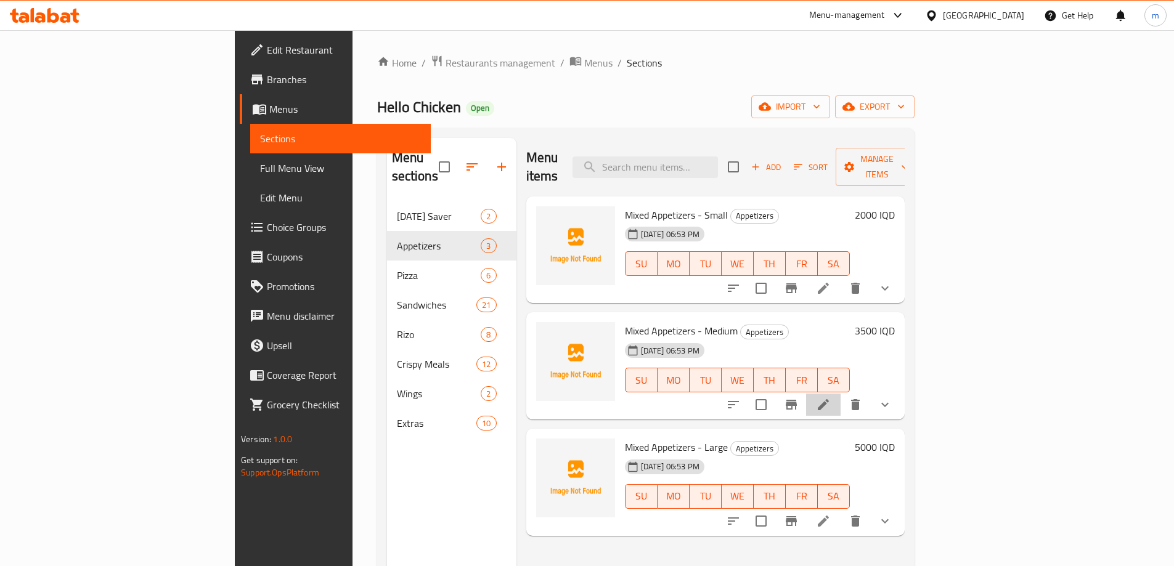
click at [840, 394] on li at bounding box center [823, 405] width 34 height 22
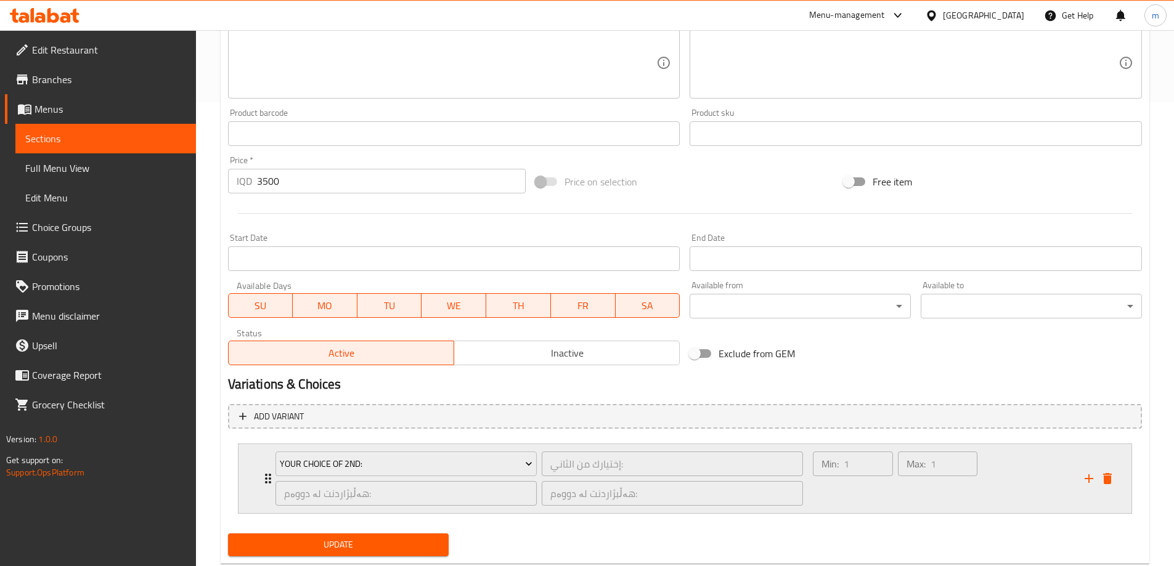
scroll to position [496, 0]
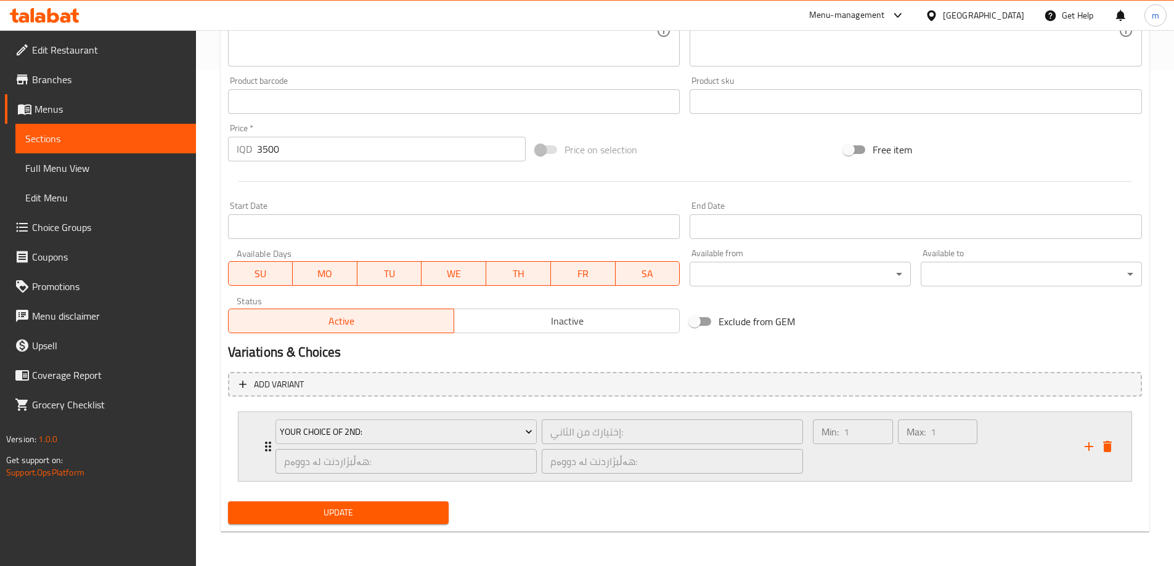
click at [976, 471] on div "Max: 1 ​" at bounding box center [937, 446] width 84 height 59
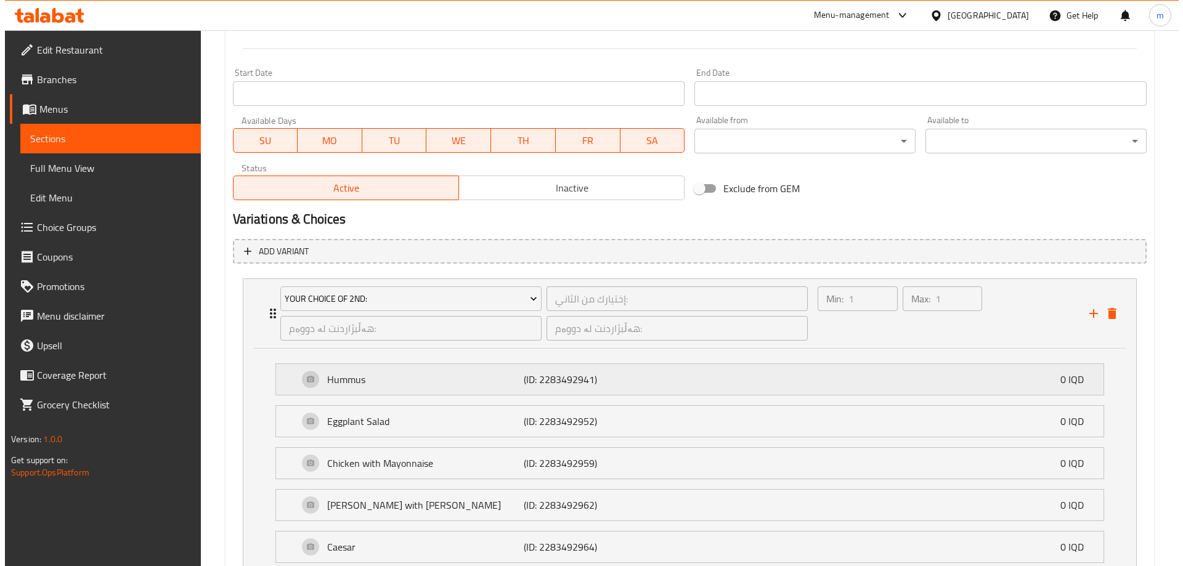
scroll to position [639, 0]
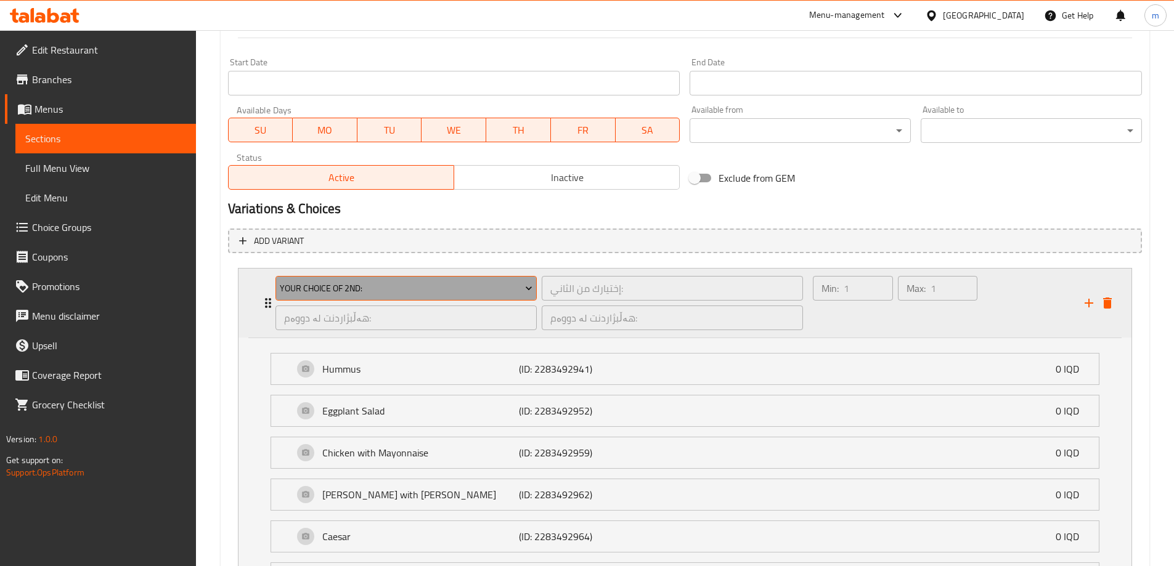
click at [397, 277] on button "Your Choice Of 2nd:" at bounding box center [405, 288] width 261 height 25
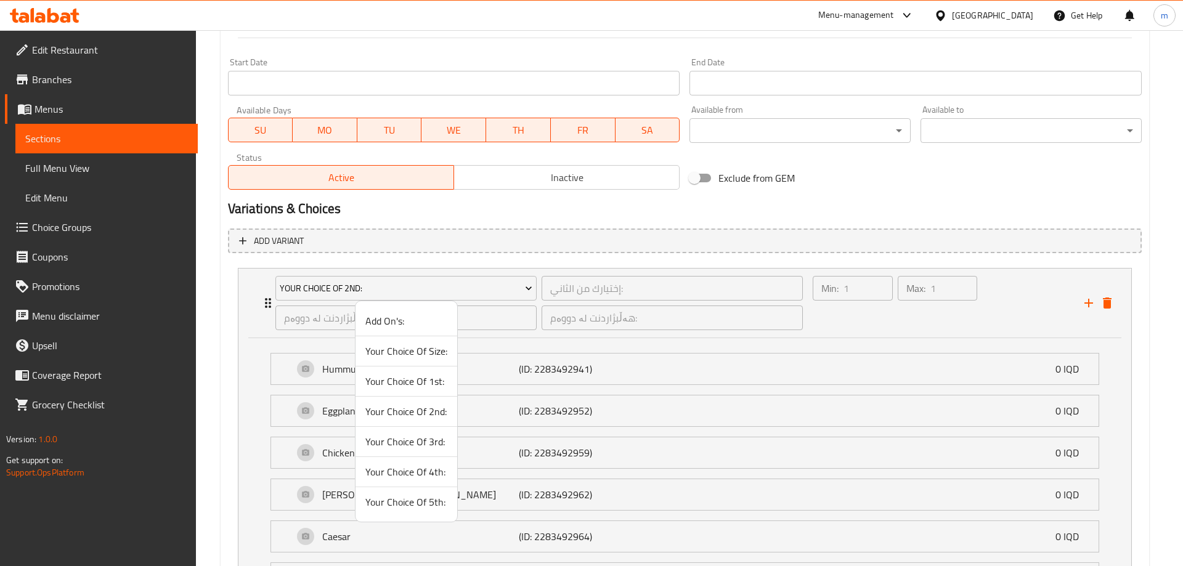
click at [417, 384] on span "Your Choice Of 1st:" at bounding box center [406, 381] width 82 height 15
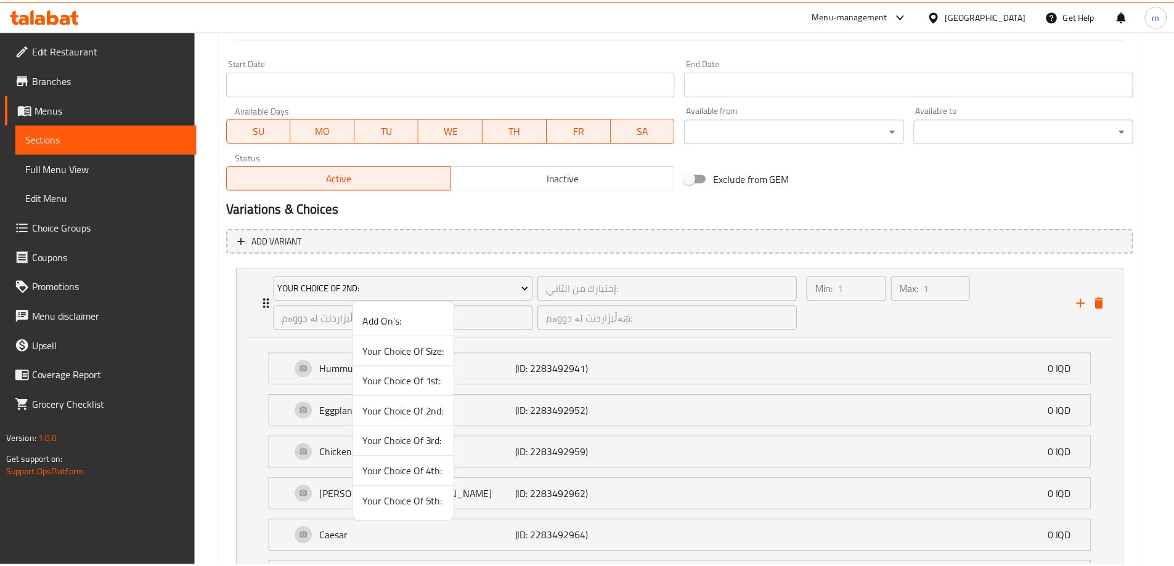
scroll to position [496, 0]
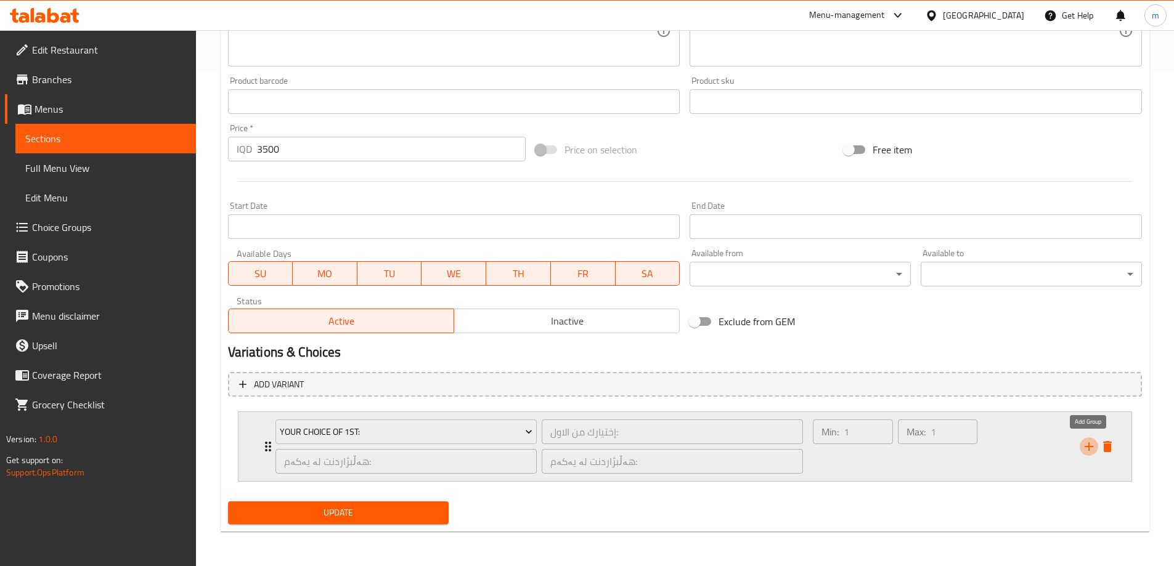
click at [1088, 443] on icon "add" at bounding box center [1088, 446] width 9 height 9
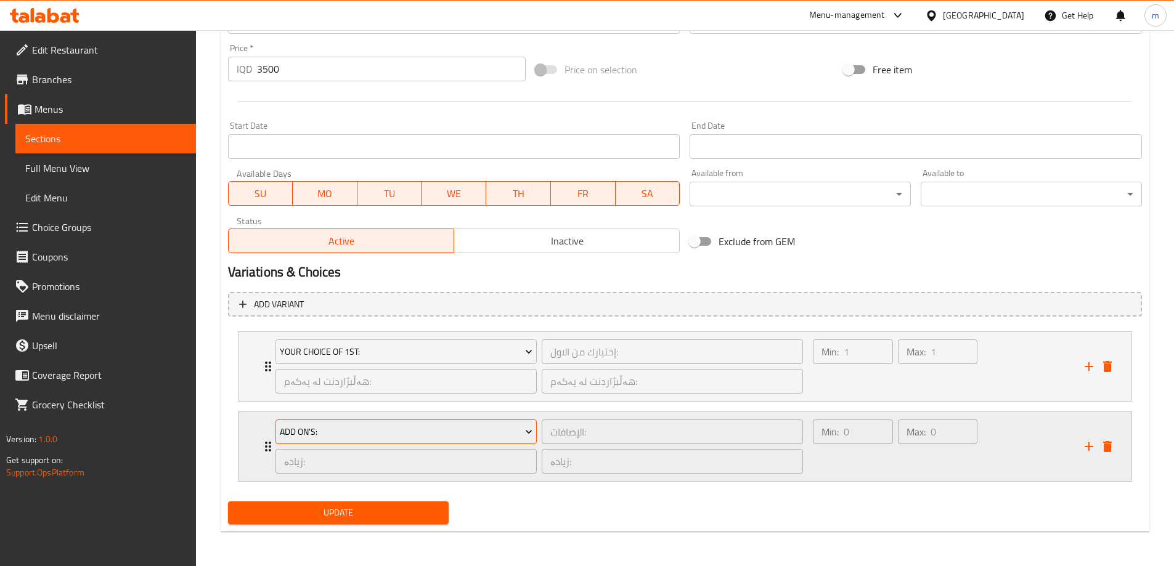
click at [420, 425] on span "Add On's:" at bounding box center [406, 431] width 253 height 15
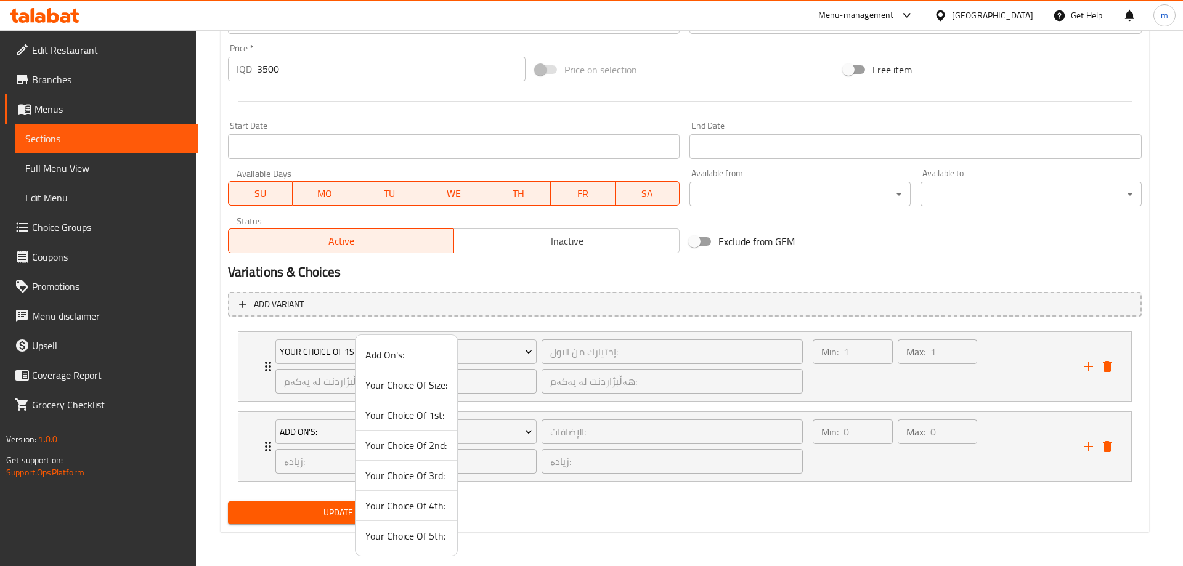
click at [423, 438] on span "Your Choice Of 2nd:" at bounding box center [406, 445] width 82 height 15
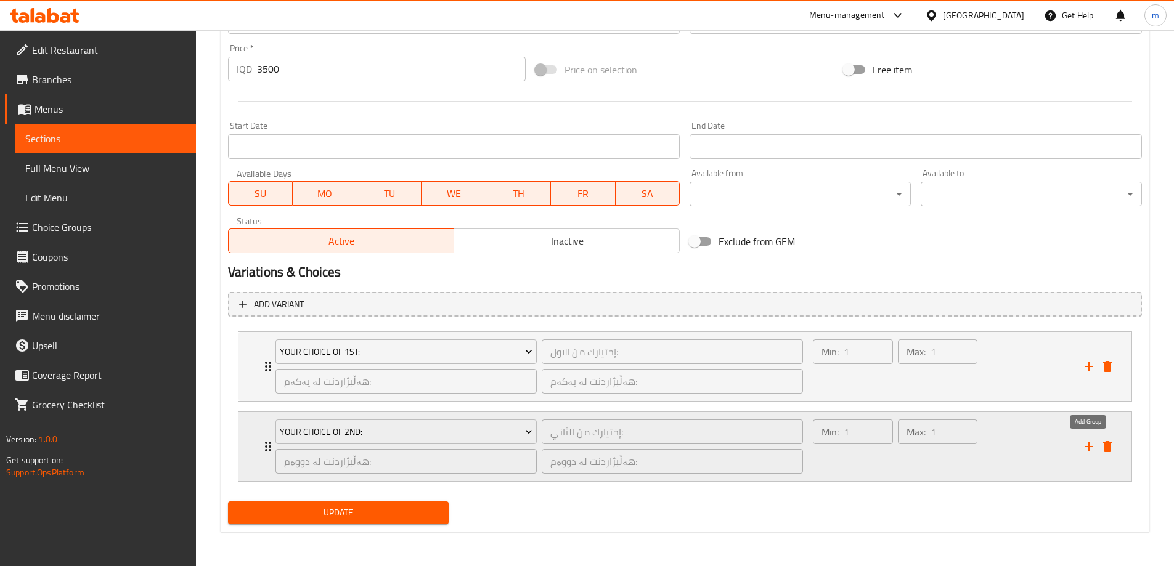
click at [1087, 440] on icon "add" at bounding box center [1088, 446] width 15 height 15
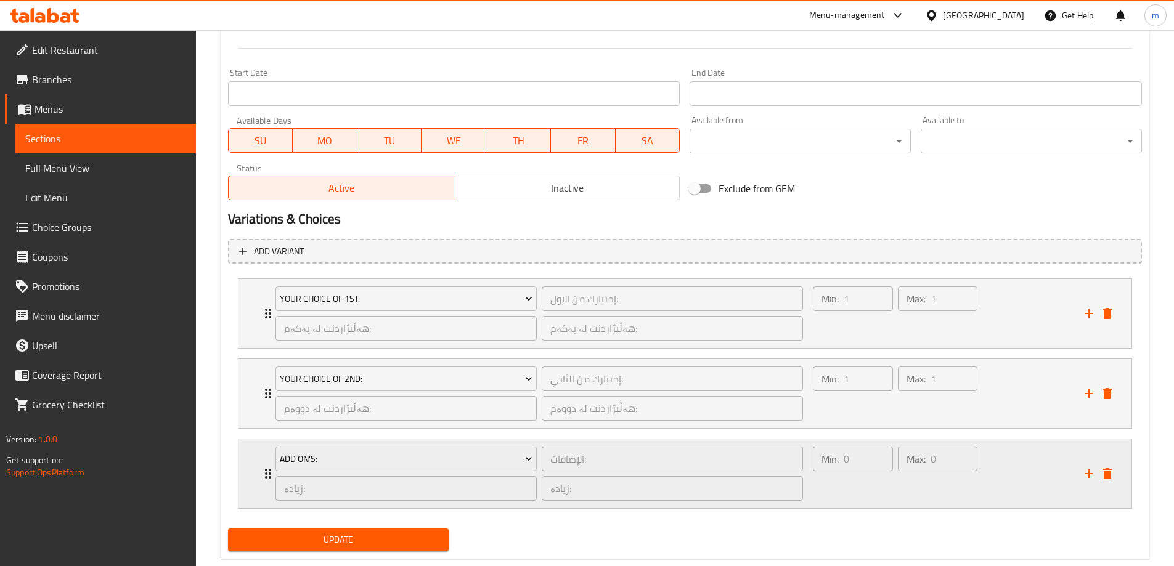
scroll to position [656, 0]
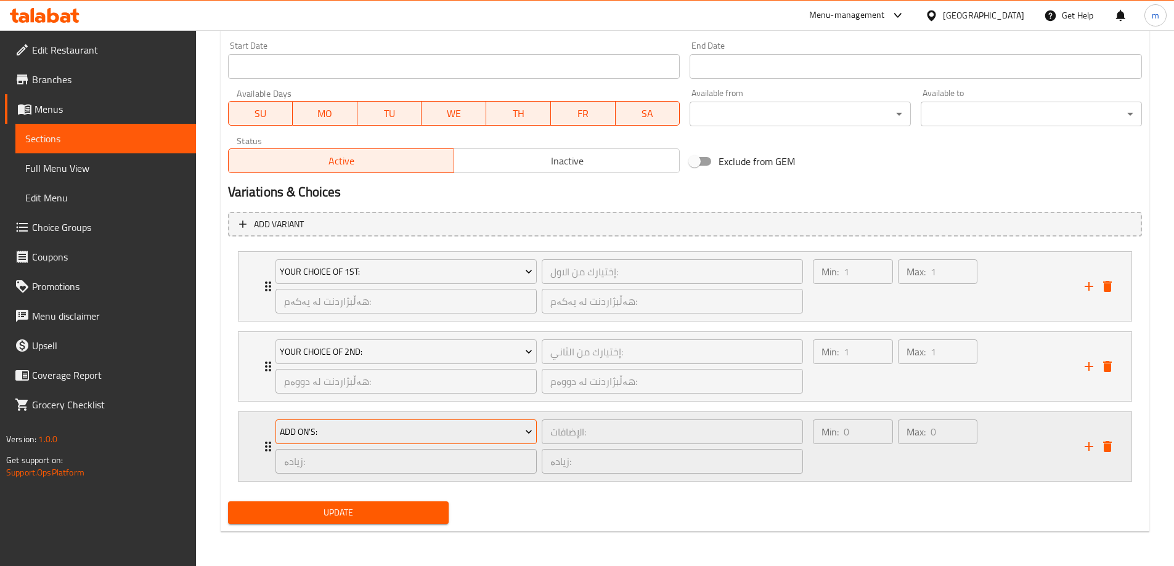
click at [289, 438] on span "Add On's:" at bounding box center [406, 431] width 253 height 15
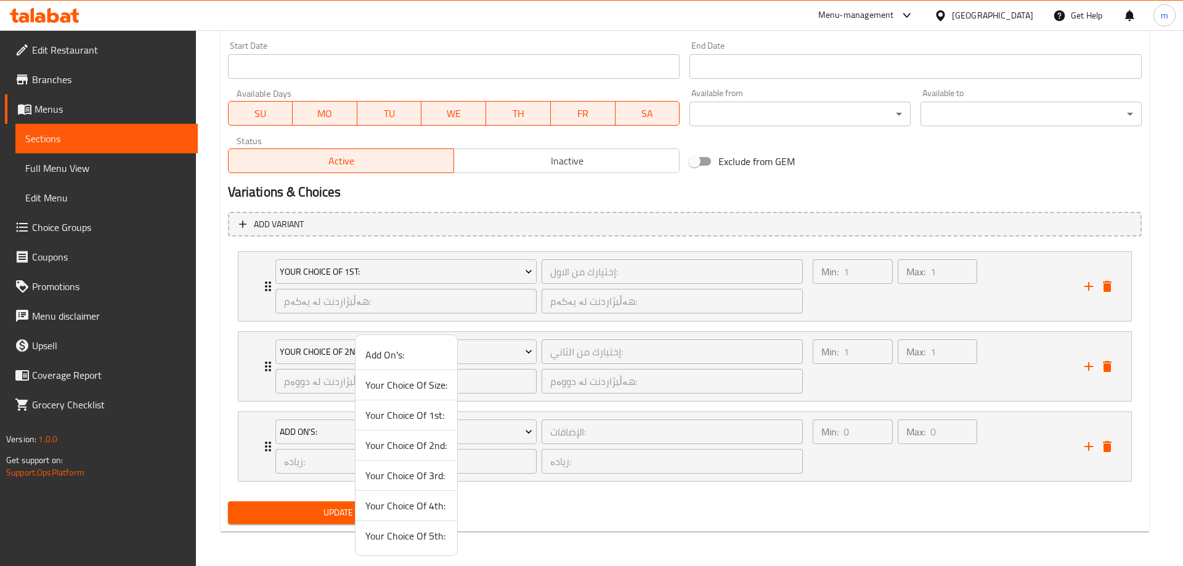
click at [420, 470] on span "Your Choice Of 3rd:" at bounding box center [406, 475] width 82 height 15
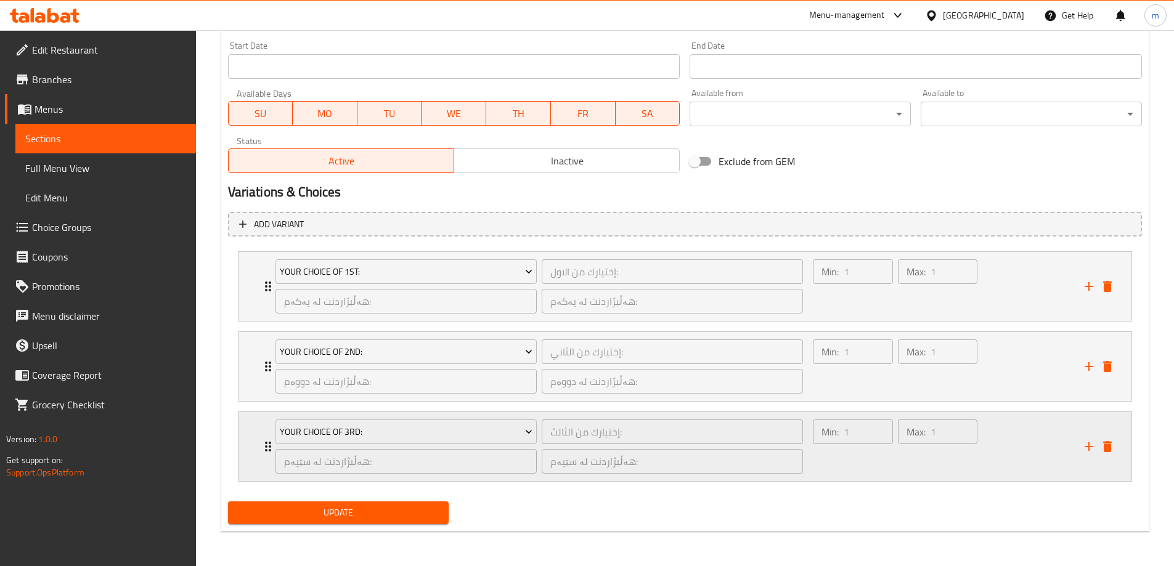
click at [1090, 444] on icon "add" at bounding box center [1088, 446] width 15 height 15
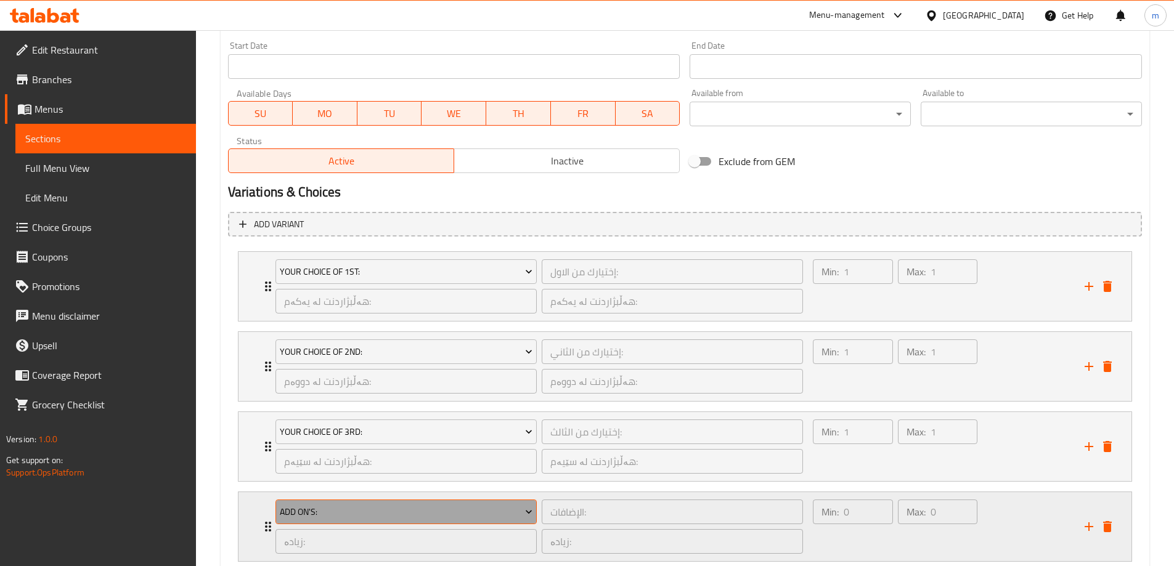
click at [394, 506] on span "Add On's:" at bounding box center [406, 512] width 253 height 15
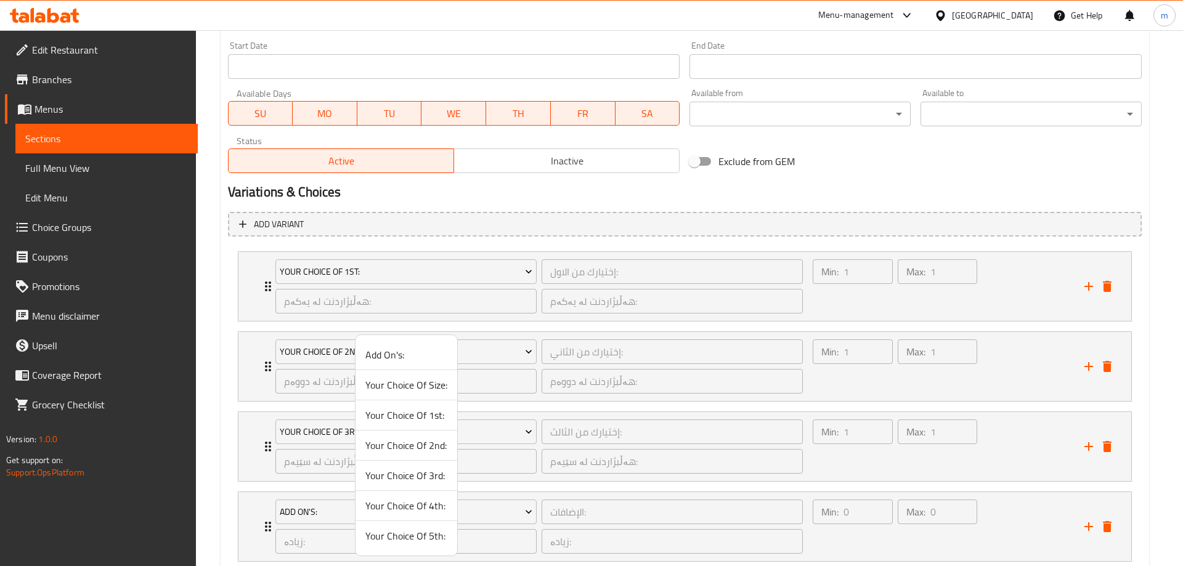
click at [408, 509] on span "Your Choice Of 4th:" at bounding box center [406, 505] width 82 height 15
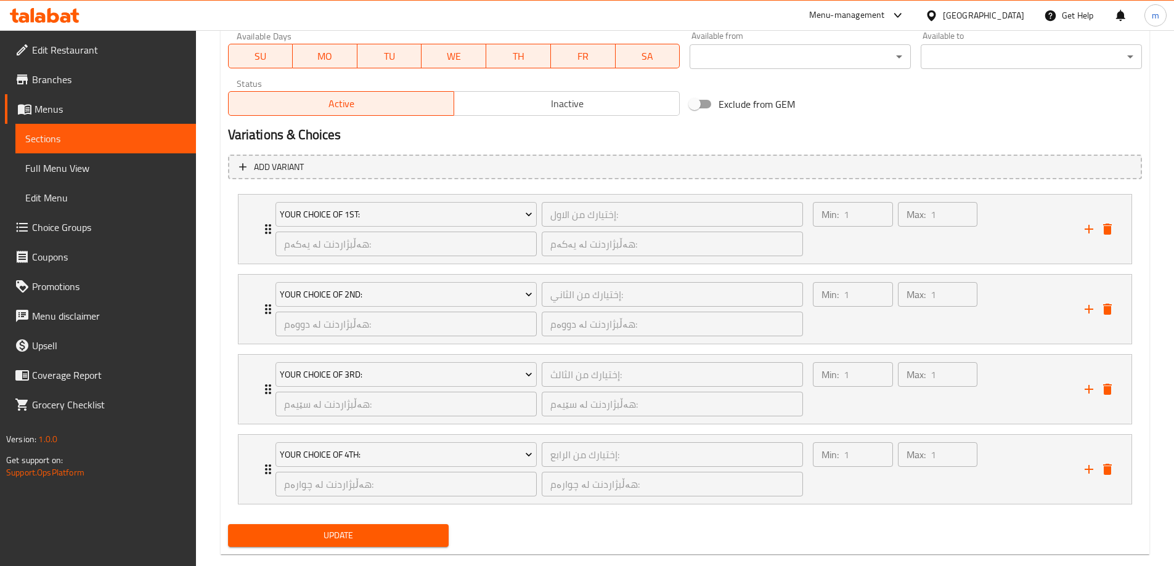
scroll to position [736, 0]
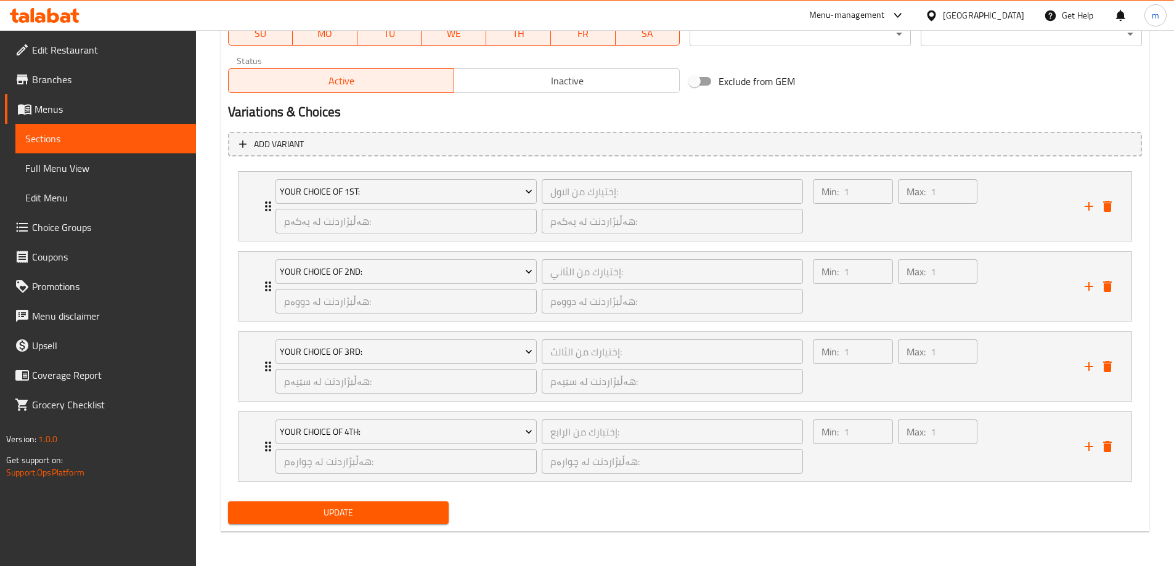
click at [357, 516] on span "Update" at bounding box center [338, 512] width 201 height 15
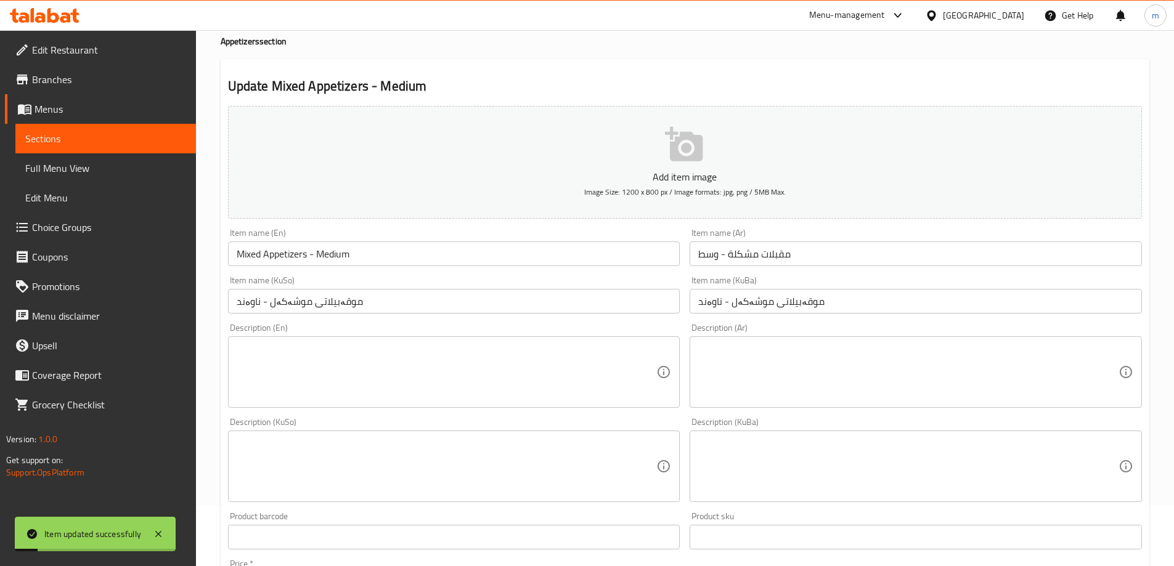
scroll to position [17, 0]
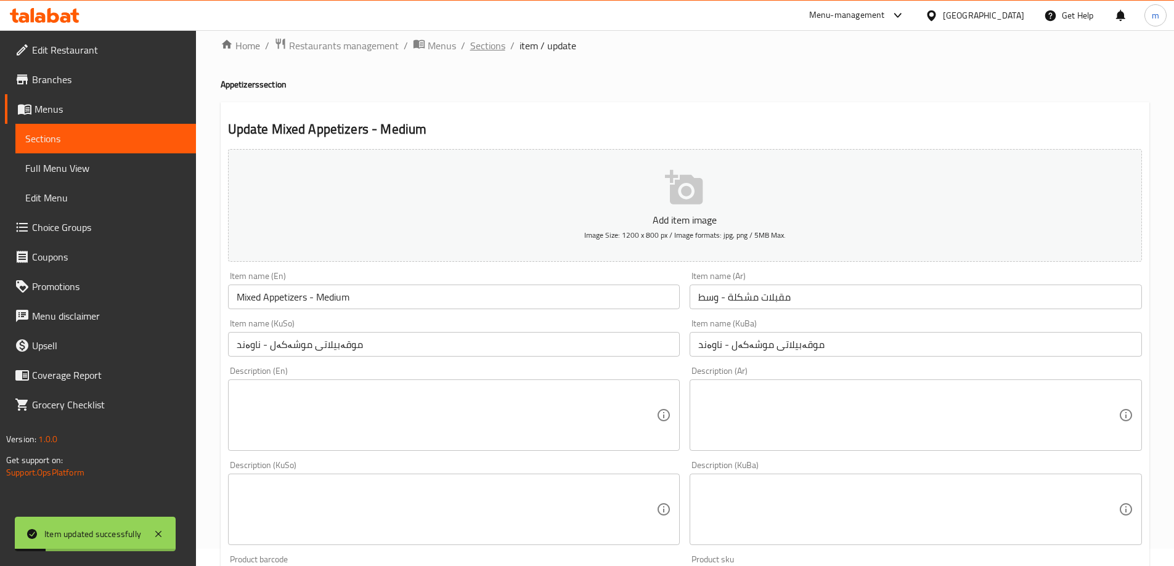
click at [486, 44] on span "Sections" at bounding box center [487, 45] width 35 height 15
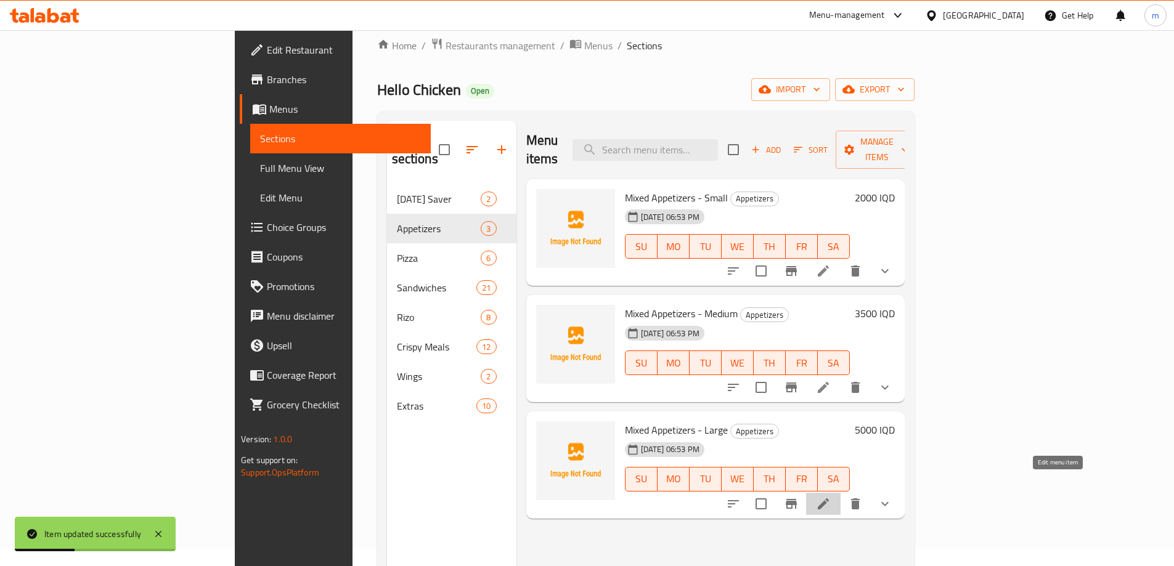
click at [830, 497] on icon at bounding box center [823, 504] width 15 height 15
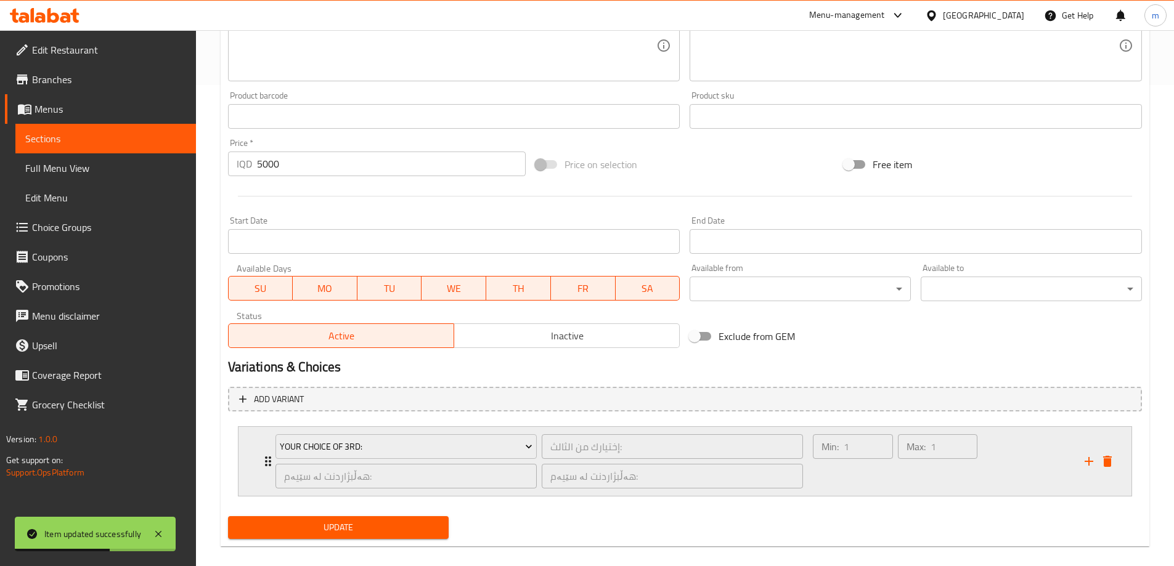
scroll to position [496, 0]
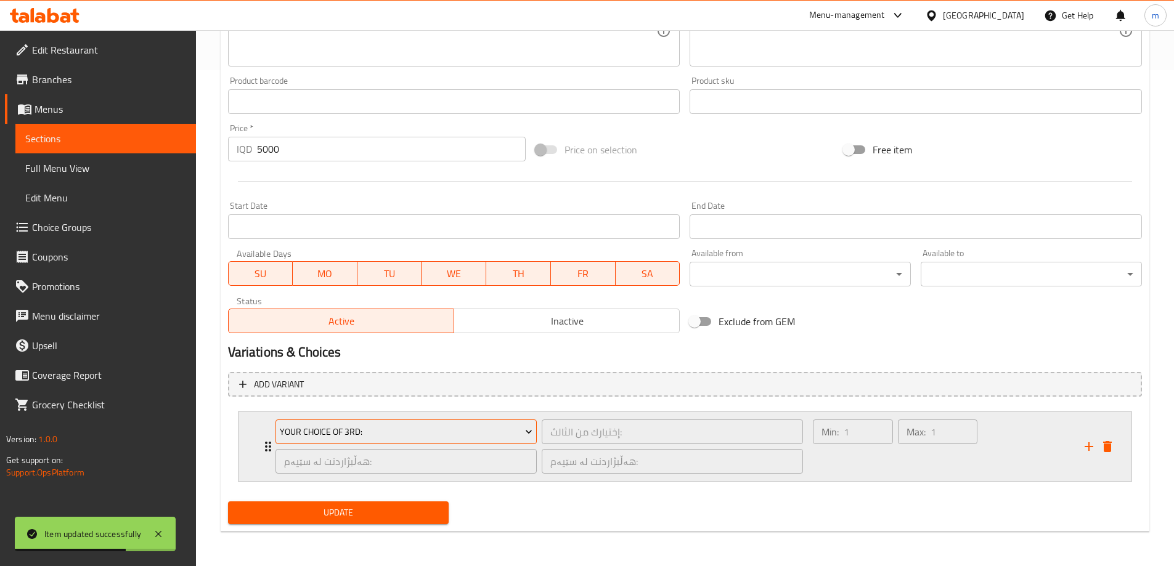
click at [423, 429] on span "Your Choice Of 3rd:" at bounding box center [406, 431] width 253 height 15
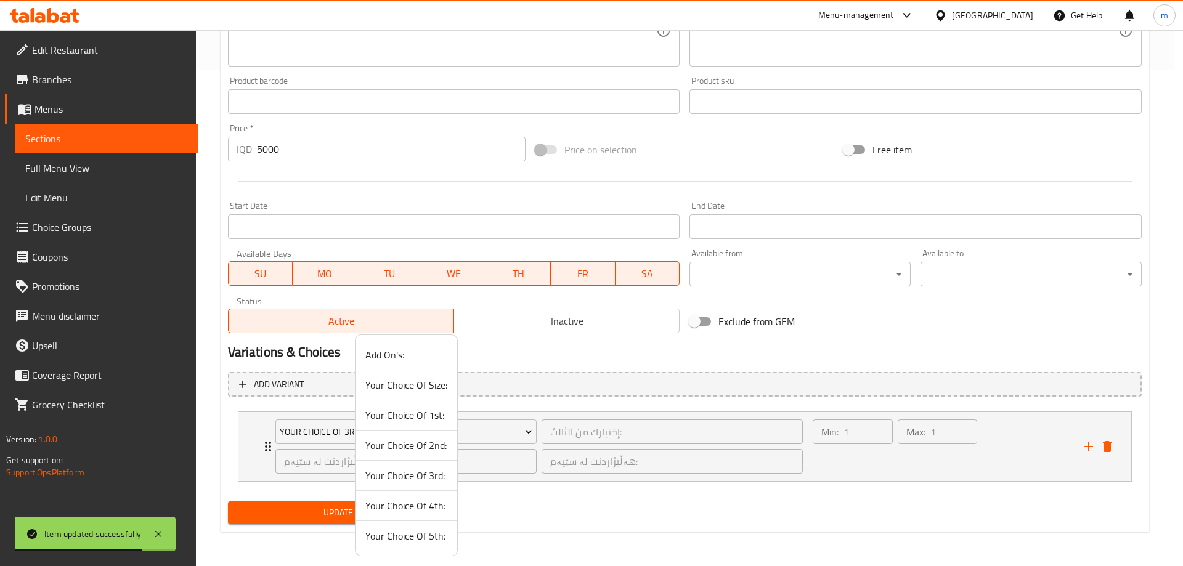
click at [412, 416] on span "Your Choice Of 1st:" at bounding box center [406, 415] width 82 height 15
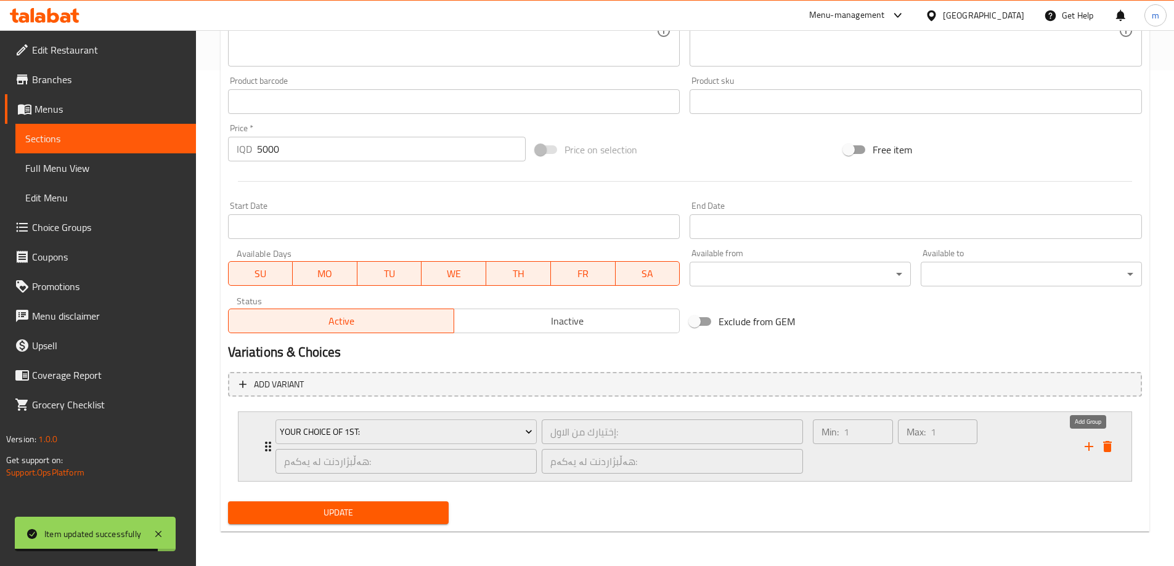
click at [1084, 448] on icon "add" at bounding box center [1088, 446] width 15 height 15
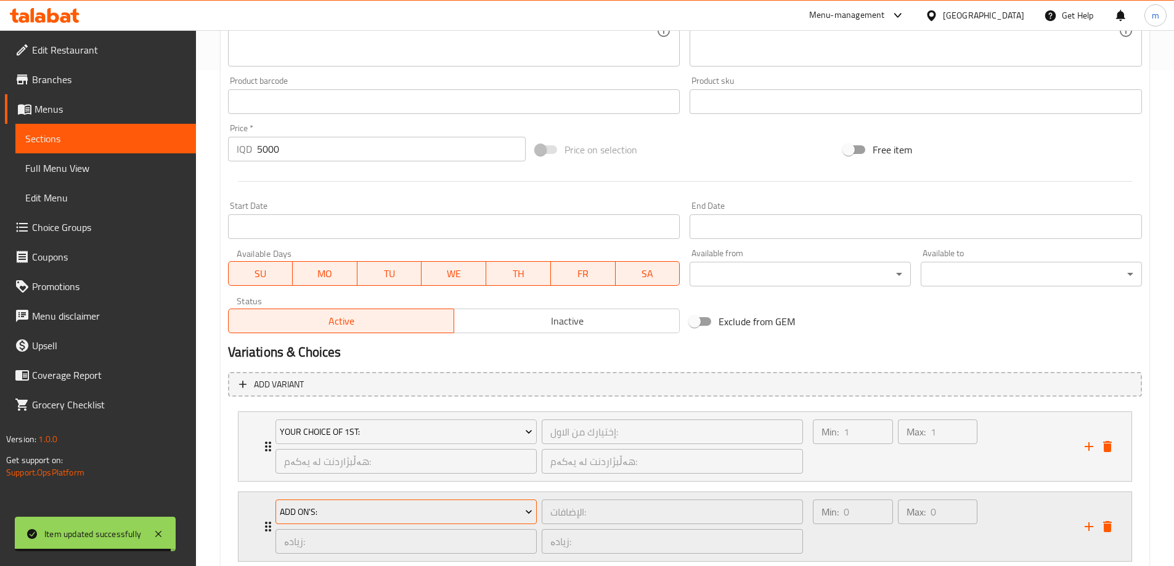
click at [408, 506] on span "Add On's:" at bounding box center [406, 512] width 253 height 15
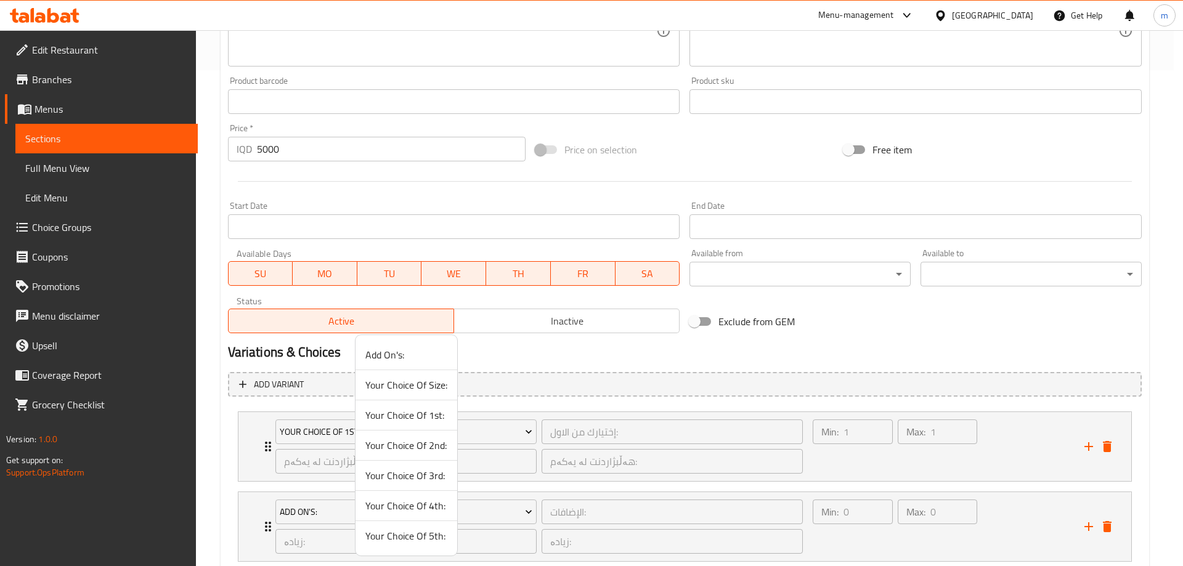
click at [420, 449] on span "Your Choice Of 2nd:" at bounding box center [406, 445] width 82 height 15
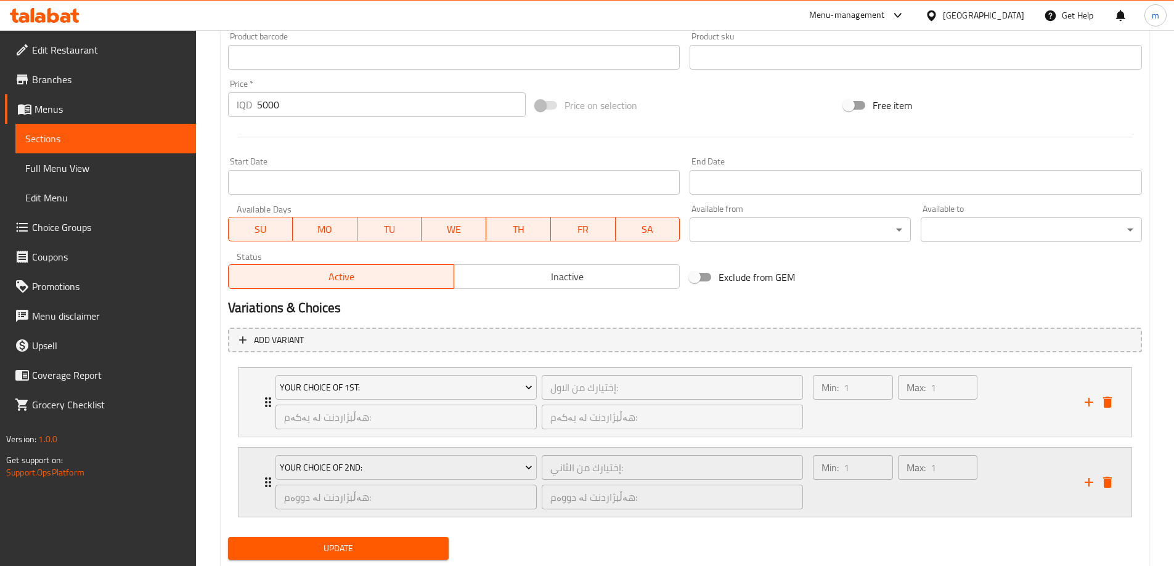
scroll to position [576, 0]
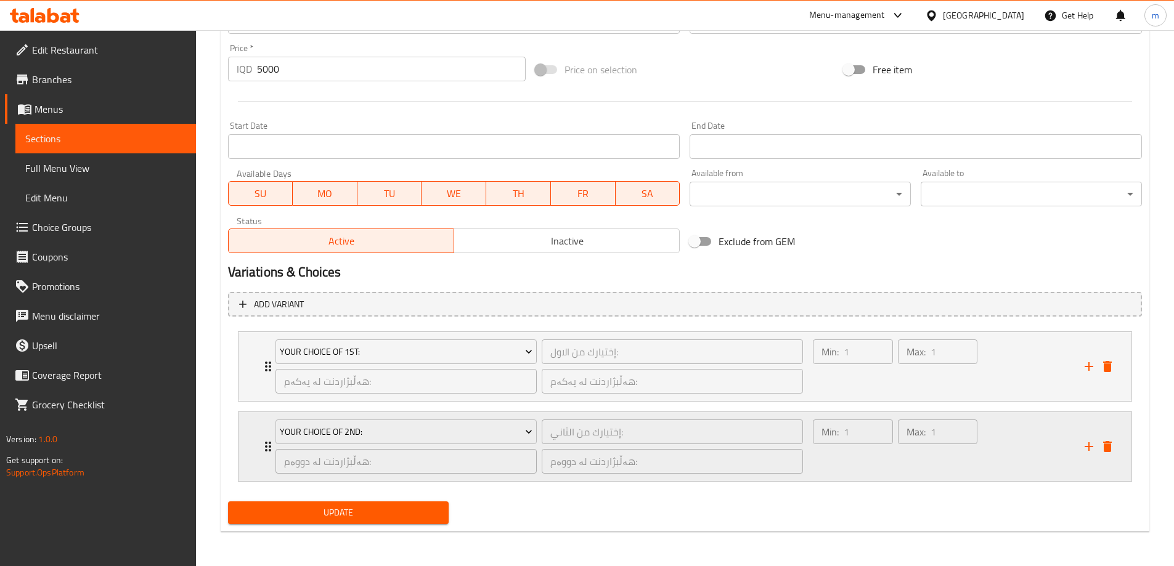
click at [1080, 440] on div "Expand" at bounding box center [1097, 446] width 37 height 18
click at [1085, 450] on icon "add" at bounding box center [1088, 446] width 15 height 15
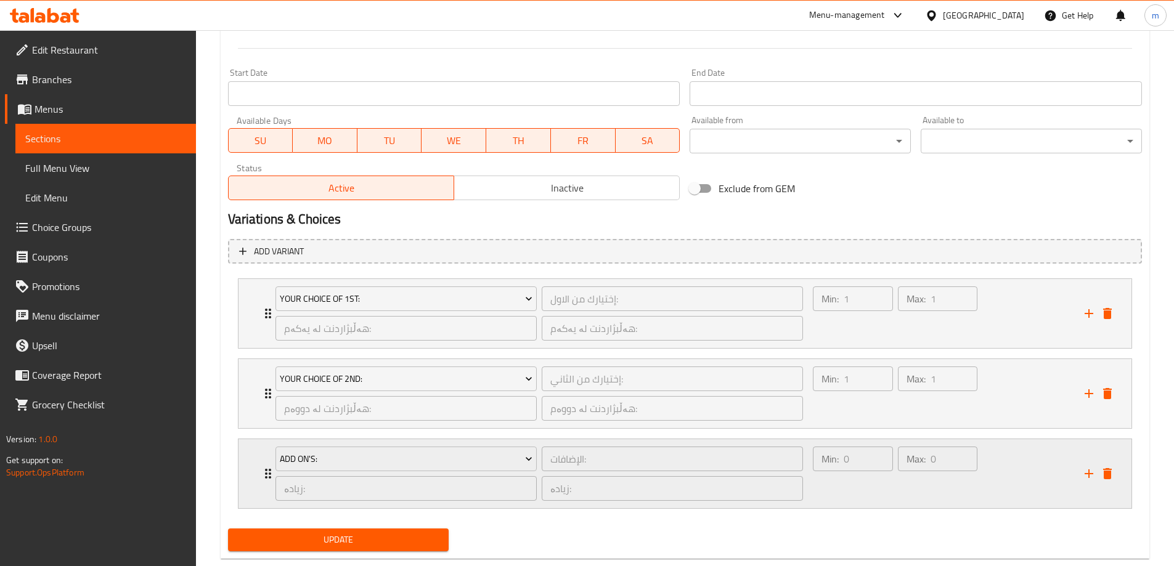
scroll to position [656, 0]
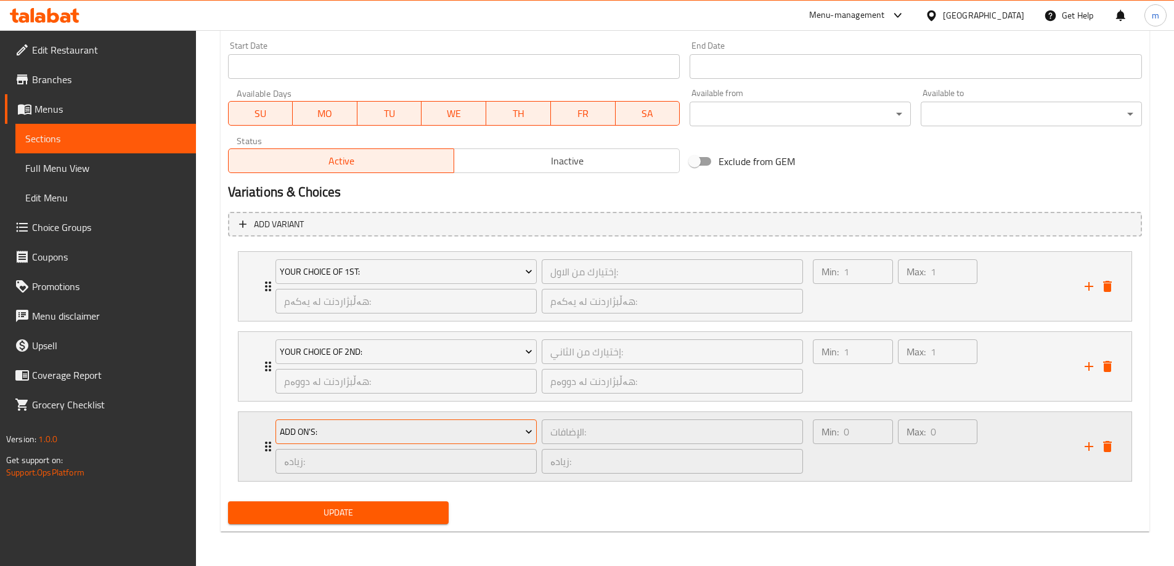
click at [355, 426] on span "Add On's:" at bounding box center [406, 431] width 253 height 15
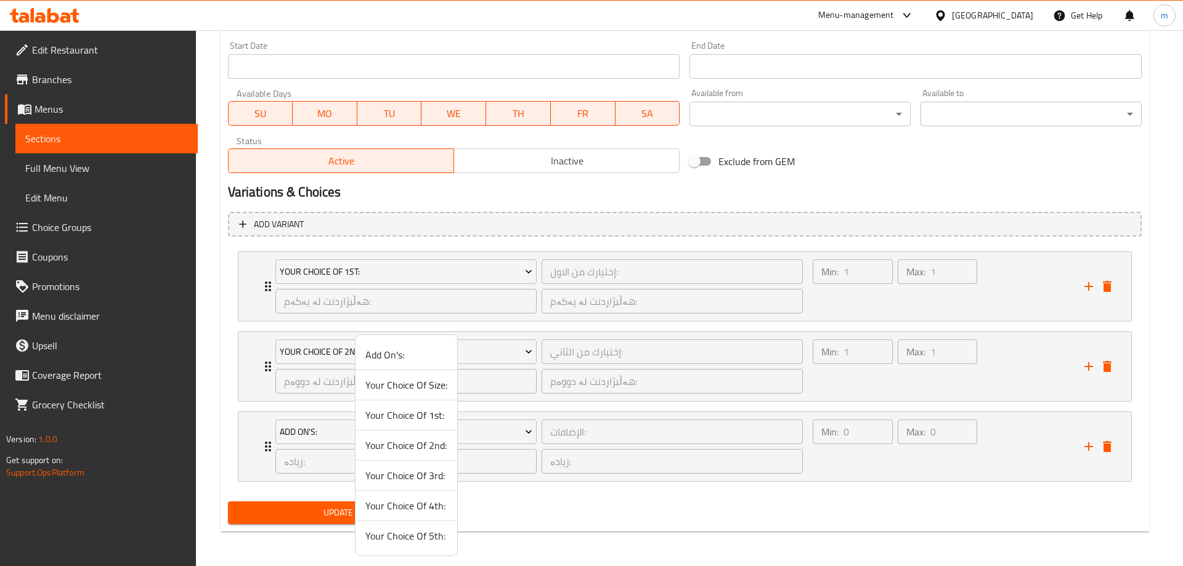
click at [431, 478] on span "Your Choice Of 3rd:" at bounding box center [406, 475] width 82 height 15
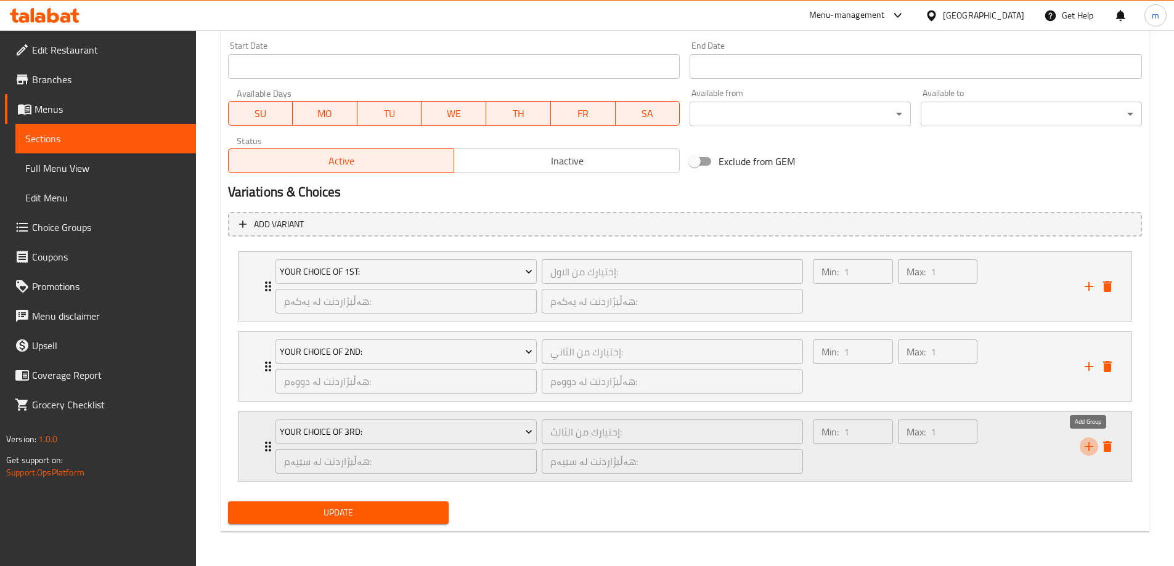
click at [1086, 446] on icon "add" at bounding box center [1088, 446] width 15 height 15
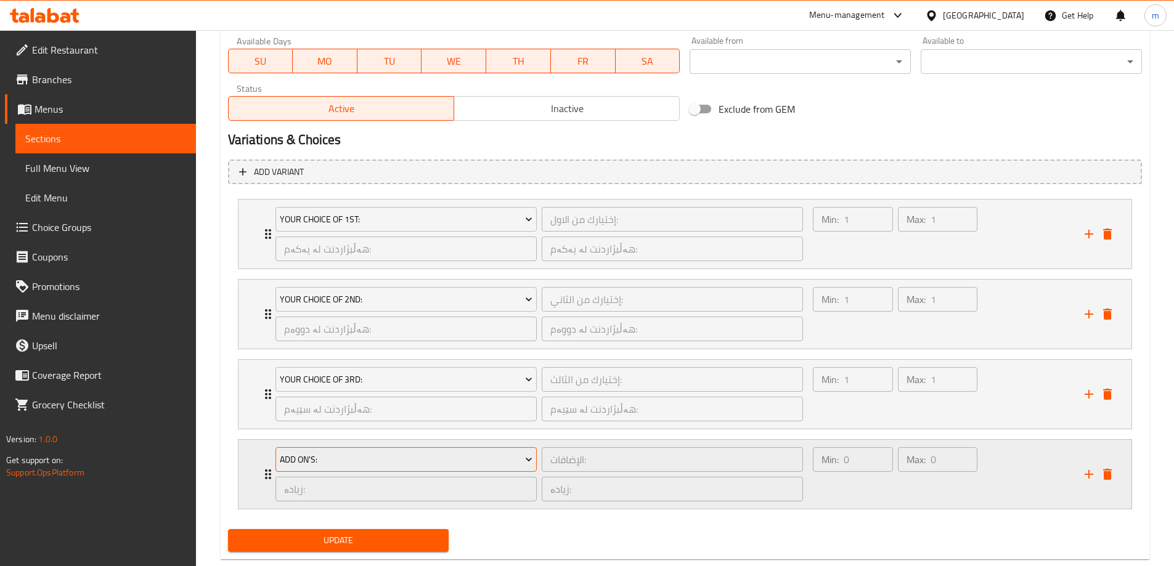
scroll to position [736, 0]
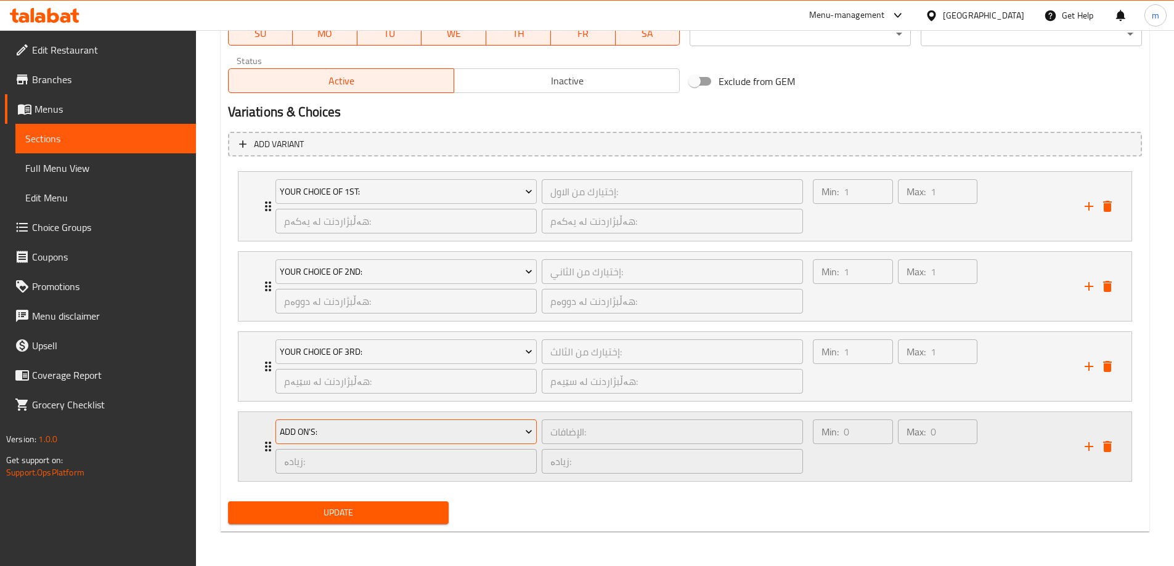
click at [380, 431] on span "Add On's:" at bounding box center [406, 431] width 253 height 15
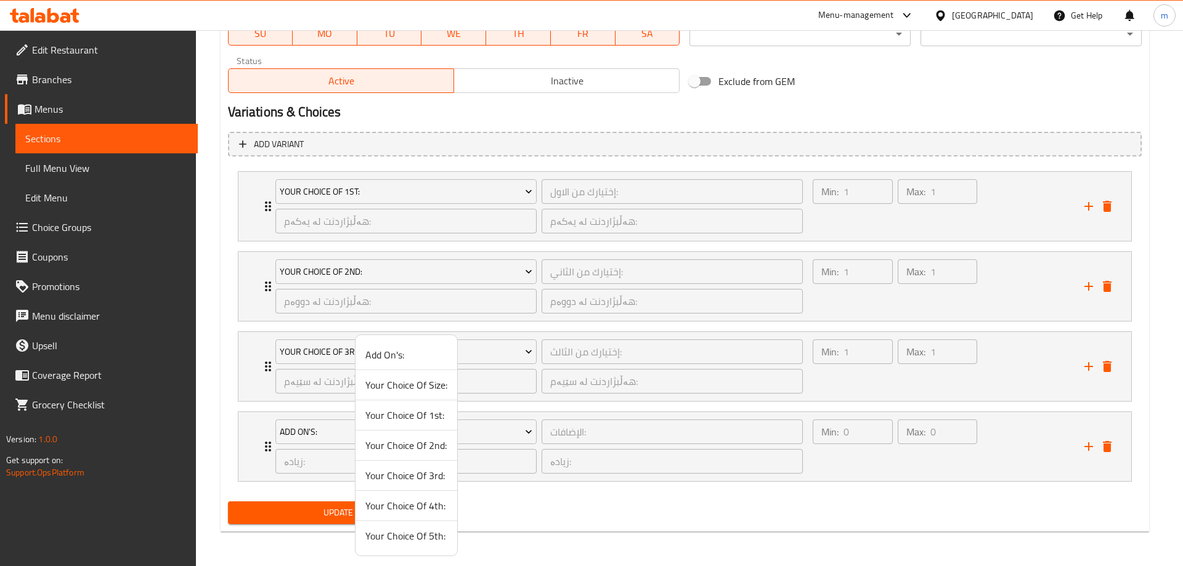
click at [391, 503] on span "Your Choice Of 4th:" at bounding box center [406, 505] width 82 height 15
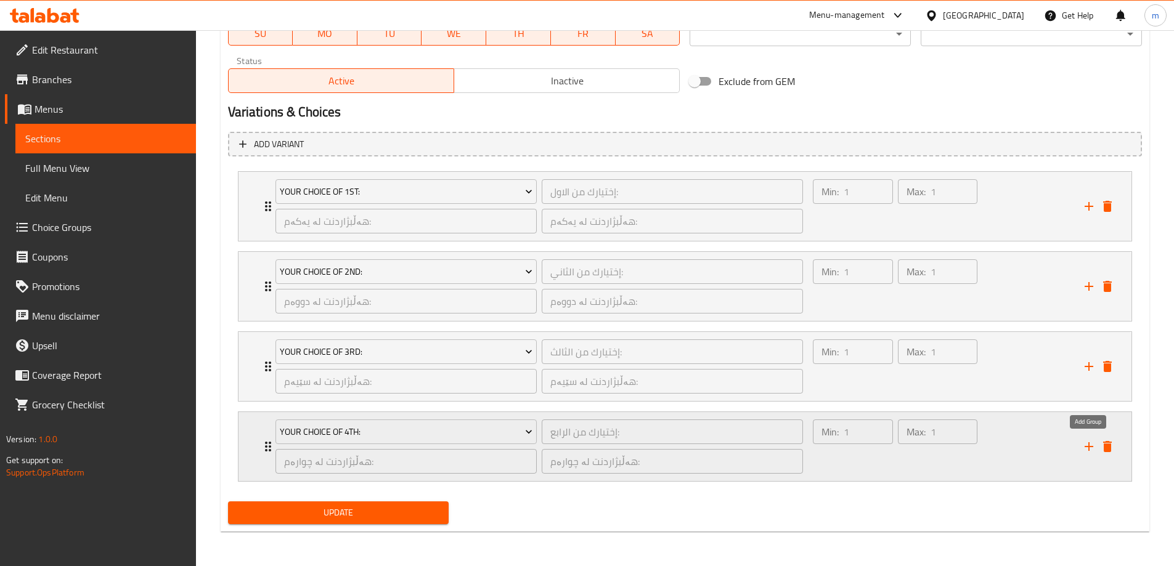
drag, startPoint x: 1092, startPoint y: 442, endPoint x: 1081, endPoint y: 440, distance: 11.2
click at [1090, 443] on icon "add" at bounding box center [1088, 446] width 15 height 15
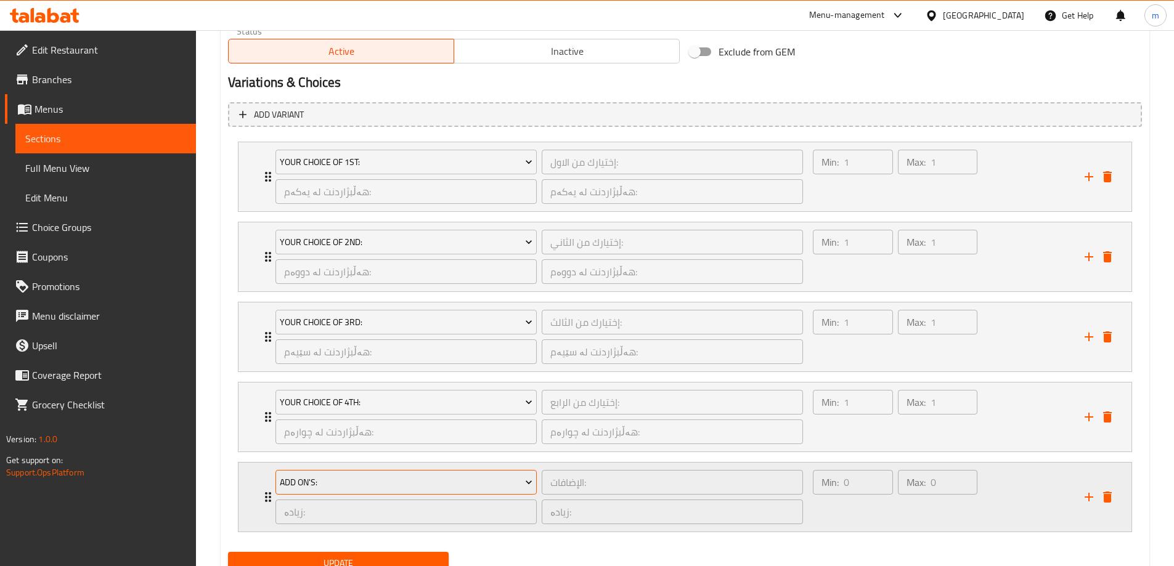
scroll to position [816, 0]
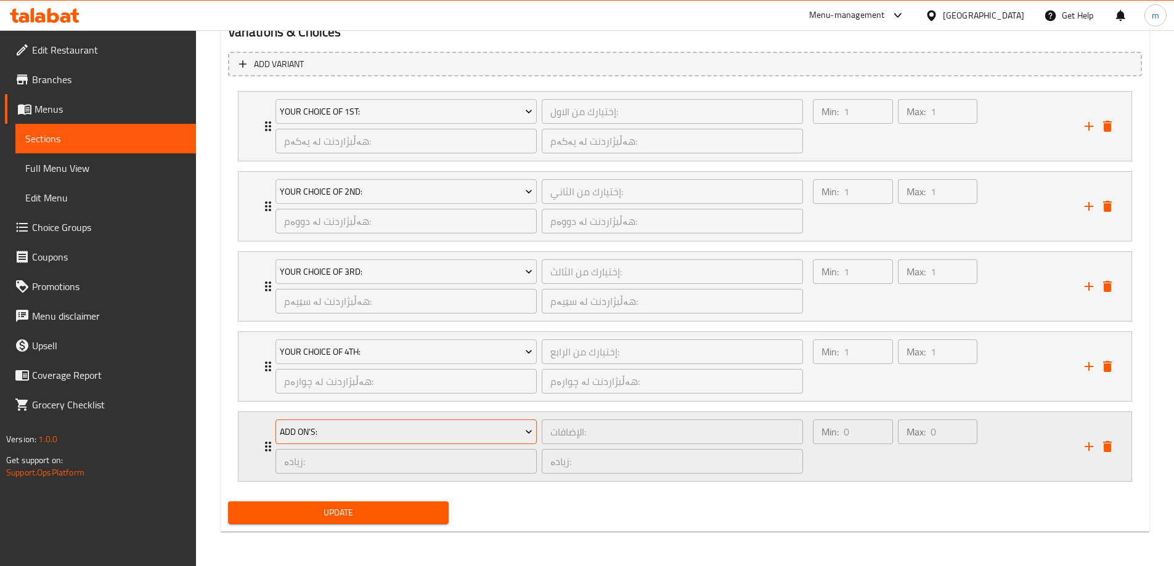
click at [376, 426] on span "Add On's:" at bounding box center [406, 431] width 253 height 15
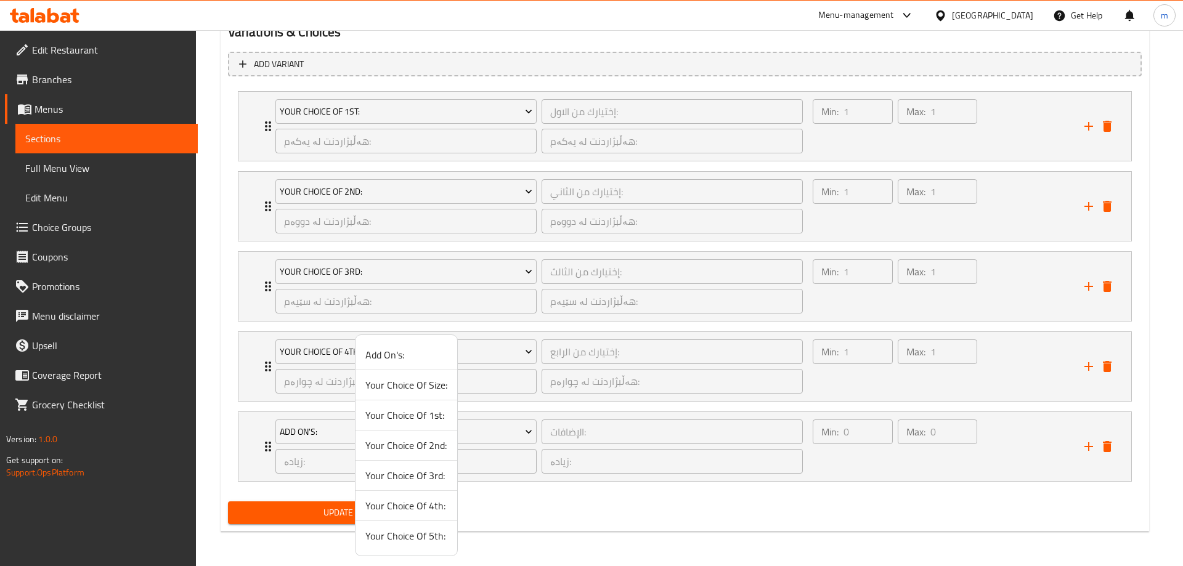
click at [405, 538] on span "Your Choice Of 5th:" at bounding box center [406, 536] width 82 height 15
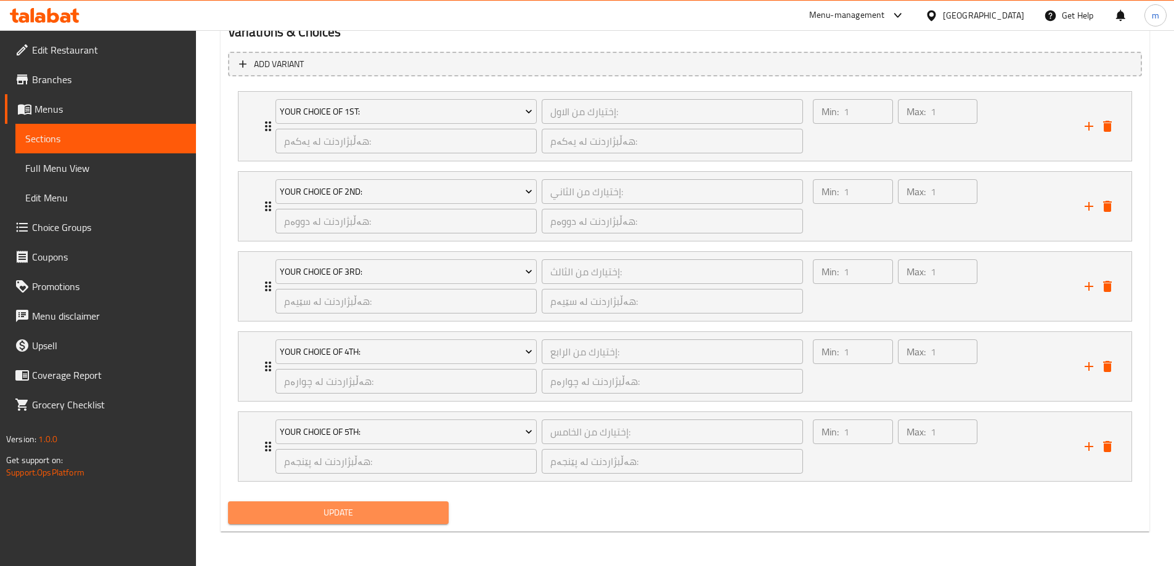
click at [312, 506] on span "Update" at bounding box center [338, 512] width 201 height 15
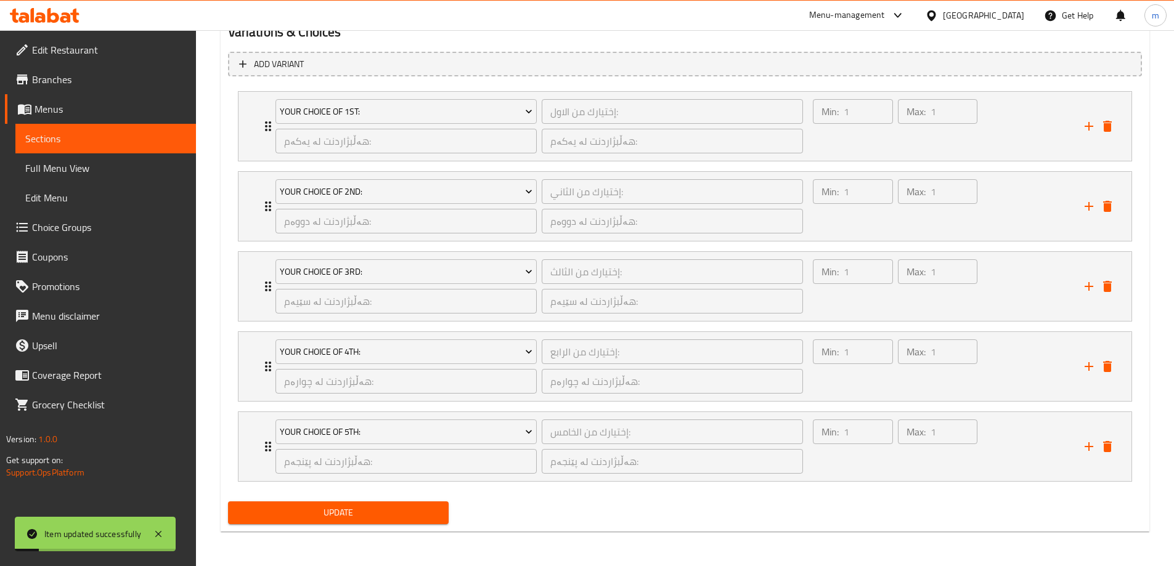
click at [100, 174] on span "Full Menu View" at bounding box center [105, 168] width 161 height 15
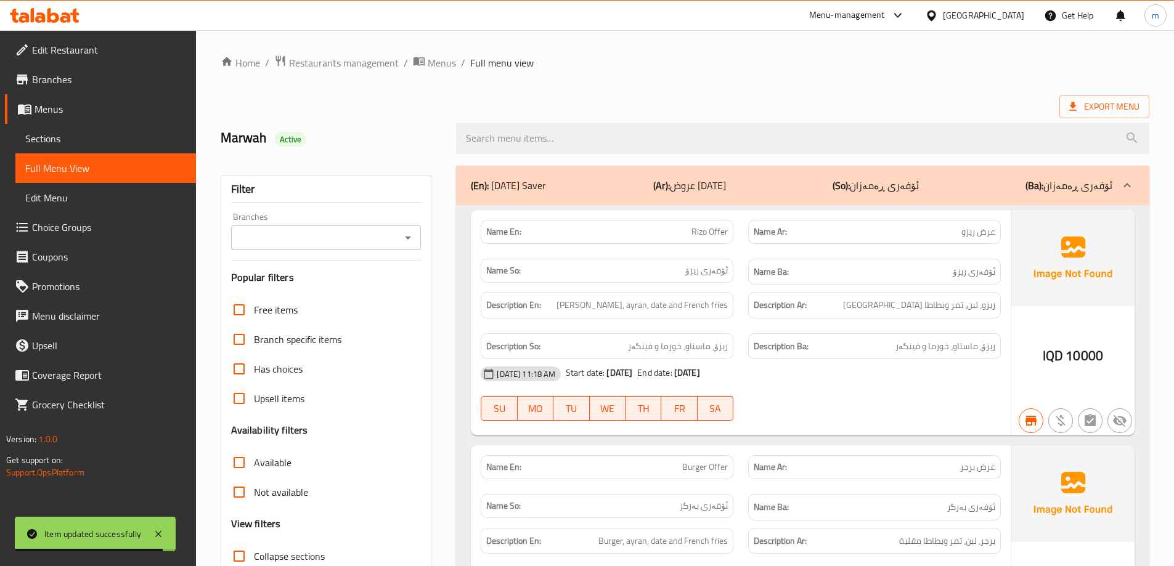
click at [408, 236] on icon "Open" at bounding box center [407, 237] width 15 height 15
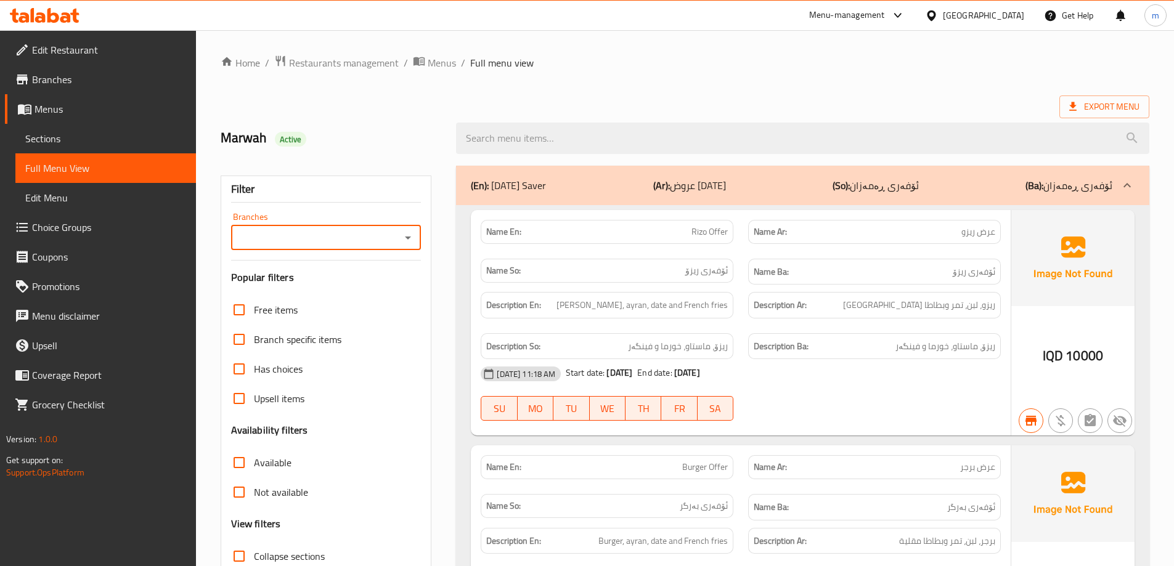
click at [314, 230] on input "Branches" at bounding box center [316, 237] width 163 height 17
click at [299, 296] on span "Hello Chicken, Sadr Area" at bounding box center [291, 290] width 103 height 15
type input "Hello Chicken, Sadr Area"
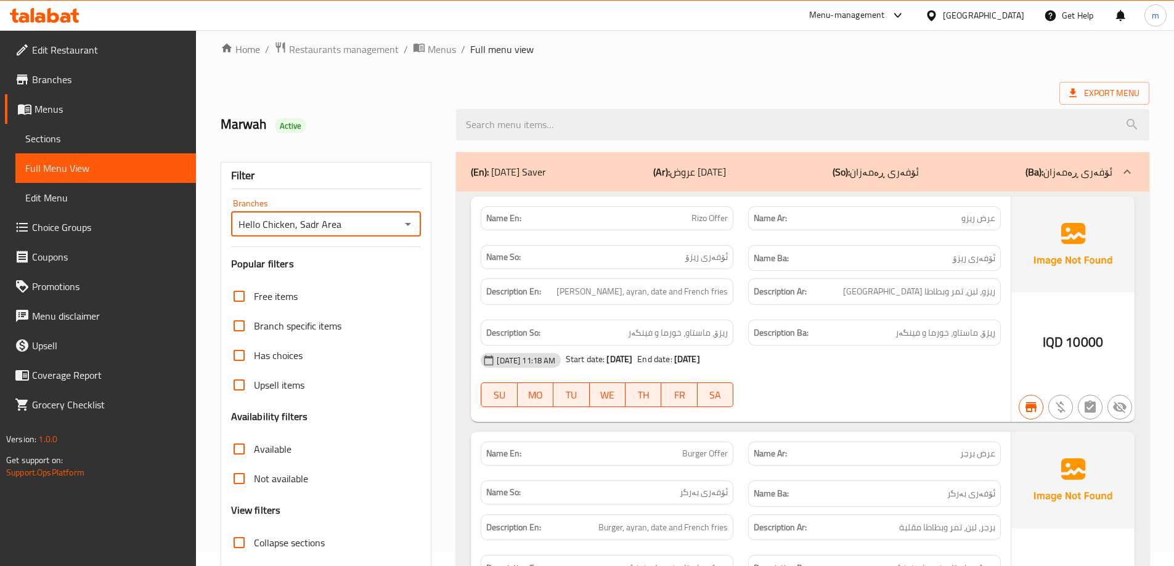
scroll to position [288, 0]
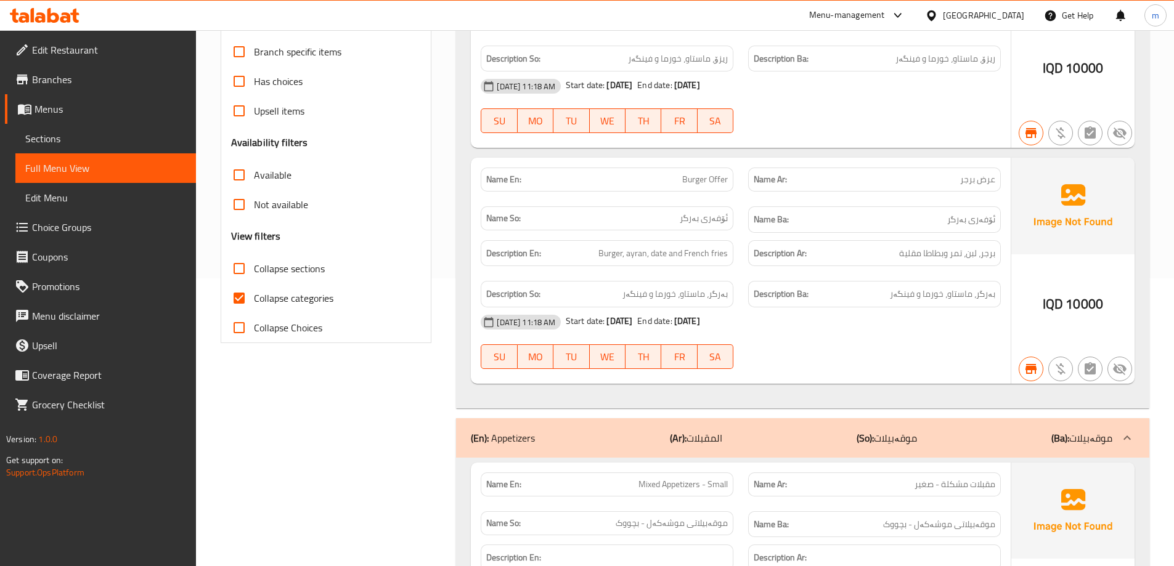
click at [266, 294] on span "Collapse categories" at bounding box center [293, 298] width 79 height 15
click at [254, 294] on input "Collapse categories" at bounding box center [239, 298] width 30 height 30
checkbox input "false"
click at [257, 275] on span "Collapse sections" at bounding box center [289, 268] width 71 height 15
click at [254, 275] on input "Collapse sections" at bounding box center [239, 269] width 30 height 30
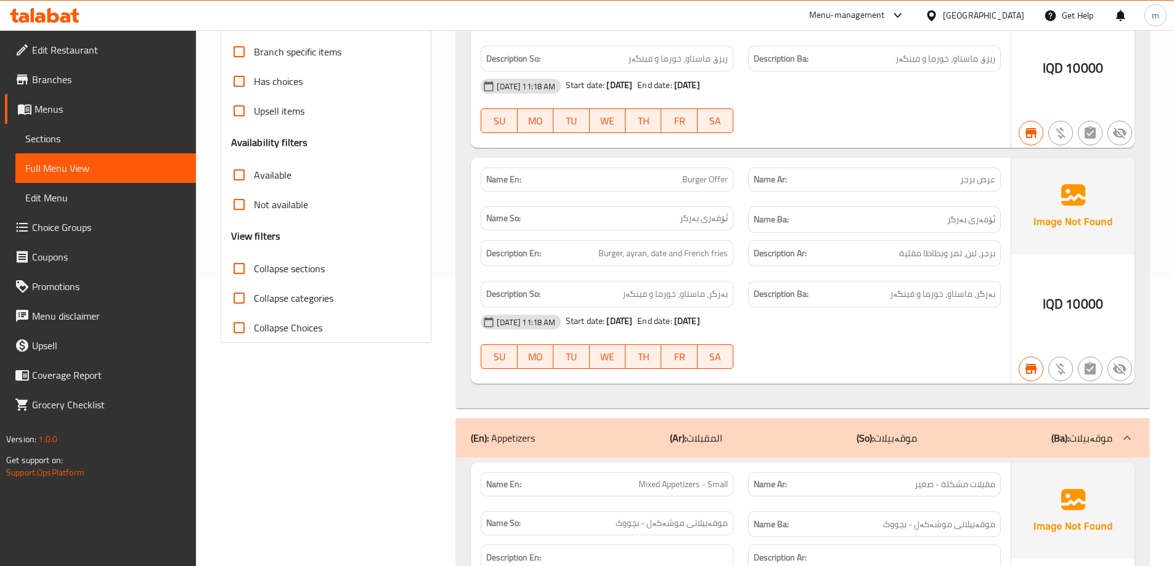
checkbox input "true"
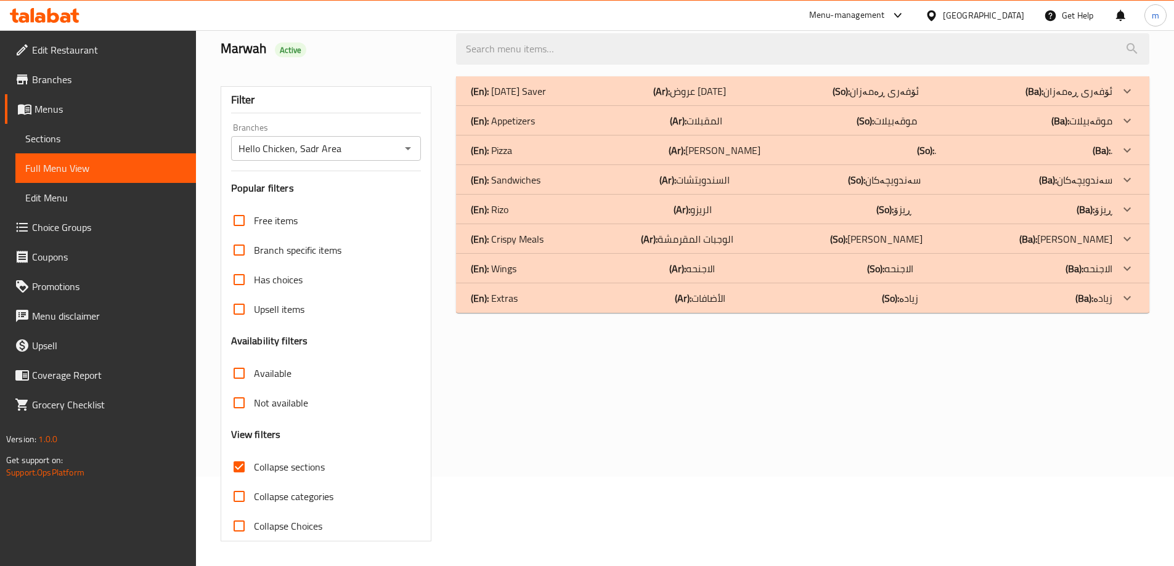
scroll to position [89, 0]
click at [629, 127] on div "(En): Appetizers (Ar): المقبلات (So): موقەبیلات (Ba): موقەبیلات" at bounding box center [791, 120] width 641 height 15
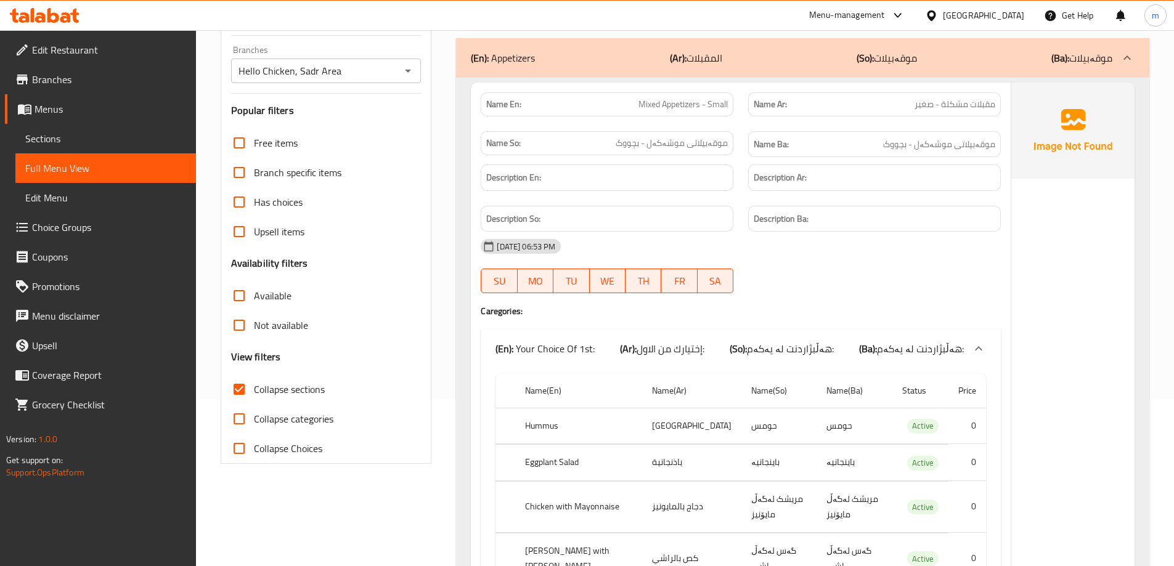
scroll to position [233, 0]
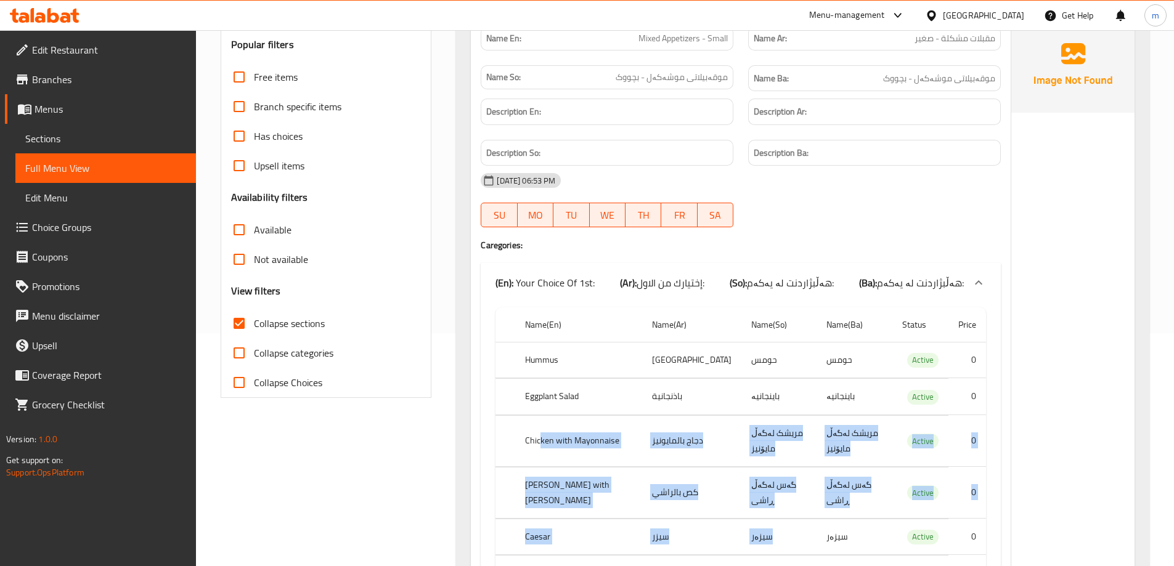
drag, startPoint x: 580, startPoint y: 439, endPoint x: 872, endPoint y: 501, distance: 299.2
click at [872, 501] on tbody "Hummus حمص حومس حومس Active 0 Eggplant Salad باذنجانية باینجانیە باینجانیە Acti…" at bounding box center [740, 558] width 490 height 433
click at [840, 467] on td "گەس لەگەڵ ڕاشی" at bounding box center [854, 492] width 76 height 51
click at [816, 440] on td "مریشک لەگەڵ مایۆنیز" at bounding box center [854, 440] width 76 height 51
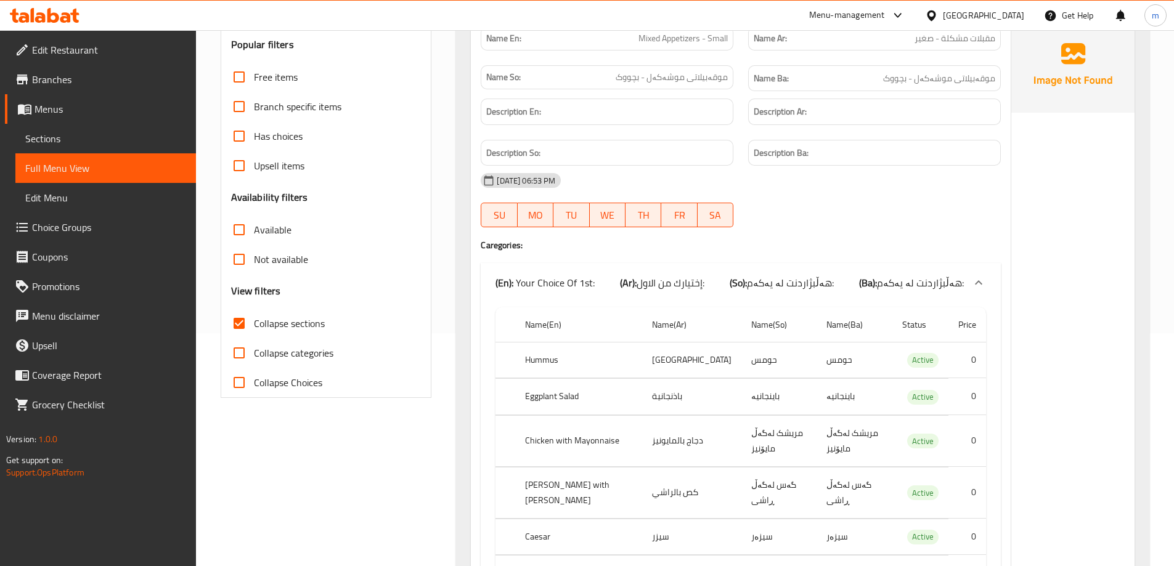
click at [816, 437] on td "مریشک لەگەڵ مایۆنیز" at bounding box center [854, 440] width 76 height 51
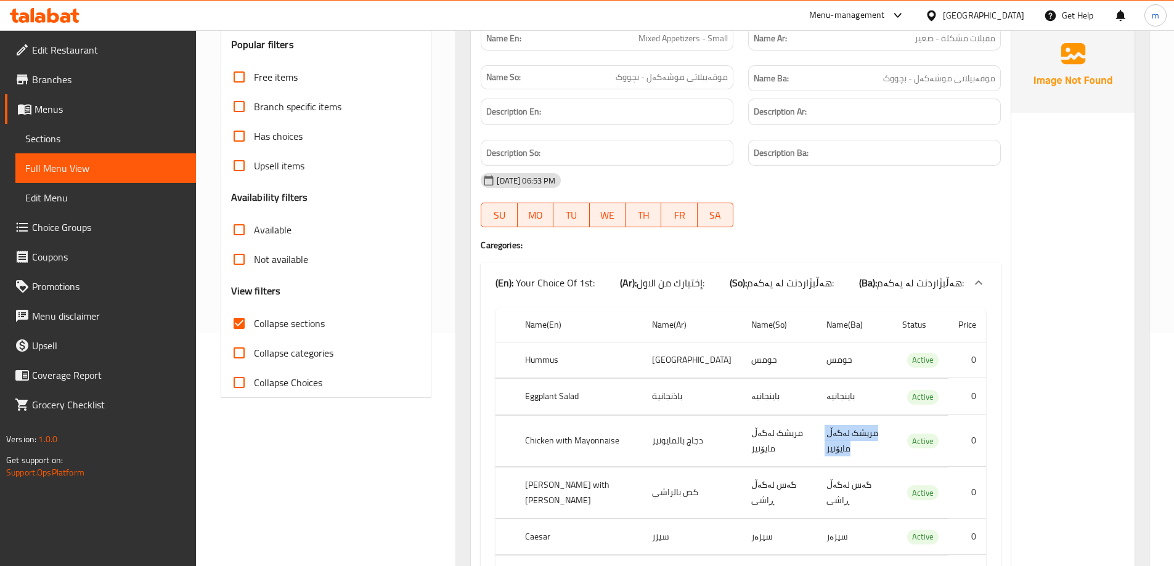
click at [816, 437] on td "مریشک لەگەڵ مایۆنیز" at bounding box center [854, 440] width 76 height 51
click at [816, 467] on td "گەس لەگەڵ ڕاشی" at bounding box center [854, 492] width 76 height 51
click at [744, 467] on td "گەس لەگەڵ ڕاشی" at bounding box center [778, 492] width 75 height 51
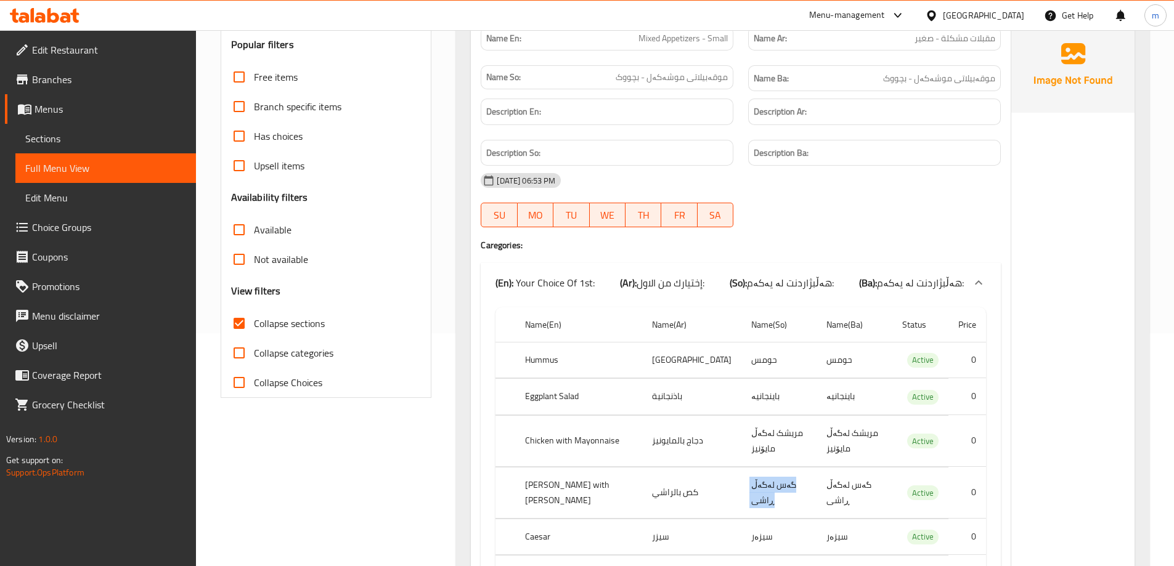
click at [744, 467] on td "گەس لەگەڵ ڕاشی" at bounding box center [778, 492] width 75 height 51
click at [540, 467] on th "Gus with Rashi" at bounding box center [578, 492] width 126 height 51
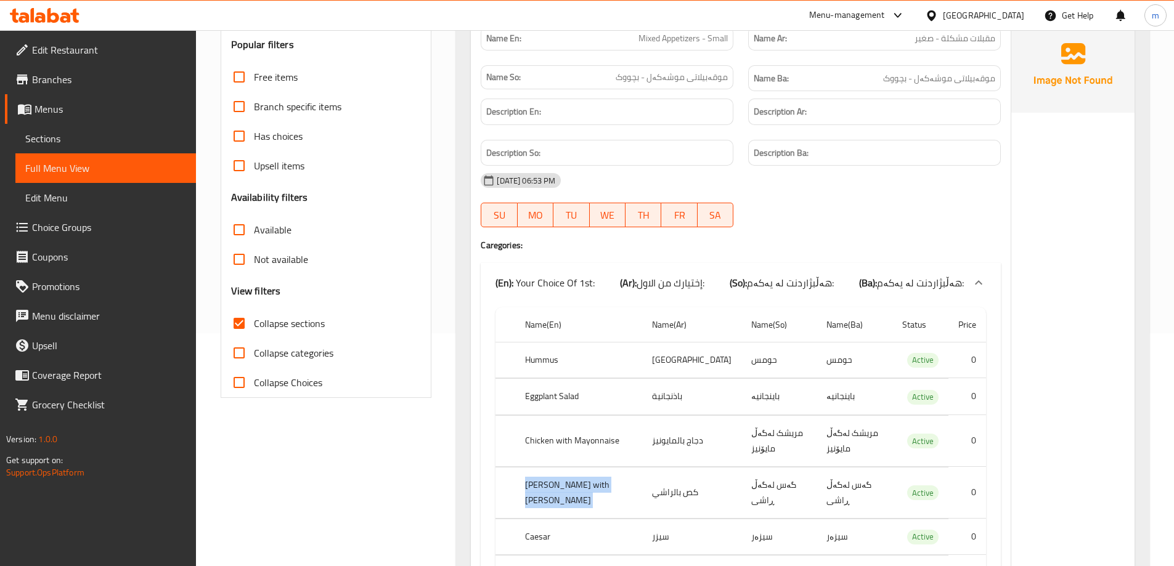
click at [540, 467] on th "Gus with Rashi" at bounding box center [578, 492] width 126 height 51
click at [655, 470] on td "كص بالراشي" at bounding box center [691, 492] width 99 height 51
click at [663, 428] on td "دجاج بالمايونيز" at bounding box center [691, 440] width 99 height 51
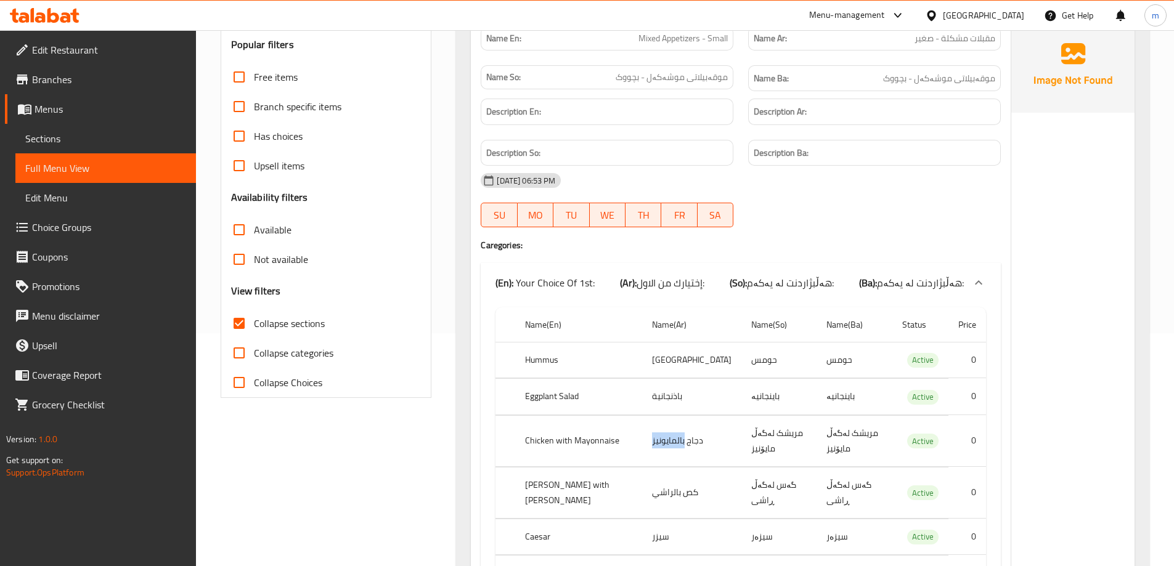
click at [663, 428] on td "دجاج بالمايونيز" at bounding box center [691, 440] width 99 height 51
click at [769, 434] on td "مریشک لەگەڵ مایۆنیز" at bounding box center [778, 440] width 75 height 51
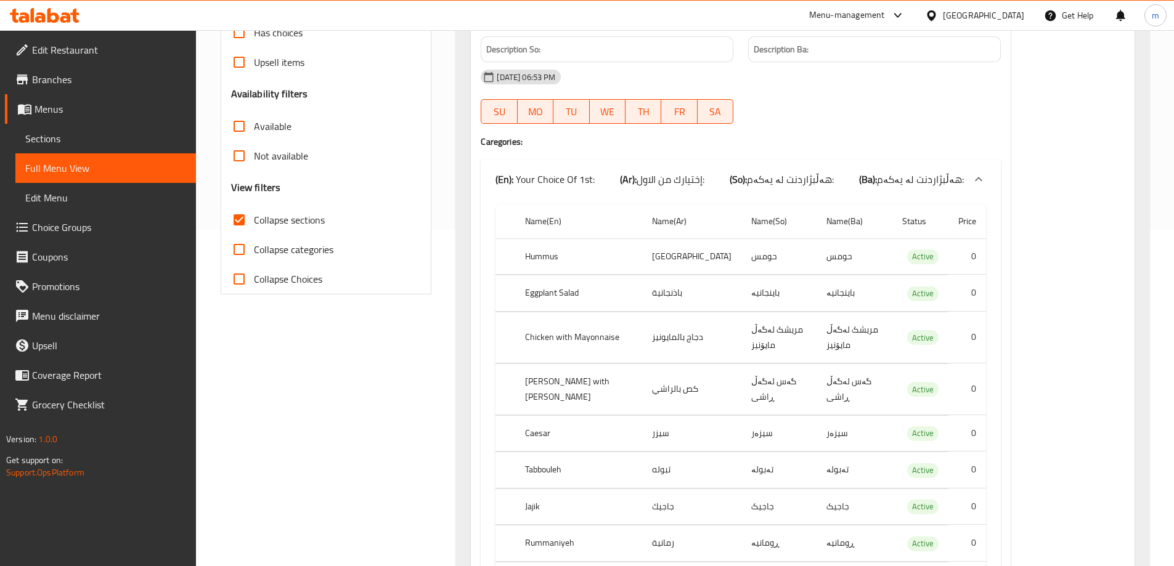
scroll to position [376, 0]
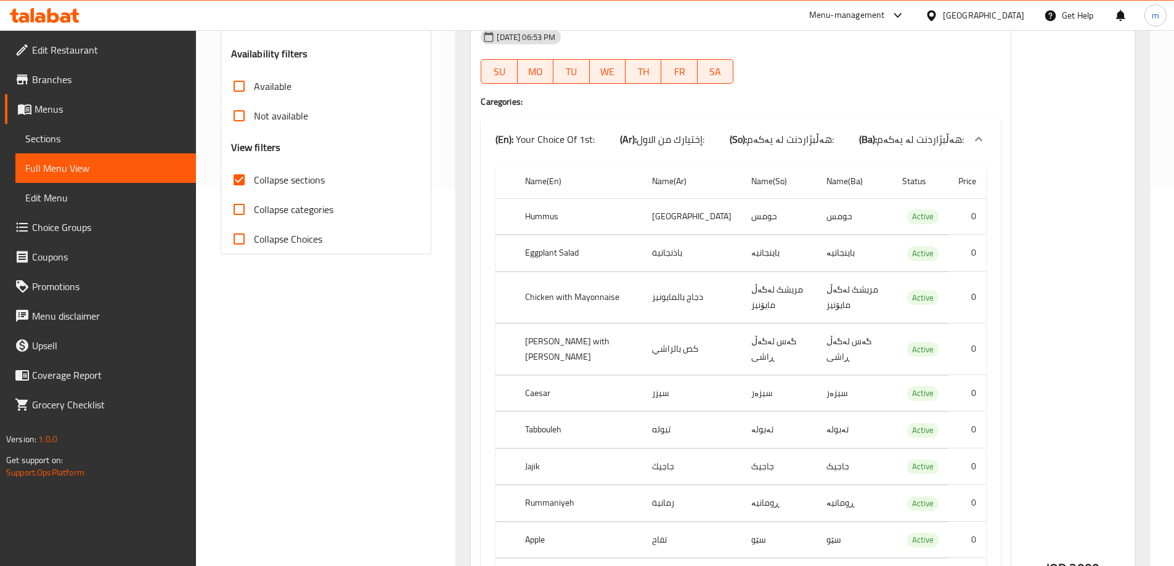
click at [40, 227] on span "Choice Groups" at bounding box center [109, 227] width 154 height 15
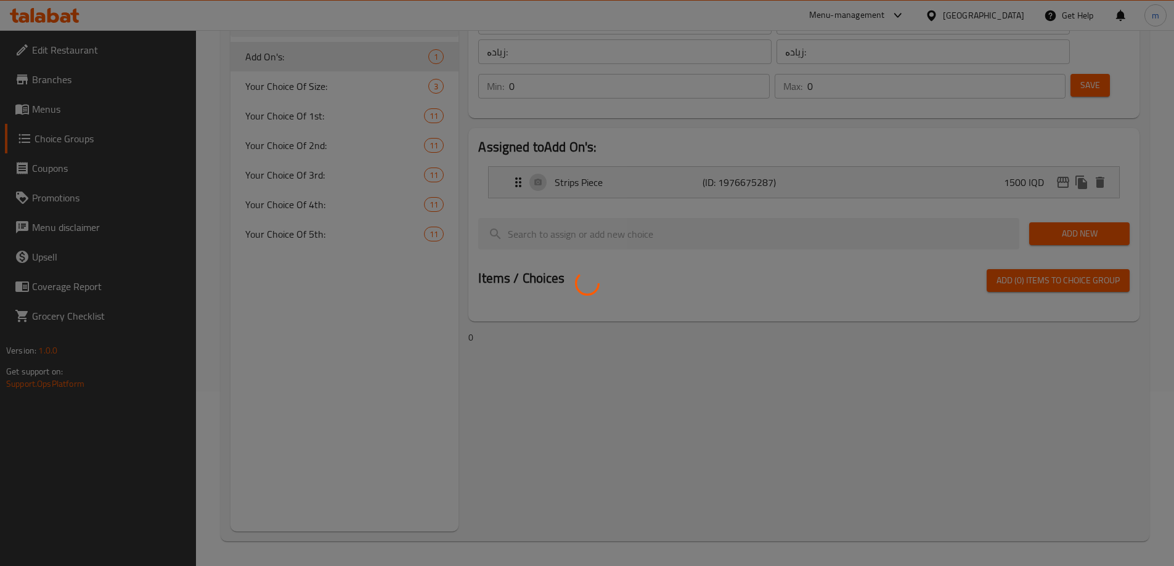
scroll to position [174, 0]
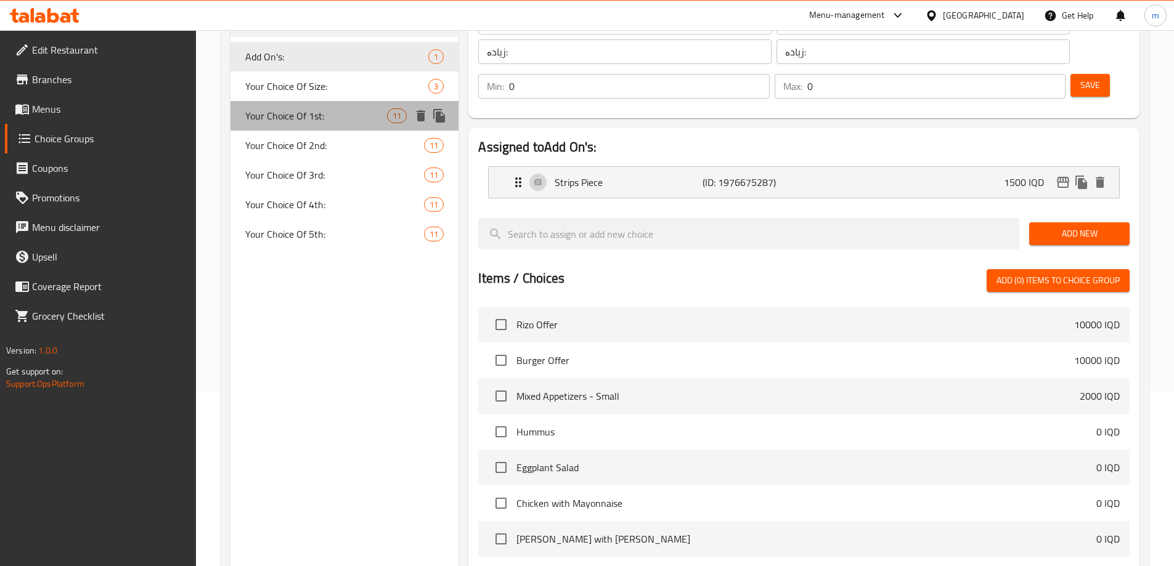
click at [313, 116] on span "Your Choice Of 1st:" at bounding box center [316, 115] width 142 height 15
type input "Your Choice Of 1st:"
type input "إختيارك من الاول:"
type input "هەڵبژاردنت لە یەکەم:"
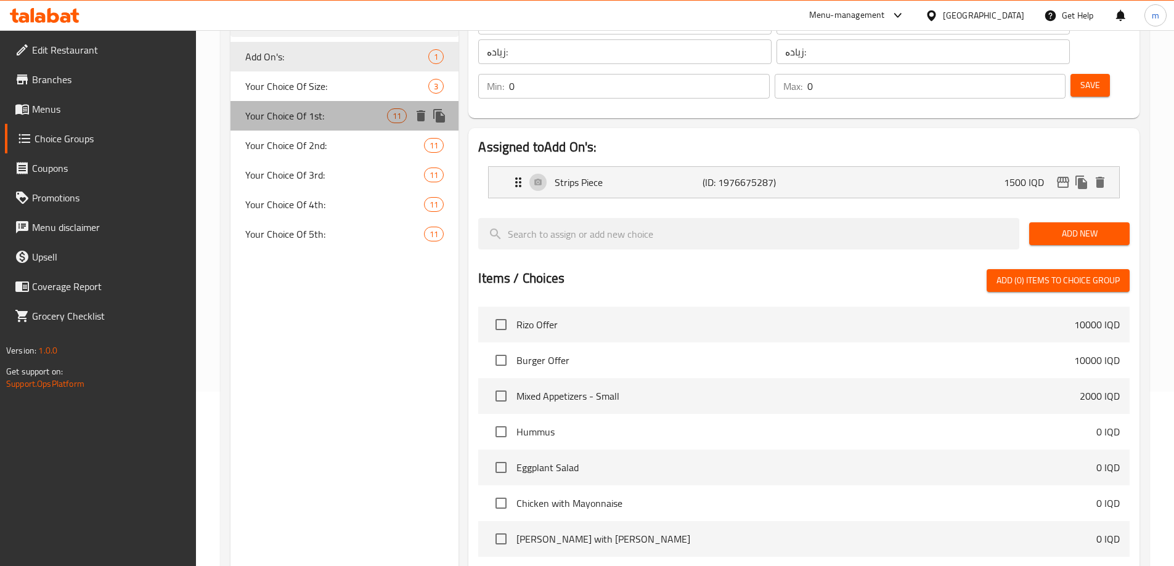
type input "1"
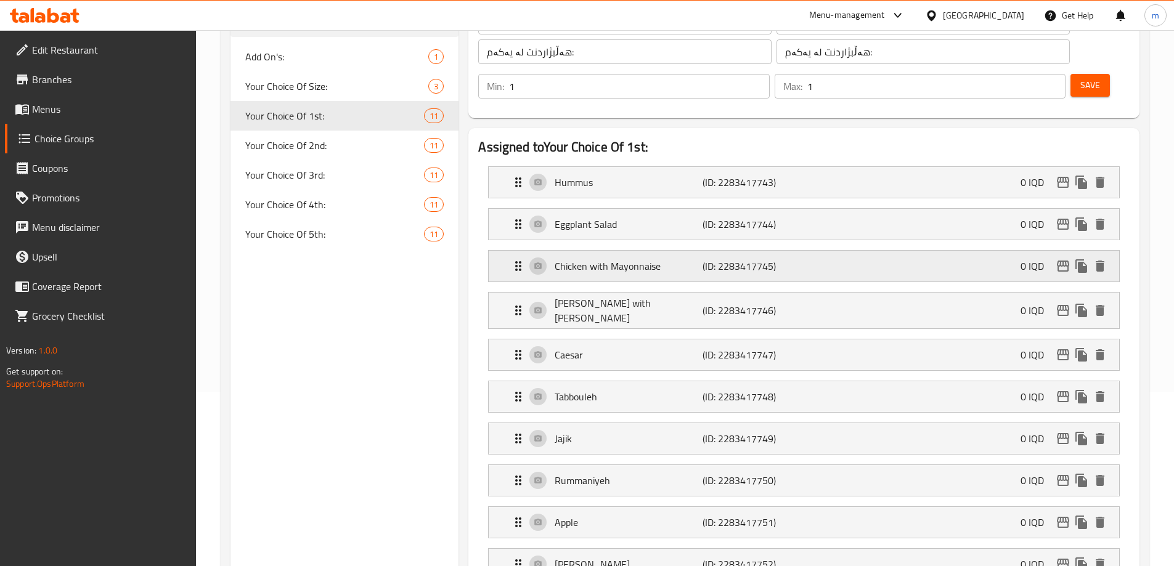
click at [653, 259] on p "Chicken with Mayonnaise" at bounding box center [627, 266] width 147 height 15
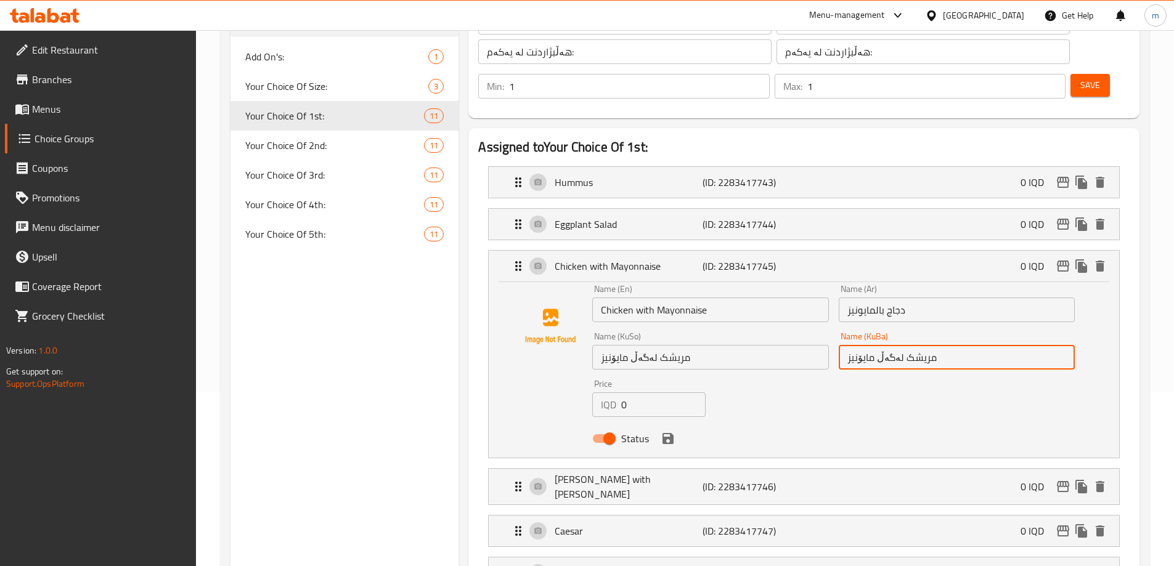
click at [886, 345] on input "مریشک لەگەڵ مایۆنیز" at bounding box center [956, 357] width 236 height 25
type input "مریشک بە مایۆنیز"
click at [636, 345] on input "مریشک لەگەڵ مایۆنیز" at bounding box center [710, 357] width 236 height 25
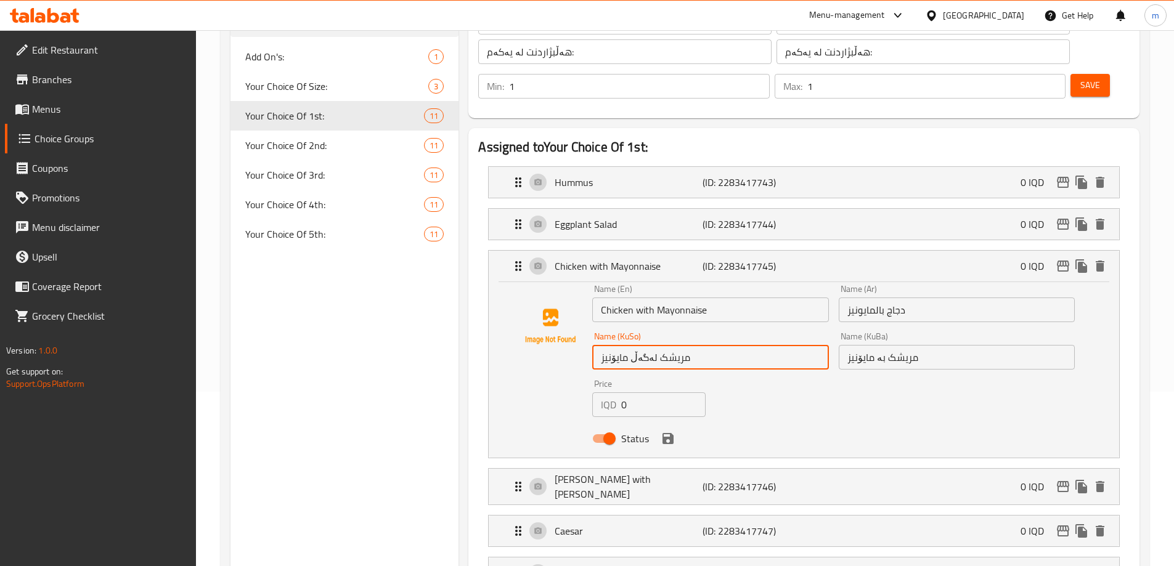
click at [636, 345] on input "مریشک لەگەڵ مایۆنیز" at bounding box center [710, 357] width 236 height 25
click at [648, 469] on div "Gus with Rashi (ID: 2283417746) 0 IQD" at bounding box center [807, 487] width 593 height 36
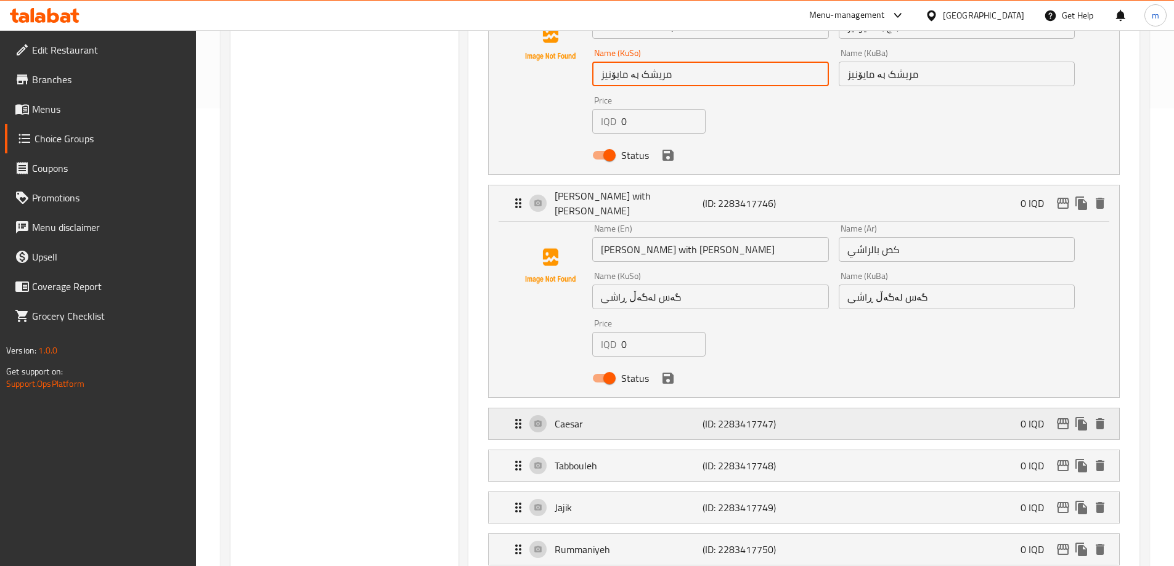
scroll to position [462, 0]
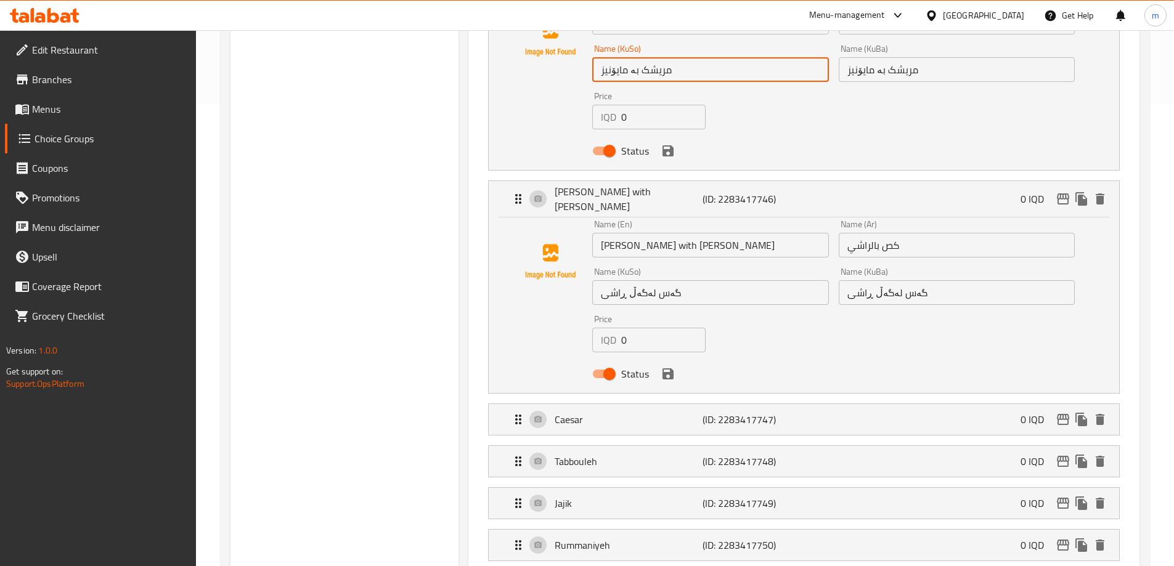
type input "مریشک بە مایۆنیز"
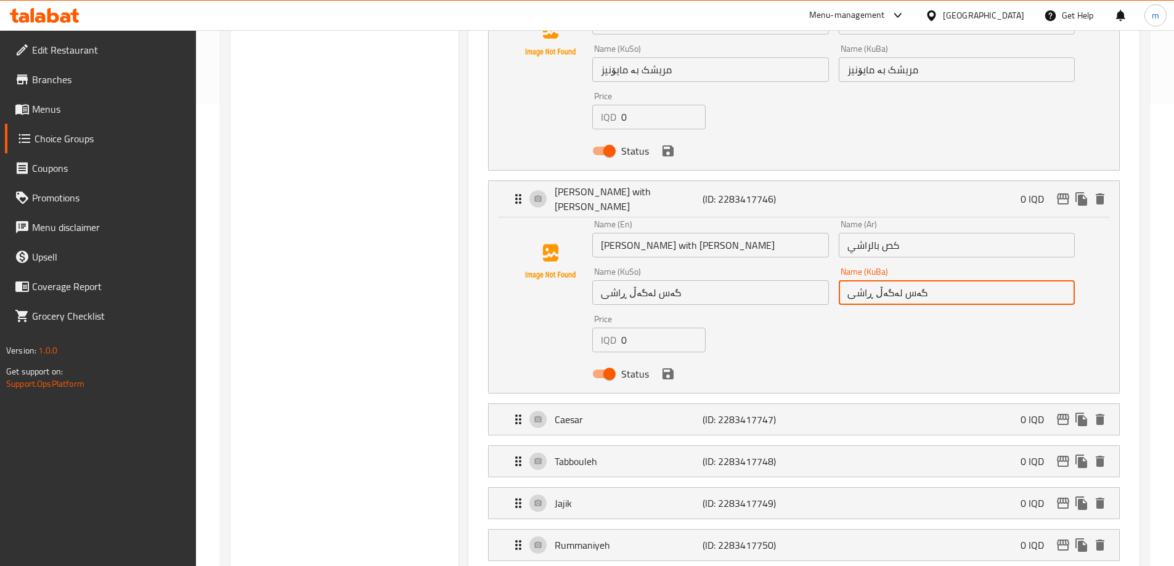
click at [883, 280] on input "گەس لەگەڵ ڕاشی" at bounding box center [956, 292] width 236 height 25
type input "گەس بە ڕاشی"
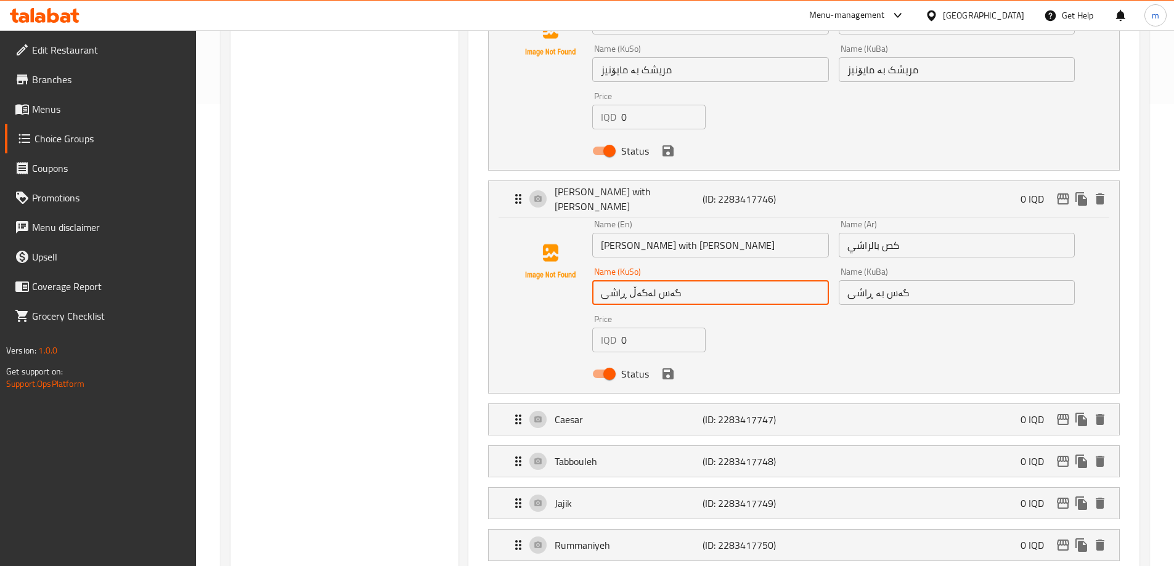
click at [636, 280] on input "گەس لەگەڵ ڕاشی" at bounding box center [710, 292] width 236 height 25
click at [667, 368] on icon "save" at bounding box center [667, 373] width 11 height 11
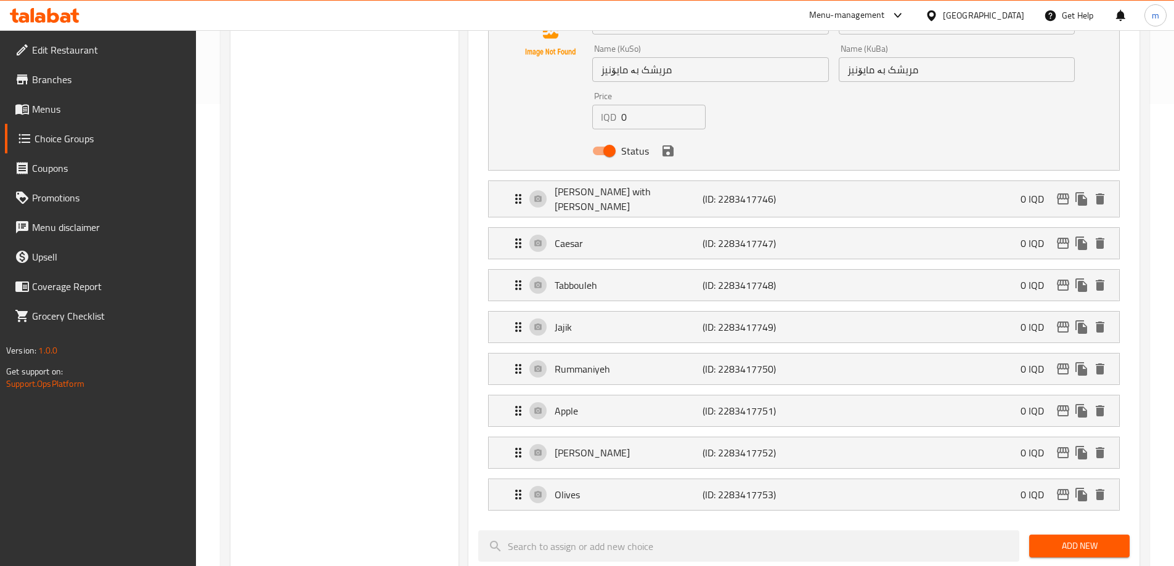
type input "گەس بە ڕاشی"
click at [670, 145] on icon "save" at bounding box center [667, 150] width 11 height 11
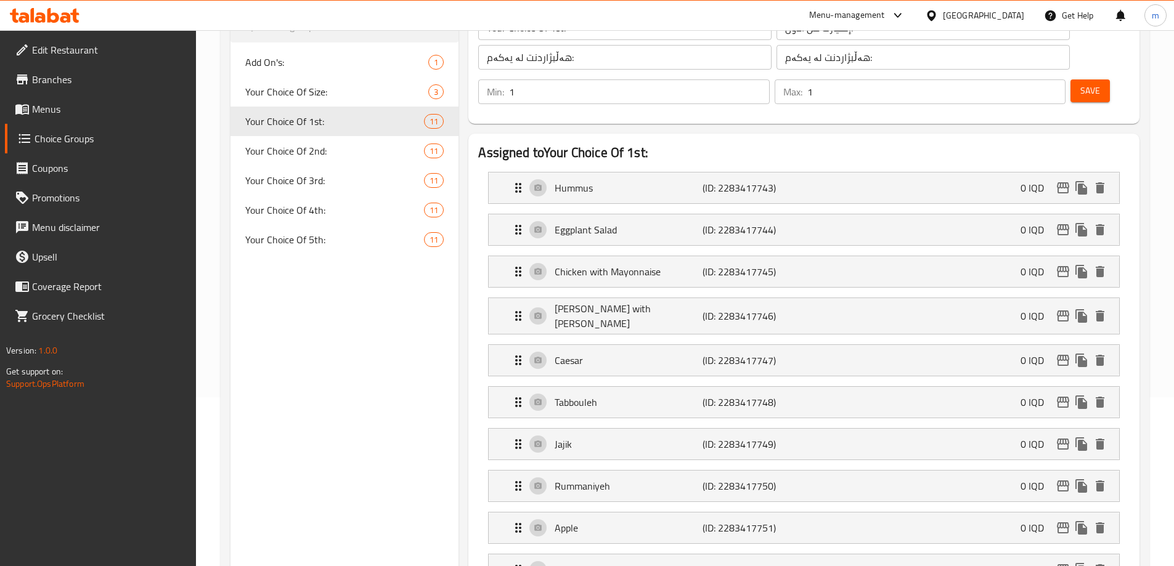
scroll to position [93, 0]
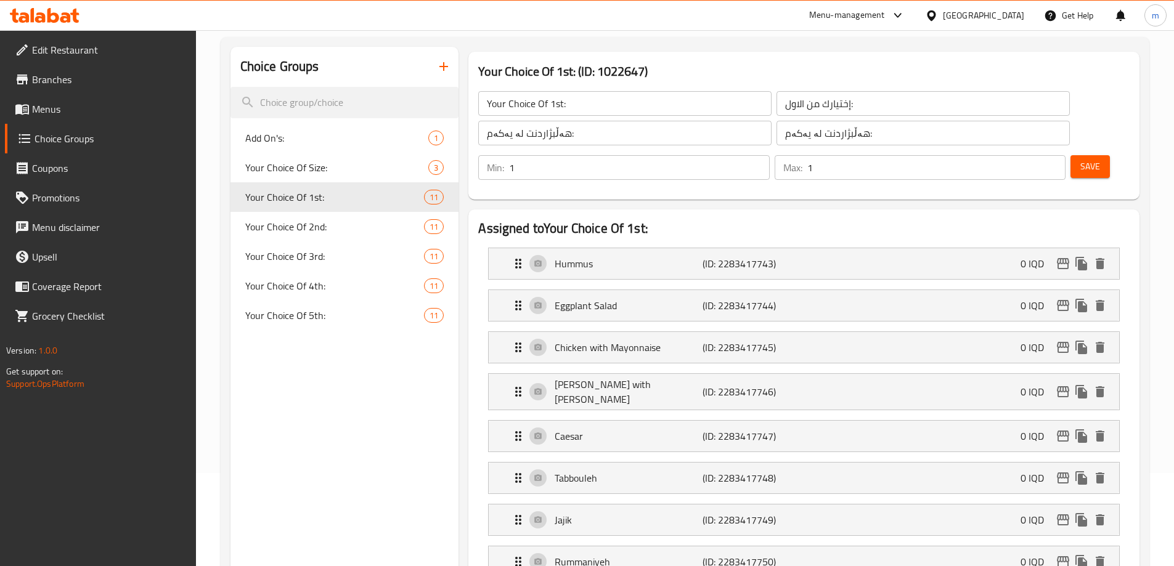
click at [1070, 155] on button "Save" at bounding box center [1089, 166] width 39 height 23
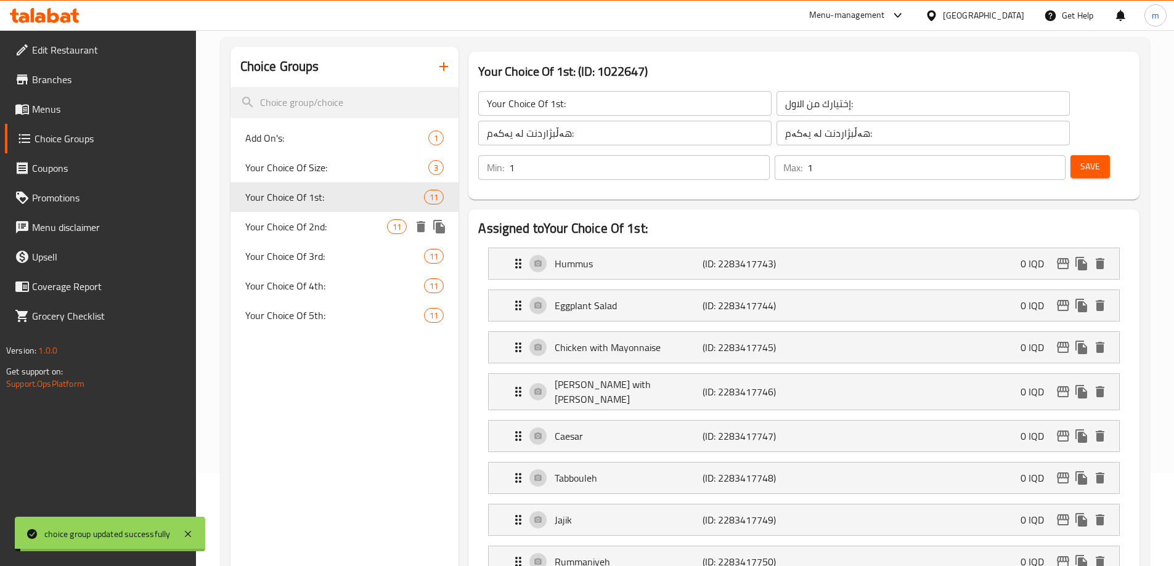
drag, startPoint x: 286, startPoint y: 231, endPoint x: 296, endPoint y: 228, distance: 9.7
click at [286, 231] on span "Your Choice Of 2nd:" at bounding box center [316, 226] width 142 height 15
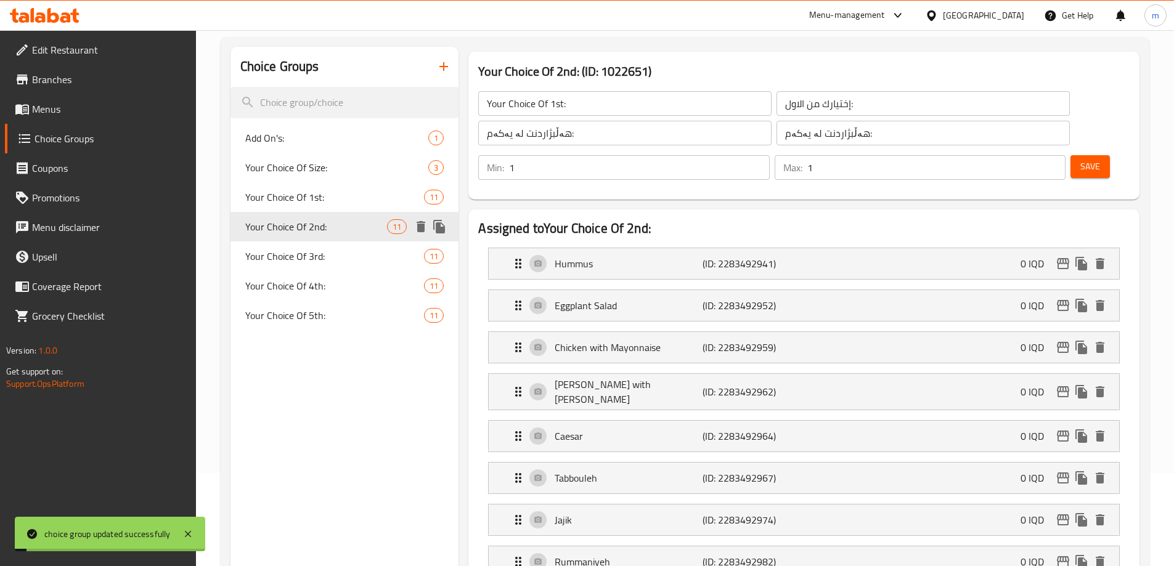
type input "Your Choice Of 2nd:"
type input "إختيارك من الثاني:"
type input "هەڵبژاردنت لە دووەم:"
click at [649, 298] on p "Eggplant Salad" at bounding box center [627, 305] width 147 height 15
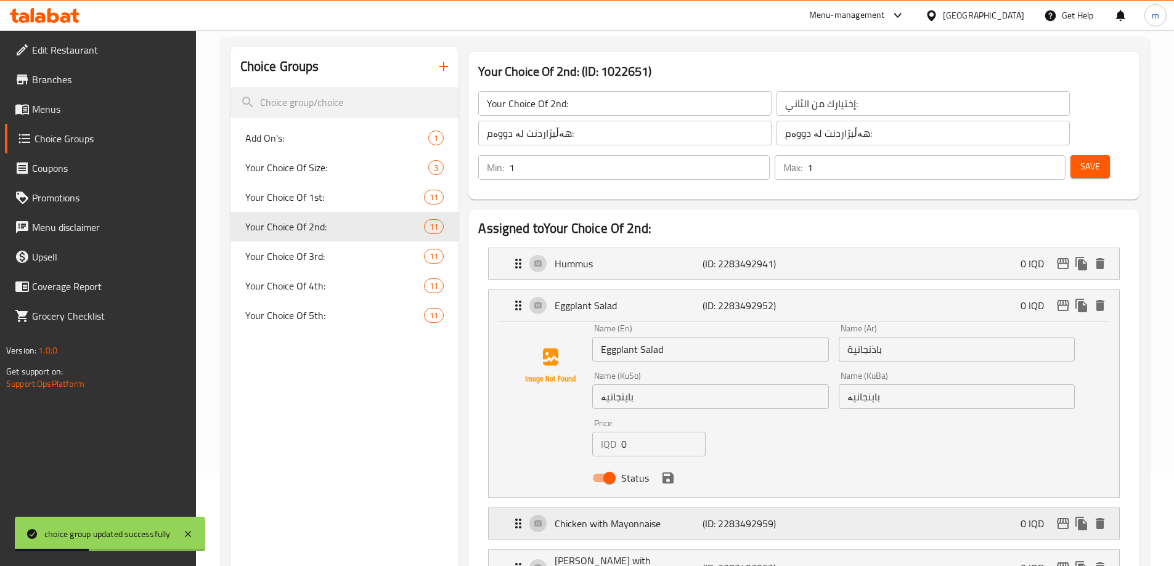
click at [646, 516] on p "Chicken with Mayonnaise" at bounding box center [627, 523] width 147 height 15
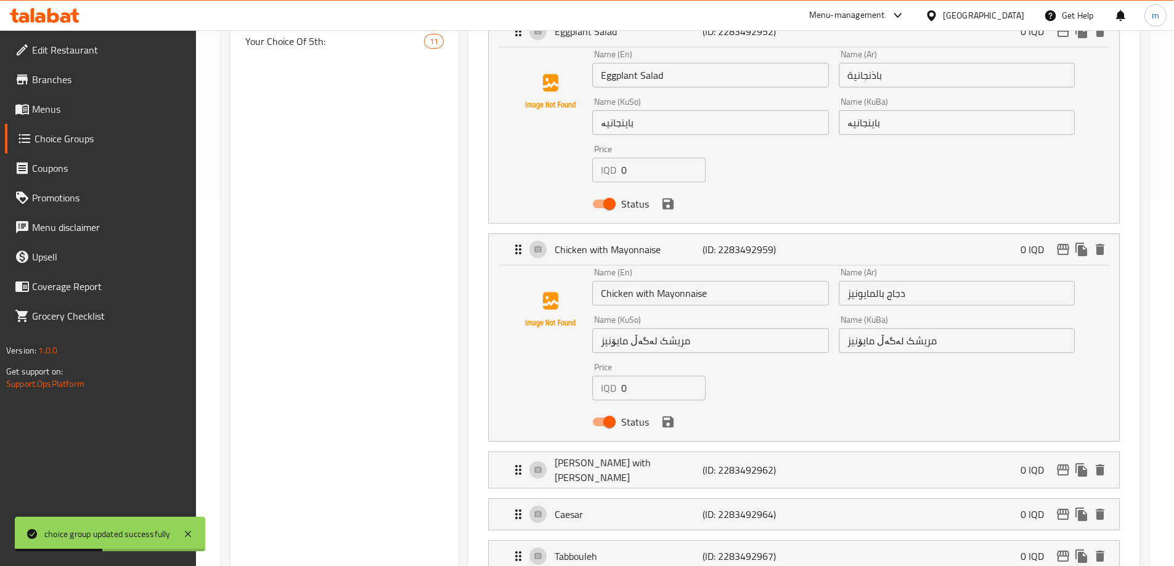
scroll to position [381, 0]
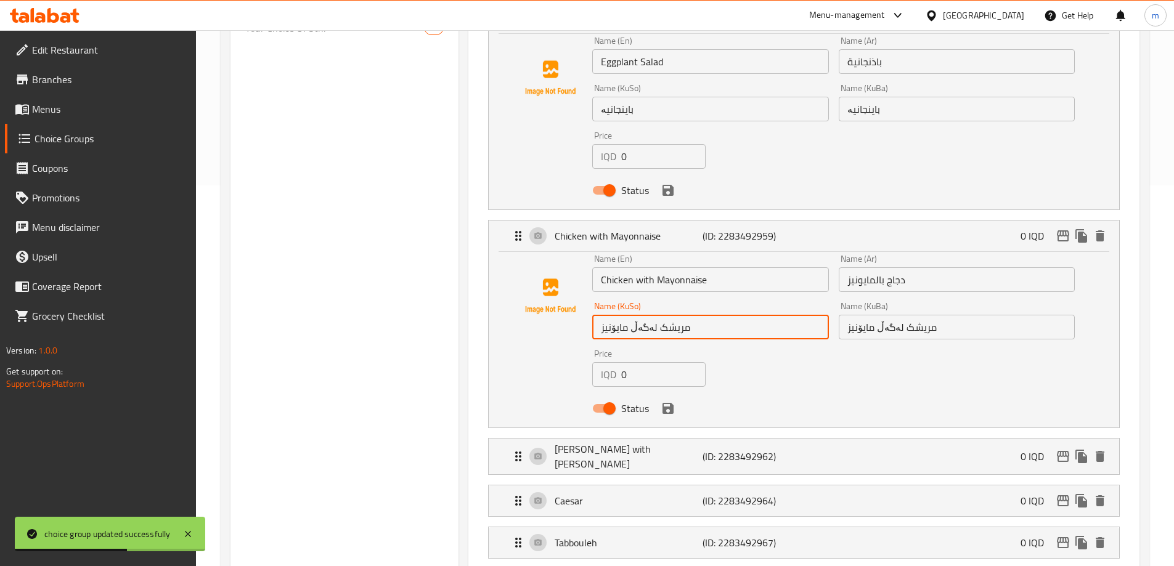
click at [643, 315] on input "مریشک لەگەڵ مایۆنیز" at bounding box center [710, 327] width 236 height 25
type input "مریشک بە مایۆنیز"
click at [889, 315] on input "مریشک لەگەڵ مایۆنیز" at bounding box center [956, 327] width 236 height 25
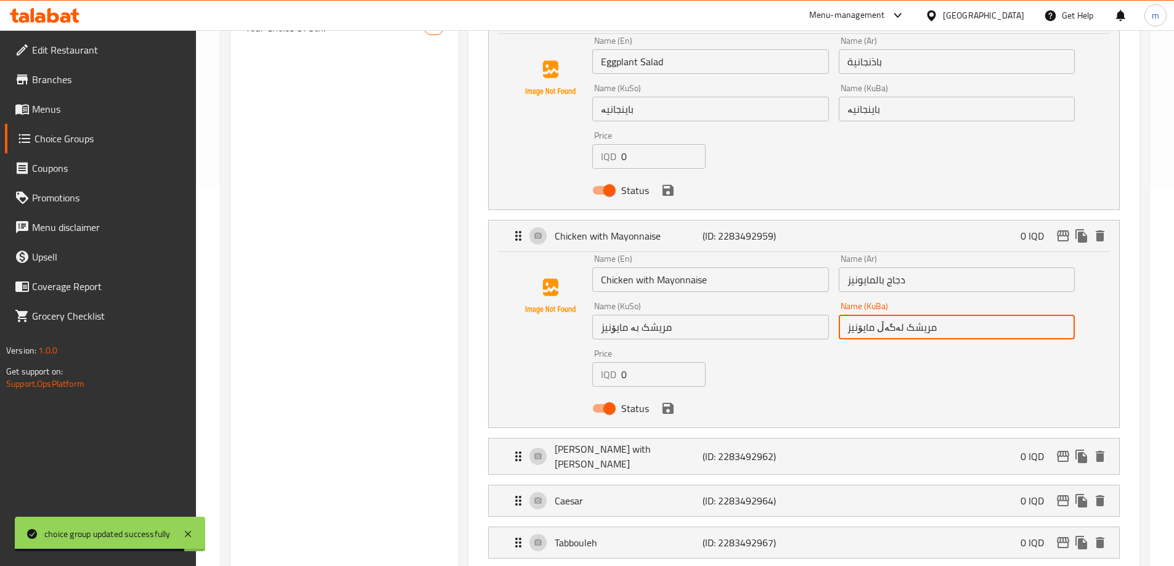
click at [889, 315] on input "مریشک لەگەڵ مایۆنیز" at bounding box center [956, 327] width 236 height 25
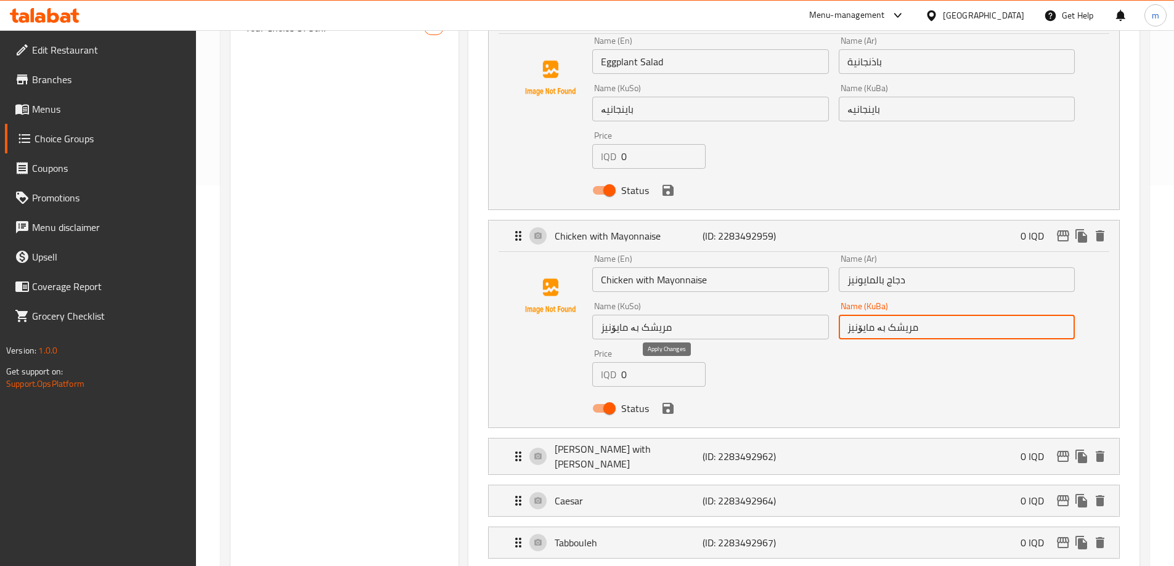
click at [668, 403] on icon "save" at bounding box center [667, 408] width 11 height 11
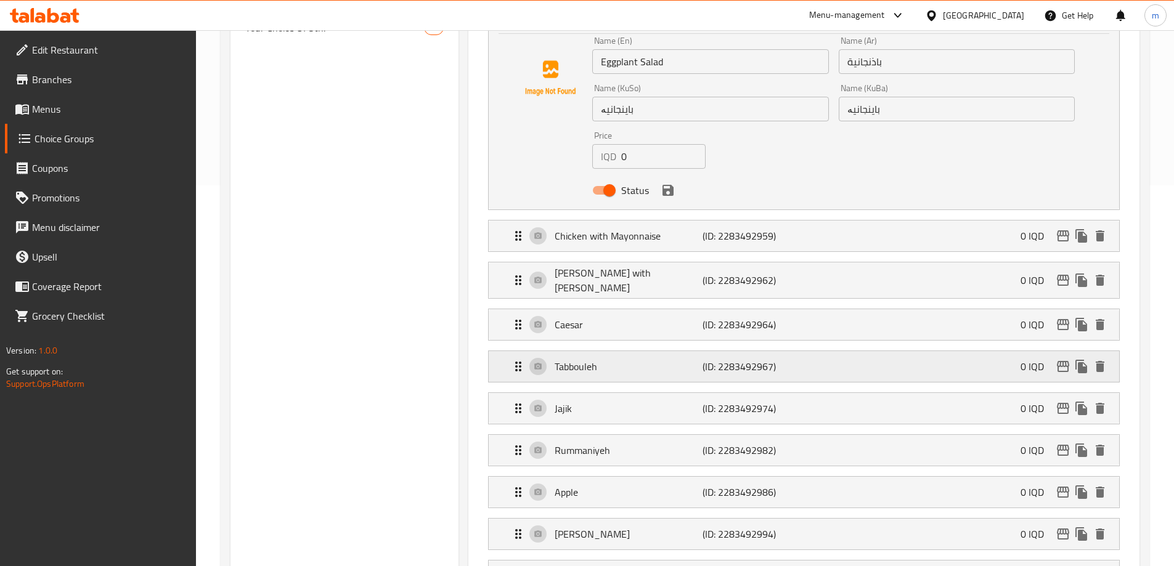
type input "مریشک بە مایۆنیز"
click at [609, 266] on p "Gus with Rashi" at bounding box center [627, 281] width 147 height 30
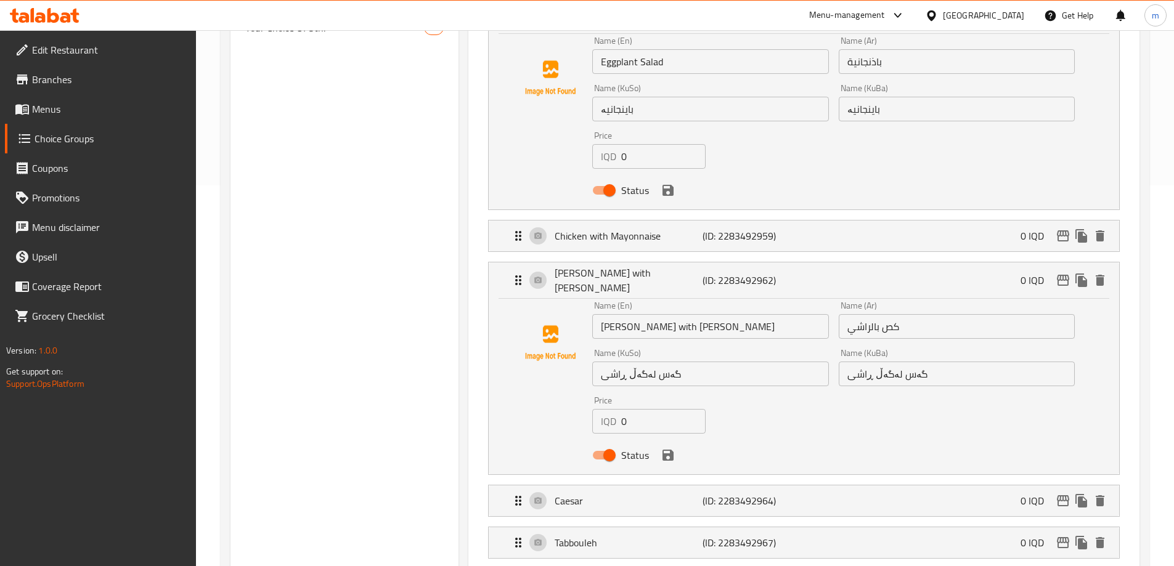
click at [633, 362] on input "گەس لەگەڵ ڕاشی" at bounding box center [710, 374] width 236 height 25
click at [632, 362] on input "گەس لەگەڵ ڕاشی" at bounding box center [710, 374] width 236 height 25
type input "گەس بە ڕاشی"
click at [883, 362] on input "گەس لەگەڵ ڕاشی" at bounding box center [956, 374] width 236 height 25
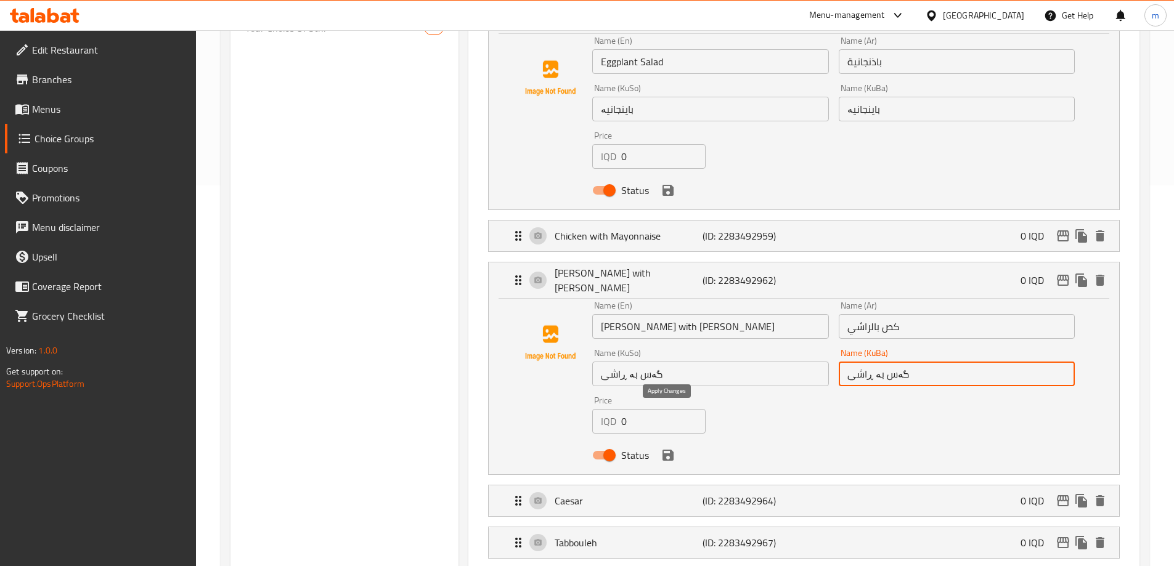
click at [666, 450] on icon "save" at bounding box center [667, 455] width 11 height 11
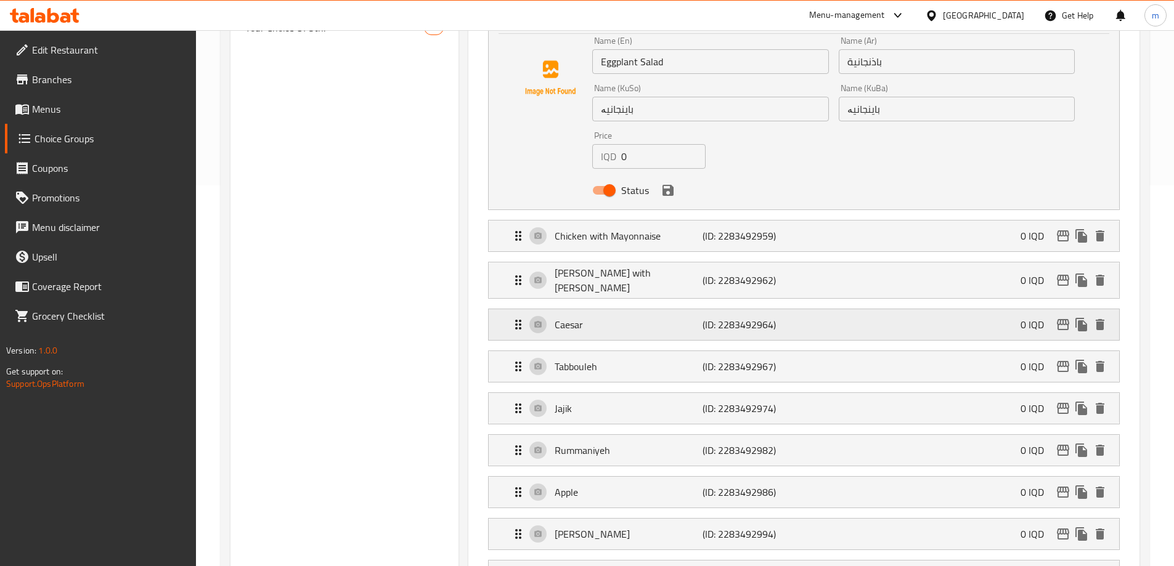
type input "گەس بە ڕاشی"
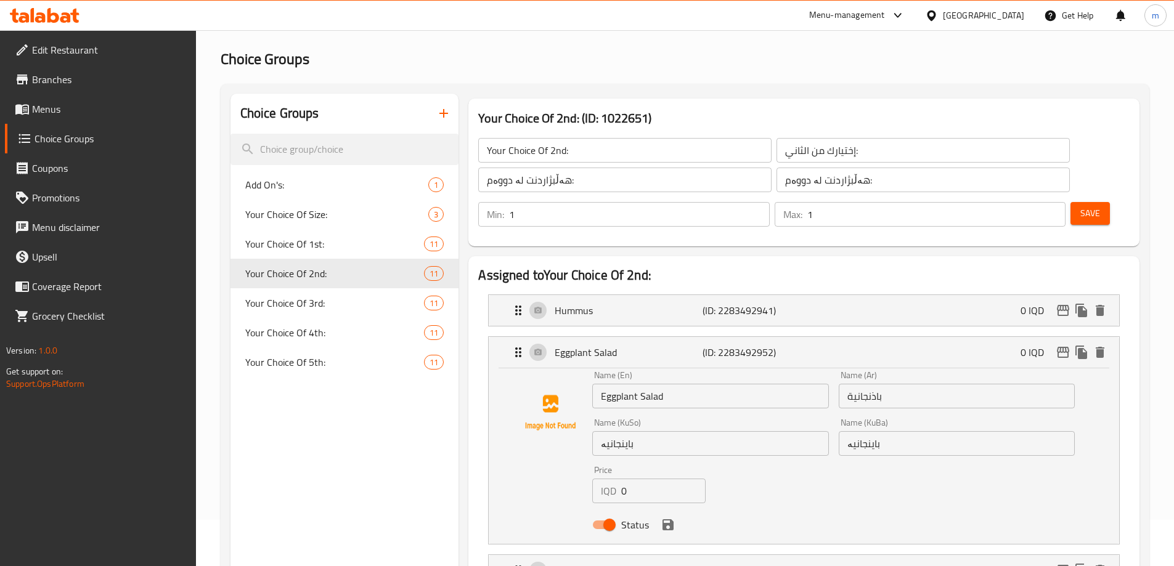
scroll to position [0, 0]
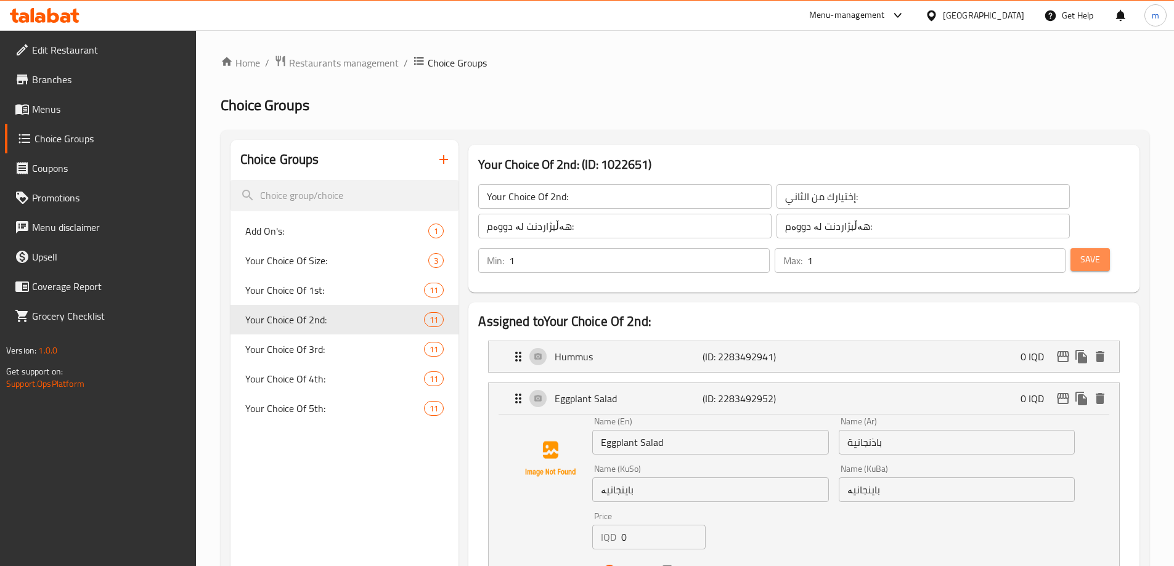
click at [1076, 248] on button "Save" at bounding box center [1089, 259] width 39 height 23
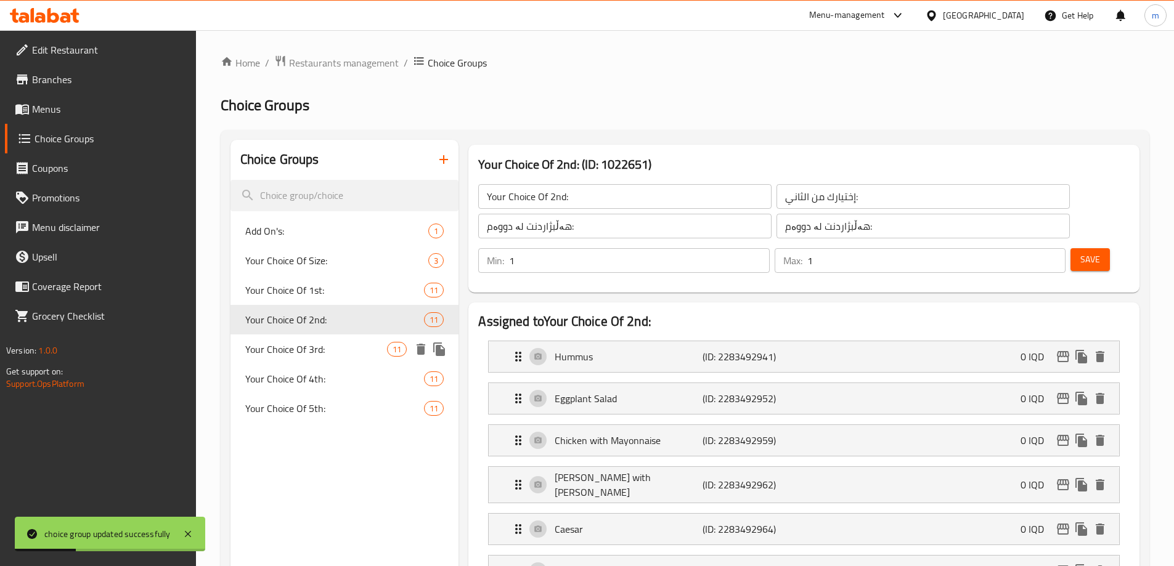
click at [277, 339] on div "Your Choice Of 3rd: 11" at bounding box center [344, 350] width 229 height 30
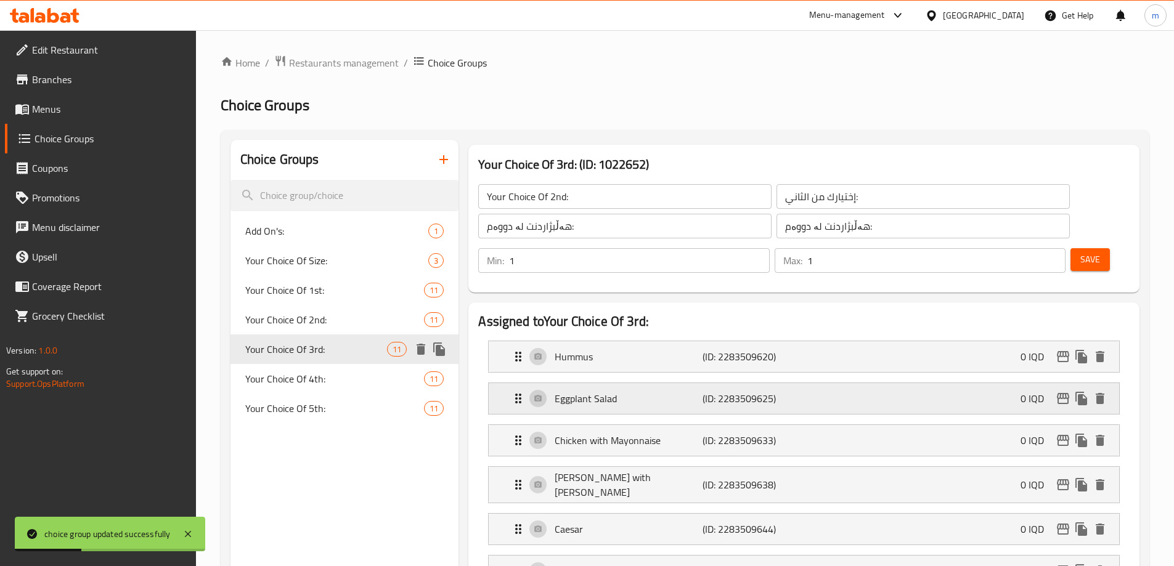
type input "Your Choice Of 3rd:"
type input "إختيارك من الثالث:"
type input "هەڵبژاردنت لە سێیەم:"
click at [593, 422] on li "Chicken with Mayonnaise (ID: 2283509633) 0 IQD Name (En) Chicken with Mayonnais…" at bounding box center [803, 441] width 651 height 42
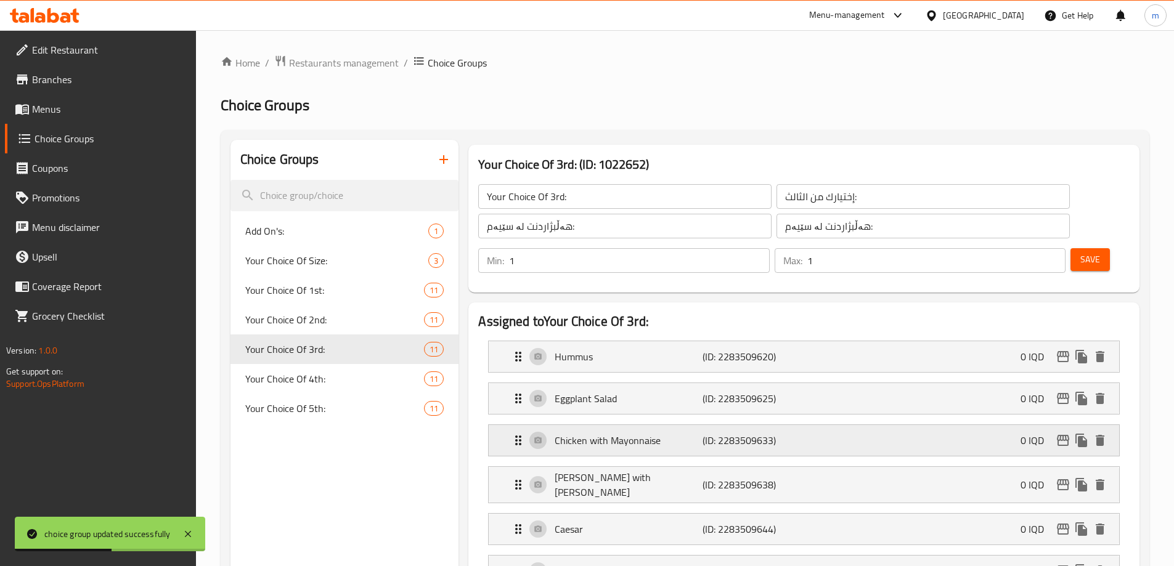
click at [609, 433] on p "Chicken with Mayonnaise" at bounding box center [627, 440] width 147 height 15
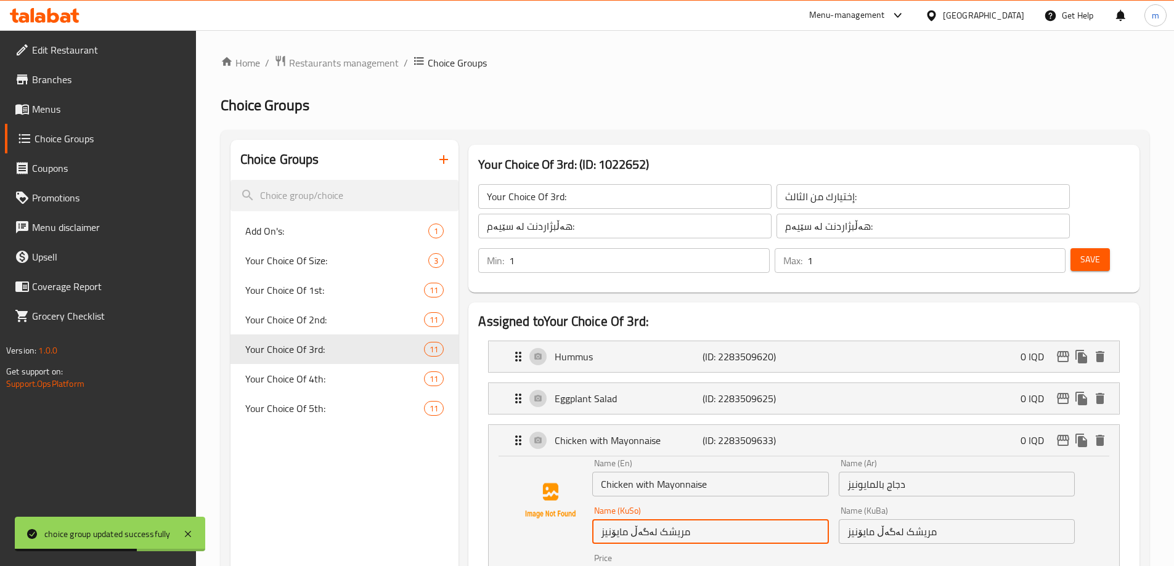
click at [635, 519] on input "مریشک لەگەڵ مایۆنیز" at bounding box center [710, 531] width 236 height 25
type input "مریشک بە مایۆنیز"
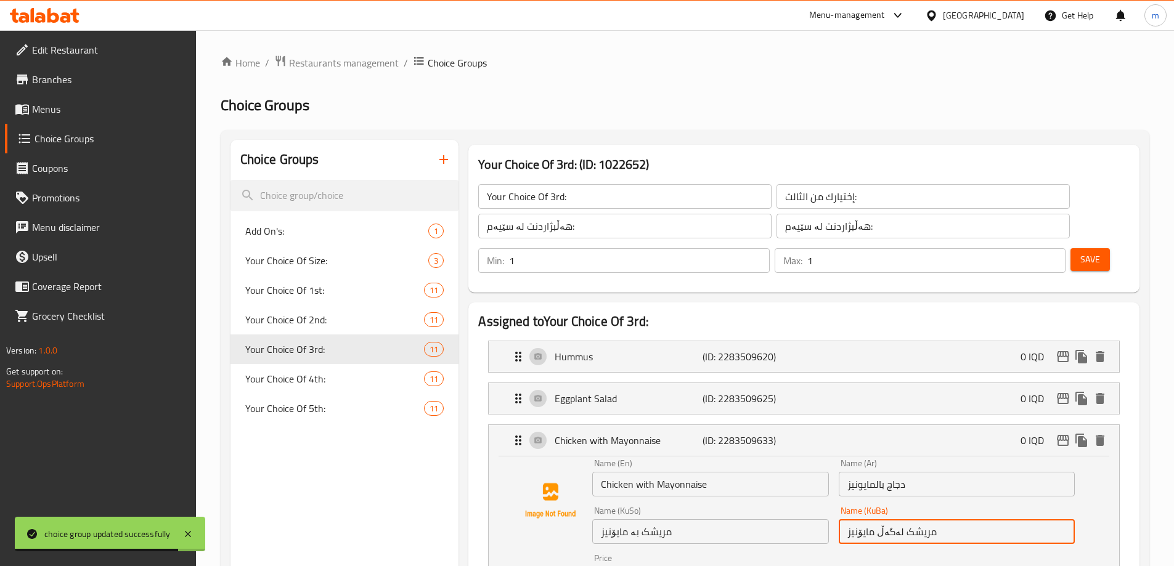
click at [886, 519] on input "مریشک لەگەڵ مایۆنیز" at bounding box center [956, 531] width 236 height 25
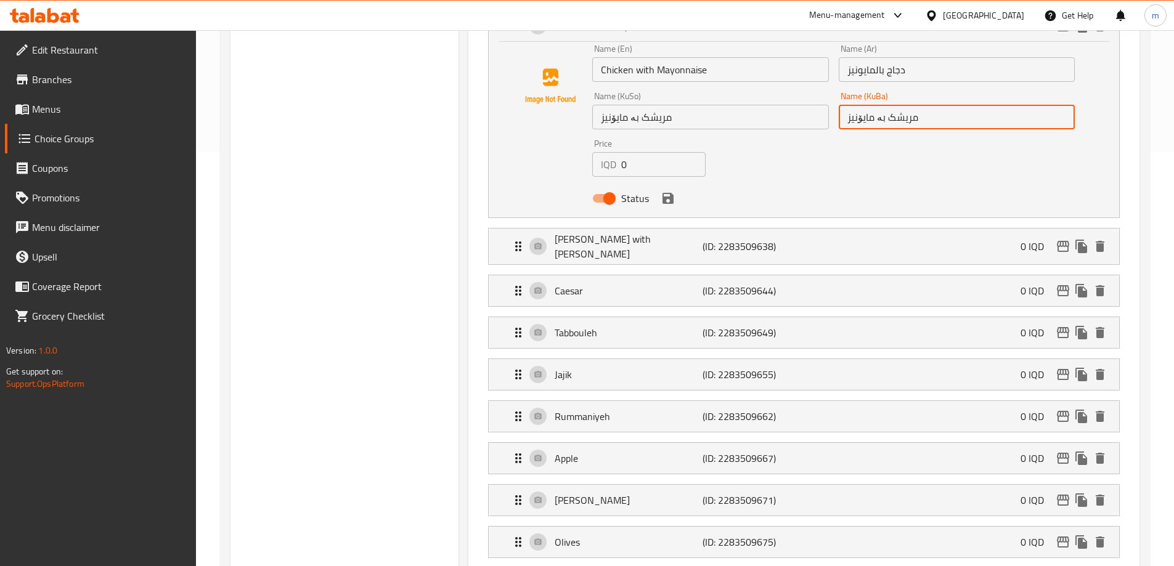
scroll to position [352, 0]
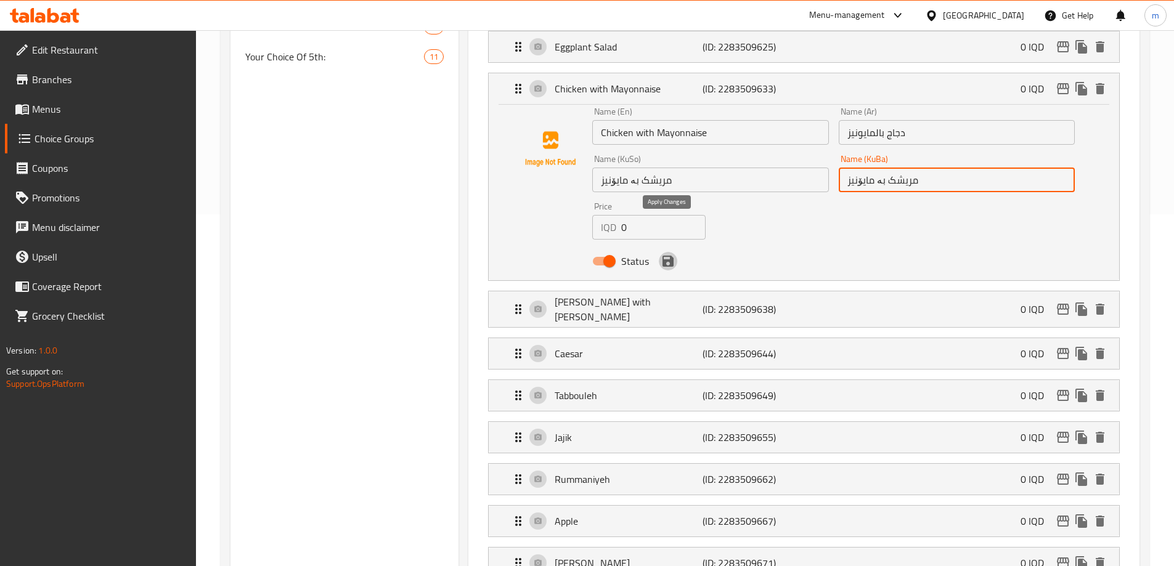
click at [668, 254] on icon "save" at bounding box center [667, 261] width 15 height 15
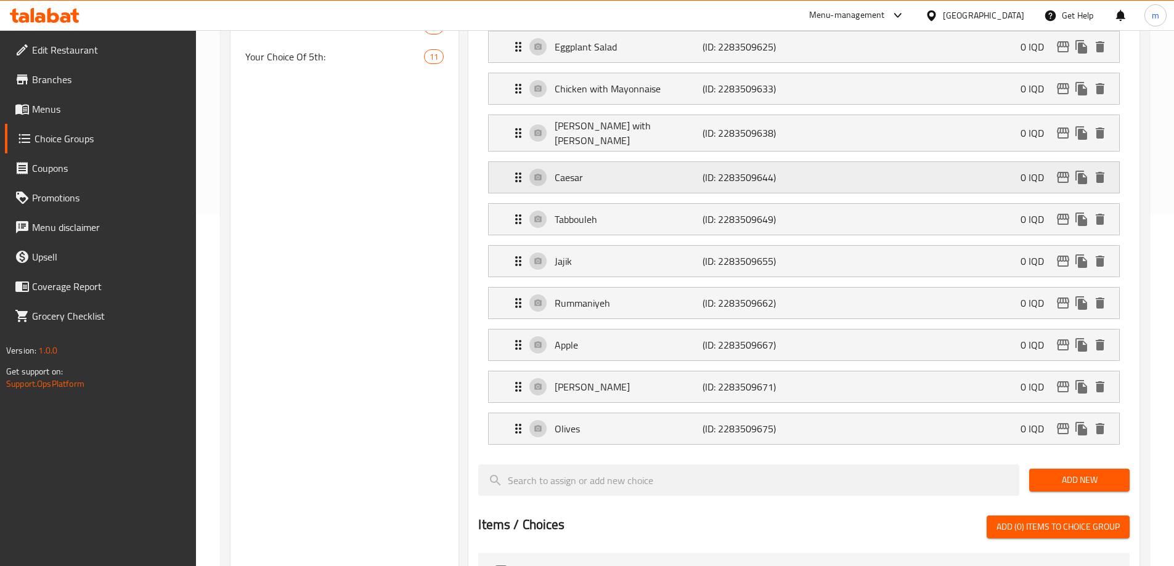
type input "مریشک بە مایۆنیز"
click at [613, 118] on p "Gus with Rashi" at bounding box center [627, 133] width 147 height 30
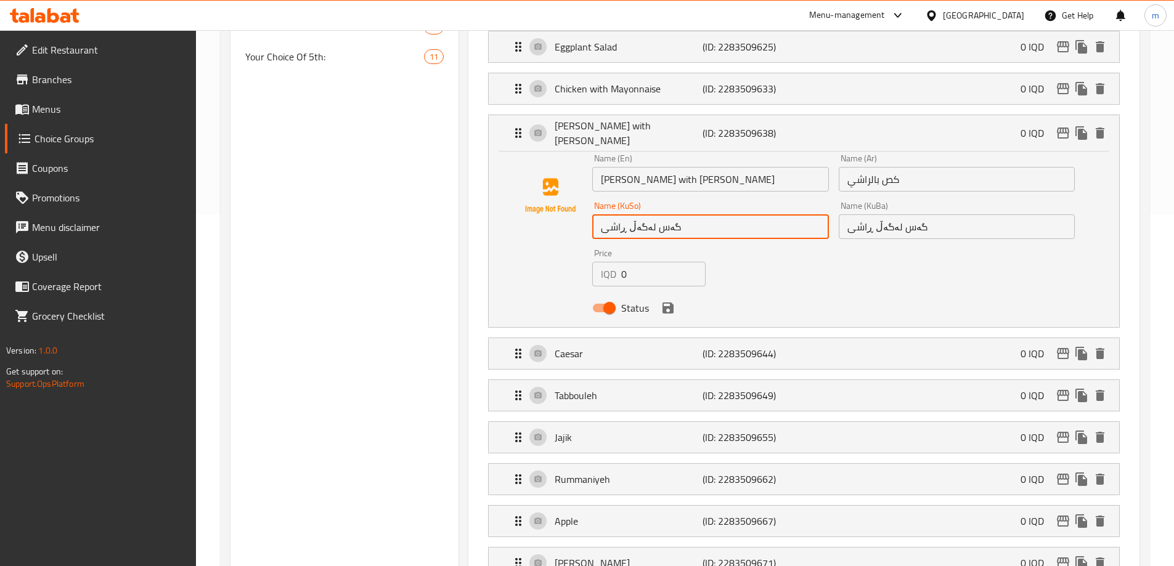
click at [639, 214] on input "گەس لەگەڵ ڕاشی" at bounding box center [710, 226] width 236 height 25
type input "گەس بە ڕاشی"
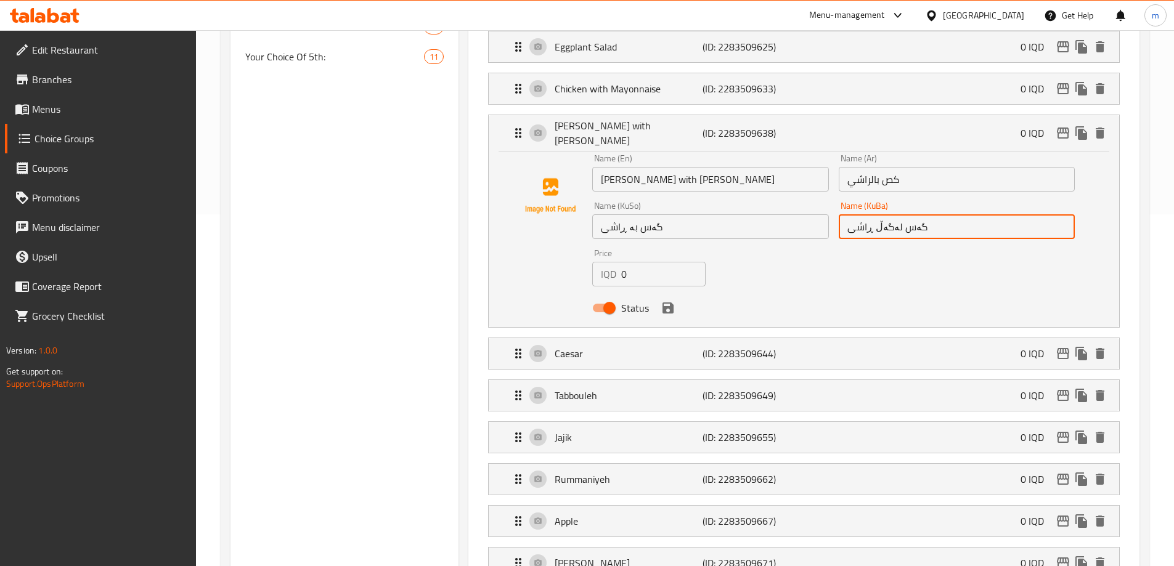
click at [888, 214] on input "گەس لەگەڵ ڕاشی" at bounding box center [956, 226] width 236 height 25
click at [667, 301] on icon "save" at bounding box center [667, 308] width 15 height 15
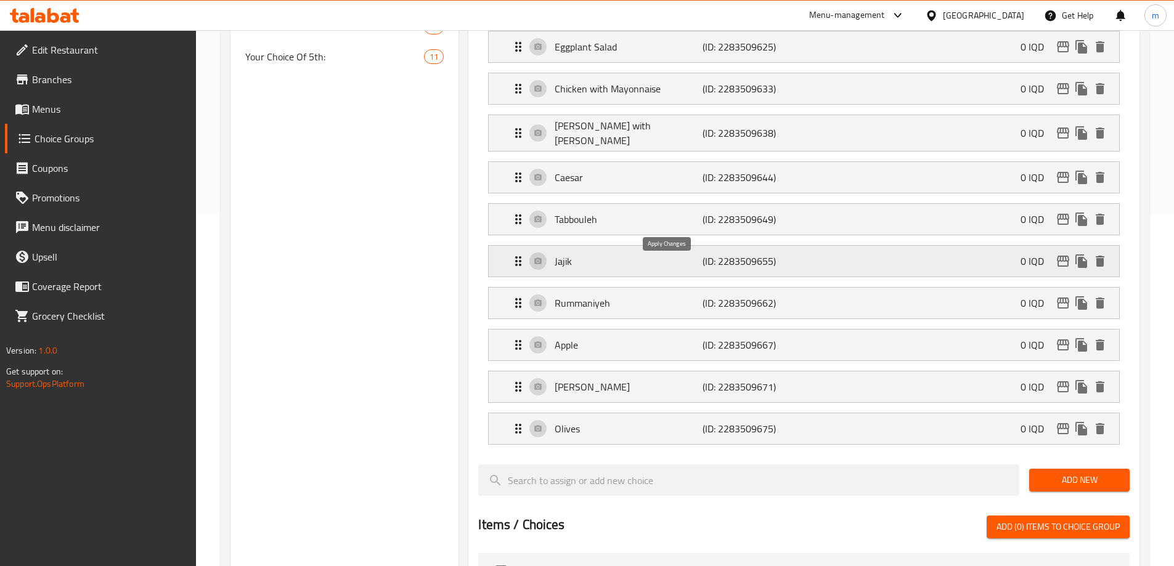
type input "گەس بە ڕاشی"
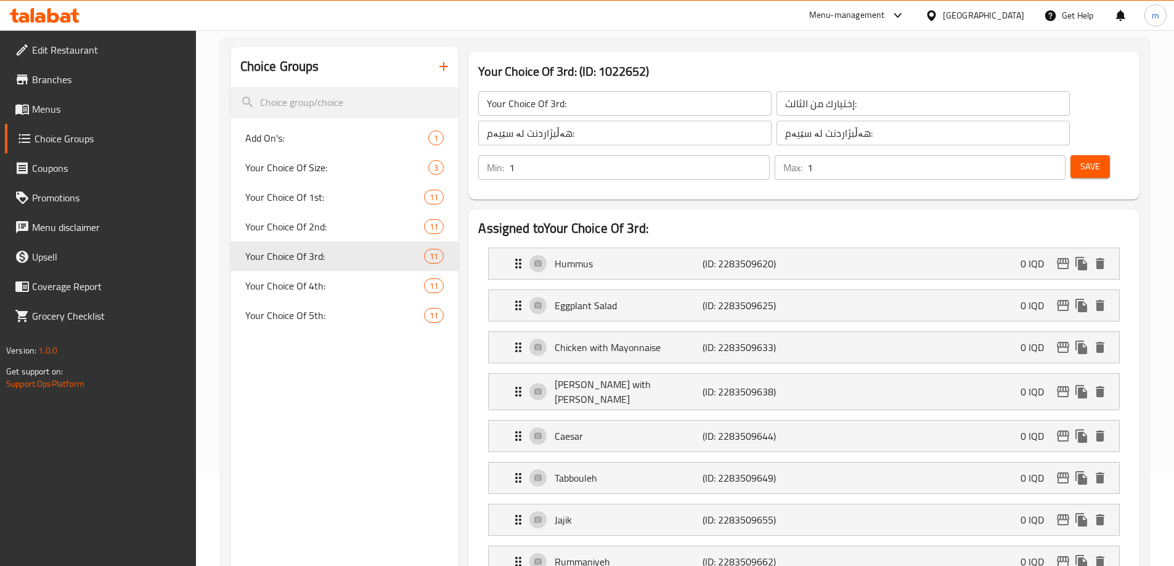
scroll to position [47, 0]
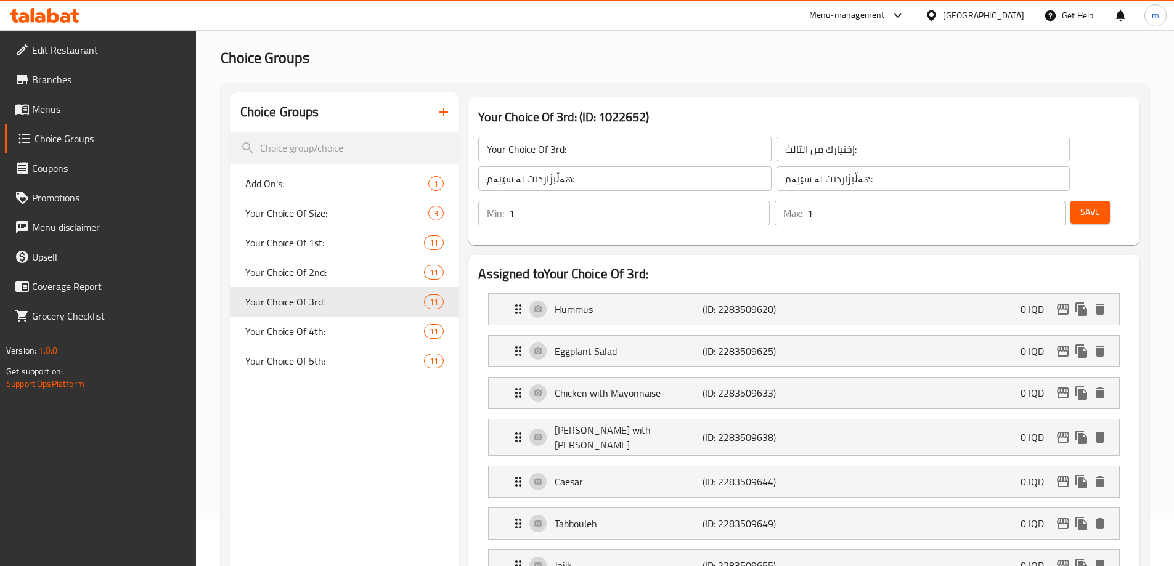
click at [1070, 201] on button "Save" at bounding box center [1089, 212] width 39 height 23
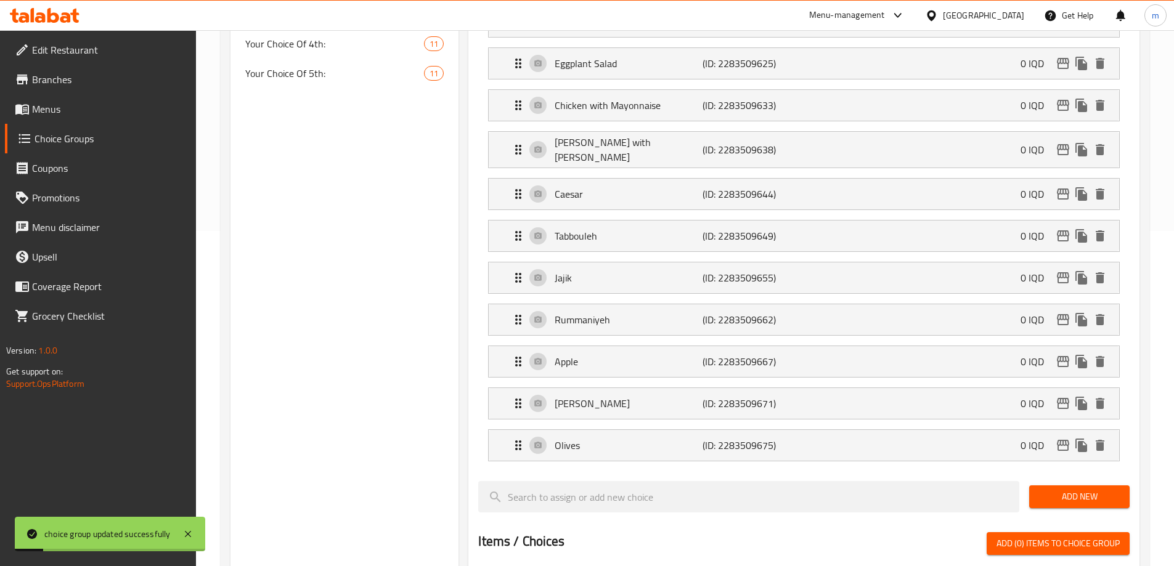
scroll to position [192, 0]
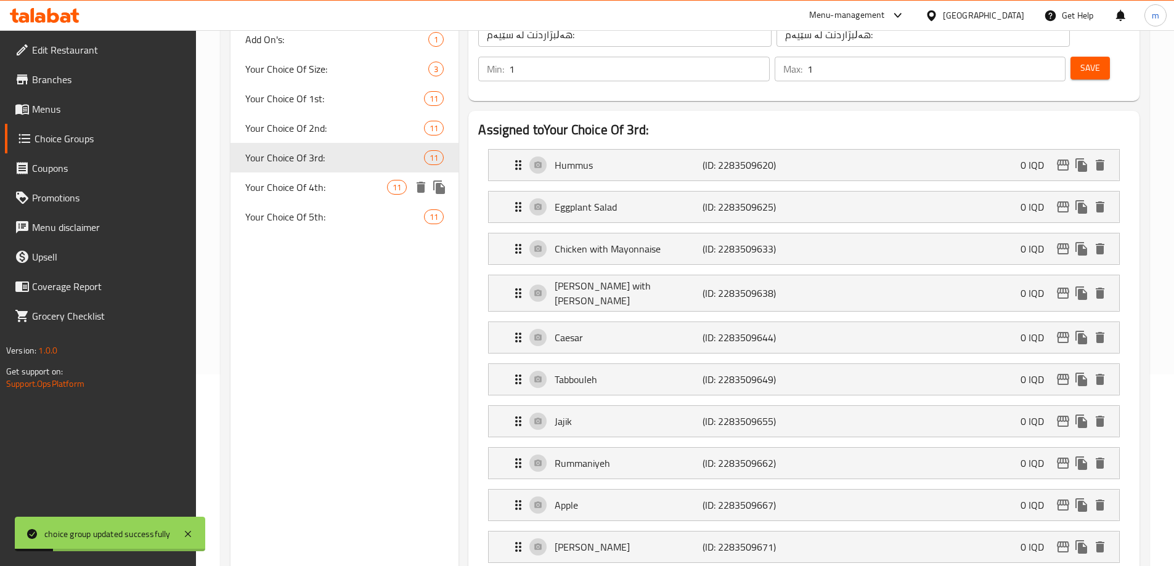
click at [312, 191] on span "Your Choice Of 4th:" at bounding box center [316, 187] width 142 height 15
type input "Your Choice Of 4th:"
type input "إختيارك من الرابع:"
type input "هەڵبژاردنت لە چوارەم:"
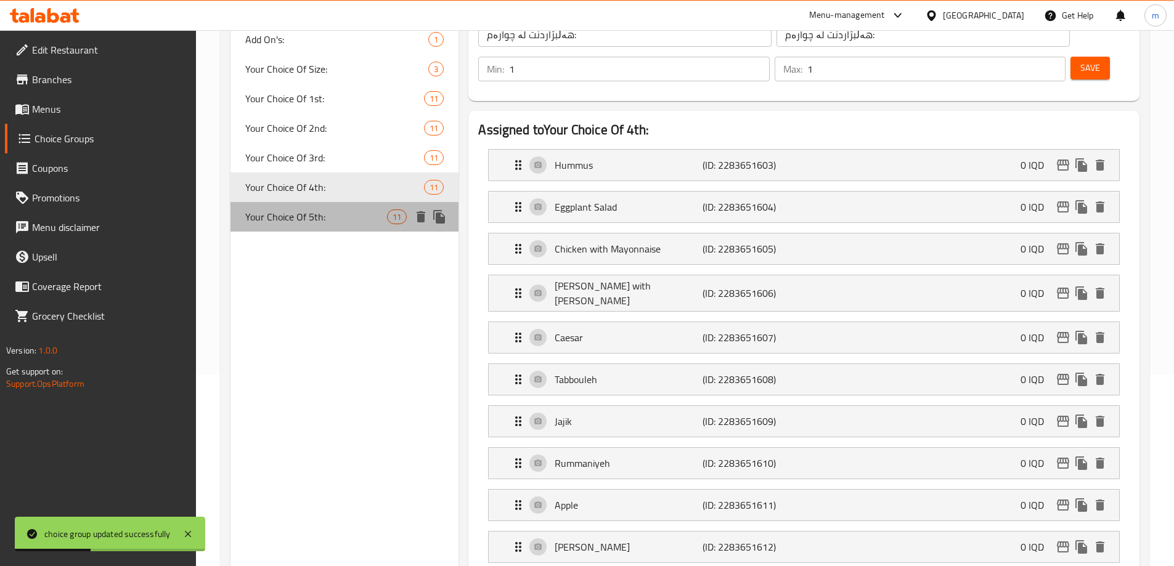
click at [339, 214] on span "Your Choice Of 5th:" at bounding box center [316, 216] width 142 height 15
type input "Your Choice Of 5th:"
type input "إختيارك من الخامس:"
type input "هەڵبژاردنت لە پێنجەم:"
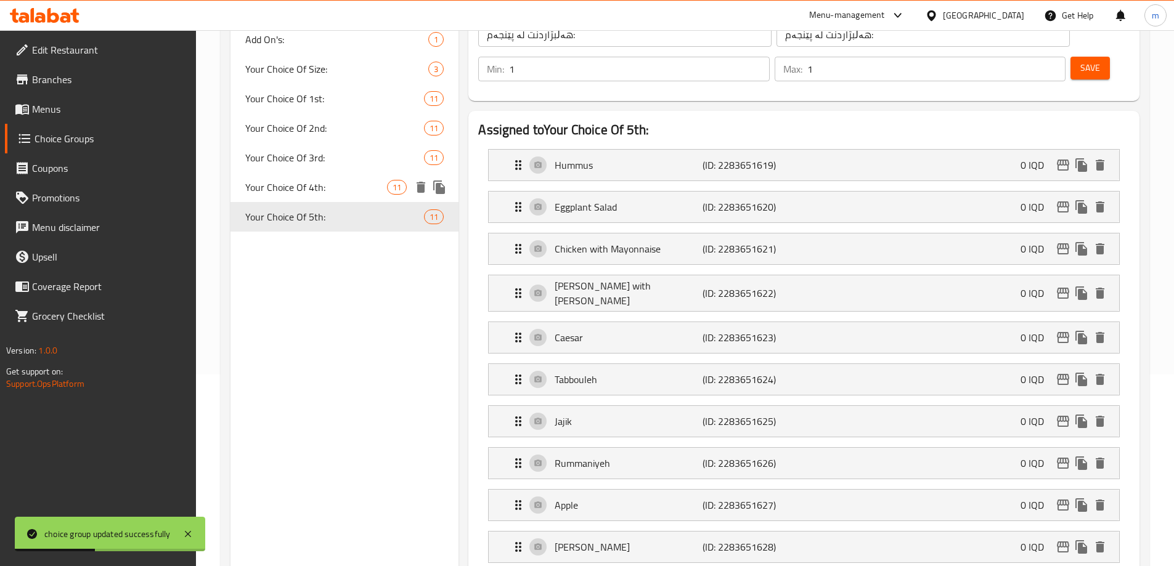
click at [329, 183] on span "Your Choice Of 4th:" at bounding box center [316, 187] width 142 height 15
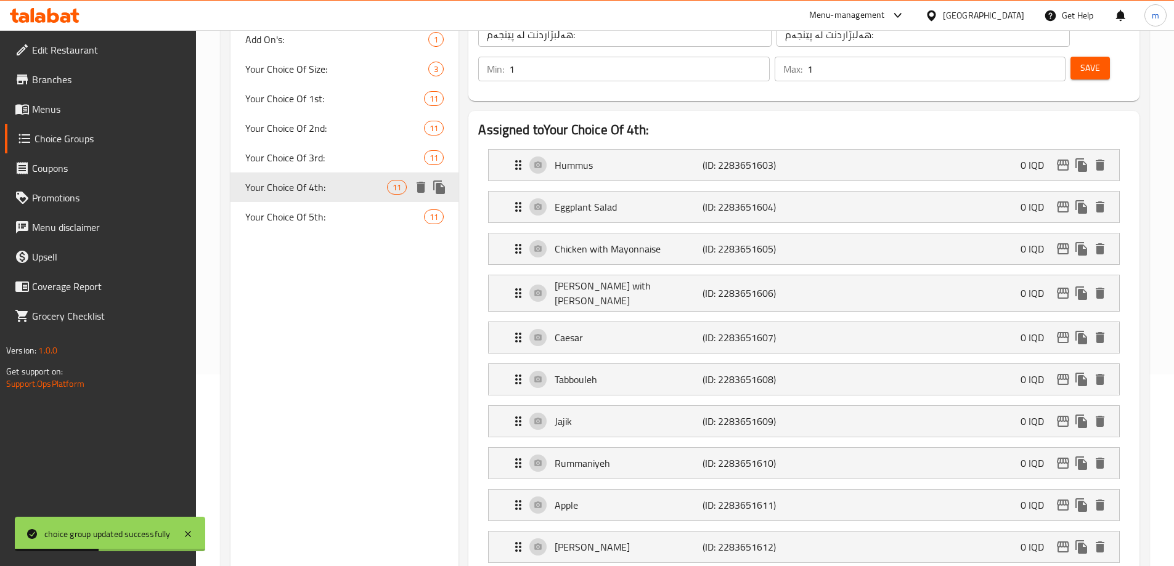
type input "Your Choice Of 4th:"
type input "إختيارك من الرابع:"
type input "هەڵبژاردنت لە چوارەم:"
click at [599, 233] on div "Chicken with Mayonnaise (ID: 2283651605) 0 IQD" at bounding box center [807, 248] width 593 height 31
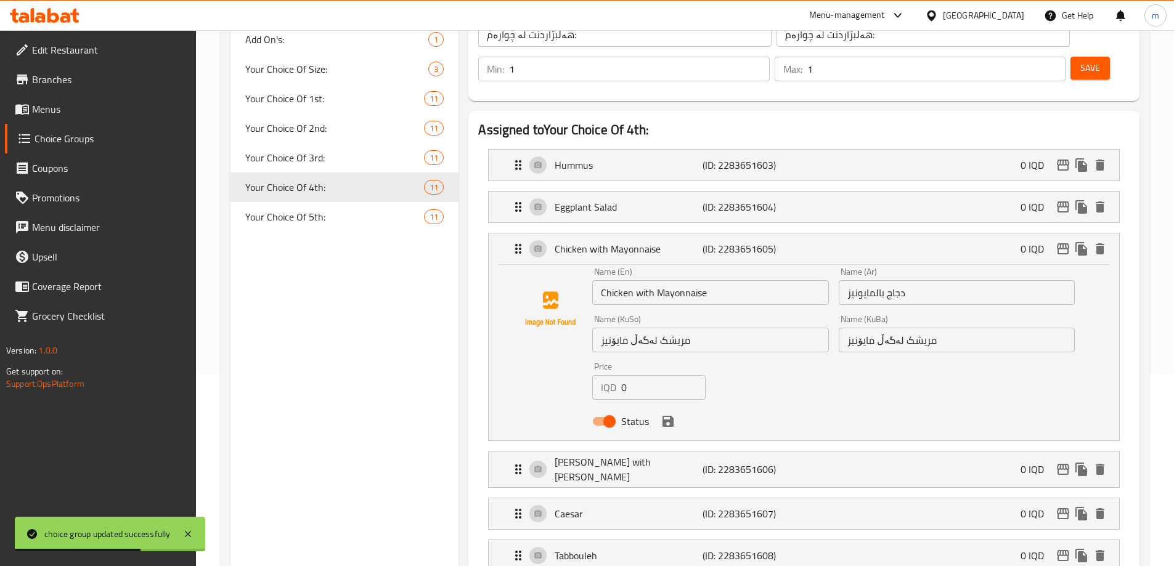
click at [638, 328] on input "مریشک لەگەڵ مایۆنیز" at bounding box center [710, 340] width 236 height 25
type input "مریشک بە مایۆنیز"
click at [885, 328] on input "مریشک لەگەڵ مایۆنیز" at bounding box center [956, 340] width 236 height 25
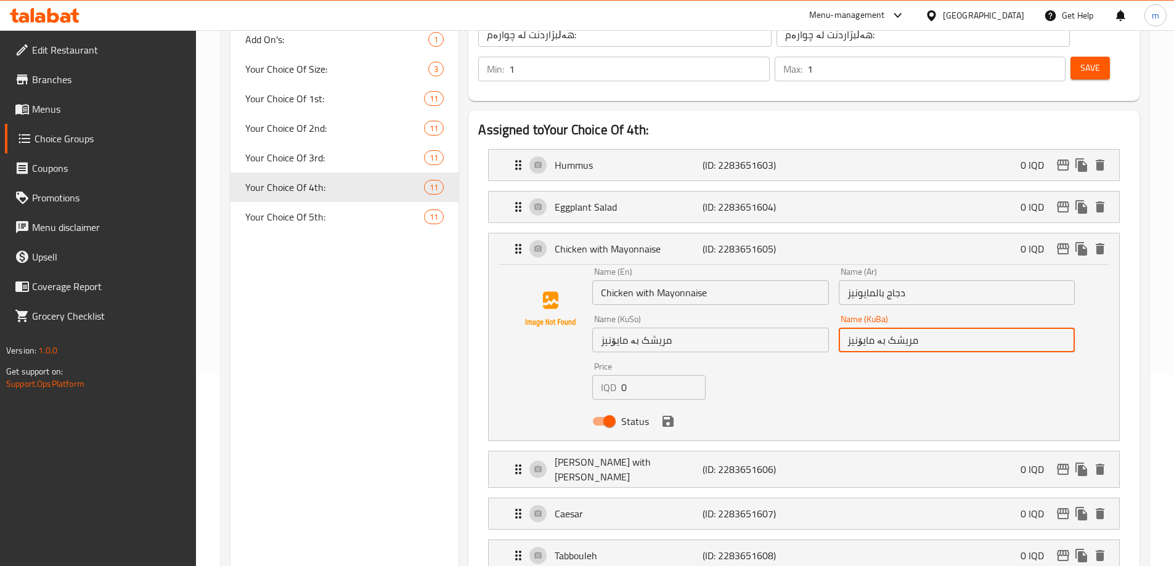
click at [669, 416] on icon "save" at bounding box center [667, 421] width 11 height 11
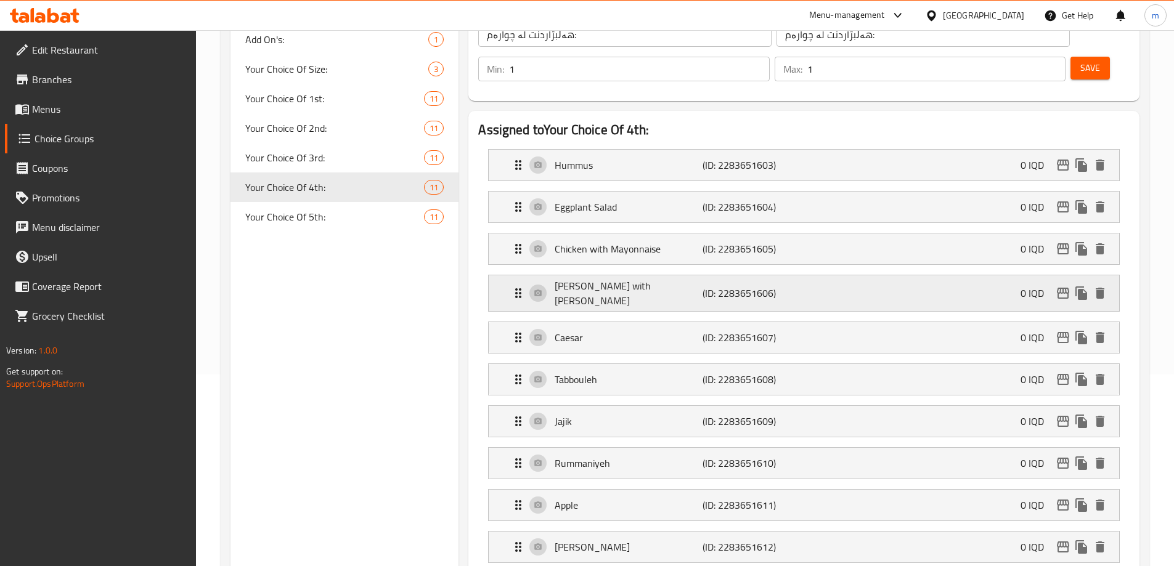
type input "مریشک بە مایۆنیز"
click at [593, 278] on p "Gus with Rashi" at bounding box center [627, 293] width 147 height 30
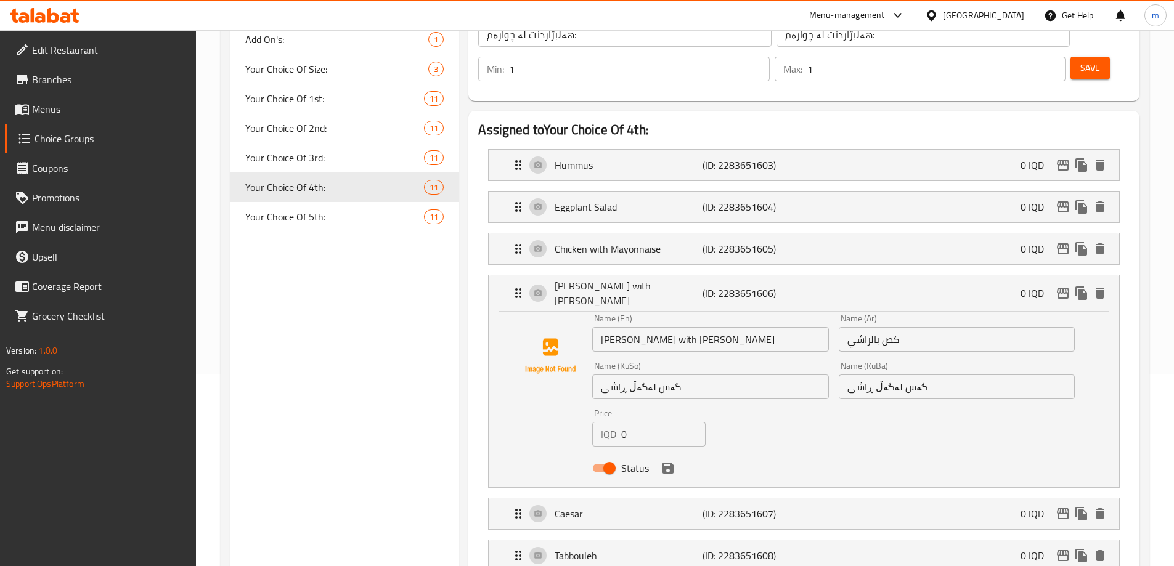
click at [641, 375] on input "گەس لەگەڵ ڕاشی" at bounding box center [710, 387] width 236 height 25
type input "گەس بە ڕاشی"
click at [876, 375] on input "گەس لەگەڵ ڕاشی" at bounding box center [956, 387] width 236 height 25
click at [877, 375] on input "گەس لەگەڵ ڕاشی" at bounding box center [956, 387] width 236 height 25
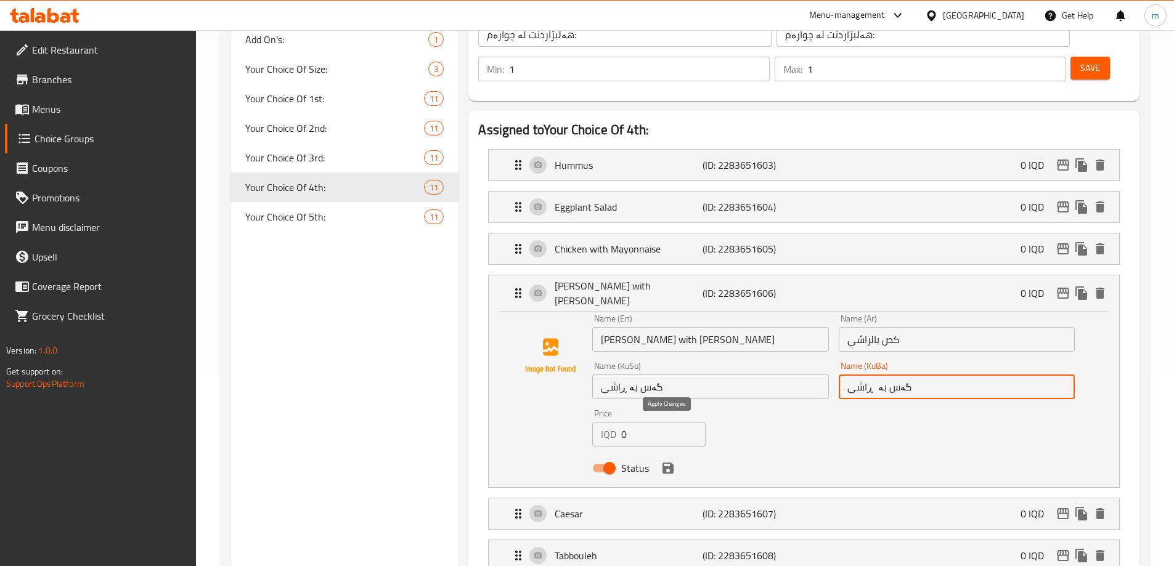
click at [673, 461] on icon "save" at bounding box center [667, 468] width 15 height 15
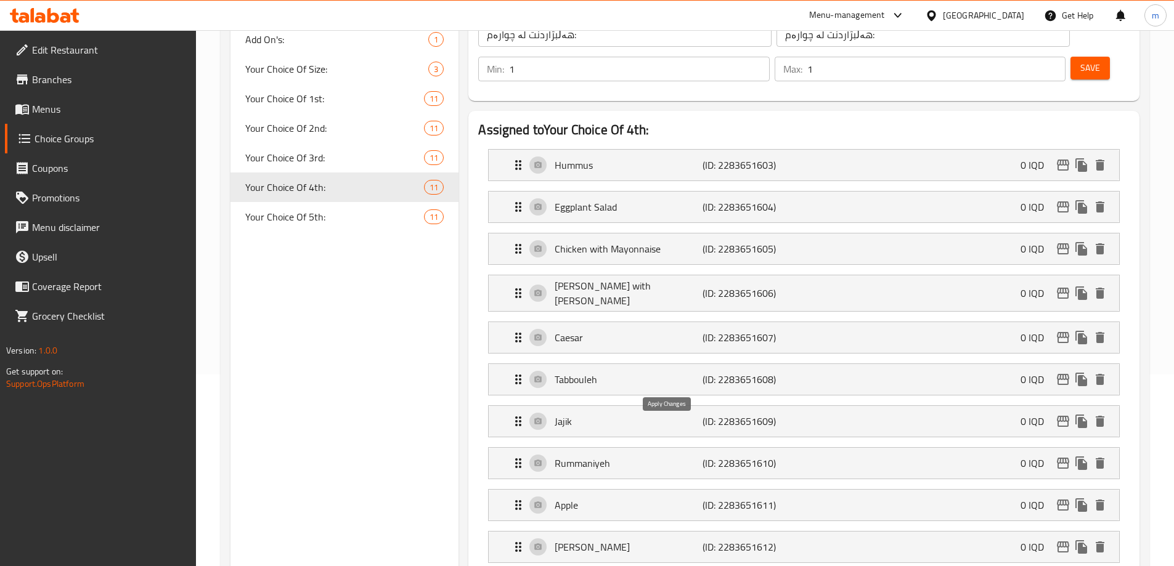
type input "گەس بە ڕاشی"
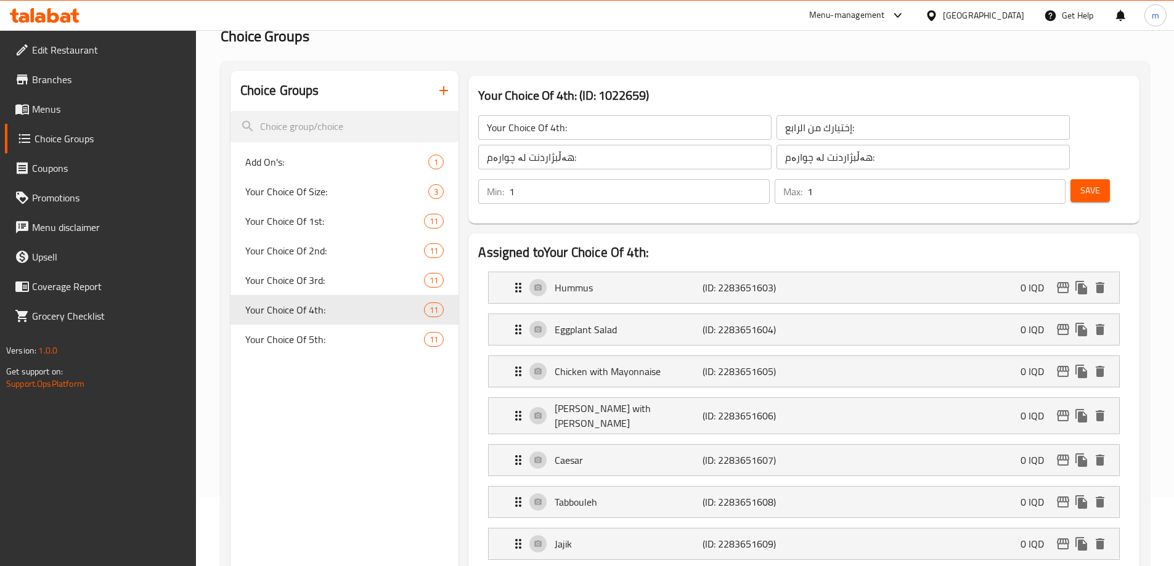
scroll to position [37, 0]
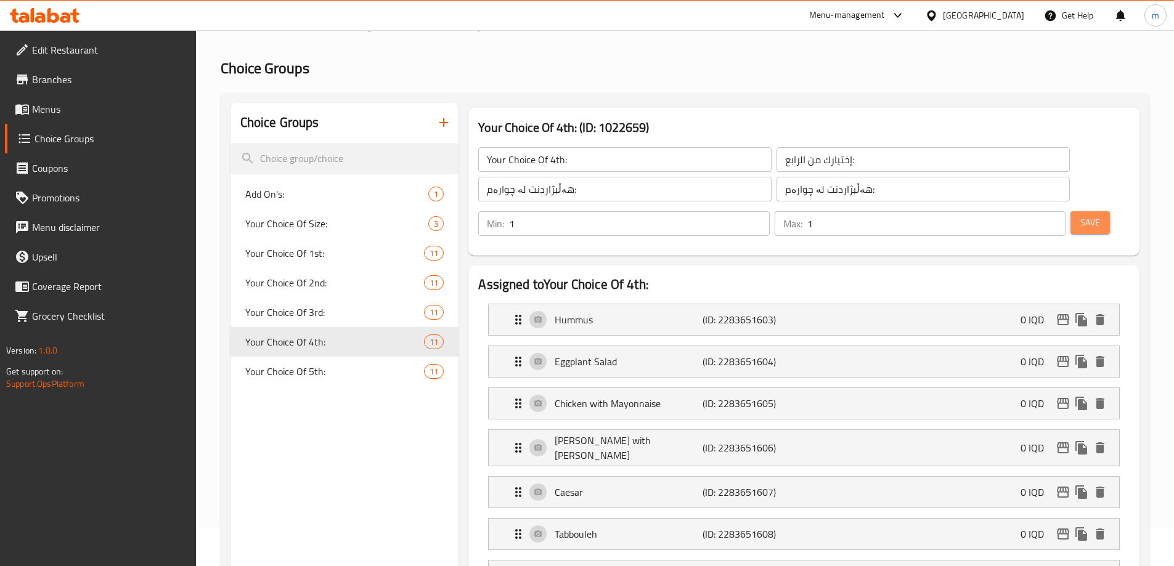
click at [1083, 211] on button "Save" at bounding box center [1089, 222] width 39 height 23
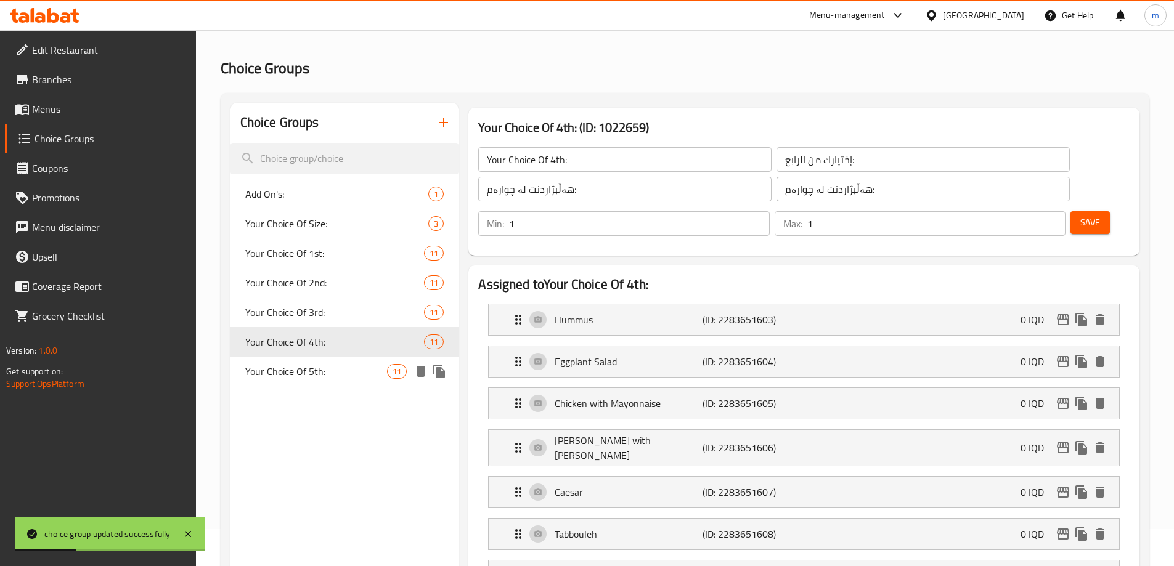
click at [296, 380] on div "Your Choice Of 5th: 11" at bounding box center [344, 372] width 229 height 30
type input "Your Choice Of 5th:"
type input "إختيارك من الخامس:"
type input "هەڵبژاردنت لە پێنجەم:"
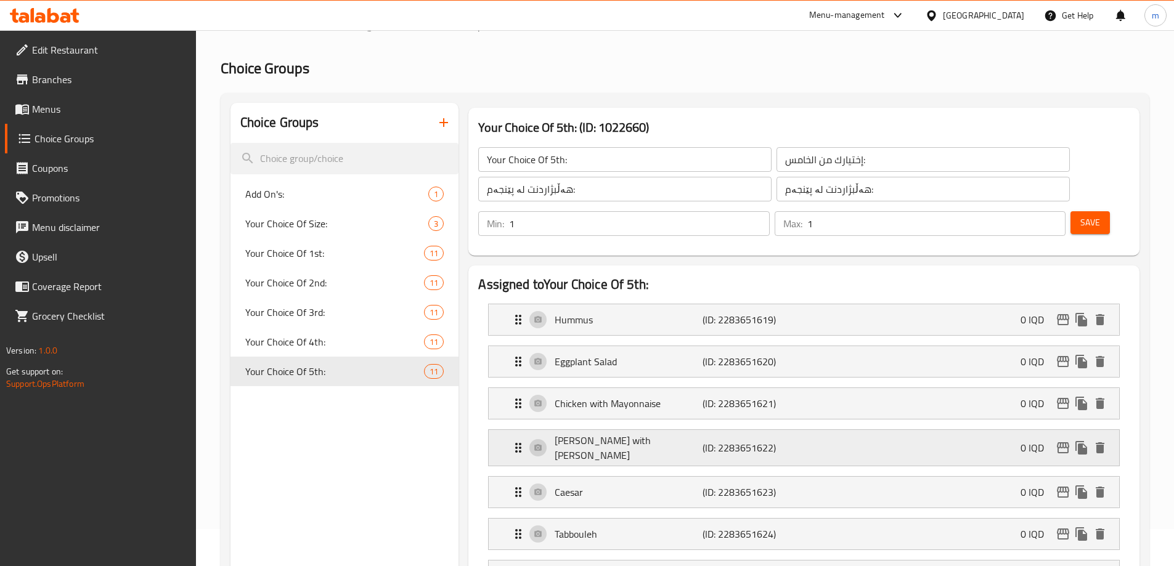
click at [649, 433] on p "Gus with Rashi" at bounding box center [627, 448] width 147 height 30
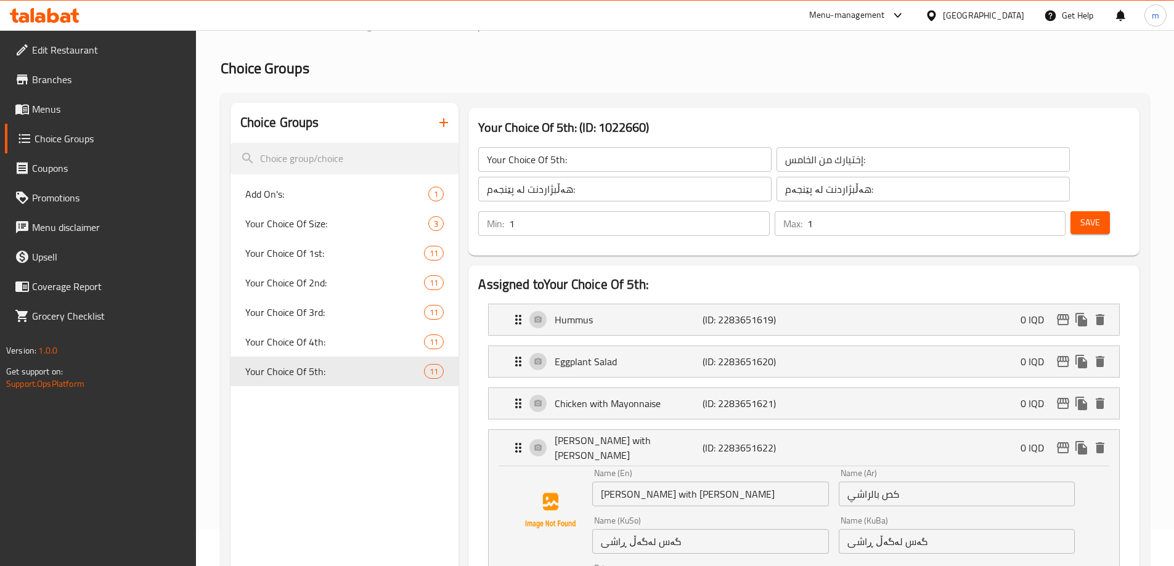
click at [636, 529] on input "گەس لەگەڵ ڕاشی" at bounding box center [710, 541] width 236 height 25
click at [635, 529] on input "گەس لەگەڵ ڕاشی" at bounding box center [710, 541] width 236 height 25
type input "گەس بە ڕاشی"
click at [880, 529] on input "گەس لەگەڵ ڕاشی" at bounding box center [956, 541] width 236 height 25
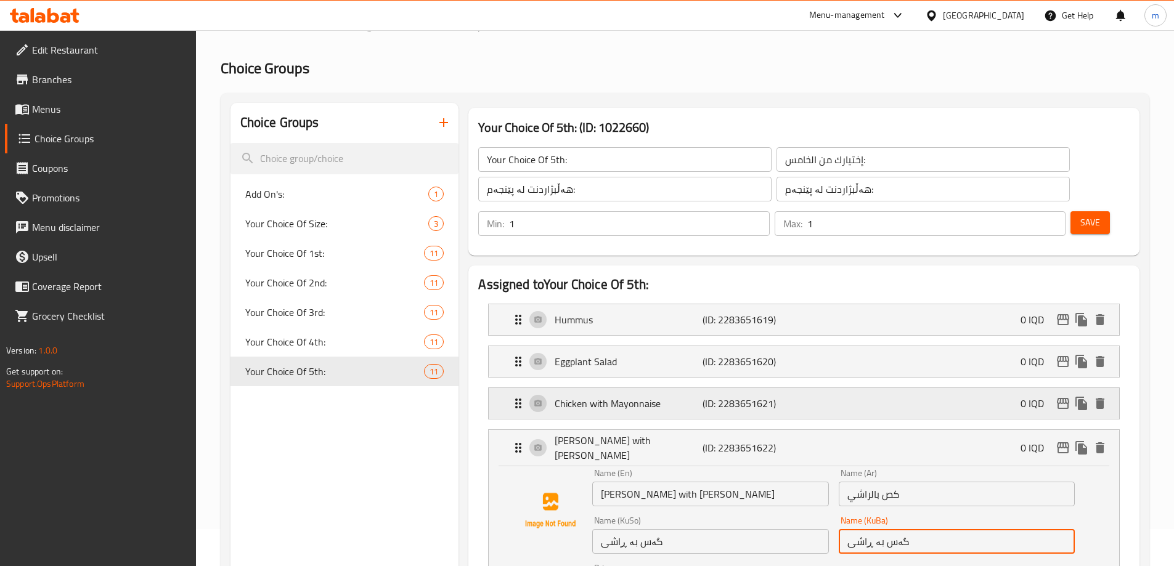
click at [648, 388] on div "Chicken with Mayonnaise (ID: 2283651621) 0 IQD" at bounding box center [807, 403] width 593 height 31
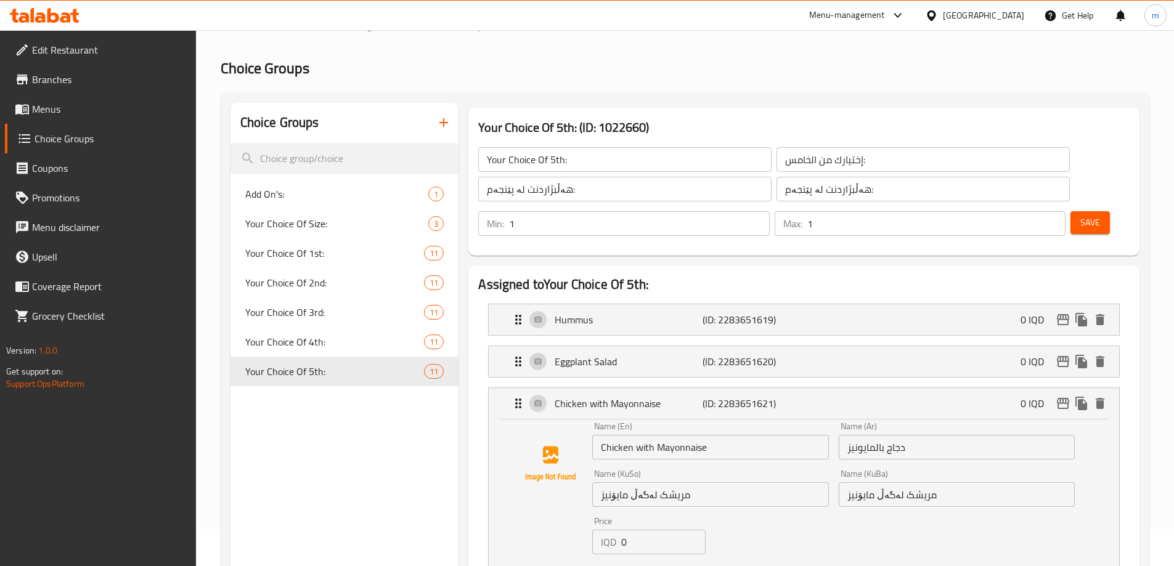
type input "گەس بە ڕاشی"
click at [638, 482] on input "مریشک لەگەڵ مایۆنیز" at bounding box center [710, 494] width 236 height 25
type input "مریشک بە مایۆنیز"
click at [891, 482] on input "مریشک لەگەڵ مایۆنیز" at bounding box center [956, 494] width 236 height 25
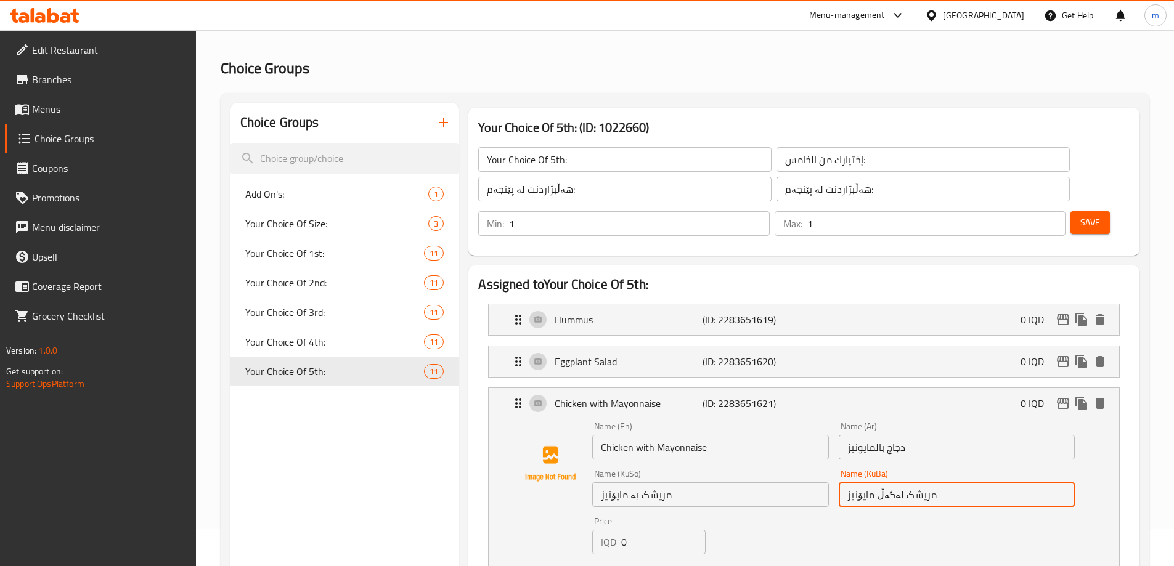
click at [891, 482] on input "مریشک لەگەڵ مایۆنیز" at bounding box center [956, 494] width 236 height 25
click at [667, 566] on icon "save" at bounding box center [667, 575] width 11 height 11
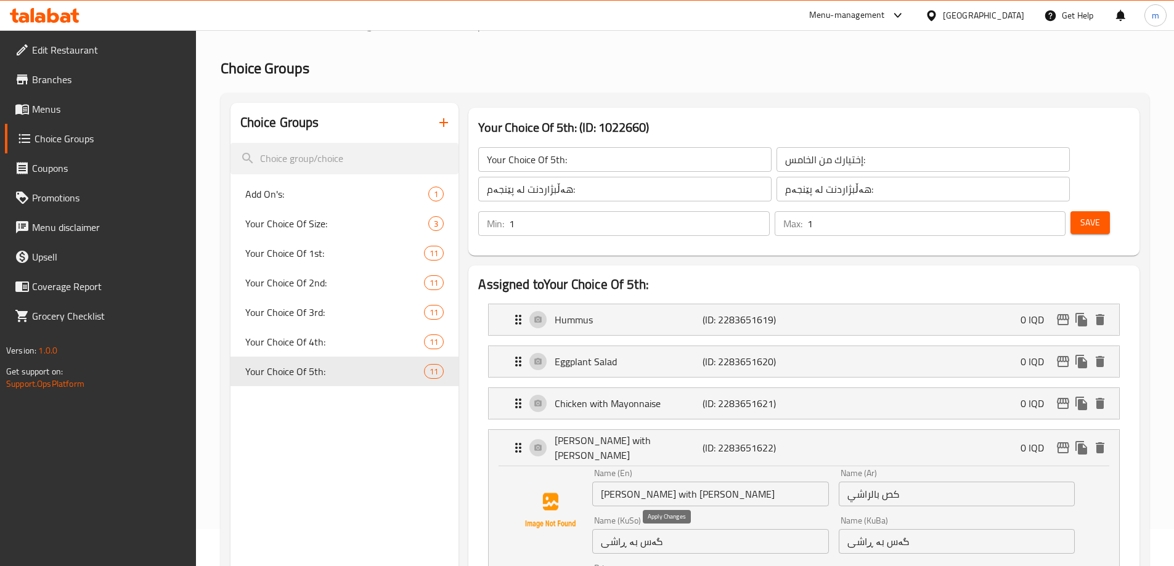
type input "مریشک بە مایۆنیز"
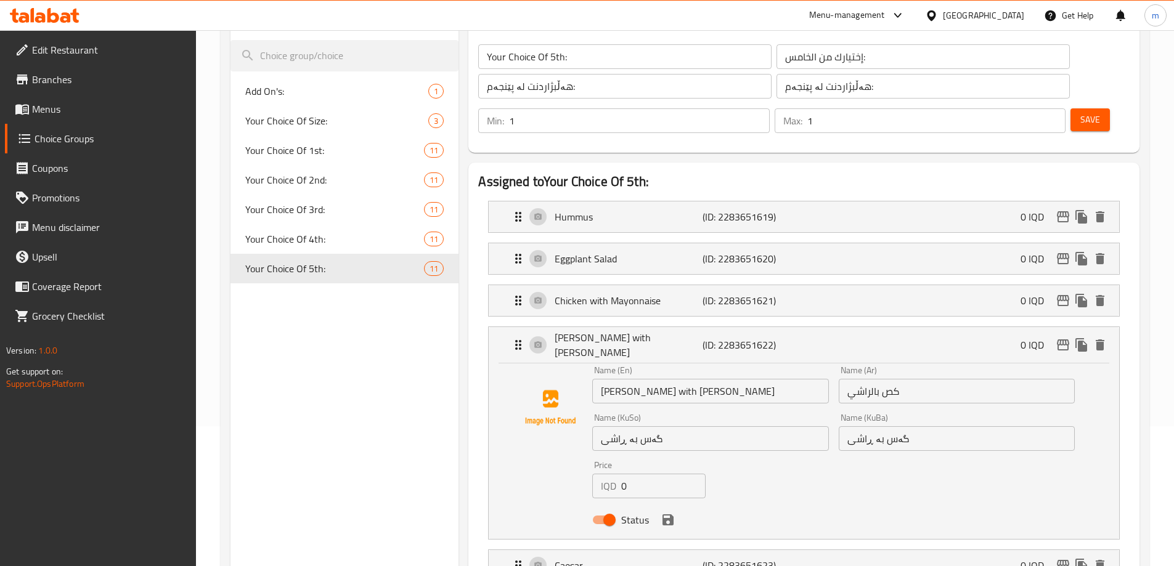
scroll to position [181, 0]
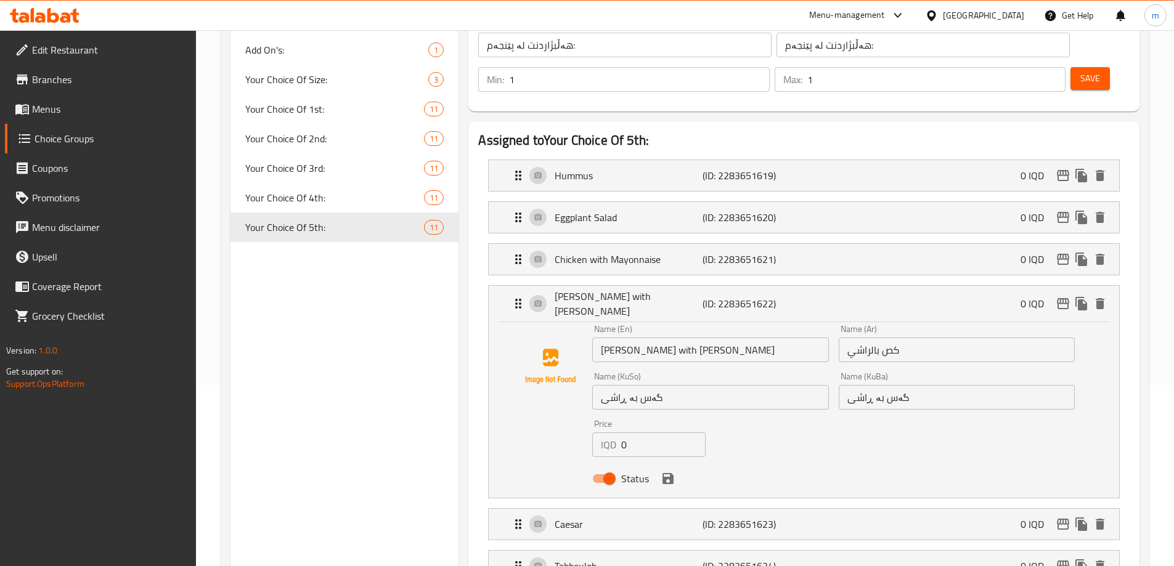
click at [667, 473] on icon "save" at bounding box center [667, 478] width 11 height 11
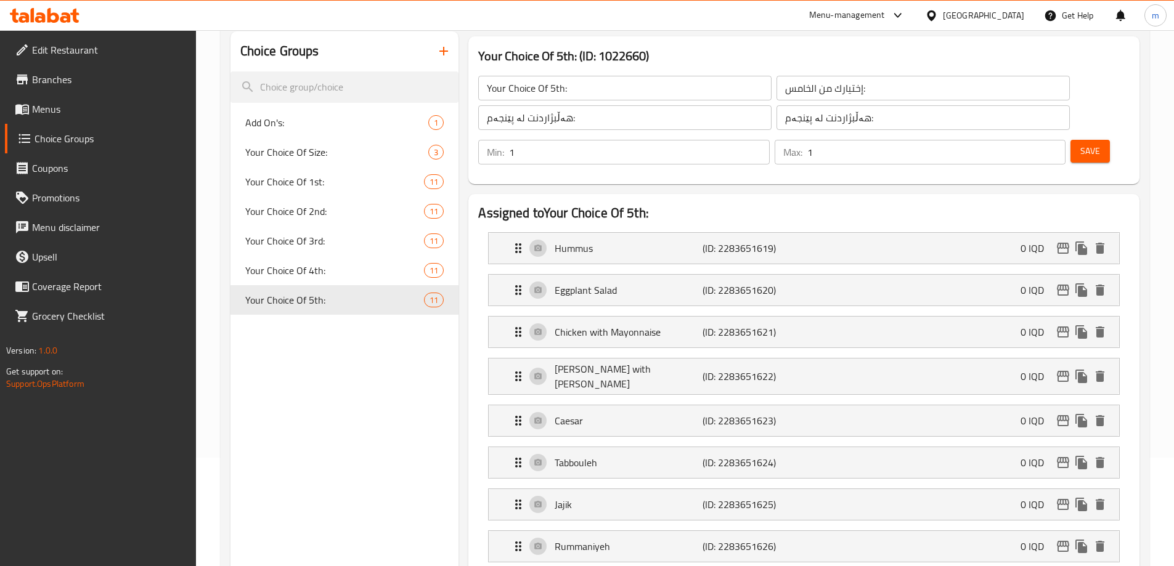
scroll to position [0, 0]
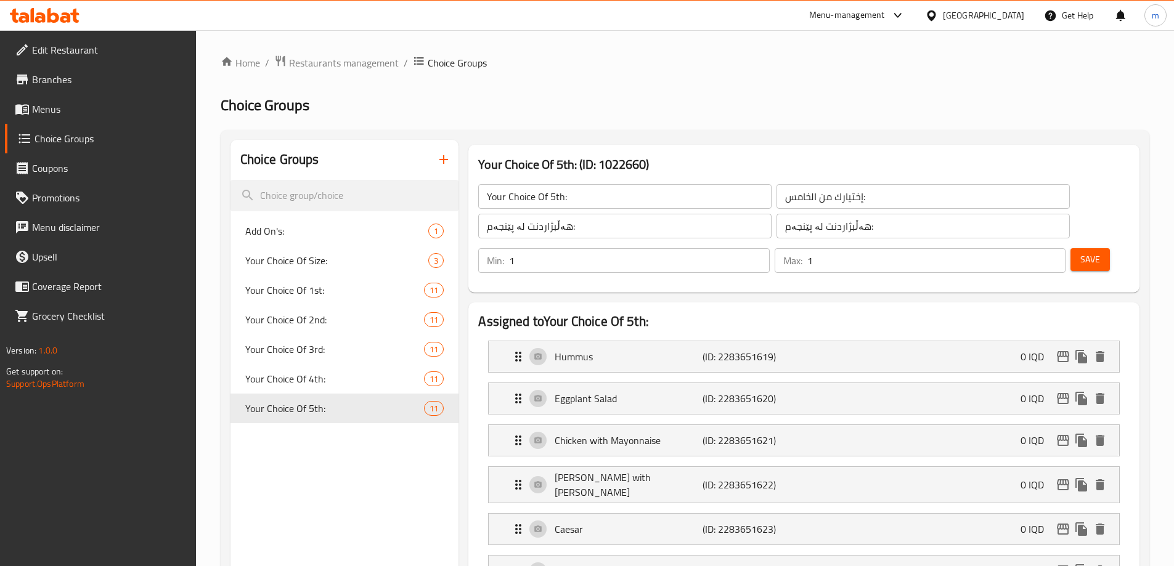
click at [1068, 246] on div "Save" at bounding box center [1095, 261] width 54 height 30
click at [1080, 252] on span "Save" at bounding box center [1090, 259] width 20 height 15
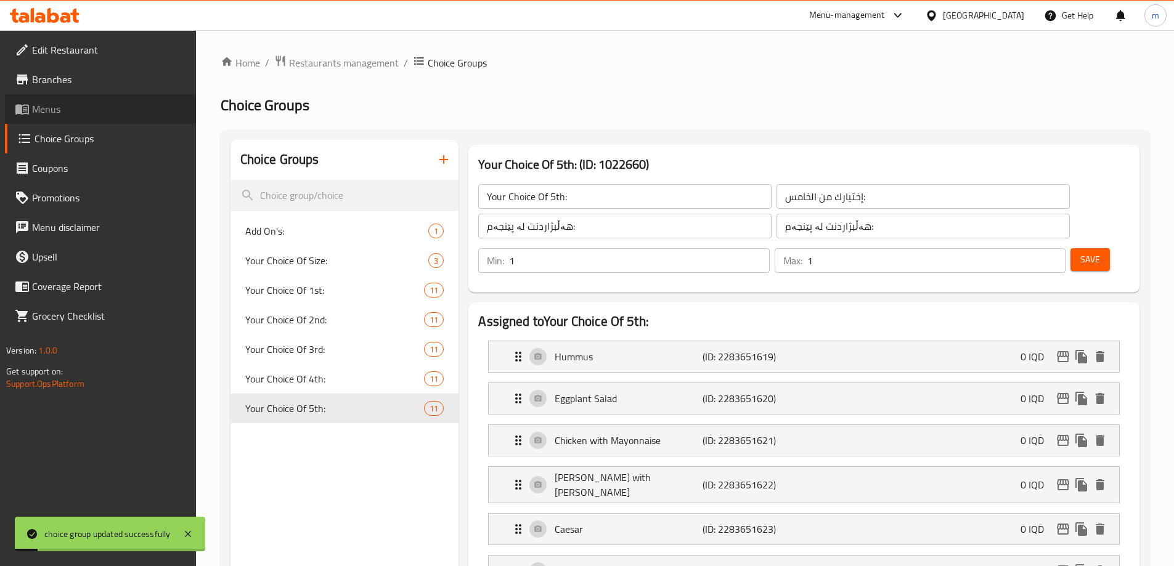
click at [42, 112] on span "Menus" at bounding box center [109, 109] width 154 height 15
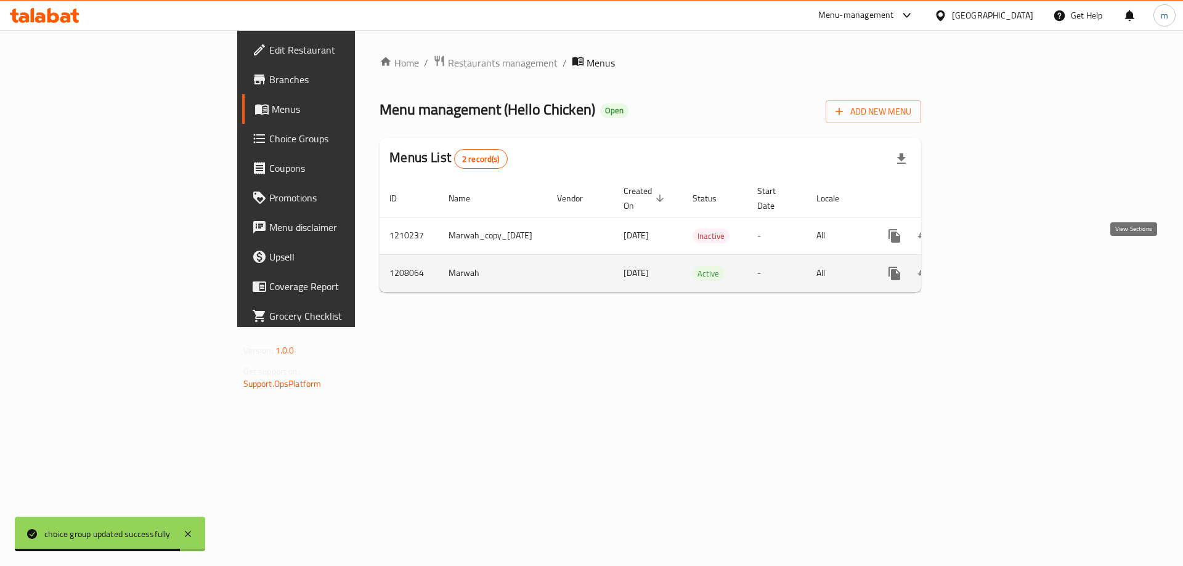
click at [998, 259] on link "enhanced table" at bounding box center [983, 274] width 30 height 30
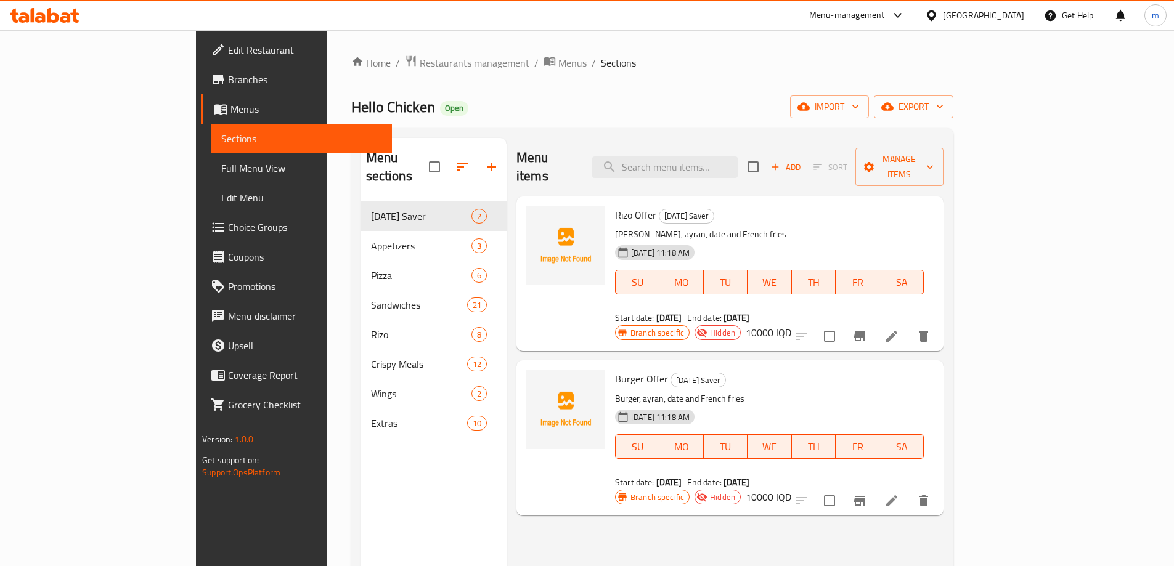
click at [221, 174] on span "Full Menu View" at bounding box center [301, 168] width 161 height 15
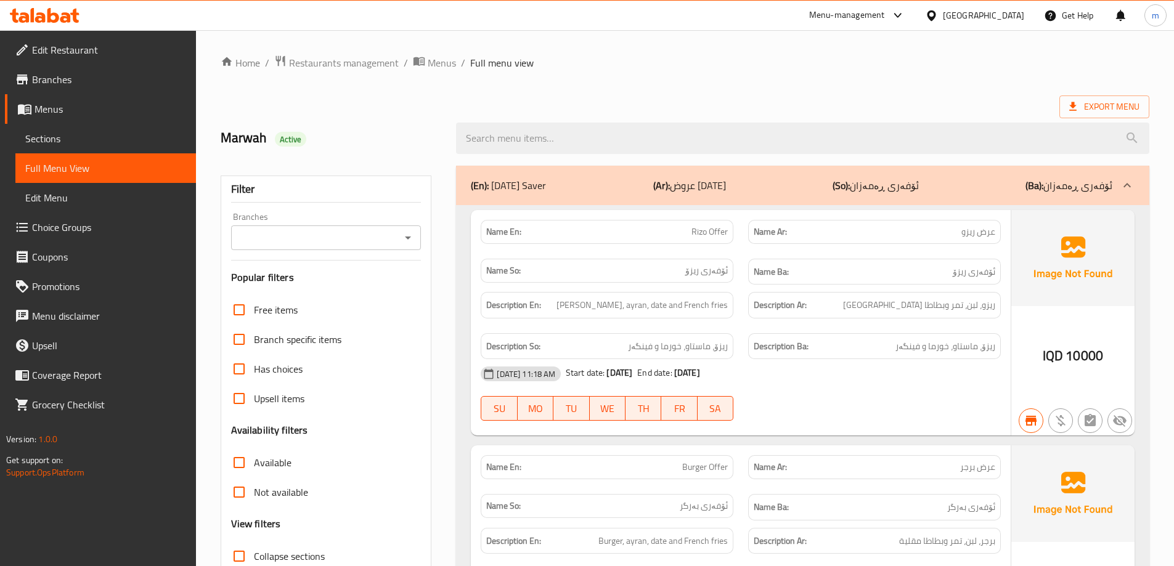
click at [277, 230] on input "Branches" at bounding box center [316, 237] width 163 height 17
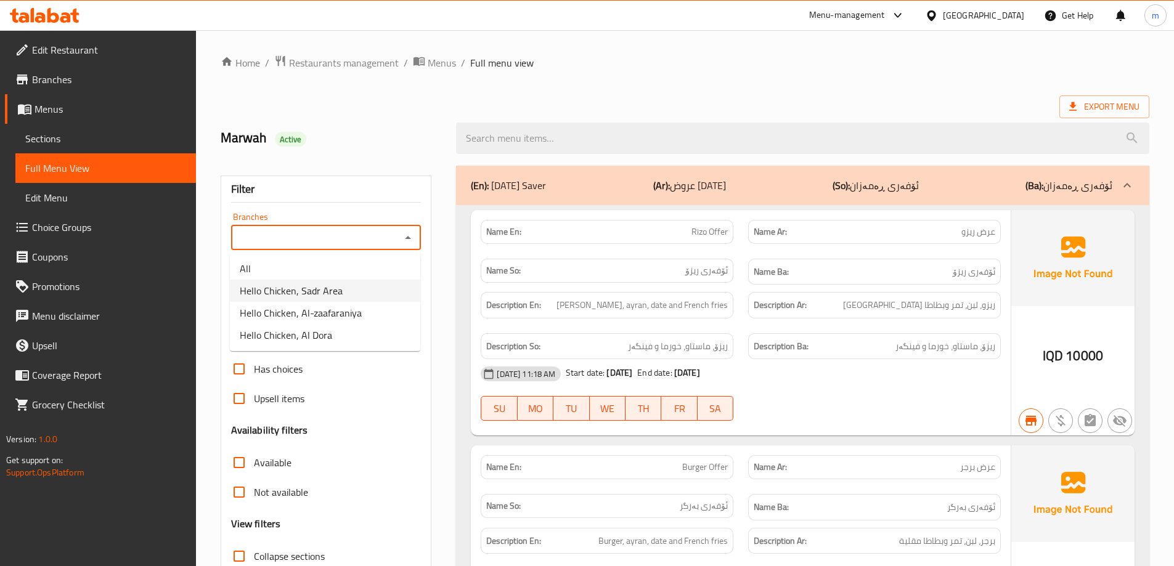
click at [287, 295] on span "Hello Chicken, Sadr Area" at bounding box center [291, 290] width 103 height 15
type input "Hello Chicken, Sadr Area"
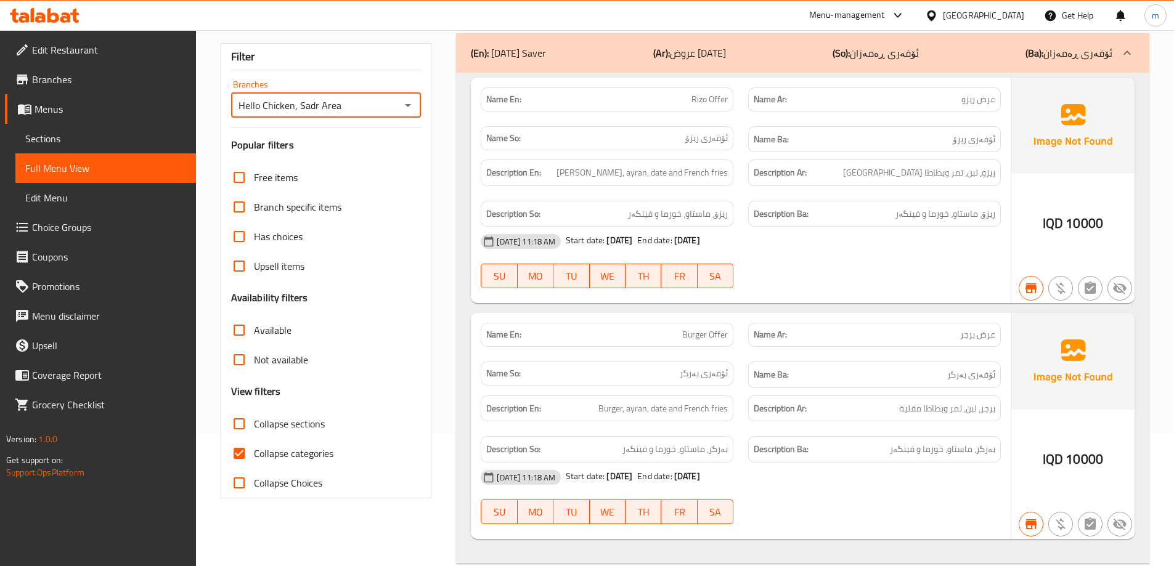
scroll to position [288, 0]
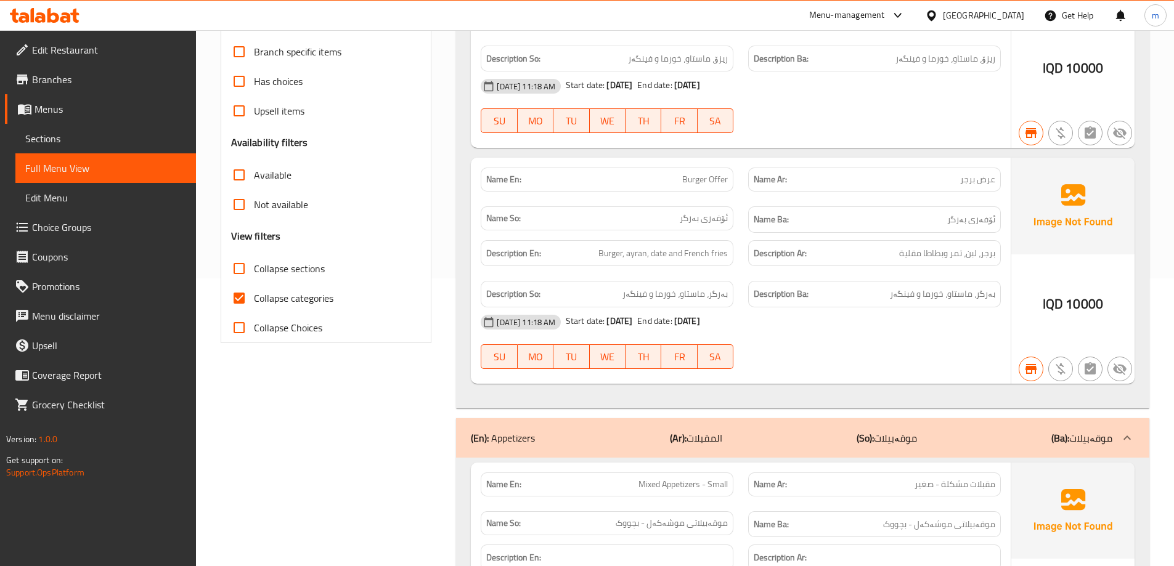
click at [310, 306] on span "Collapse categories" at bounding box center [293, 298] width 79 height 15
click at [254, 306] on input "Collapse categories" at bounding box center [239, 298] width 30 height 30
checkbox input "false"
click at [290, 272] on span "Collapse sections" at bounding box center [289, 268] width 71 height 15
click at [254, 272] on input "Collapse sections" at bounding box center [239, 269] width 30 height 30
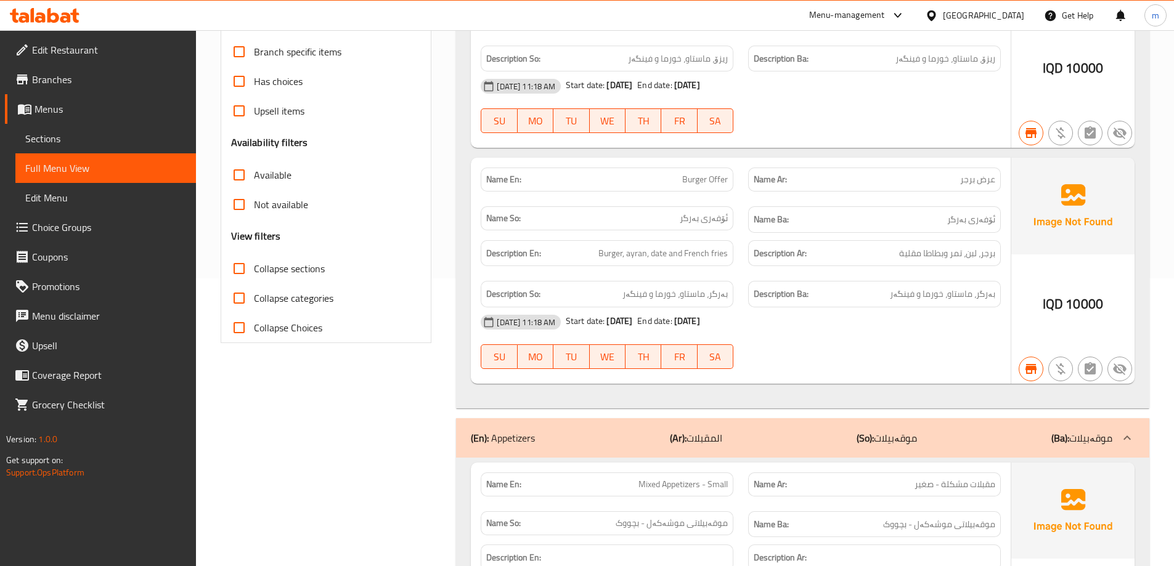
checkbox input "true"
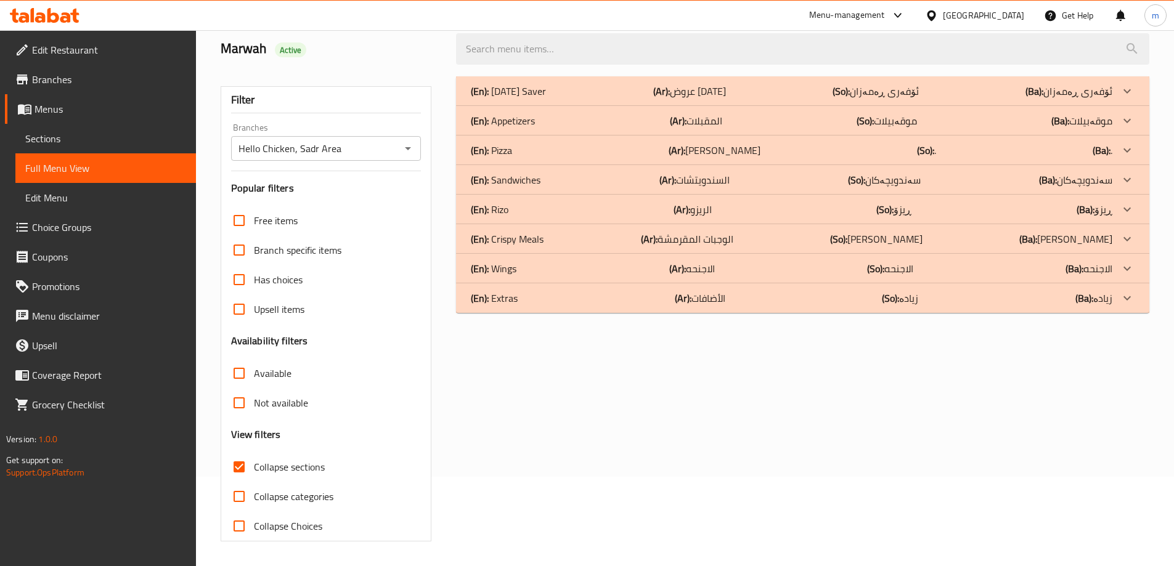
scroll to position [89, 0]
click at [549, 122] on div "(En): Appetizers (Ar): المقبلات (So): موقەبیلات (Ba): موقەبیلات" at bounding box center [791, 120] width 641 height 15
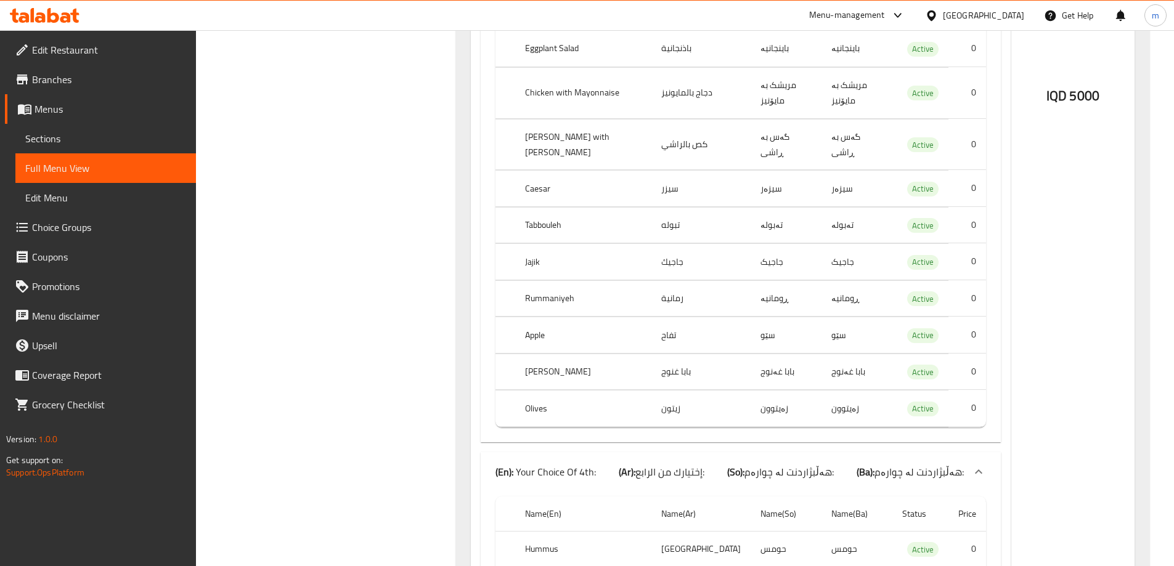
scroll to position [6274, 0]
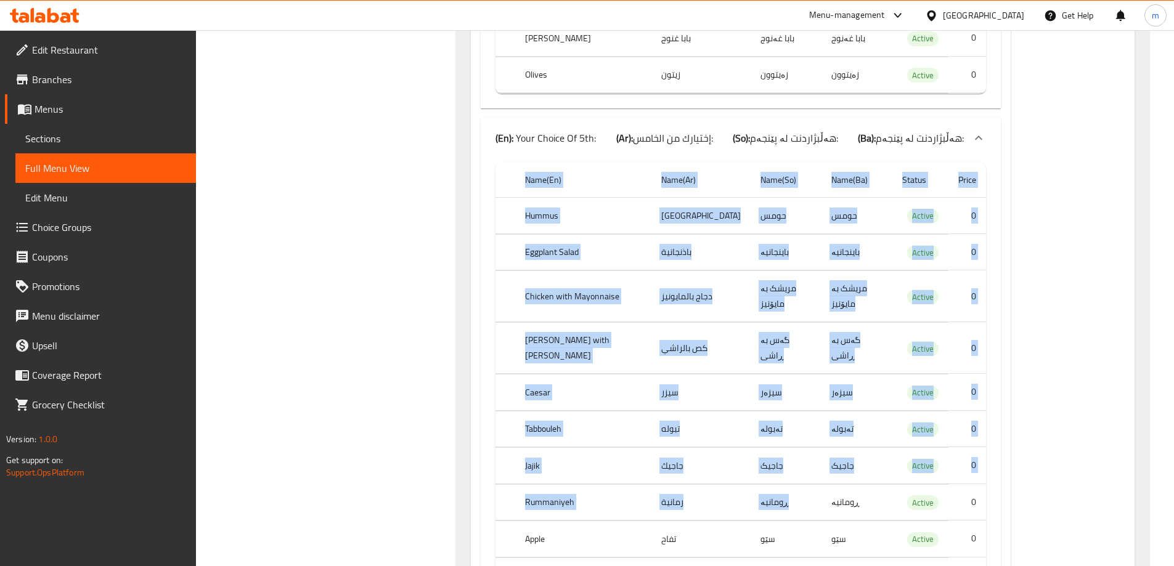
drag, startPoint x: 850, startPoint y: 168, endPoint x: 450, endPoint y: 181, distance: 399.4
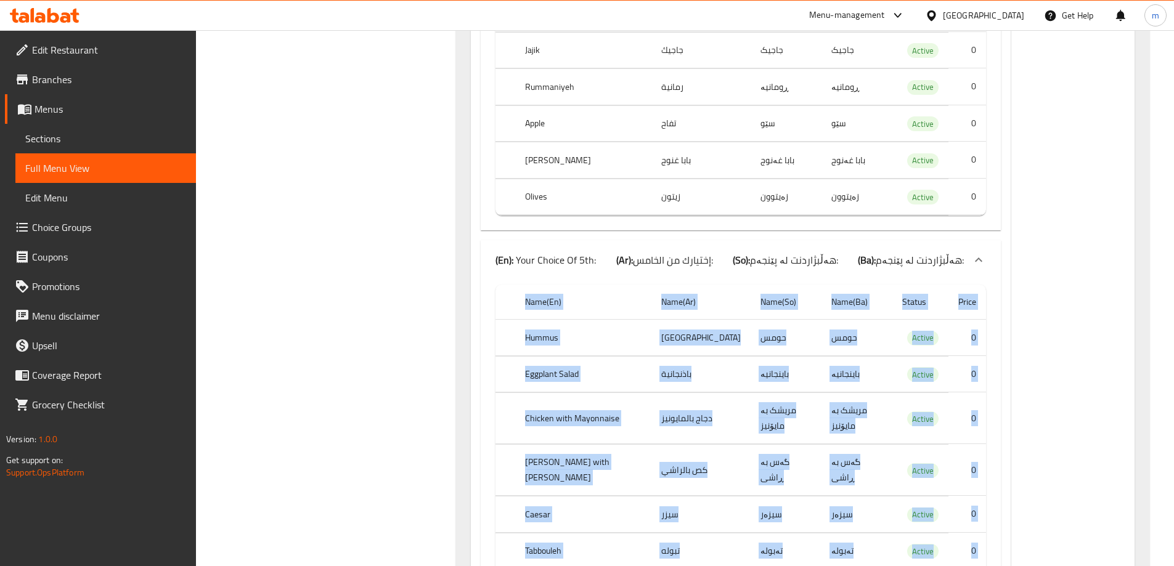
scroll to position [6130, 0]
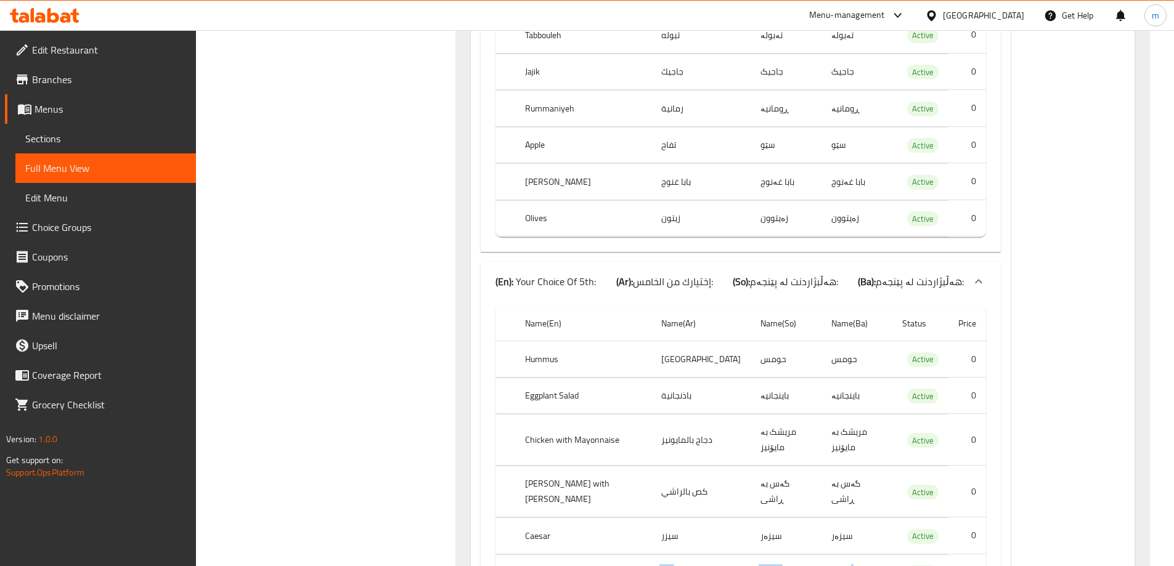
drag, startPoint x: 825, startPoint y: 238, endPoint x: 633, endPoint y: 232, distance: 191.7
click at [637, 554] on tr "Tabbouleh تبوله تەبولە تەبولە Active 0" at bounding box center [740, 572] width 490 height 36
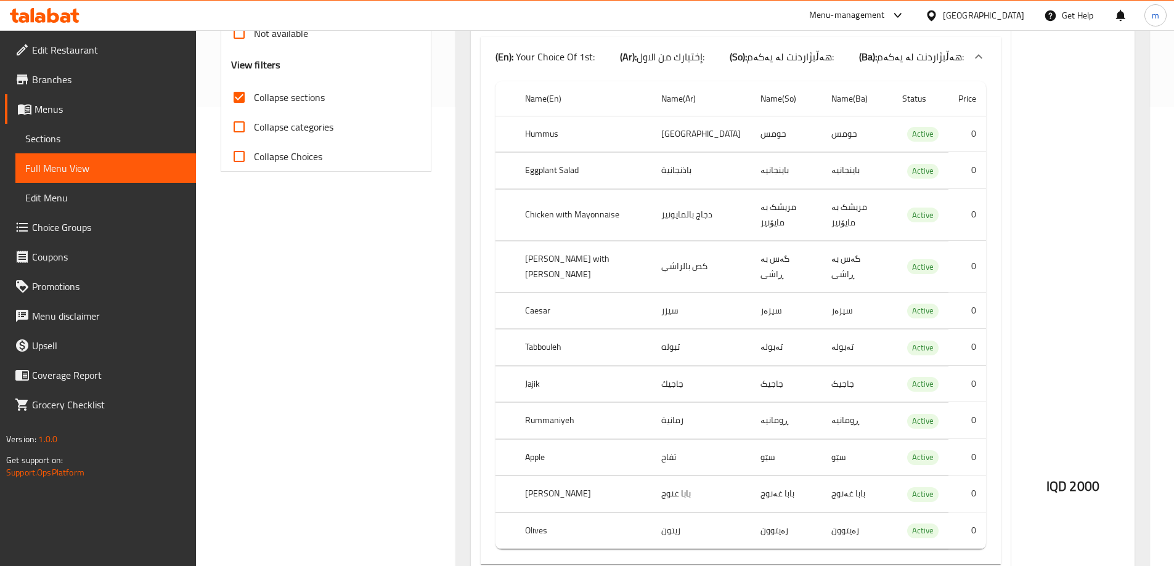
scroll to position [380, 0]
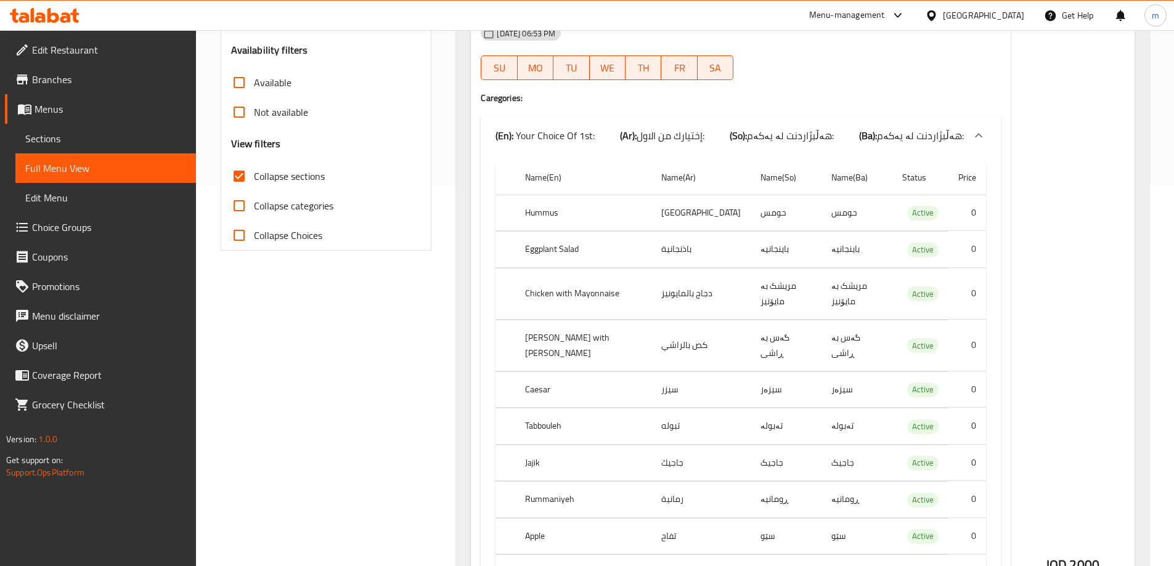
click at [78, 81] on span "Branches" at bounding box center [109, 79] width 154 height 15
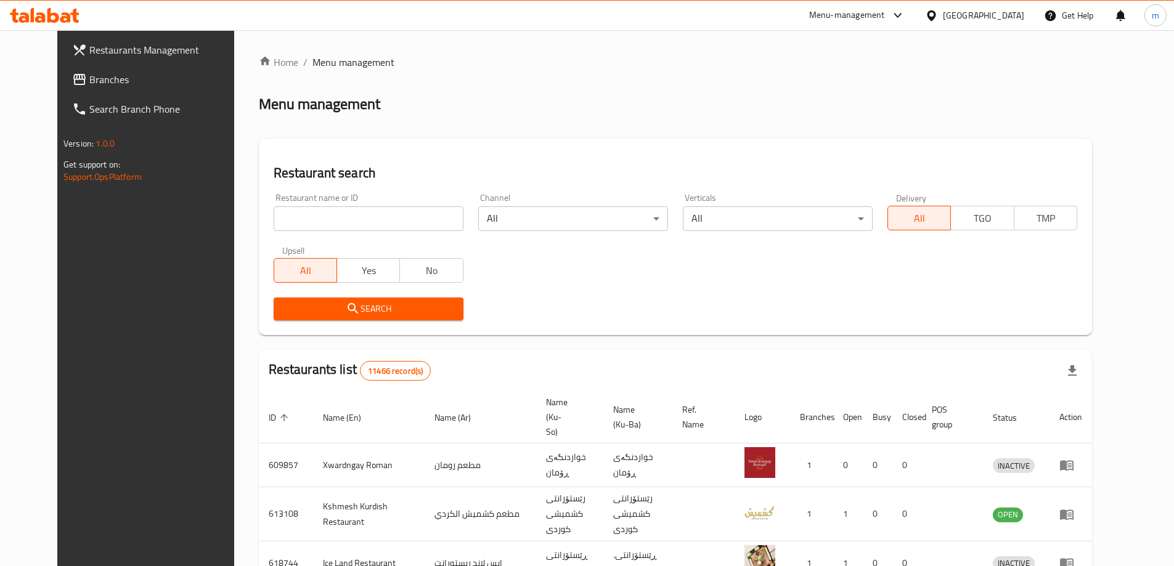
click at [78, 92] on link "Branches" at bounding box center [157, 80] width 191 height 30
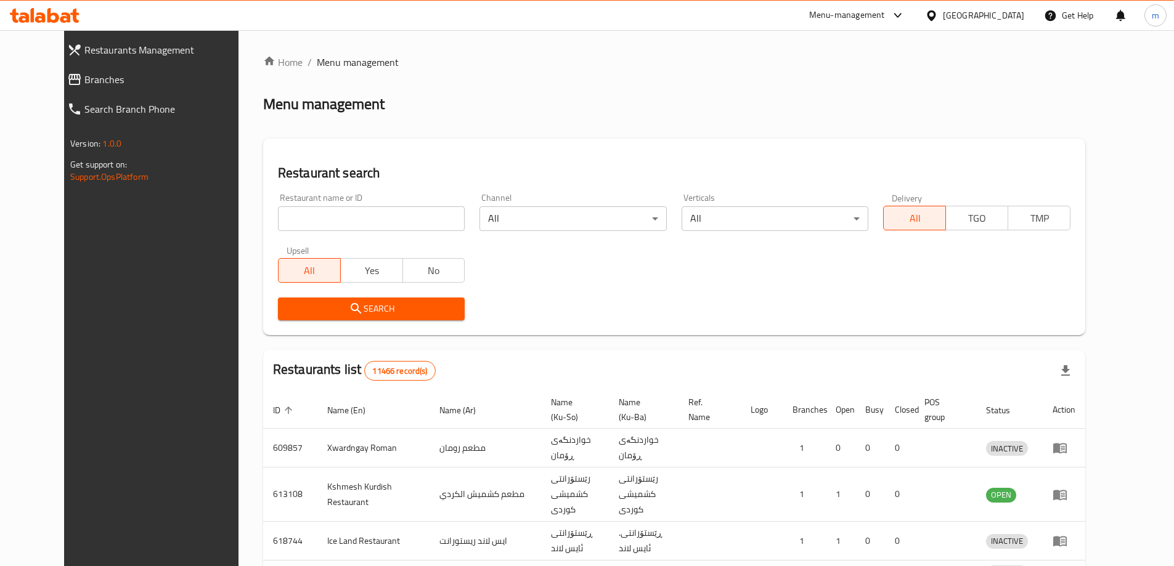
click at [277, 215] on div at bounding box center [587, 283] width 1174 height 566
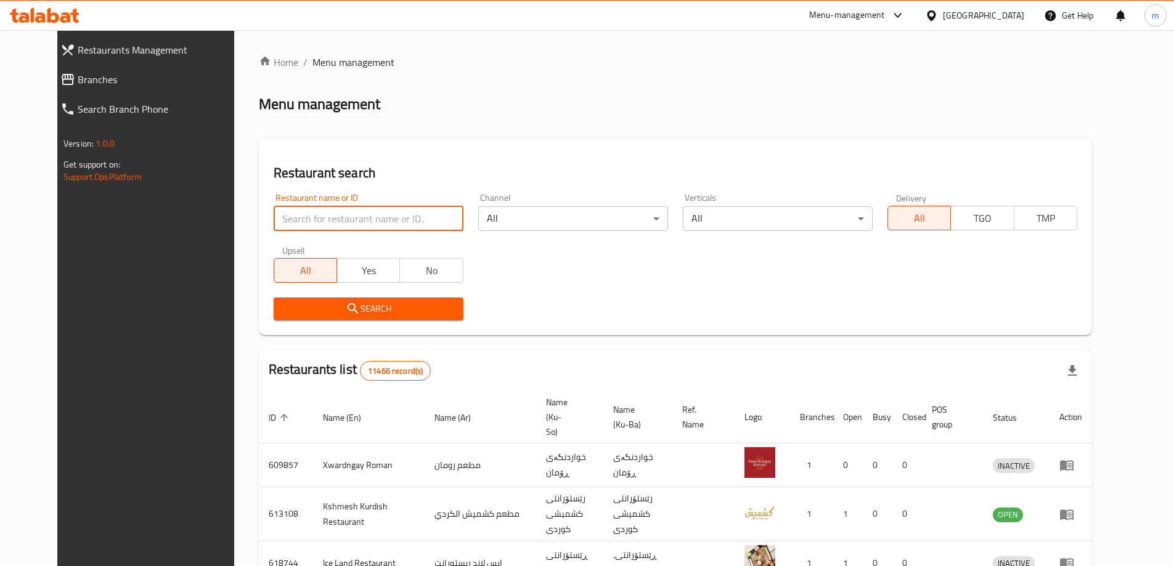
click at [277, 216] on input "search" at bounding box center [369, 218] width 190 height 25
paste input "625396"
type input "625396"
click button "Search" at bounding box center [369, 309] width 190 height 23
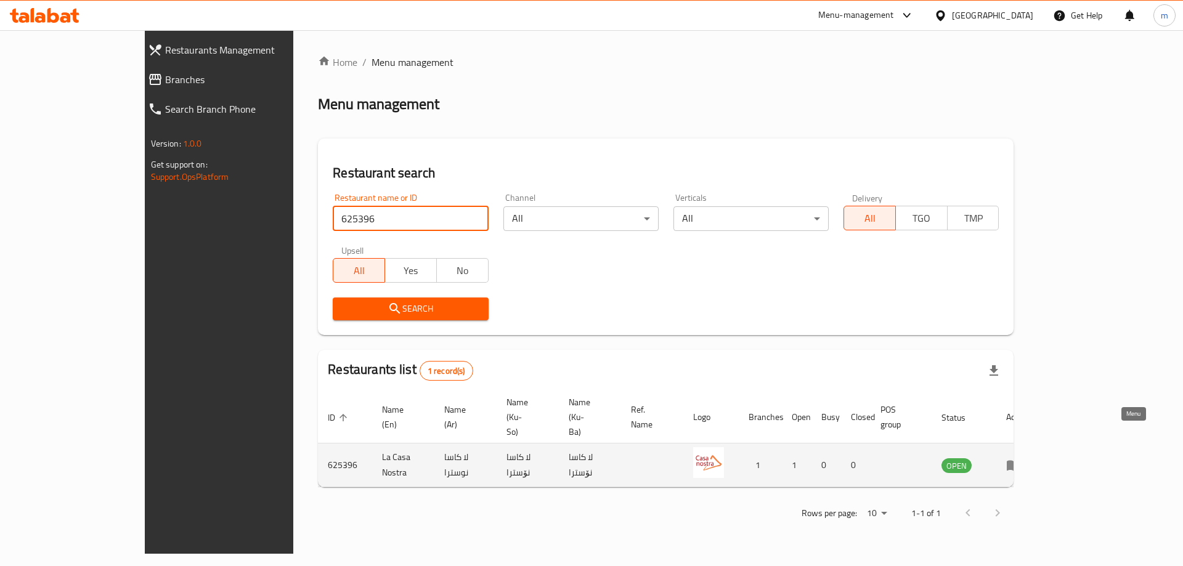
click at [1021, 458] on icon "enhanced table" at bounding box center [1013, 465] width 15 height 15
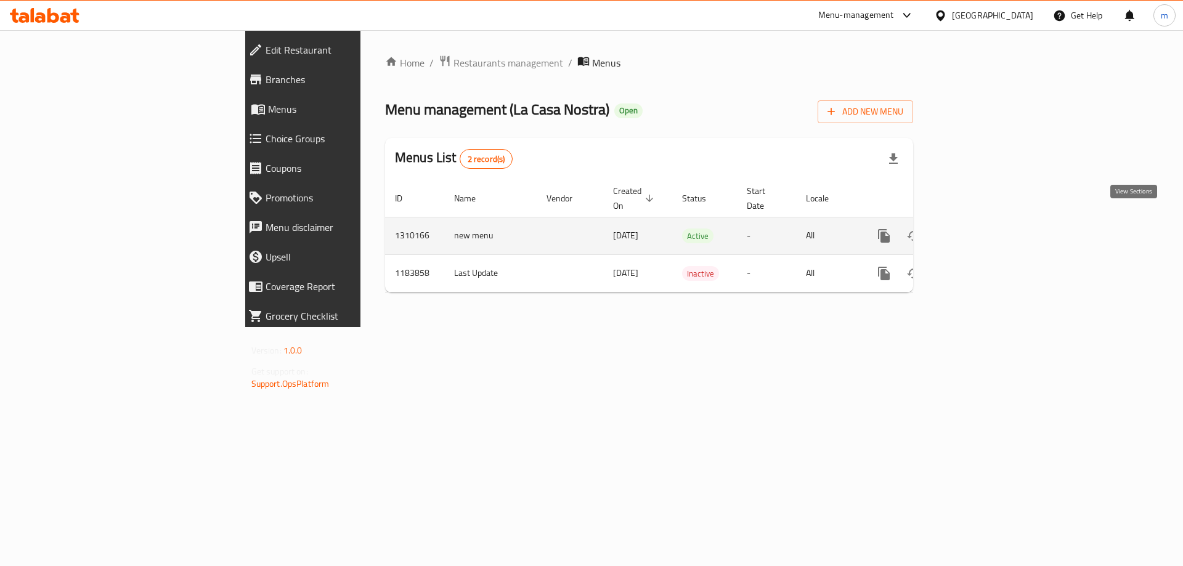
click at [980, 229] on icon "enhanced table" at bounding box center [972, 236] width 15 height 15
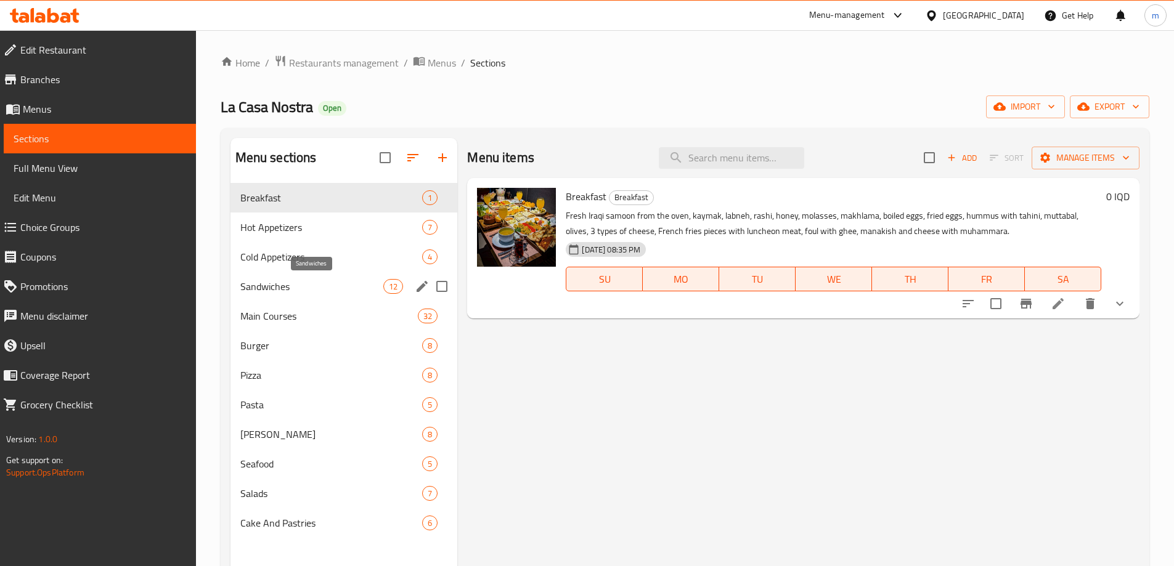
click at [285, 283] on span "Sandwiches" at bounding box center [312, 286] width 144 height 15
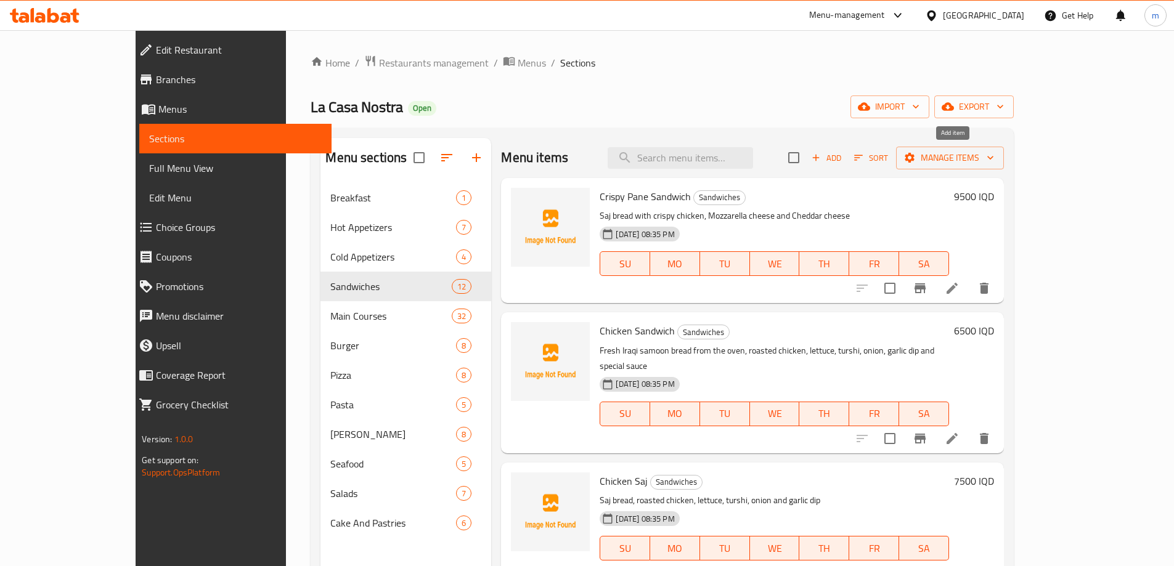
click at [843, 152] on span "Add" at bounding box center [825, 158] width 33 height 14
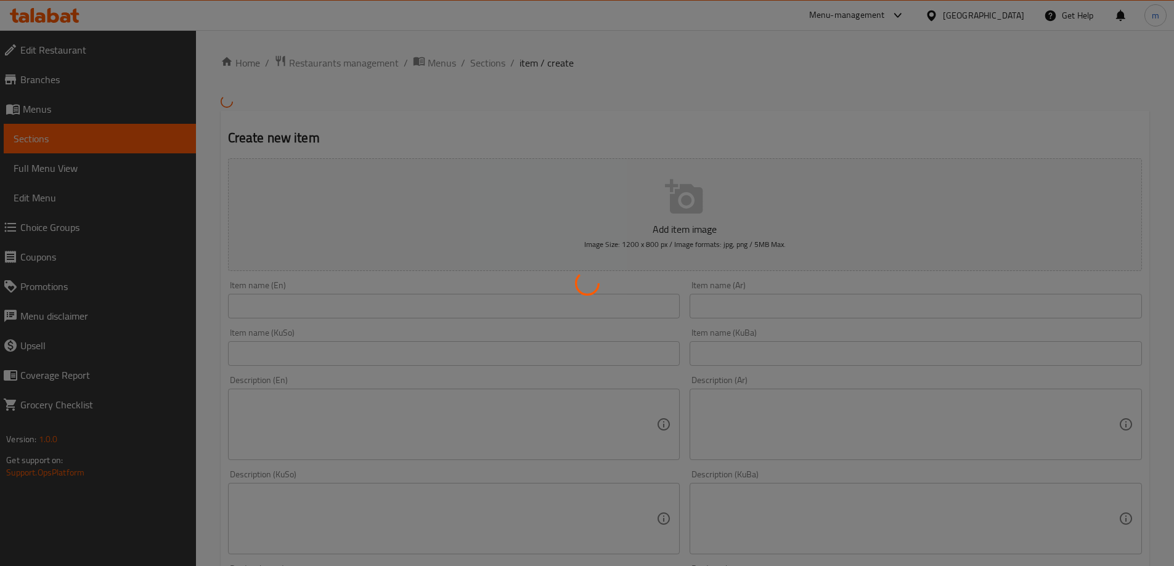
click at [456, 319] on div at bounding box center [587, 283] width 1174 height 566
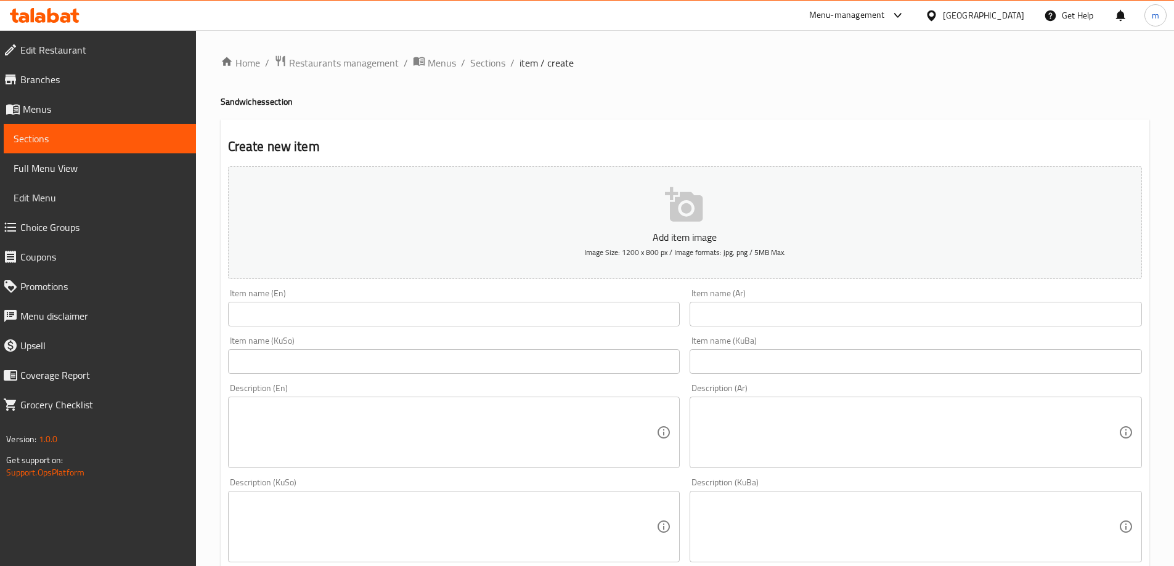
click at [454, 319] on div "Home / Restaurants management / Menus / Sections / item / create Sandwiches sec…" at bounding box center [685, 521] width 928 height 933
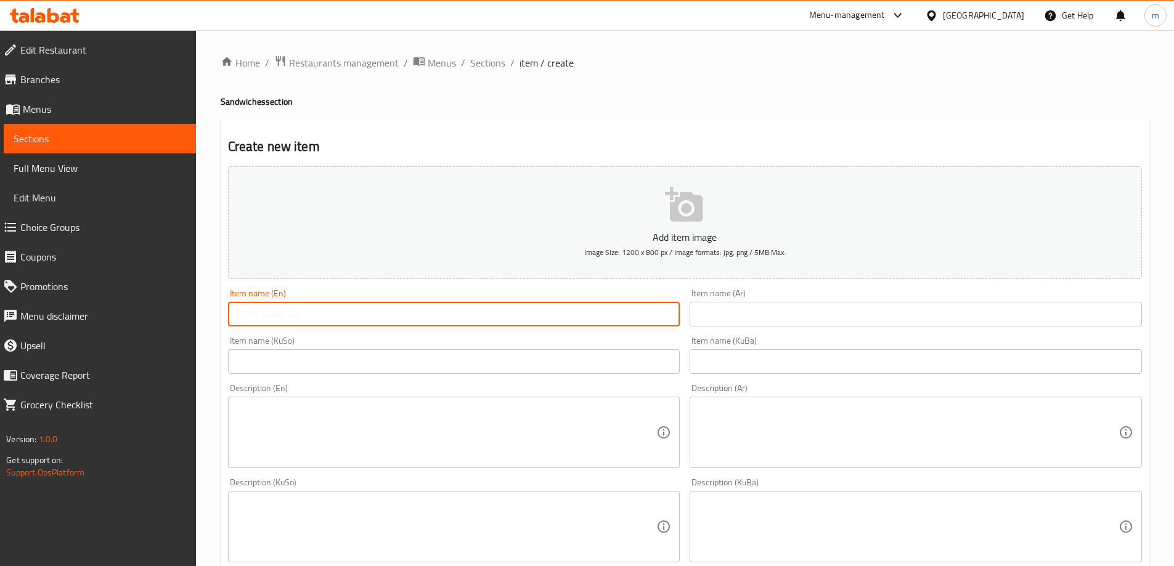
drag, startPoint x: 437, startPoint y: 310, endPoint x: 434, endPoint y: 318, distance: 8.4
click at [434, 318] on input "text" at bounding box center [454, 314] width 452 height 25
type input "Meat Lover"
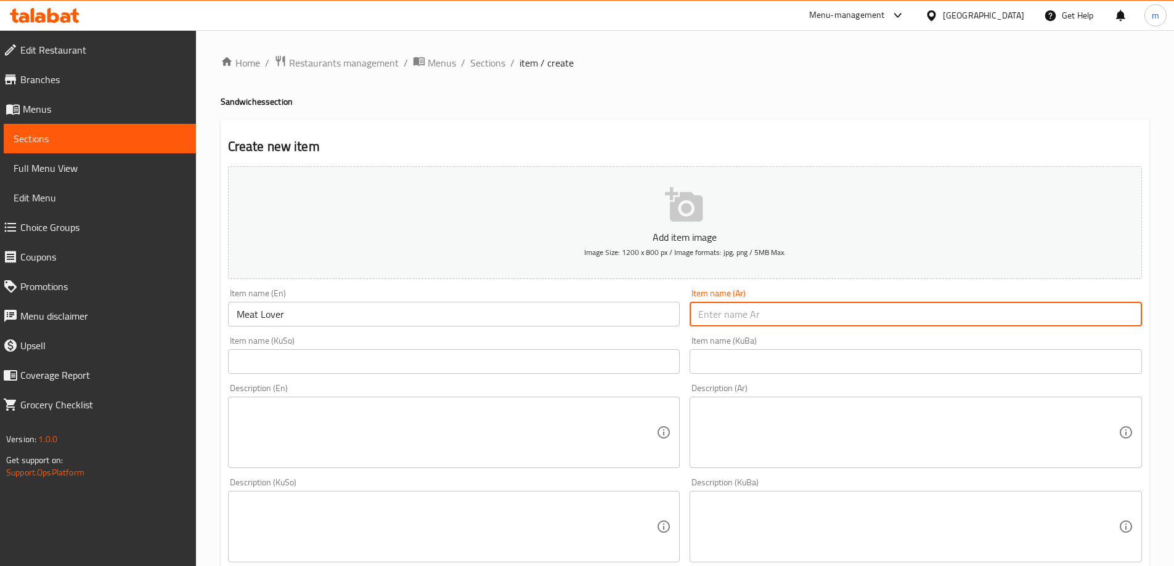
click at [784, 312] on input "text" at bounding box center [915, 314] width 452 height 25
type input "ميت لوفر"
click at [652, 353] on input "text" at bounding box center [454, 361] width 452 height 25
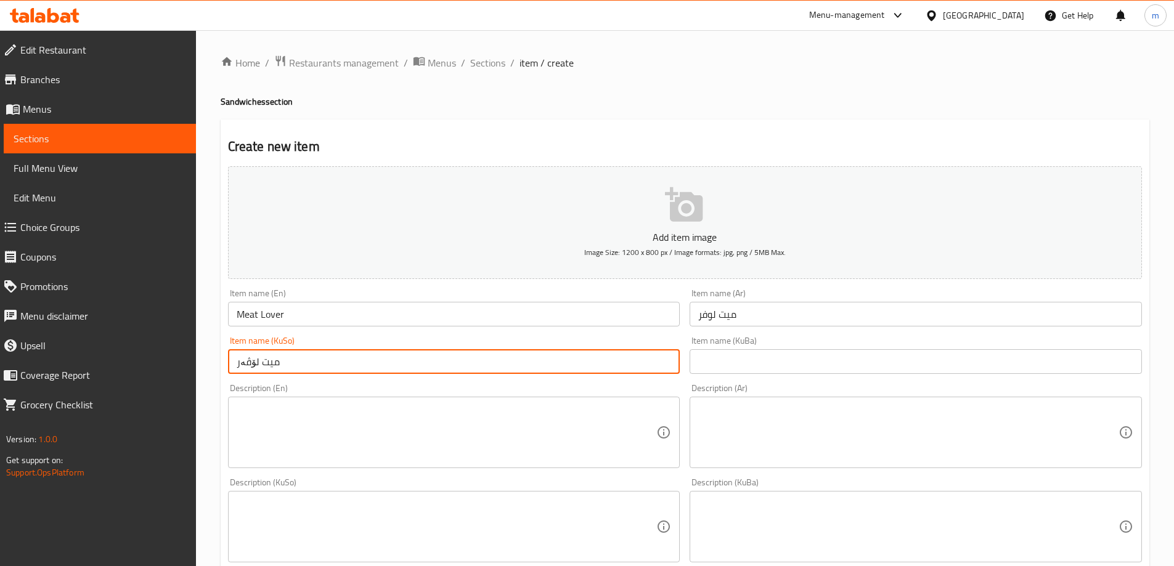
type input "میت لۆڤەر"
click at [821, 418] on textarea at bounding box center [908, 432] width 420 height 59
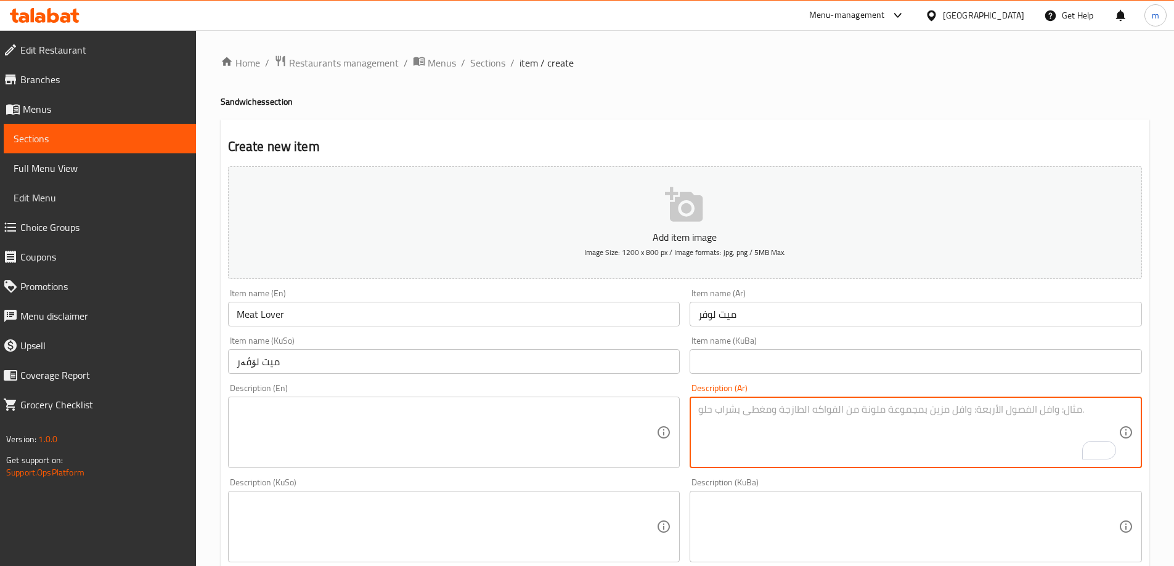
click at [787, 431] on textarea "To enrich screen reader interactions, please activate Accessibility in Grammarl…" at bounding box center [908, 432] width 420 height 59
paste textarea "خبز صاج مع لحم، [PERSON_NAME]، [PERSON_NAME]، ثومية وسلطة كولسلو."
type textarea "خبز صاج مع لحم، [PERSON_NAME]، [PERSON_NAME]، ثومية وسلطة كولسلو."
click at [374, 418] on textarea at bounding box center [447, 432] width 420 height 59
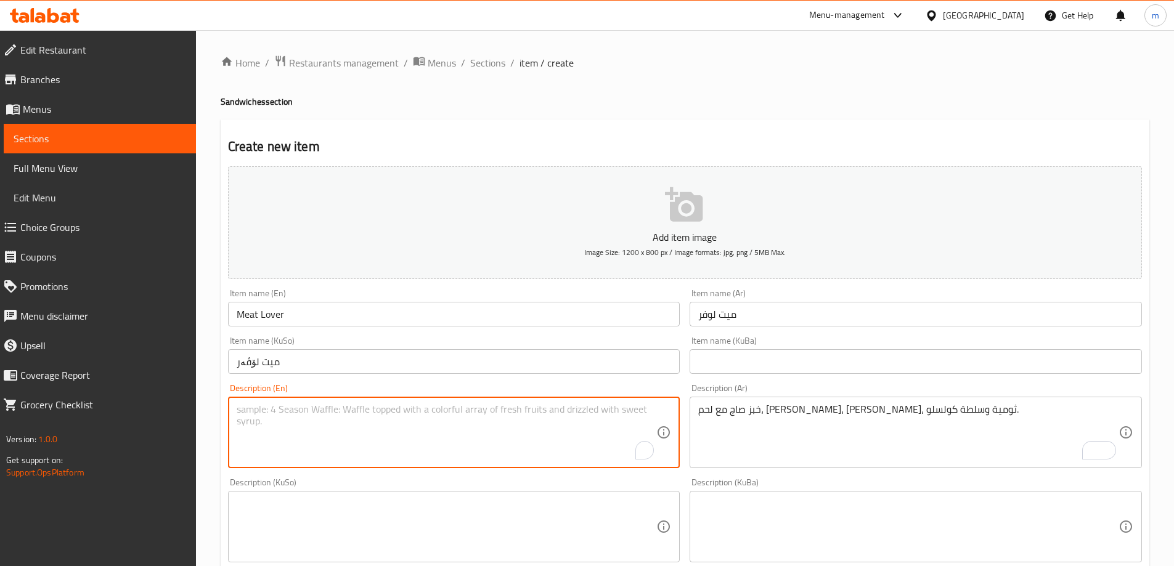
paste textarea "Saj bread with meat, pepperoni, salami, garlic sauce and coleslaw."
click at [425, 408] on textarea "Saj bread with meat, pepperoni, salami, garlic sauce and coleslaw salad" at bounding box center [447, 432] width 420 height 59
click at [437, 411] on textarea "Saj bread with meat, pepperoni, salami, garlic sauce and coleslaw salad" at bounding box center [447, 432] width 420 height 59
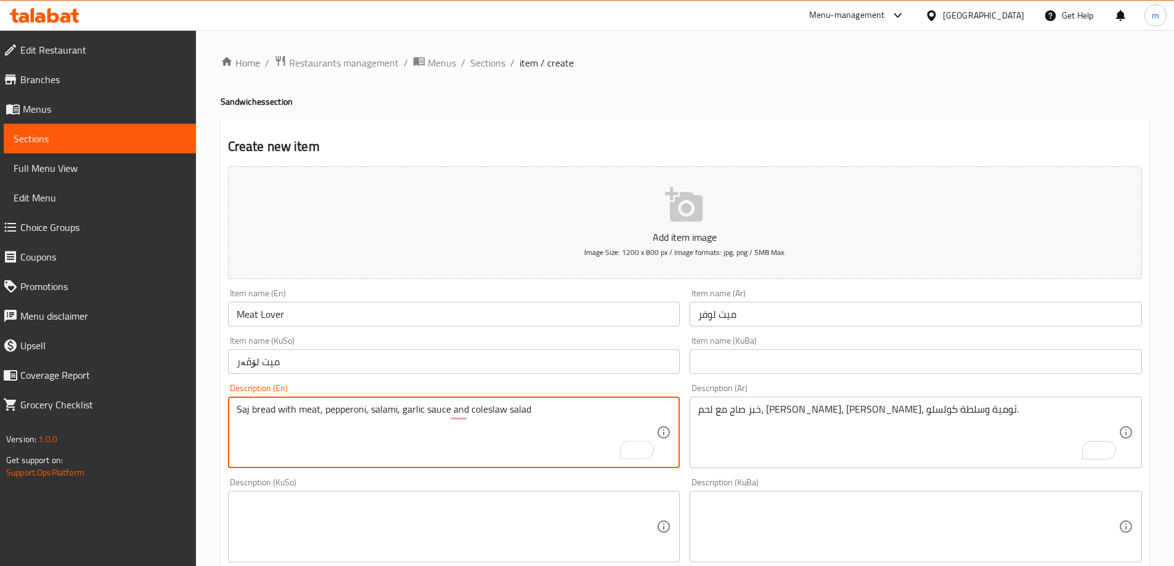
click at [437, 411] on textarea "Saj bread with meat, pepperoni, salami, garlic sauce and coleslaw salad" at bounding box center [447, 432] width 420 height 59
type textarea "Saj bread with meat, pepperoni, salami, garlic dip and coleslaw salad"
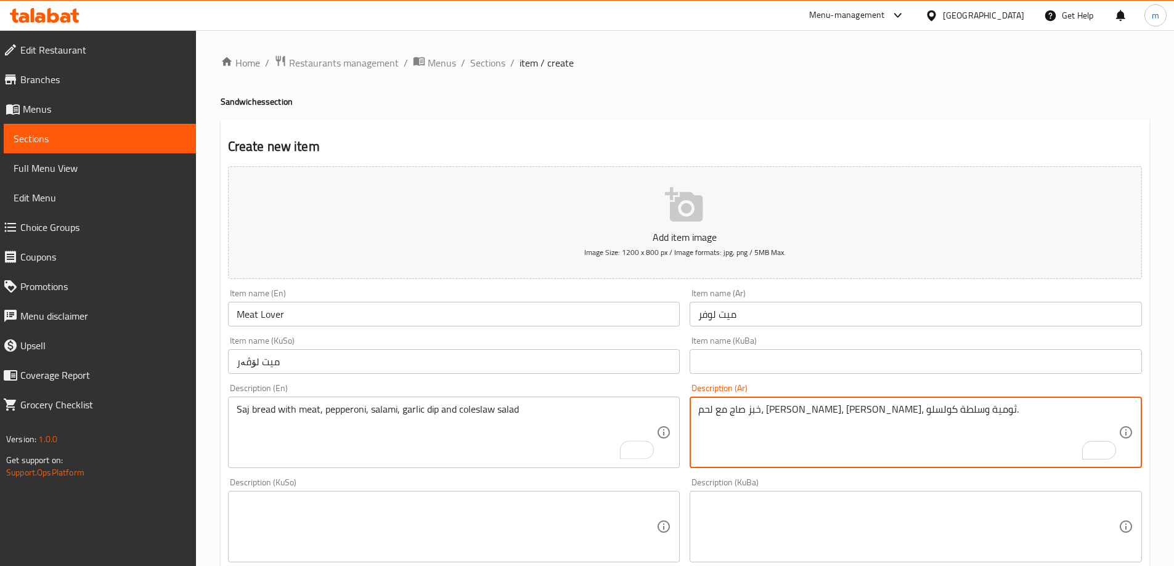
click at [756, 435] on textarea "خبز صاج مع لحم، [PERSON_NAME]، [PERSON_NAME]، ثومية وسلطة كولسلو." at bounding box center [908, 432] width 420 height 59
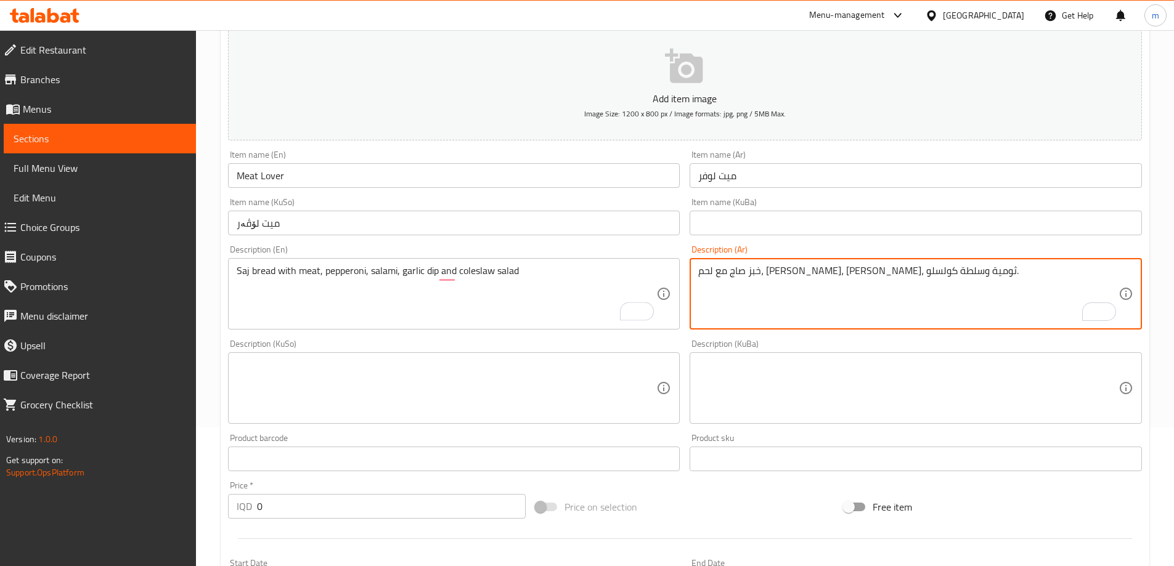
scroll to position [147, 0]
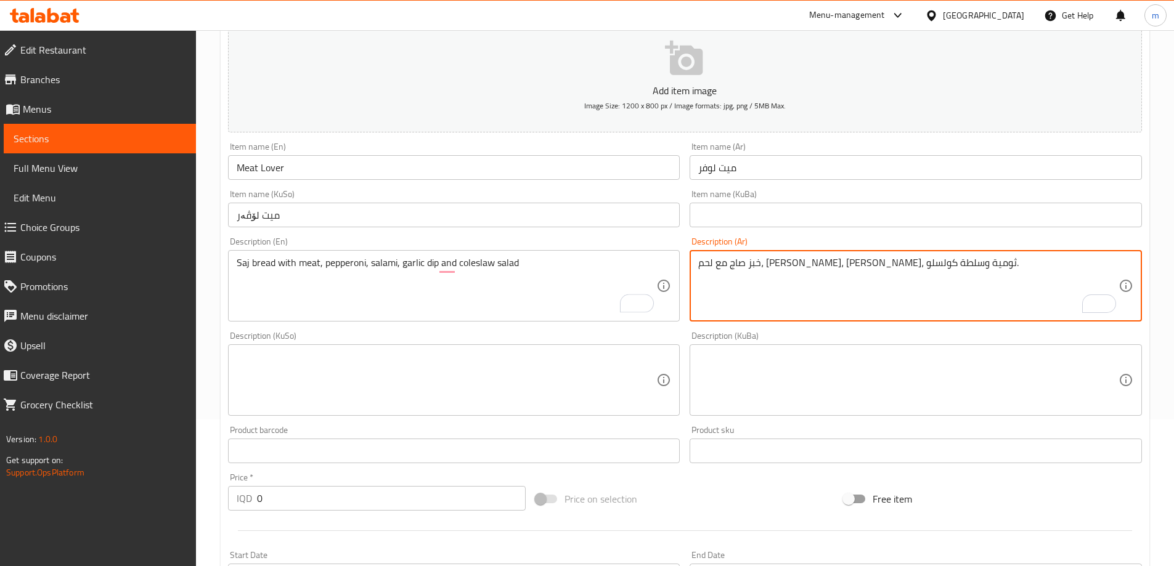
click at [503, 351] on textarea at bounding box center [447, 380] width 420 height 59
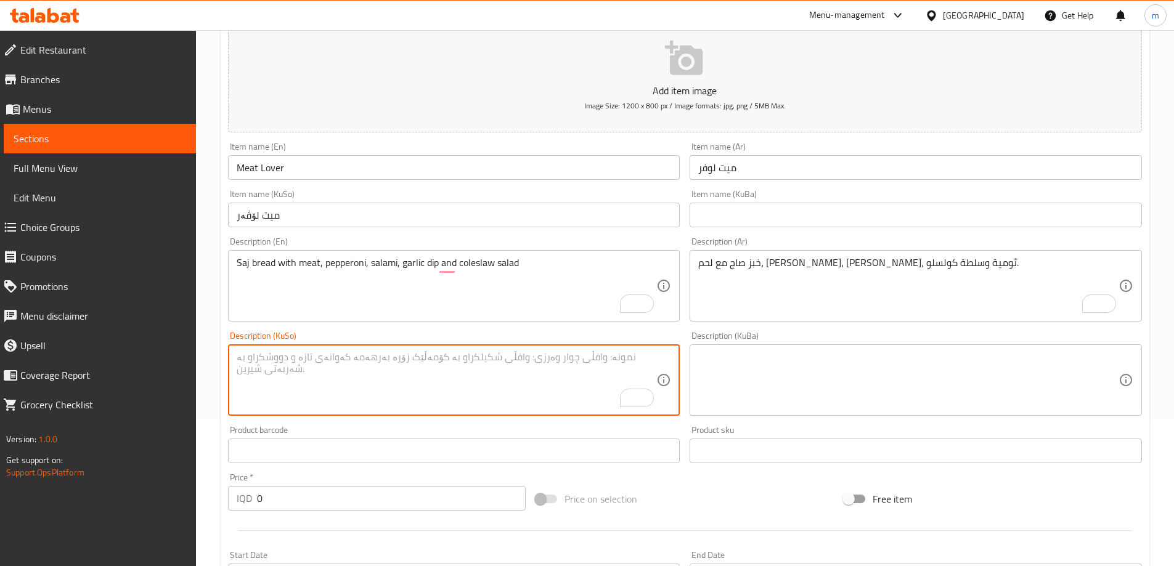
paste textarea "نانی ساج لەگەڵ گۆشت، پیپرۆنی، سەلامی، سیراو و زەڵاتەی کۆل سلۆ"
type textarea "نانی ساج لەگەڵ گۆشت، پیپرۆنی، سەلامی، سیراو و زەڵاتەی کۆل سلۆ"
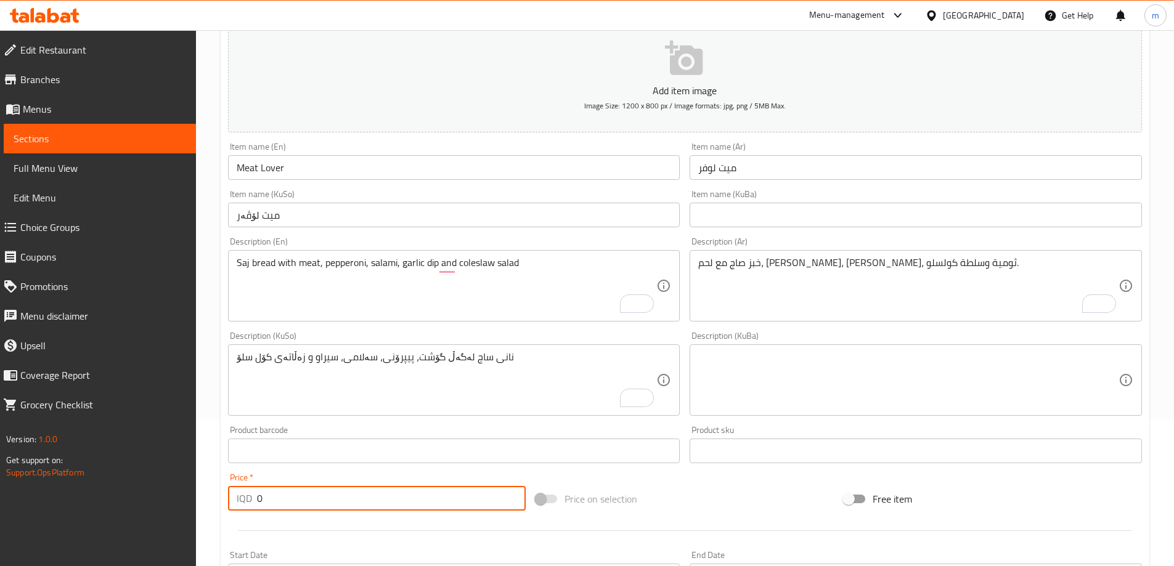
drag, startPoint x: 315, startPoint y: 500, endPoint x: 246, endPoint y: 486, distance: 71.0
click at [251, 488] on div "IQD 0 Price *" at bounding box center [377, 498] width 298 height 25
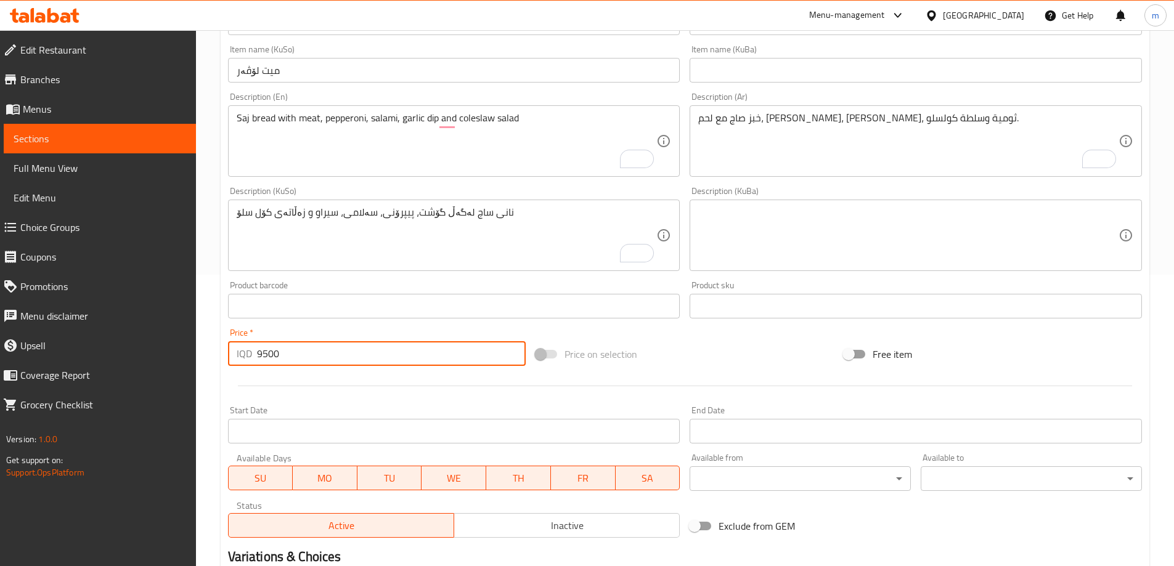
scroll to position [446, 0]
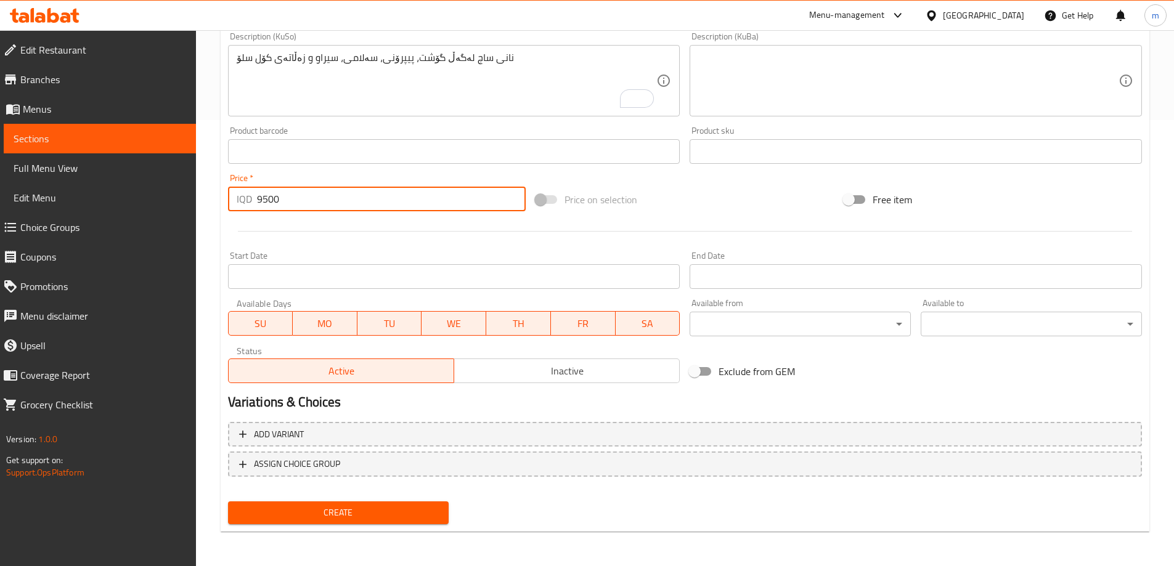
type input "9500"
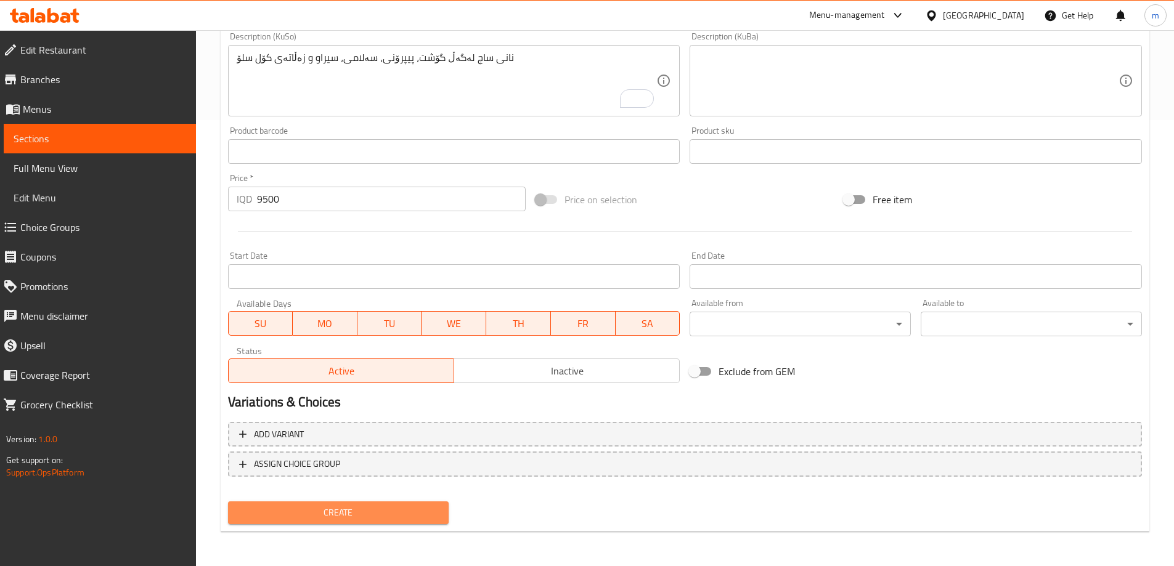
click at [315, 521] on button "Create" at bounding box center [338, 512] width 221 height 23
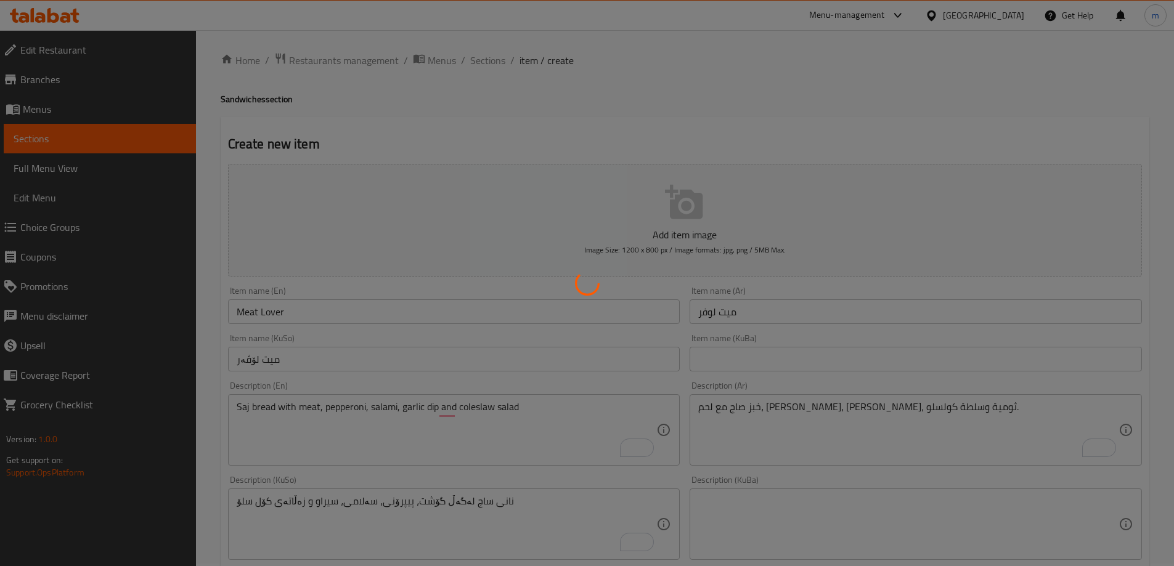
scroll to position [0, 0]
click at [259, 315] on div at bounding box center [587, 283] width 1174 height 566
type input "0"
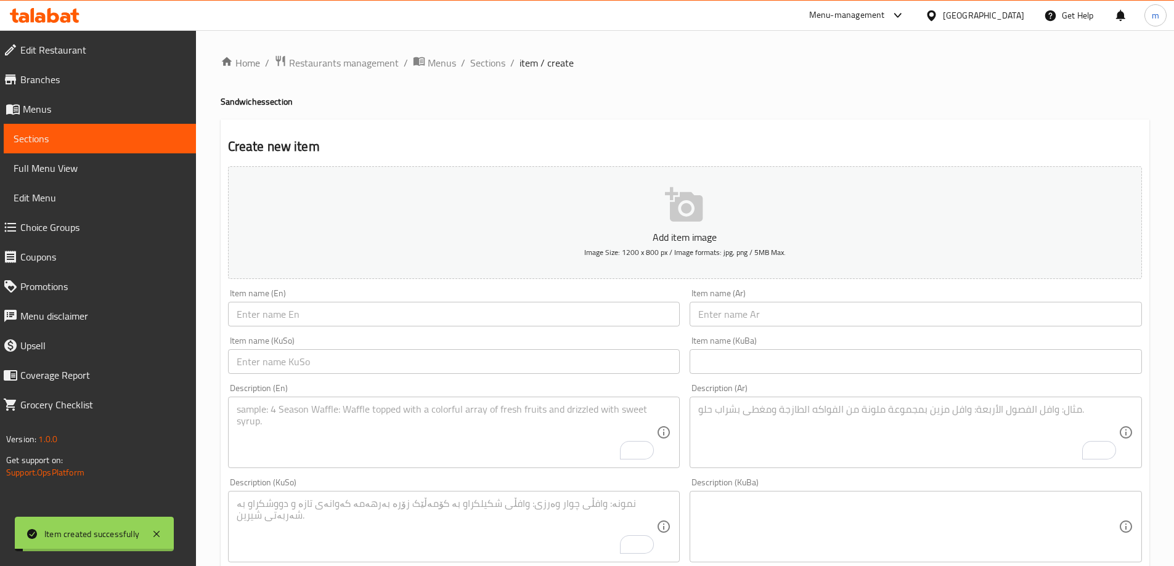
click at [44, 166] on span "Full Menu View" at bounding box center [100, 168] width 172 height 15
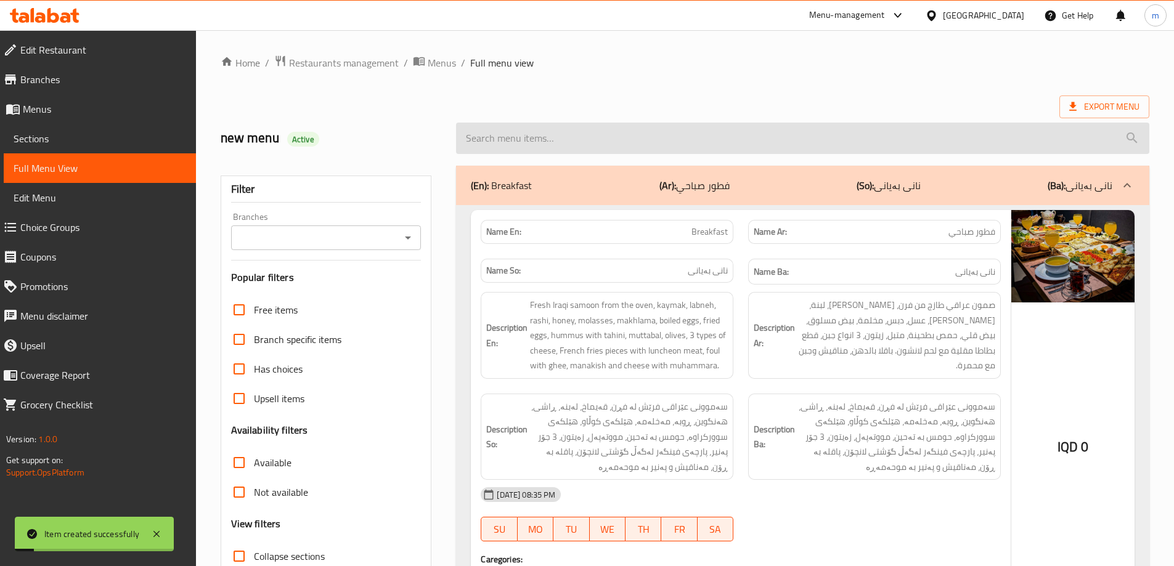
click at [588, 137] on input "search" at bounding box center [802, 138] width 693 height 31
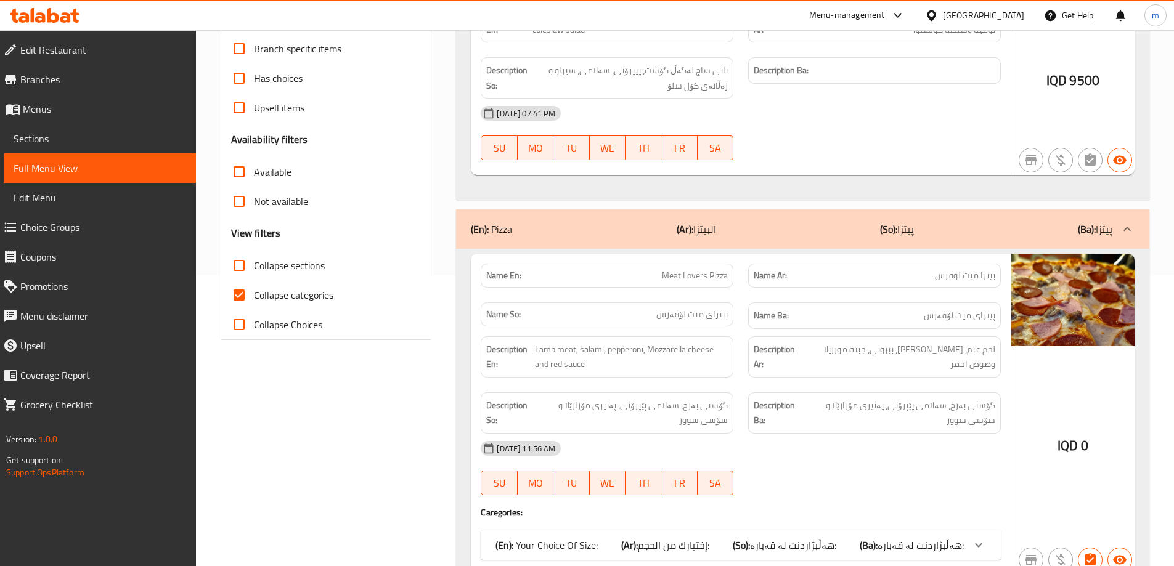
scroll to position [349, 0]
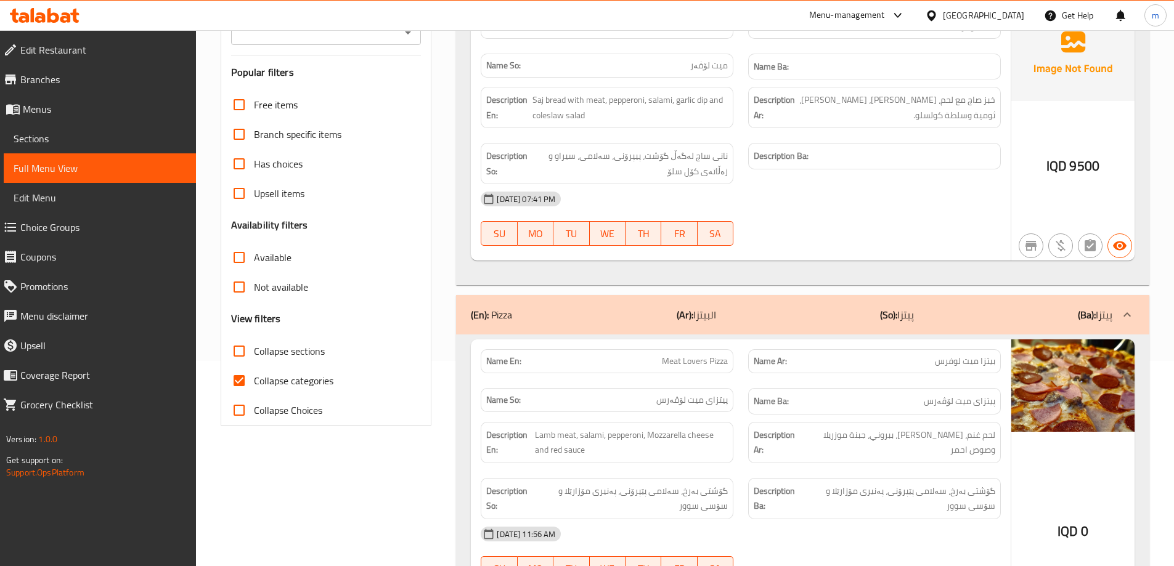
type input "Meat Lover"
click at [875, 314] on div "(En): Pizza (Ar): البيتزا (So): پیتزا (Ba): پیتزا" at bounding box center [791, 314] width 641 height 15
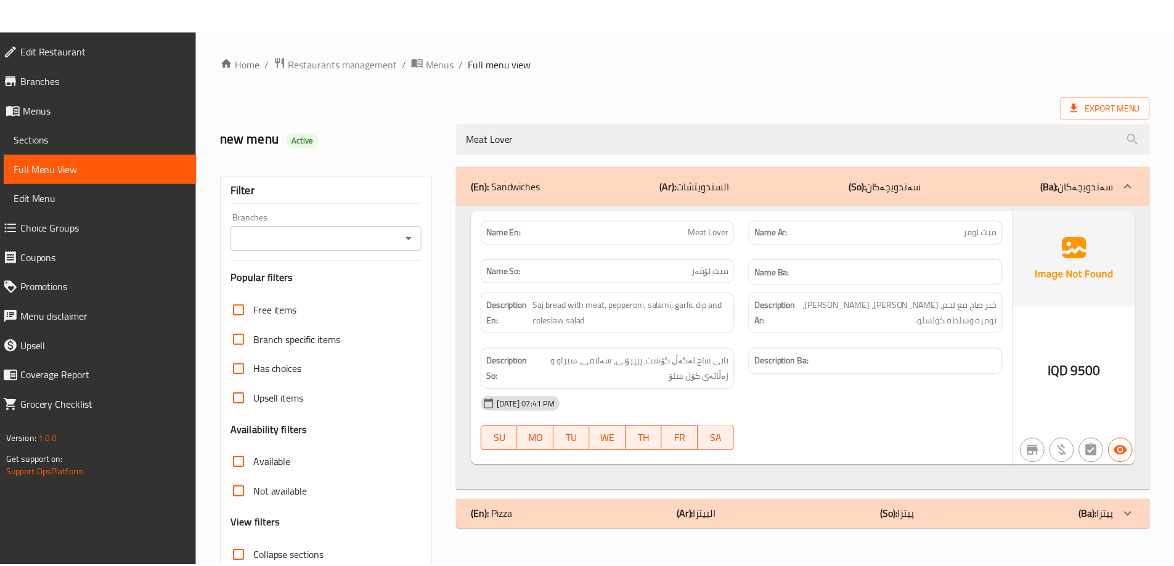
scroll to position [89, 0]
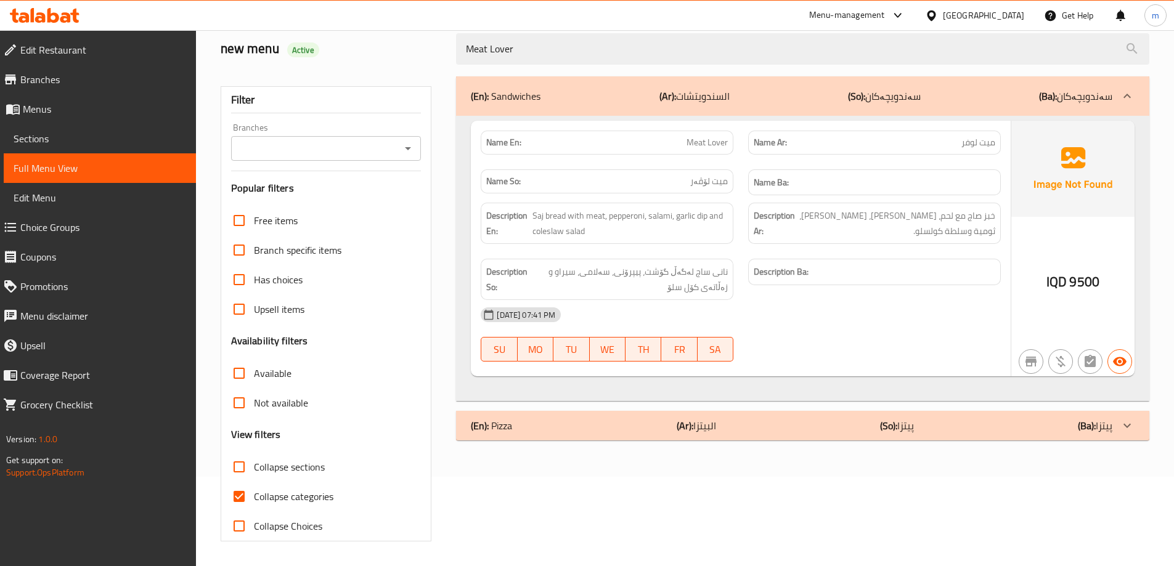
click at [405, 139] on div "Branches" at bounding box center [326, 148] width 190 height 25
click at [405, 153] on icon "Open" at bounding box center [407, 148] width 15 height 15
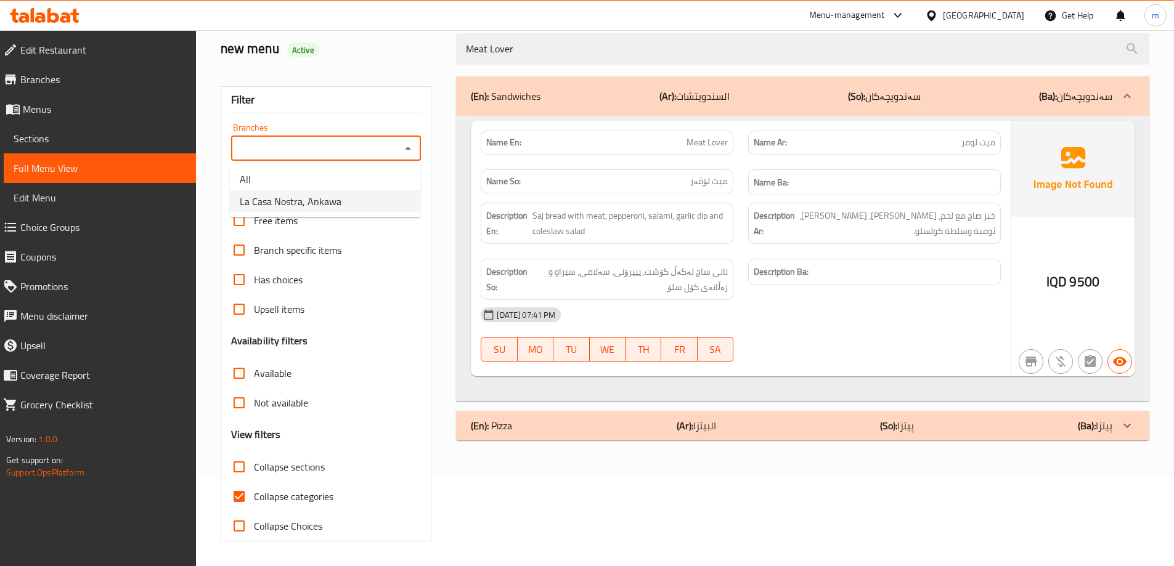
click at [328, 199] on span "La Casa Nostra, Ankawa" at bounding box center [291, 201] width 102 height 15
type input "La Casa Nostra, Ankawa"
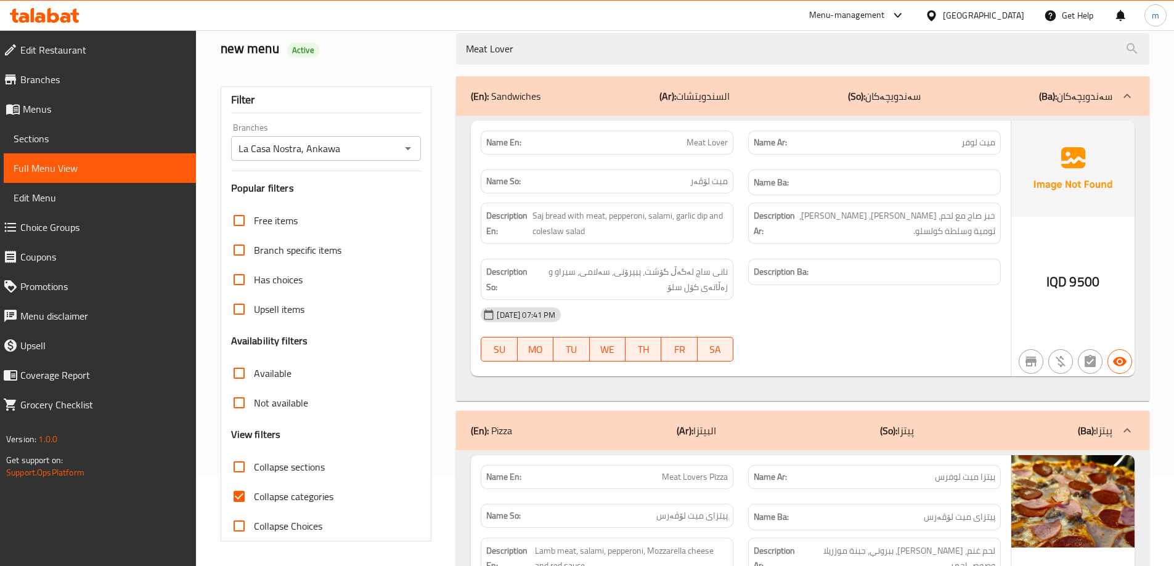
drag, startPoint x: 610, startPoint y: 421, endPoint x: 611, endPoint y: 409, distance: 12.4
click at [610, 423] on div "(En): Pizza (Ar): البيتزا (So): پیتزا (Ba): پیتزا" at bounding box center [802, 430] width 693 height 39
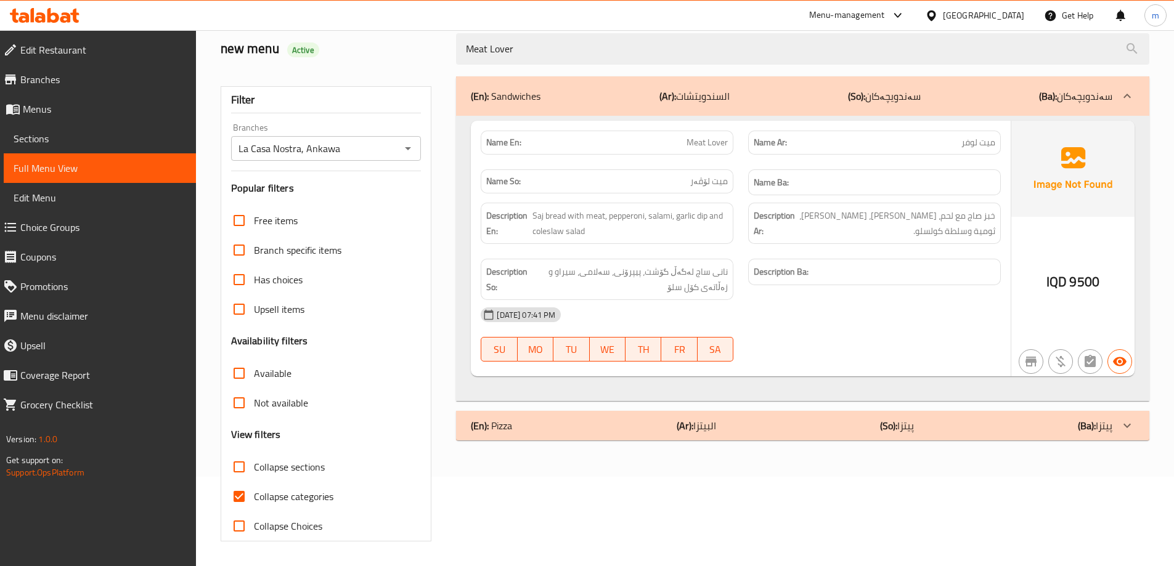
drag, startPoint x: 574, startPoint y: 59, endPoint x: 455, endPoint y: 52, distance: 118.4
click at [456, 52] on input "Meat Lover" at bounding box center [802, 48] width 693 height 31
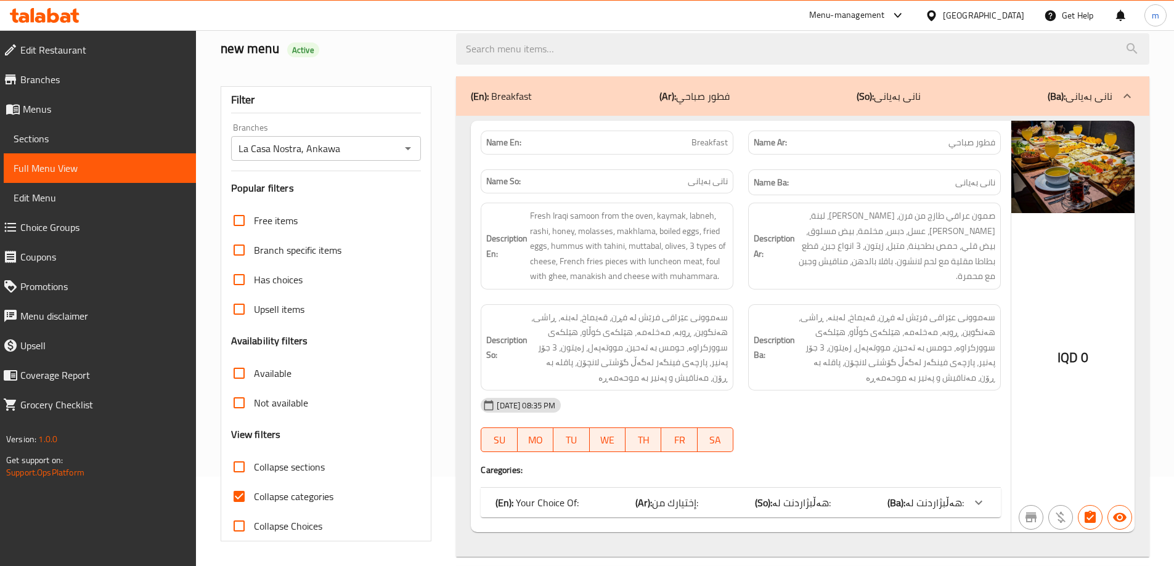
click at [275, 479] on label "Collapse sections" at bounding box center [274, 467] width 100 height 30
click at [254, 479] on input "Collapse sections" at bounding box center [239, 467] width 30 height 30
checkbox input "true"
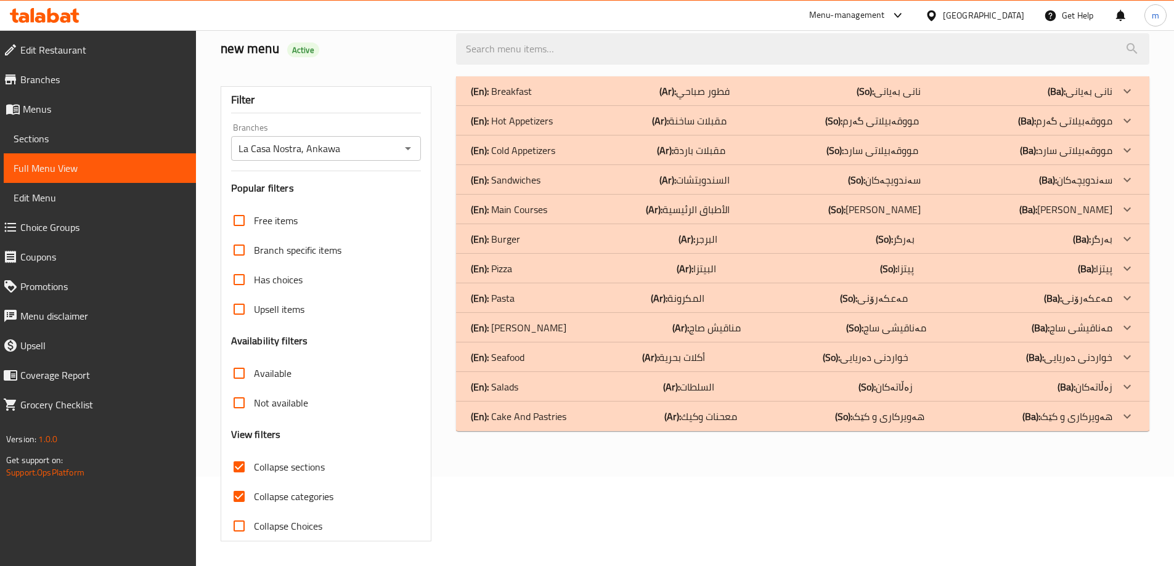
click at [503, 266] on p "(En): Pizza" at bounding box center [491, 268] width 41 height 15
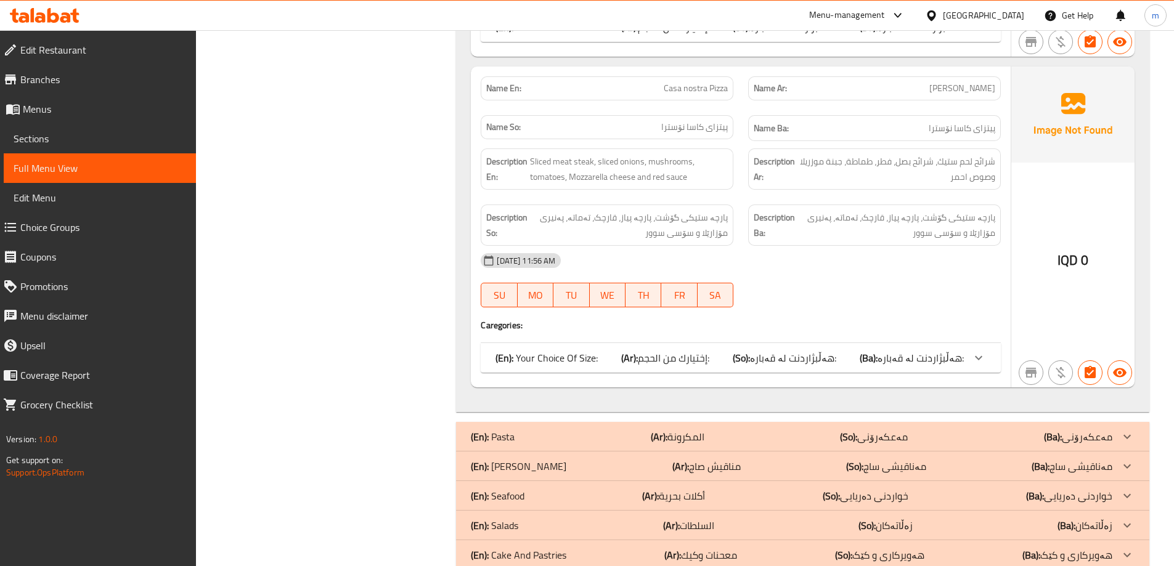
scroll to position [2674, 0]
